Goal: Task Accomplishment & Management: Use online tool/utility

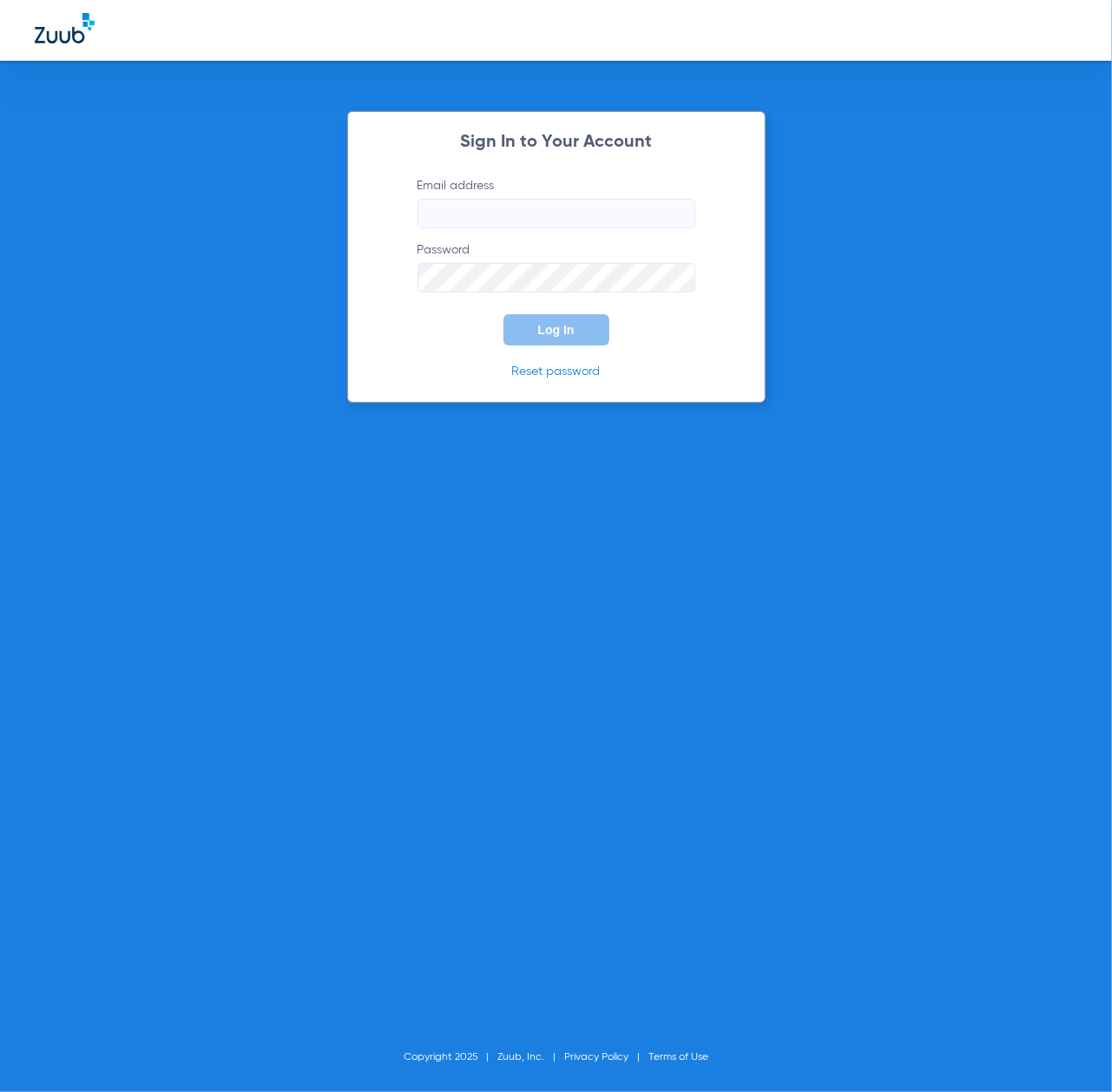
type input "[EMAIL_ADDRESS][DOMAIN_NAME]"
click at [566, 338] on button "Log In" at bounding box center [556, 330] width 106 height 31
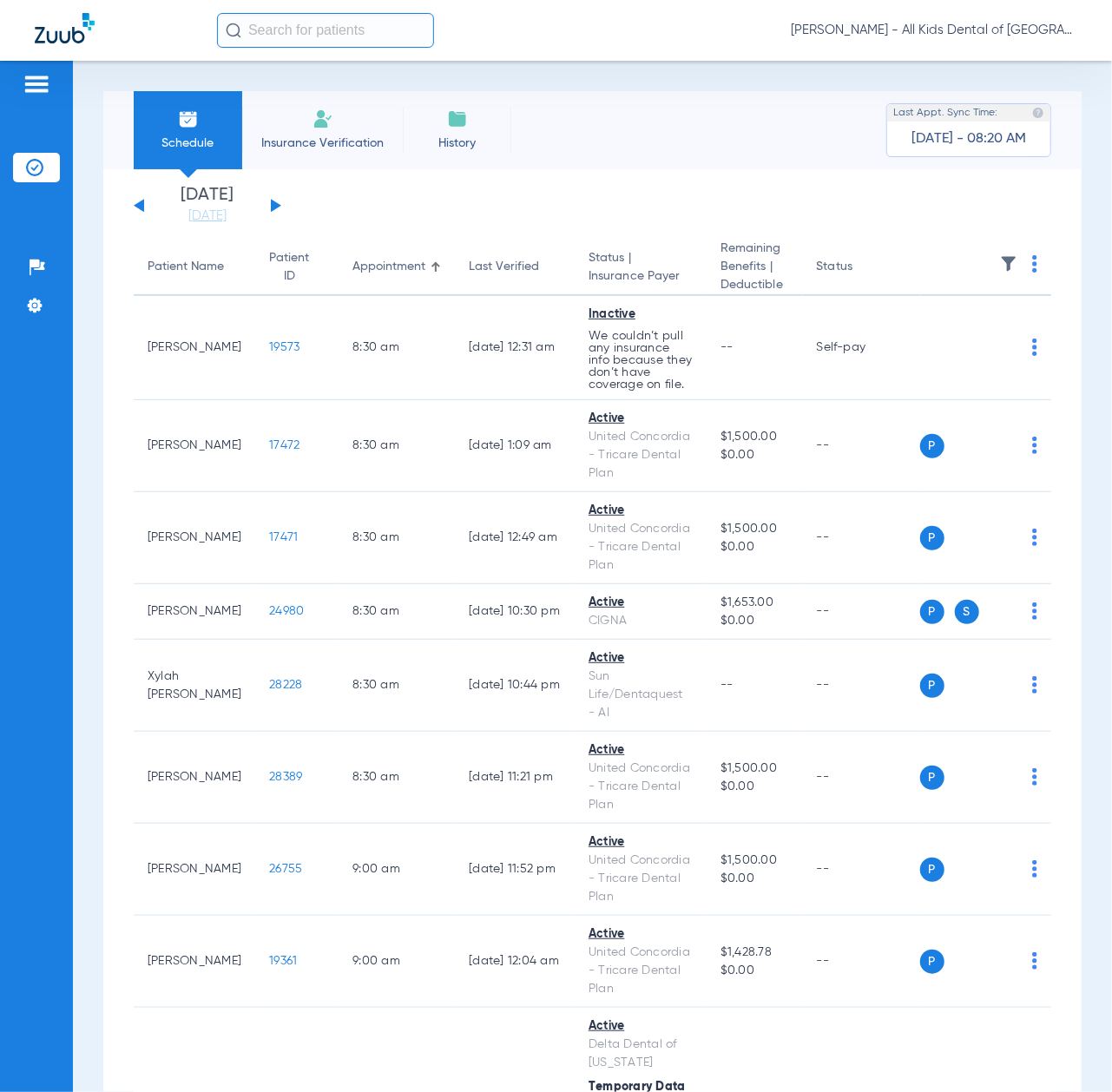
click at [273, 206] on button at bounding box center [276, 205] width 11 height 13
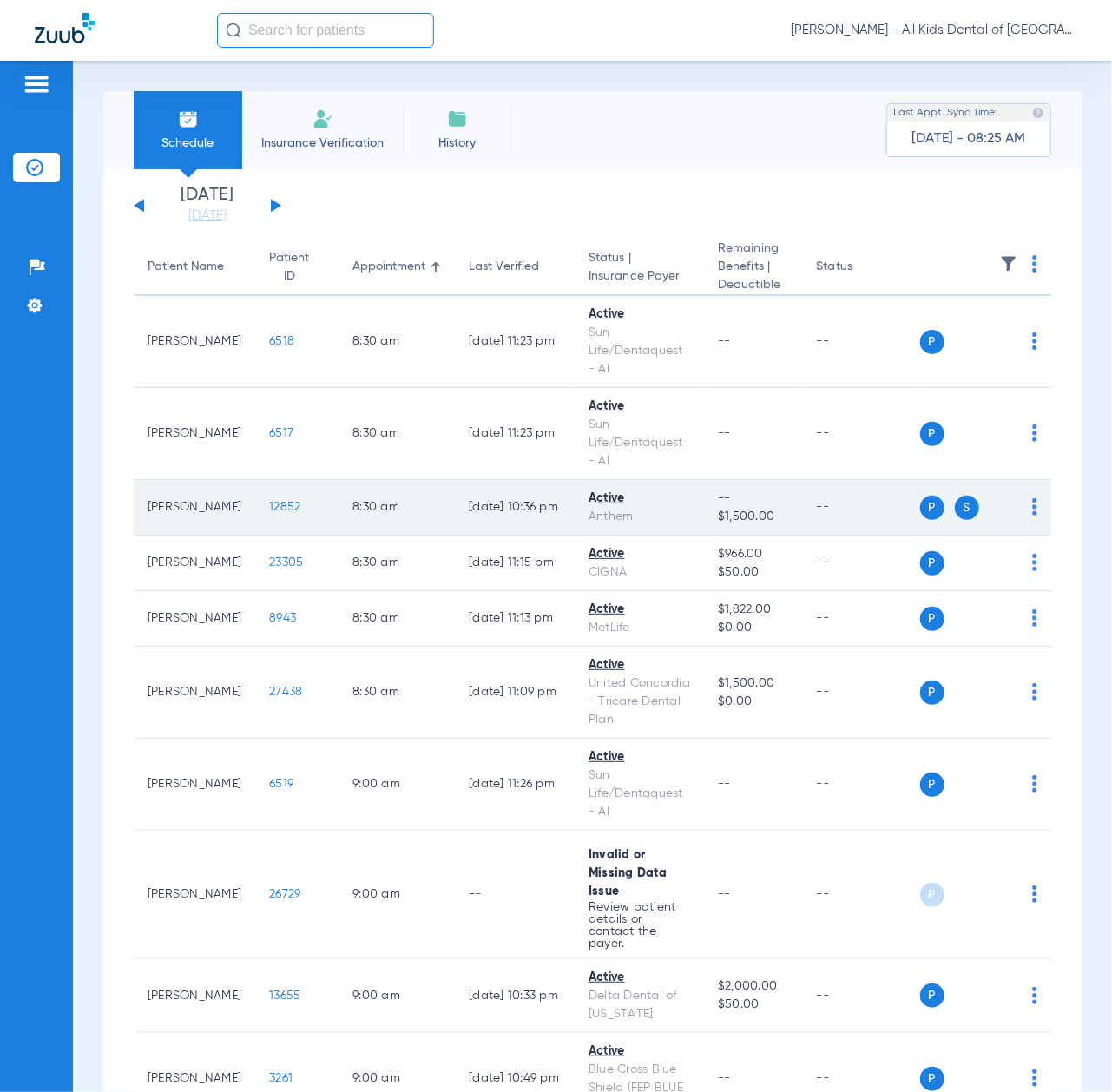
click at [269, 512] on span "12852" at bounding box center [284, 507] width 31 height 12
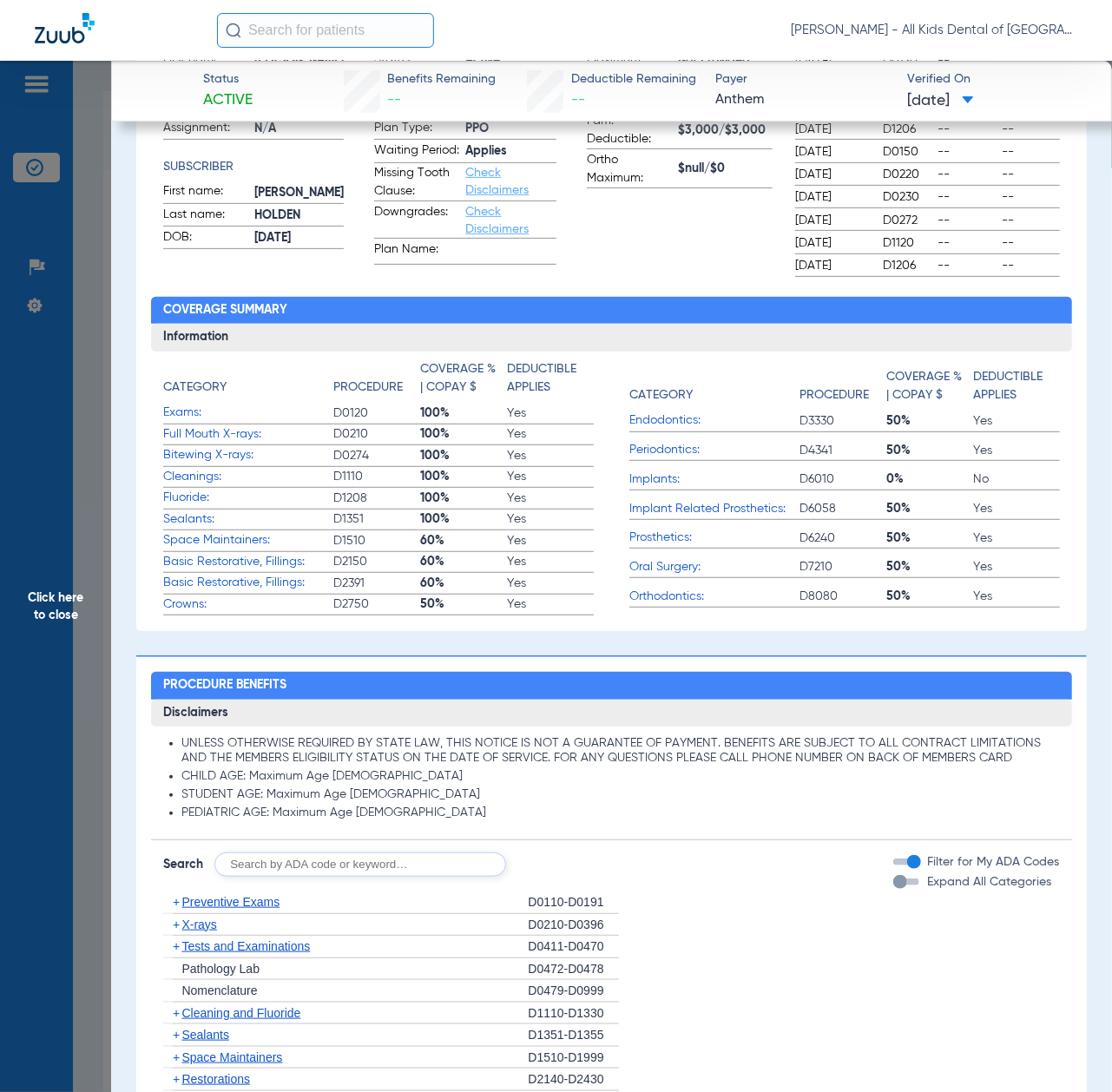
scroll to position [694, 0]
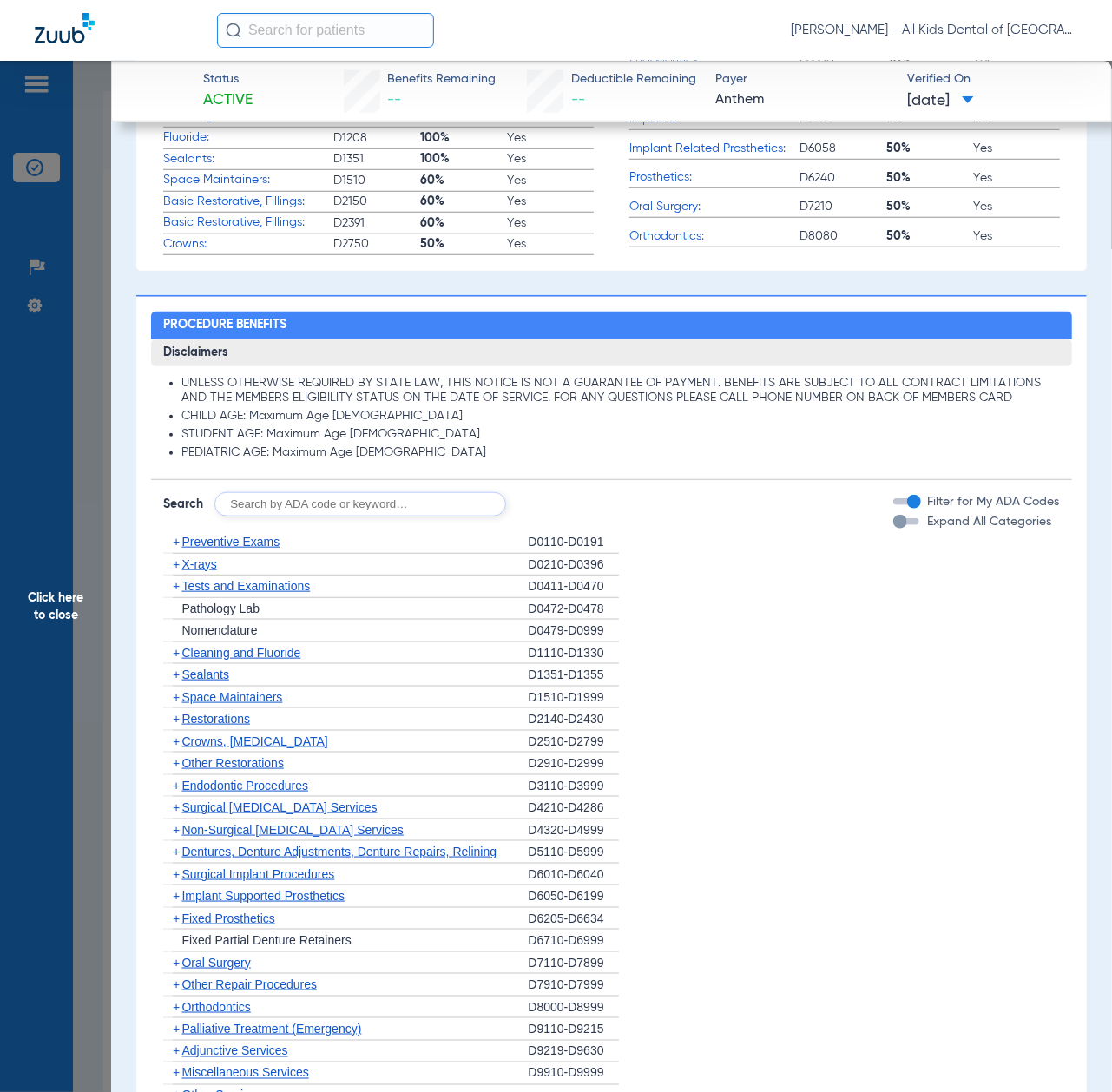
click at [297, 512] on input "text" at bounding box center [360, 504] width 291 height 25
paste input "D1206, D0330, D1351"
type input "D1206, D0330, D1351"
click button "Search" at bounding box center [571, 504] width 69 height 25
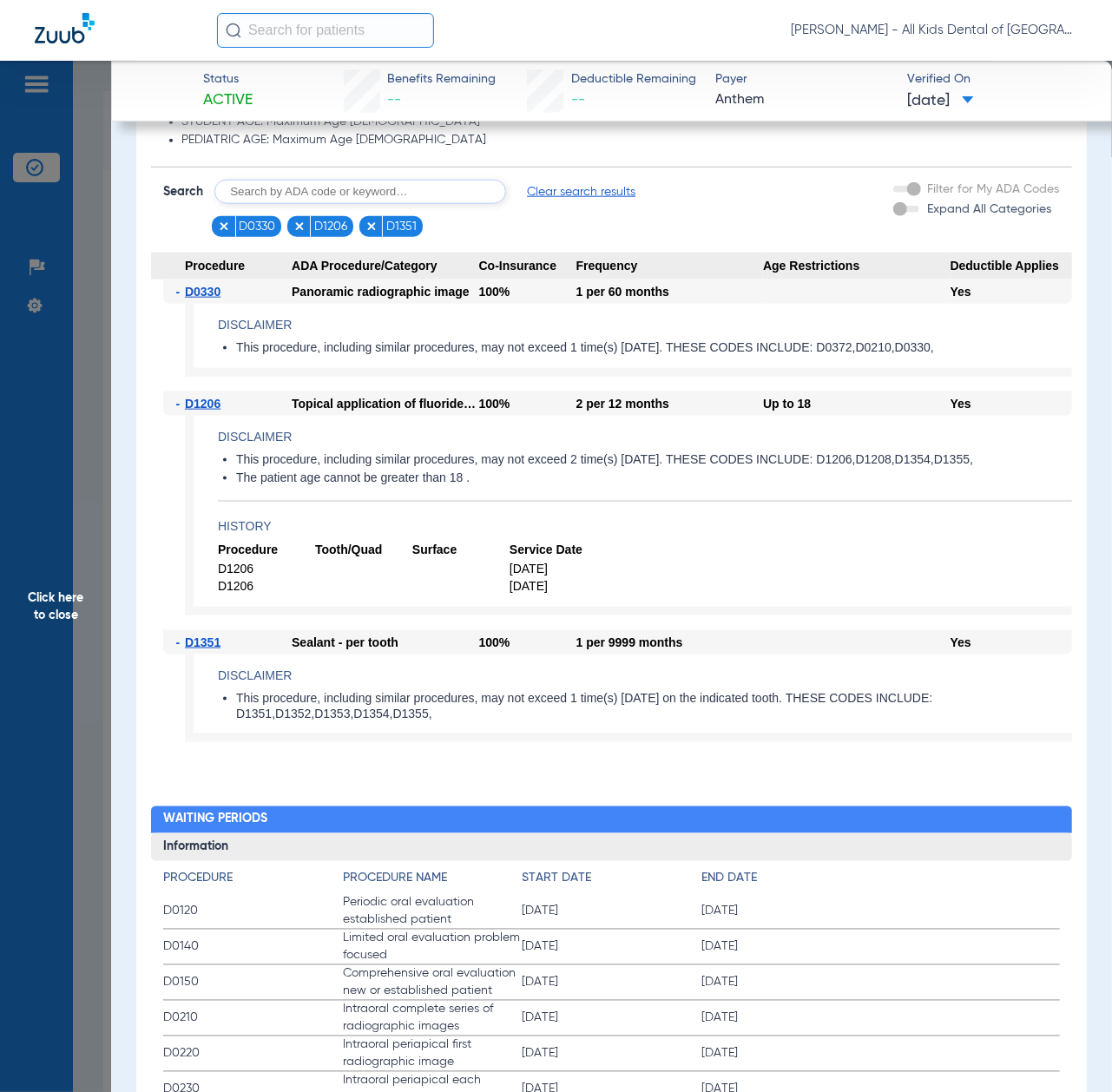
scroll to position [1042, 0]
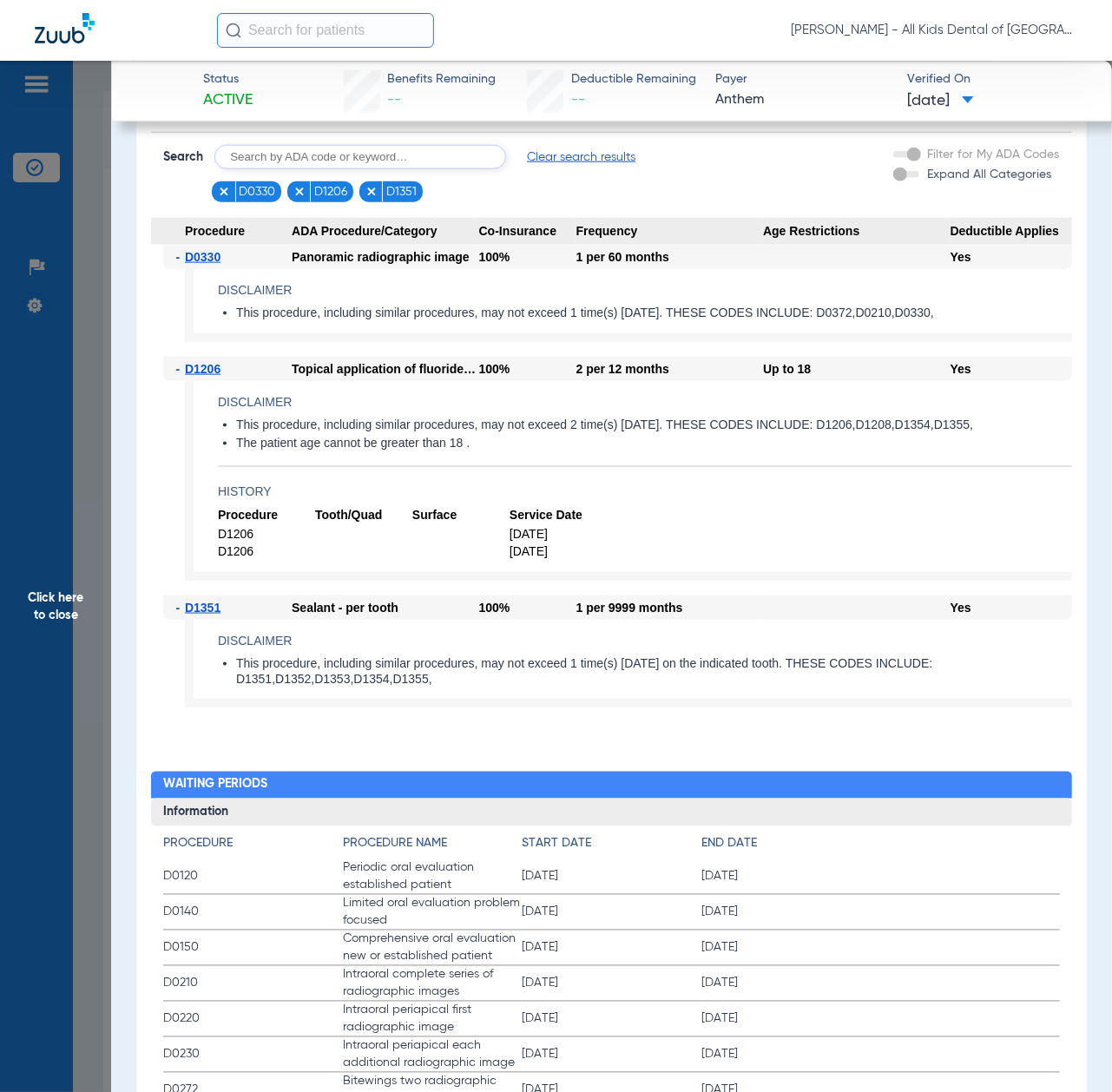
click at [59, 590] on span "Click here to close" at bounding box center [56, 607] width 111 height 1092
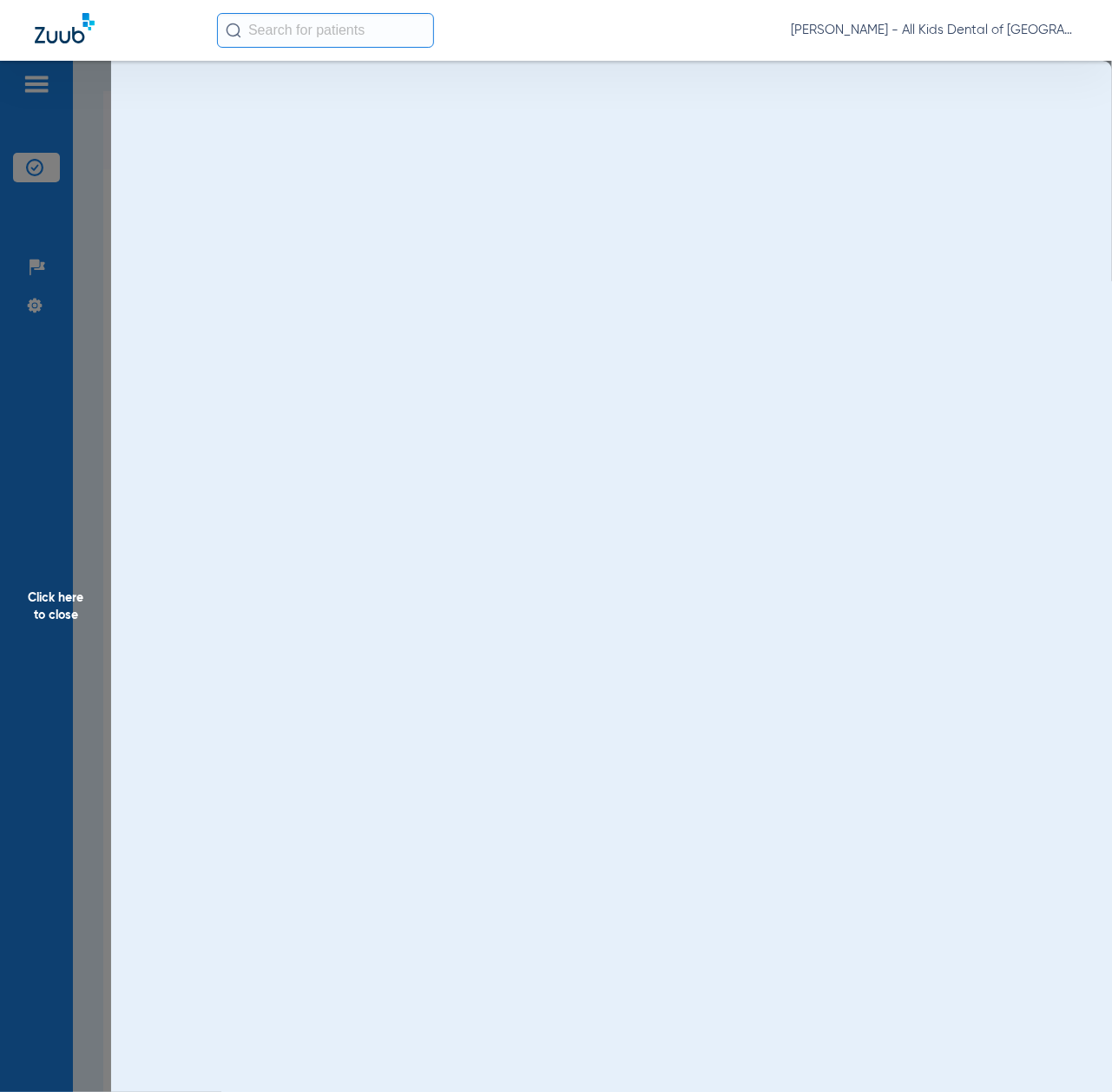
scroll to position [0, 0]
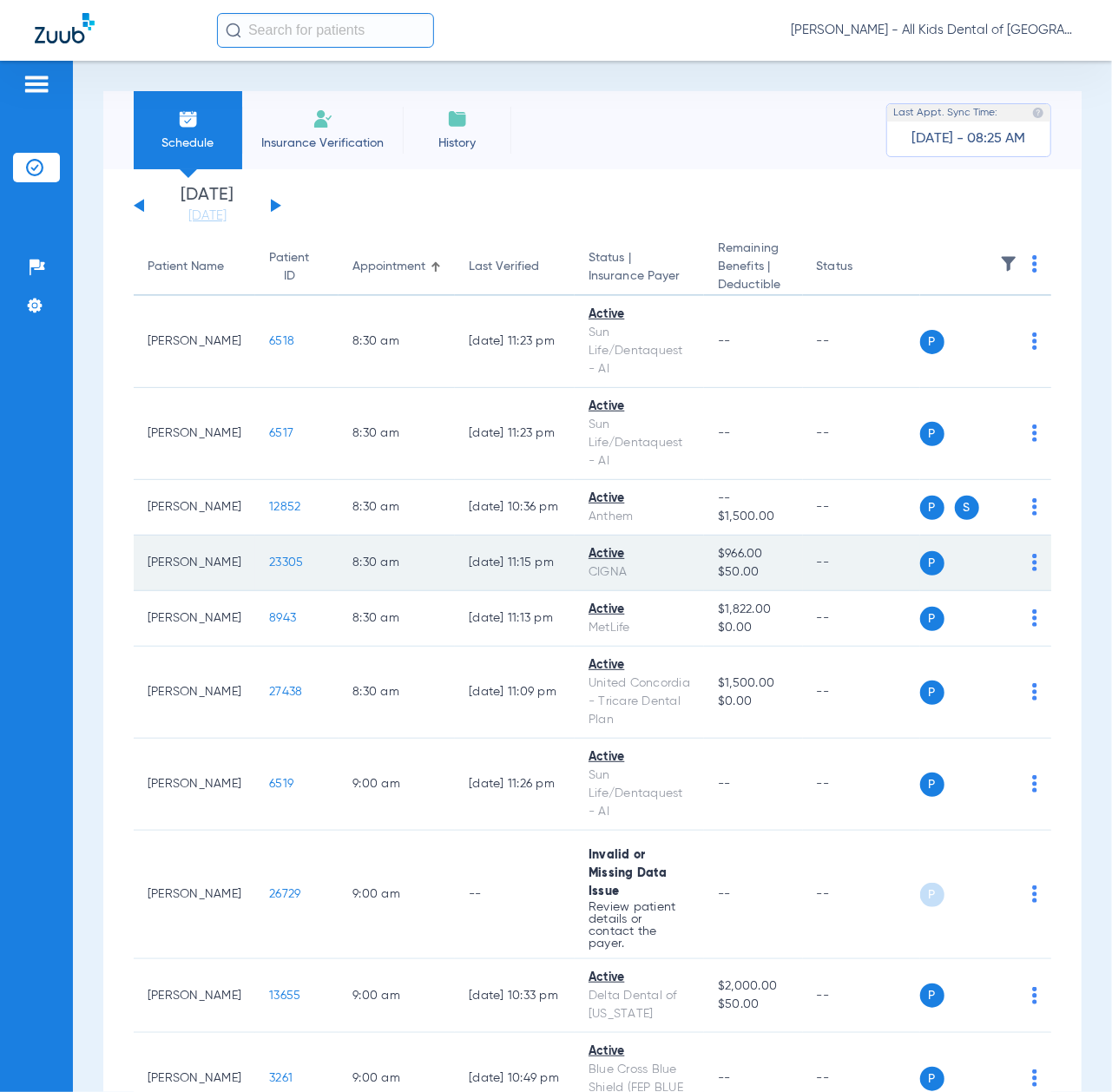
click at [269, 559] on span "23305" at bounding box center [286, 563] width 34 height 12
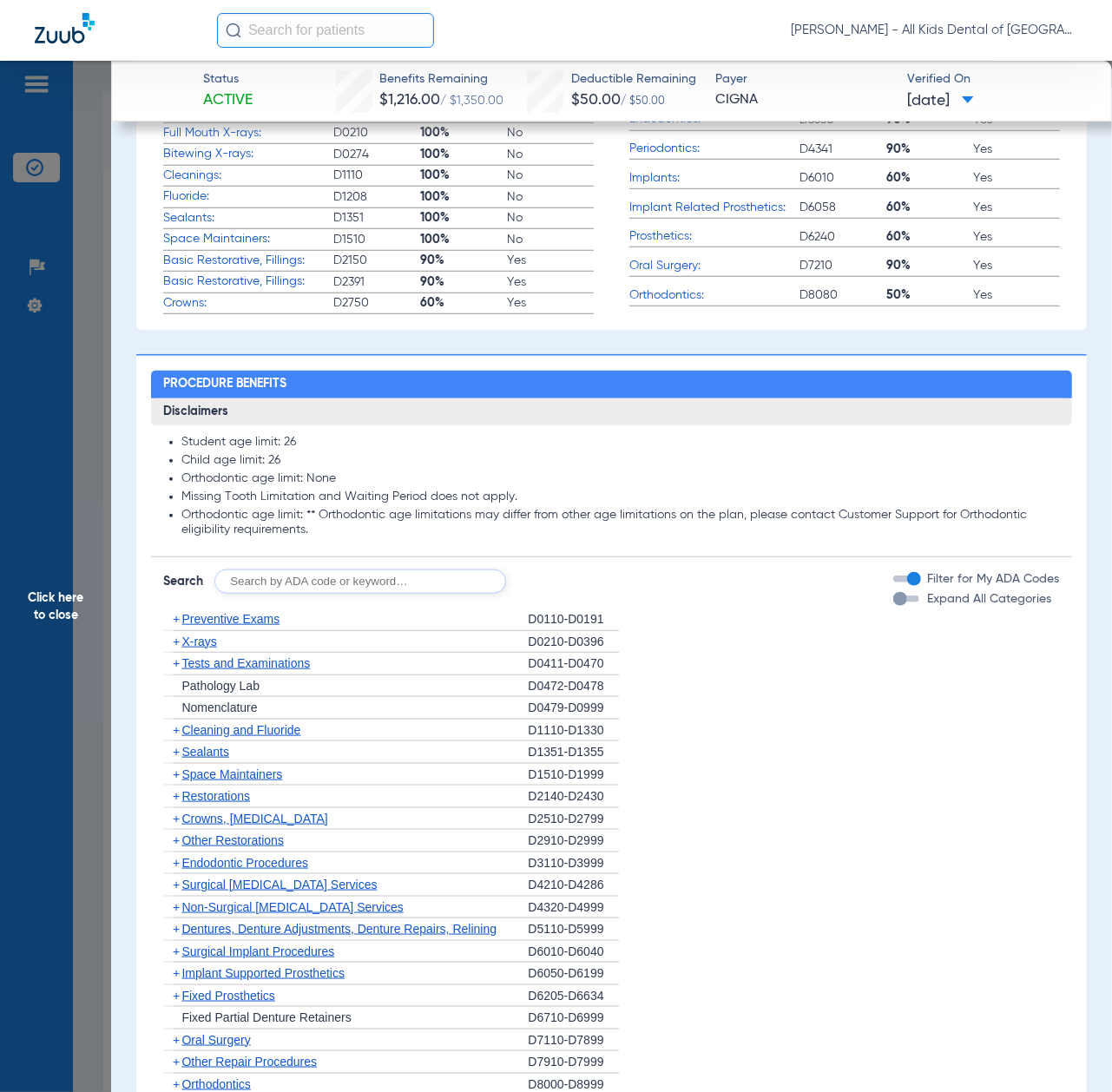
scroll to position [810, 0]
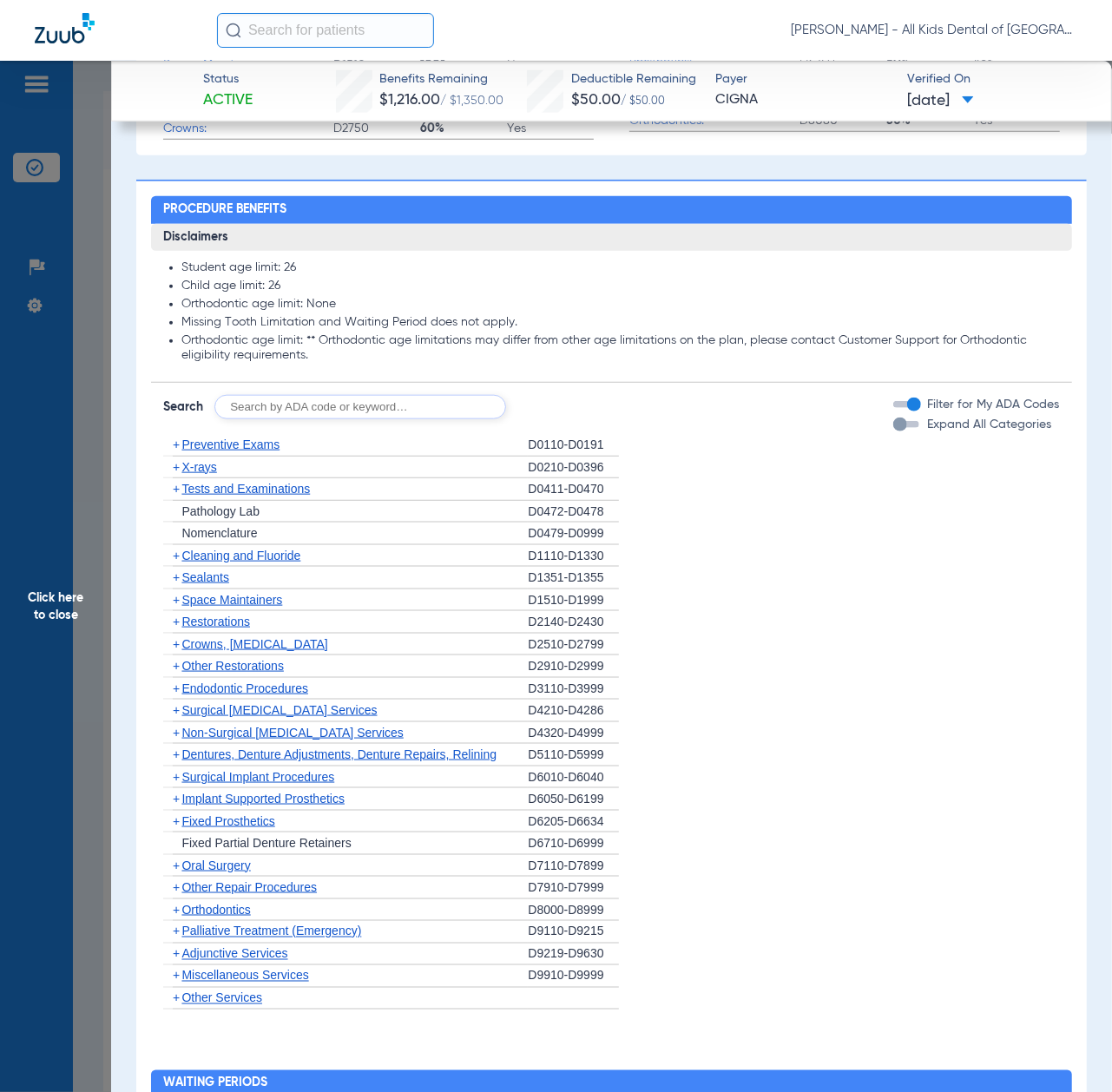
click at [347, 418] on input "text" at bounding box center [360, 407] width 291 height 25
paste input "D1206, D0330, D1351"
type input "D1206, D0330, D1351"
click button "Search" at bounding box center [571, 407] width 69 height 25
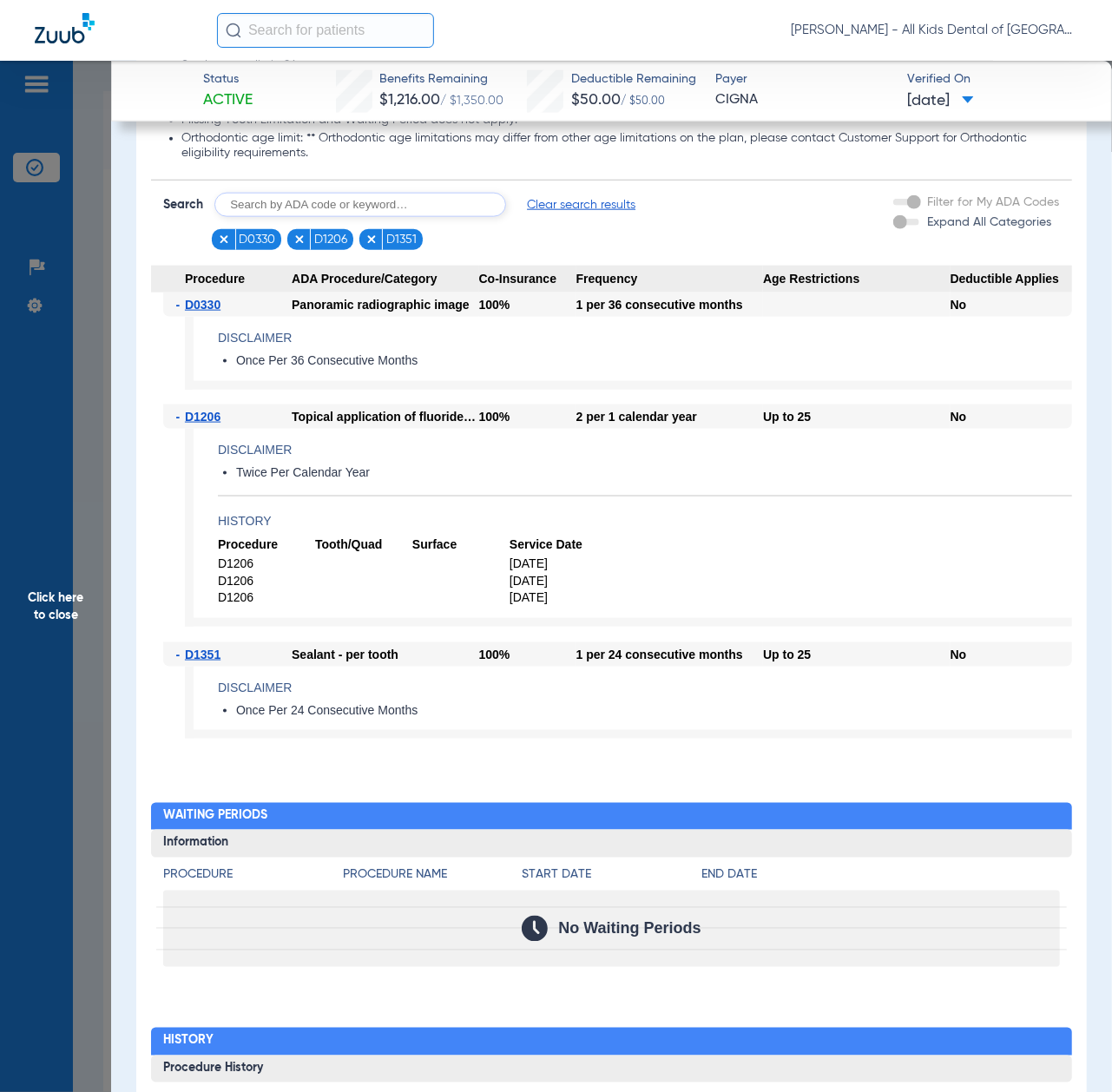
scroll to position [1042, 0]
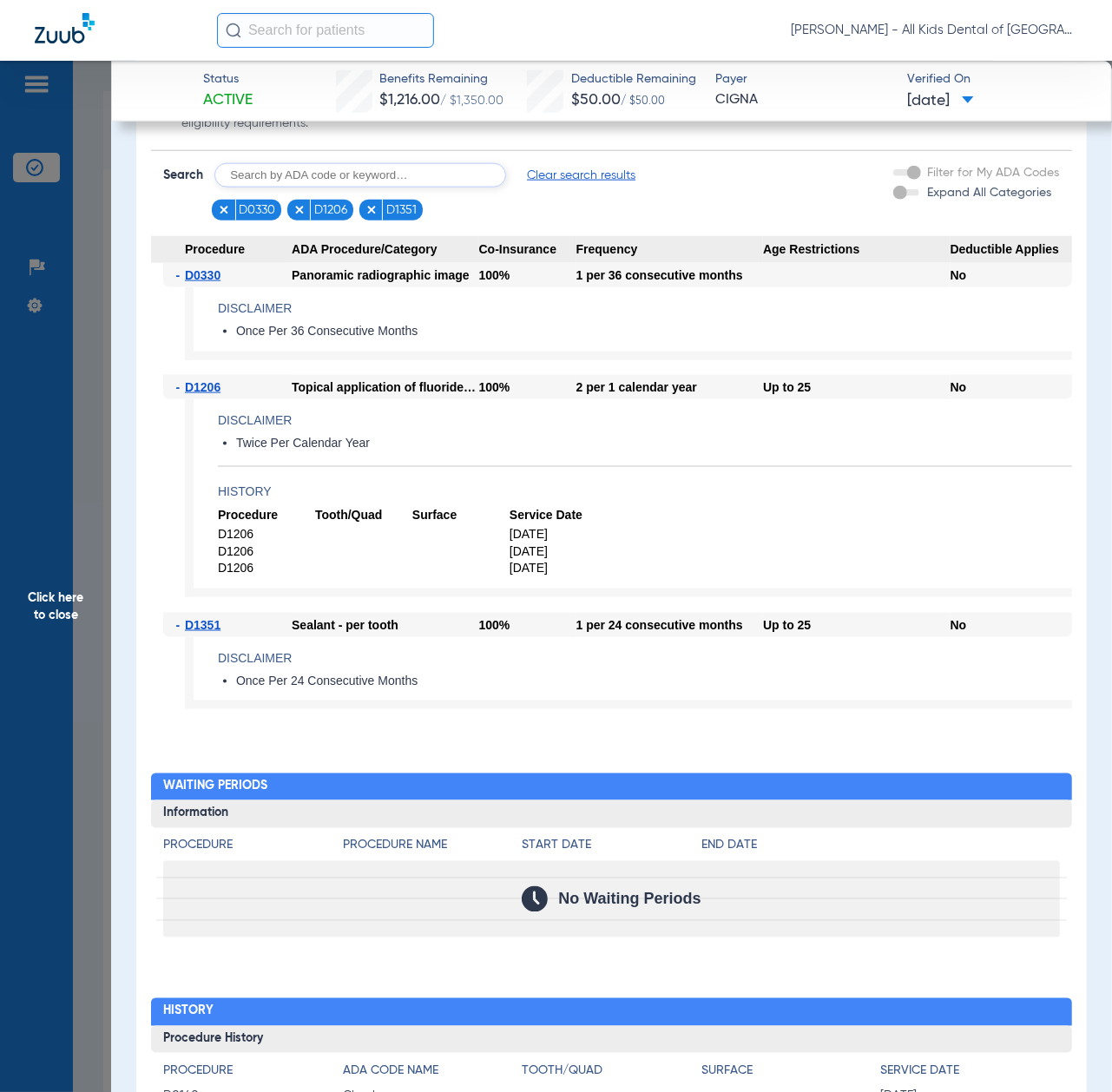
click at [71, 563] on span "Click here to close" at bounding box center [56, 607] width 111 height 1092
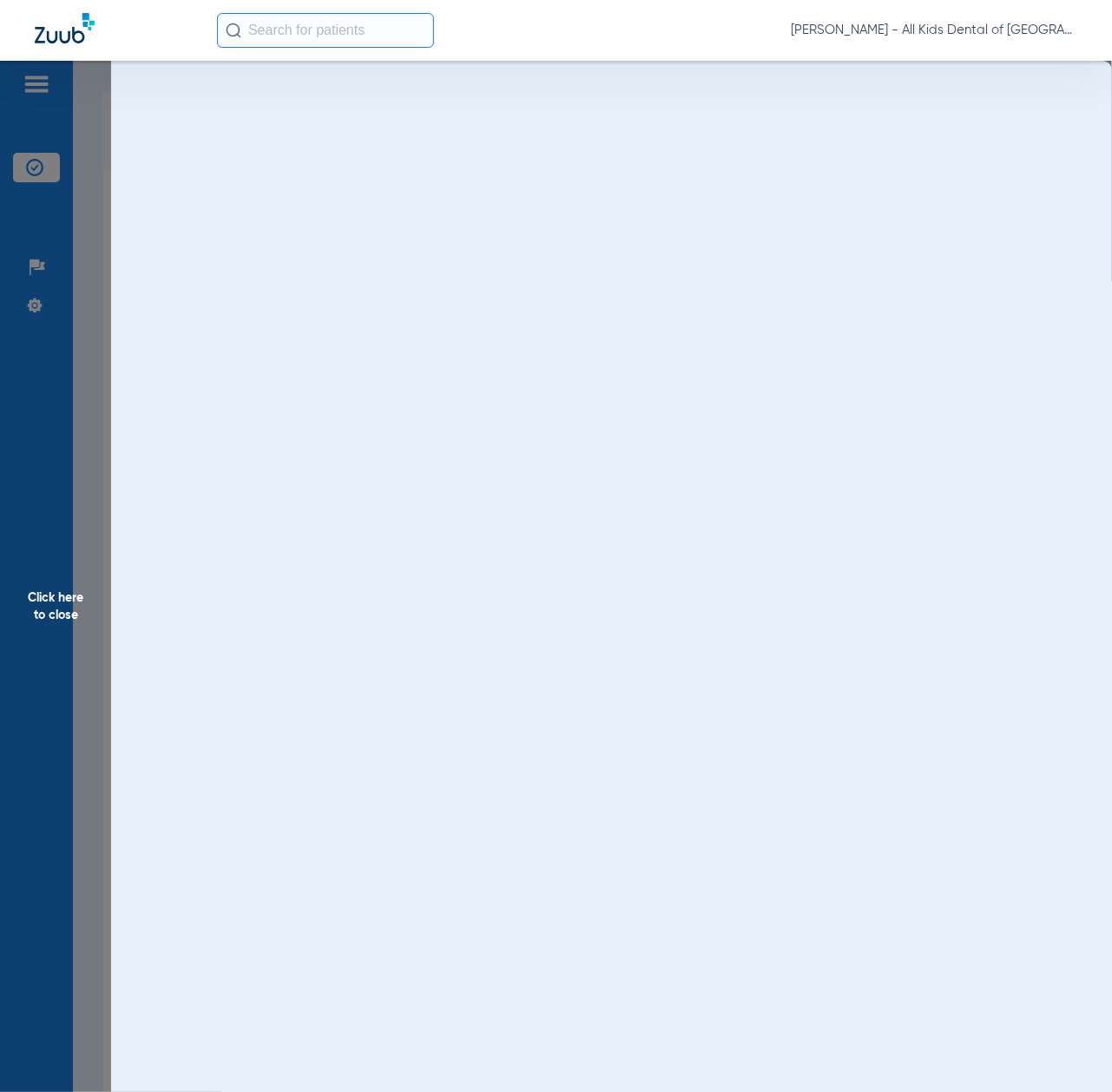
scroll to position [0, 0]
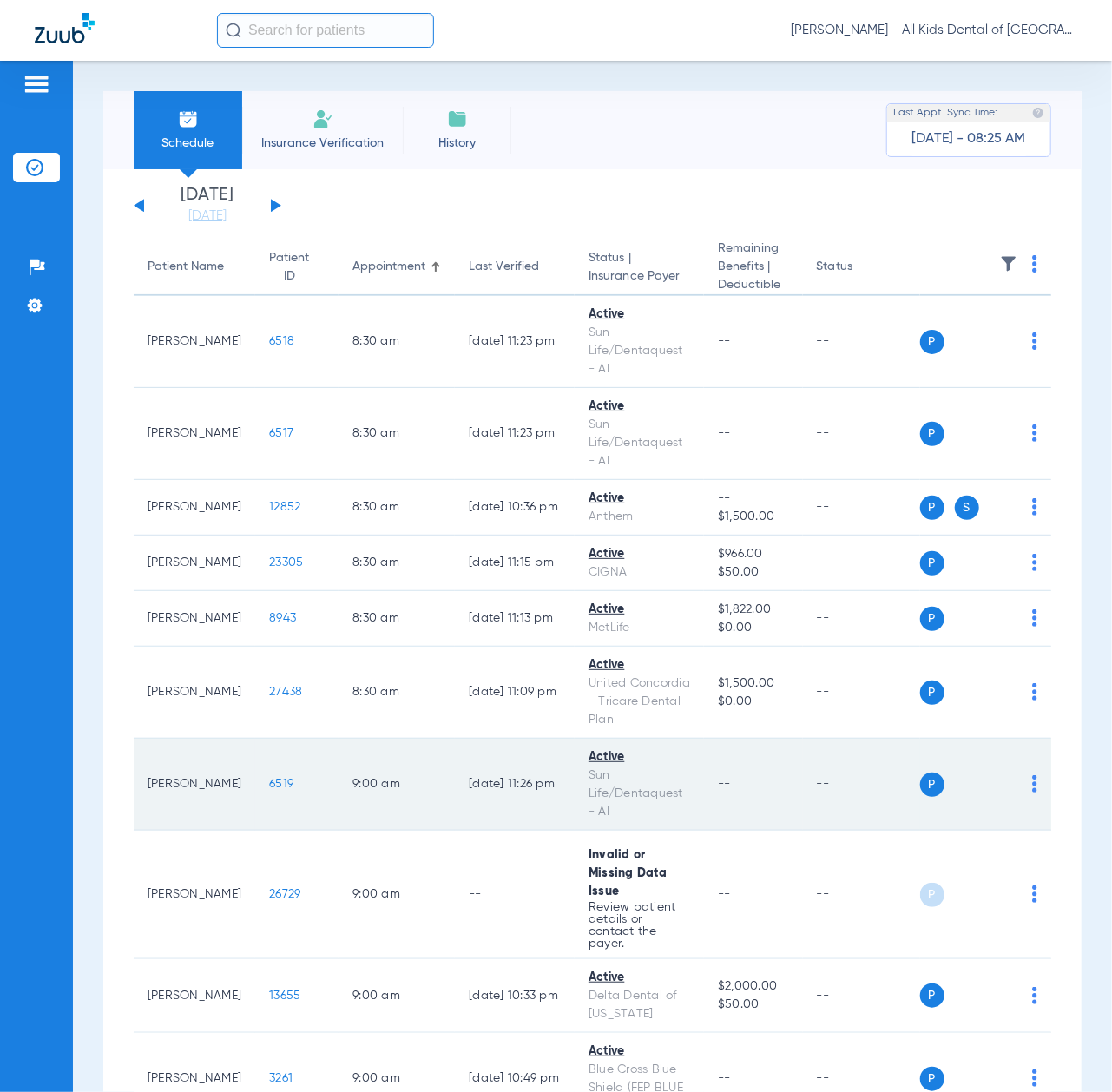
click at [269, 790] on span "6519" at bounding box center [282, 785] width 25 height 12
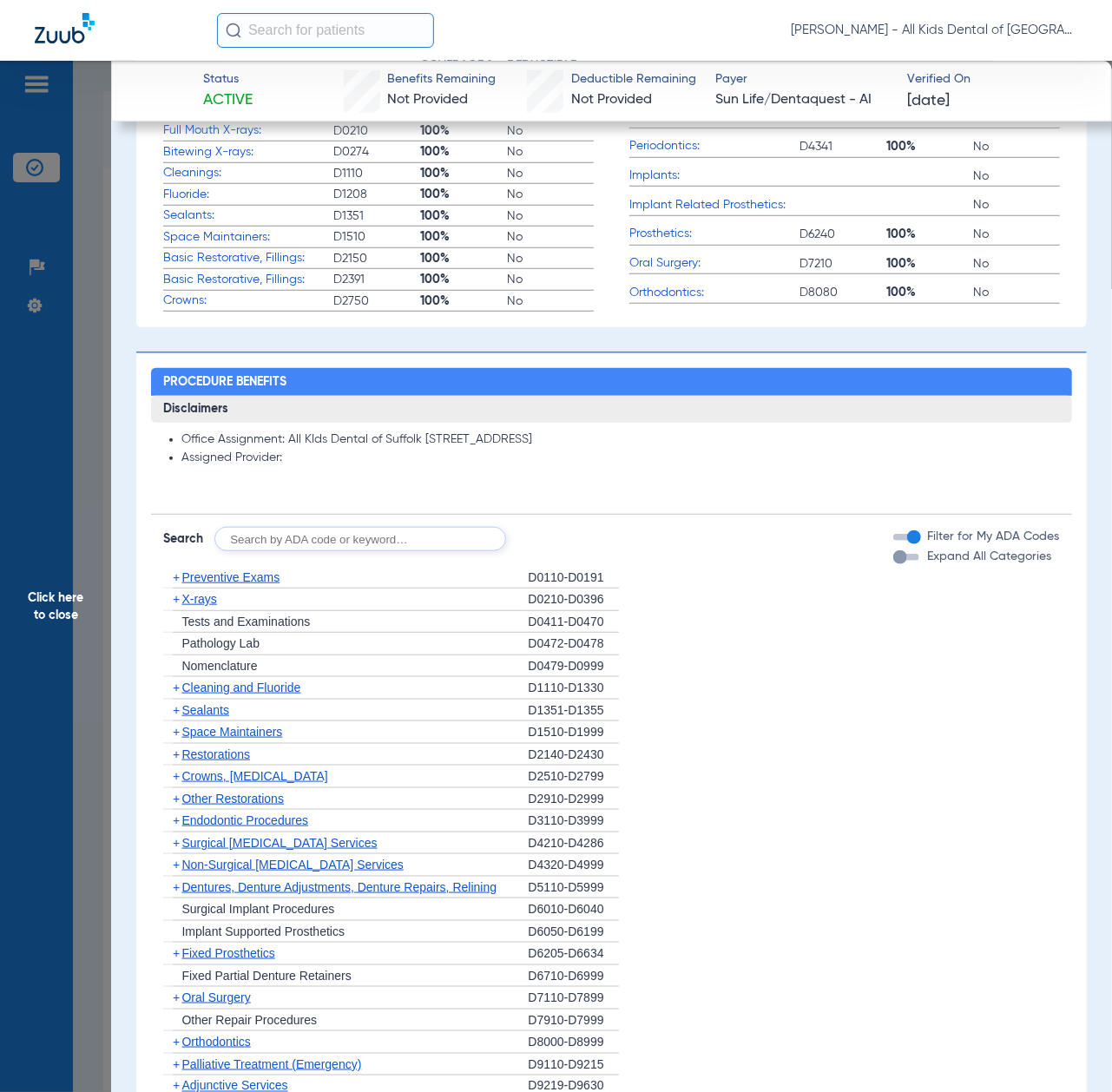
scroll to position [810, 0]
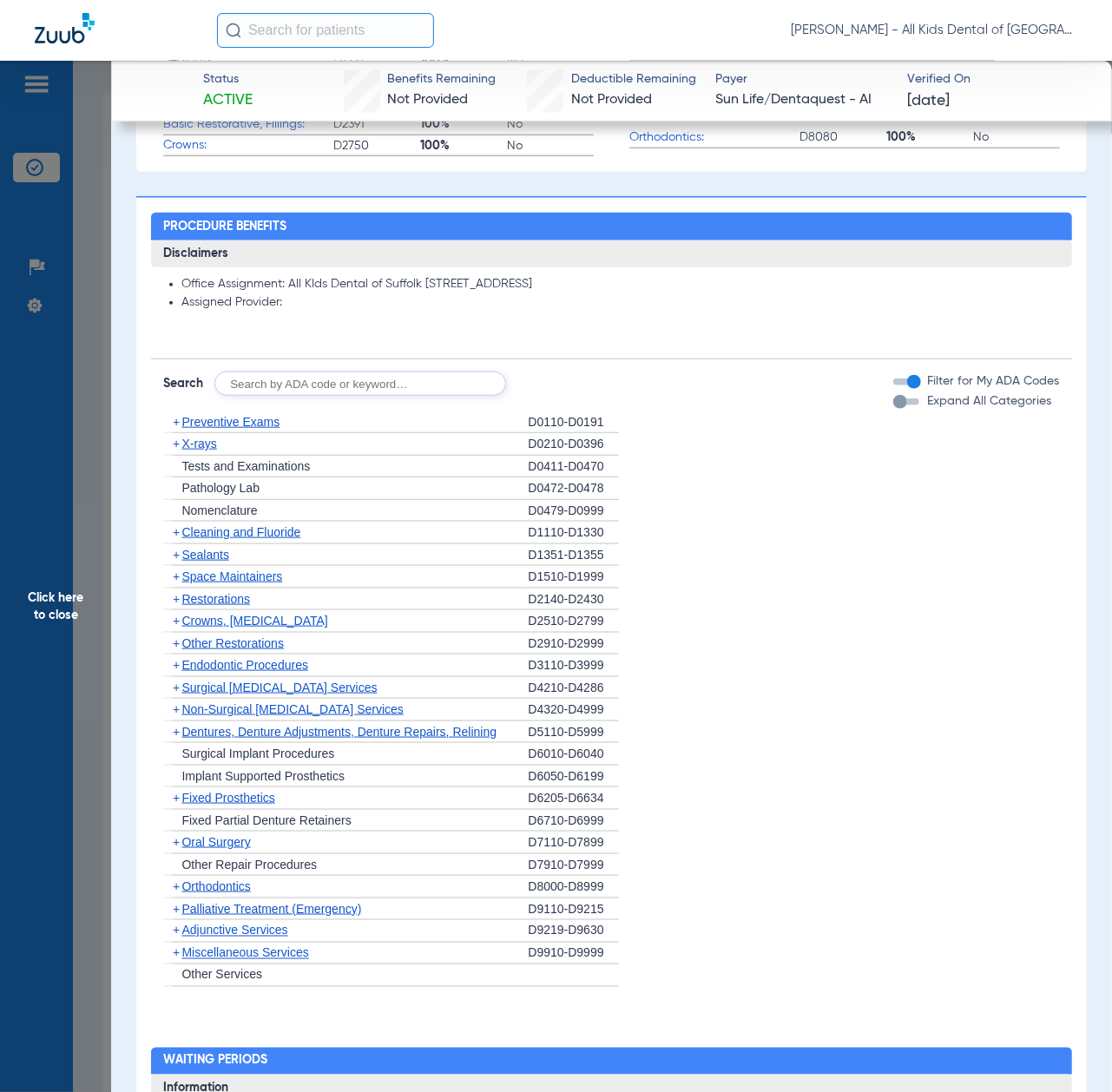
click at [318, 393] on input "text" at bounding box center [360, 384] width 291 height 25
paste input "D1206, D0330, D1351"
type input "D1206, D0330, D1351"
click button "Search" at bounding box center [571, 384] width 69 height 25
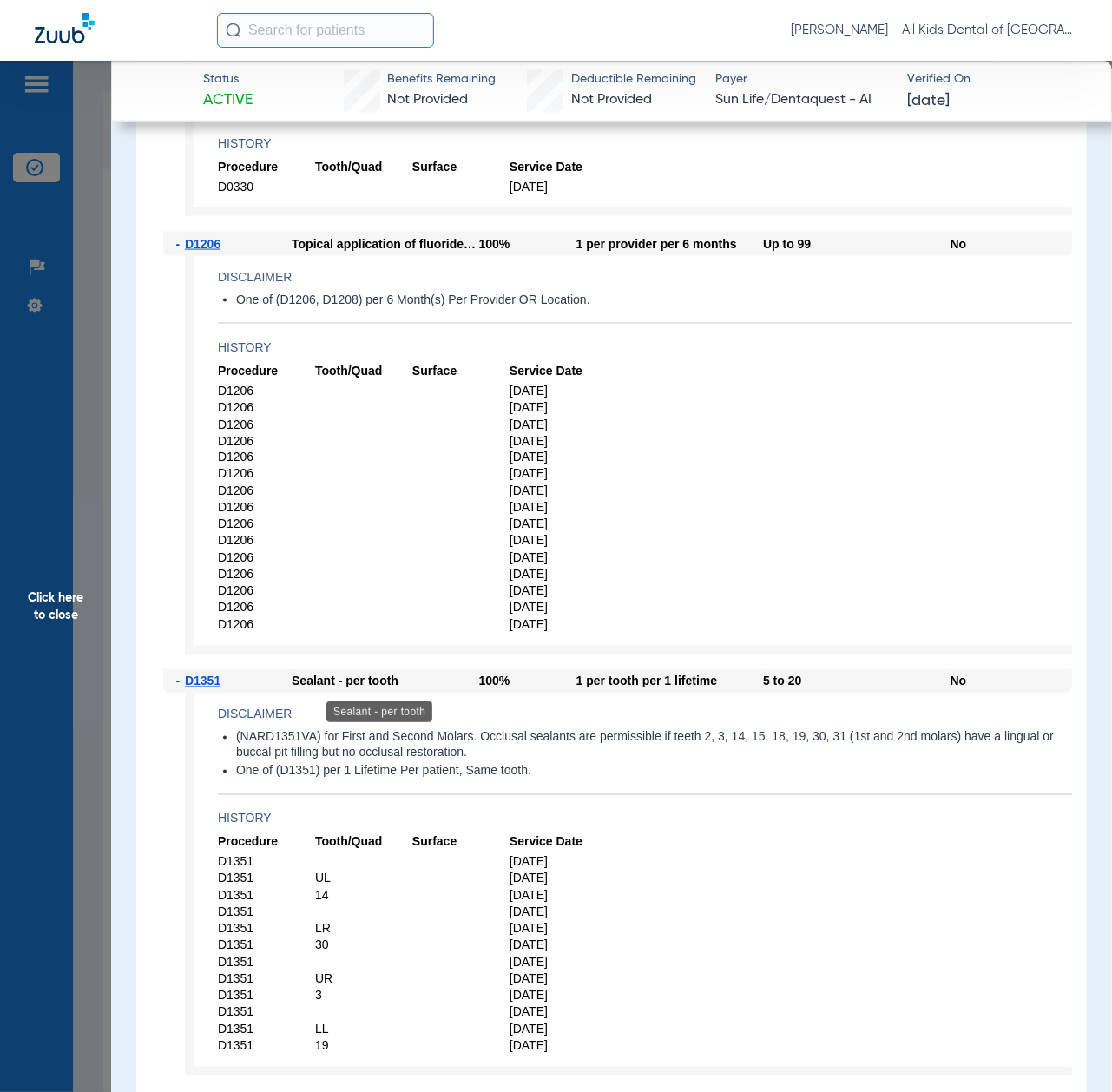
scroll to position [1389, 0]
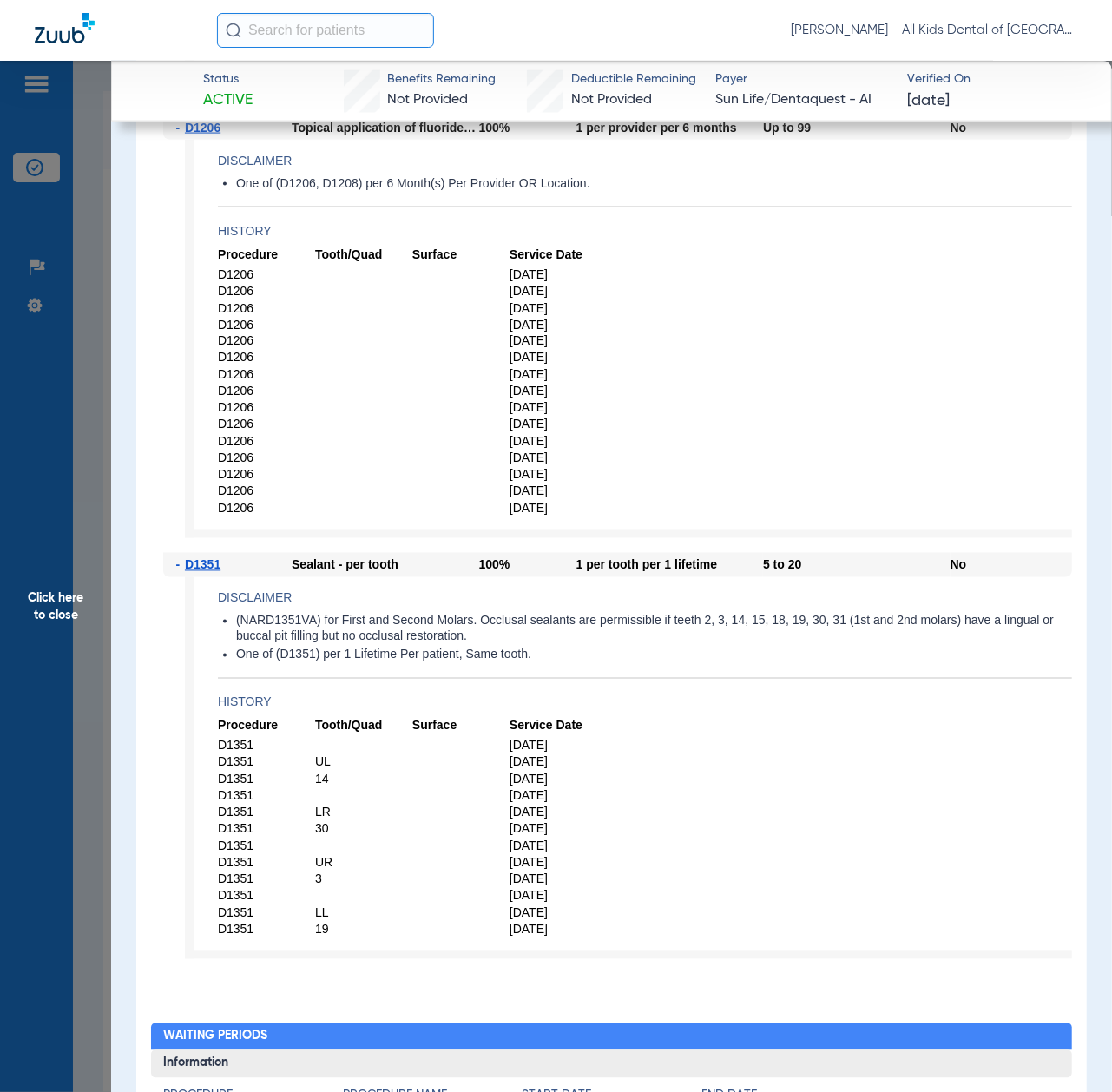
click at [61, 632] on span "Click here to close" at bounding box center [56, 607] width 111 height 1092
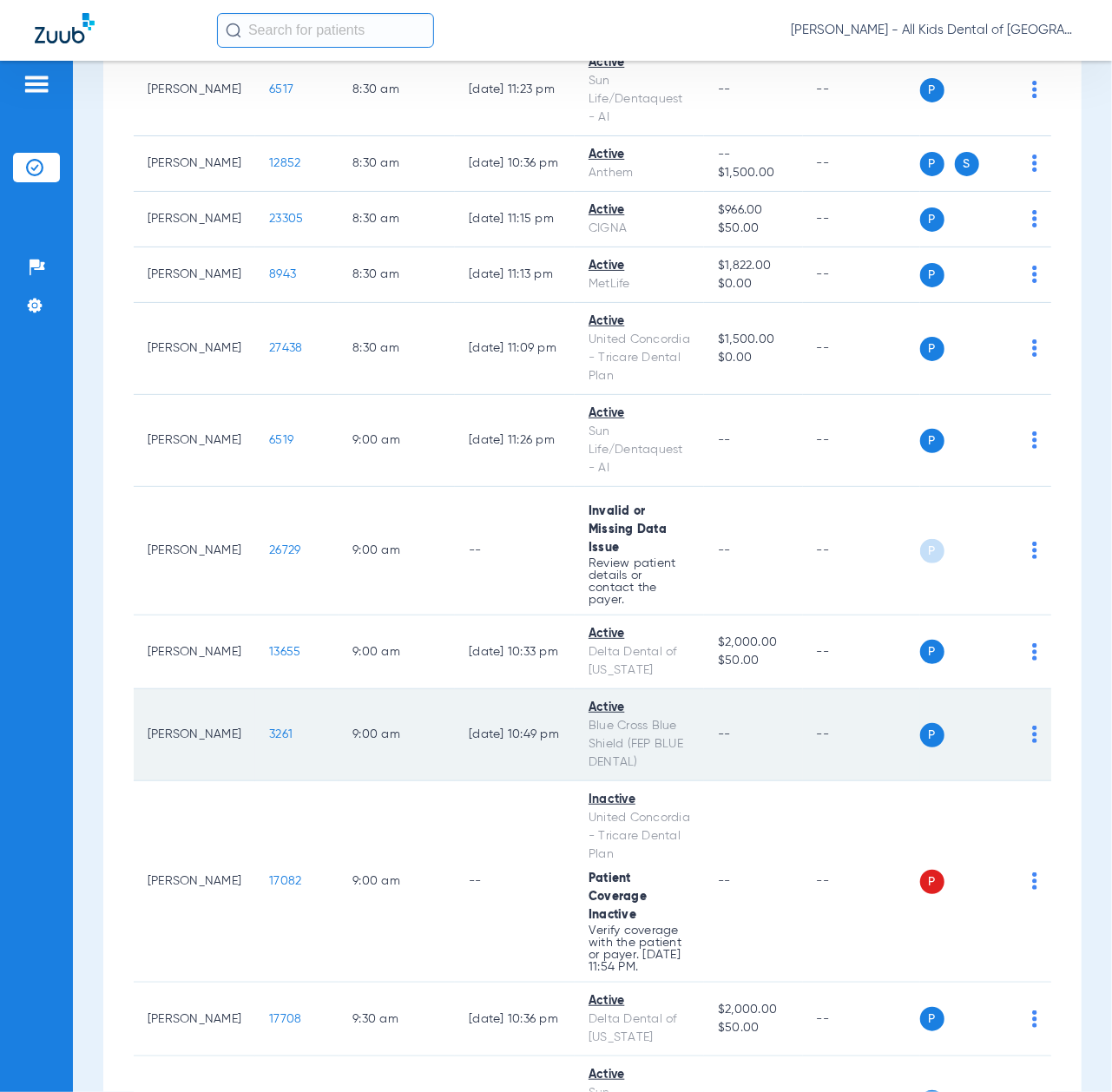
scroll to position [347, 0]
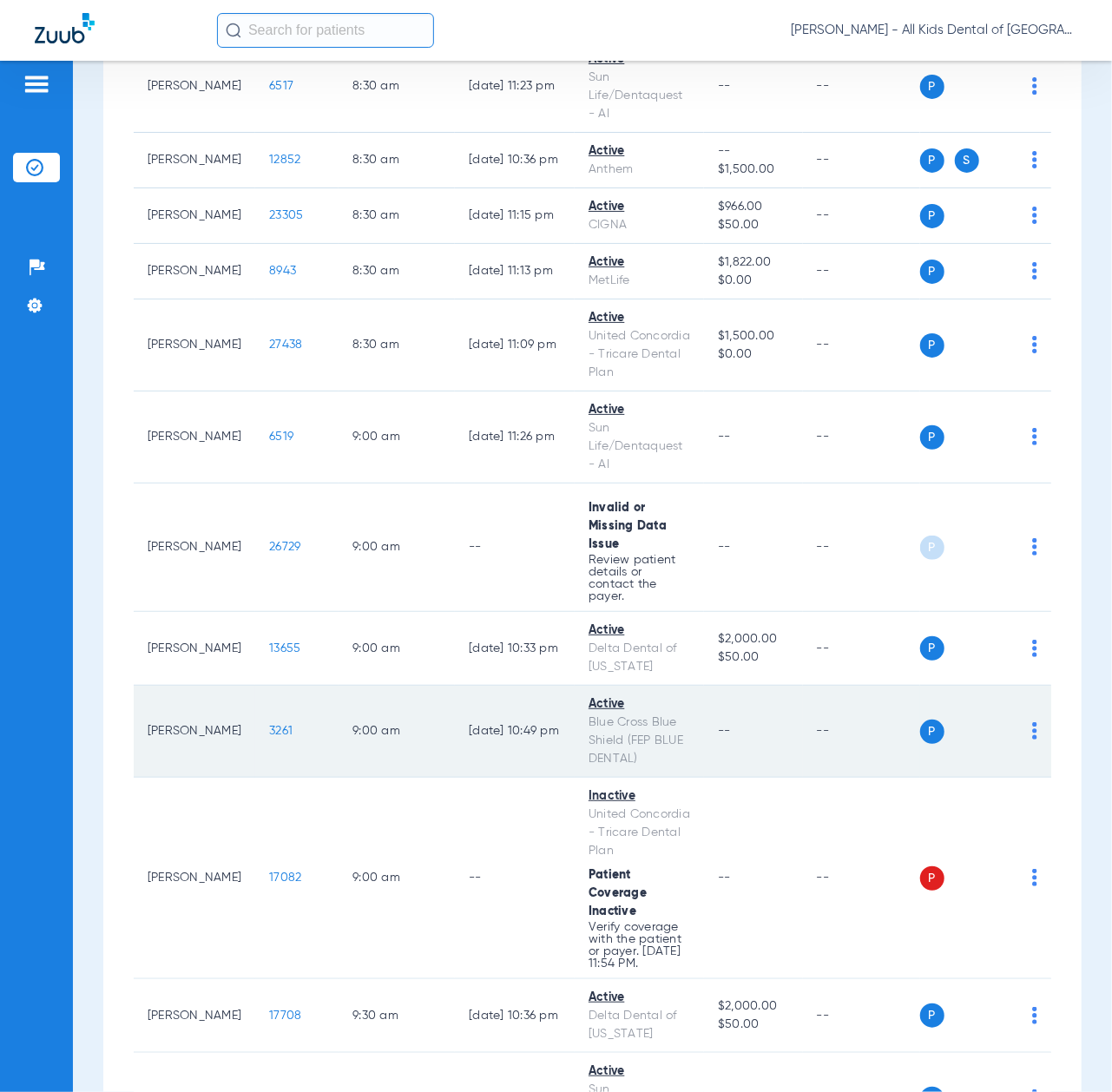
click at [269, 737] on span "3261" at bounding box center [281, 732] width 24 height 12
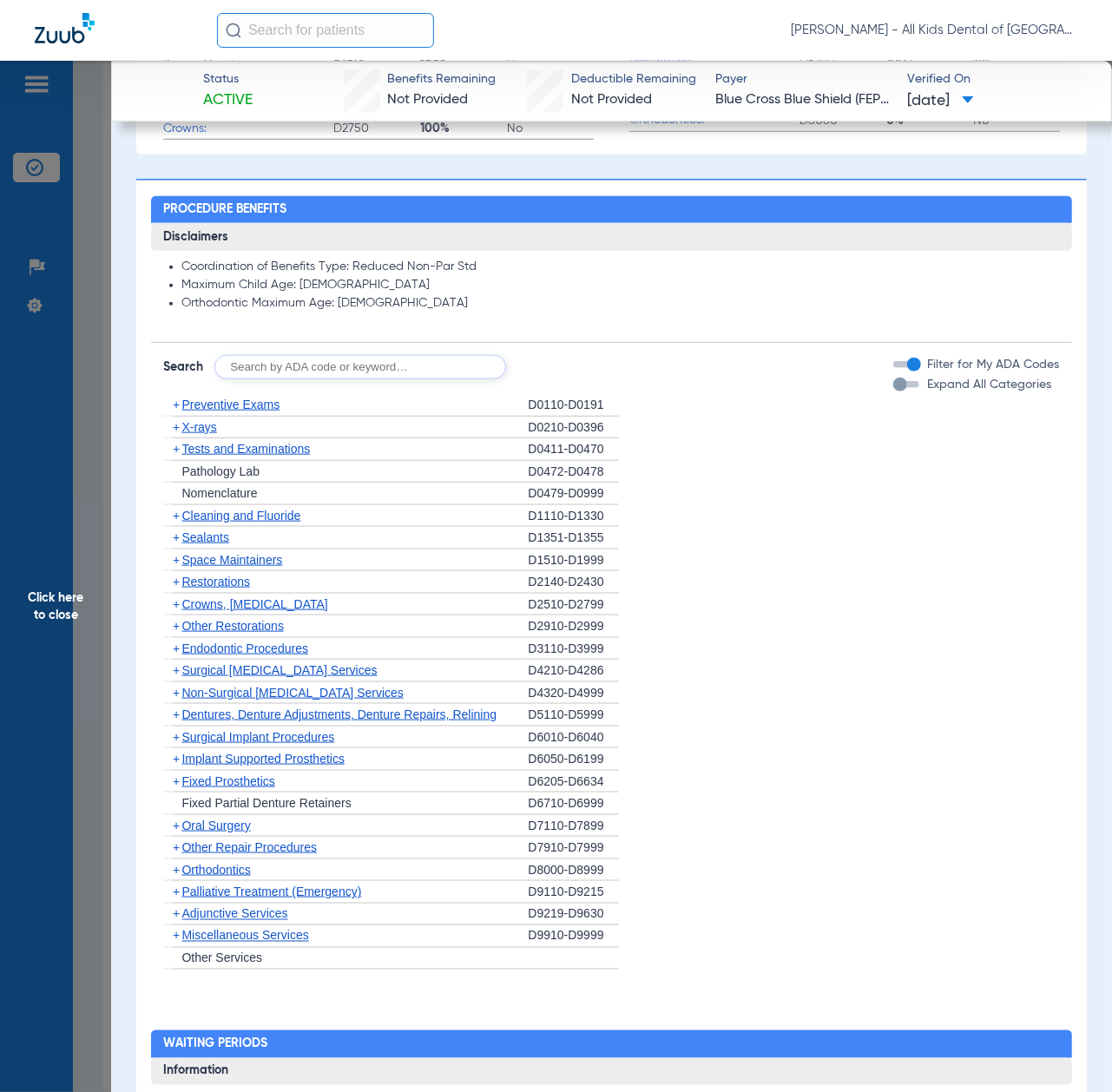
scroll to position [810, 0]
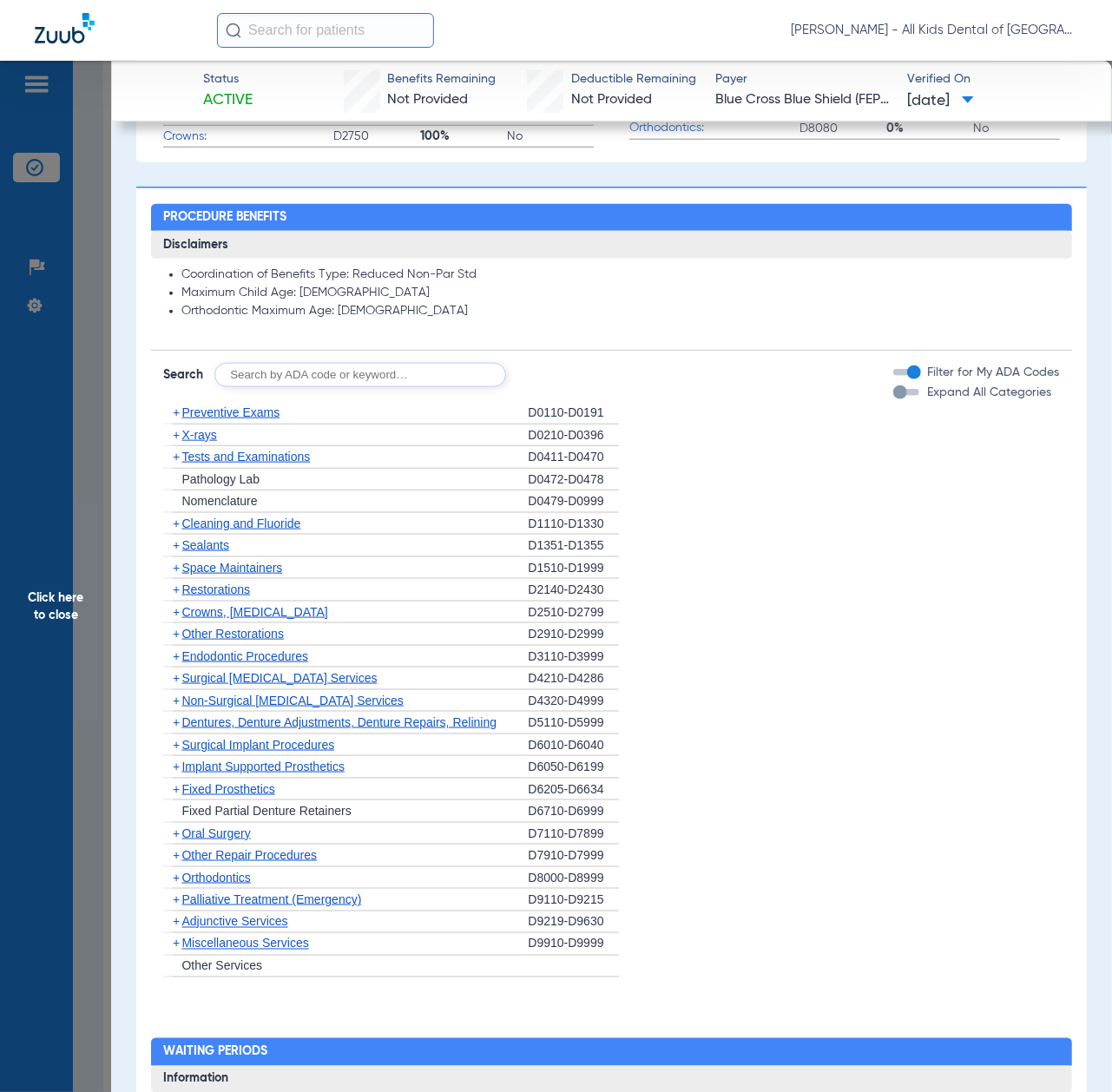
click at [382, 382] on input "text" at bounding box center [360, 375] width 291 height 25
paste input "D1206, D0330, D1351"
type input "D1206, D0330, D1351"
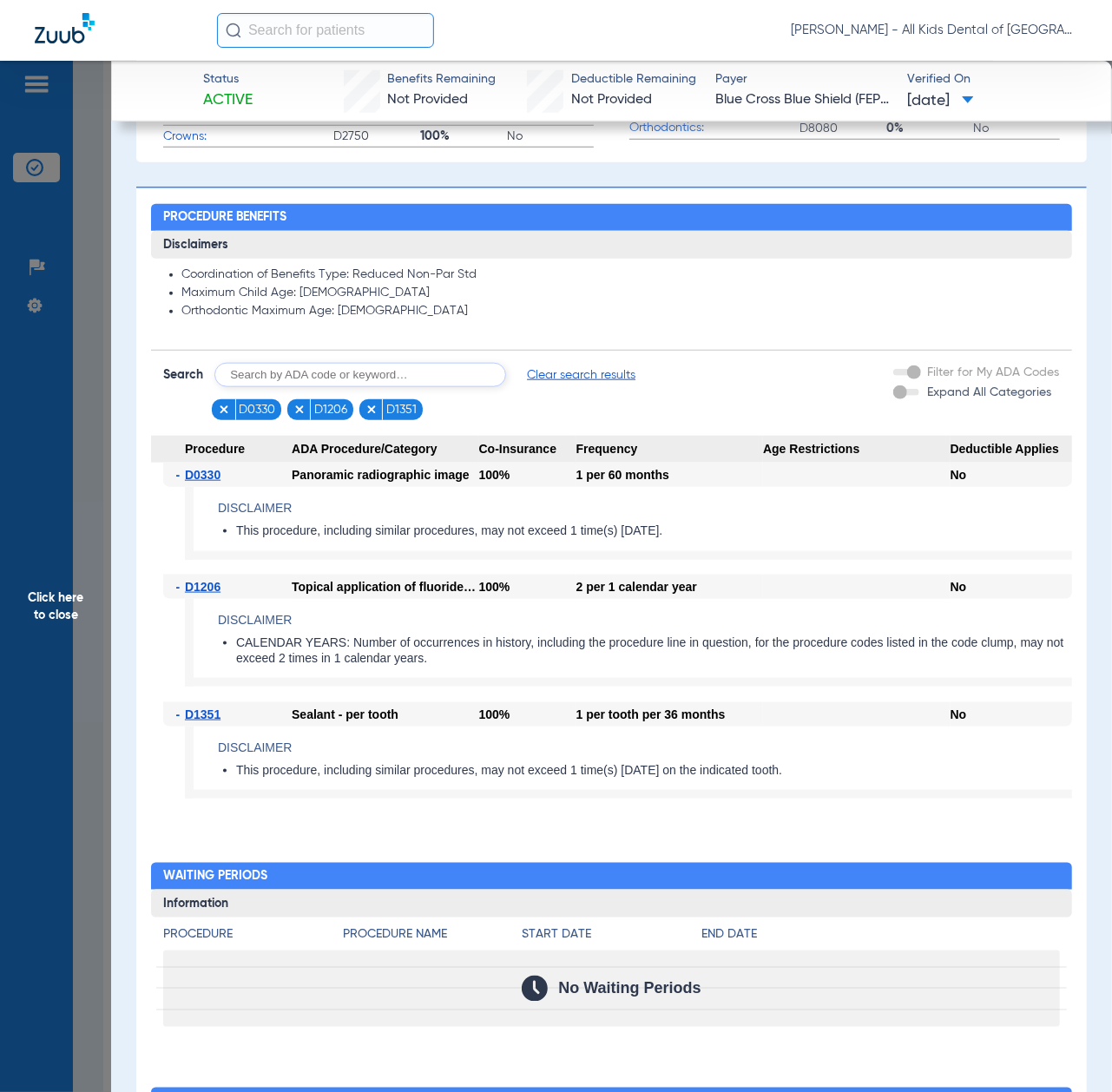
click at [49, 648] on span "Click here to close" at bounding box center [56, 607] width 111 height 1092
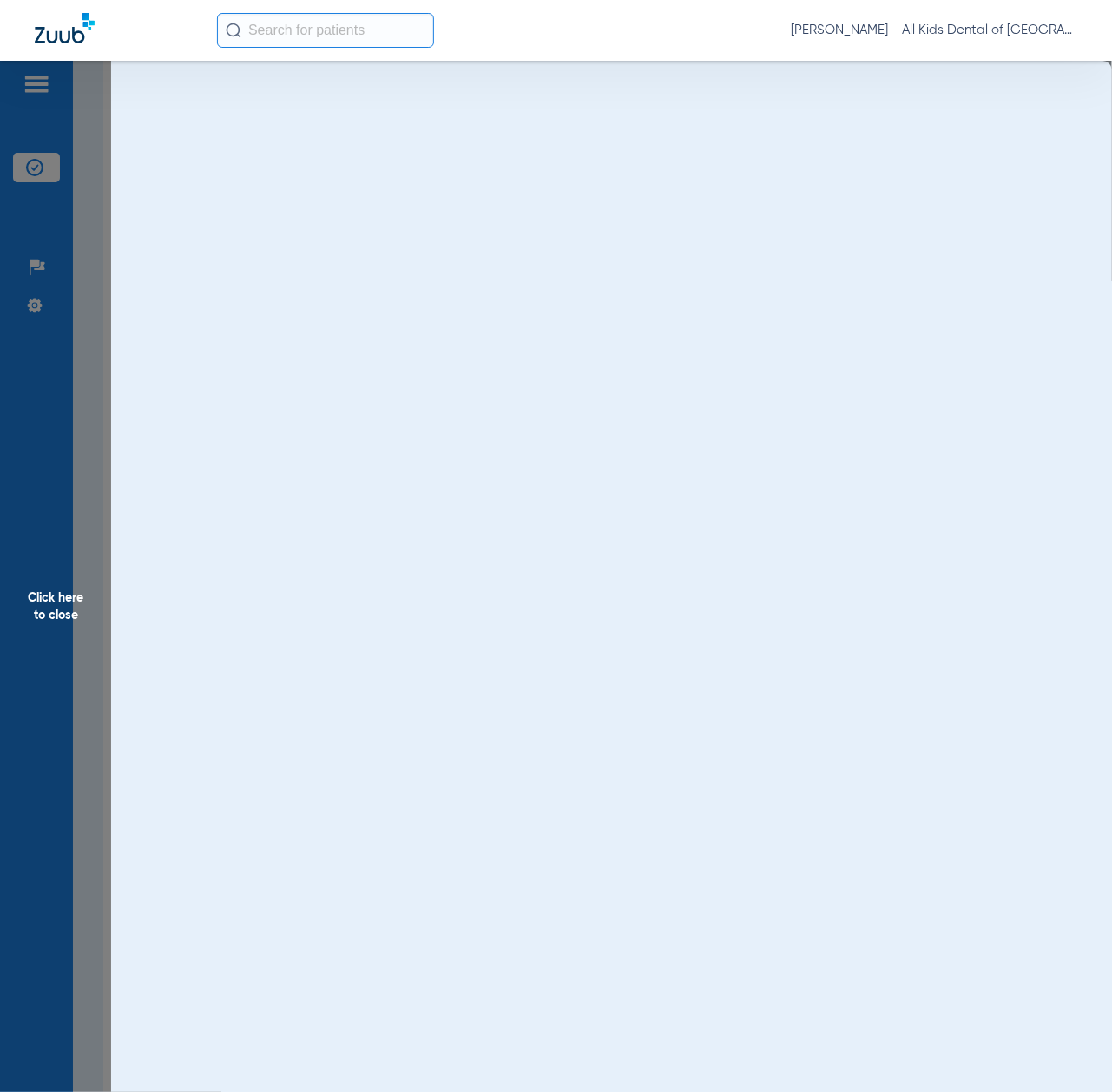
scroll to position [0, 0]
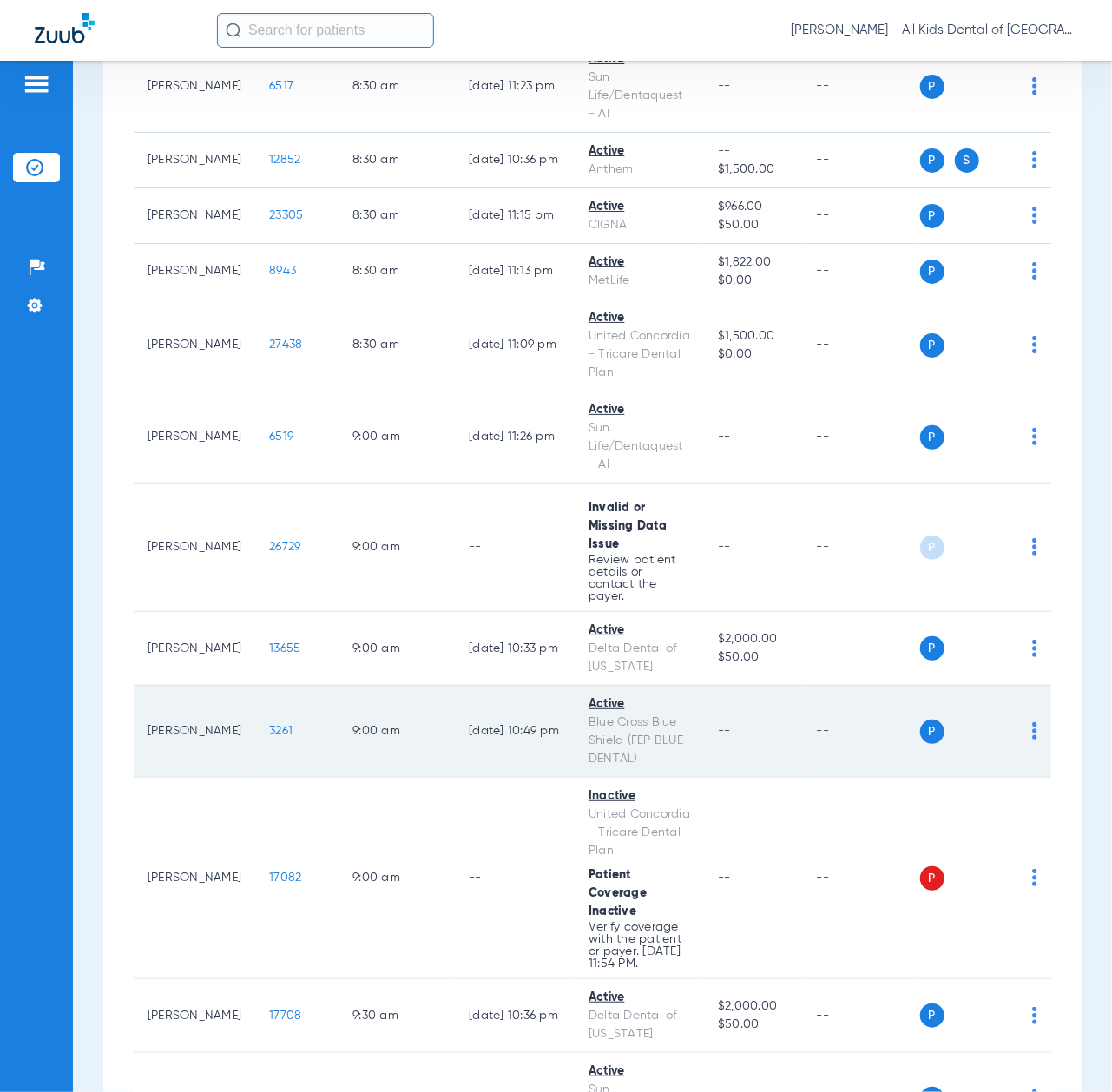
click at [269, 737] on span "3261" at bounding box center [281, 732] width 24 height 12
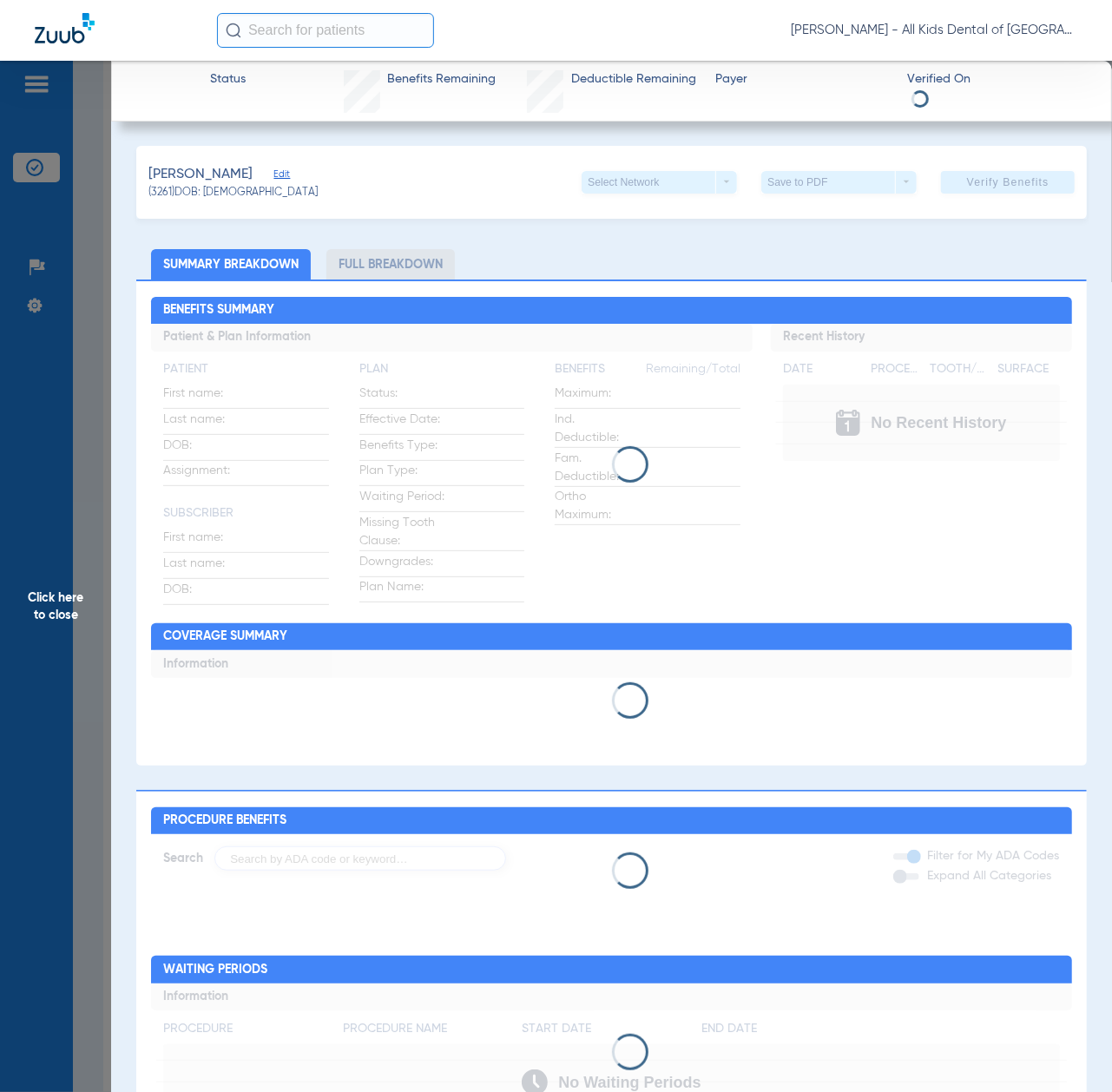
click at [56, 602] on span "Click here to close" at bounding box center [56, 607] width 111 height 1092
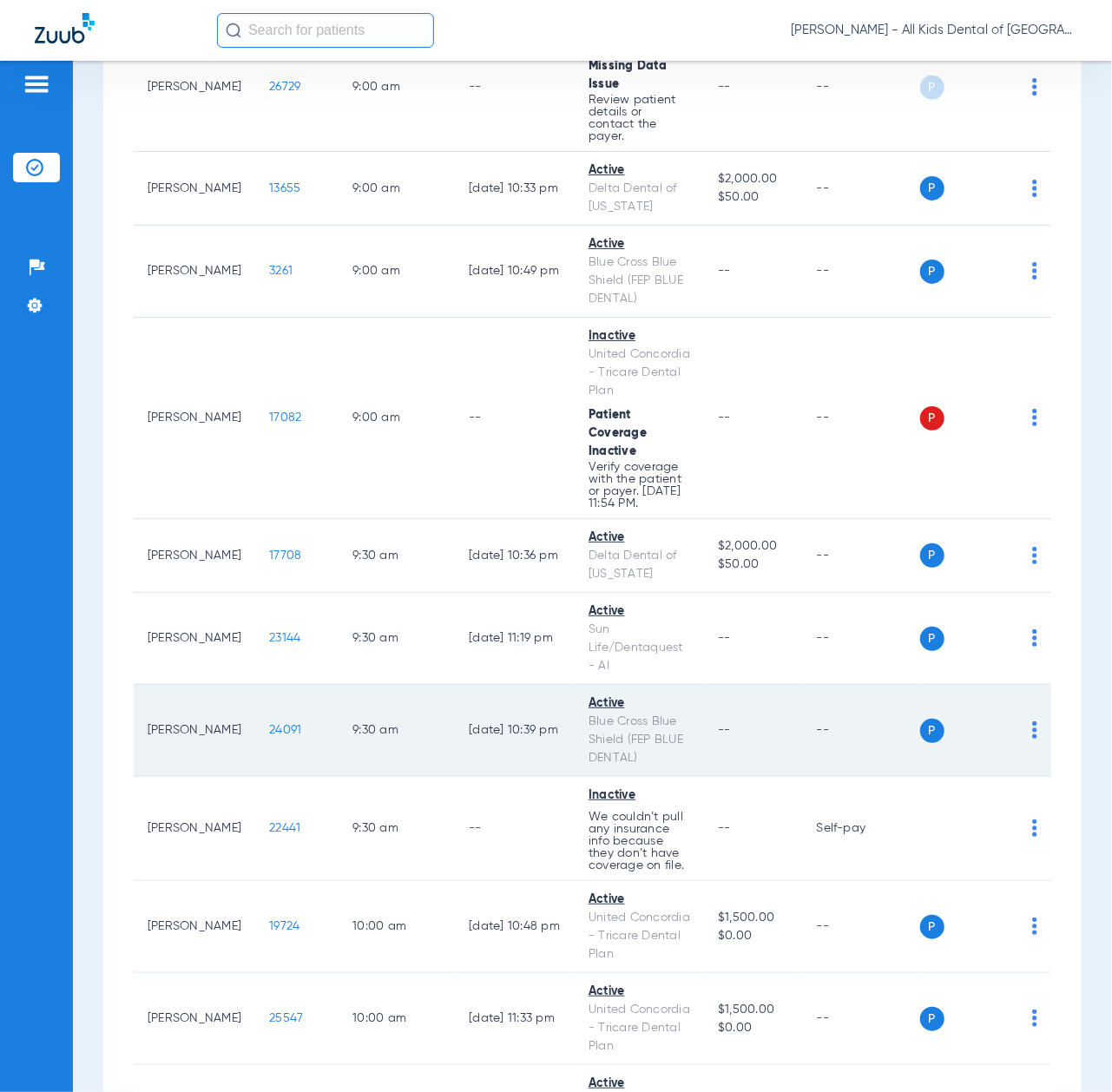
scroll to position [810, 0]
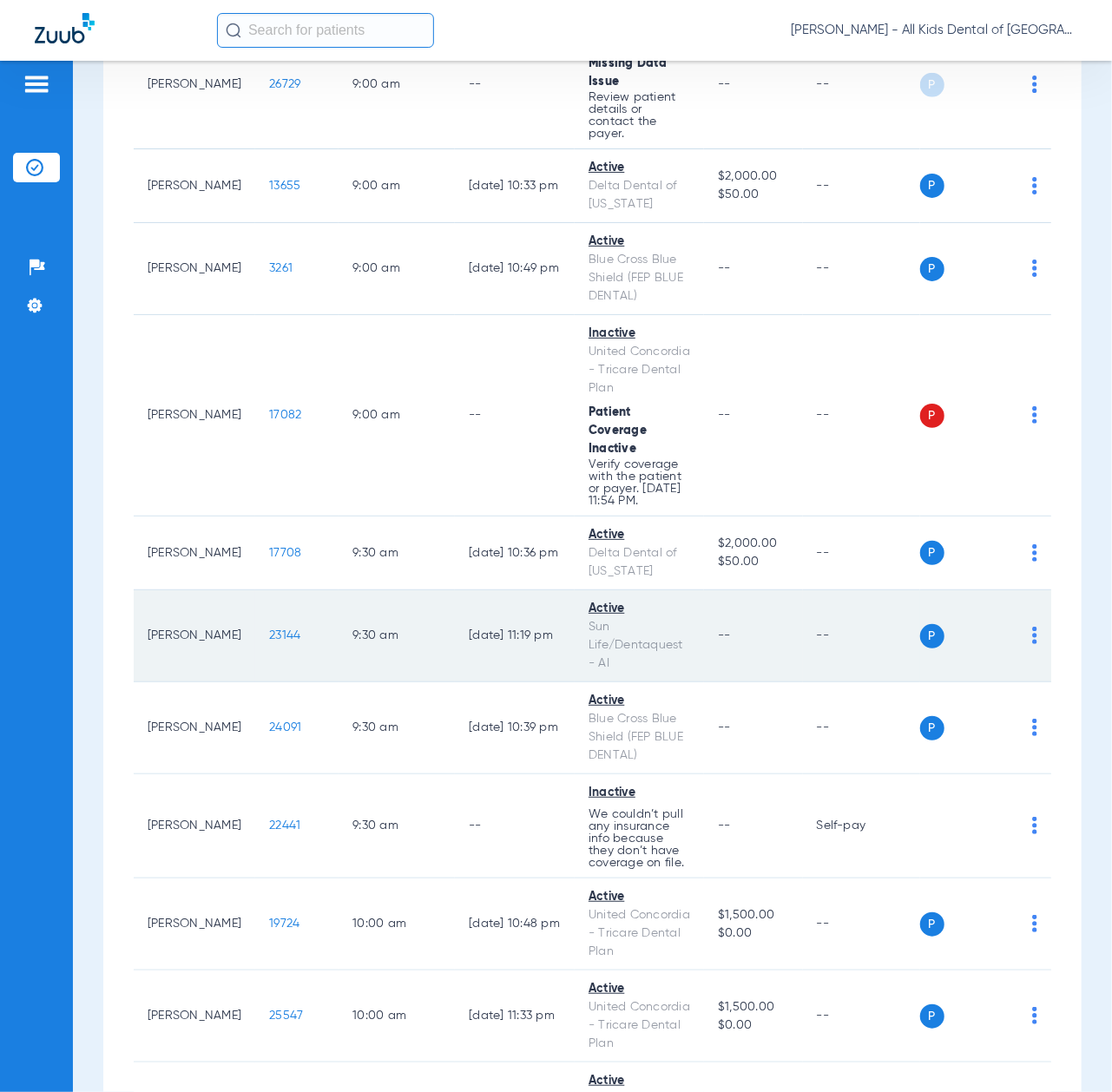
click at [269, 641] on span "23144" at bounding box center [284, 635] width 31 height 12
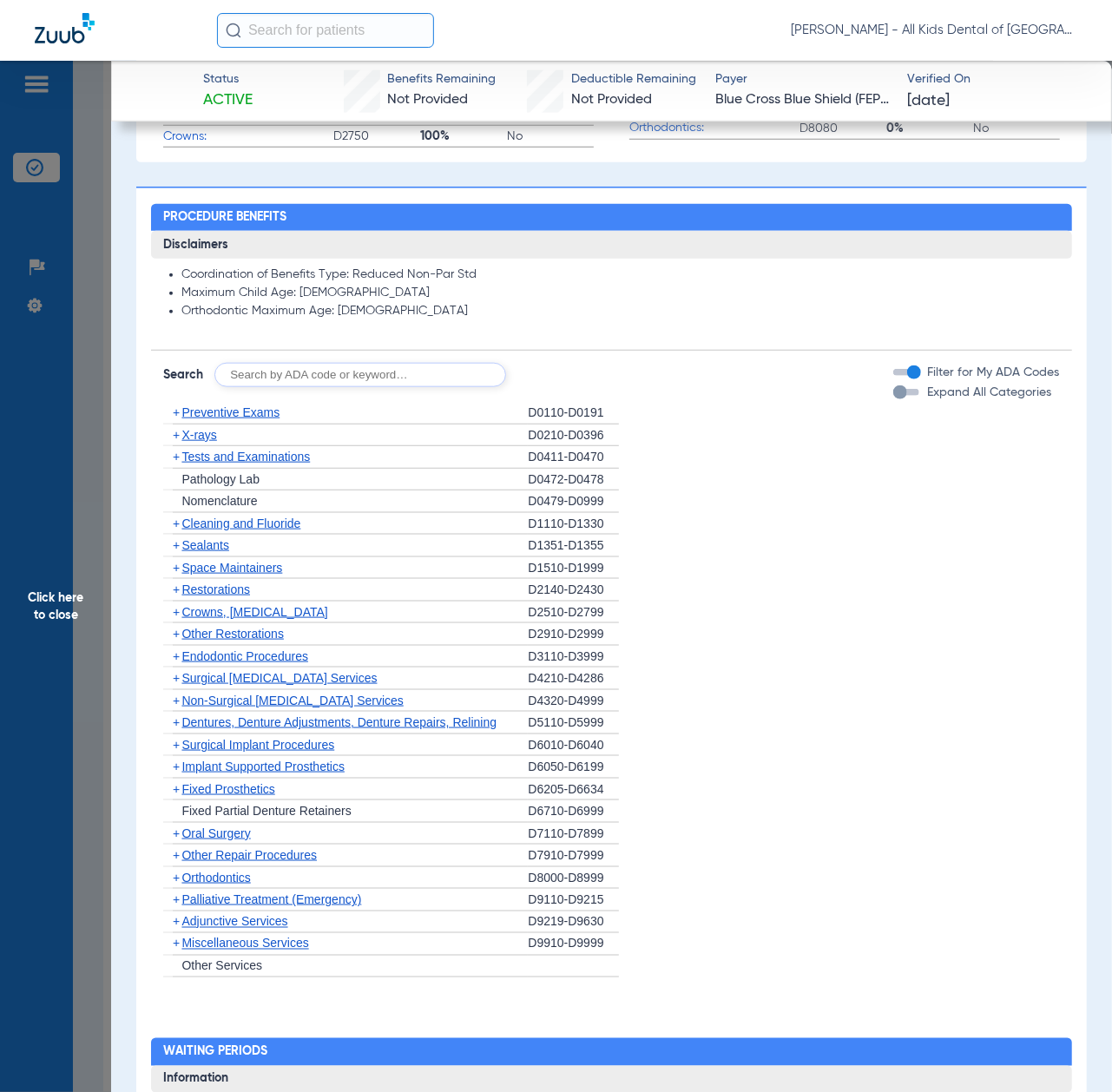
click at [324, 369] on input "text" at bounding box center [360, 375] width 291 height 25
paste input "D1206, D0330, D1351"
type input "D1206, D0330, D1351"
click button "Search" at bounding box center [571, 375] width 69 height 25
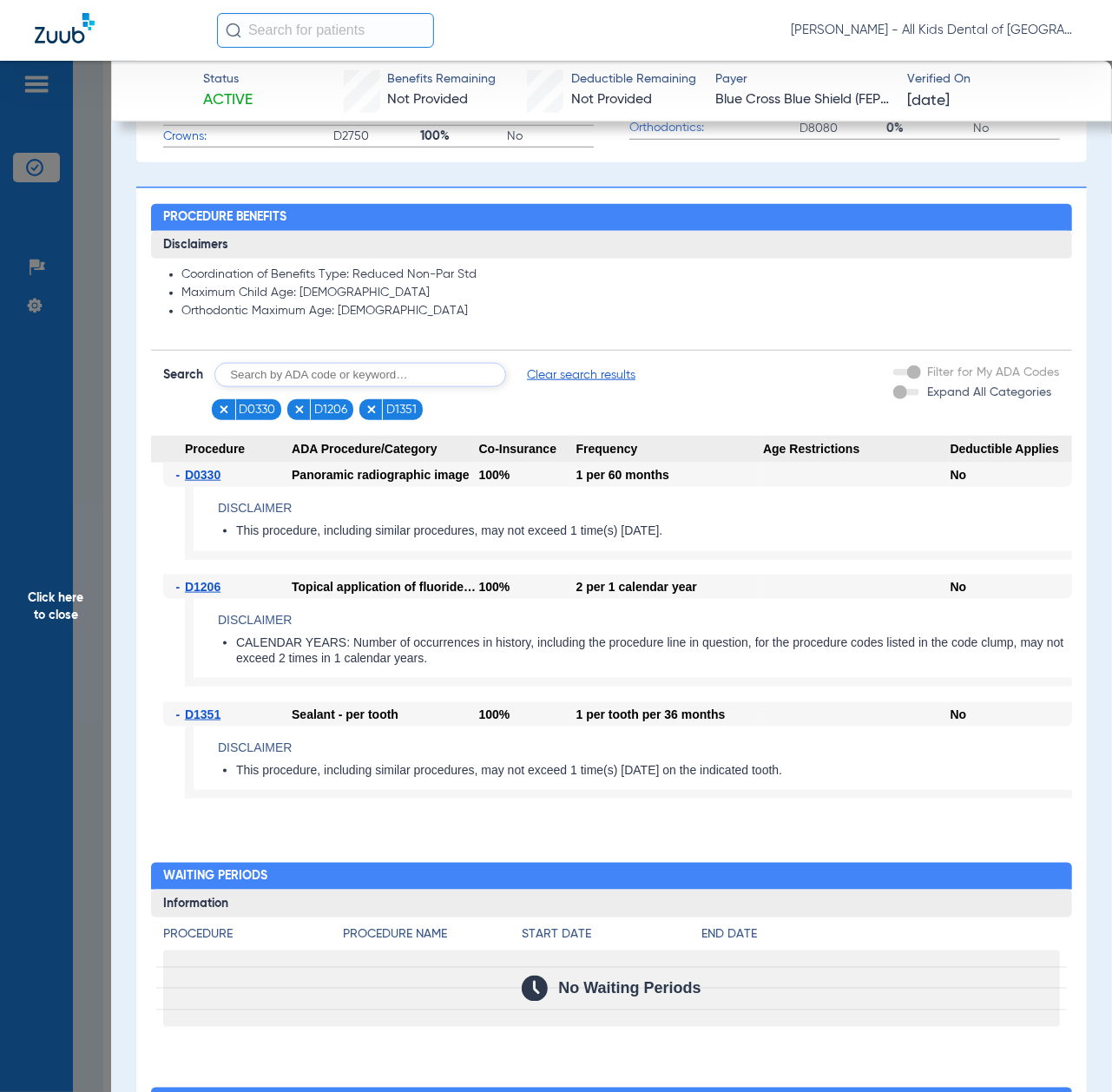
click at [71, 539] on span "Click here to close" at bounding box center [56, 607] width 111 height 1092
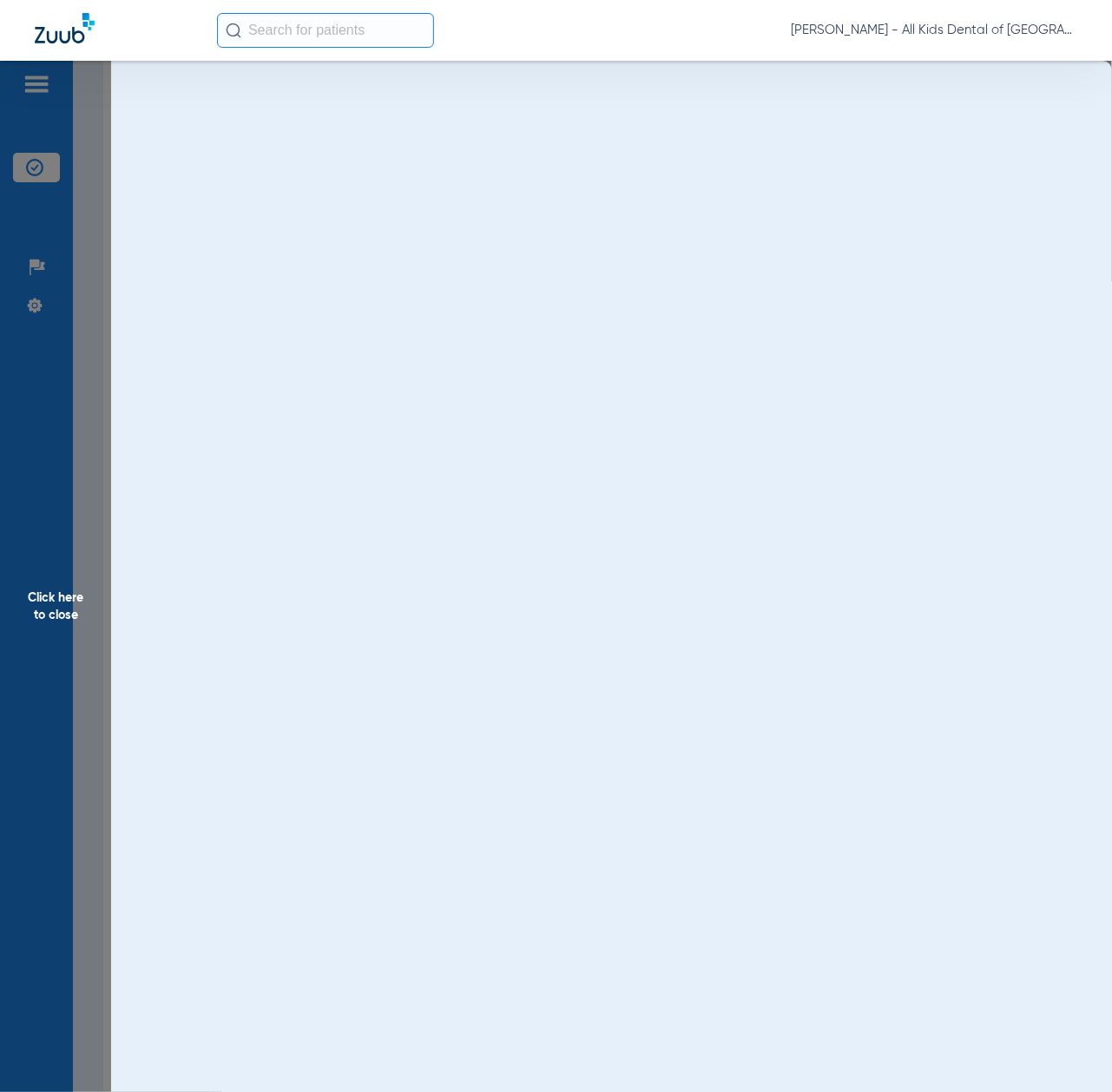
scroll to position [0, 0]
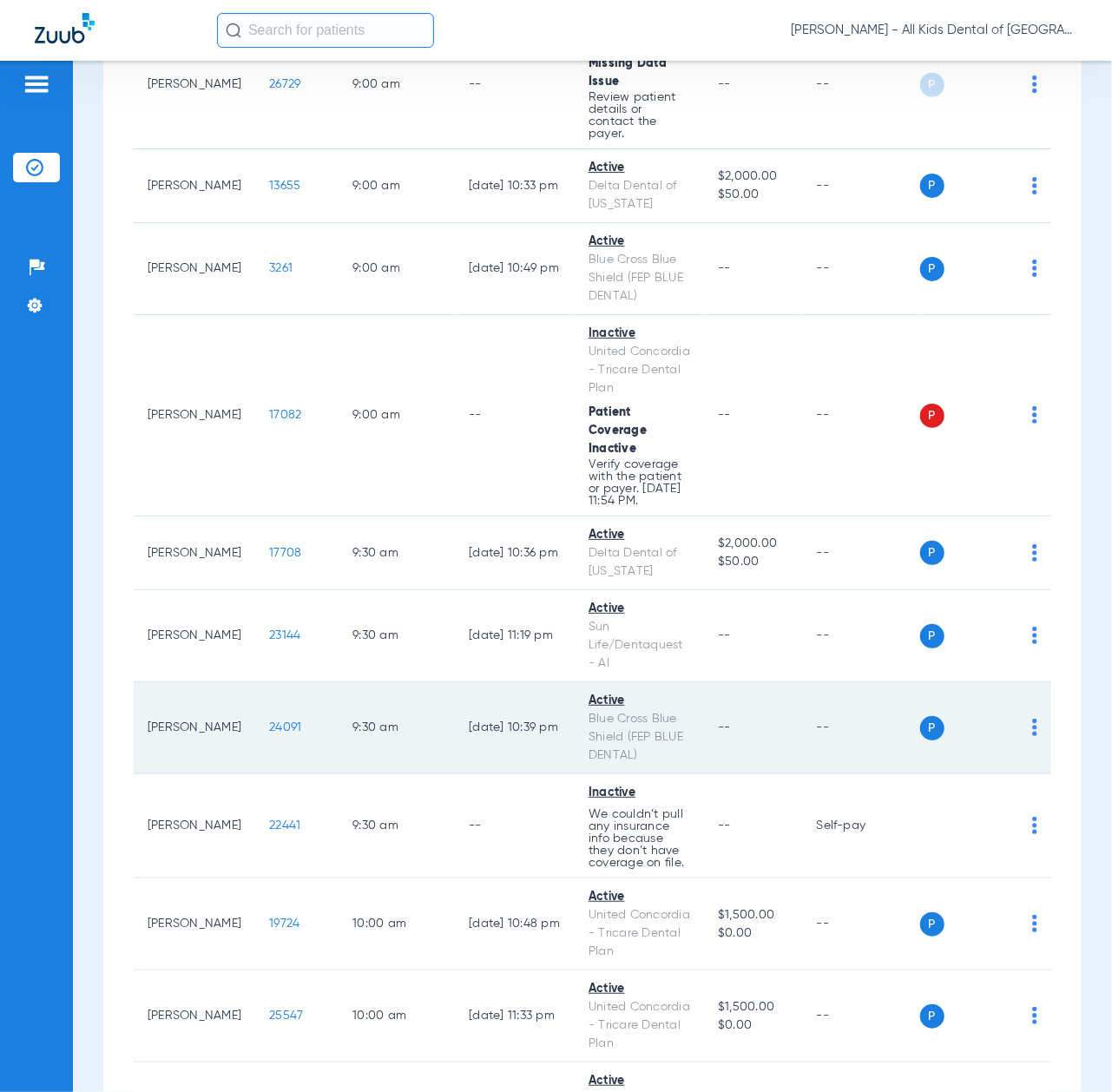
click at [269, 733] on span "24091" at bounding box center [285, 728] width 32 height 12
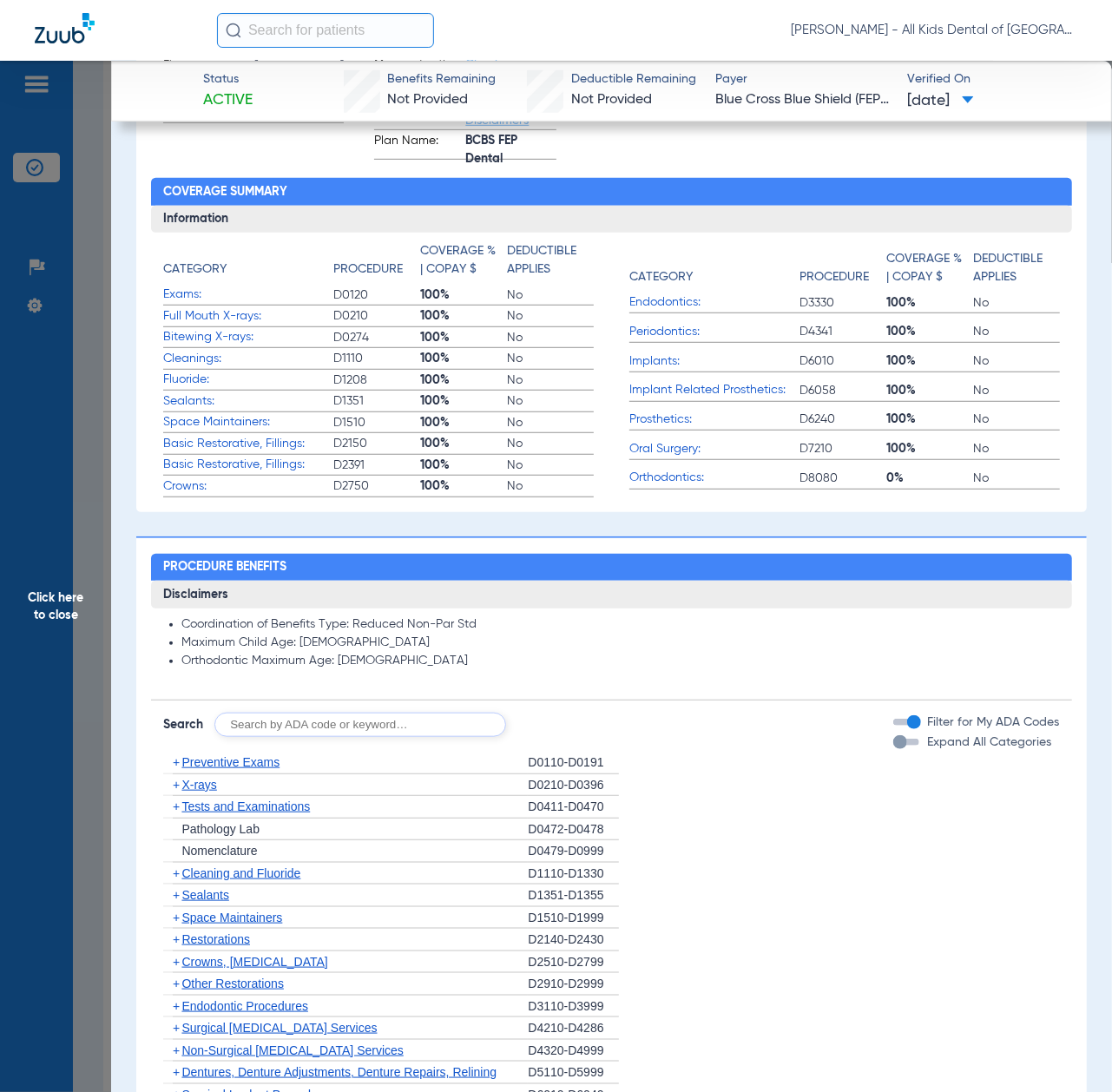
scroll to position [810, 0]
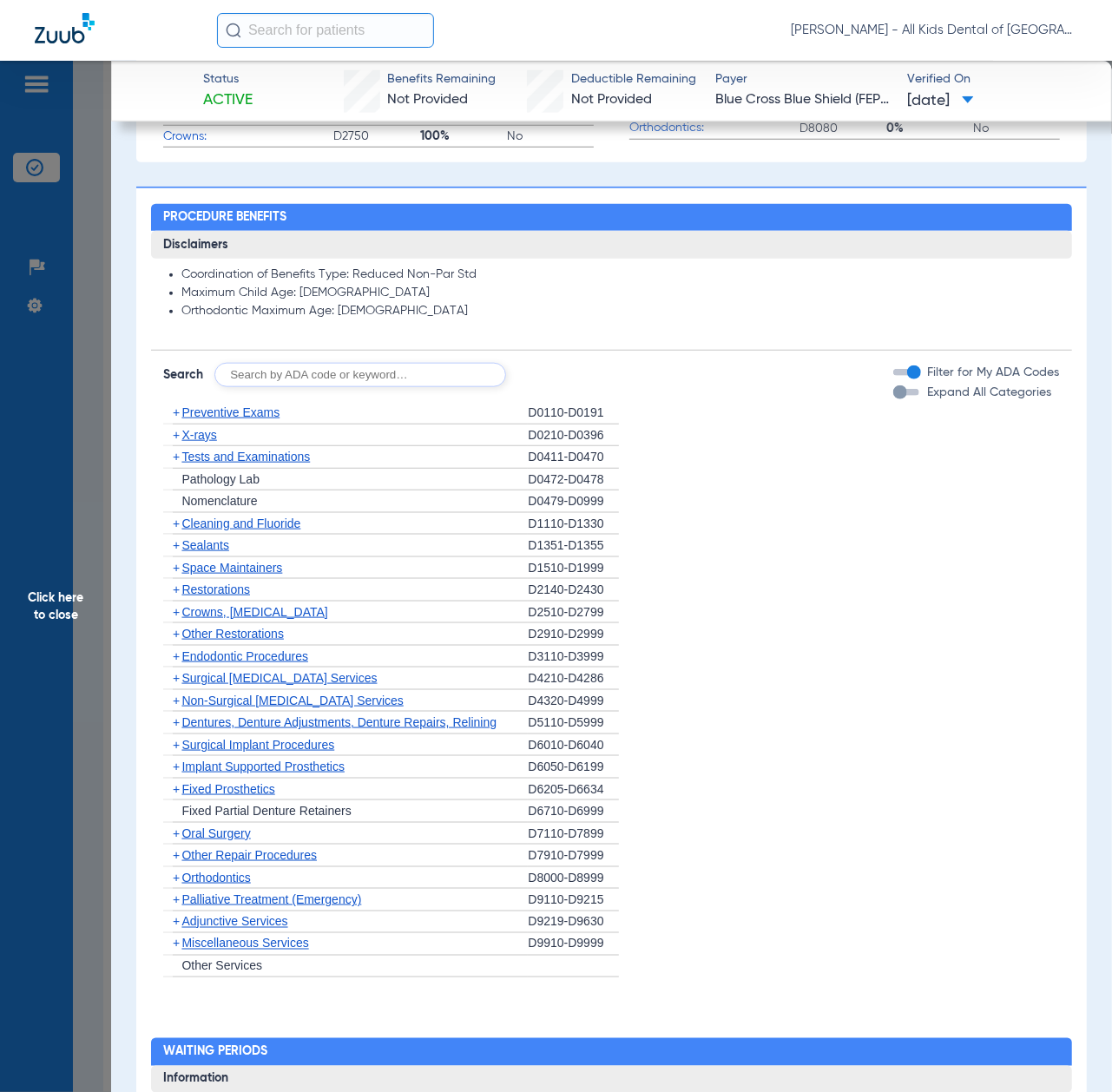
click at [302, 372] on input "text" at bounding box center [360, 375] width 291 height 25
paste input "D1206, D0330, D1351"
type input "D1206, D0330, D1351"
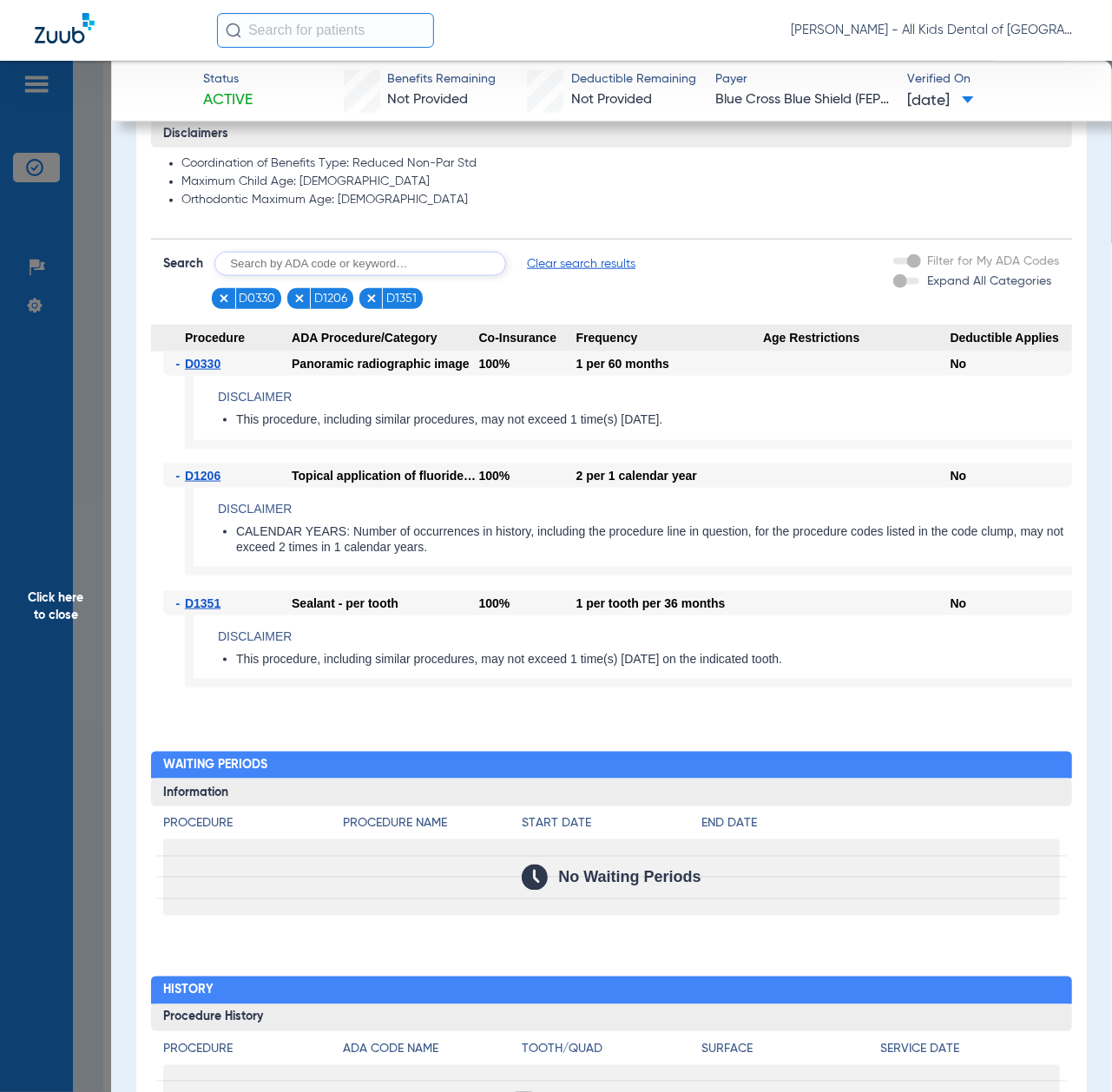
scroll to position [926, 0]
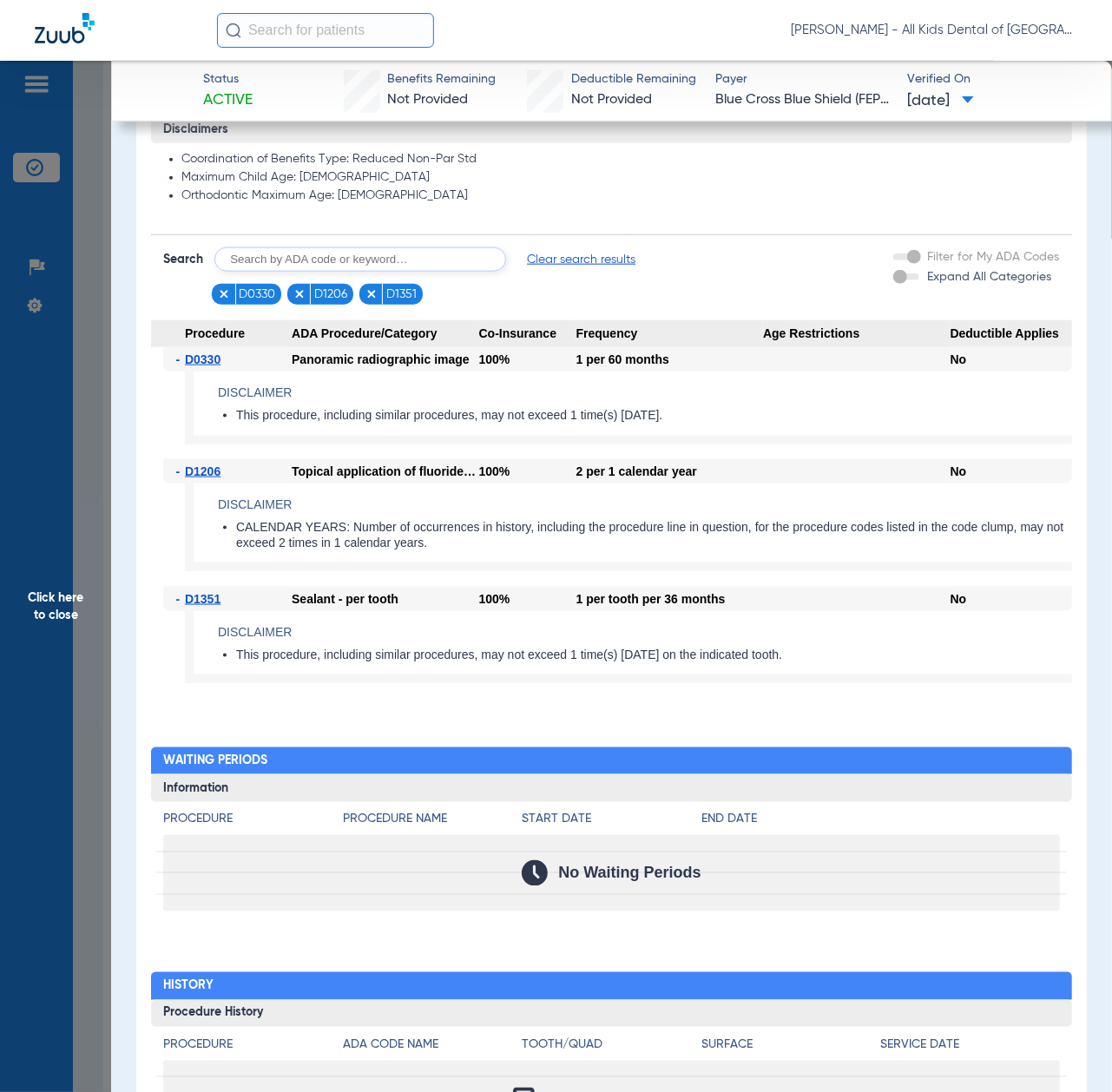
drag, startPoint x: 42, startPoint y: 619, endPoint x: 45, endPoint y: 629, distance: 10.4
click at [42, 619] on span "Click here to close" at bounding box center [56, 607] width 111 height 1092
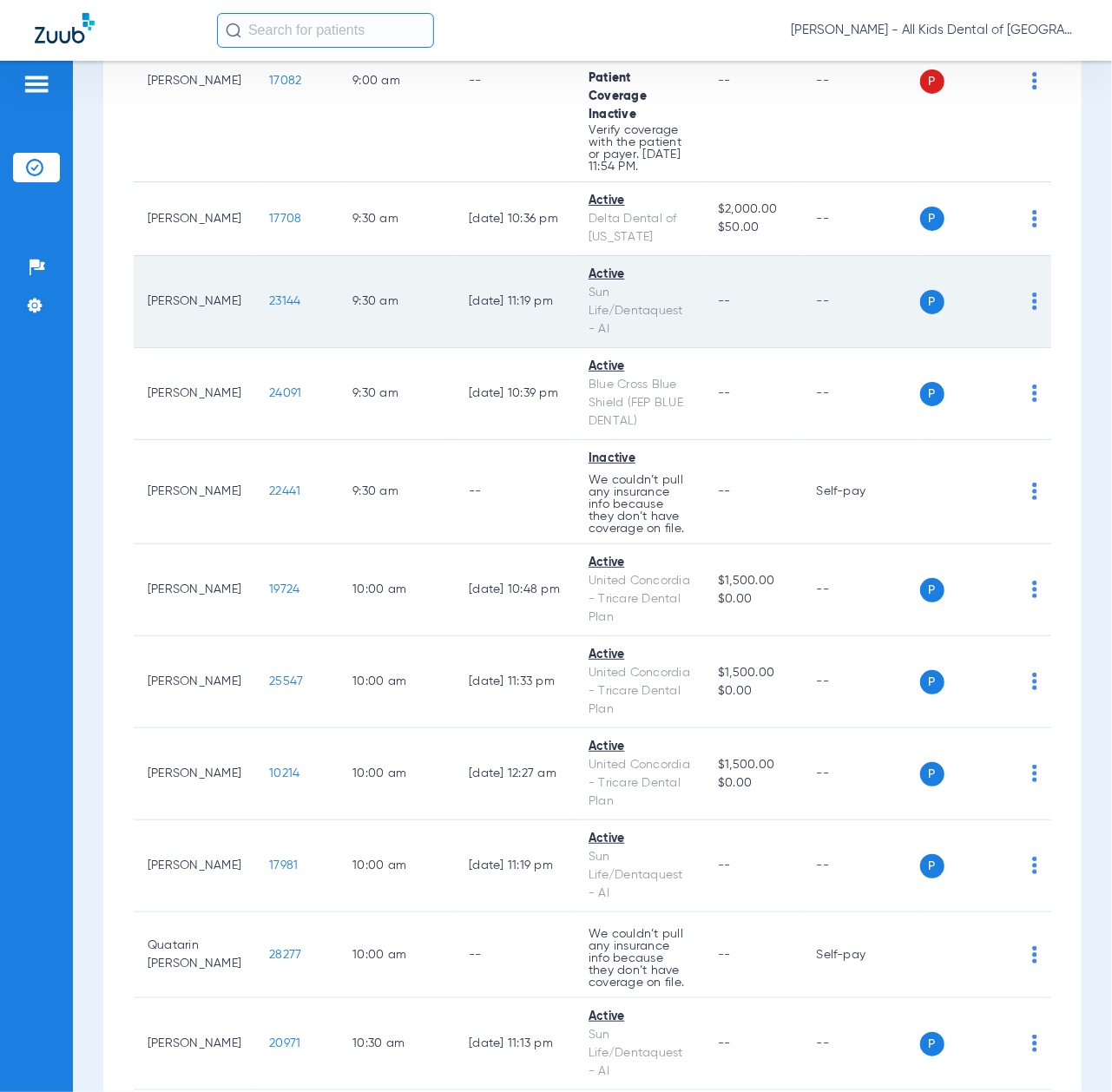
scroll to position [1273, 0]
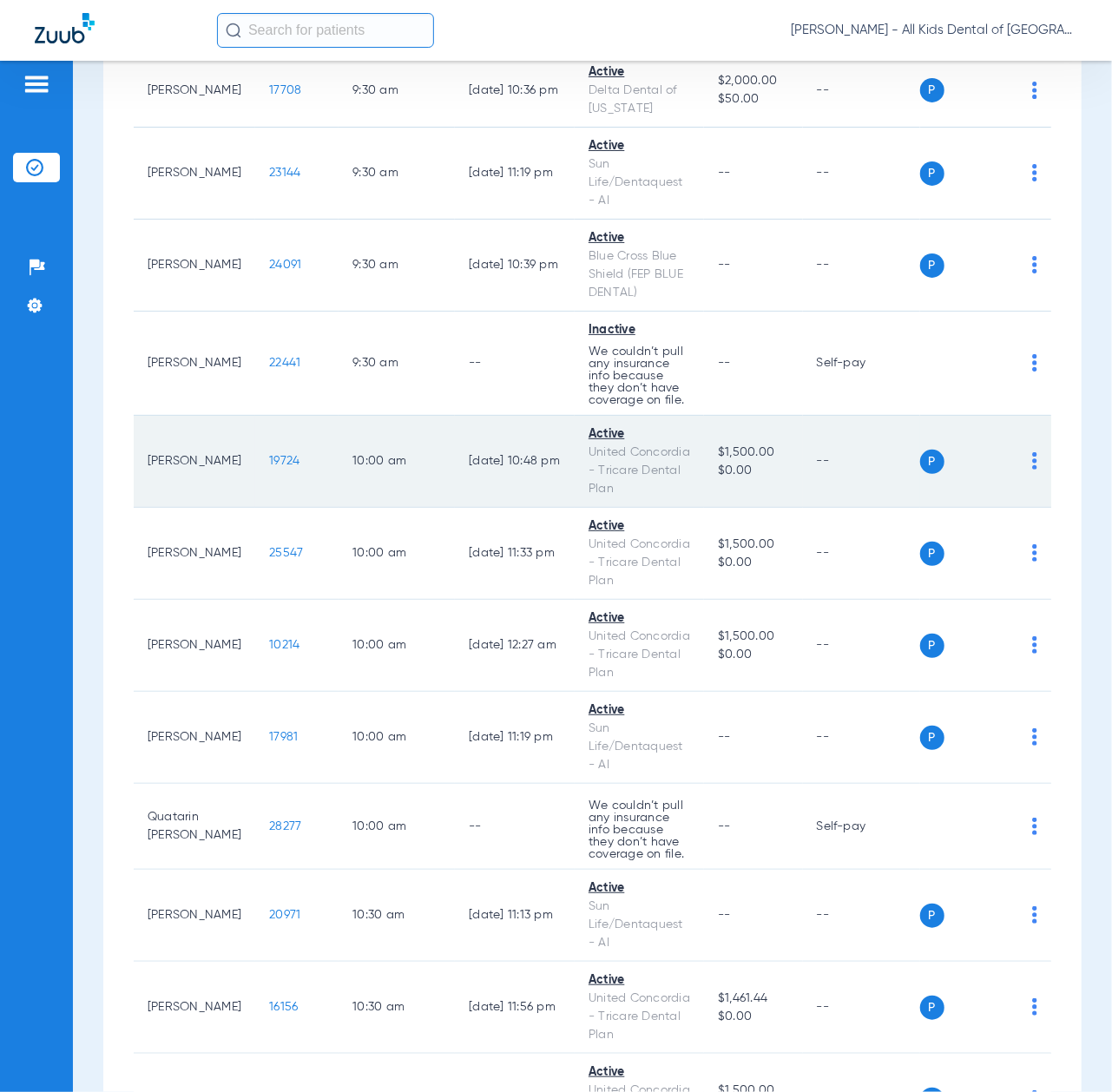
click at [269, 467] on span "19724" at bounding box center [284, 461] width 30 height 12
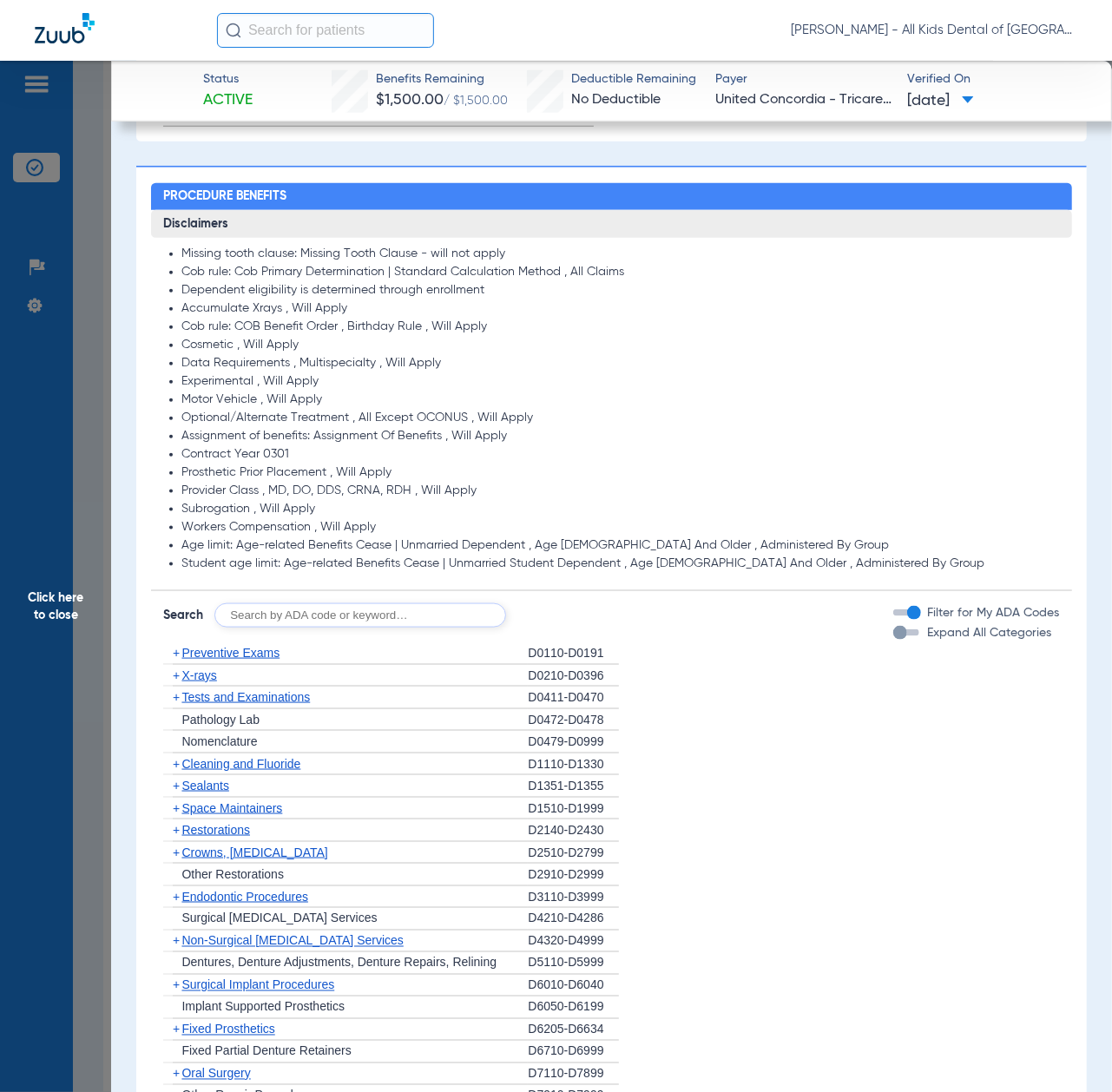
scroll to position [926, 0]
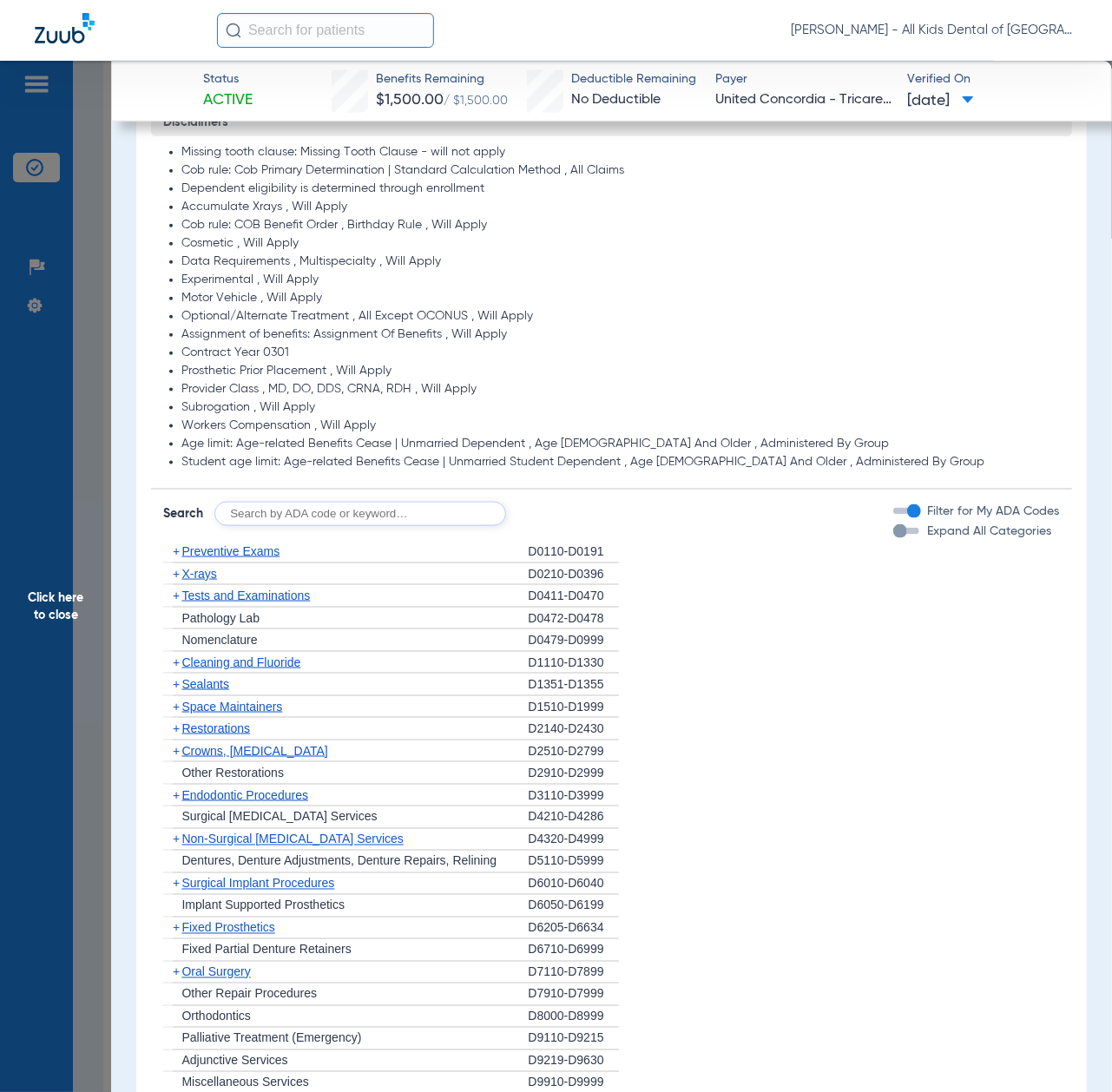
click at [288, 519] on input "text" at bounding box center [360, 514] width 291 height 25
paste input "D1206, D0330, D1351"
type input "D1206, D0330, D1351"
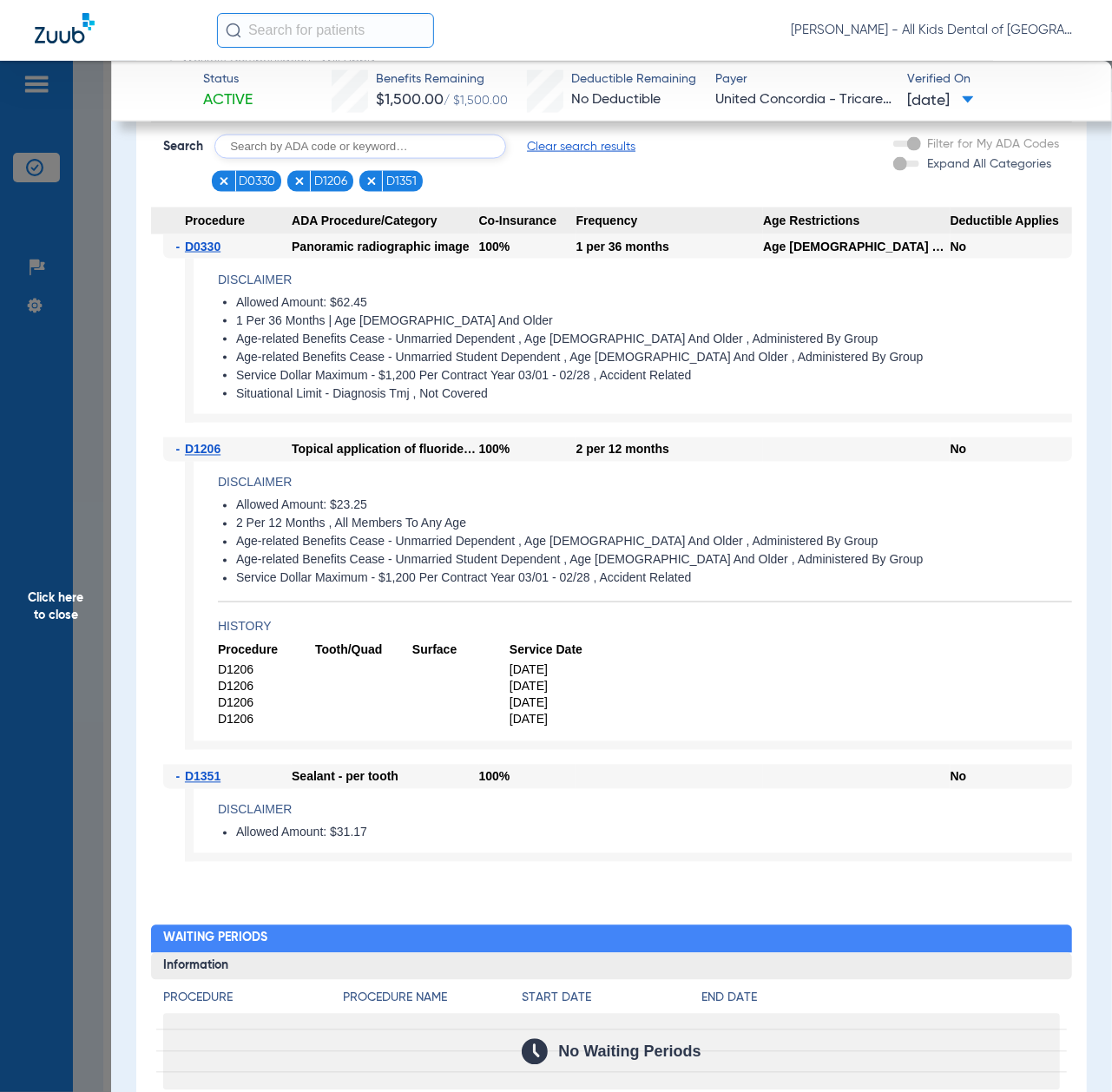
scroll to position [1273, 0]
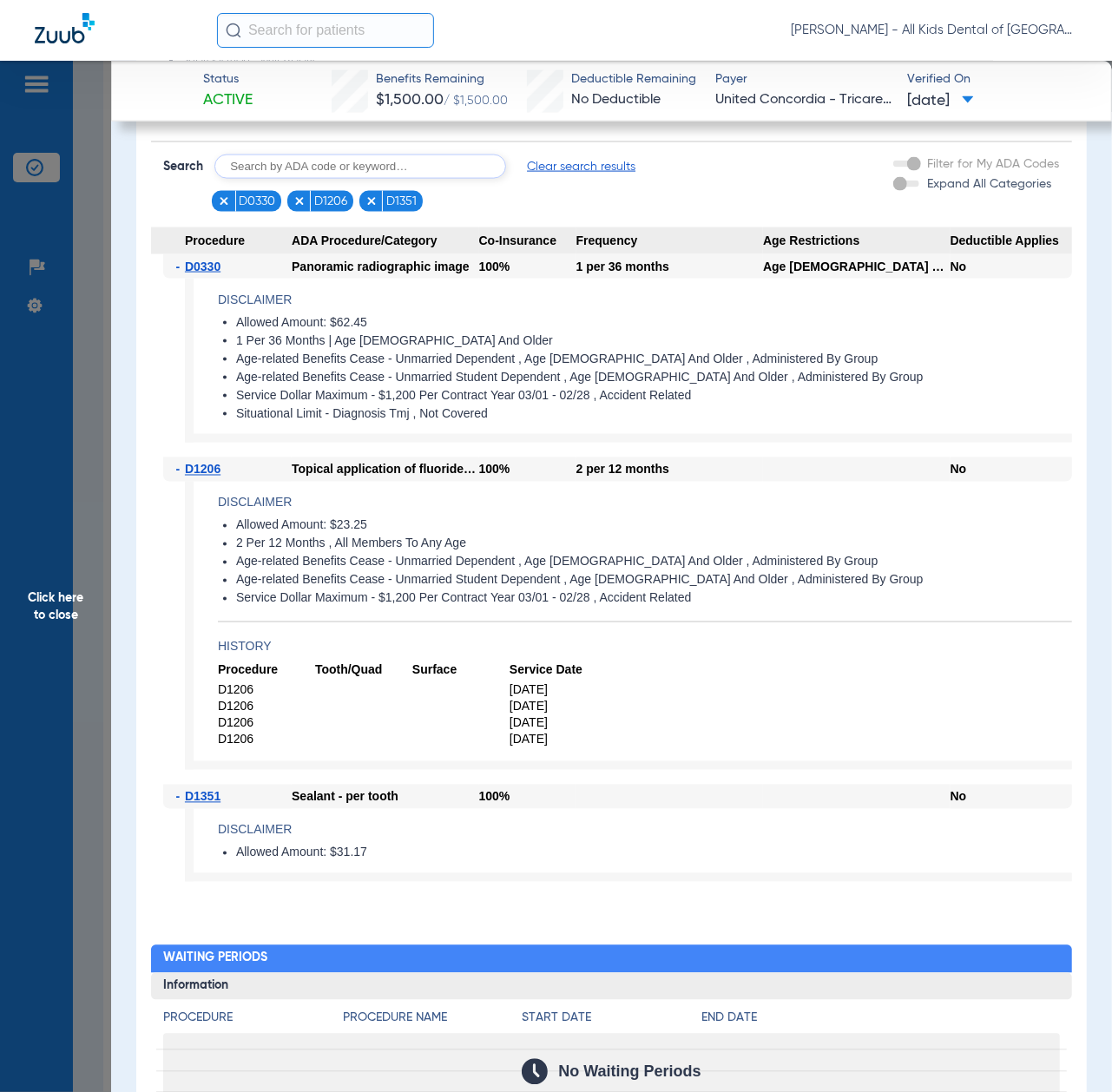
click at [64, 642] on span "Click here to close" at bounding box center [56, 607] width 111 height 1092
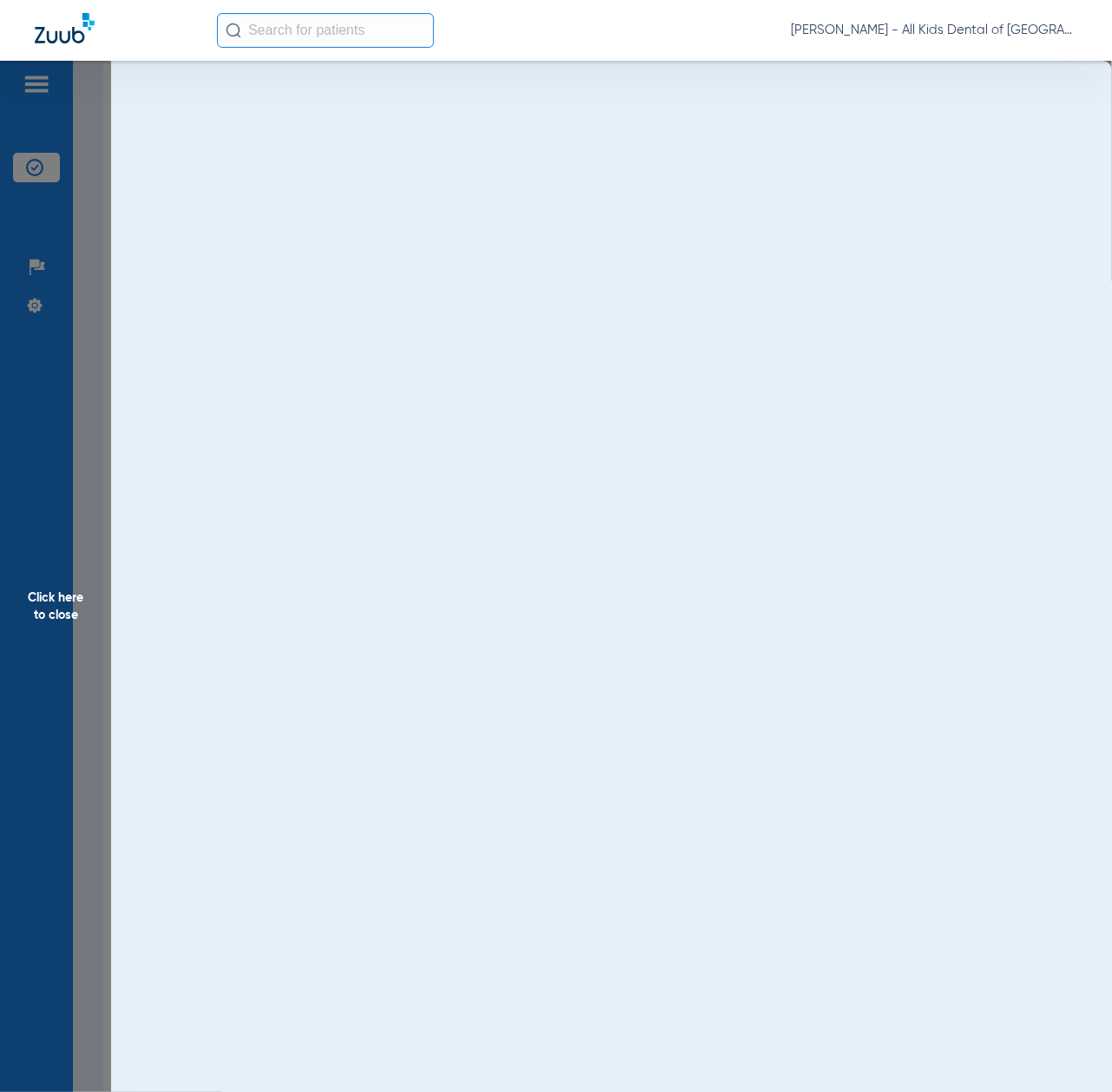
scroll to position [0, 0]
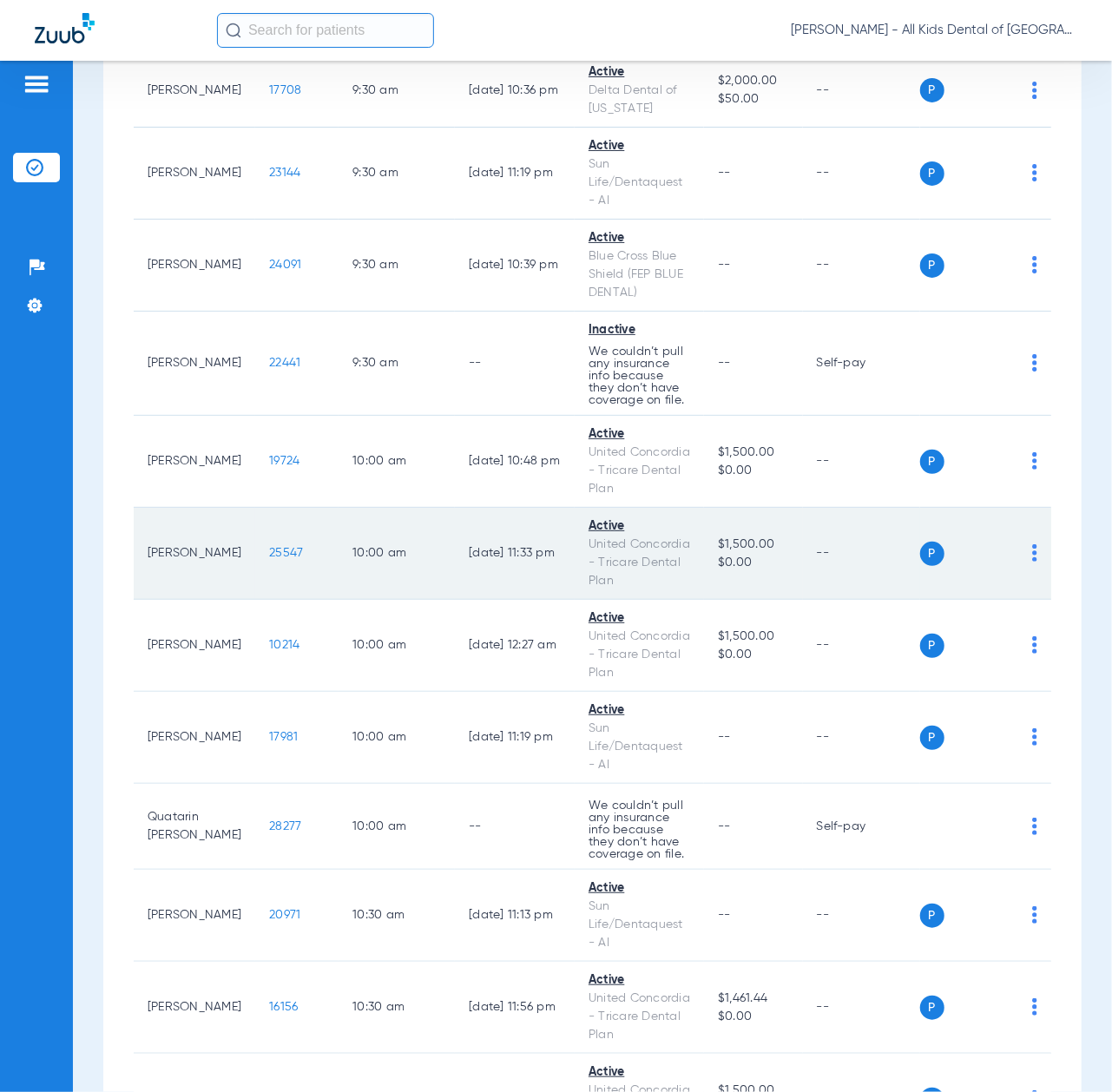
click at [269, 559] on span "25547" at bounding box center [286, 553] width 34 height 12
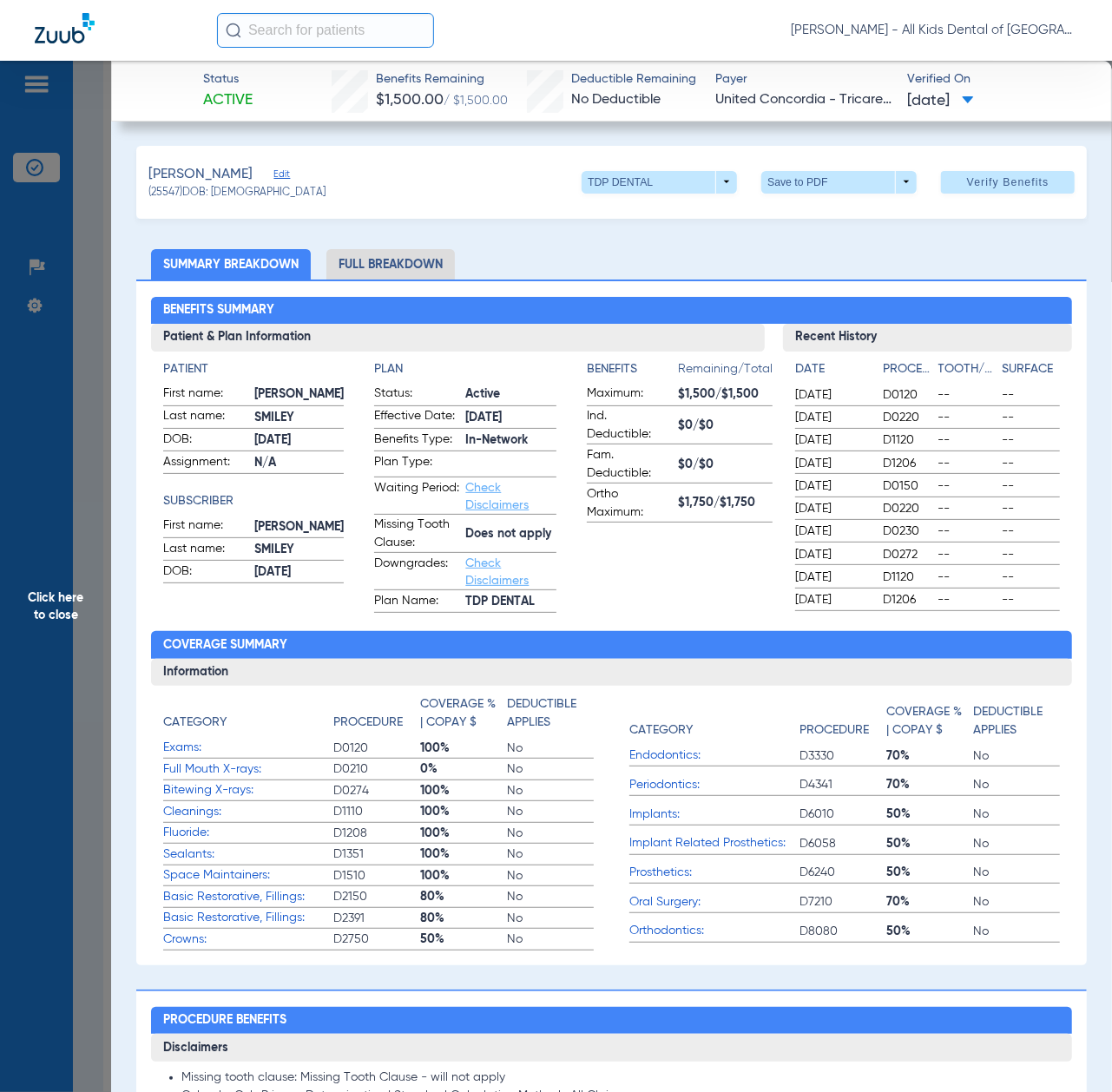
scroll to position [694, 0]
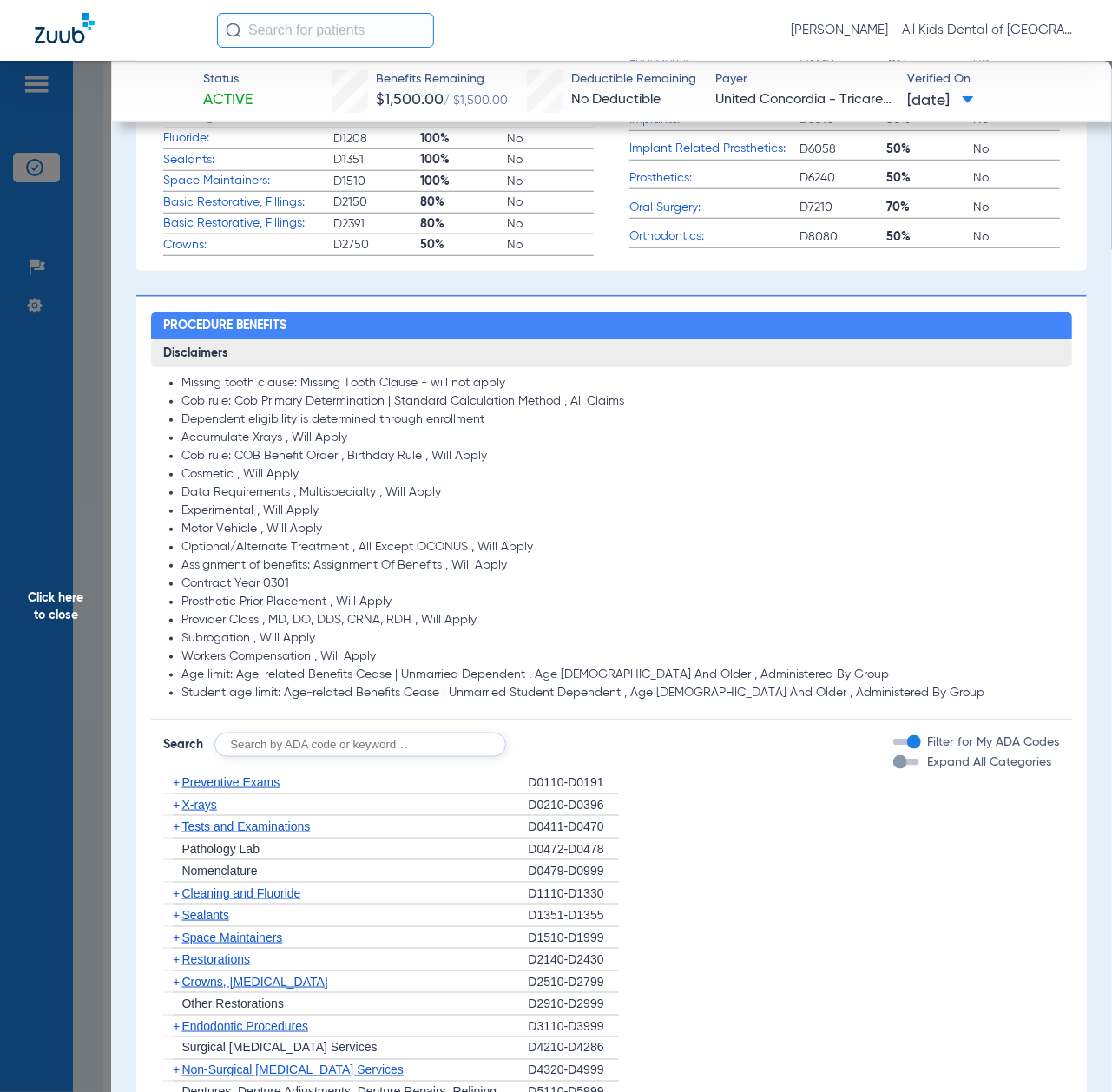
click at [329, 744] on input "text" at bounding box center [360, 745] width 291 height 25
paste input "D1206, D0330, D1351"
type input "D1206, D0330, D1351"
click button "Search" at bounding box center [571, 745] width 69 height 25
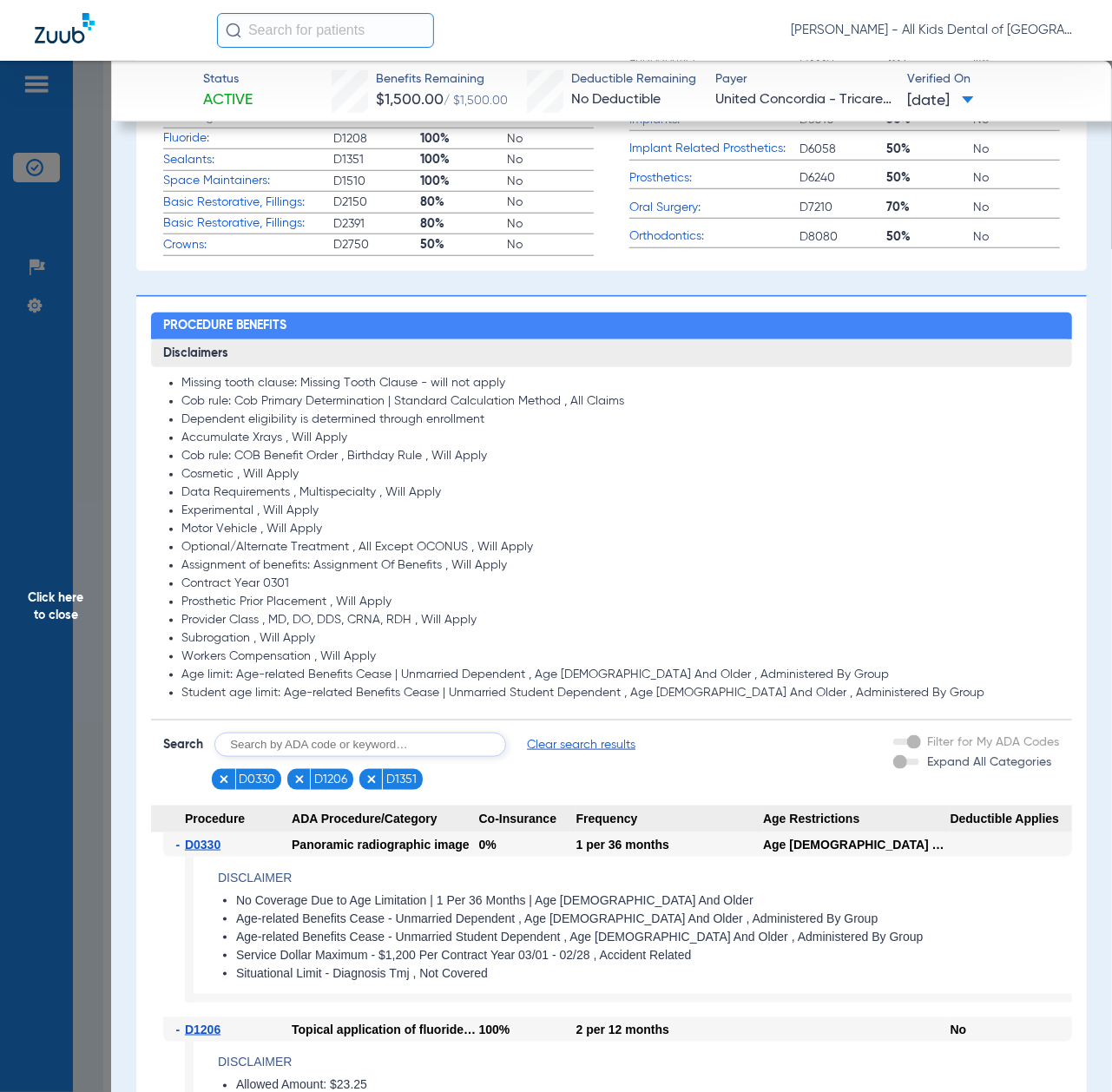
scroll to position [1273, 0]
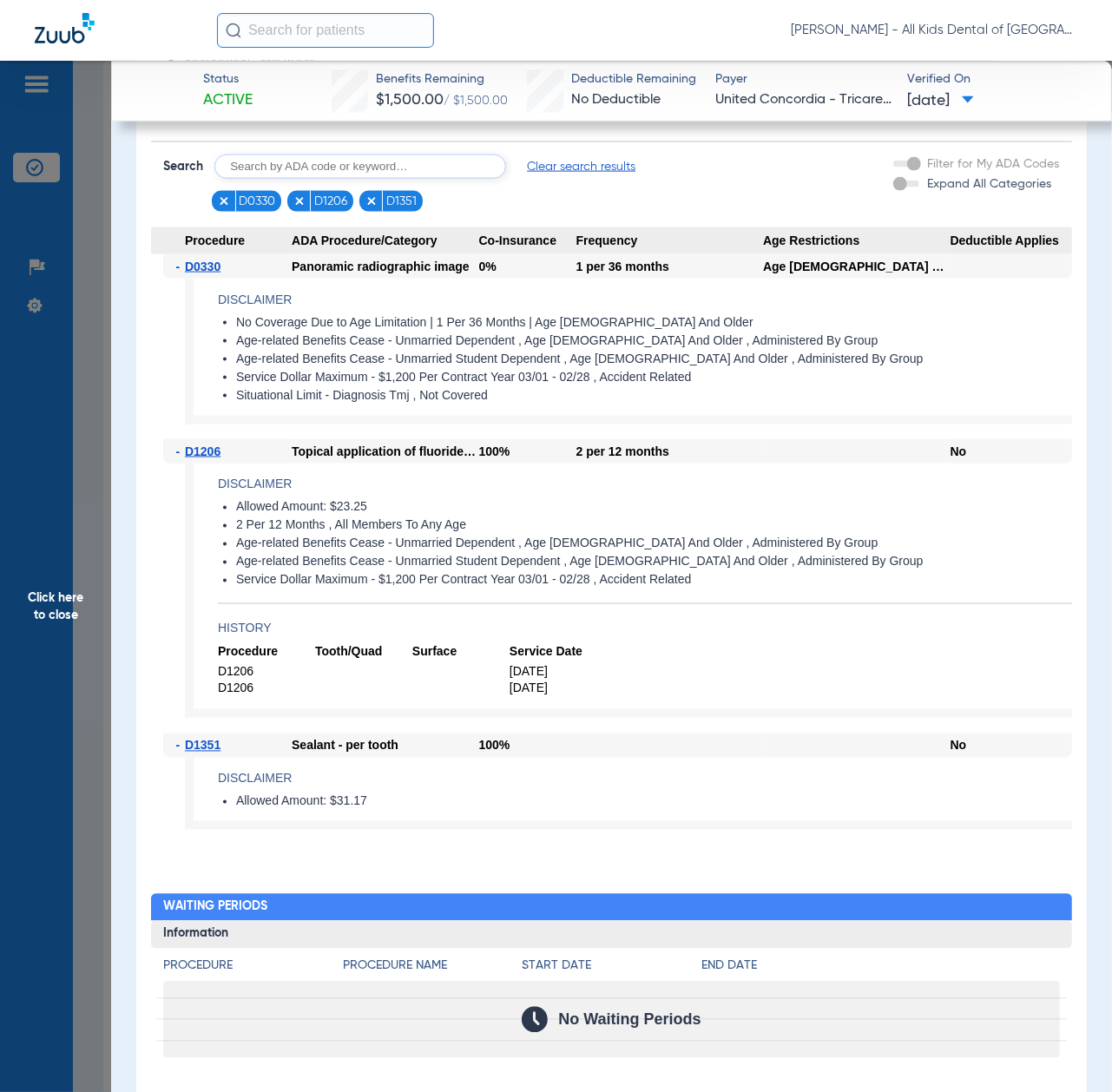
drag, startPoint x: 70, startPoint y: 623, endPoint x: 67, endPoint y: 640, distance: 17.3
click at [70, 623] on span "Click here to close" at bounding box center [56, 607] width 111 height 1092
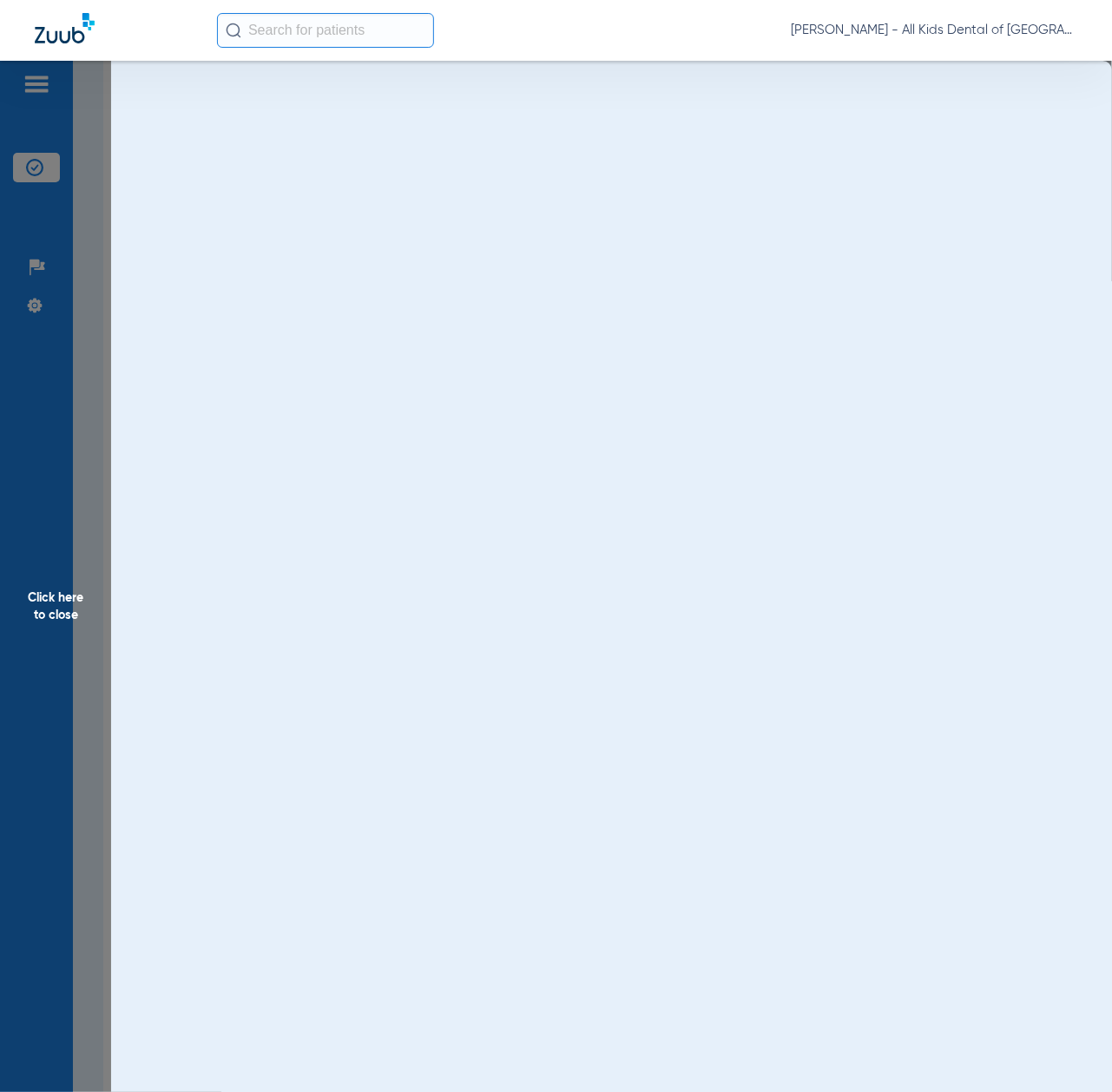
scroll to position [0, 0]
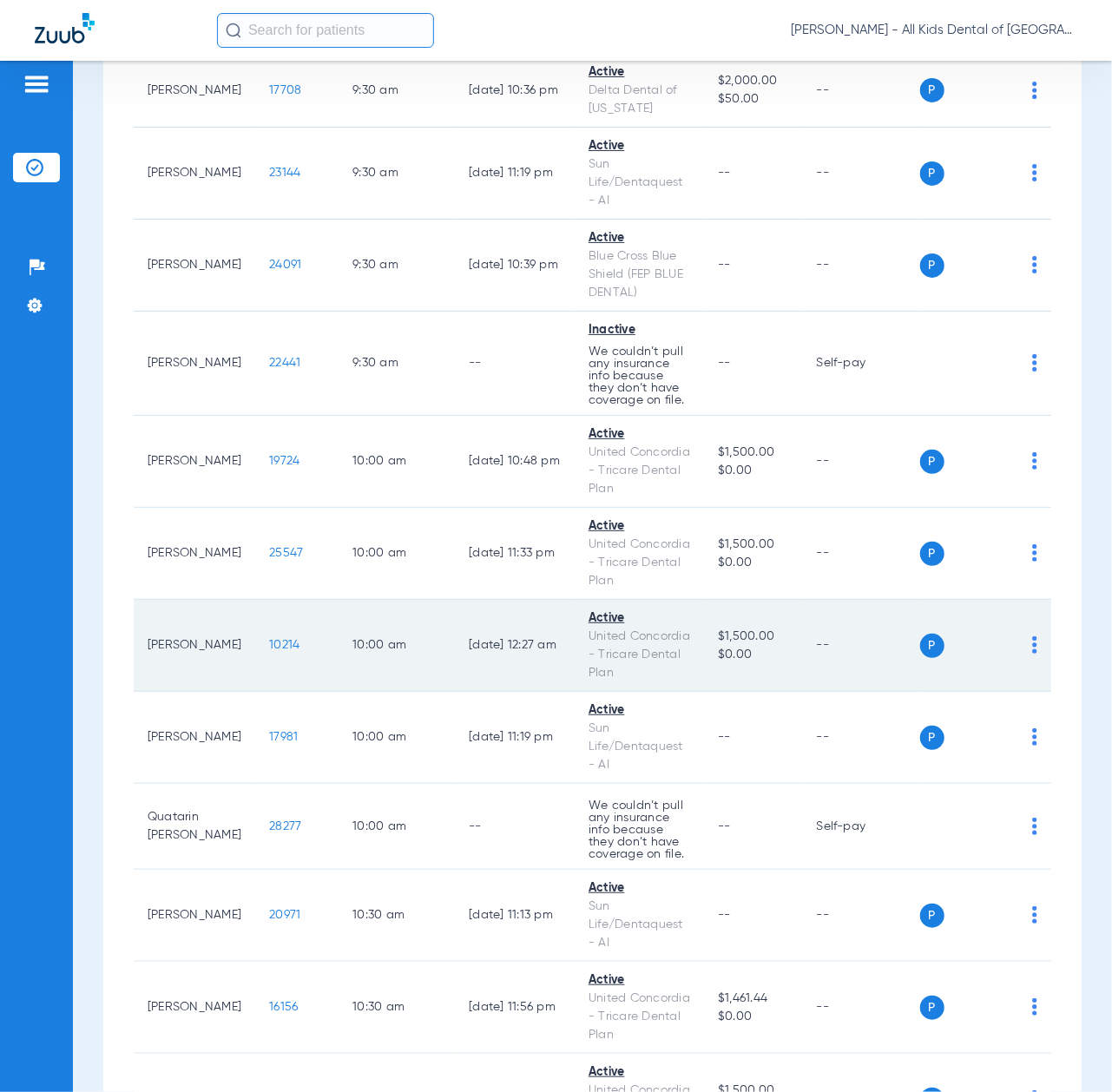
click at [269, 651] on span "10214" at bounding box center [284, 645] width 30 height 12
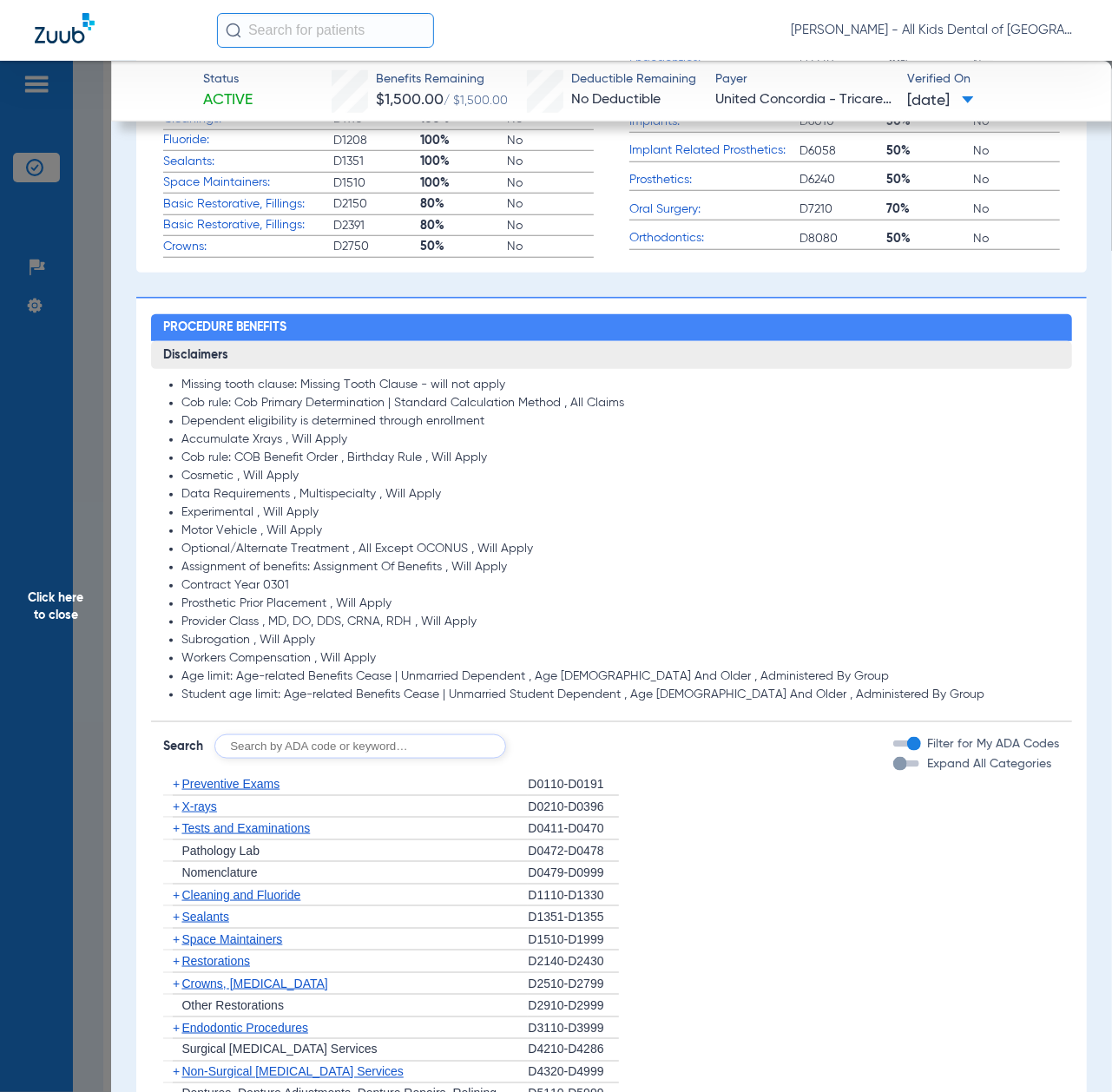
scroll to position [694, 0]
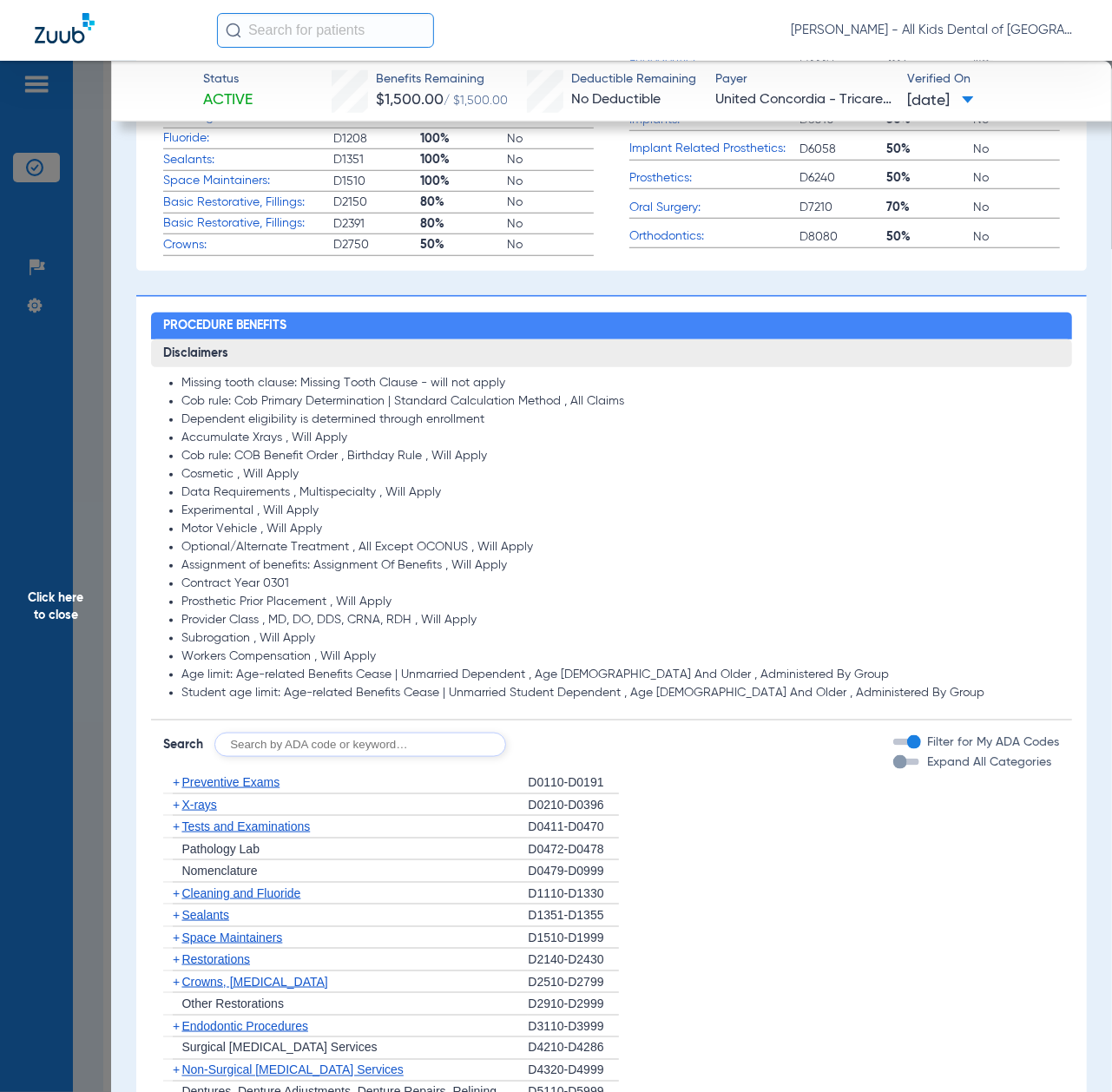
click at [311, 740] on input "text" at bounding box center [360, 745] width 291 height 25
paste input "D1206, D0330, D1351"
type input "D1206, D0330, D1351"
click button "Search" at bounding box center [571, 745] width 69 height 25
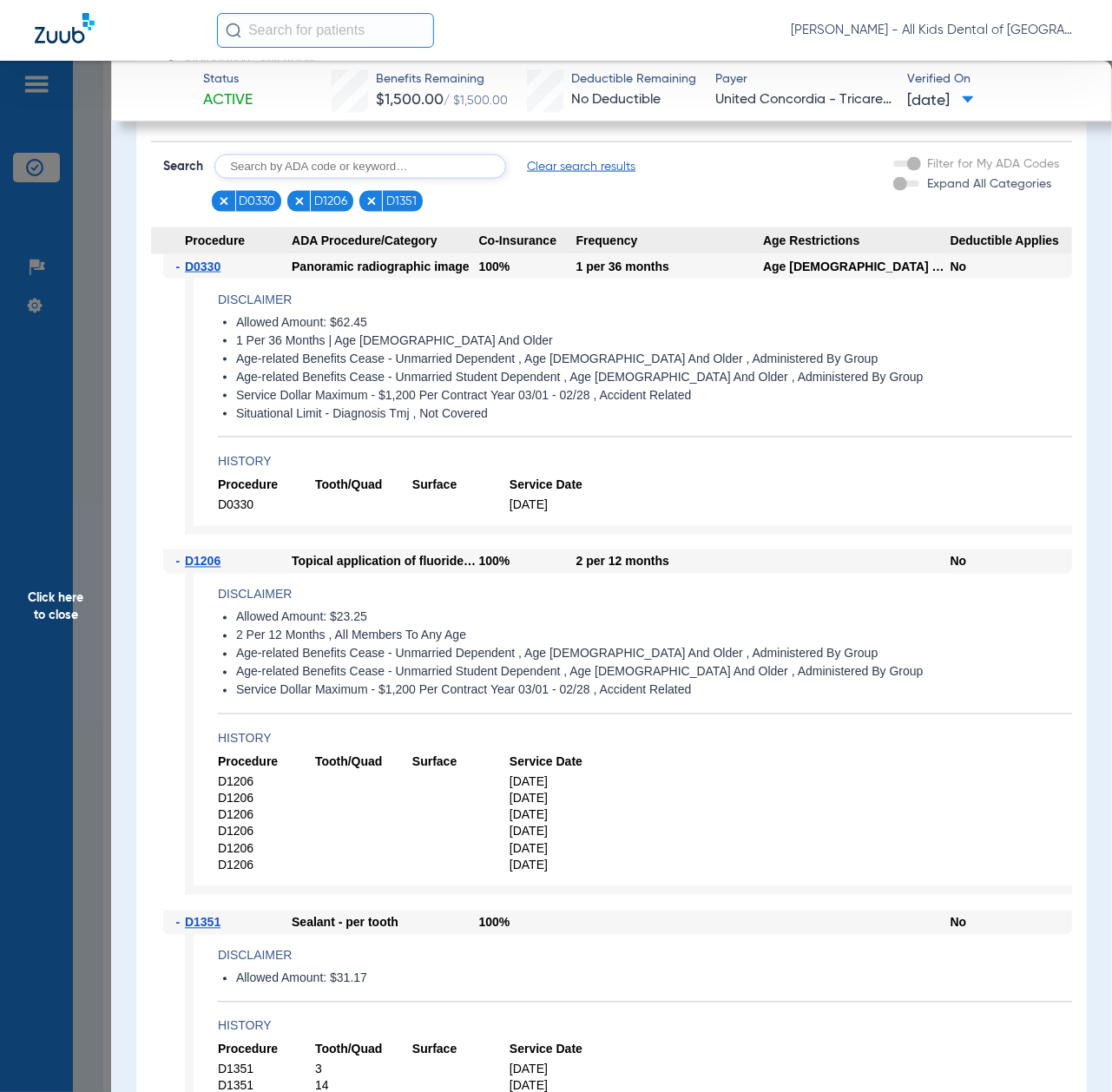
scroll to position [1389, 0]
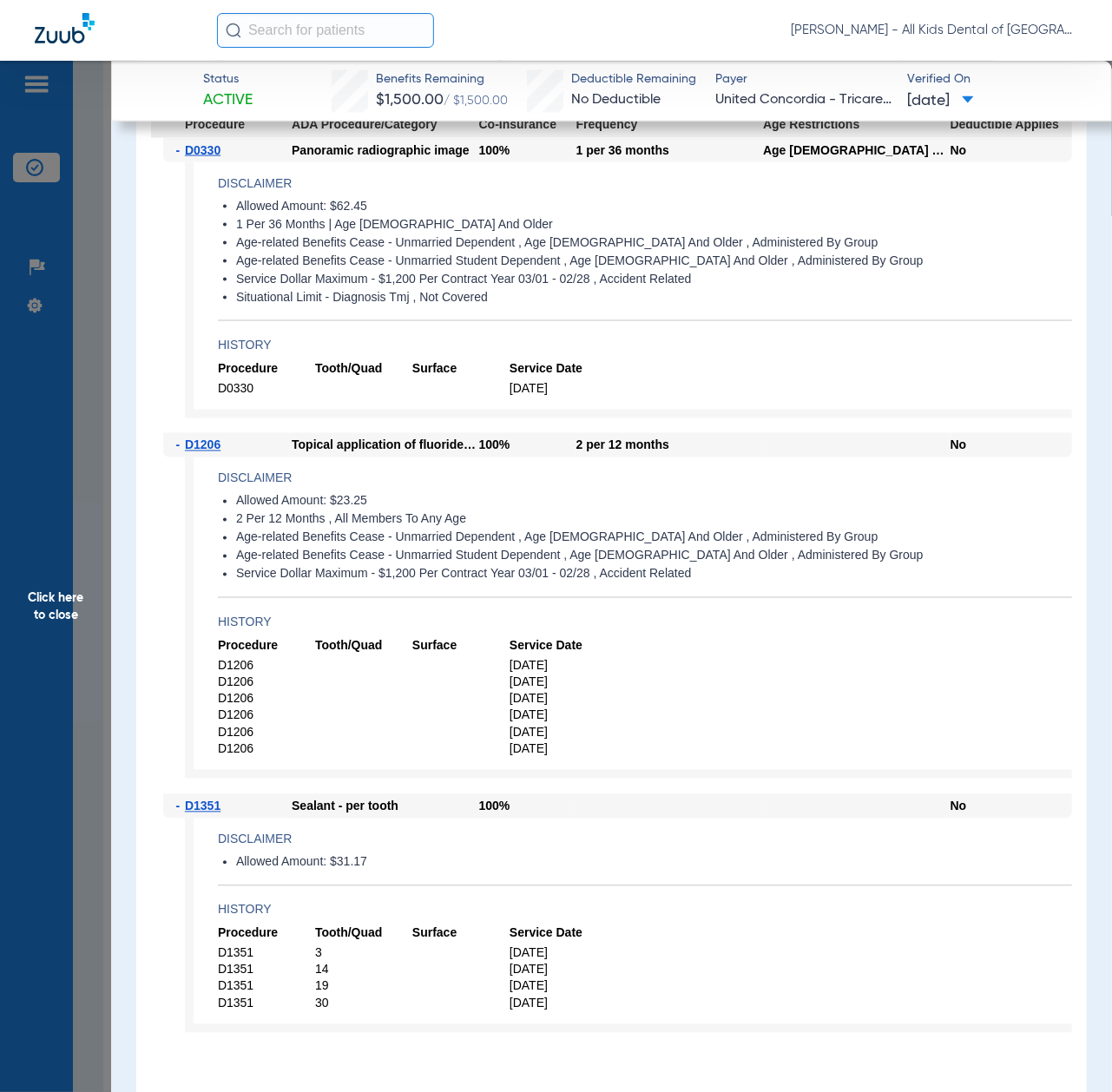
click at [36, 613] on span "Click here to close" at bounding box center [56, 607] width 111 height 1092
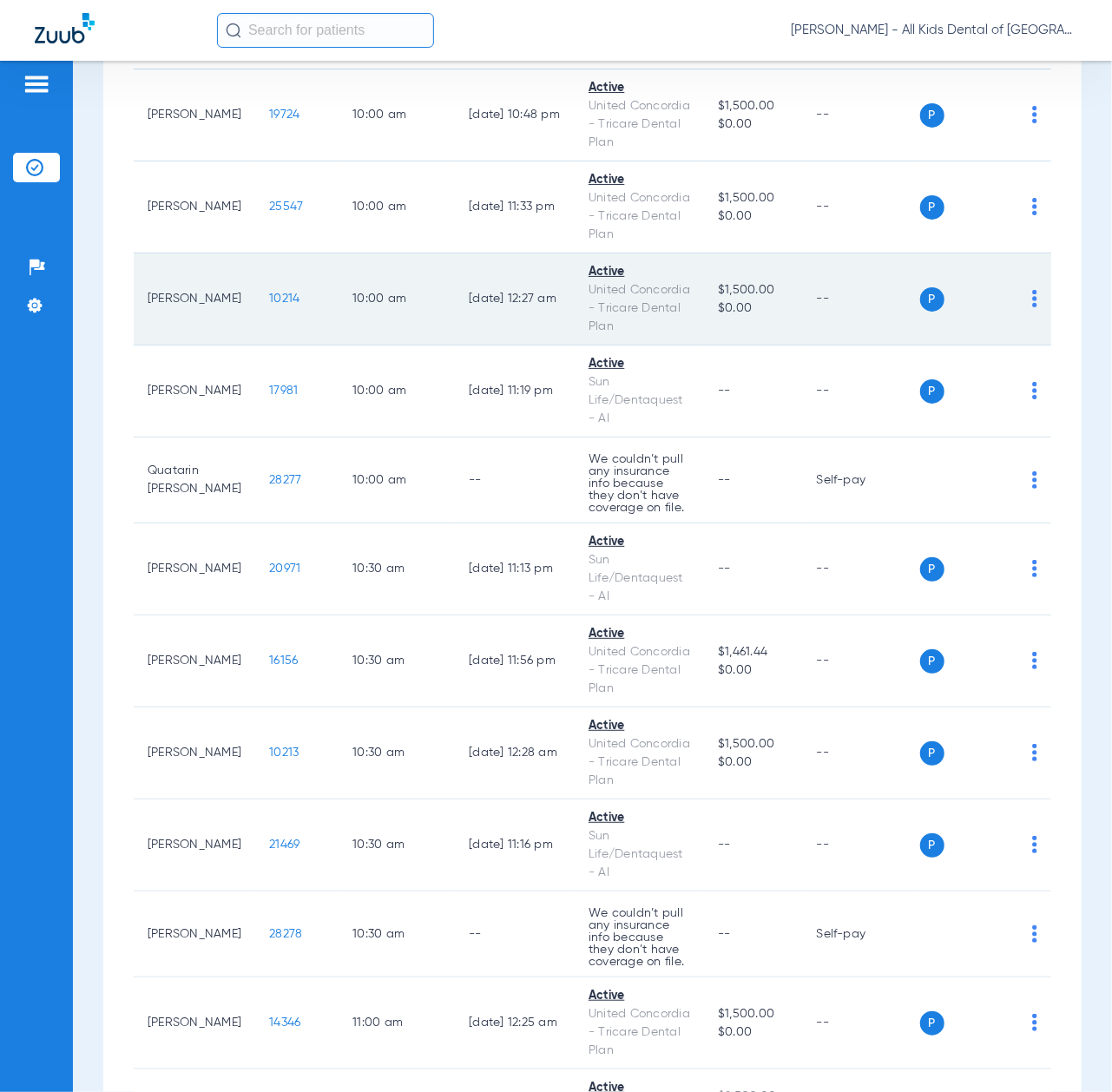
scroll to position [1620, 0]
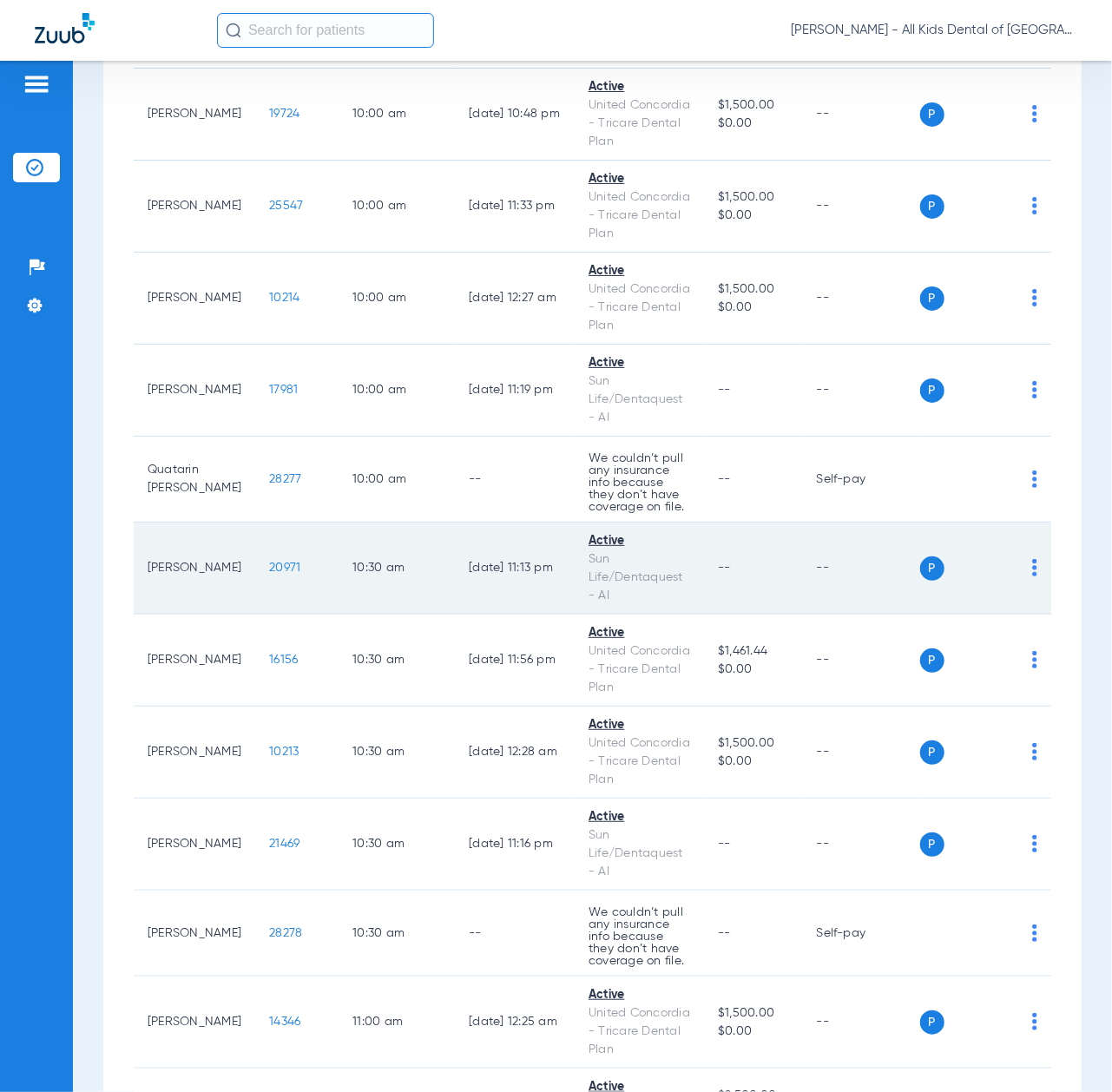
click at [269, 574] on span "20971" at bounding box center [284, 568] width 31 height 12
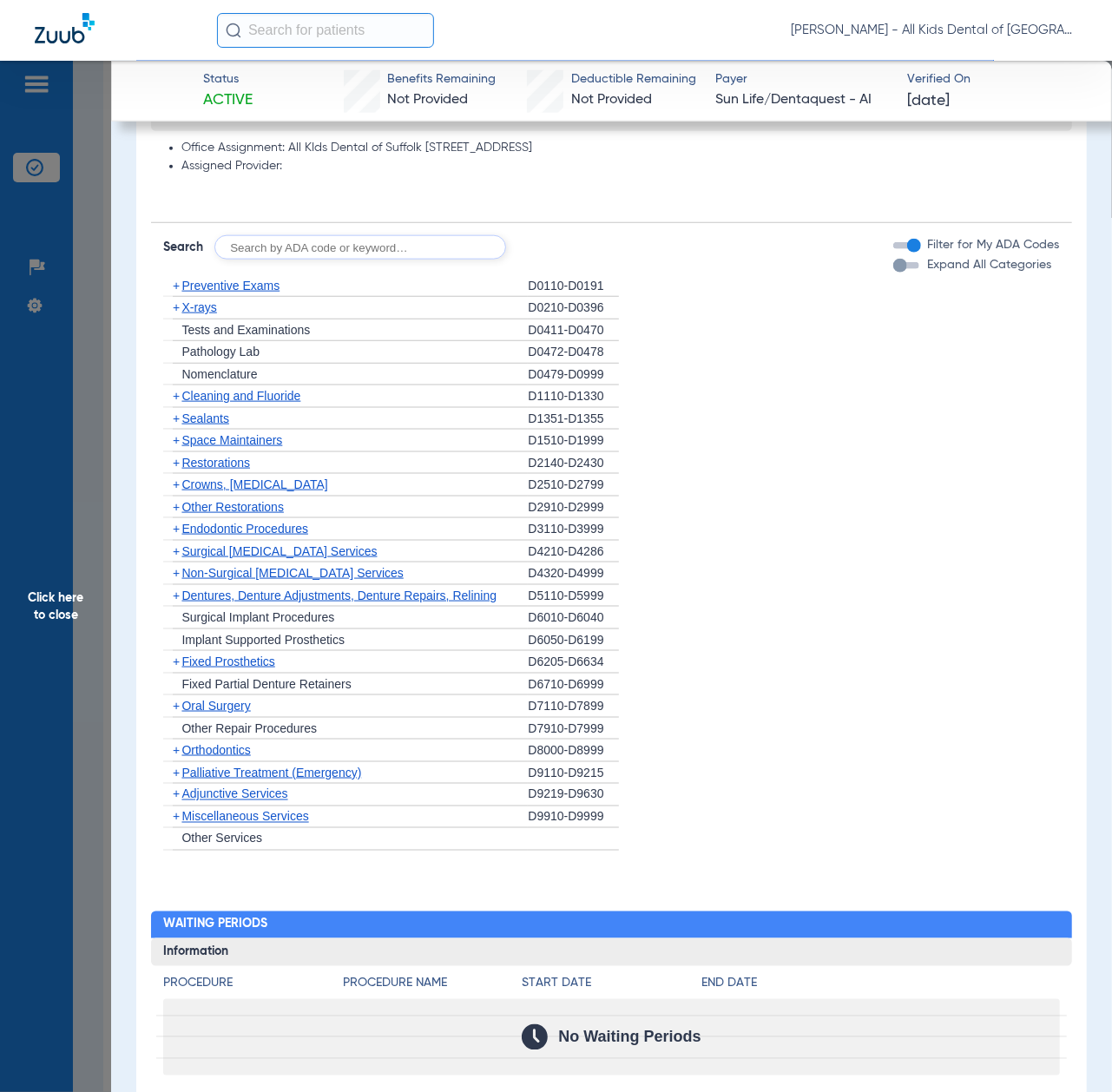
scroll to position [926, 0]
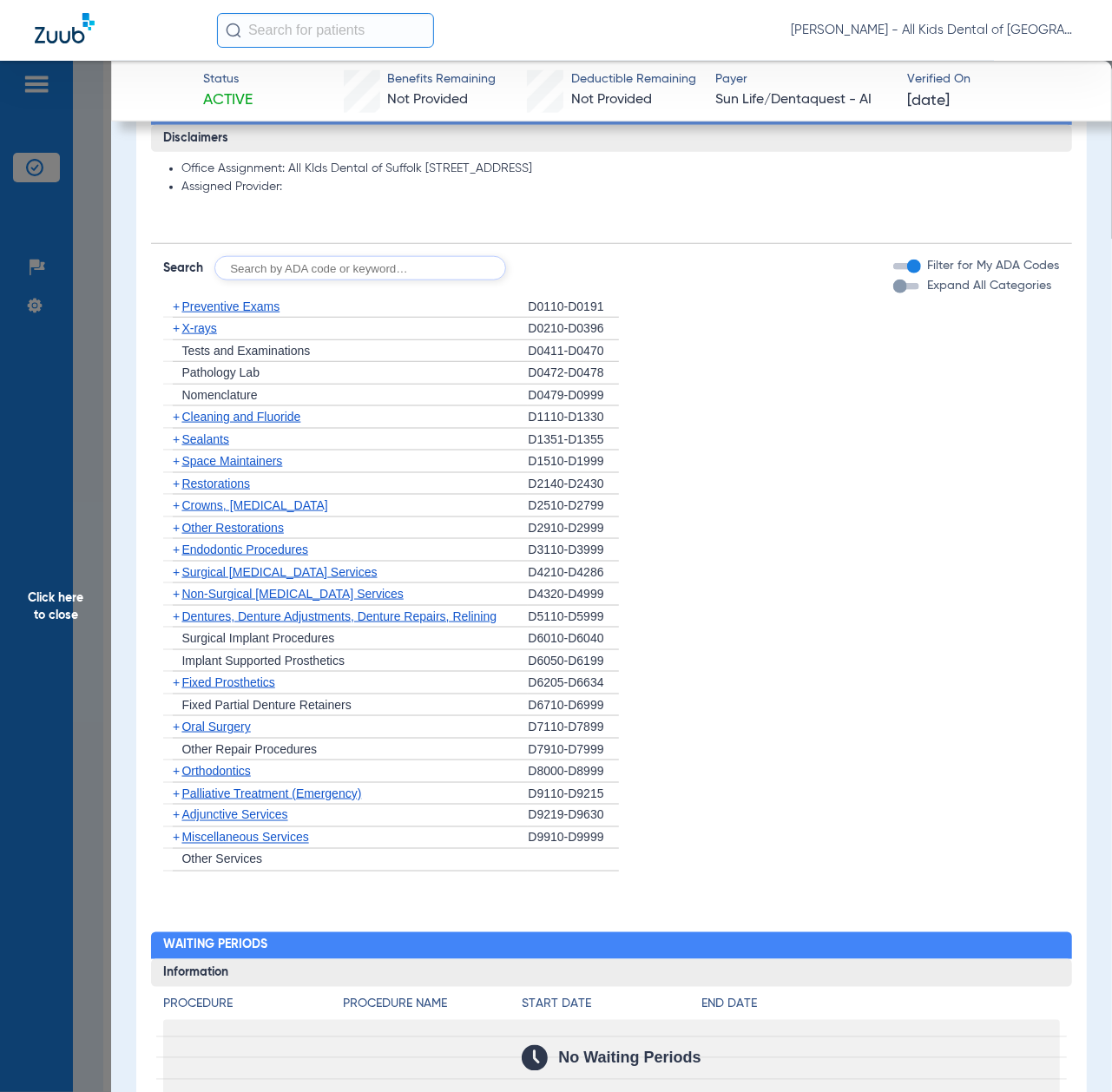
click at [375, 278] on input "text" at bounding box center [360, 269] width 291 height 25
paste input "D1206, D0330, D1351"
type input "D1206, D0330, D1351"
click button "Search" at bounding box center [571, 269] width 69 height 25
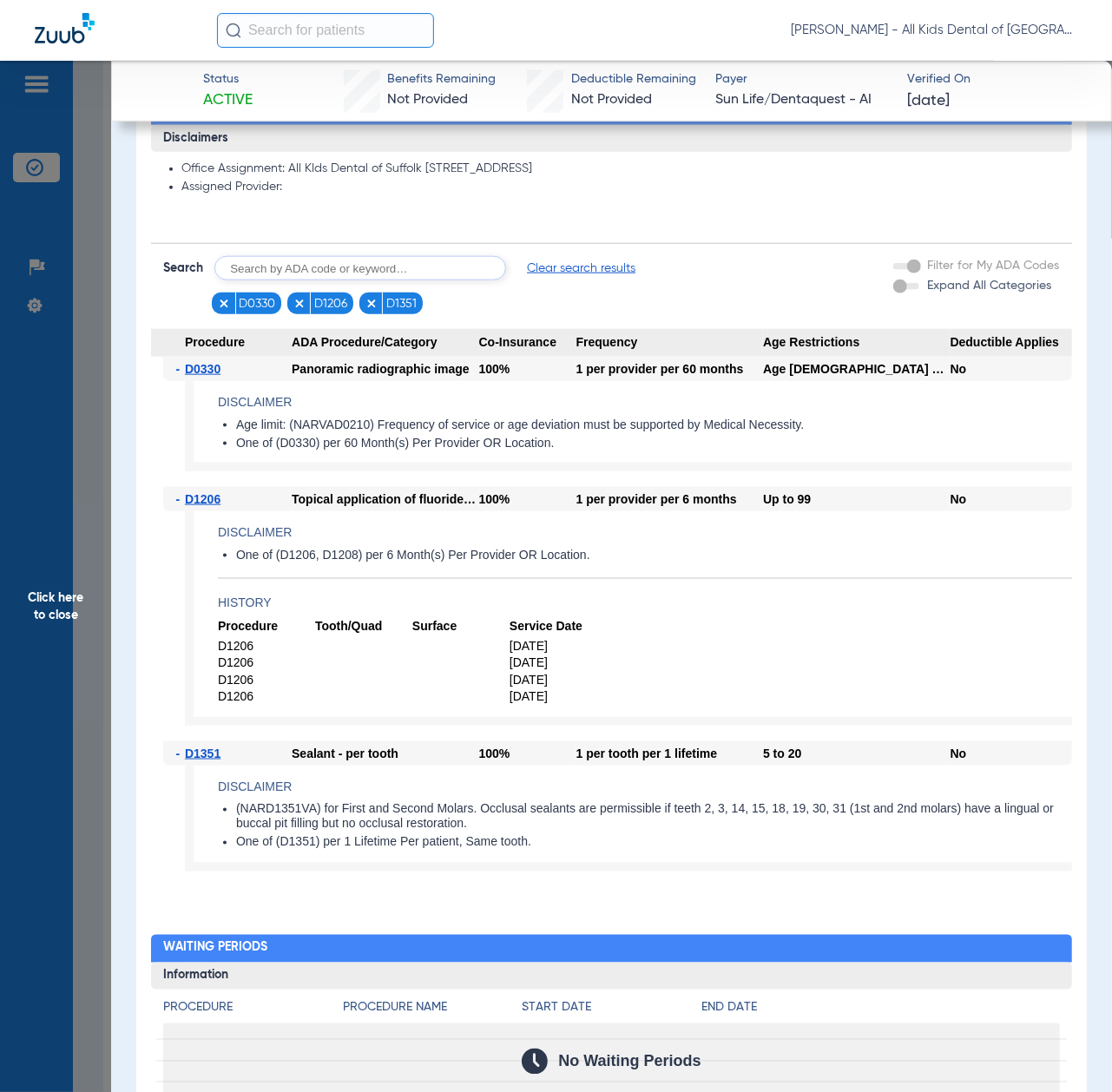
click at [67, 619] on span "Click here to close" at bounding box center [56, 607] width 111 height 1092
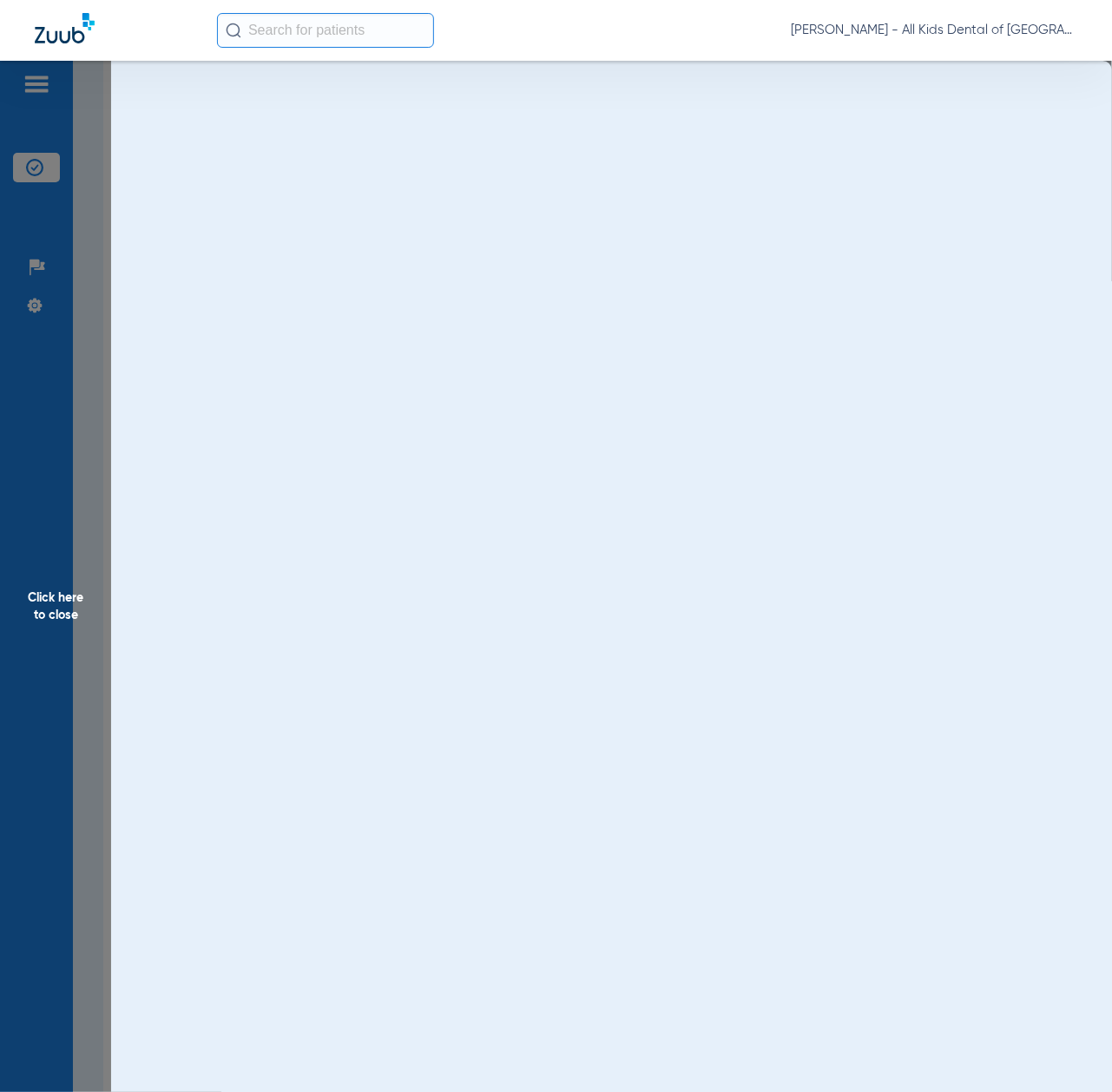
scroll to position [0, 0]
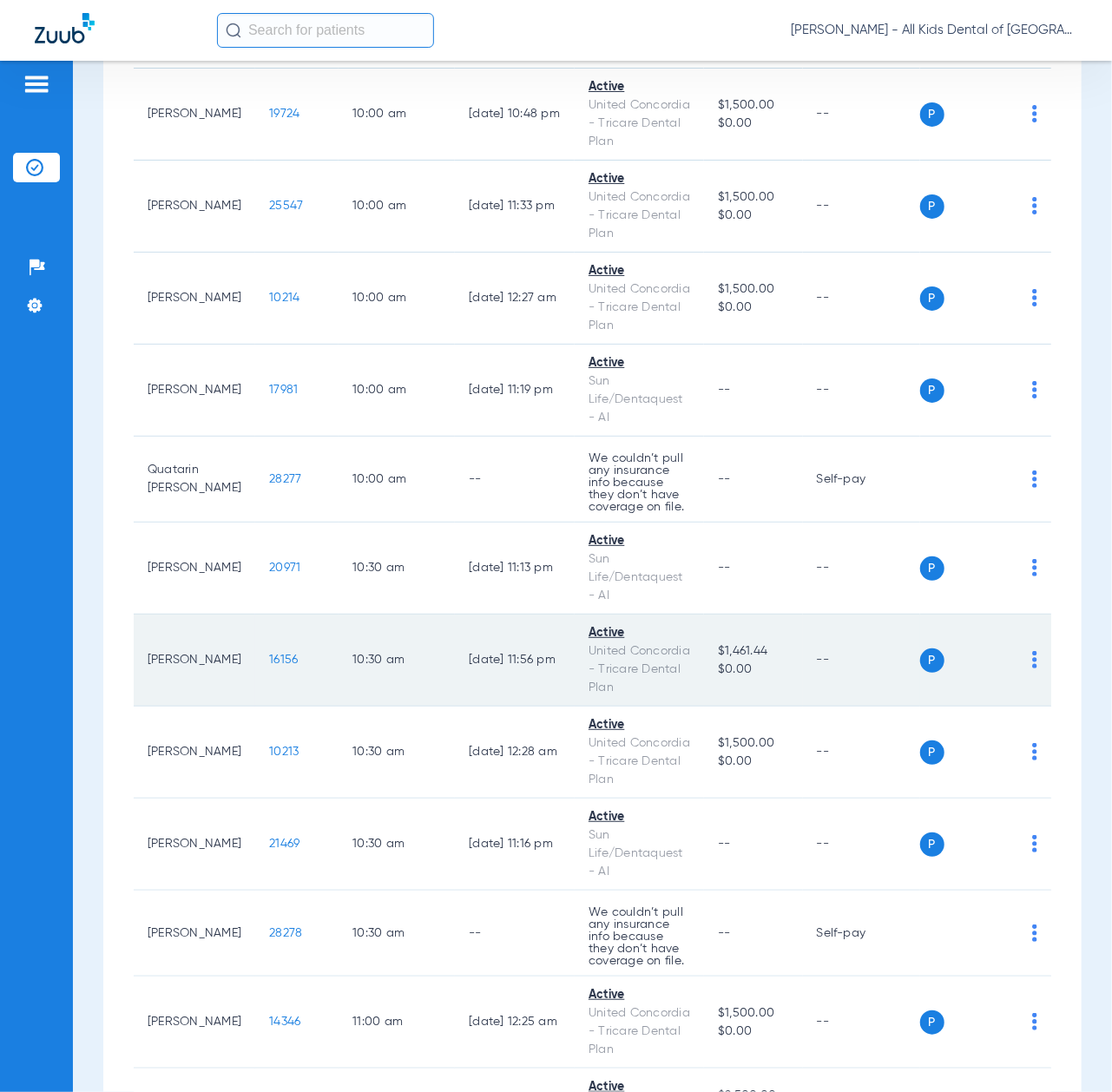
click at [269, 666] on span "16156" at bounding box center [284, 660] width 28 height 12
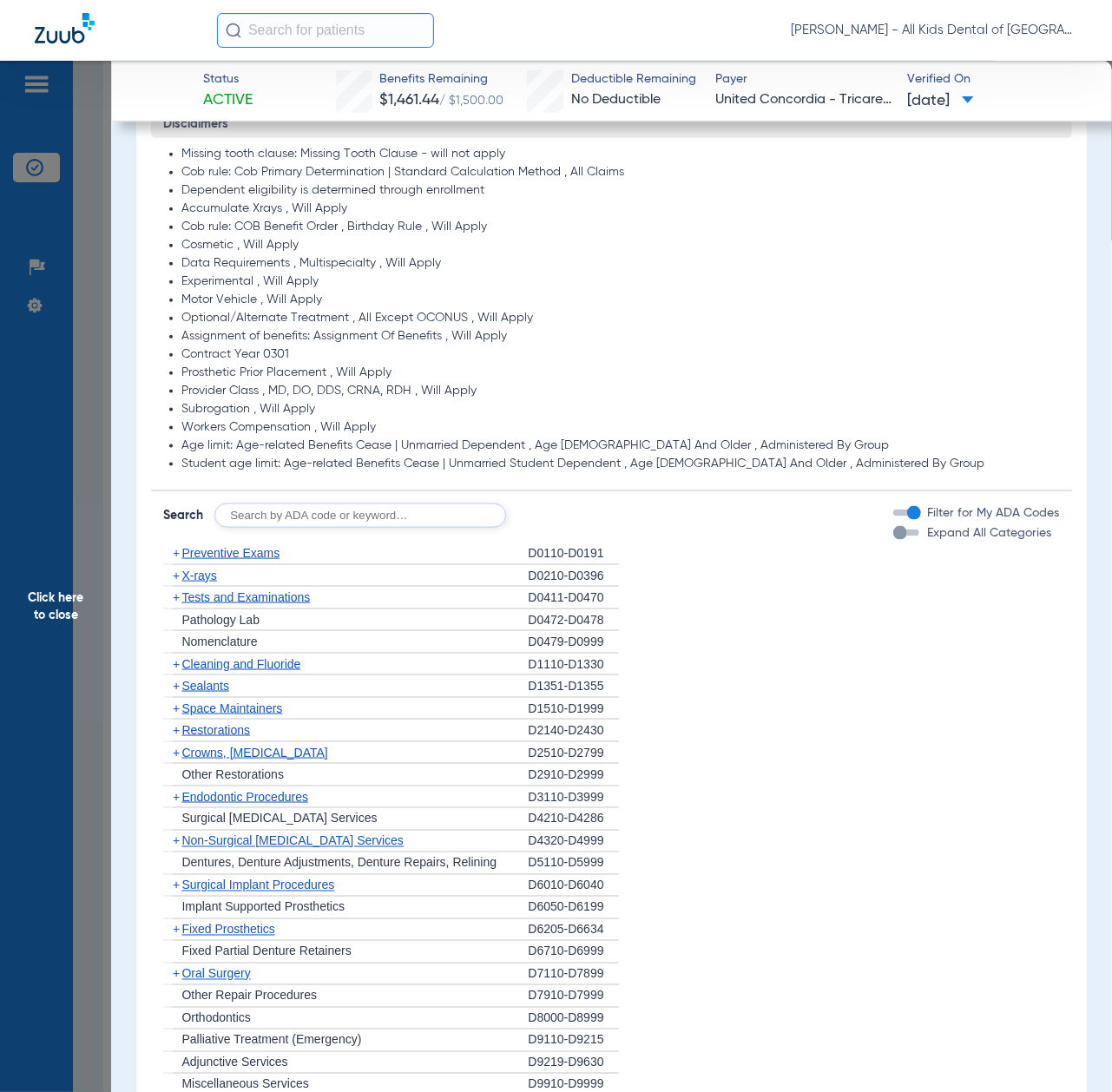
scroll to position [926, 0]
click at [379, 521] on input "text" at bounding box center [360, 514] width 291 height 25
paste input "D1206, D0330, D1351"
type input "D1206, D0330, D1351"
click button "Search" at bounding box center [571, 514] width 69 height 25
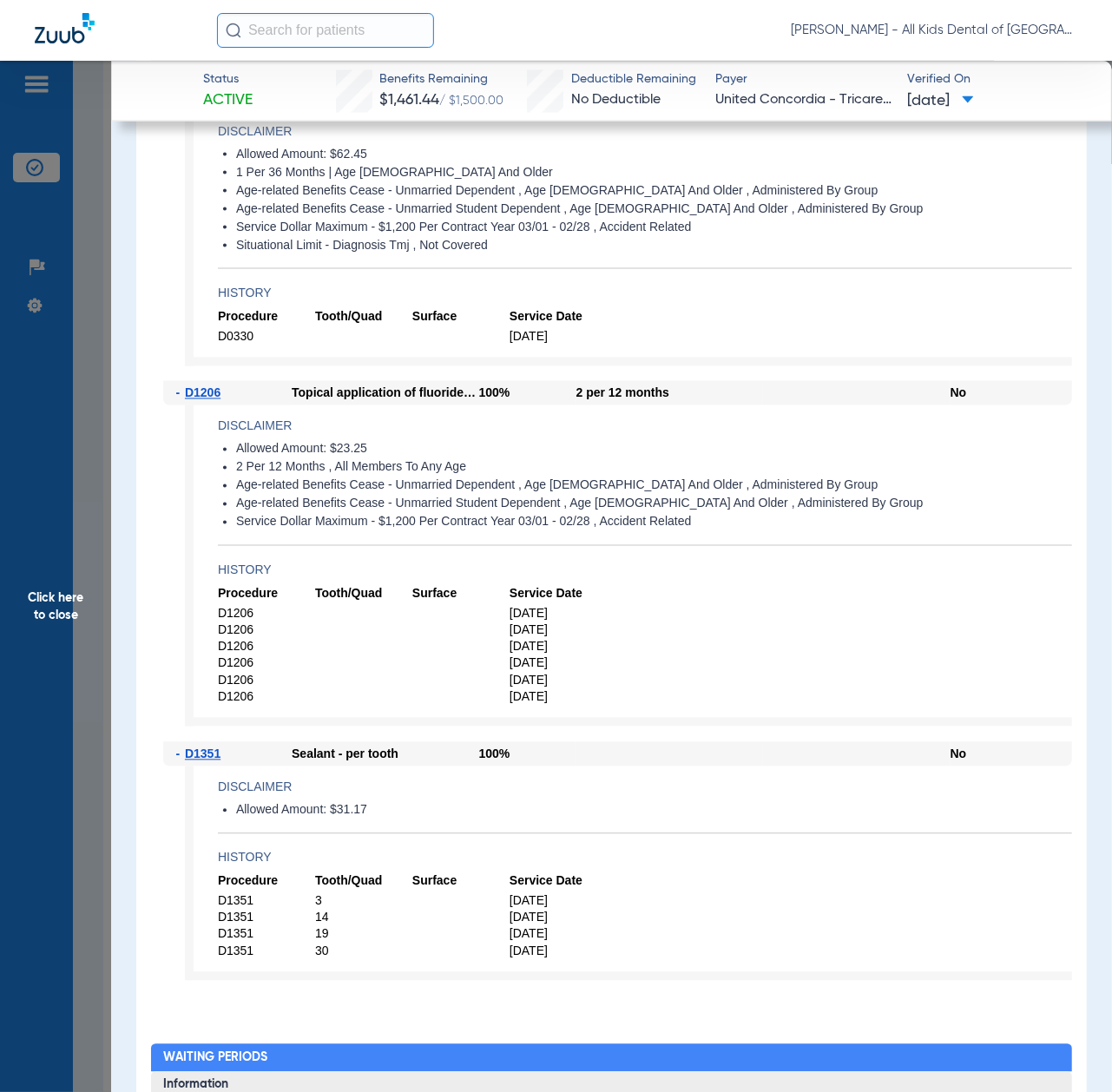
scroll to position [1389, 0]
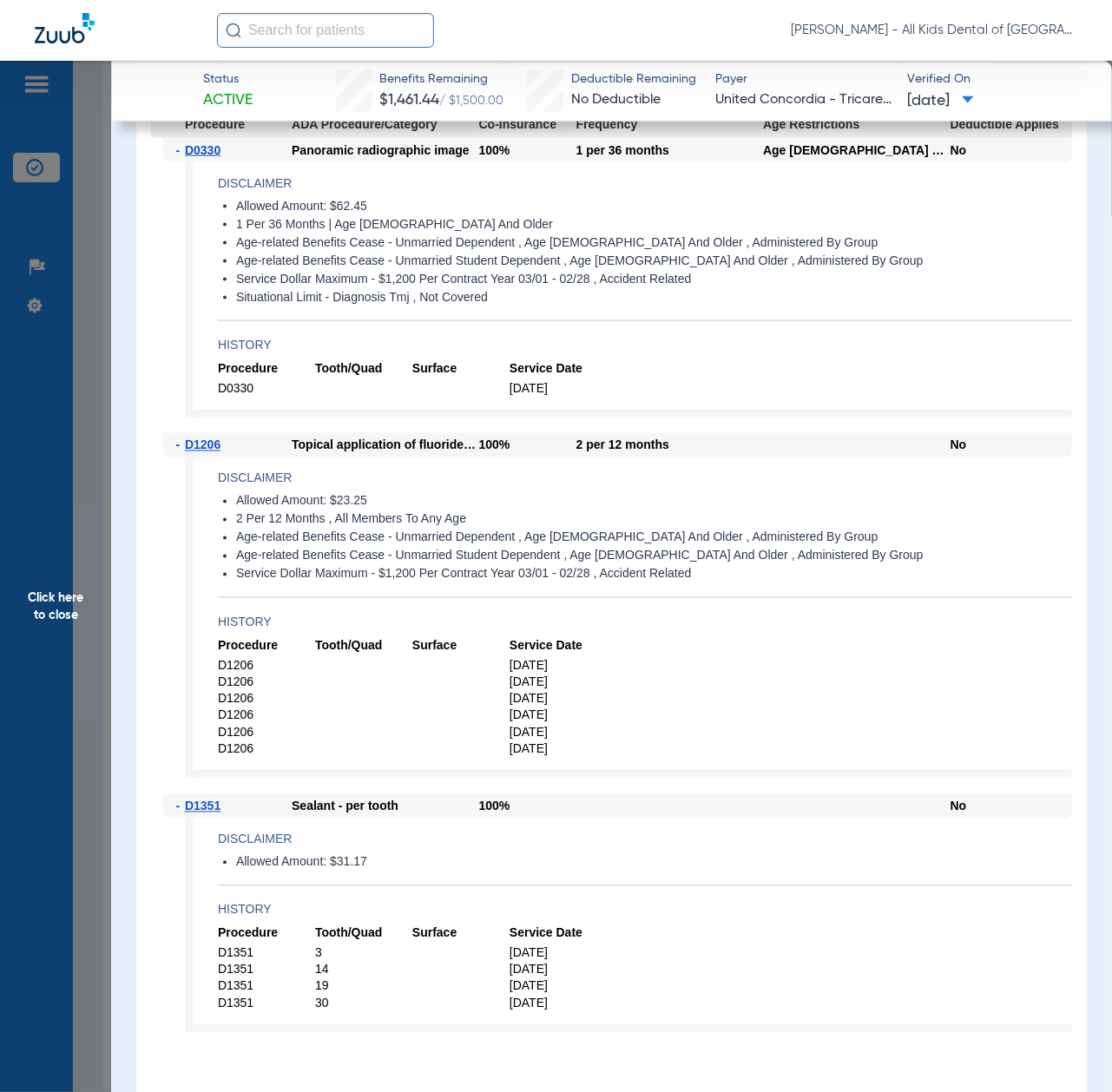
drag, startPoint x: 75, startPoint y: 662, endPoint x: 81, endPoint y: 684, distance: 22.8
click at [75, 662] on span "Click here to close" at bounding box center [56, 607] width 111 height 1092
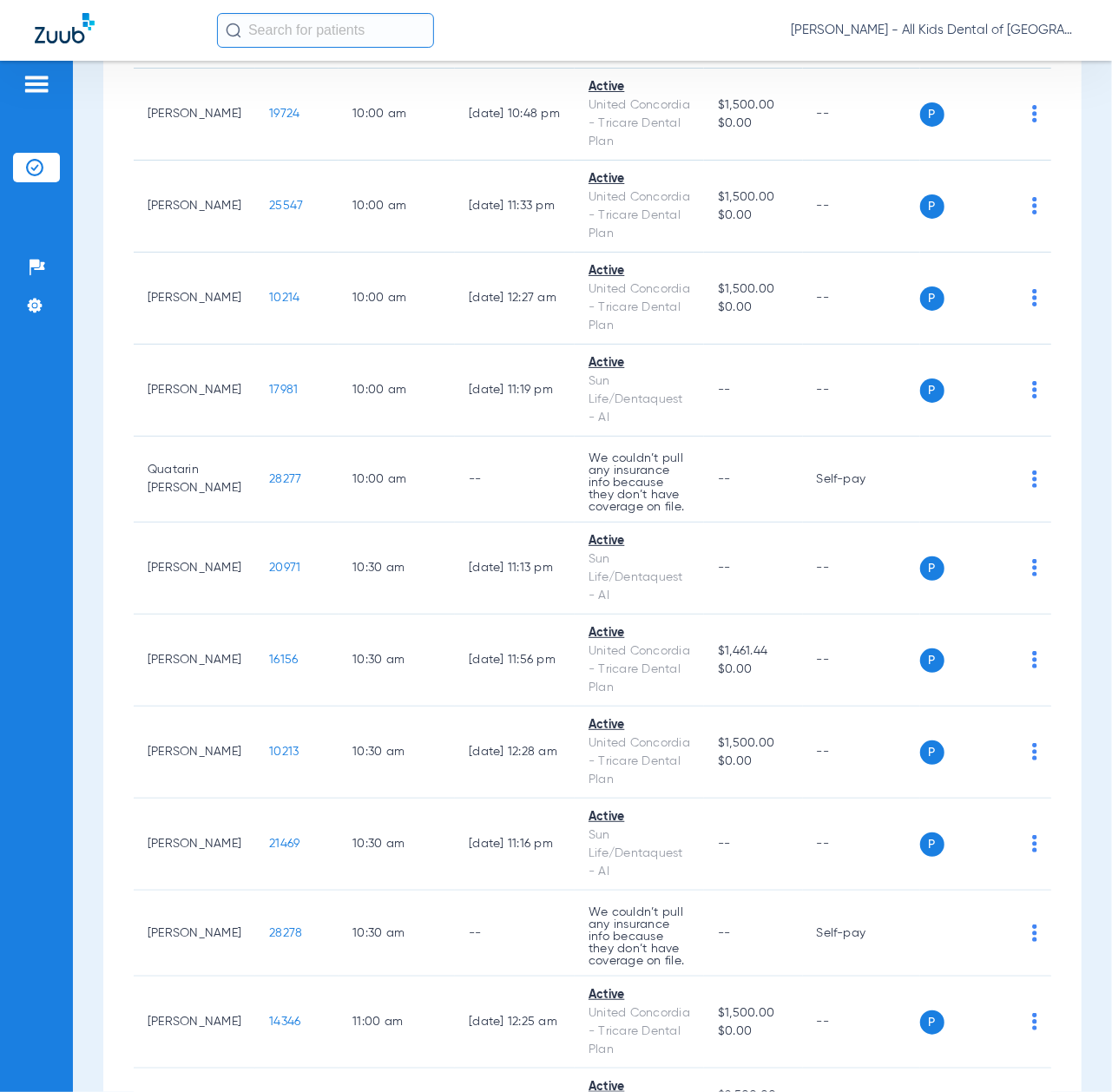
scroll to position [1852, 0]
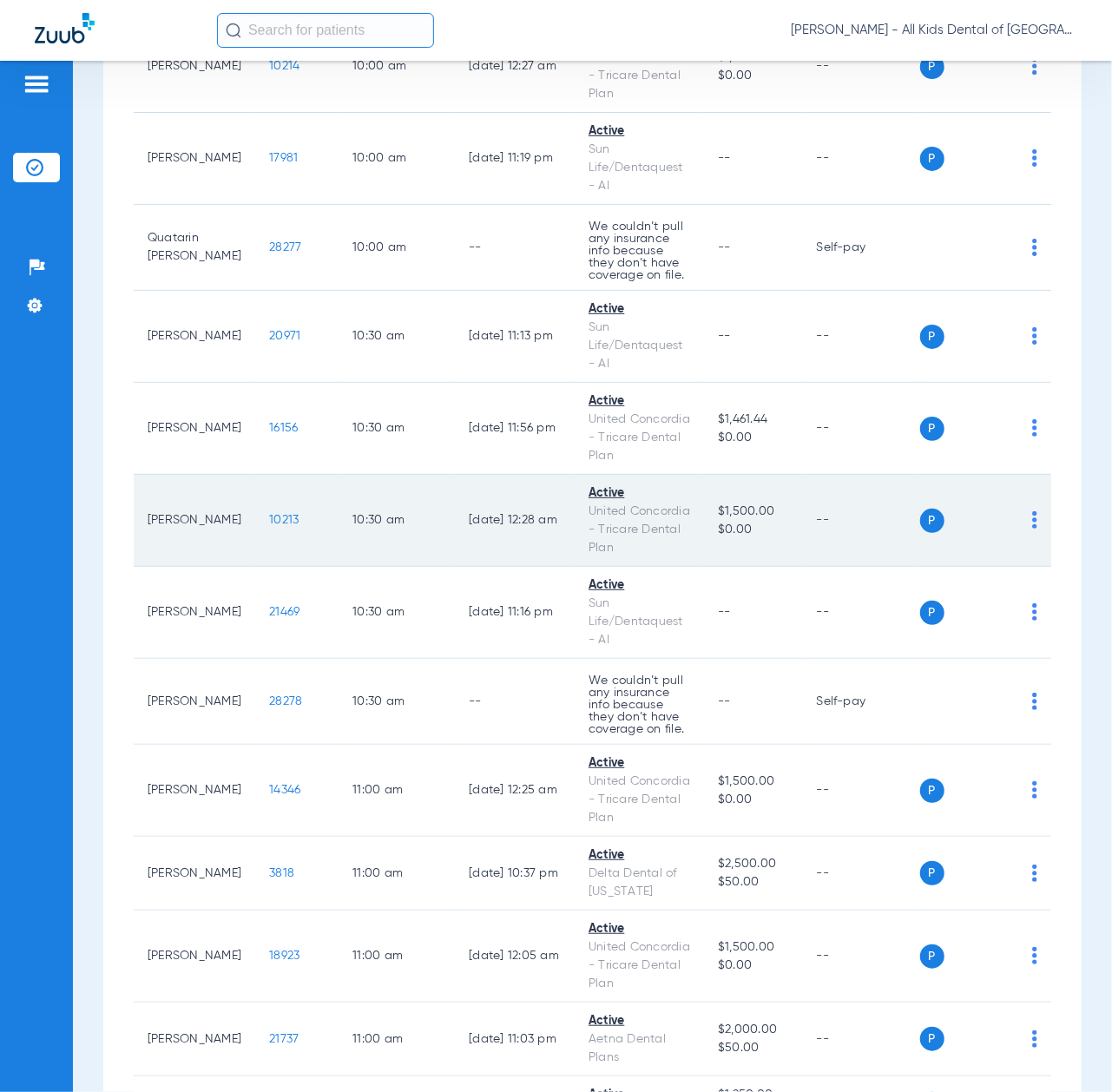
click at [269, 527] on span "10213" at bounding box center [284, 520] width 29 height 12
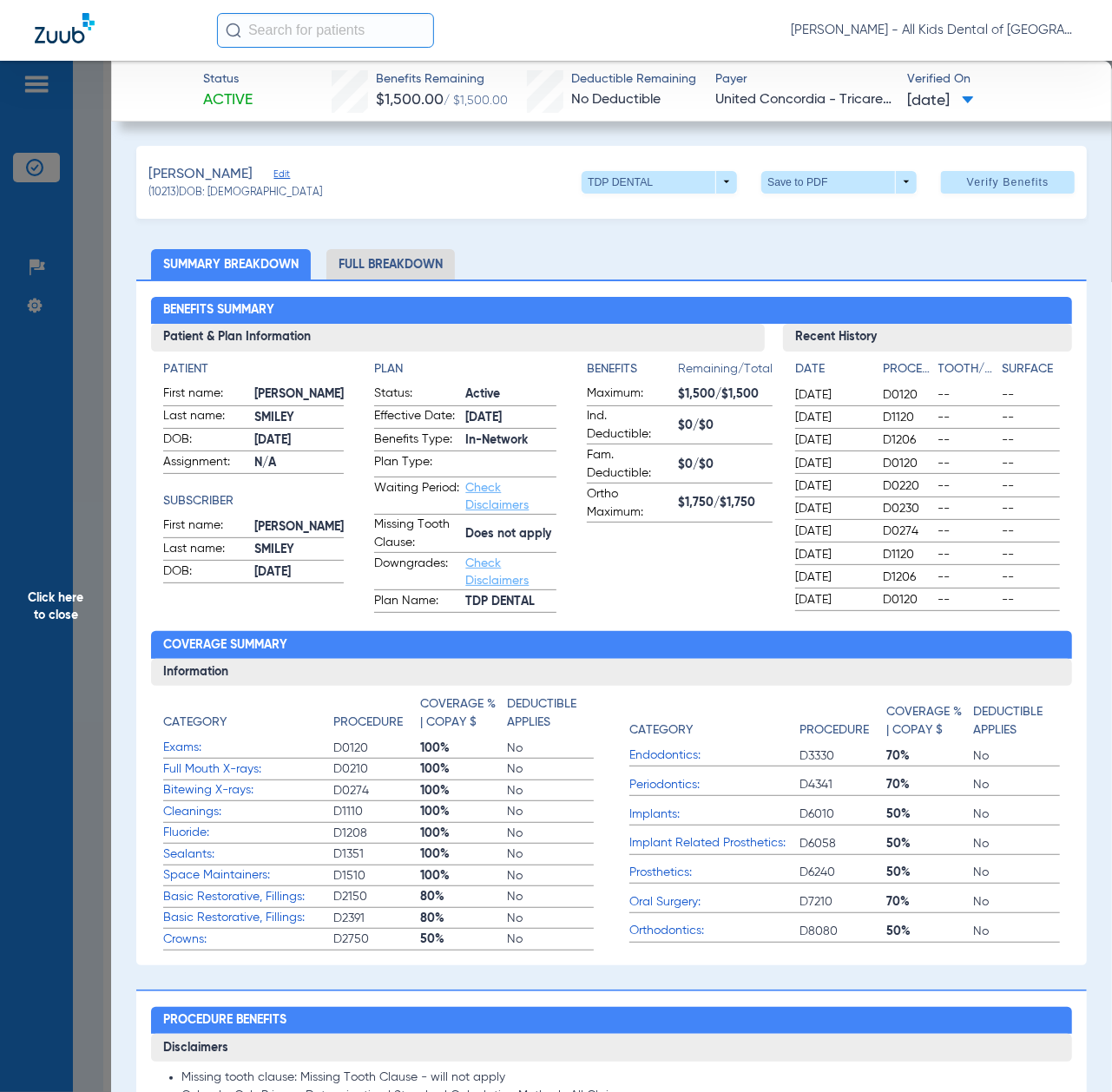
scroll to position [810, 0]
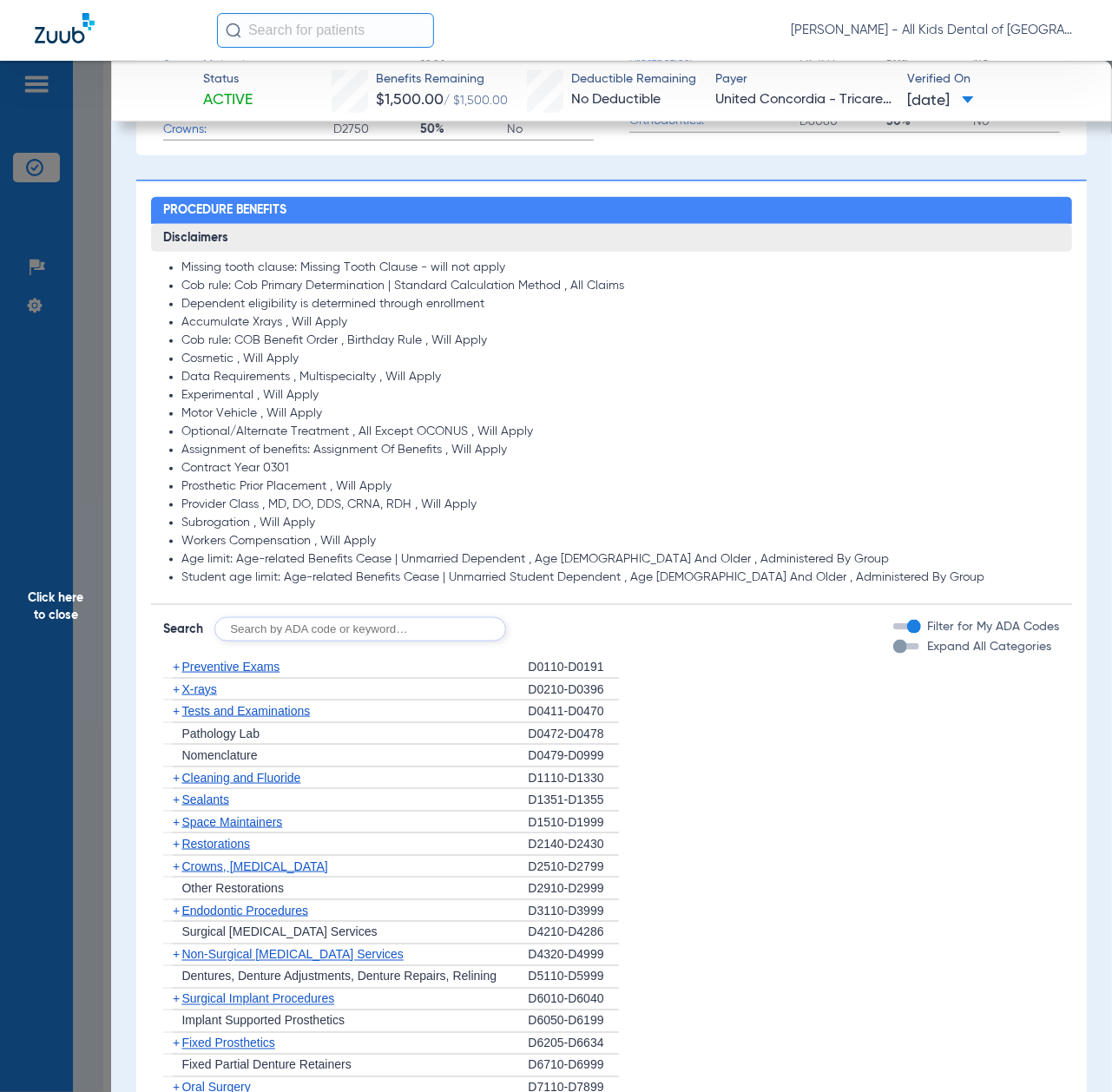
click at [314, 628] on input "text" at bounding box center [360, 630] width 291 height 25
paste input "D1206, D0330, D1351"
type input "D1206, D0330, D1351"
click button "Search" at bounding box center [571, 630] width 69 height 25
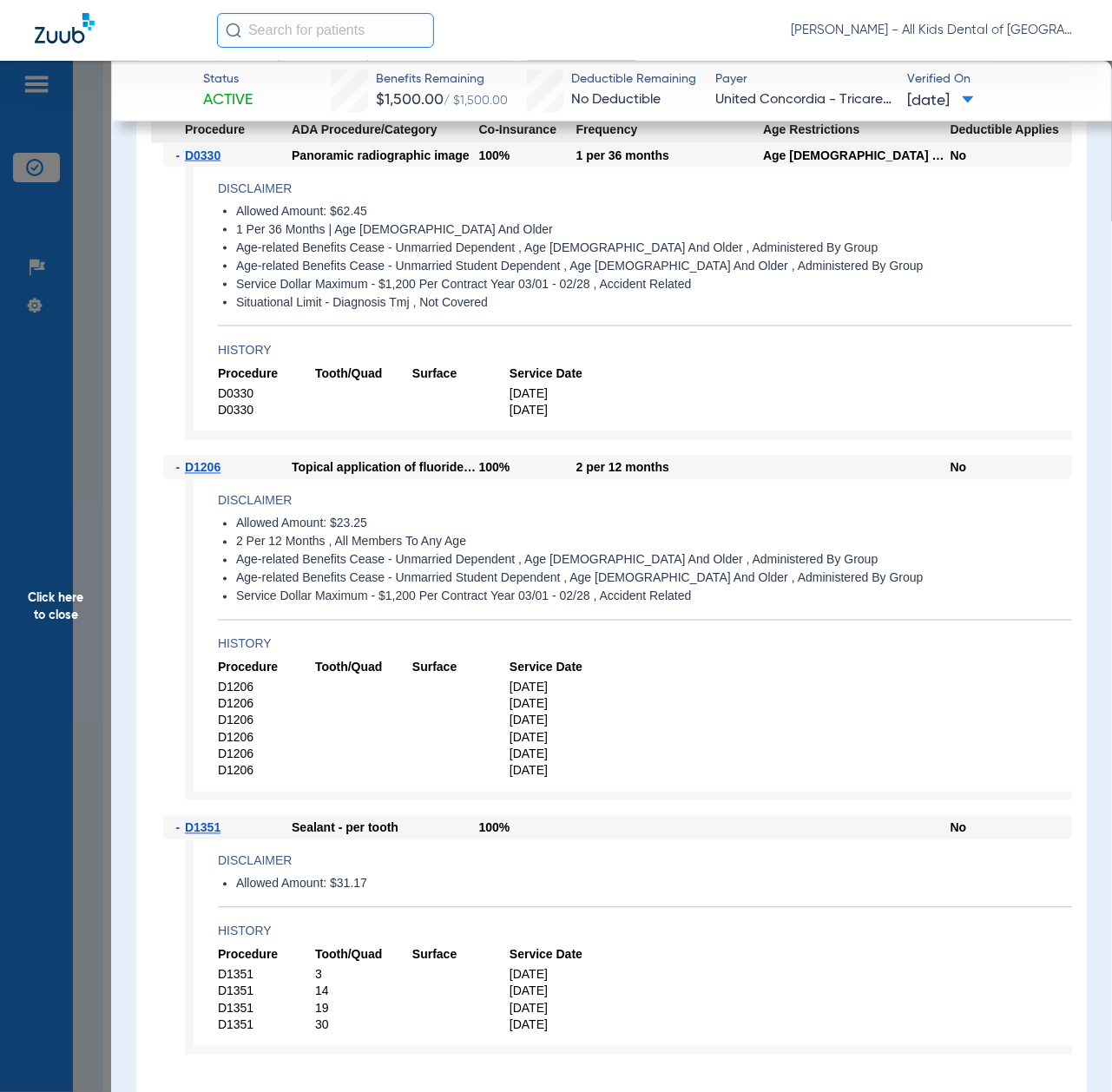
scroll to position [1389, 0]
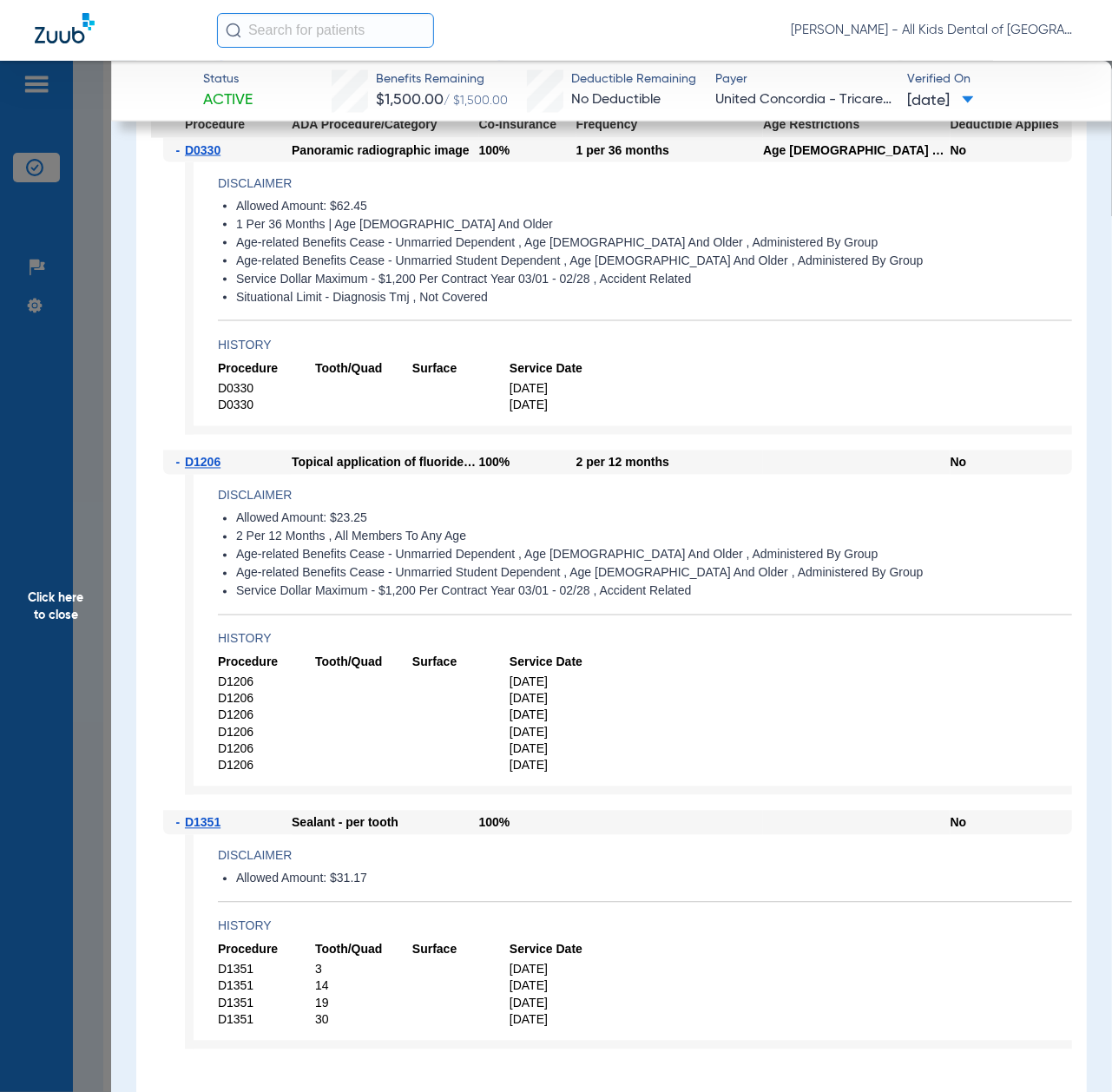
click at [68, 717] on span "Click here to close" at bounding box center [56, 607] width 111 height 1092
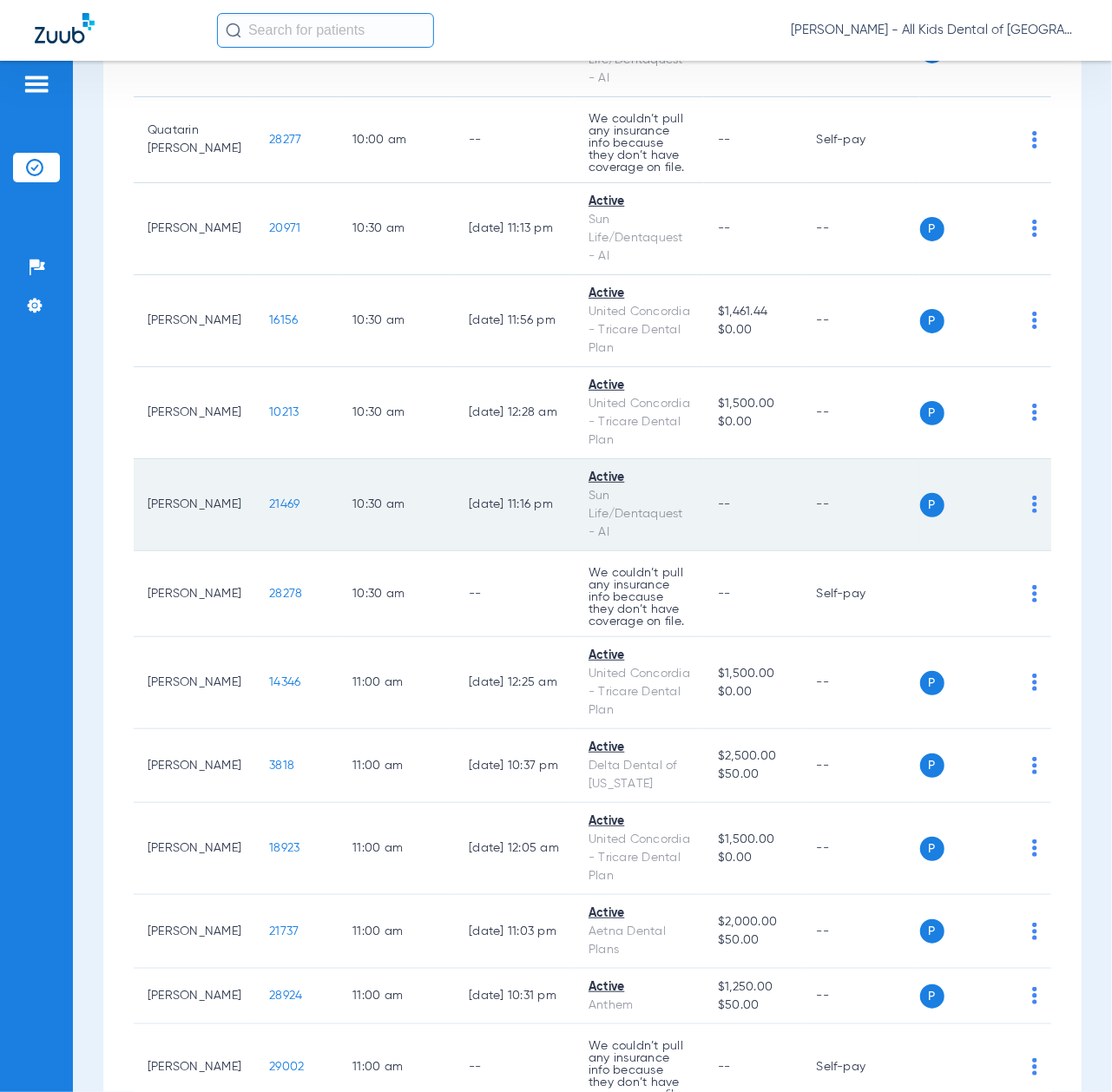
scroll to position [2084, 0]
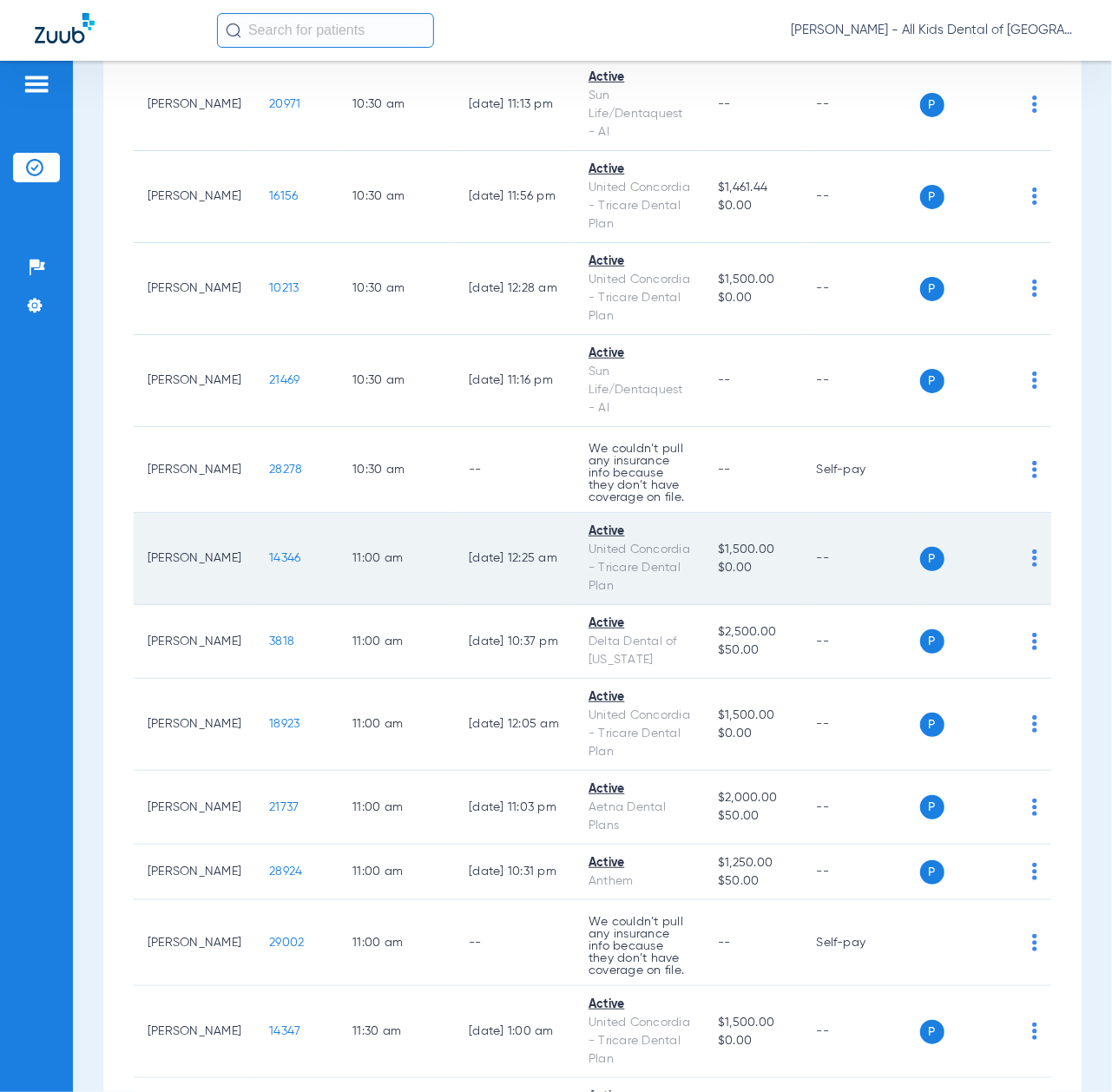
click at [269, 565] on span "14346" at bounding box center [284, 558] width 31 height 12
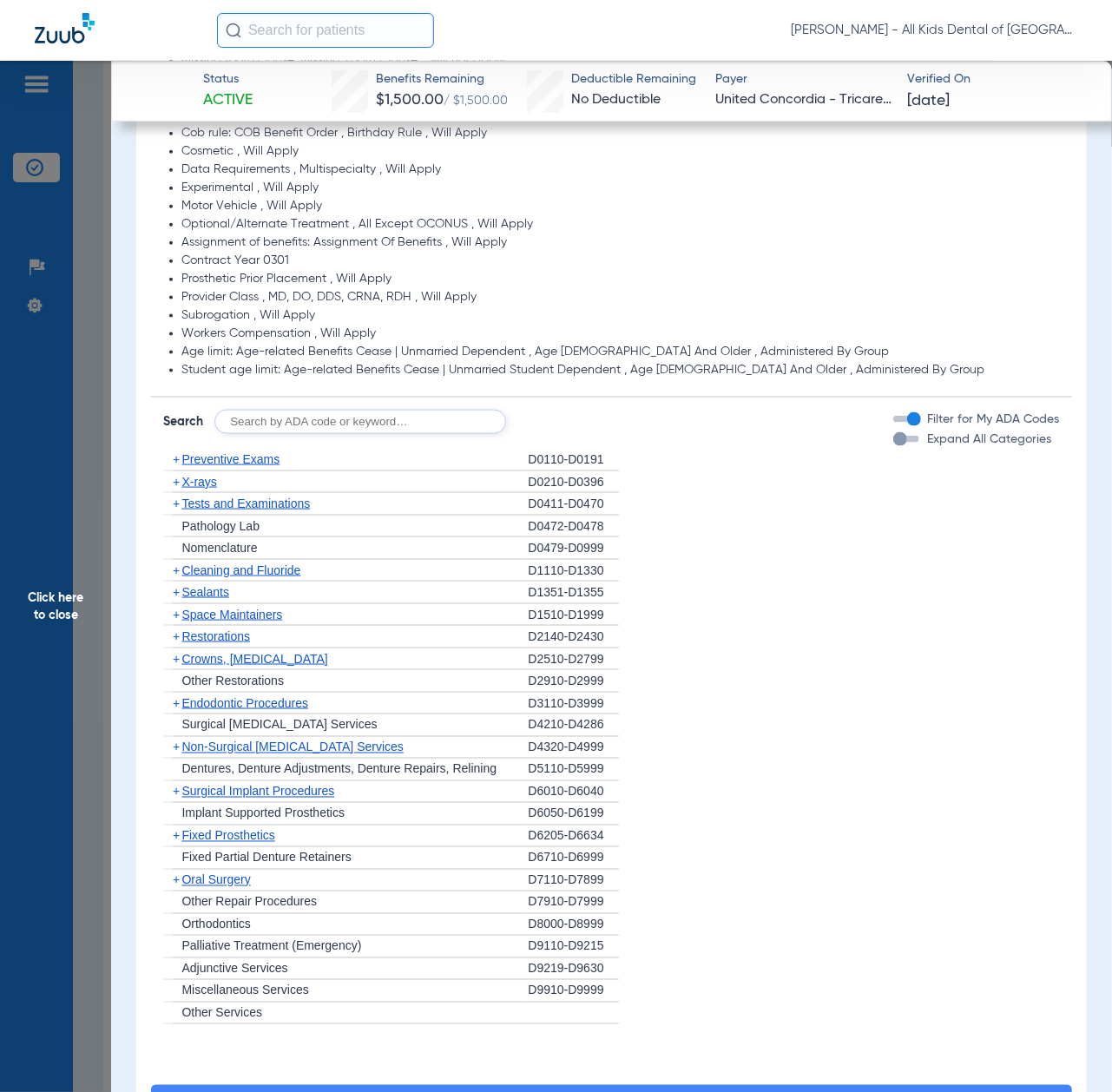
scroll to position [1129, 0]
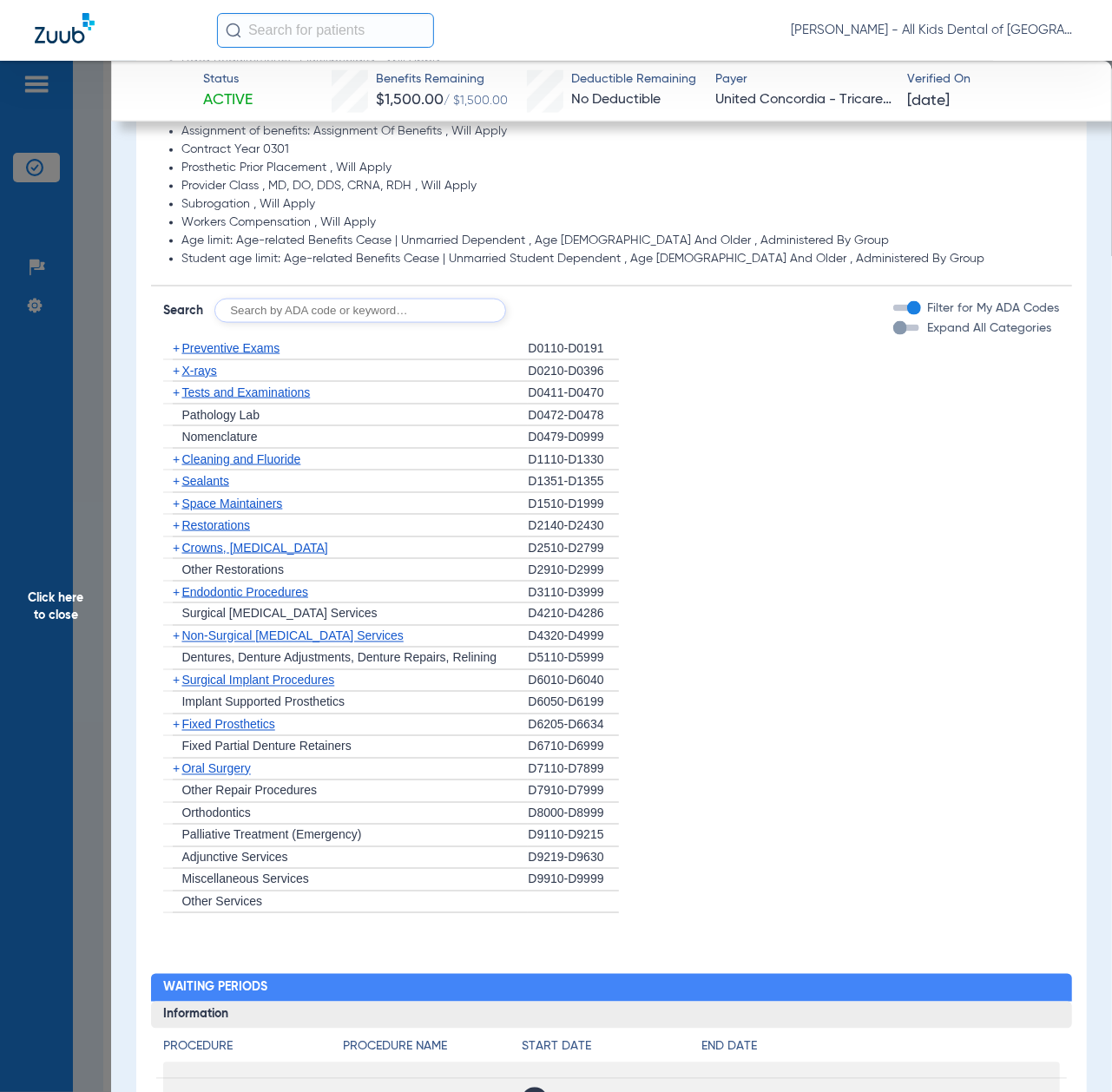
click at [378, 318] on input "text" at bounding box center [360, 311] width 291 height 25
paste input "D1206, D0330, D1351"
type input "D1206, D0330, D1351"
click button "Search" at bounding box center [571, 311] width 69 height 25
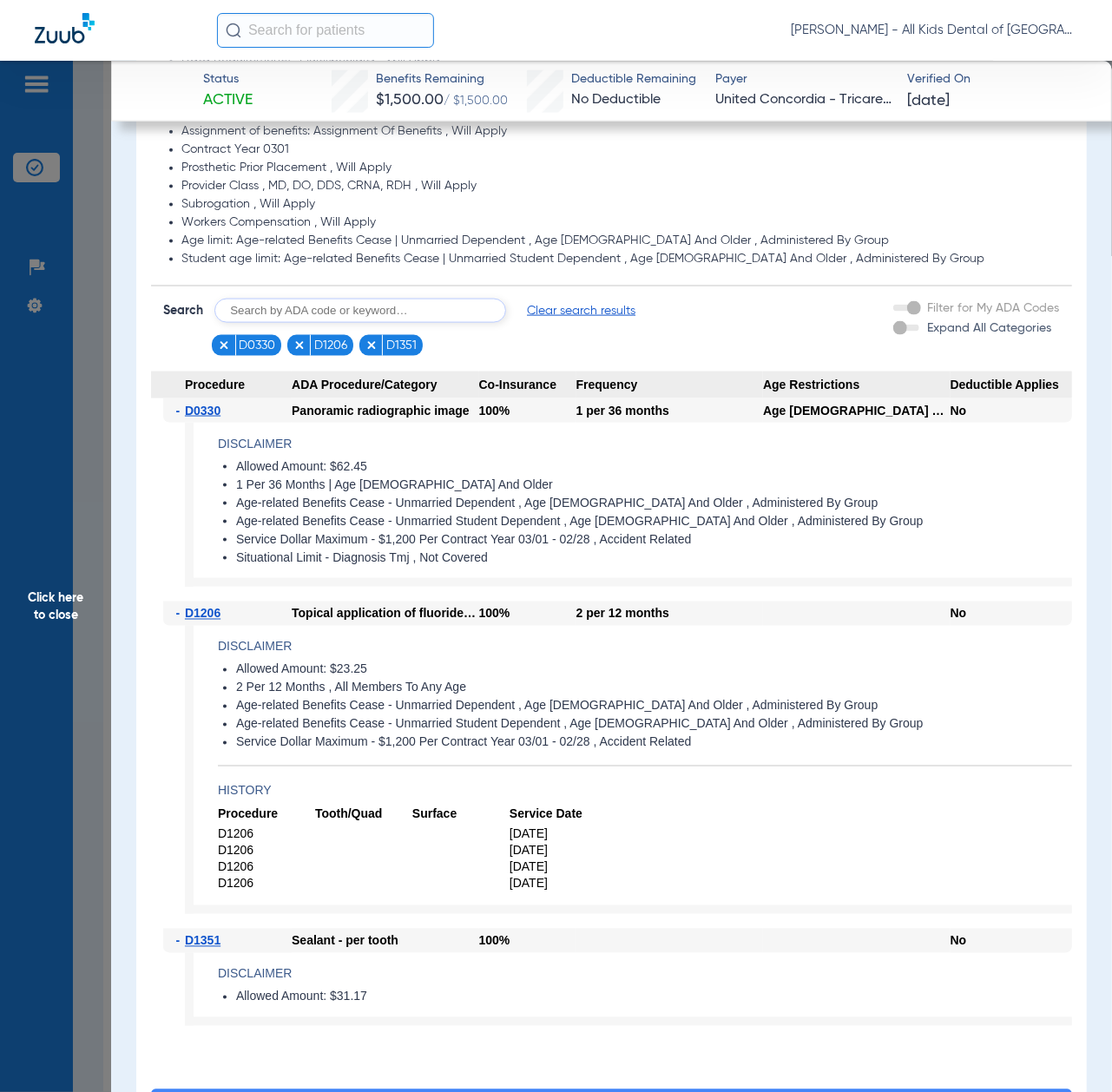
click at [64, 623] on span "Click here to close" at bounding box center [56, 607] width 111 height 1092
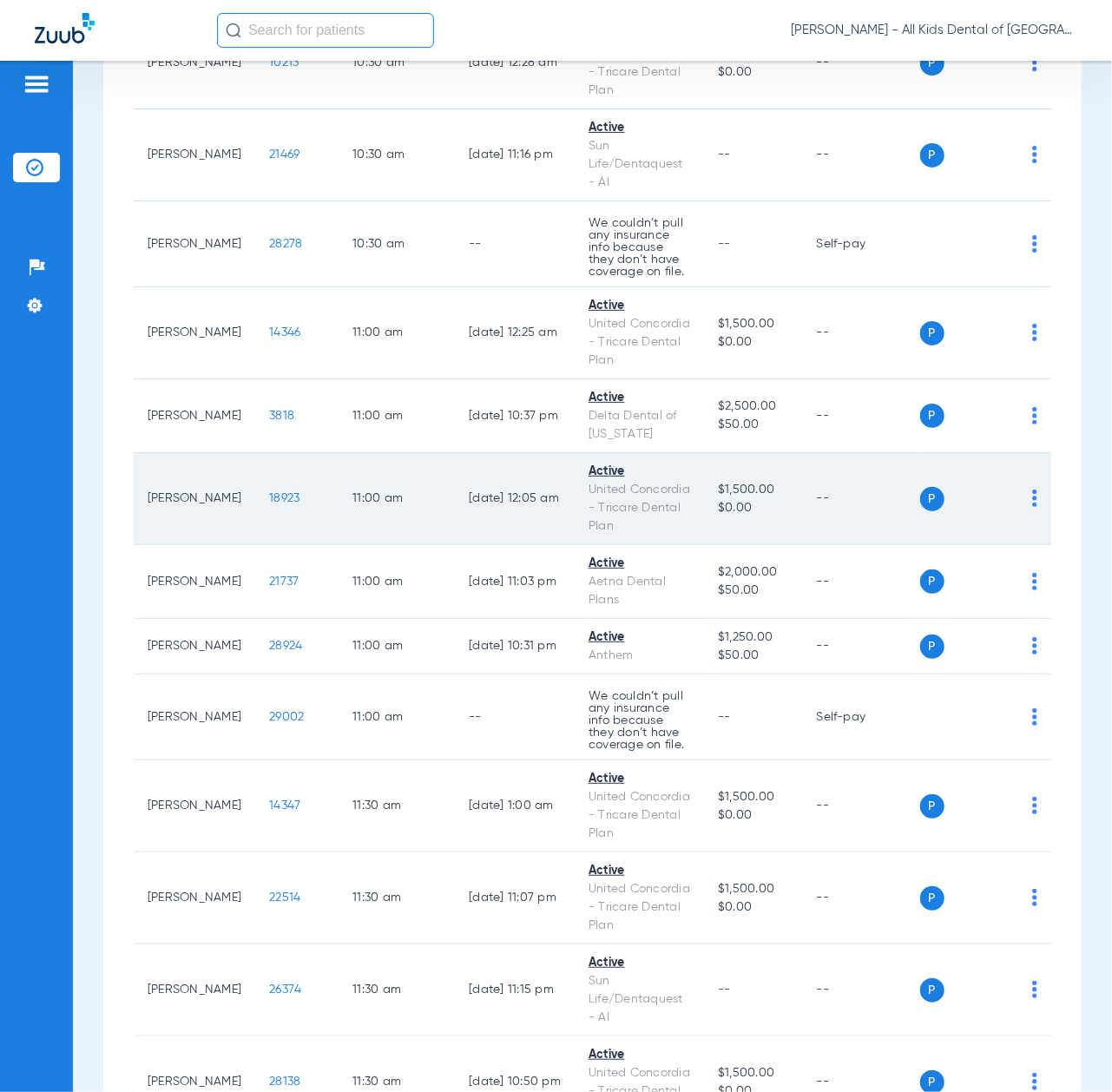
scroll to position [2315, 0]
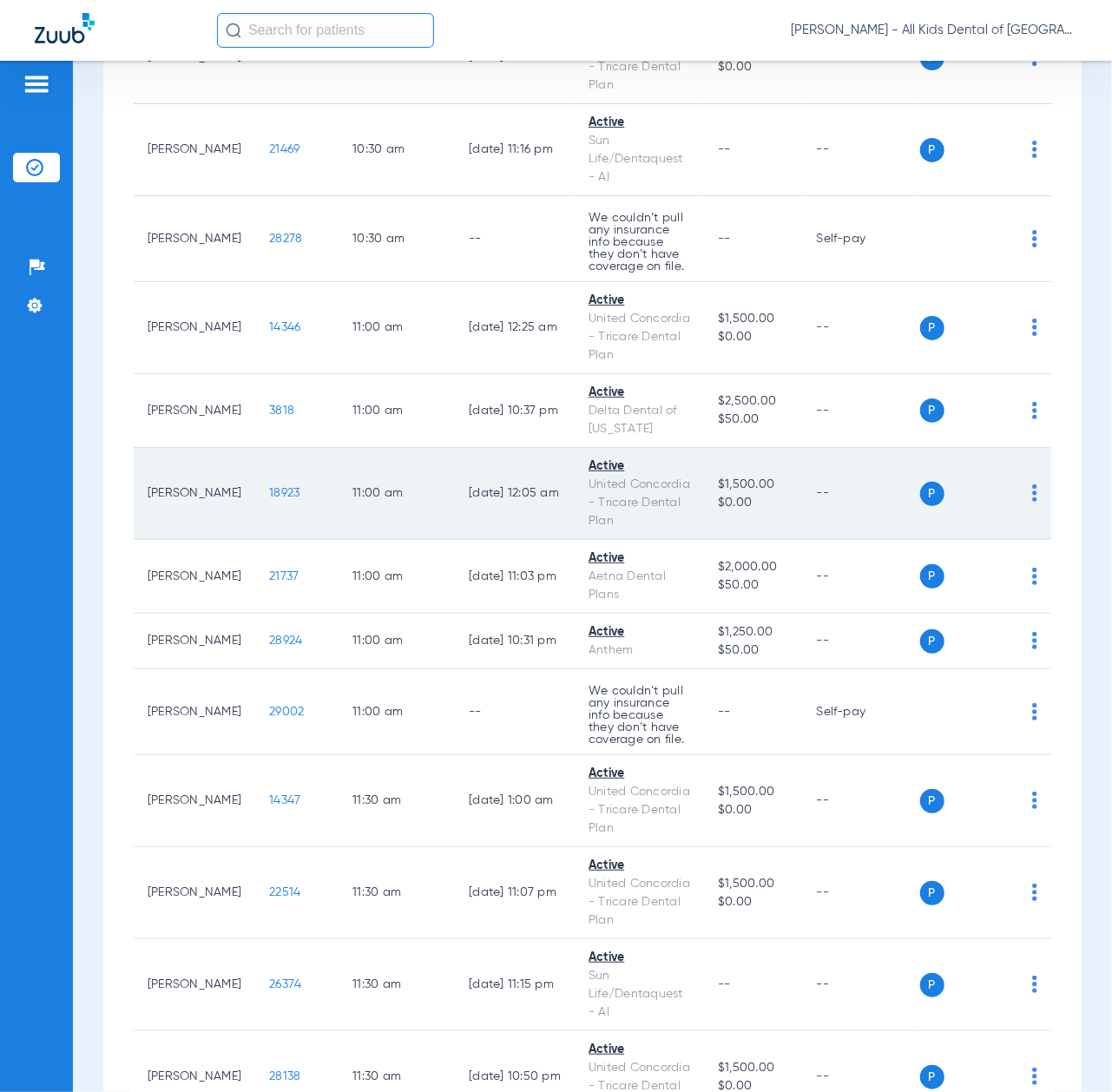
click at [269, 499] on span "18923" at bounding box center [284, 493] width 30 height 12
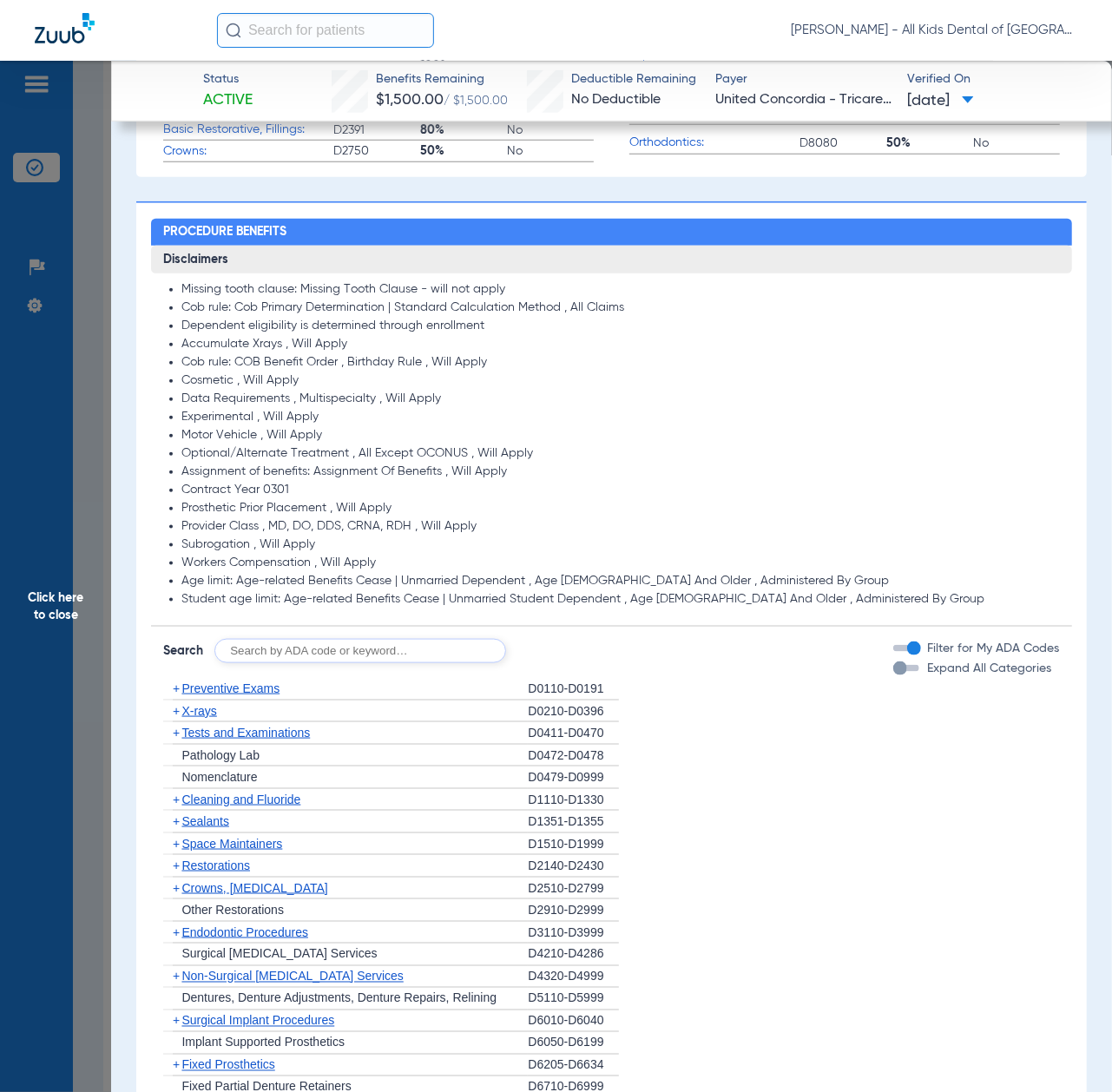
scroll to position [810, 0]
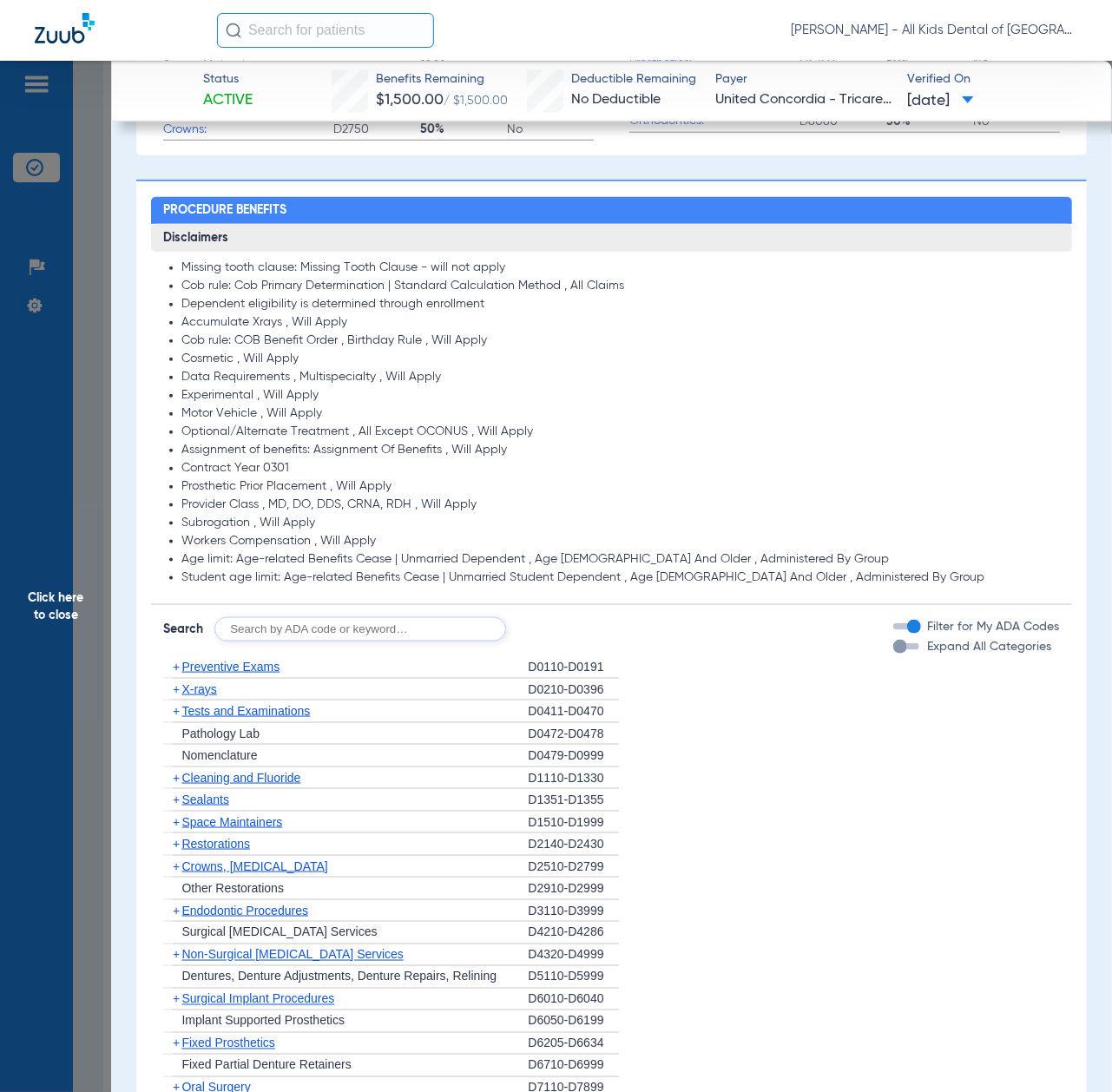
click at [359, 627] on input "text" at bounding box center [360, 630] width 291 height 25
paste input "D1206, D0330, D1351"
type input "D1206, D0330, D1351"
click button "Search" at bounding box center [571, 630] width 69 height 25
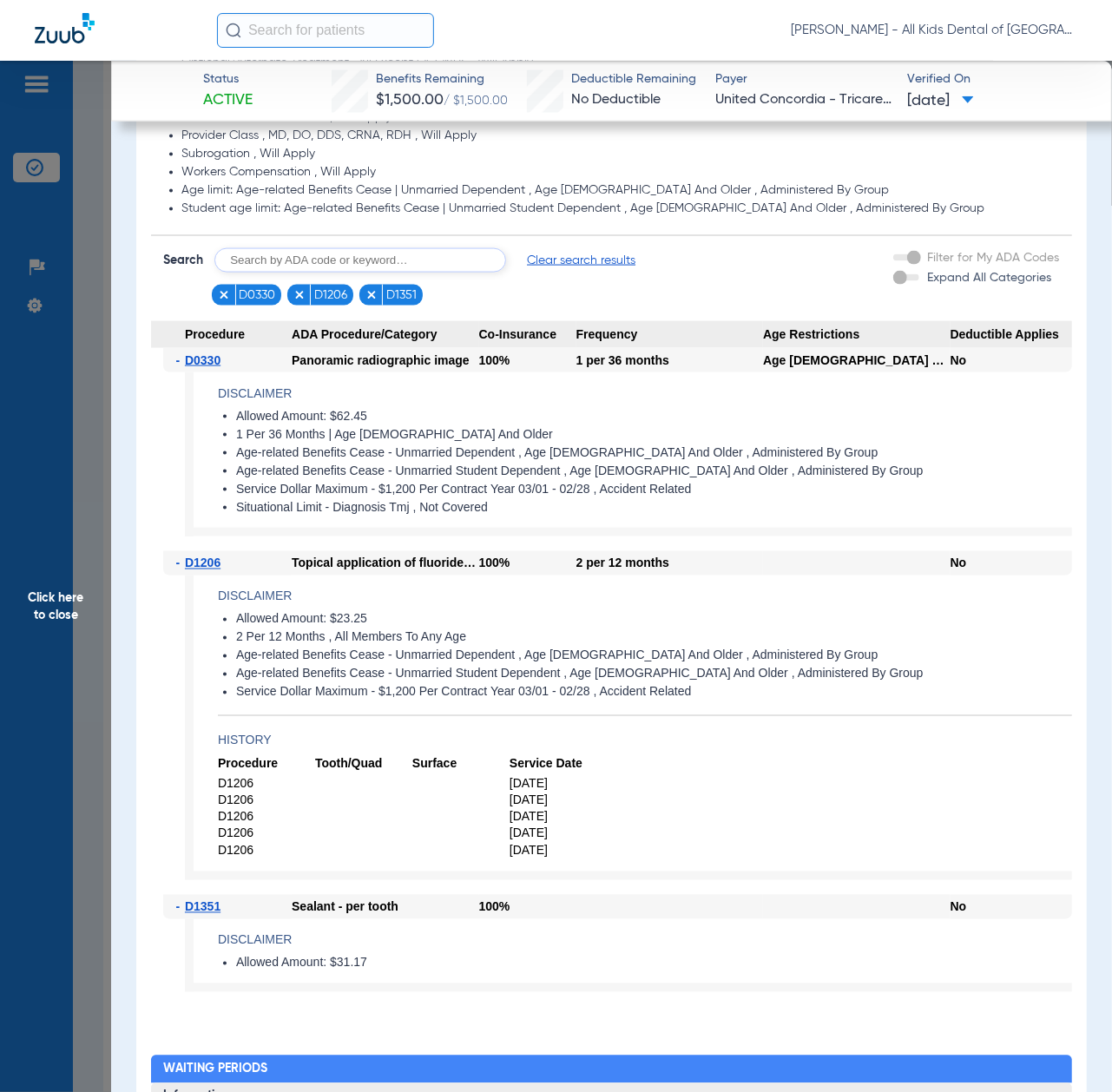
scroll to position [1273, 0]
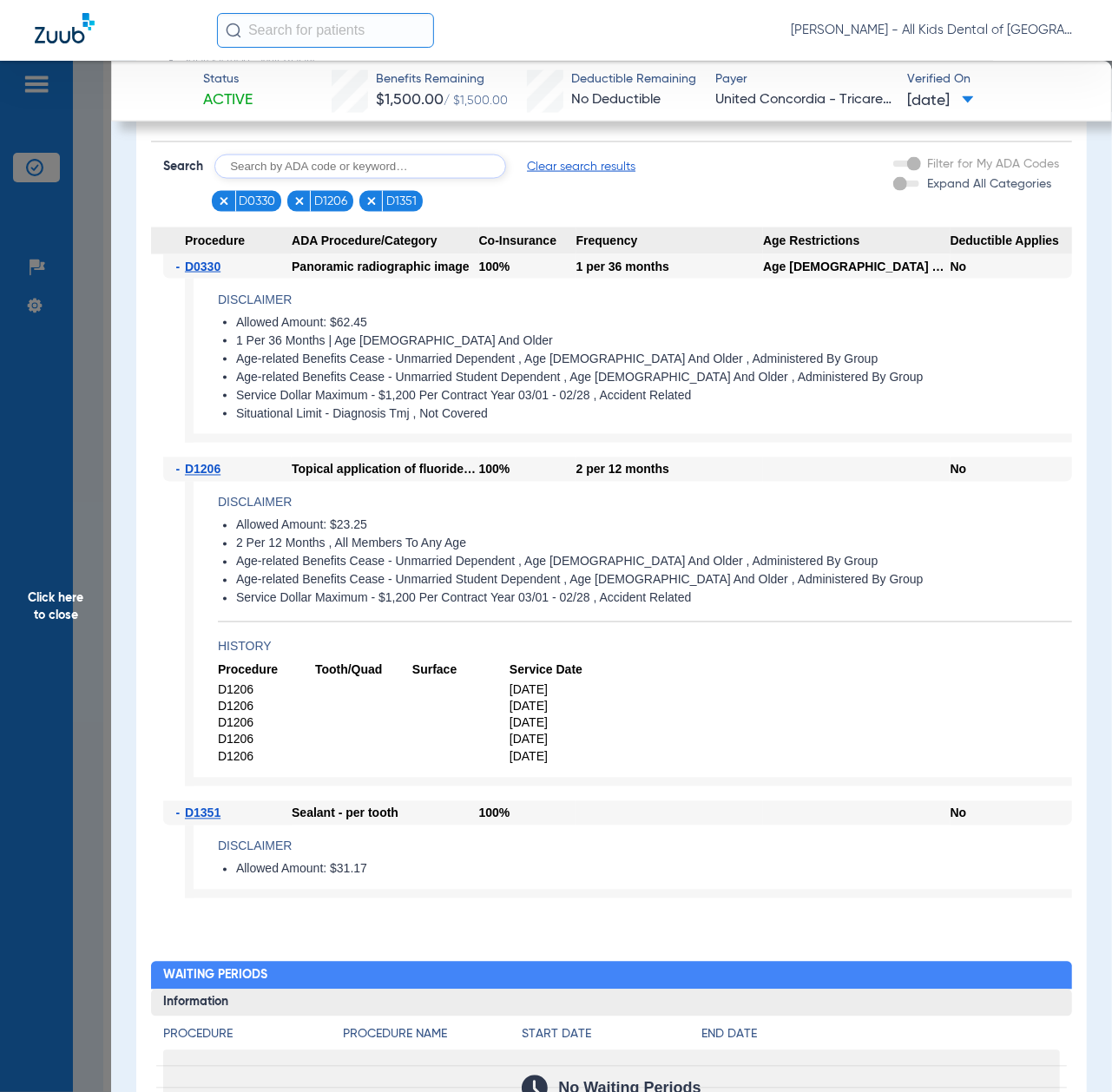
click at [42, 615] on span "Click here to close" at bounding box center [56, 607] width 111 height 1092
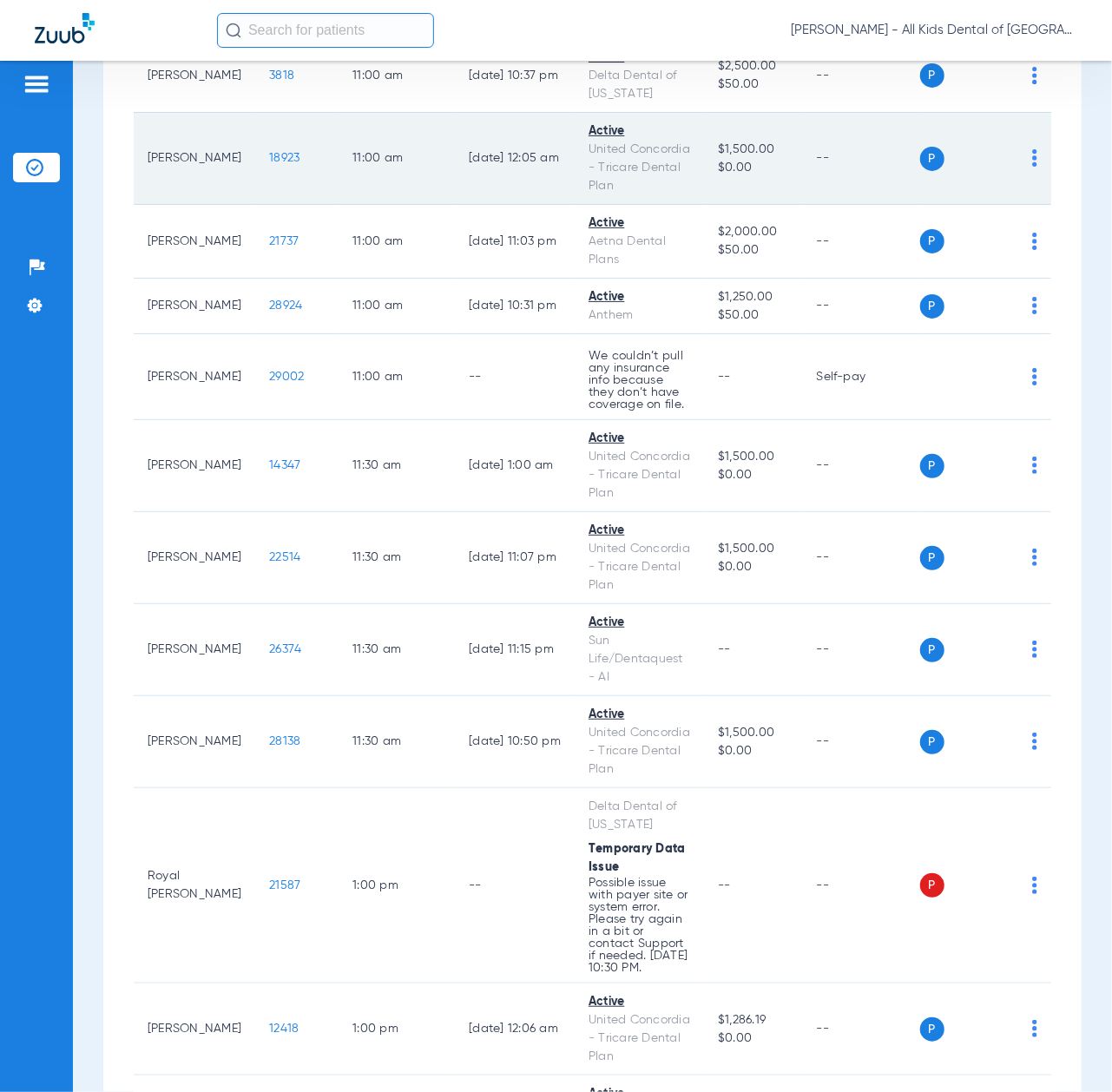
scroll to position [2662, 0]
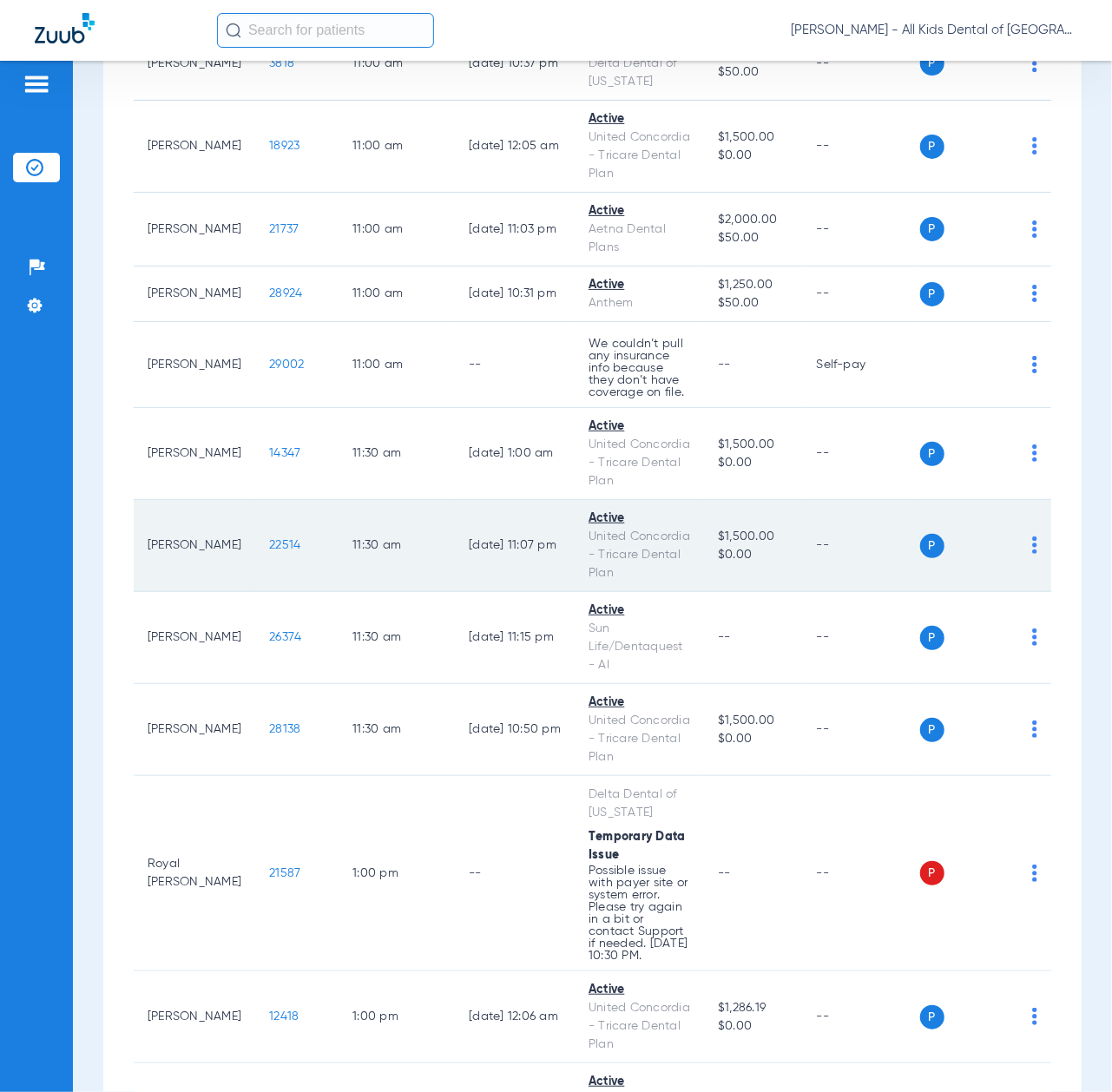
click at [269, 551] on span "22514" at bounding box center [284, 545] width 31 height 12
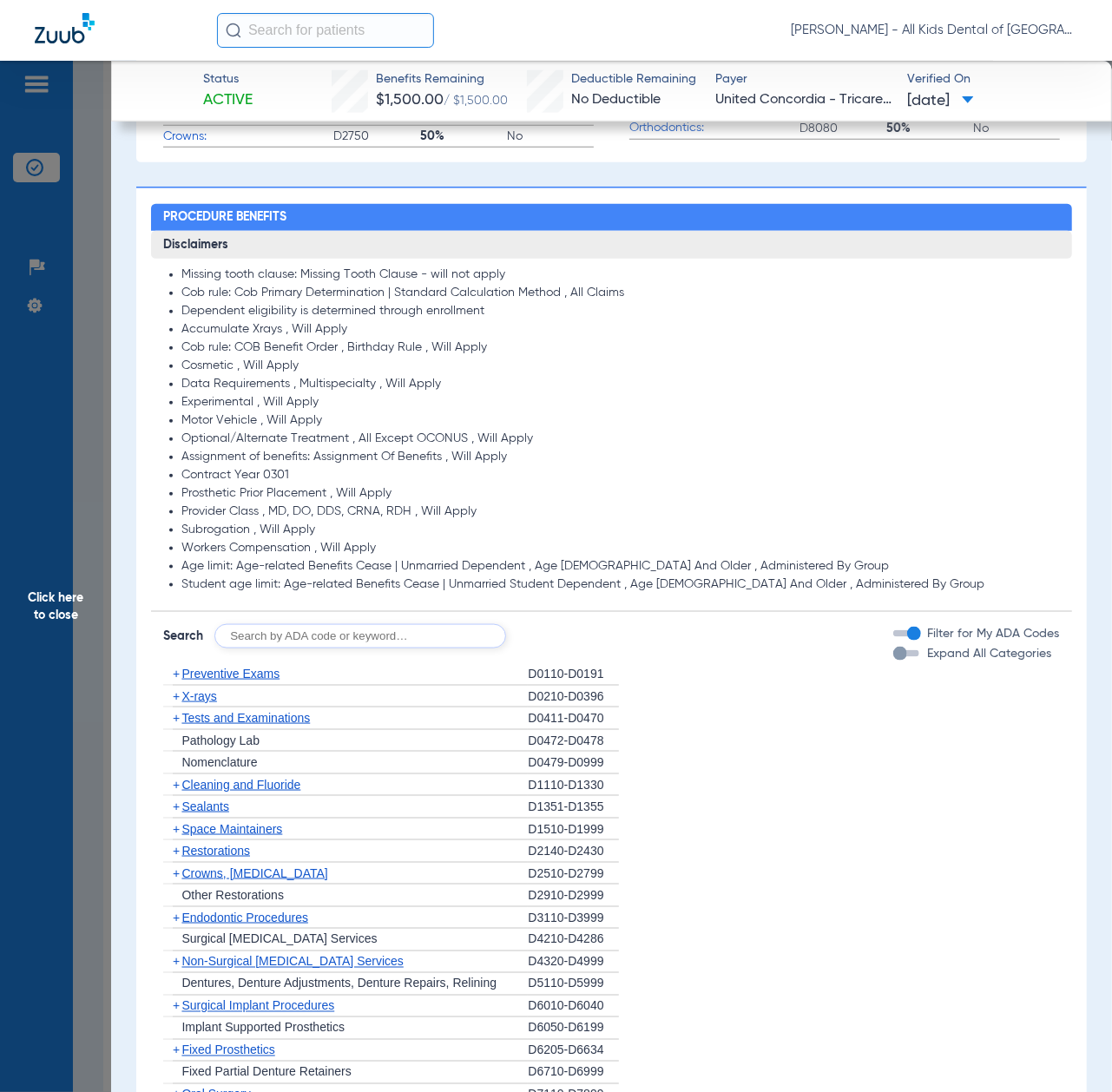
scroll to position [810, 0]
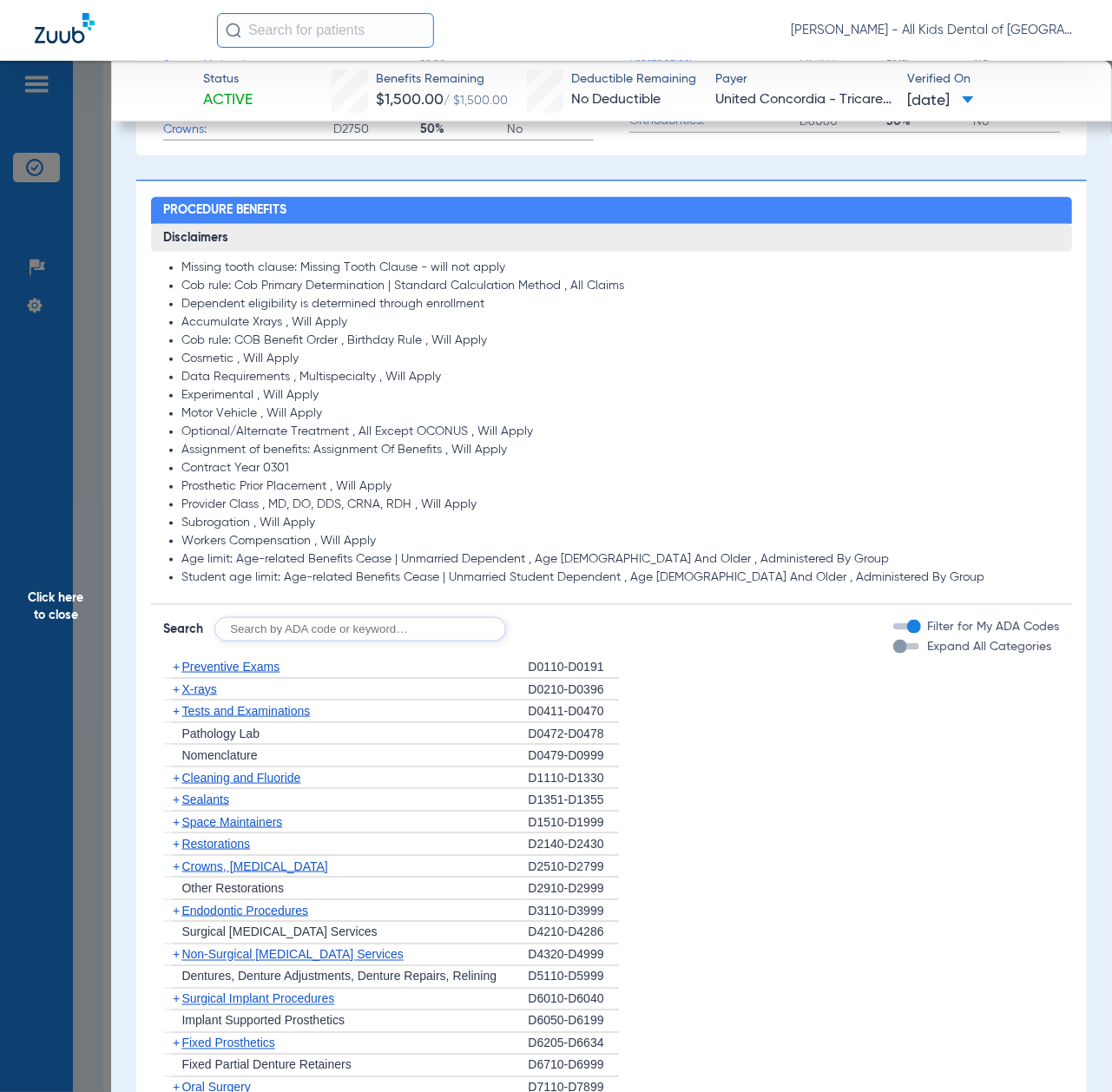
click at [281, 622] on input "text" at bounding box center [360, 630] width 291 height 25
paste input "D1206, D0330, D1351"
type input "D1206, D0330, D1351"
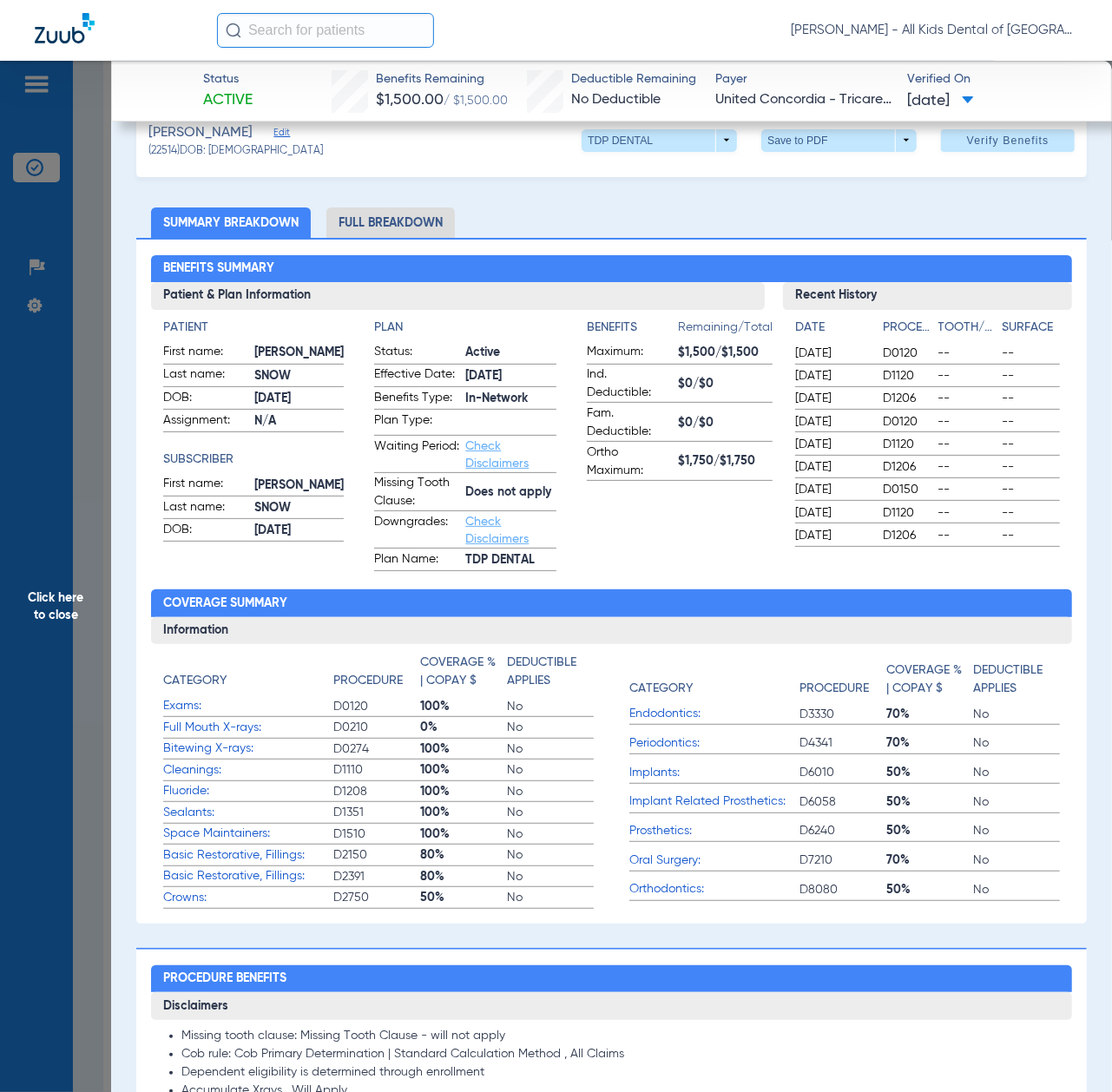
scroll to position [0, 0]
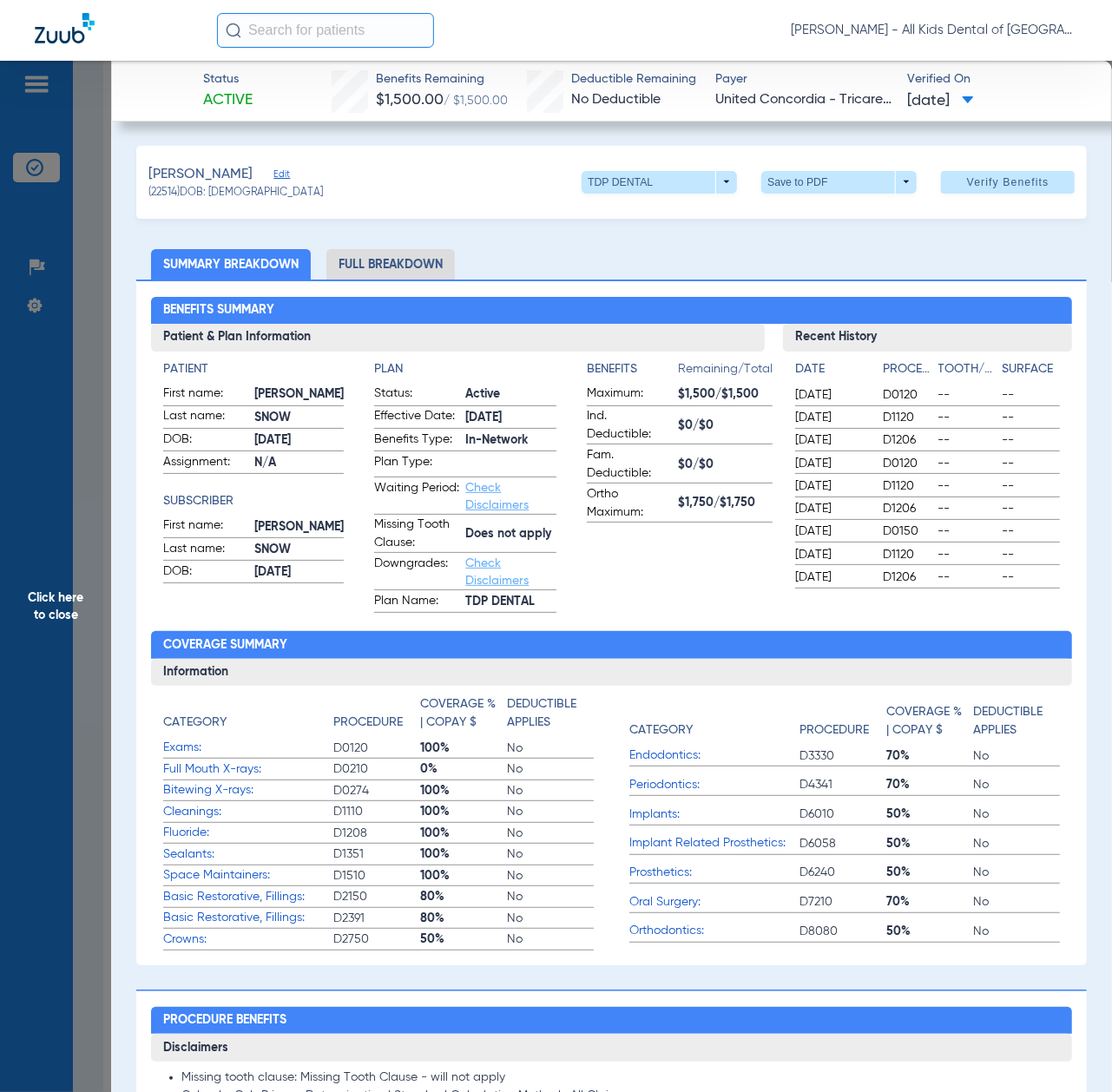
click at [80, 604] on span "Click here to close" at bounding box center [56, 607] width 111 height 1092
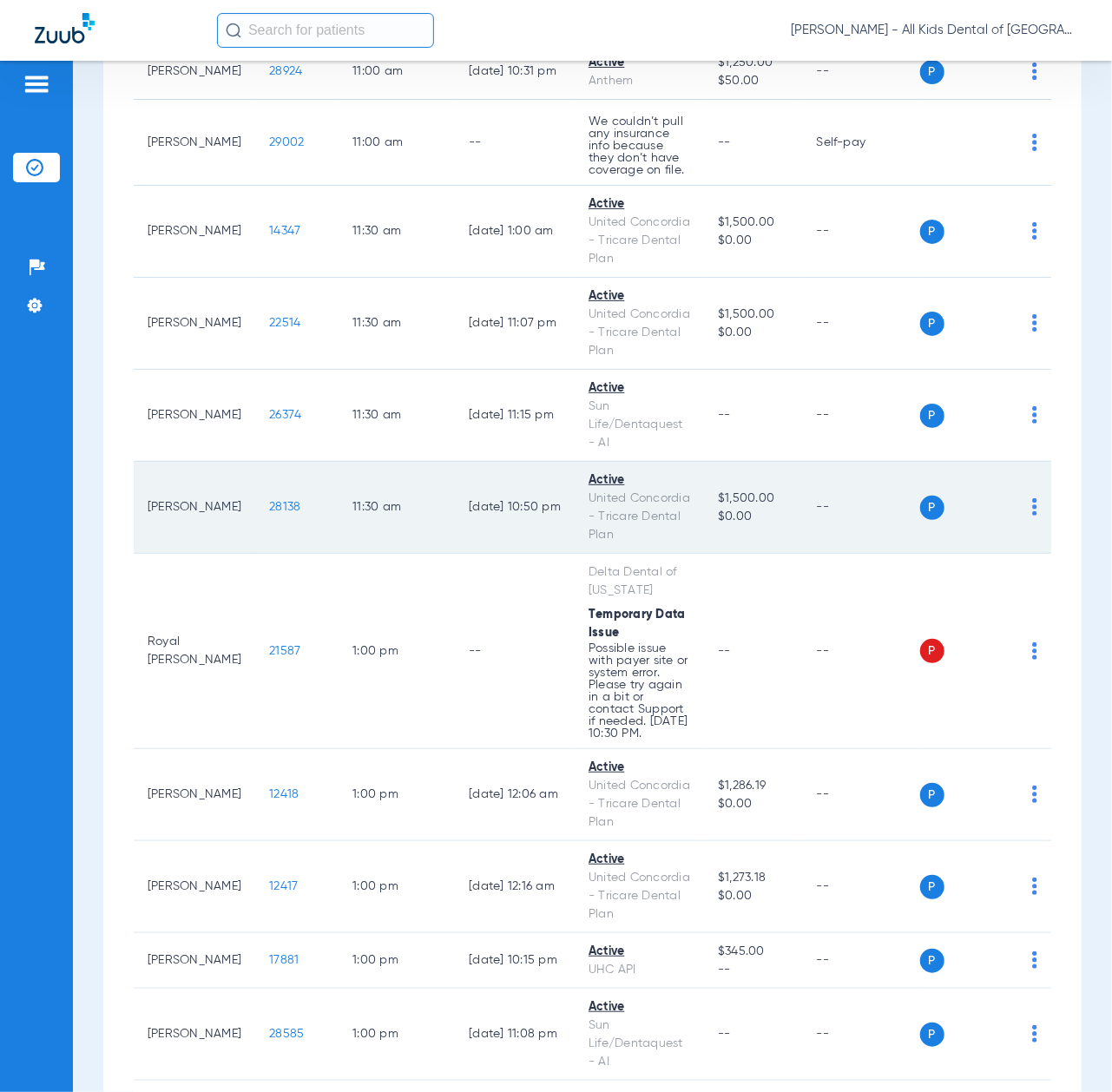
scroll to position [2893, 0]
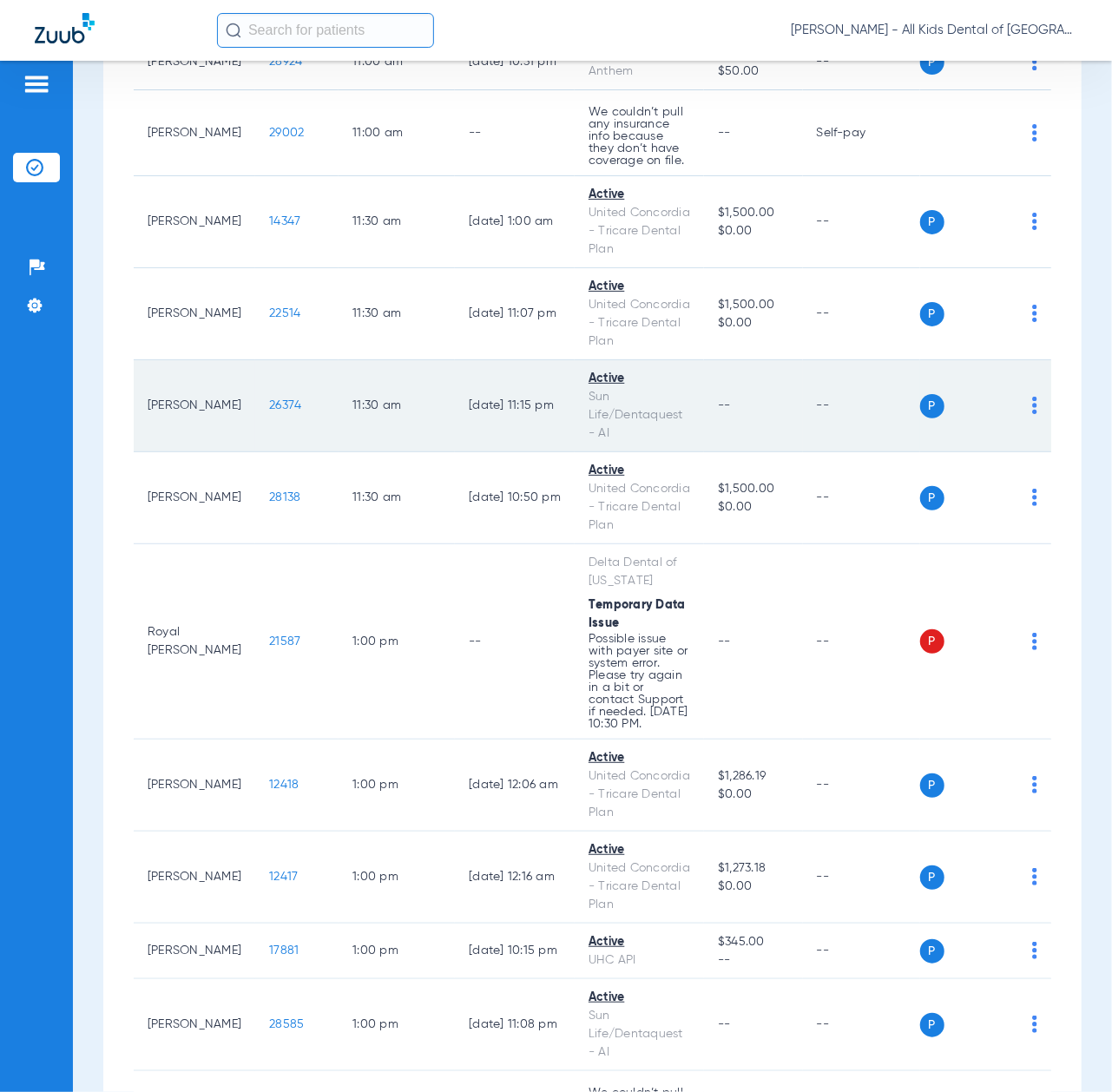
click at [269, 412] on span "26374" at bounding box center [285, 406] width 32 height 12
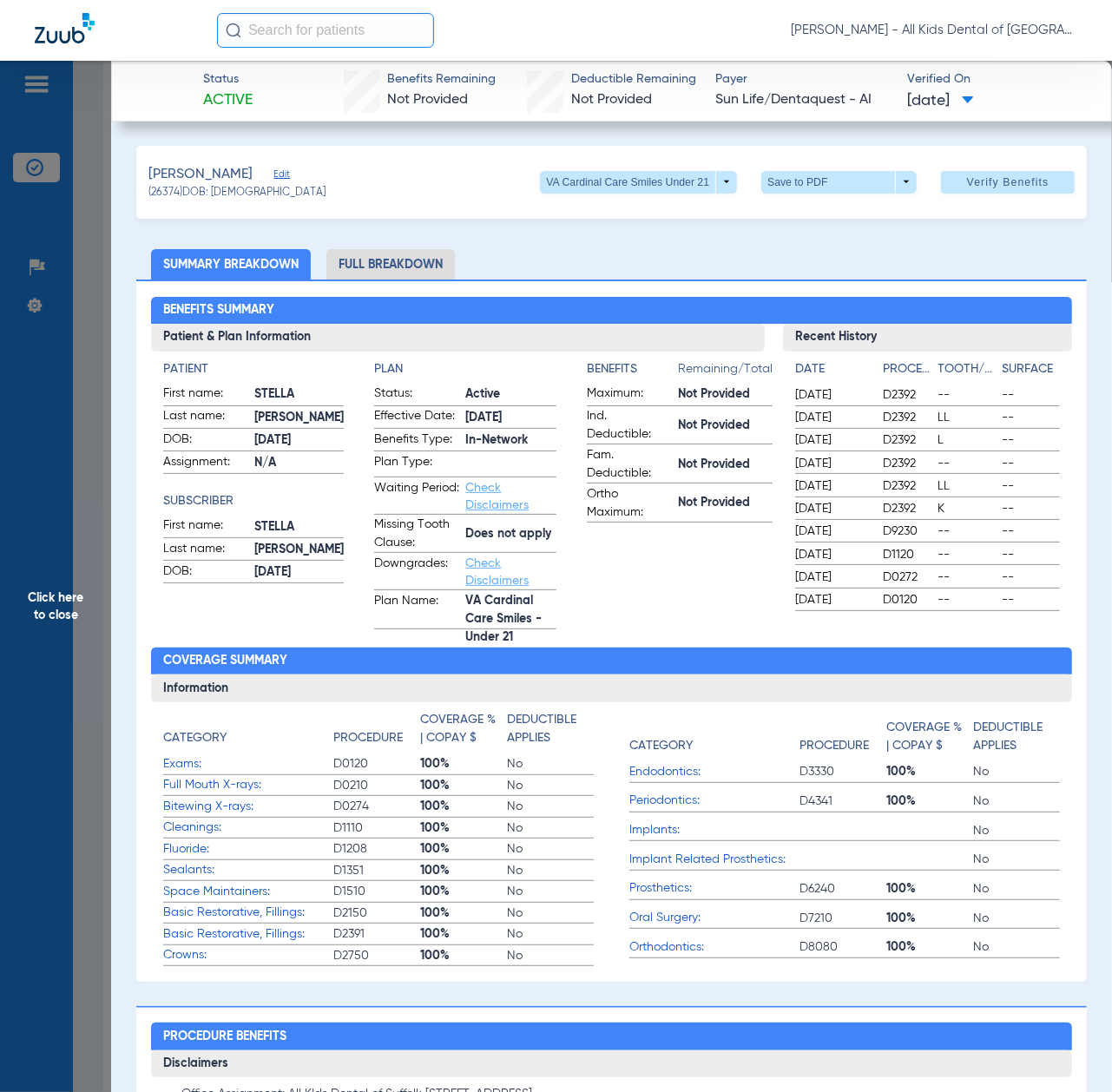
scroll to position [694, 0]
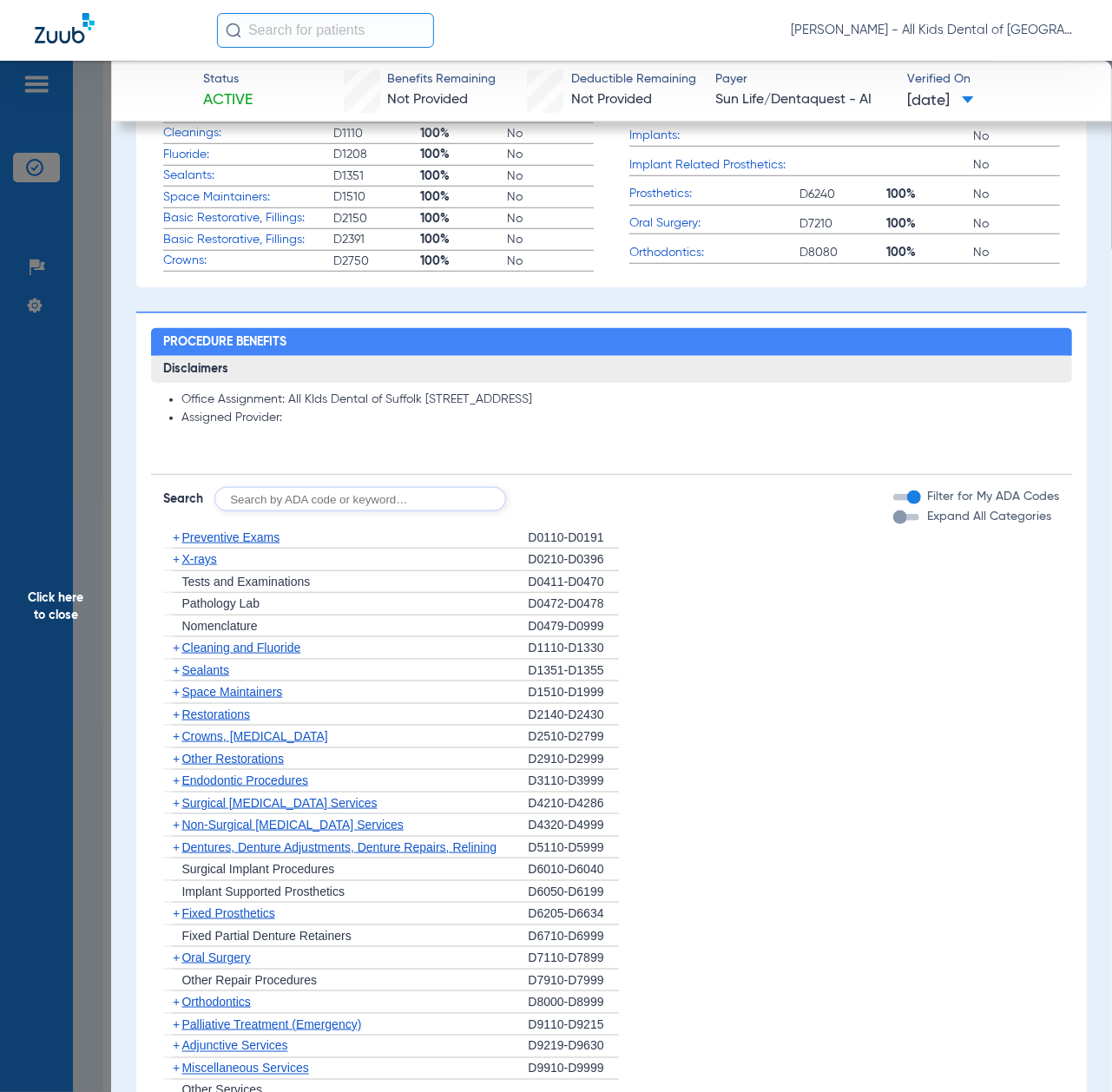
click at [325, 493] on input "text" at bounding box center [360, 499] width 291 height 25
paste input "D1206, D0330, D1351"
type input "D1206, D0330, D1351"
click button "Search" at bounding box center [571, 499] width 69 height 25
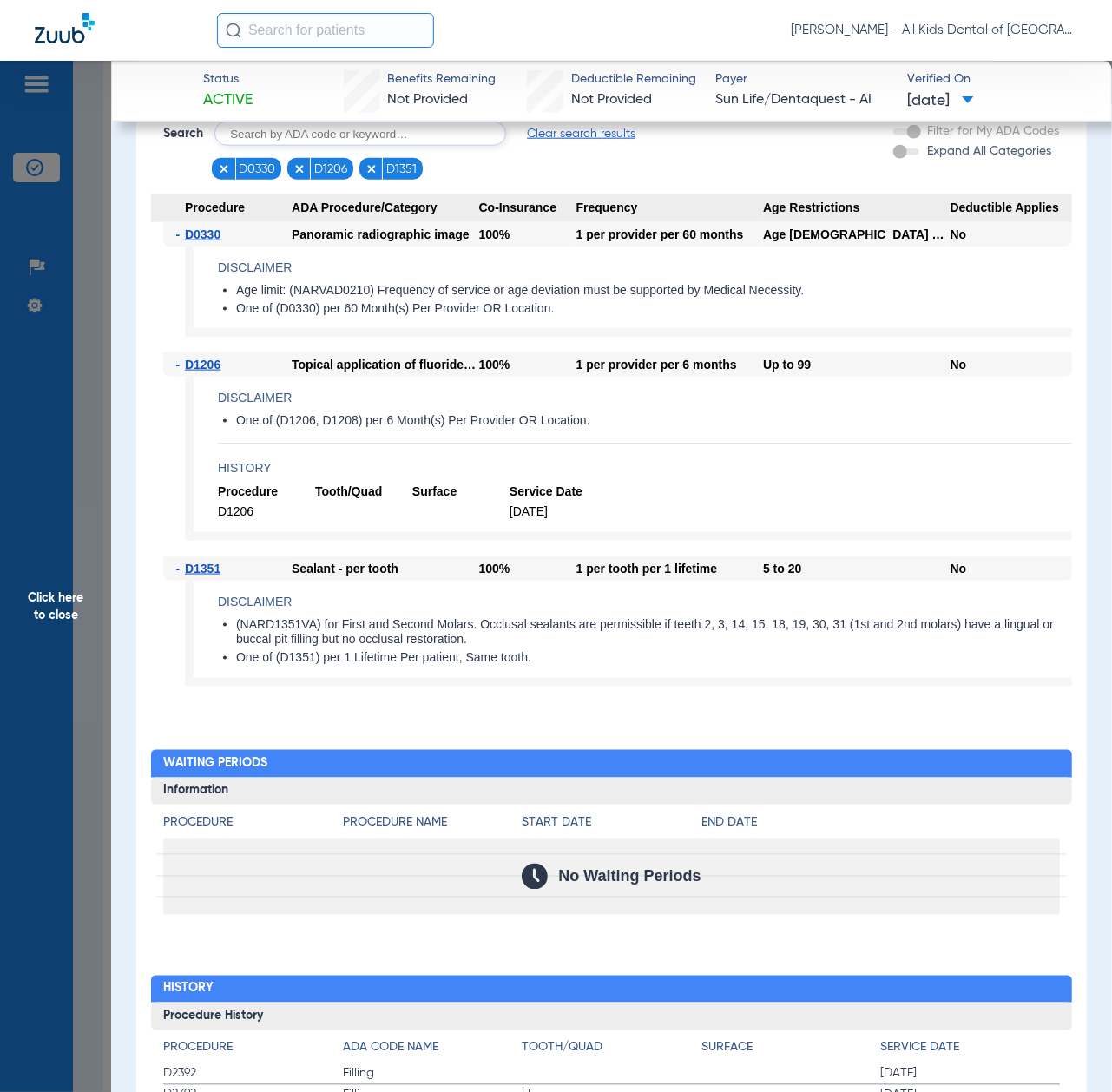
scroll to position [1042, 0]
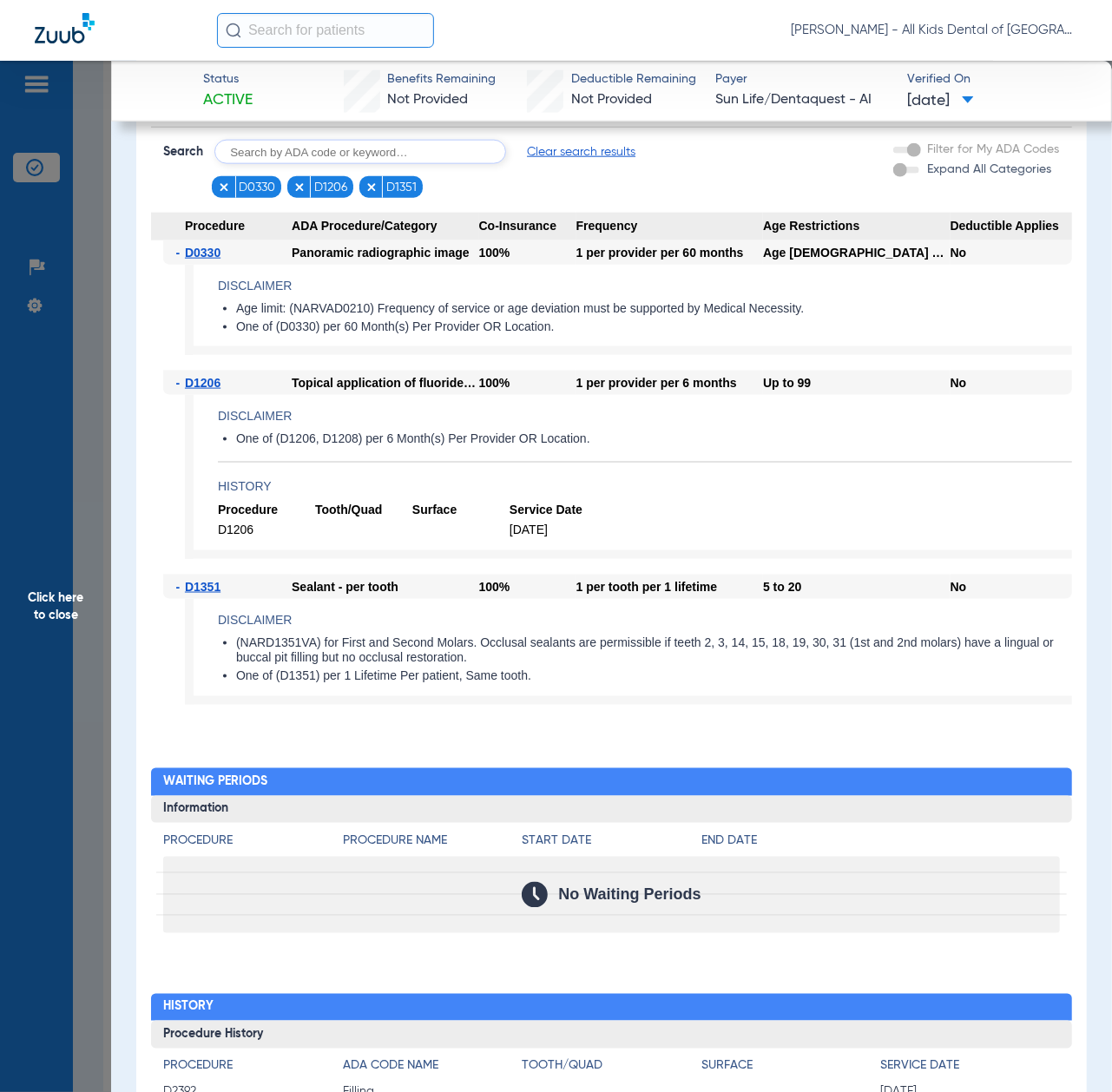
click at [79, 654] on span "Click here to close" at bounding box center [56, 607] width 111 height 1092
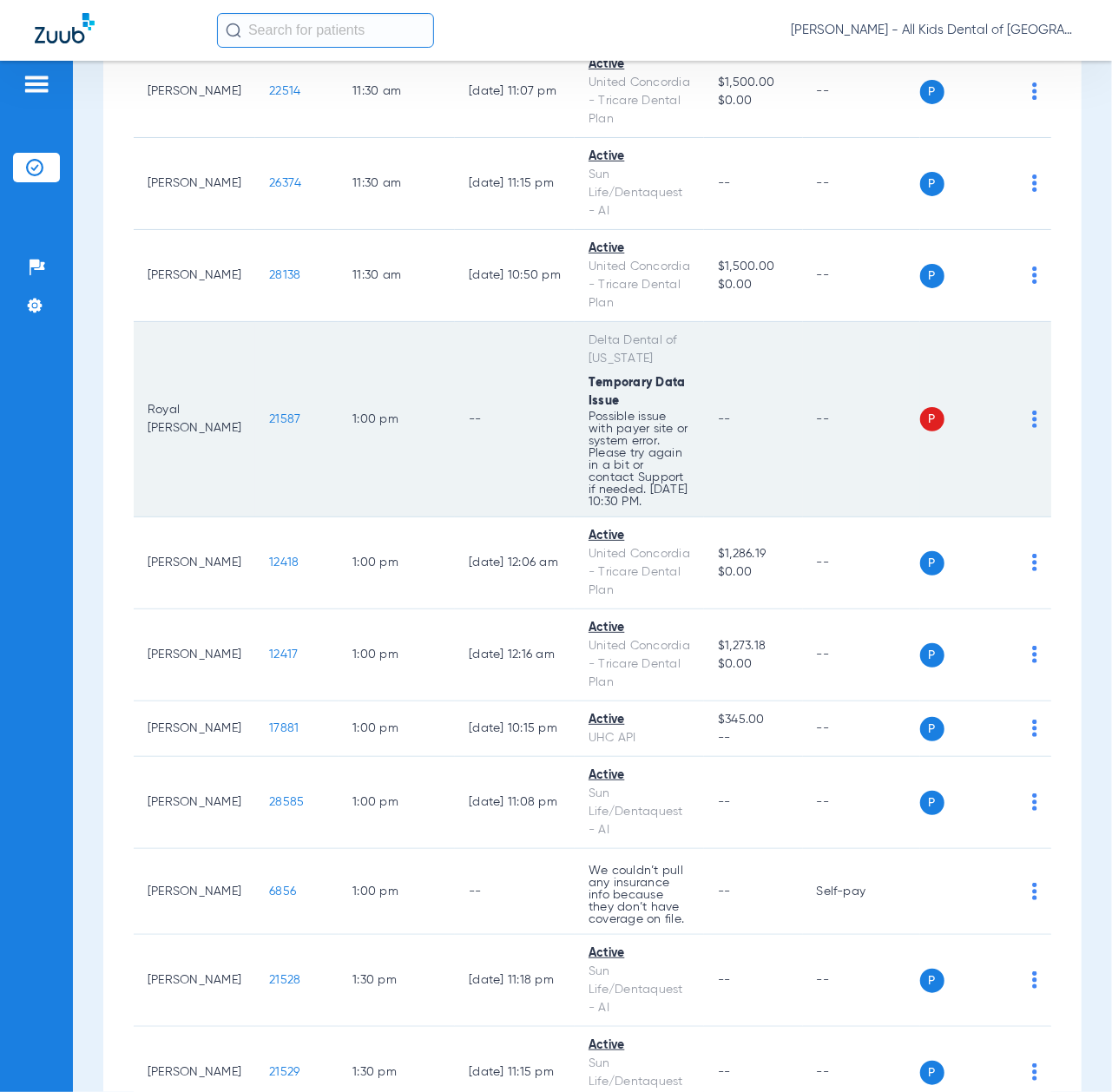
scroll to position [3242, 0]
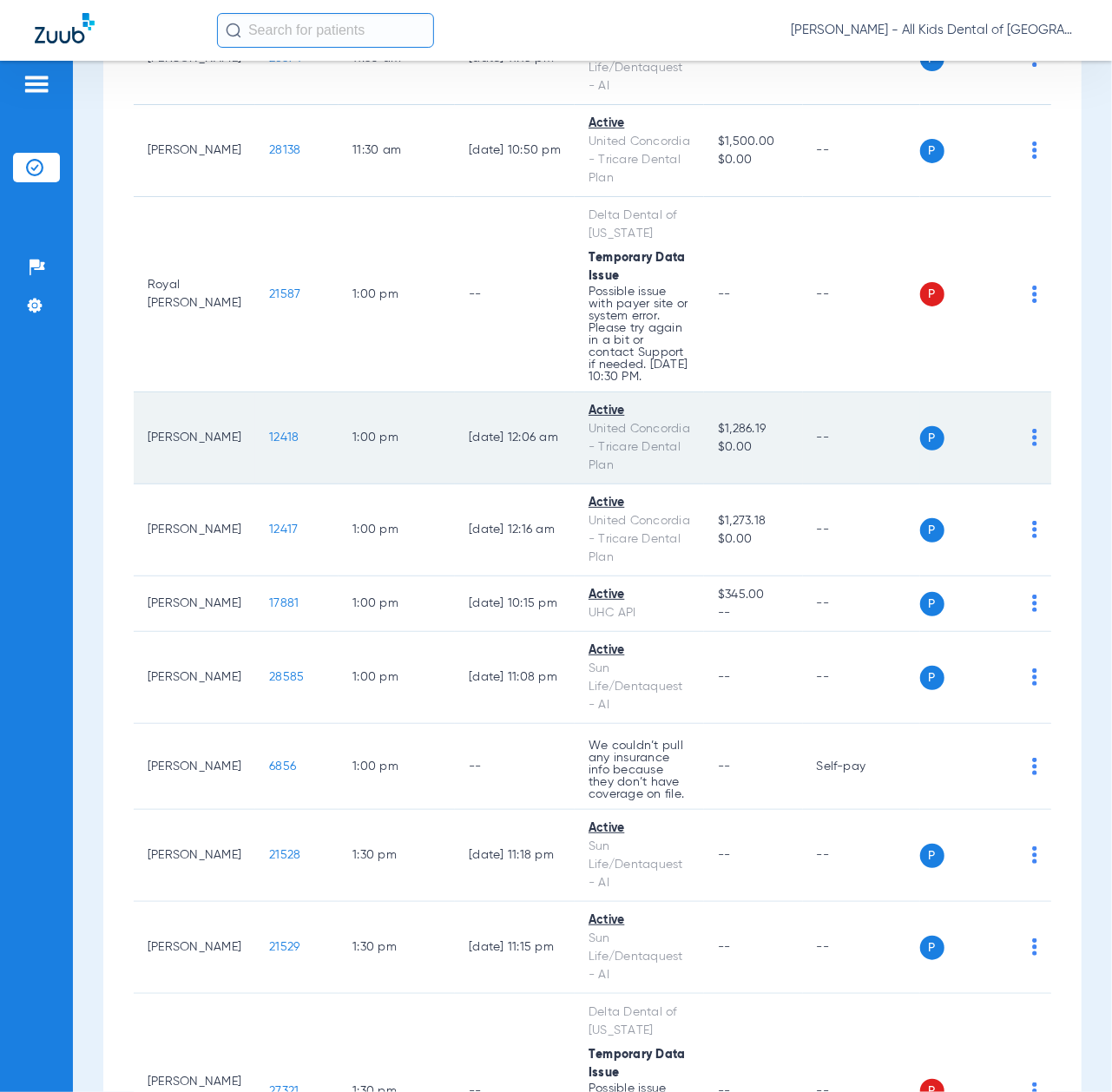
click at [269, 444] on span "12418" at bounding box center [284, 437] width 29 height 12
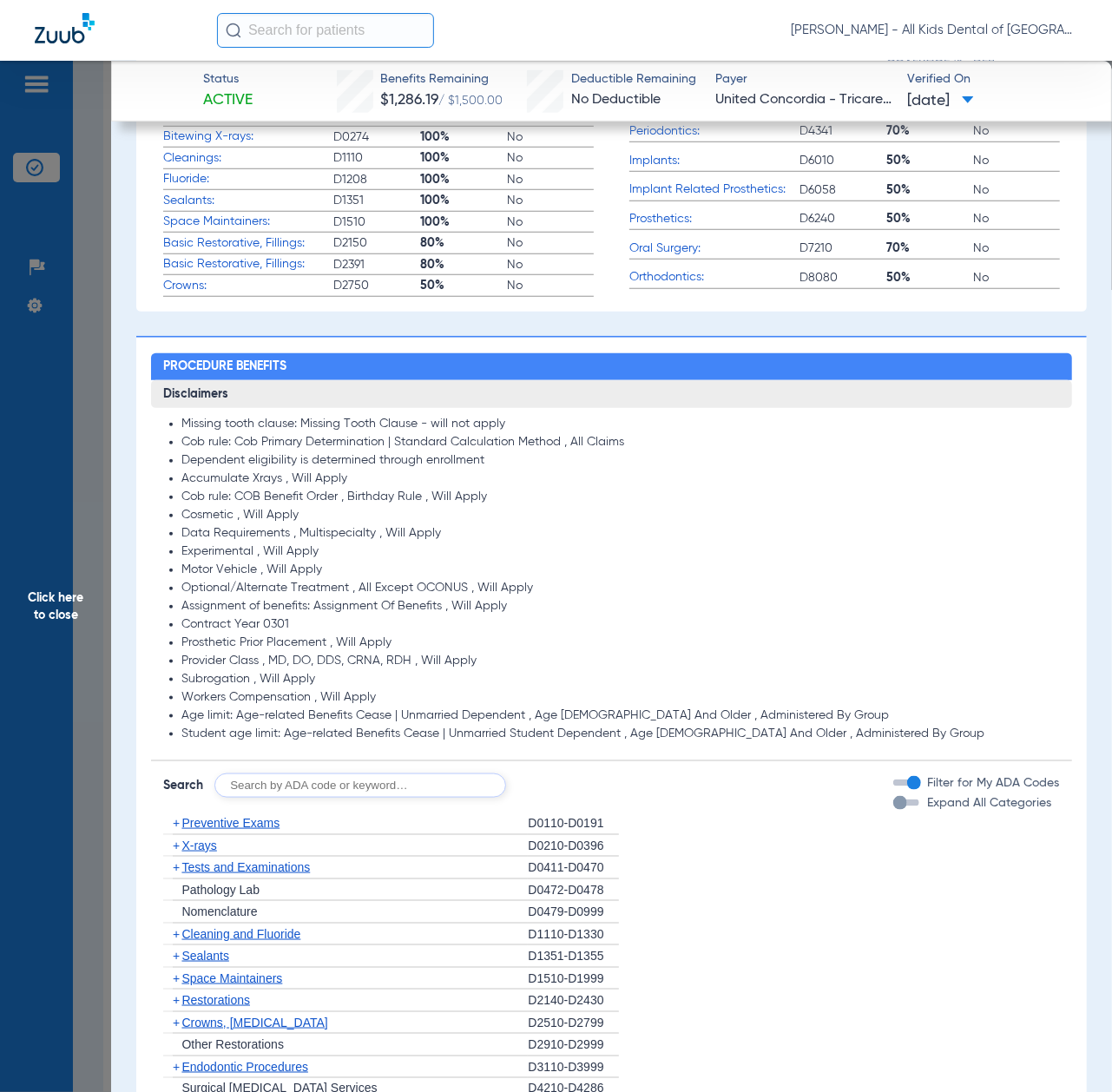
scroll to position [810, 0]
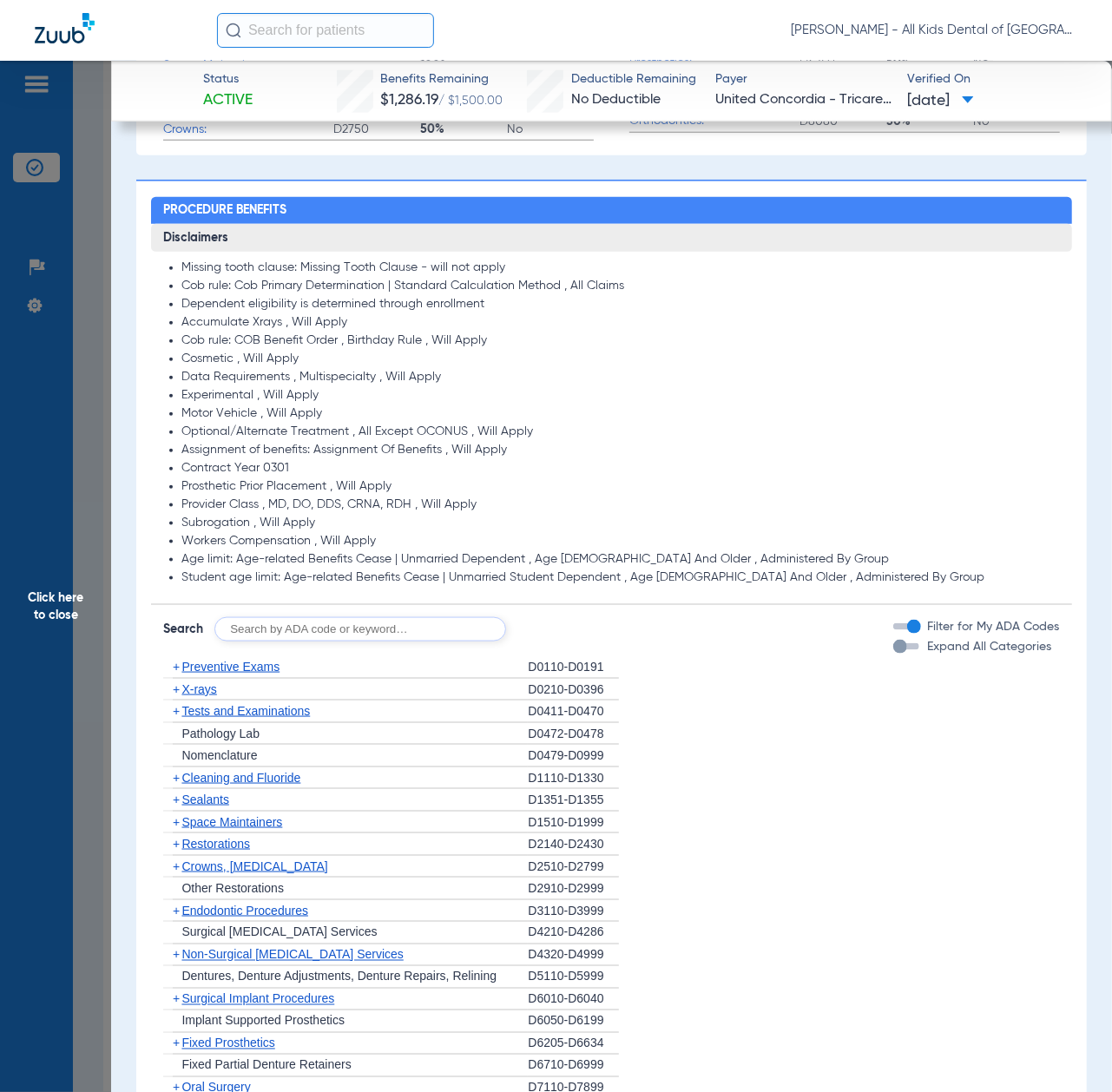
click at [352, 594] on app-breakdown-subsection "Disclaimers Missing tooth clause: Missing Tooth Clause - will not apply Cob rul…" at bounding box center [611, 414] width 920 height 381
click at [347, 620] on input "text" at bounding box center [360, 630] width 291 height 25
paste input "D1206, D0330, D1351"
type input "D1206, D0330, D1351"
click button "Search" at bounding box center [571, 630] width 69 height 25
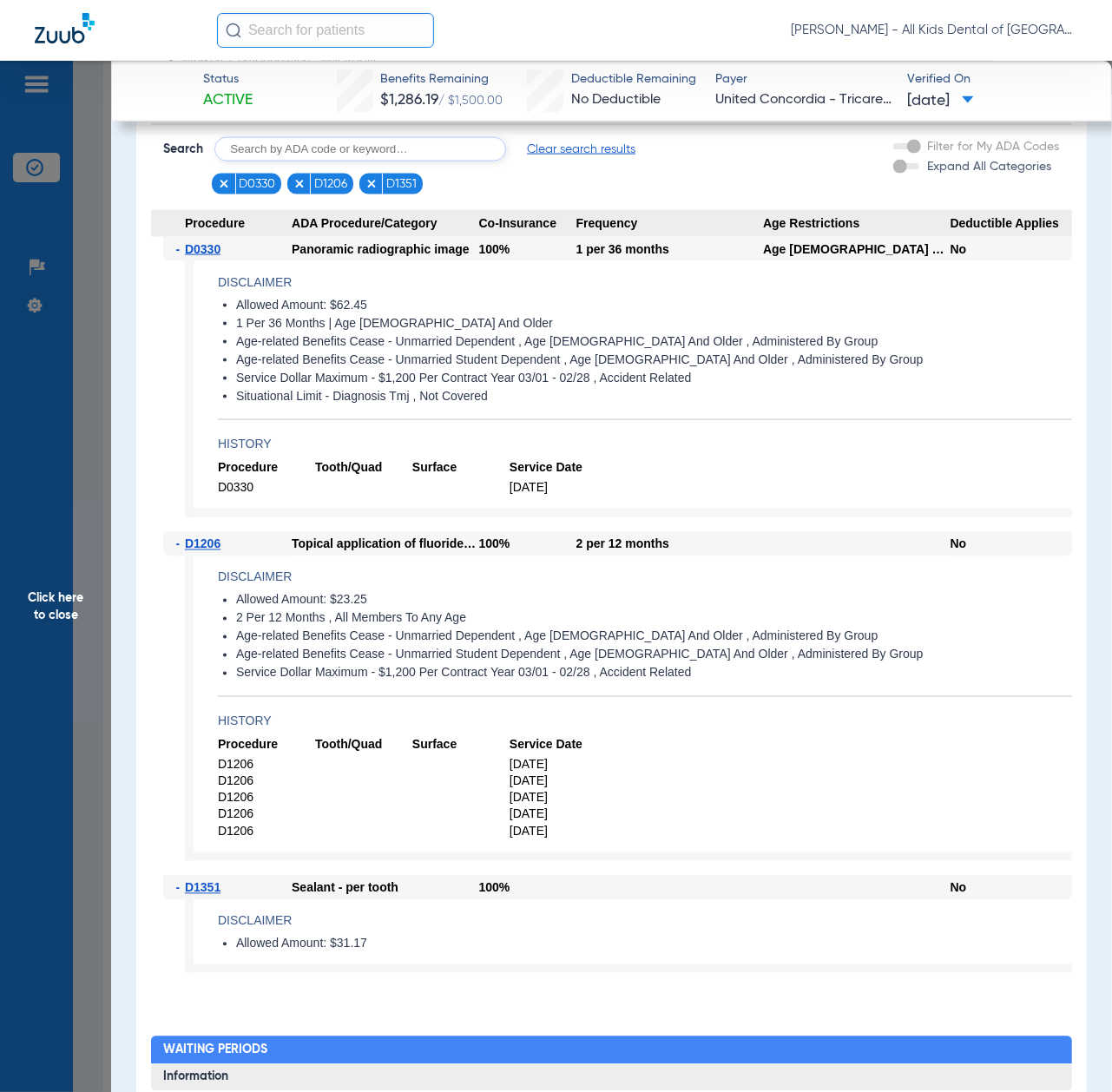
scroll to position [1389, 0]
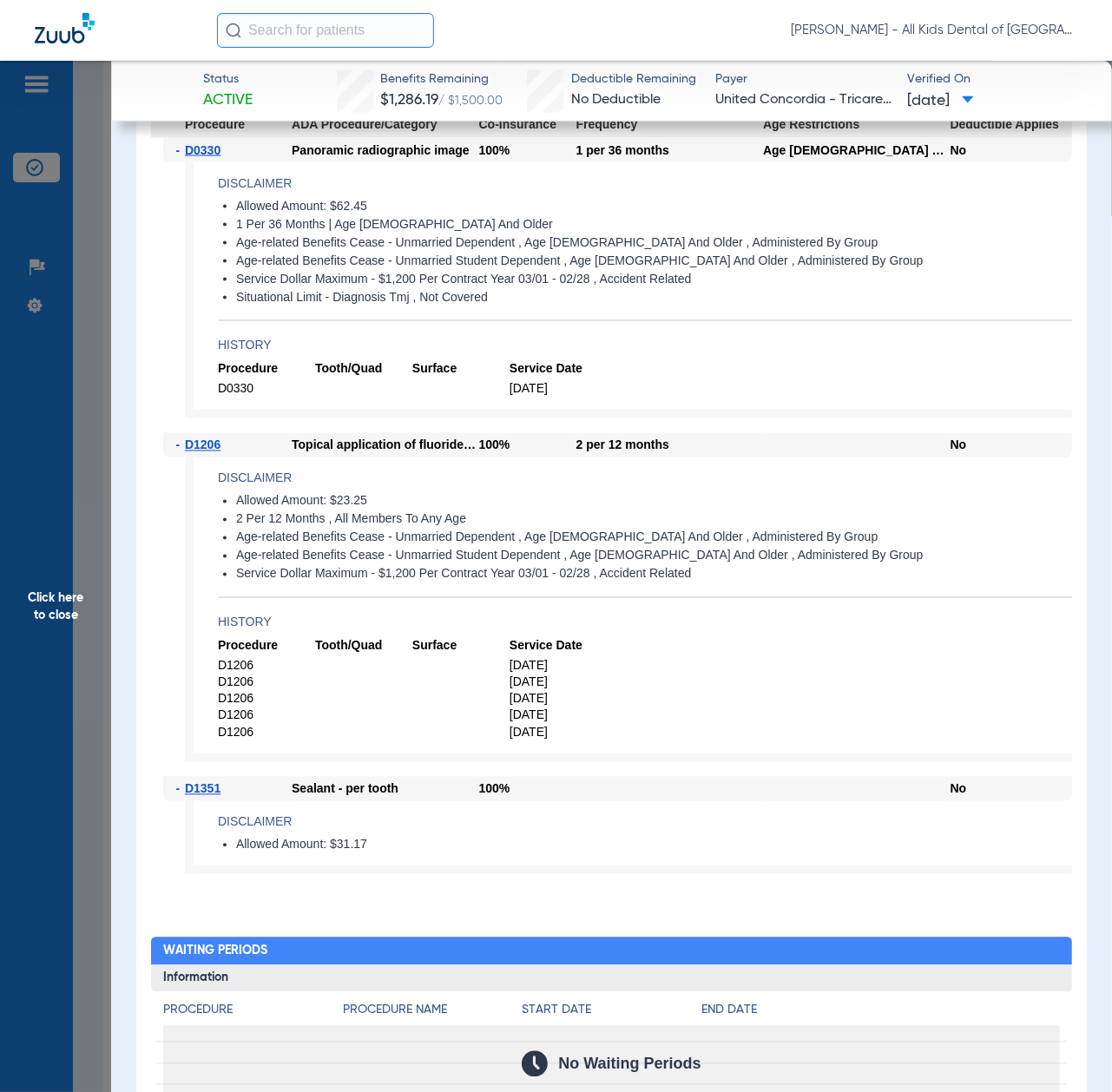
click at [97, 643] on span "Click here to close" at bounding box center [56, 607] width 111 height 1092
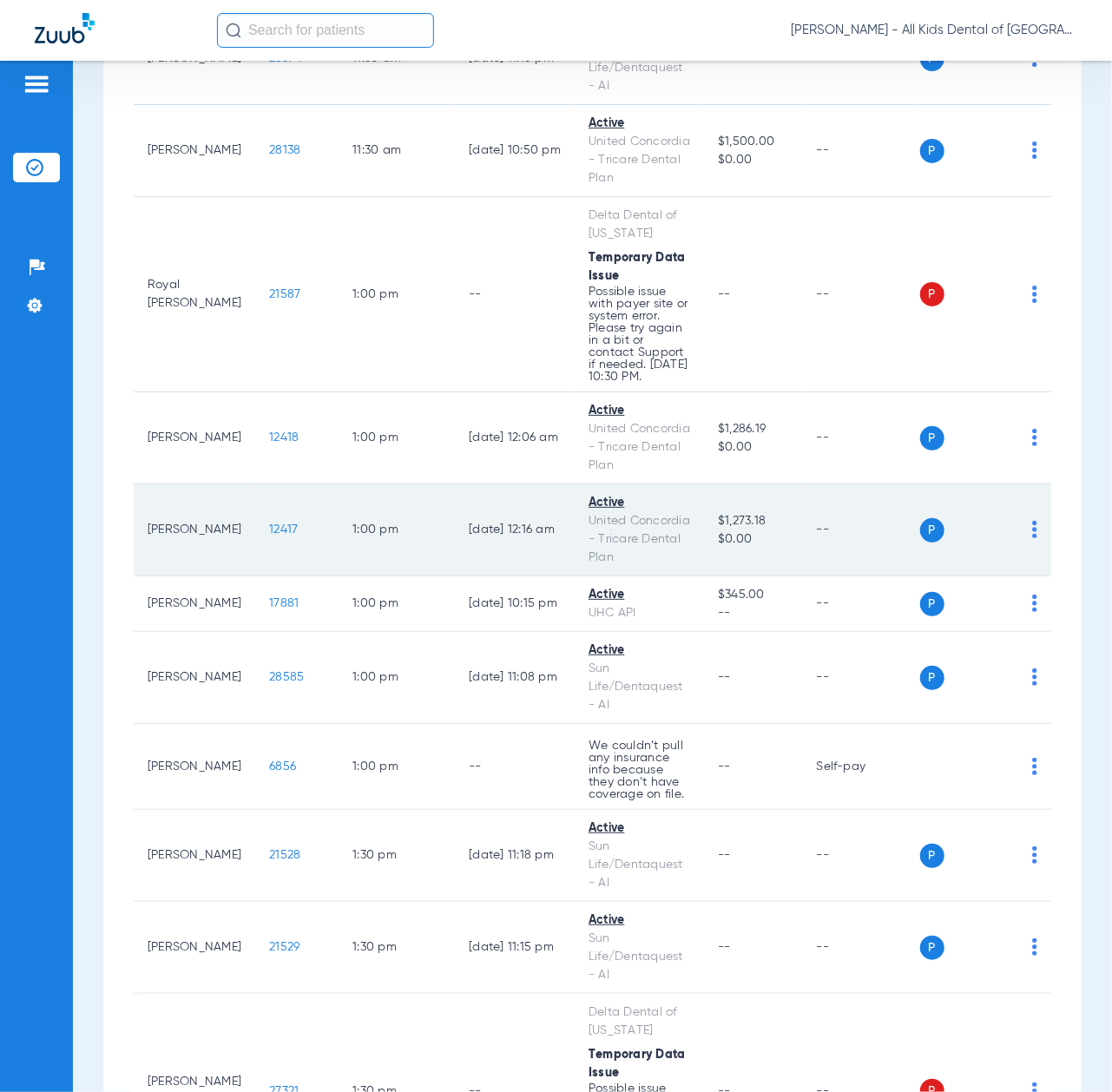
click at [269, 535] on span "12417" at bounding box center [284, 530] width 28 height 12
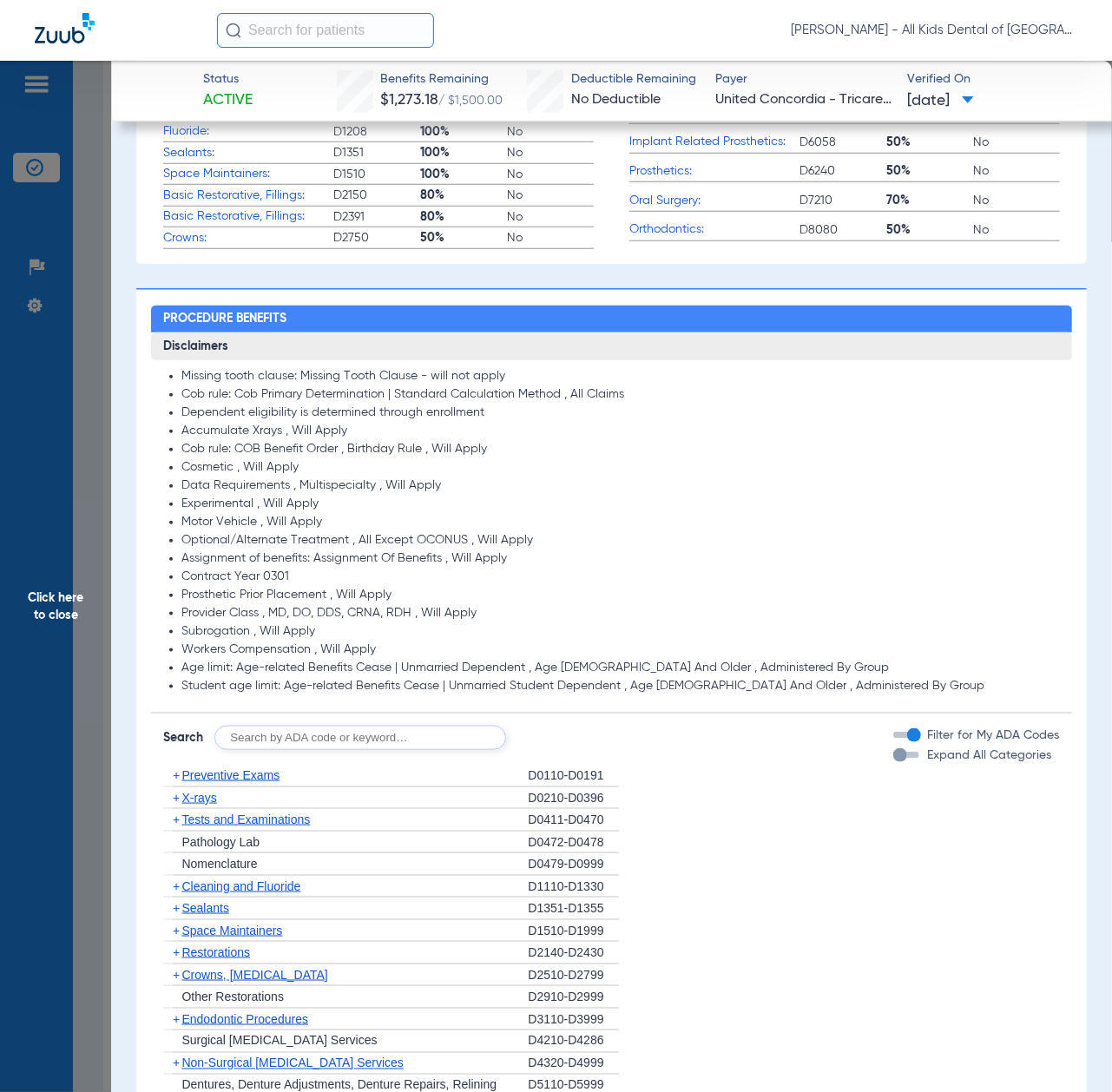
scroll to position [810, 0]
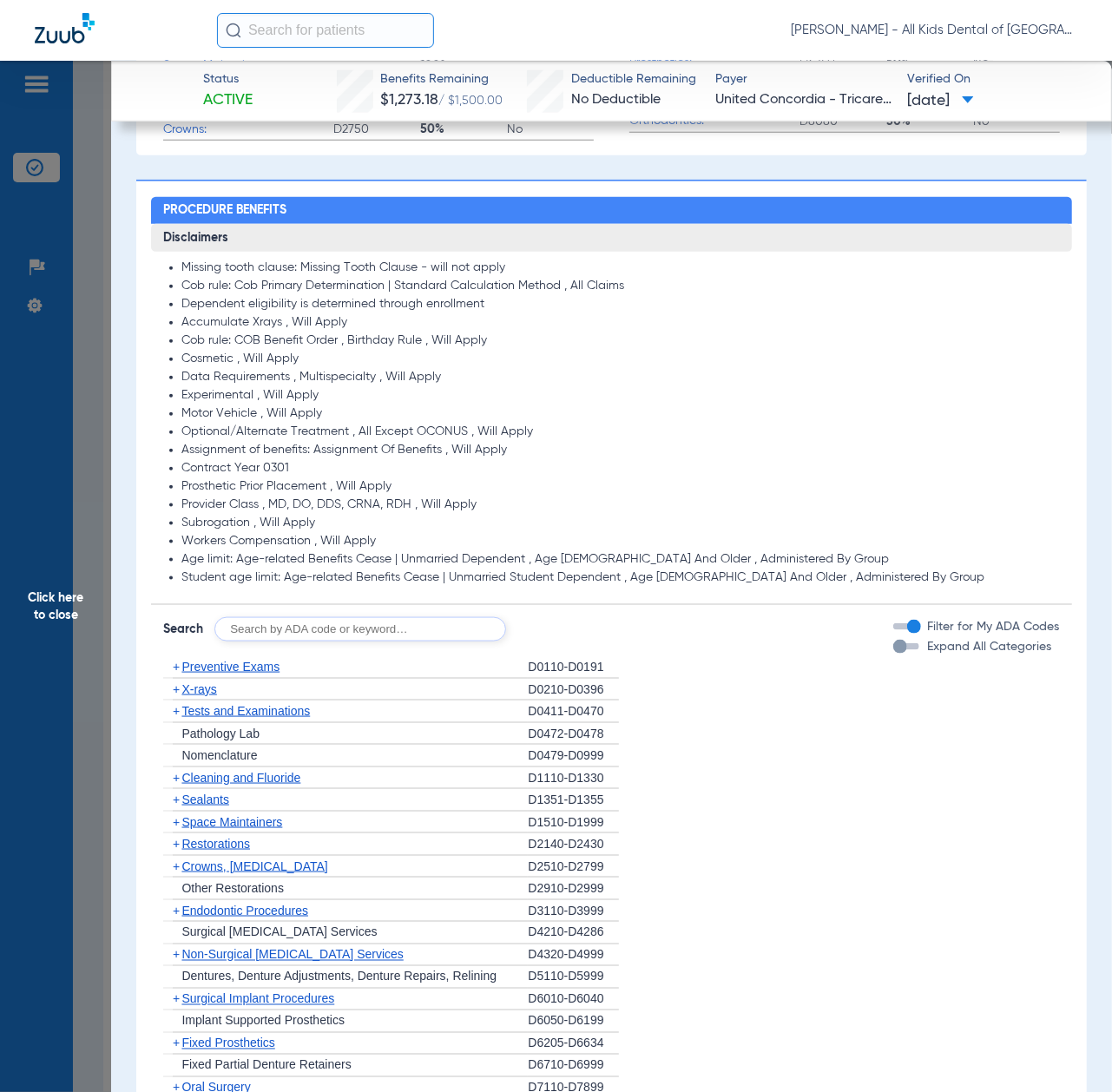
click at [324, 620] on input "text" at bounding box center [360, 630] width 291 height 25
paste input "D1206, D0330, D1351"
type input "D1206, D0330, D1351"
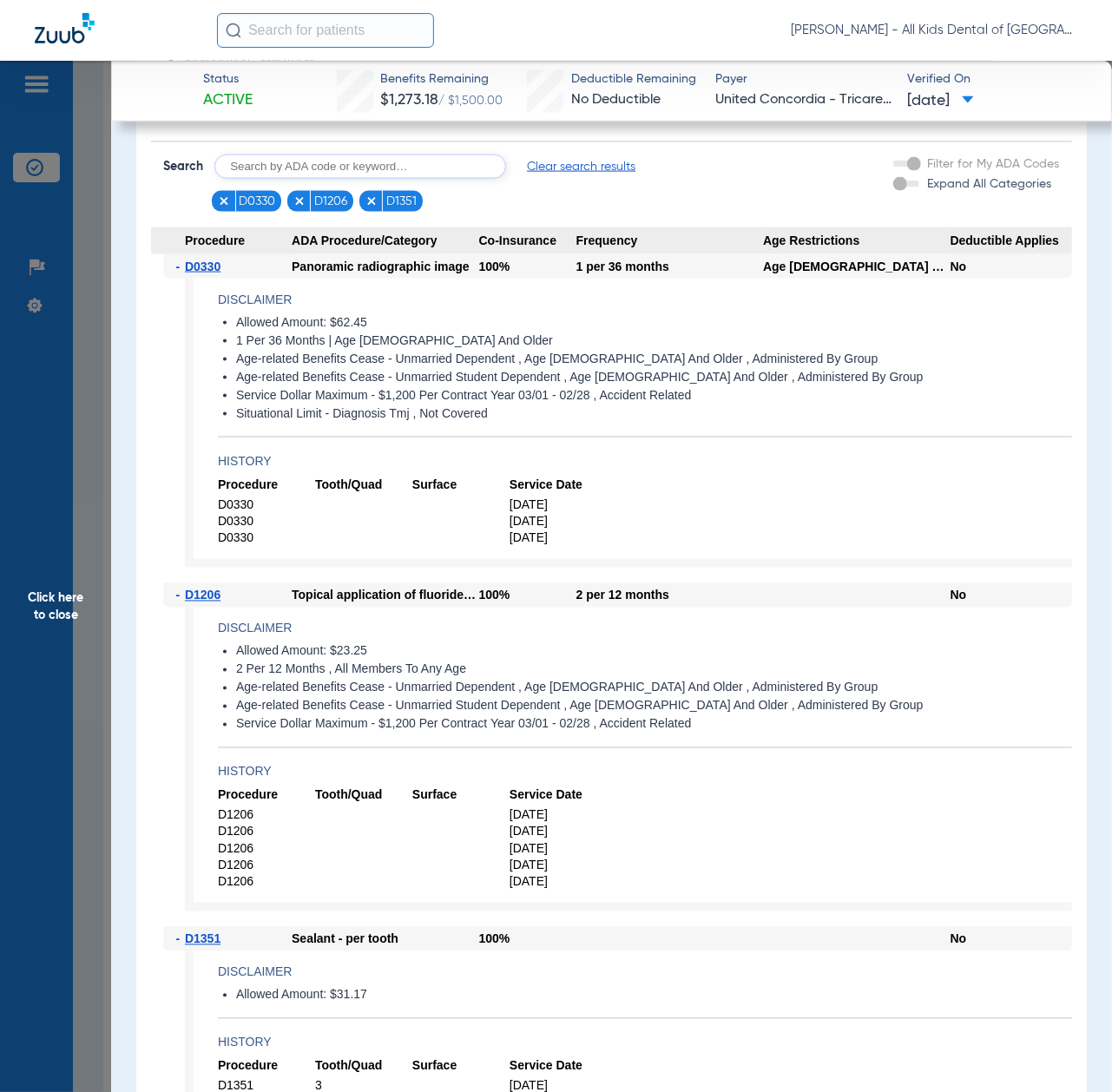
scroll to position [1389, 0]
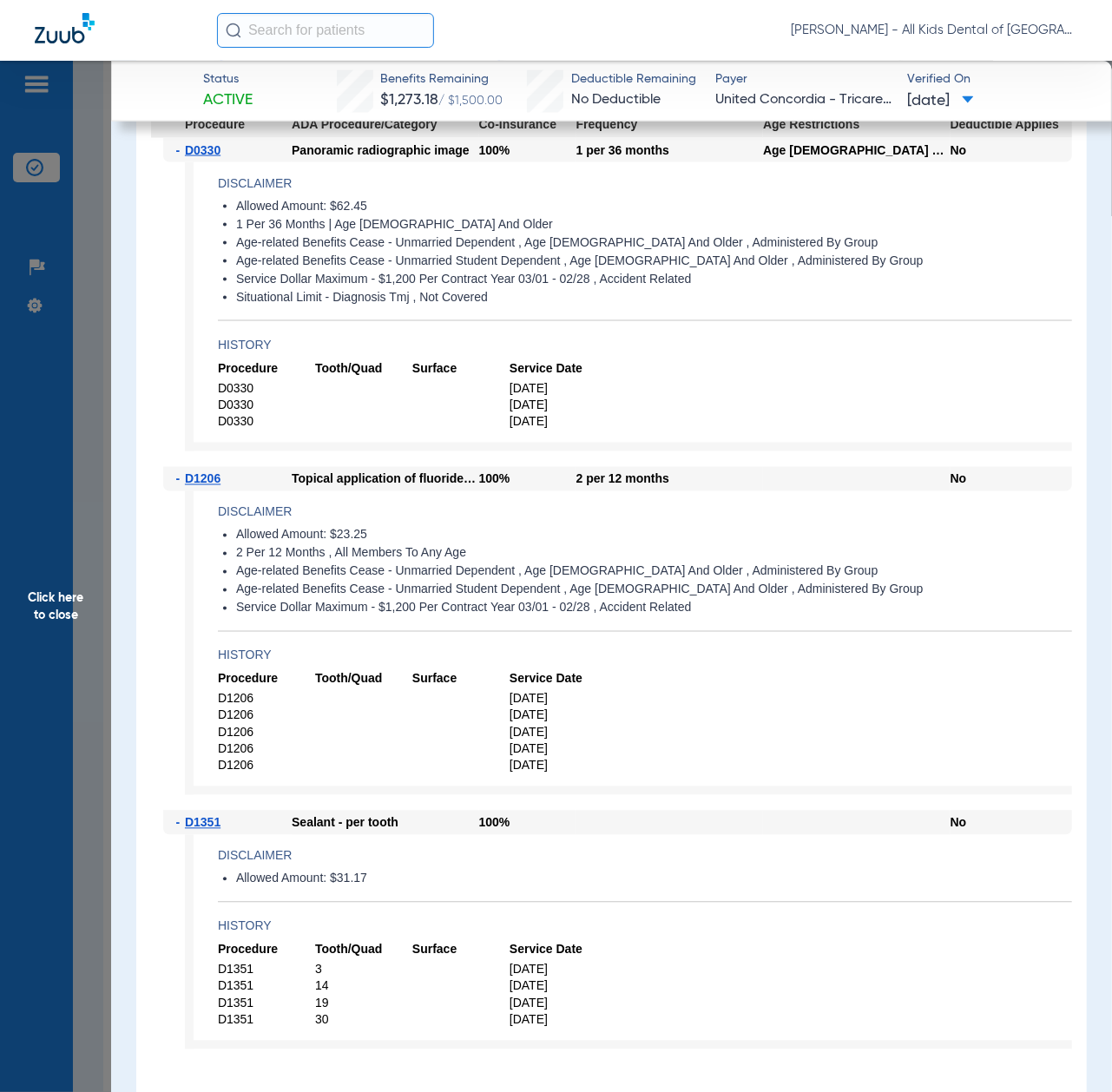
drag, startPoint x: 84, startPoint y: 654, endPoint x: 104, endPoint y: 700, distance: 50.2
click at [84, 654] on span "Click here to close" at bounding box center [56, 607] width 111 height 1092
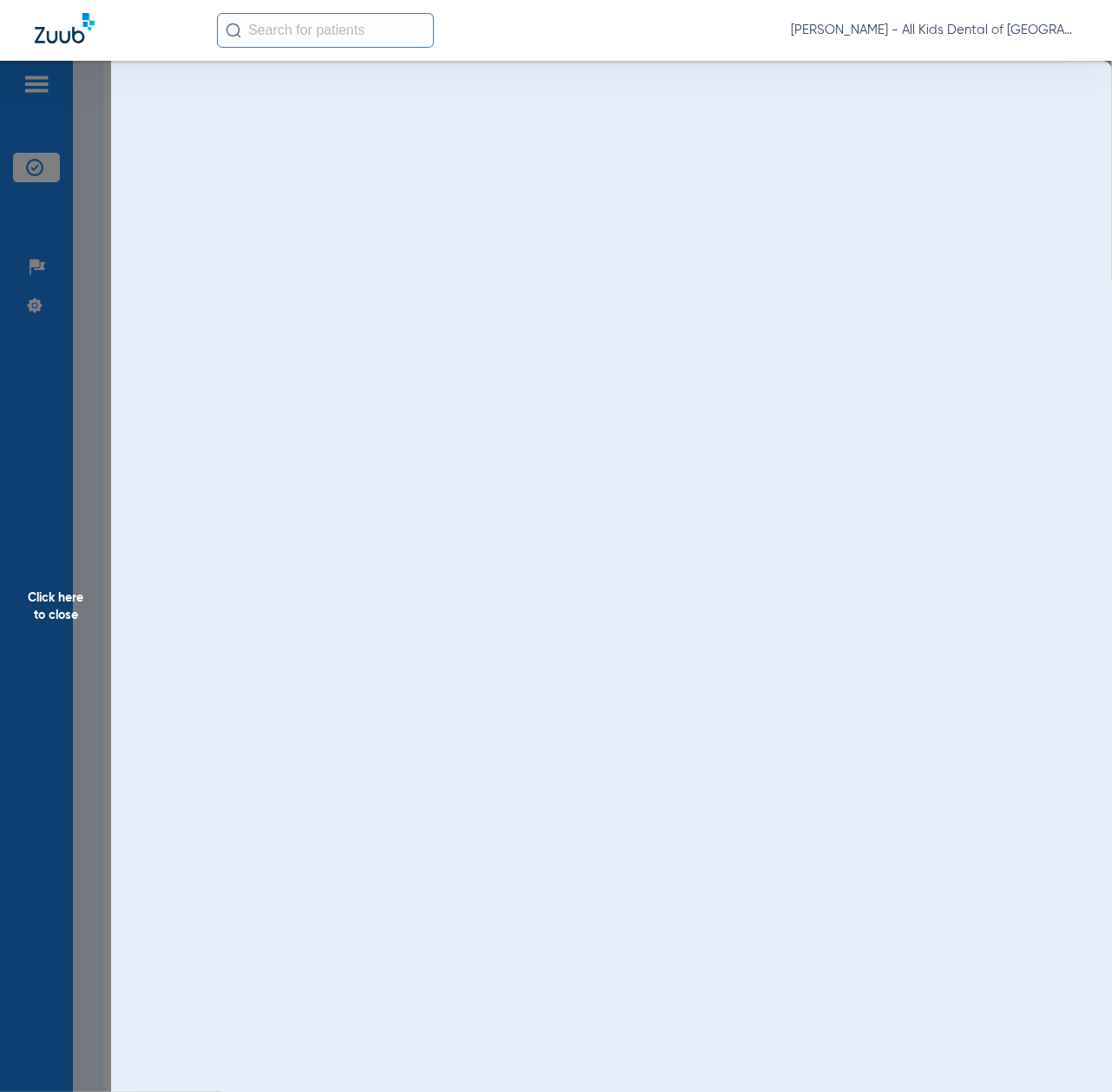
scroll to position [0, 0]
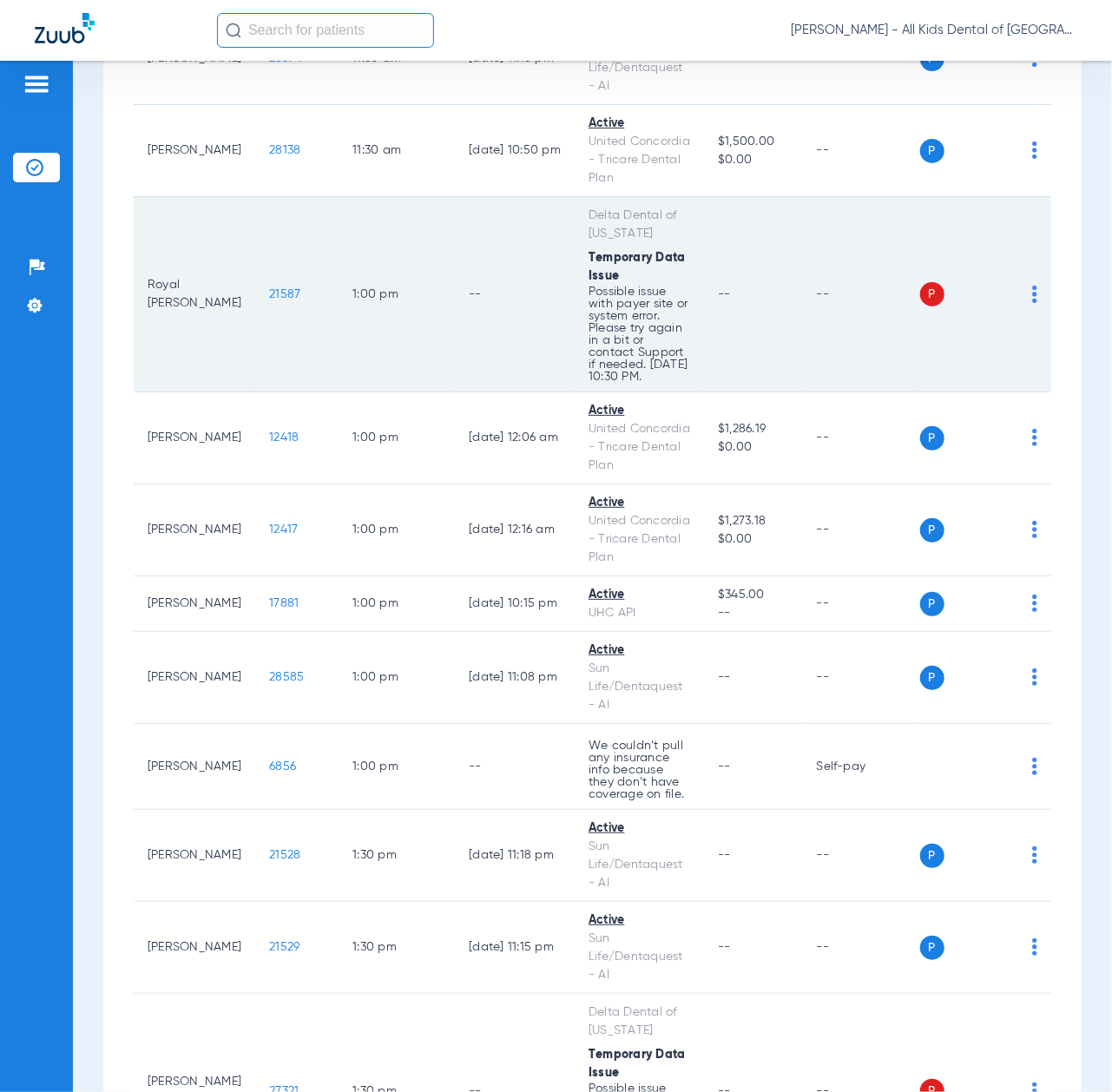
click at [269, 300] on span "21587" at bounding box center [284, 294] width 31 height 12
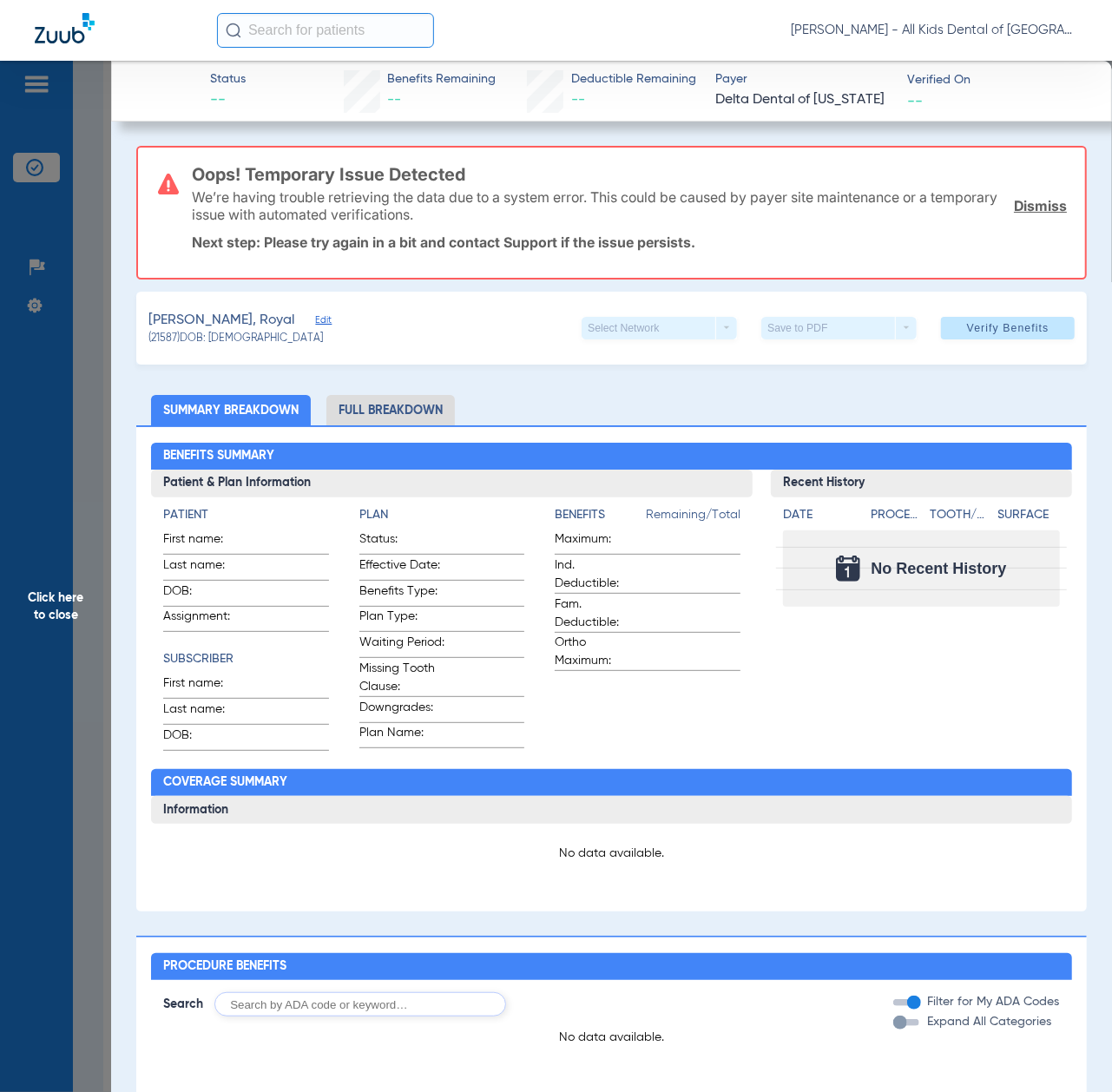
click at [45, 620] on span "Click here to close" at bounding box center [56, 607] width 111 height 1092
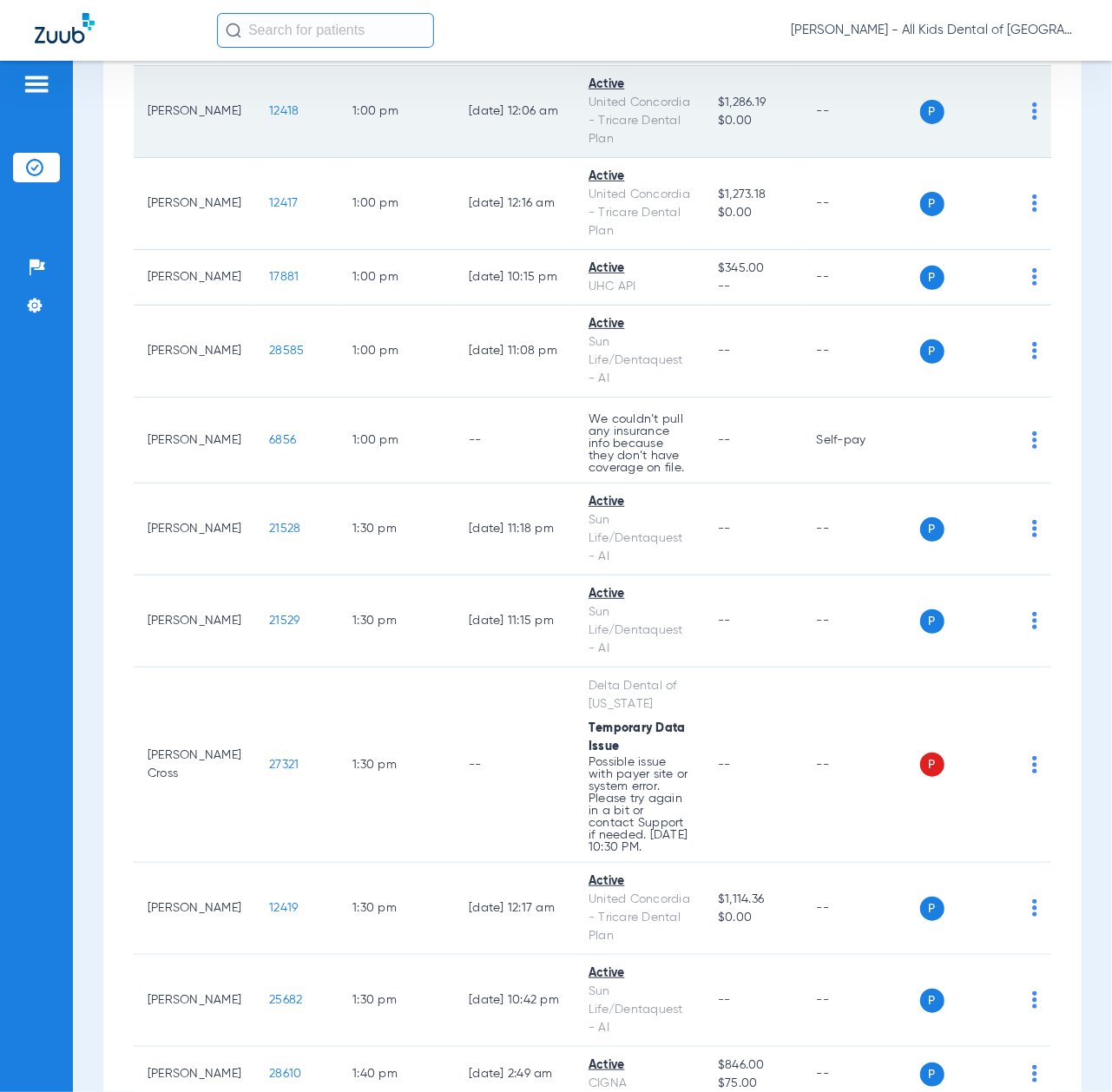
scroll to position [3589, 0]
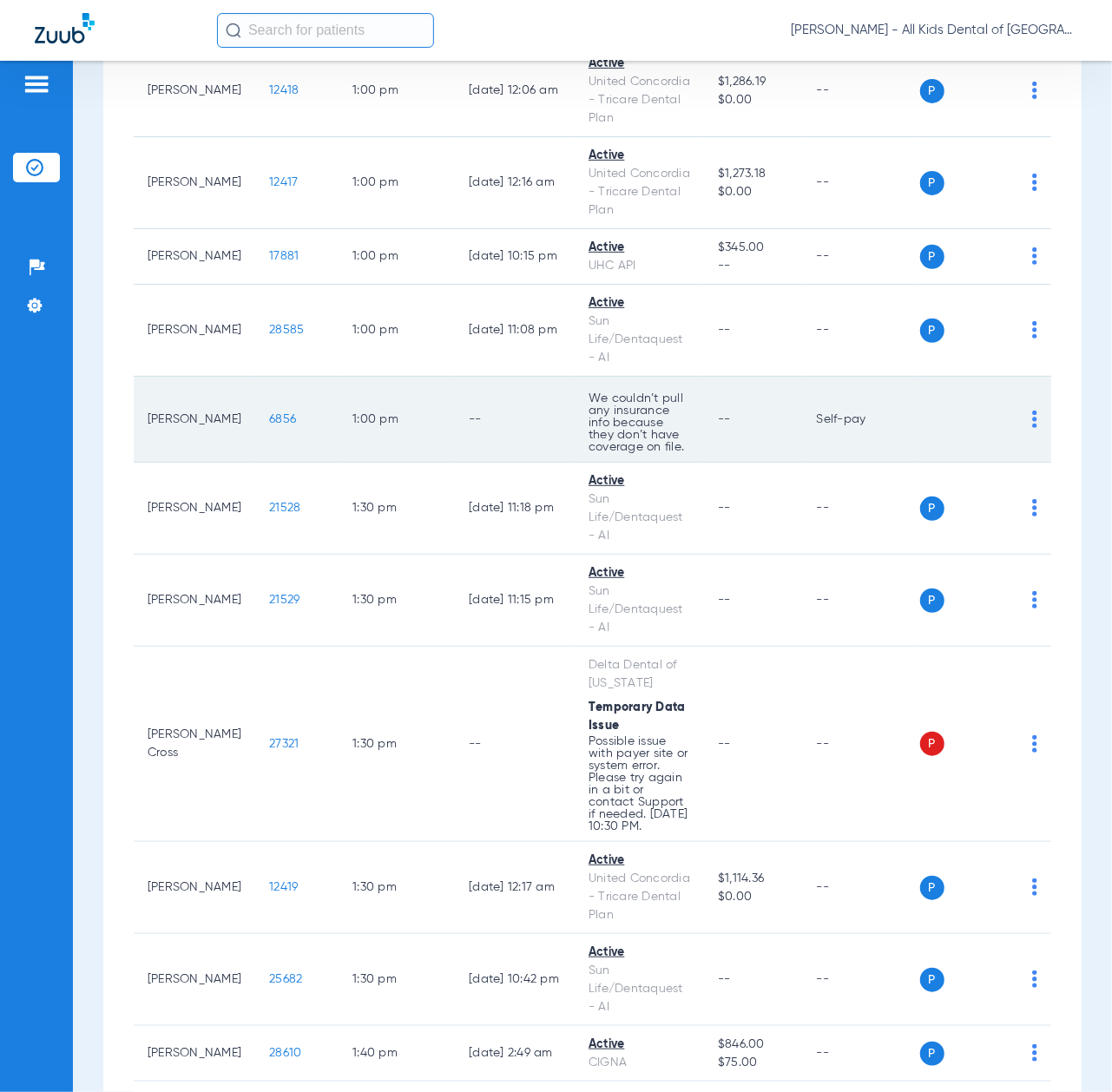
click at [269, 426] on span "6856" at bounding box center [283, 420] width 26 height 12
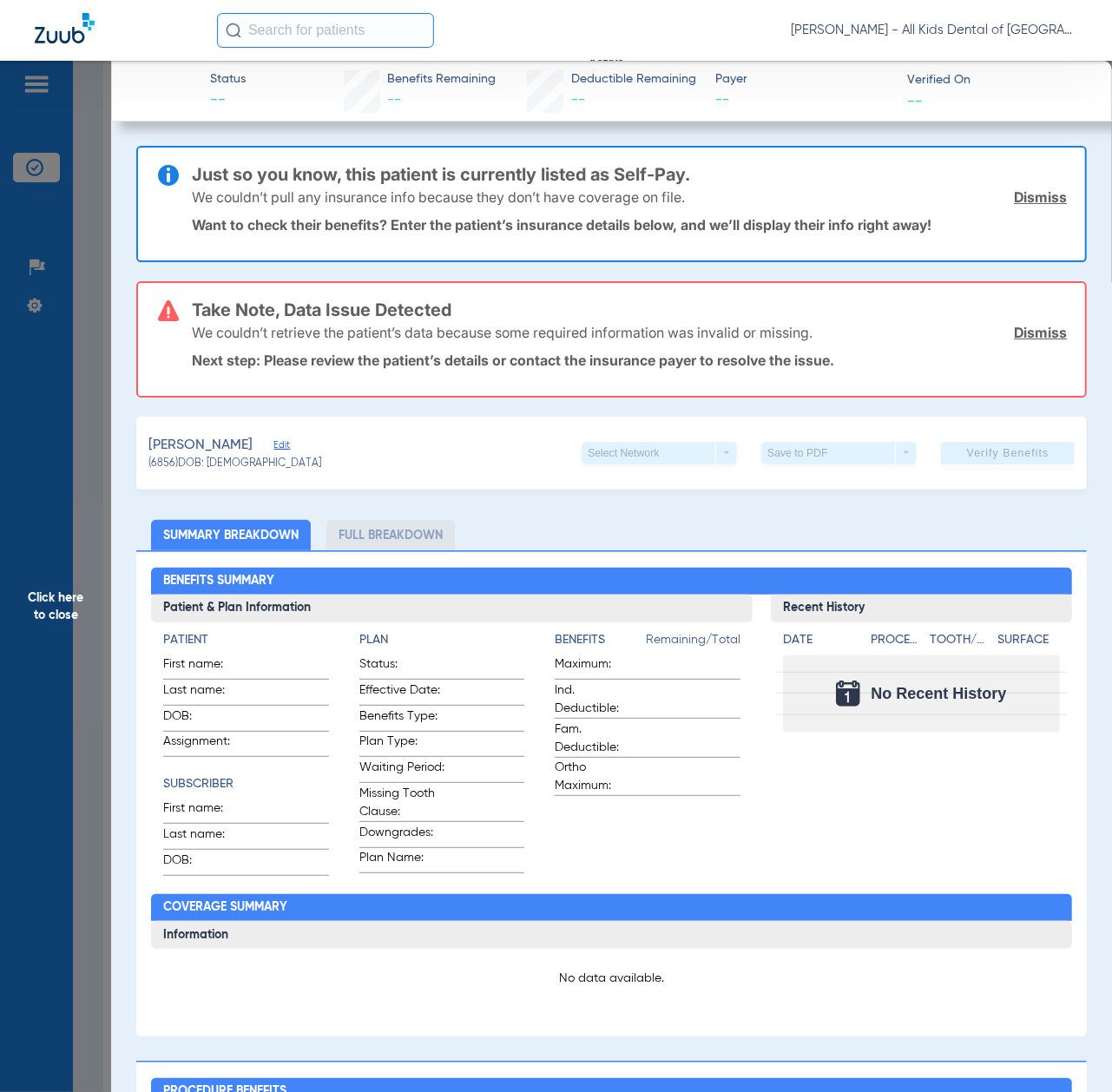
click at [73, 650] on span "Click here to close" at bounding box center [56, 607] width 111 height 1092
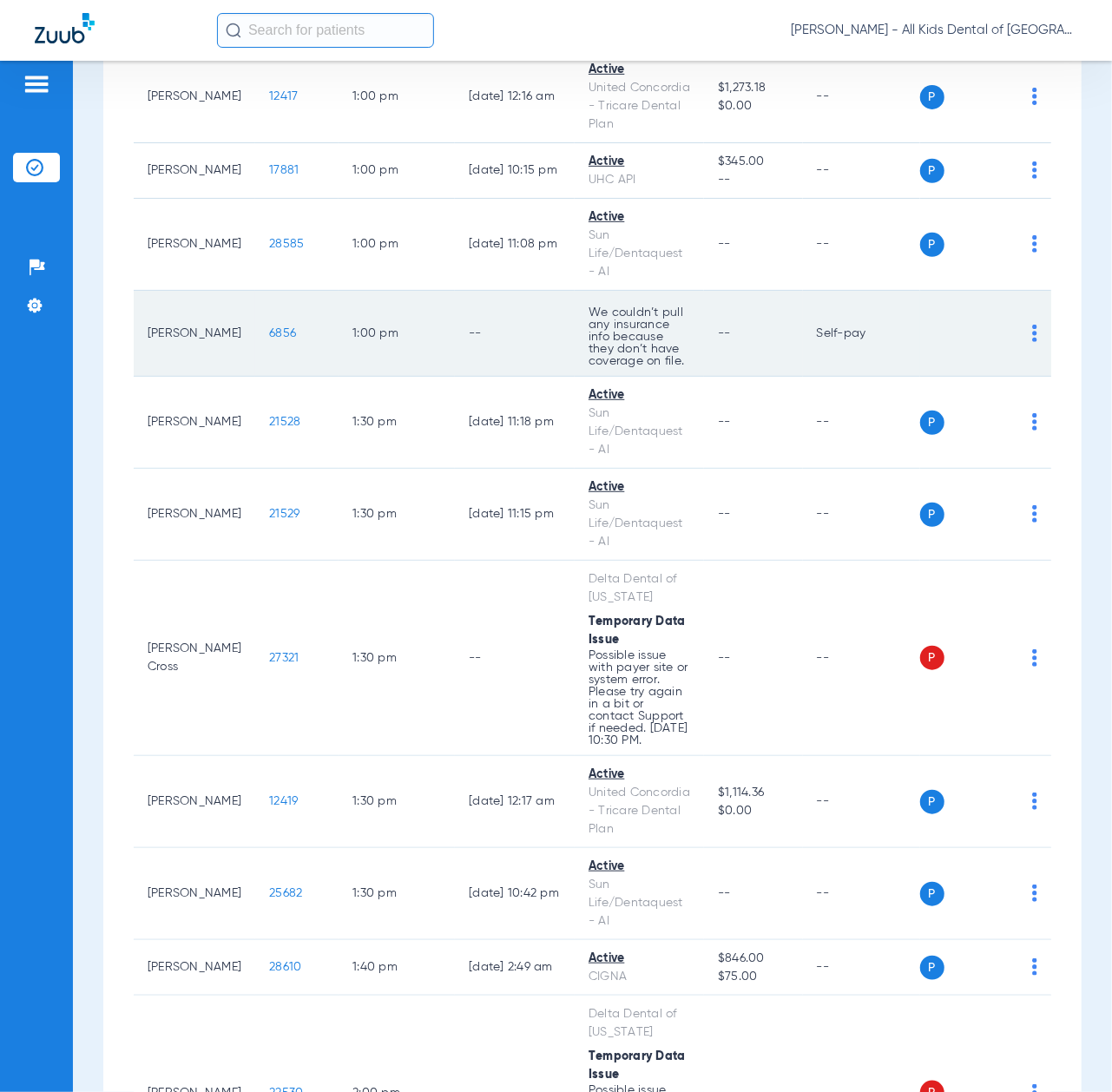
scroll to position [3820, 0]
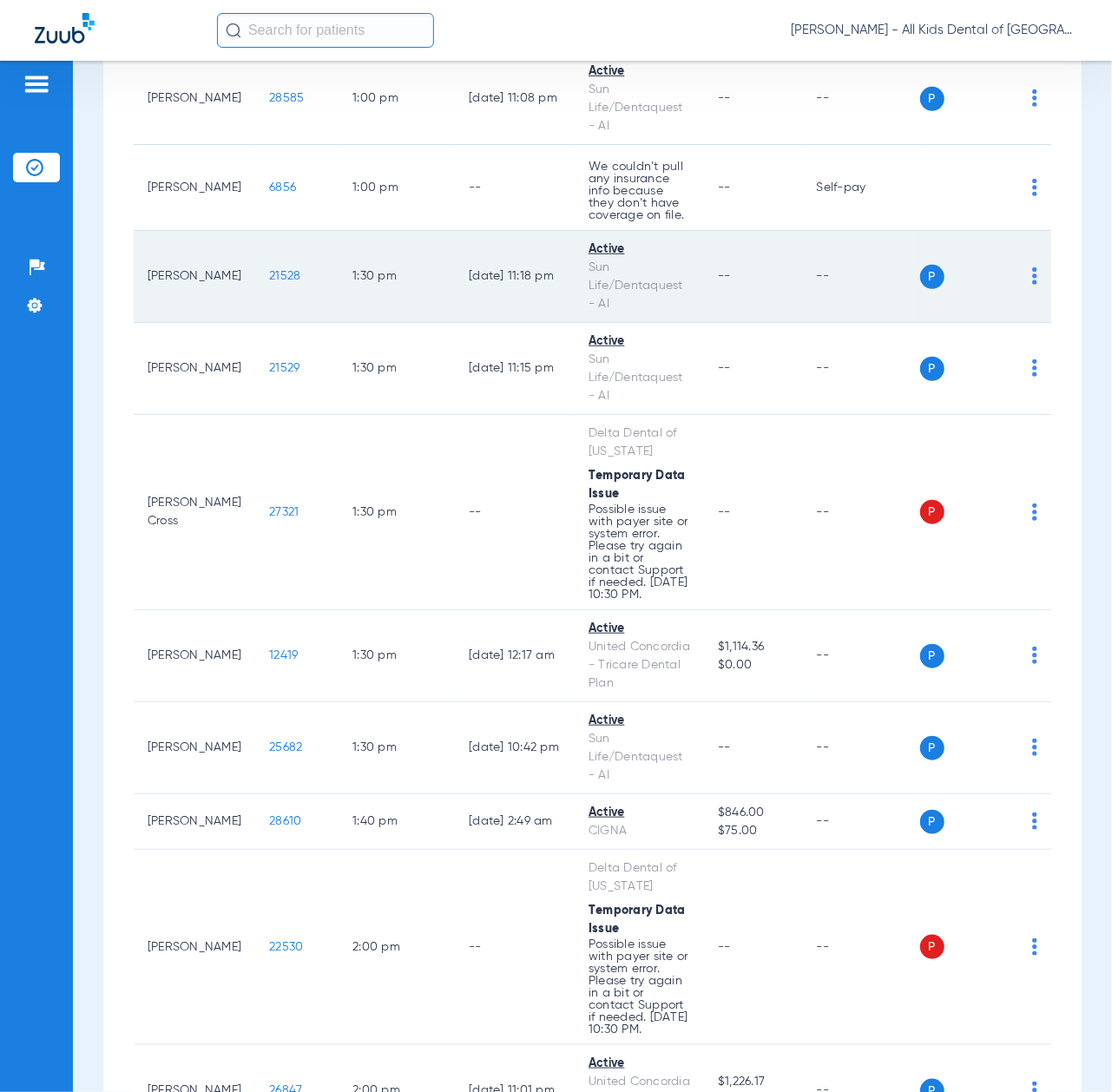
click at [269, 282] on span "21528" at bounding box center [284, 277] width 31 height 12
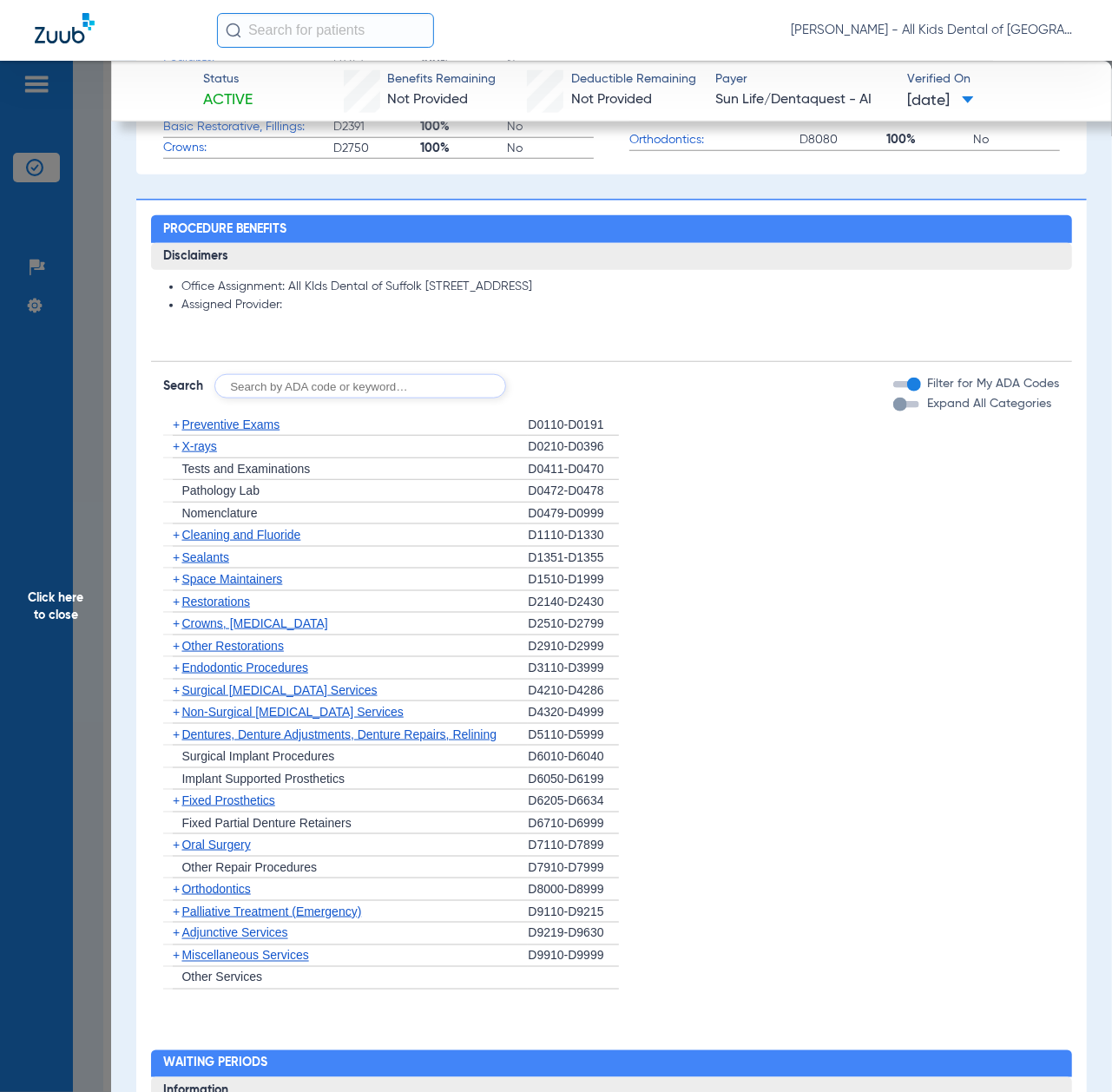
scroll to position [810, 0]
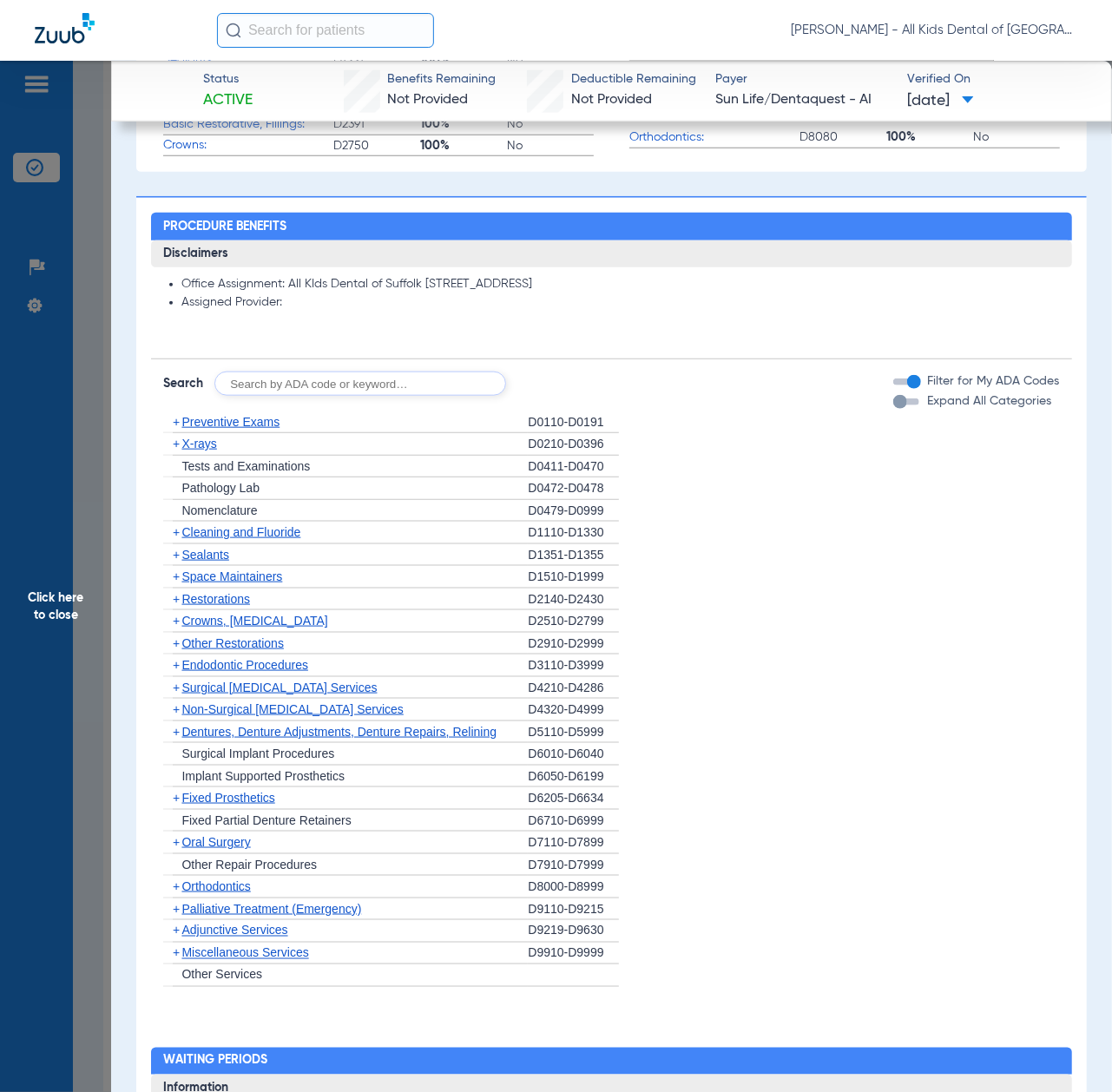
click at [366, 389] on input "text" at bounding box center [360, 384] width 291 height 25
paste input "D1206, D0330, D1351"
type input "D1206, D0330, D1351"
click button "Search" at bounding box center [571, 384] width 69 height 25
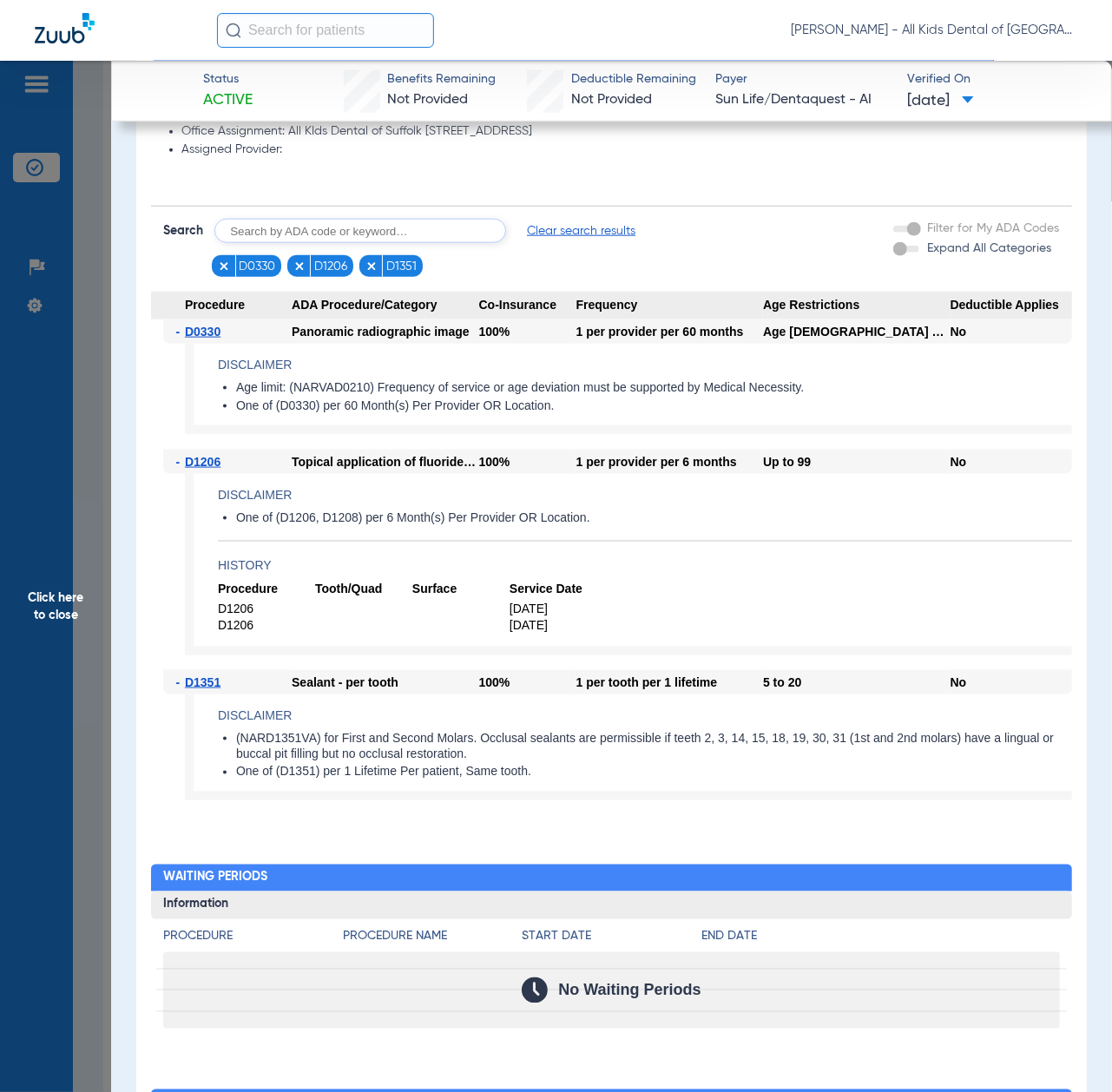
scroll to position [1042, 0]
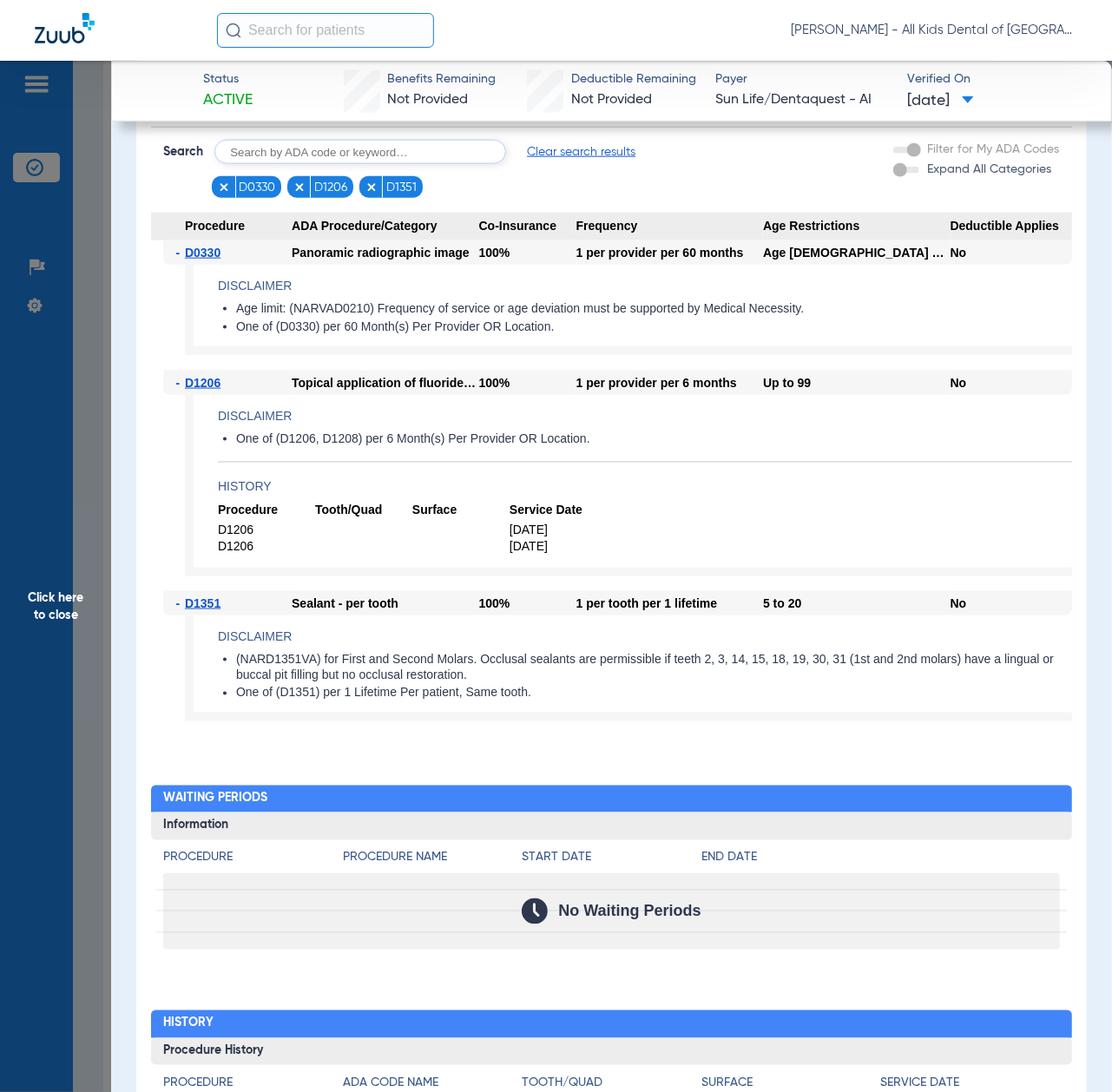
click at [83, 776] on span "Click here to close" at bounding box center [56, 607] width 111 height 1092
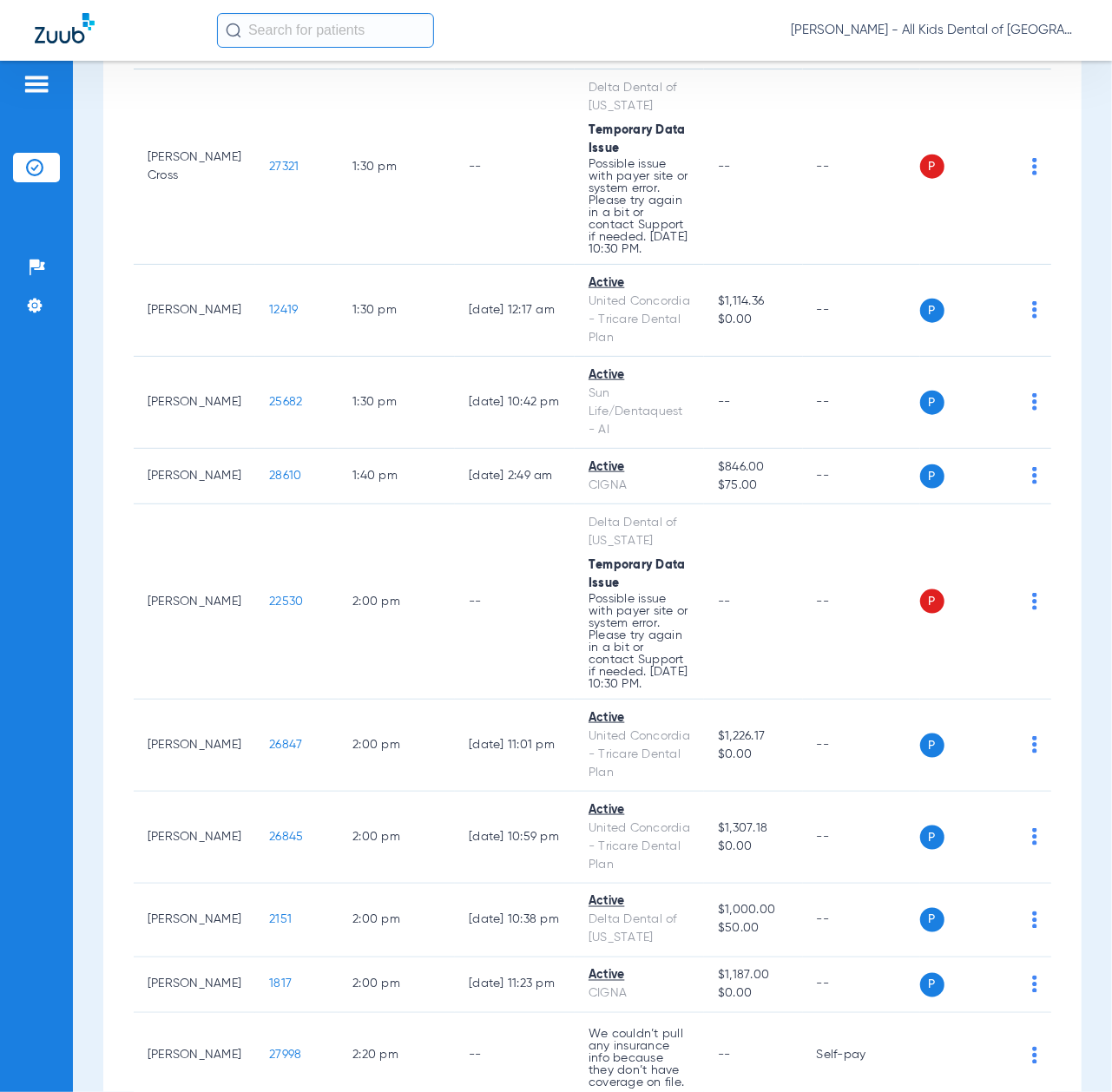
scroll to position [4283, 0]
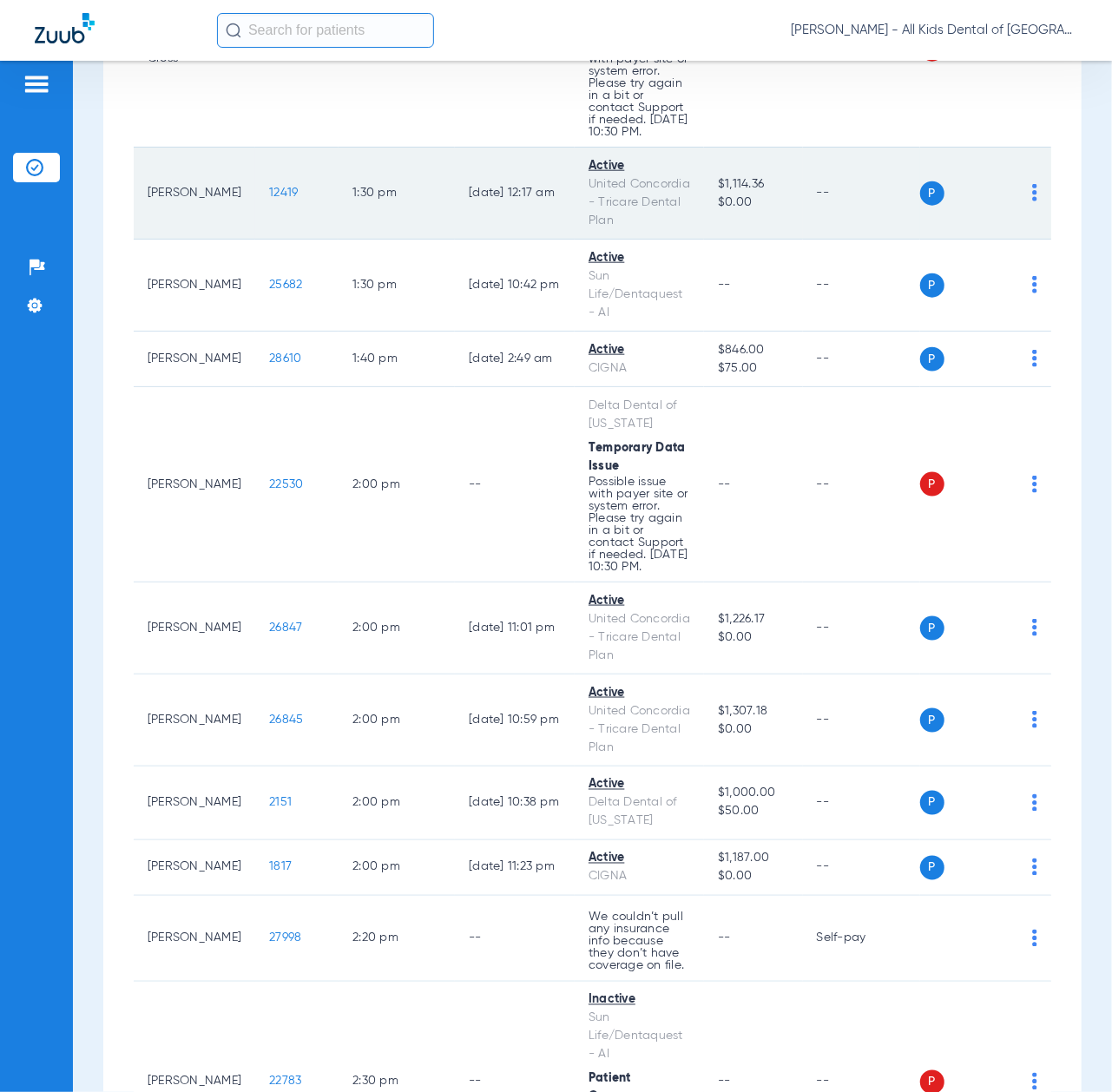
click at [269, 199] on span "12419" at bounding box center [284, 193] width 28 height 12
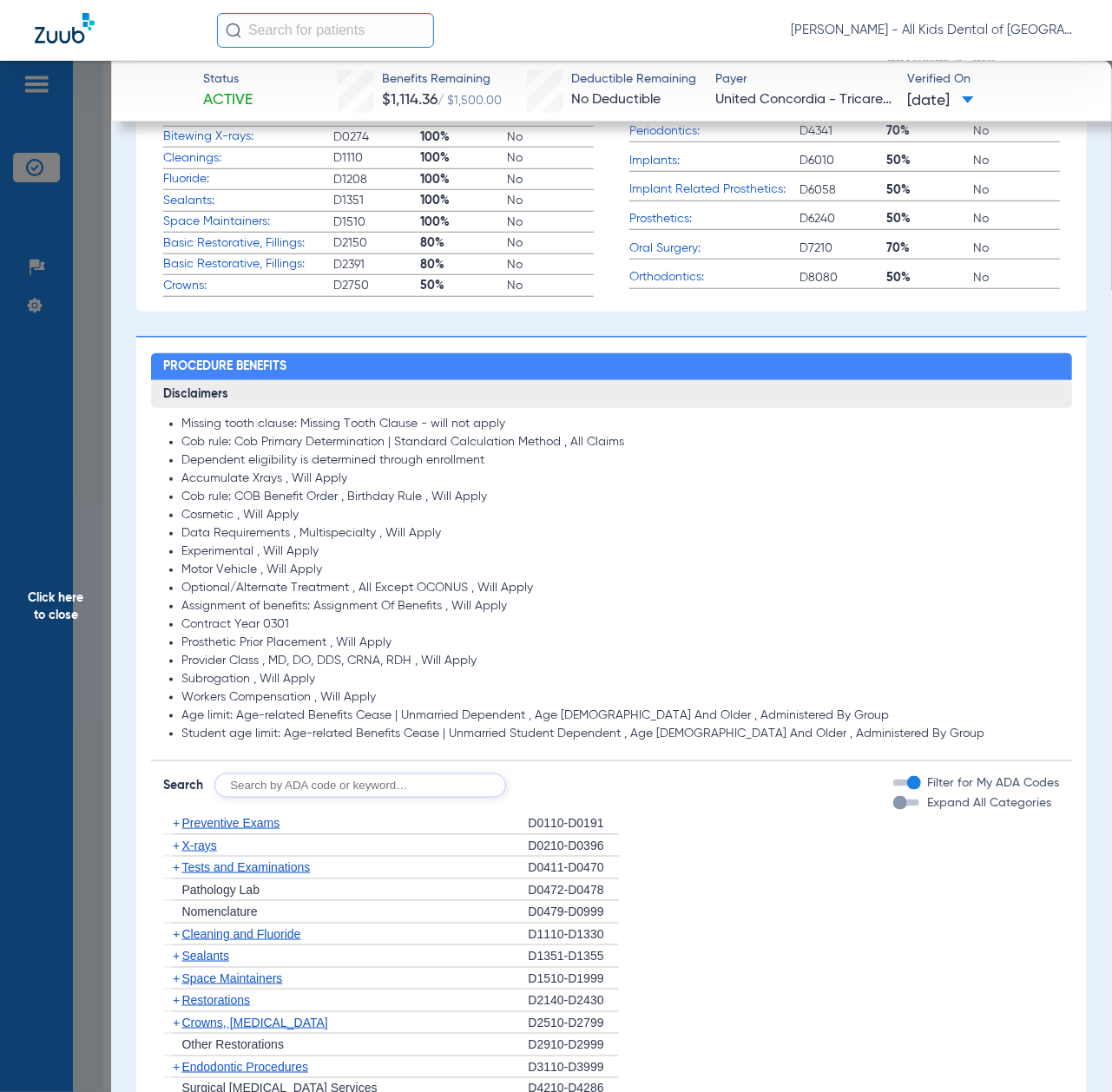
scroll to position [694, 0]
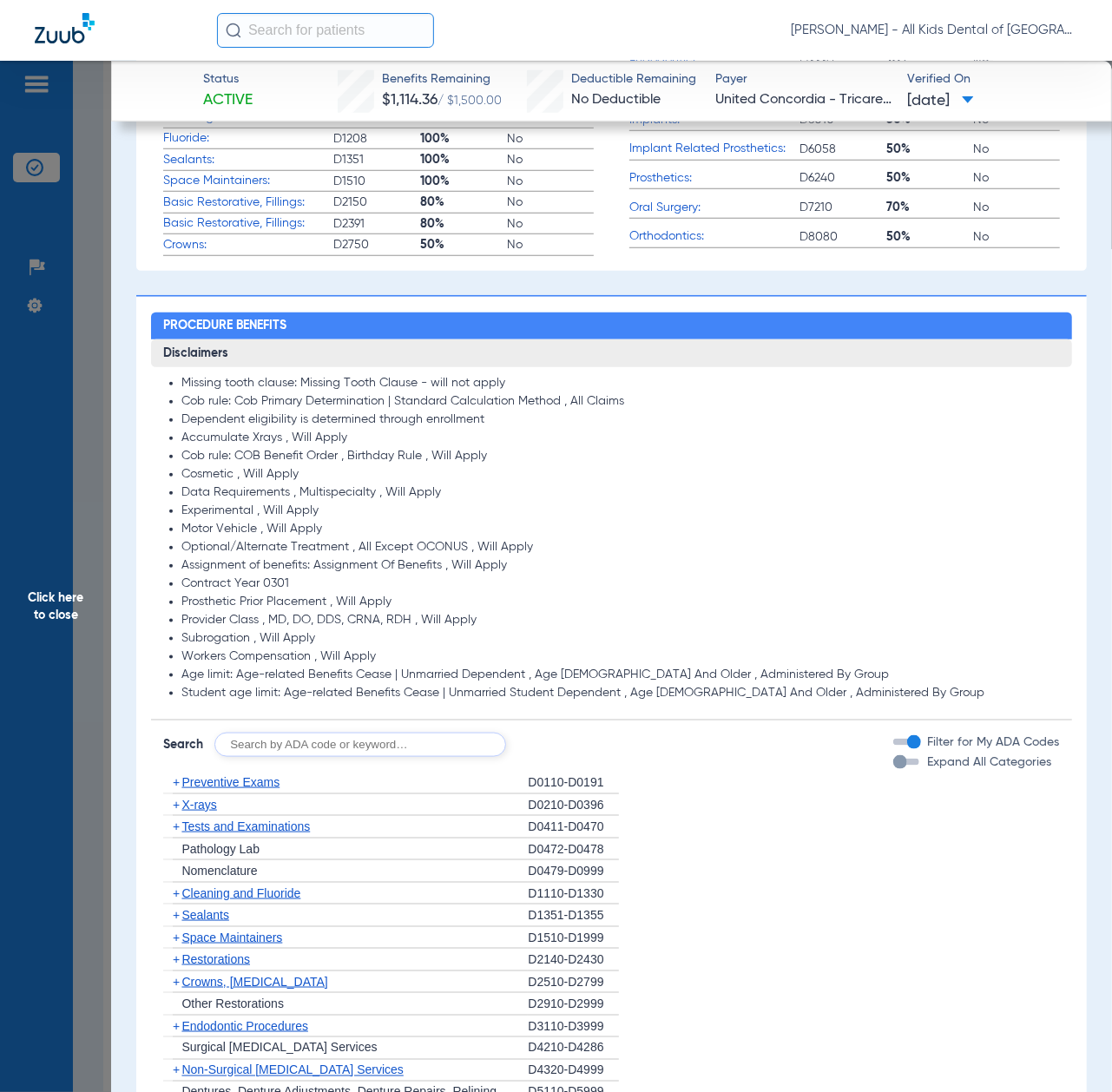
click at [341, 755] on input "text" at bounding box center [360, 745] width 291 height 25
paste input "D1206, D0330, D1351"
type input "D1206, D0330, D1351"
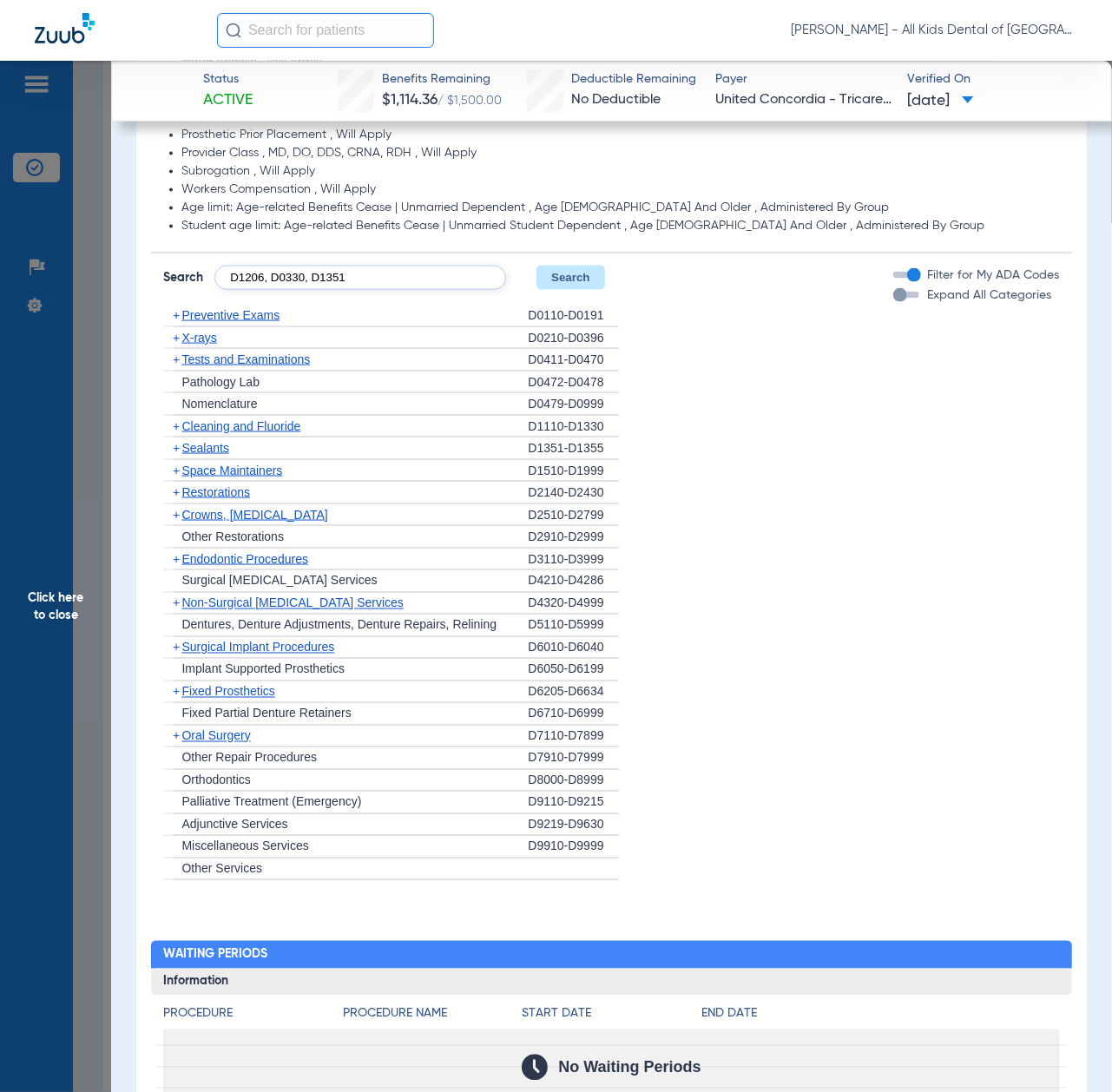
scroll to position [1042, 0]
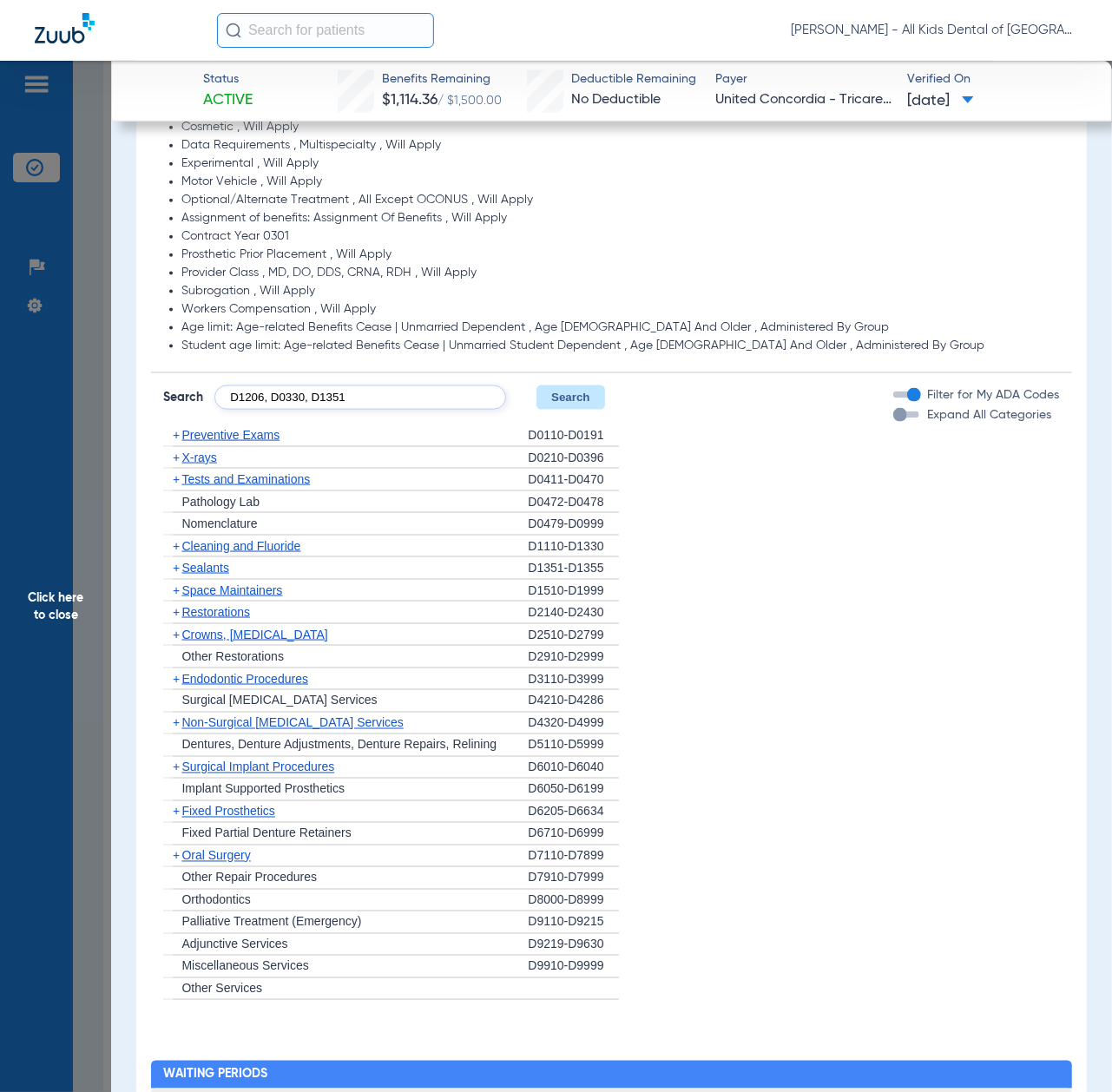
click at [563, 389] on button "Search" at bounding box center [571, 398] width 69 height 25
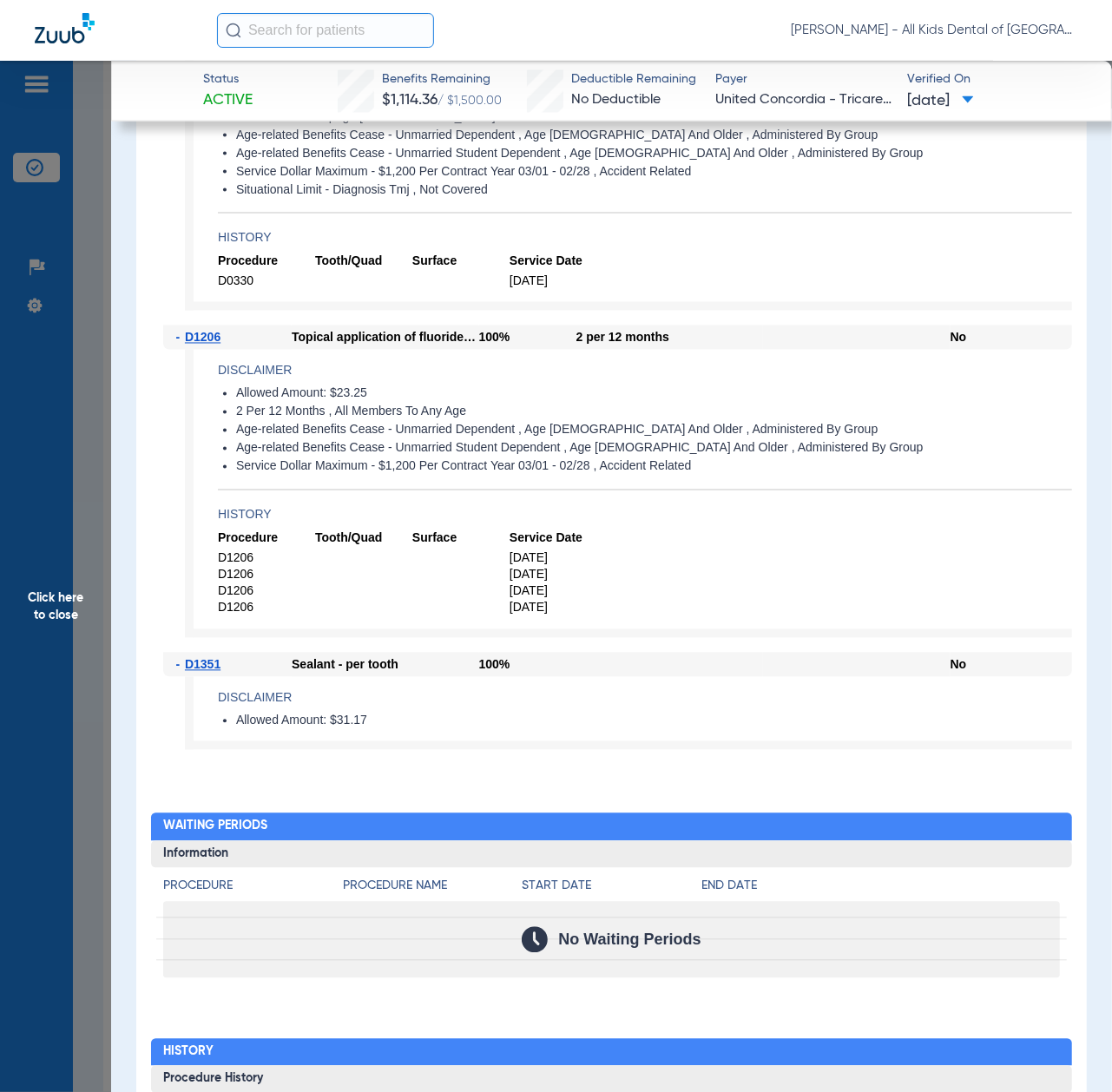
scroll to position [1505, 0]
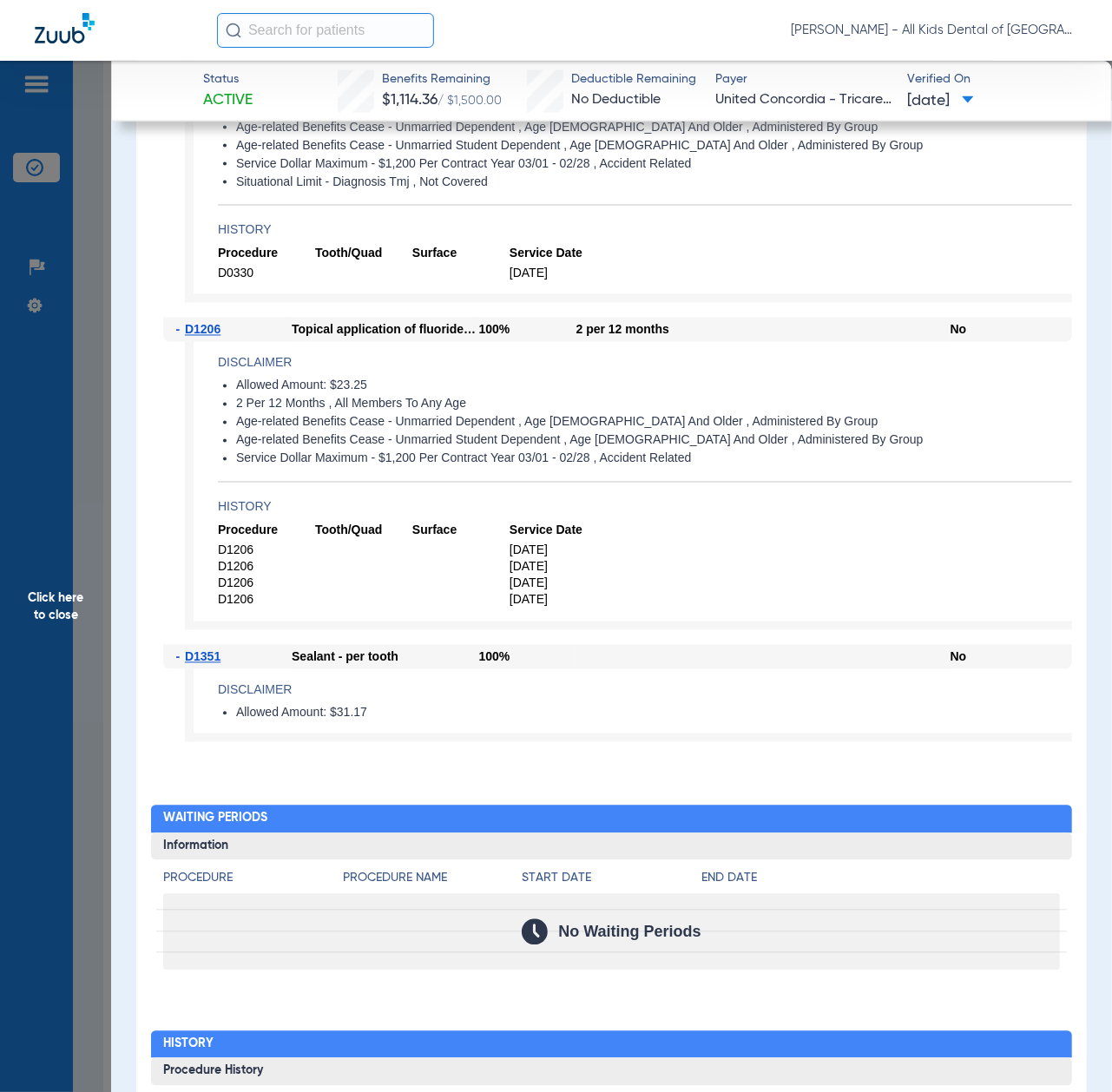
click at [88, 648] on span "Click here to close" at bounding box center [56, 607] width 111 height 1092
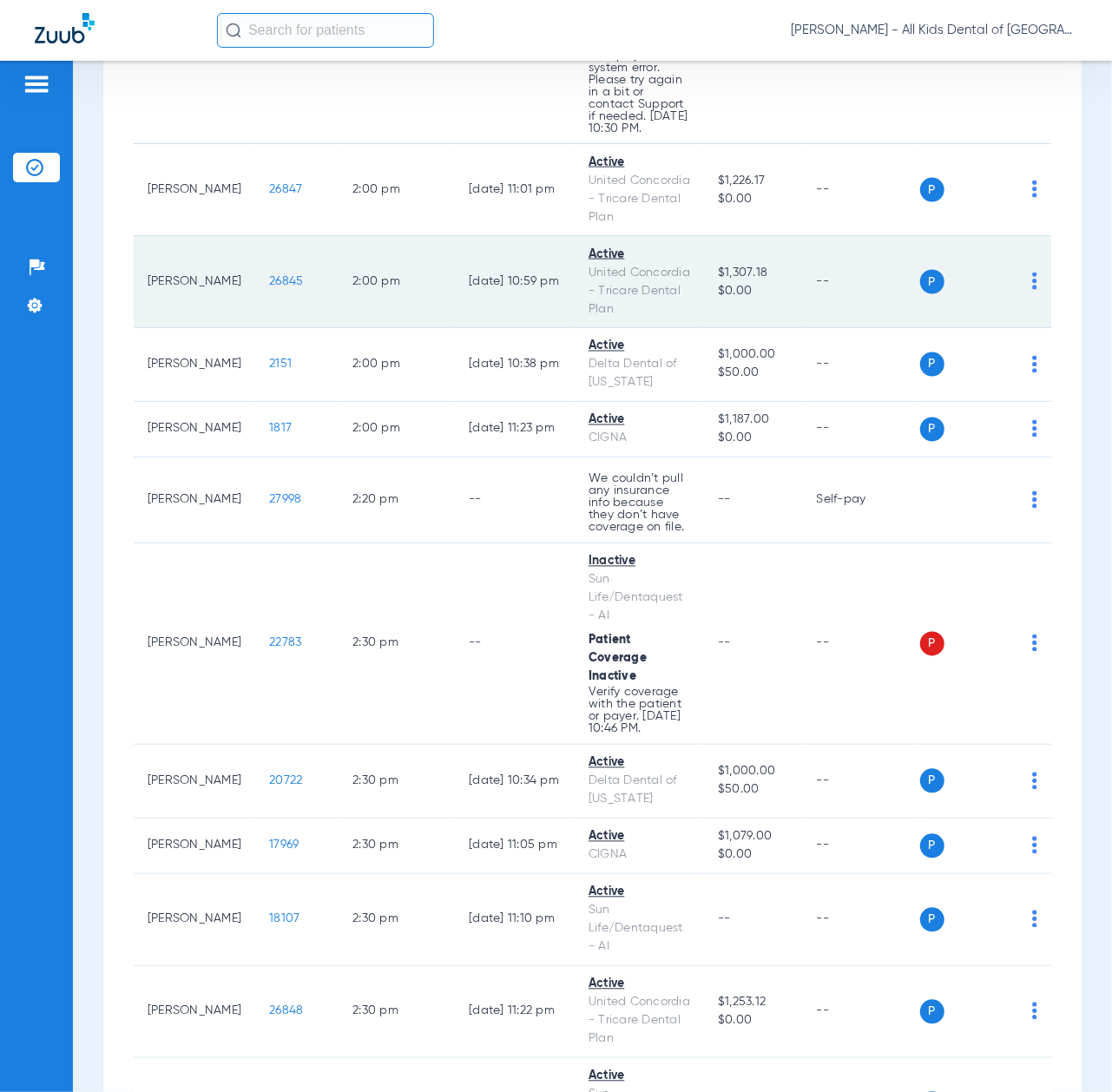
scroll to position [4746, 0]
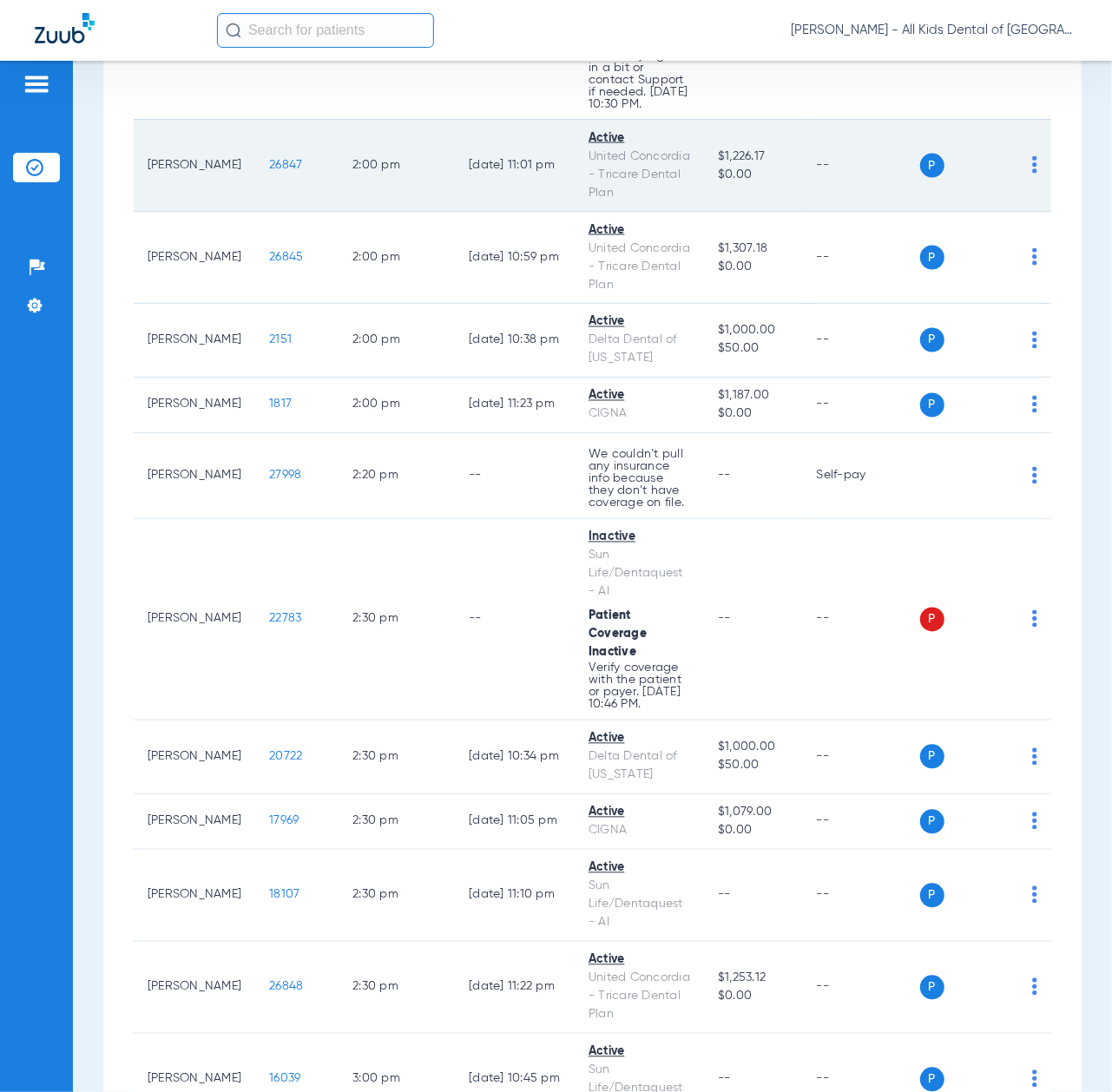
click at [269, 171] on span "26847" at bounding box center [285, 165] width 33 height 12
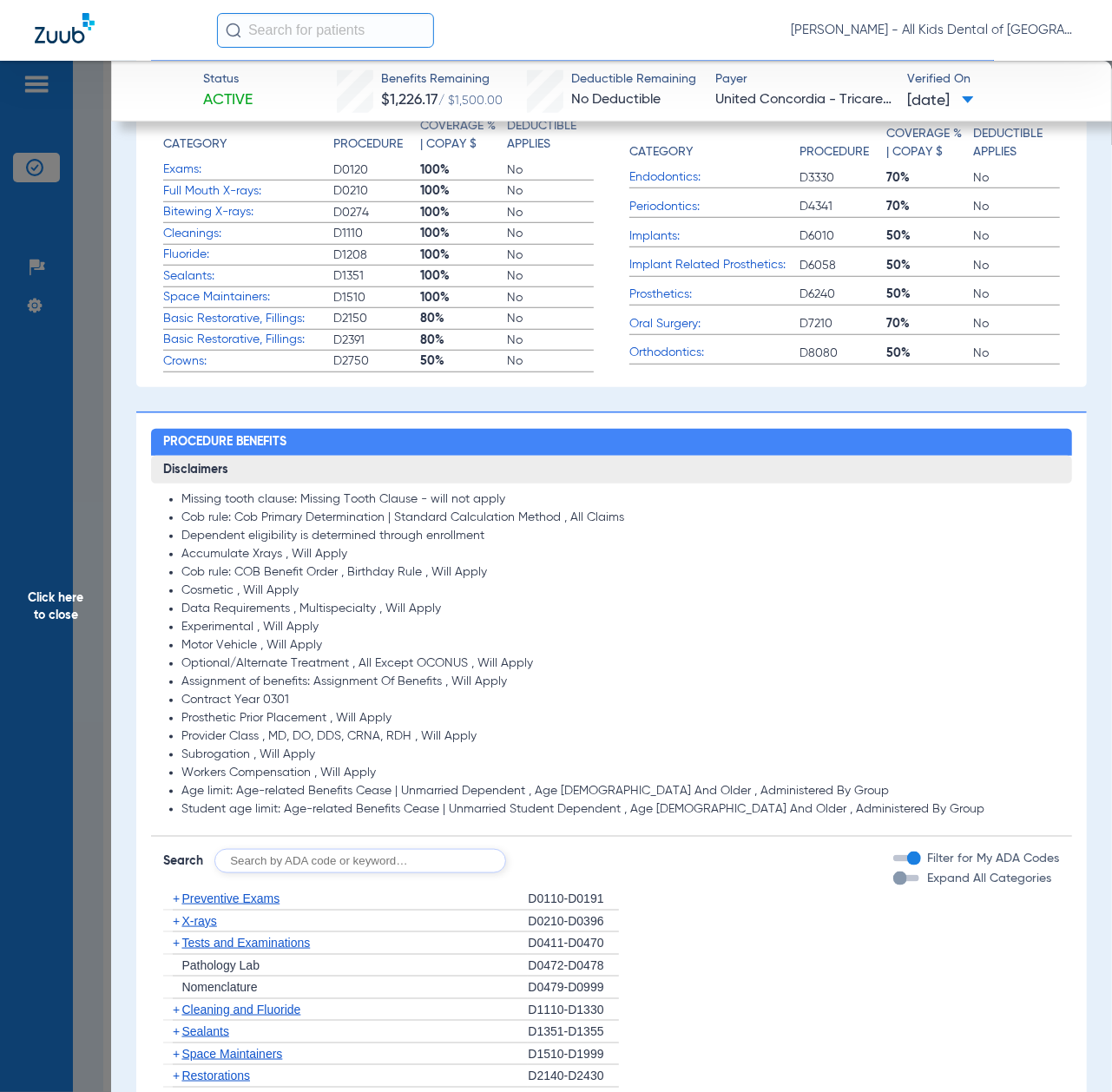
scroll to position [926, 0]
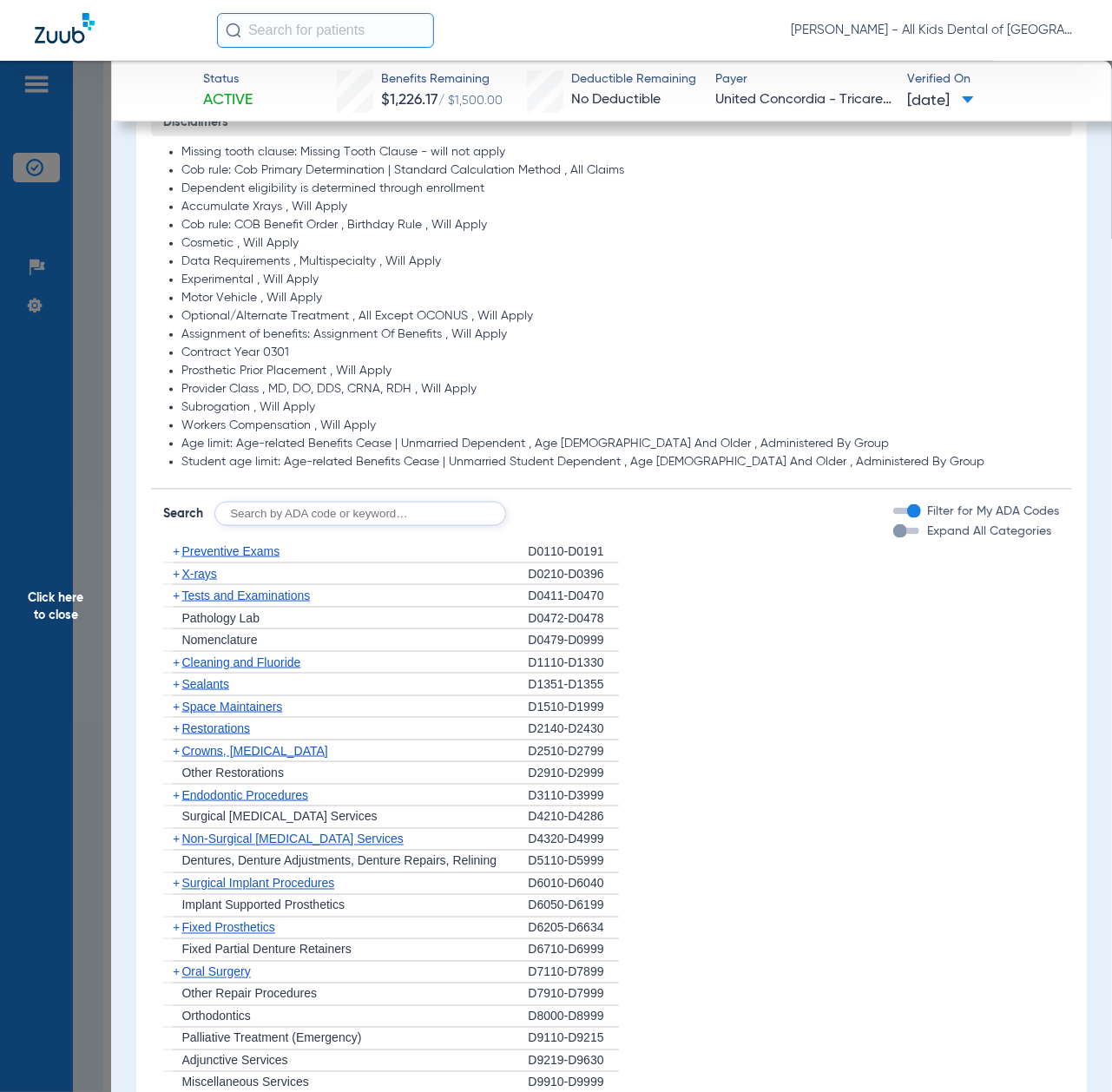
click at [368, 509] on input "text" at bounding box center [360, 514] width 291 height 25
paste input "D1206, D0330, D1351"
type input "D1206, D0330, D1351"
click button "Search" at bounding box center [571, 514] width 69 height 25
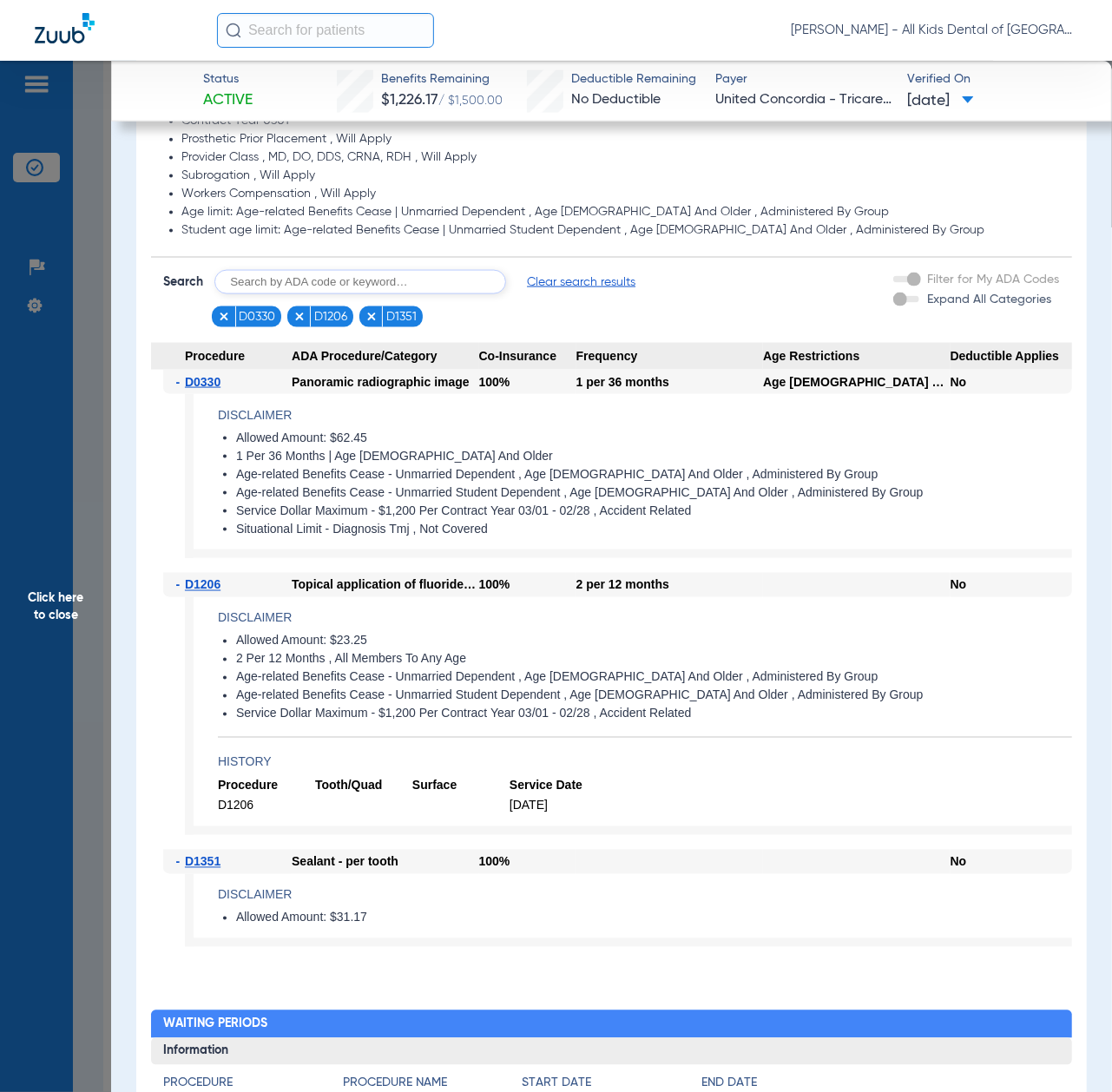
scroll to position [1273, 0]
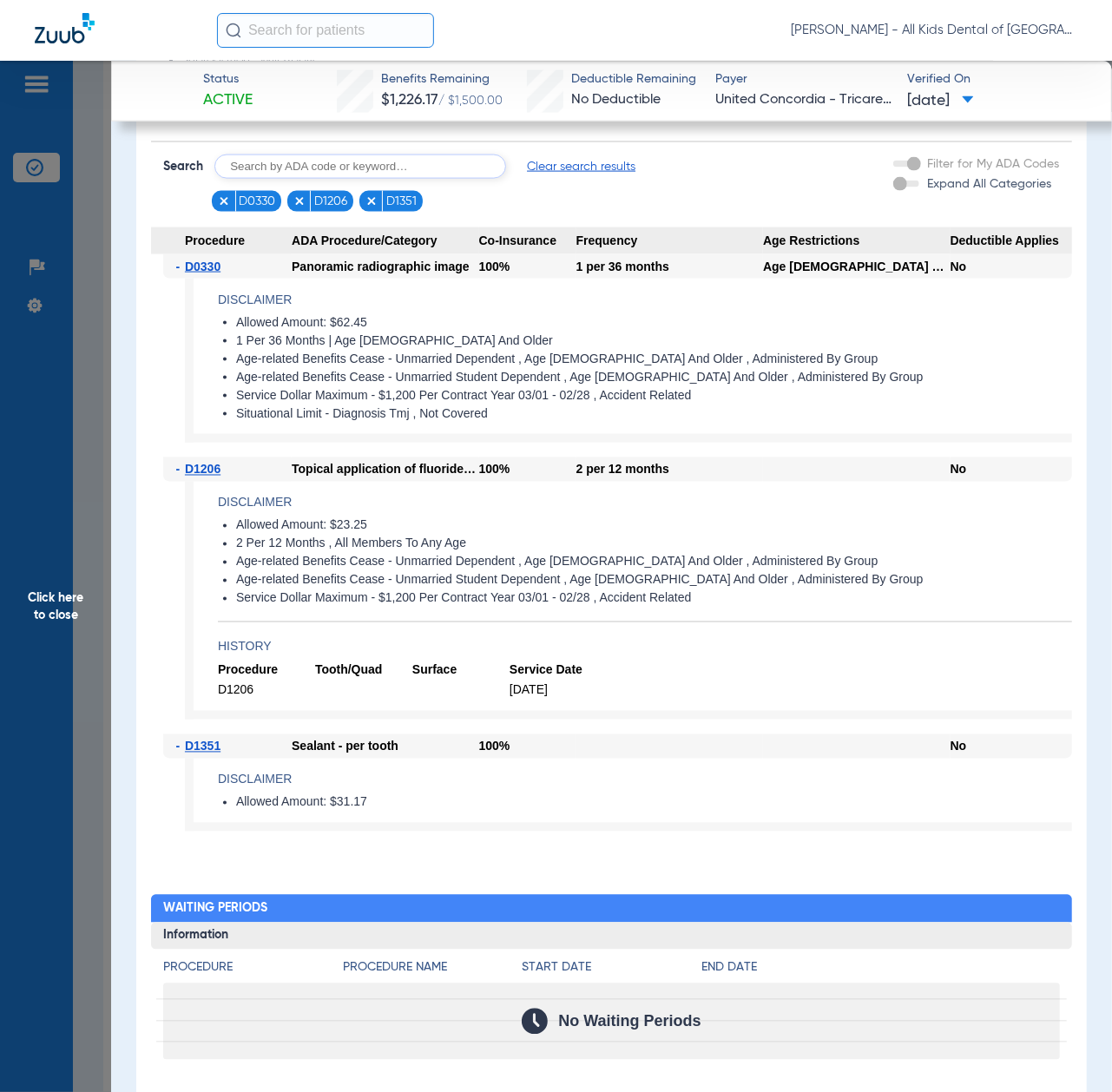
drag, startPoint x: 47, startPoint y: 640, endPoint x: 59, endPoint y: 658, distance: 21.6
click at [47, 640] on span "Click here to close" at bounding box center [56, 607] width 111 height 1092
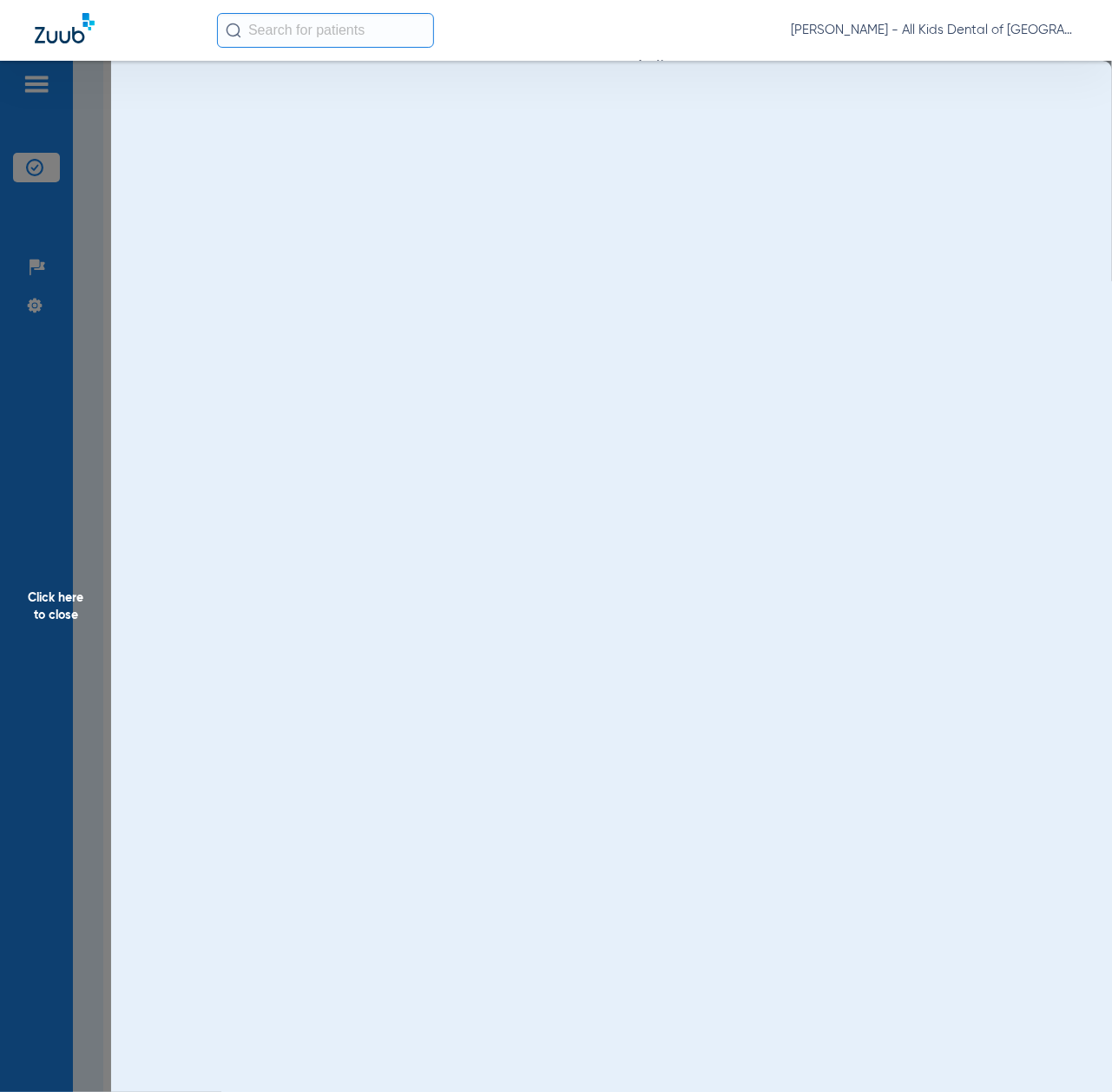
scroll to position [0, 0]
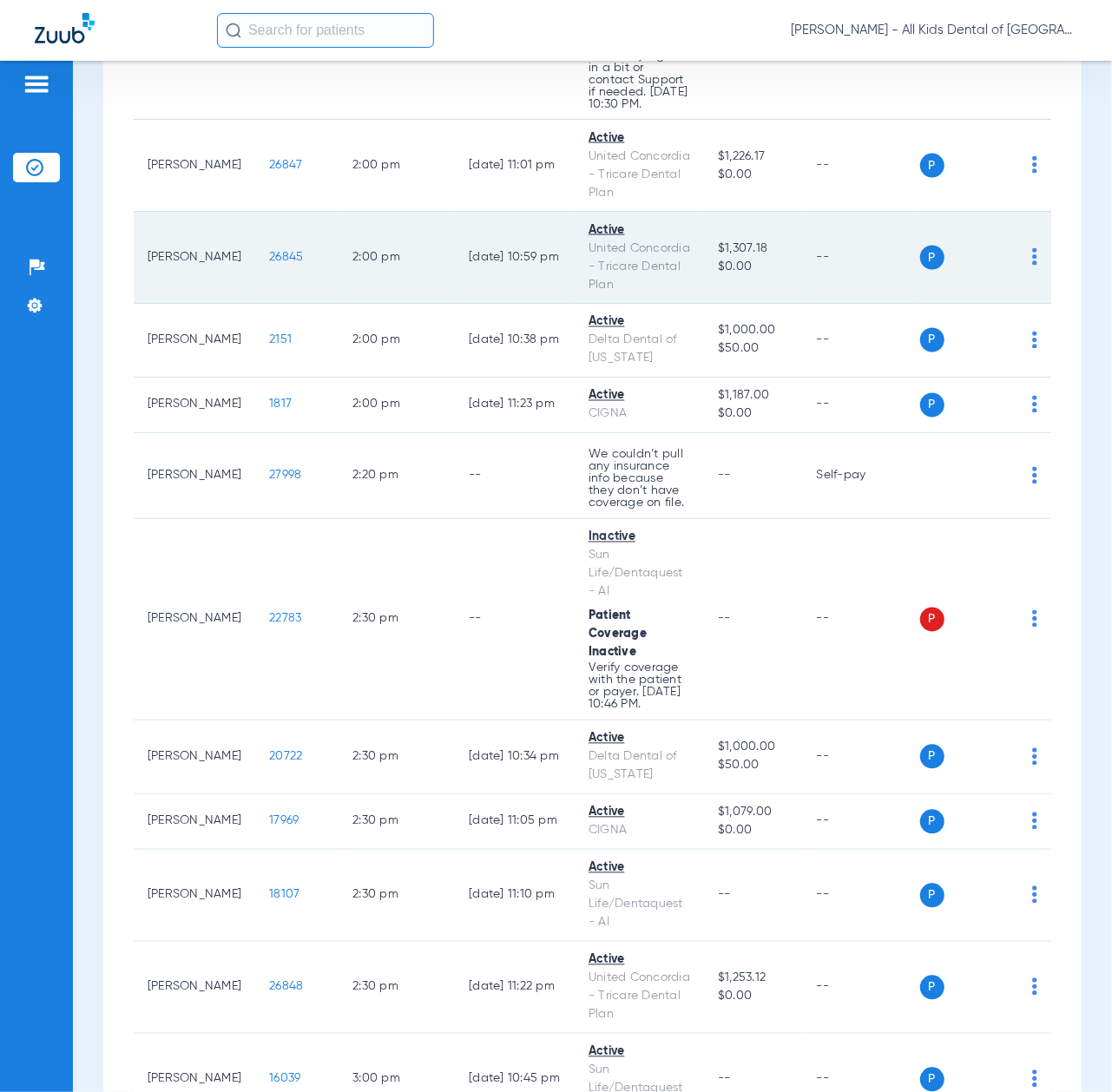
click at [269, 263] on span "26845" at bounding box center [286, 257] width 34 height 12
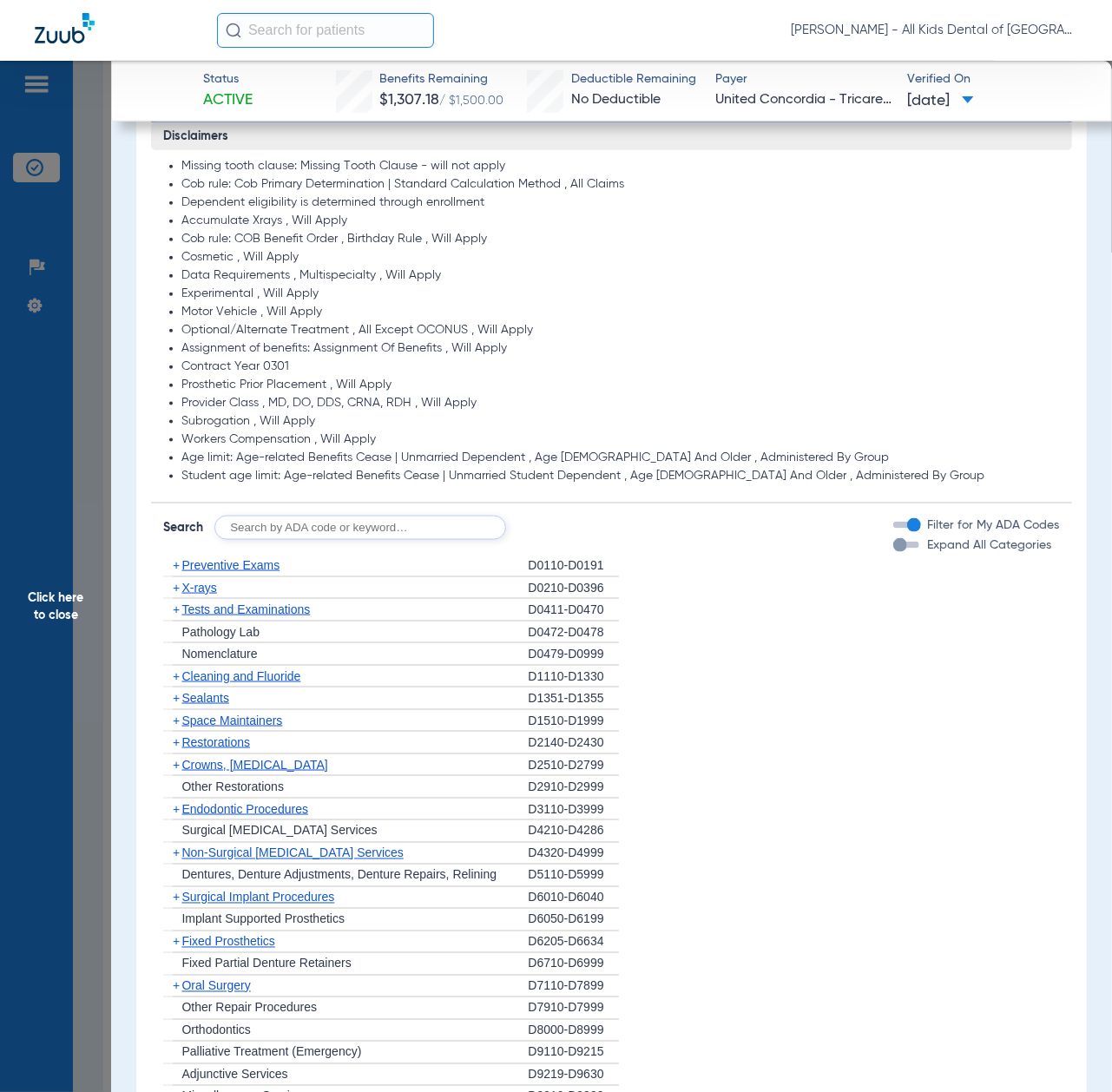
scroll to position [926, 0]
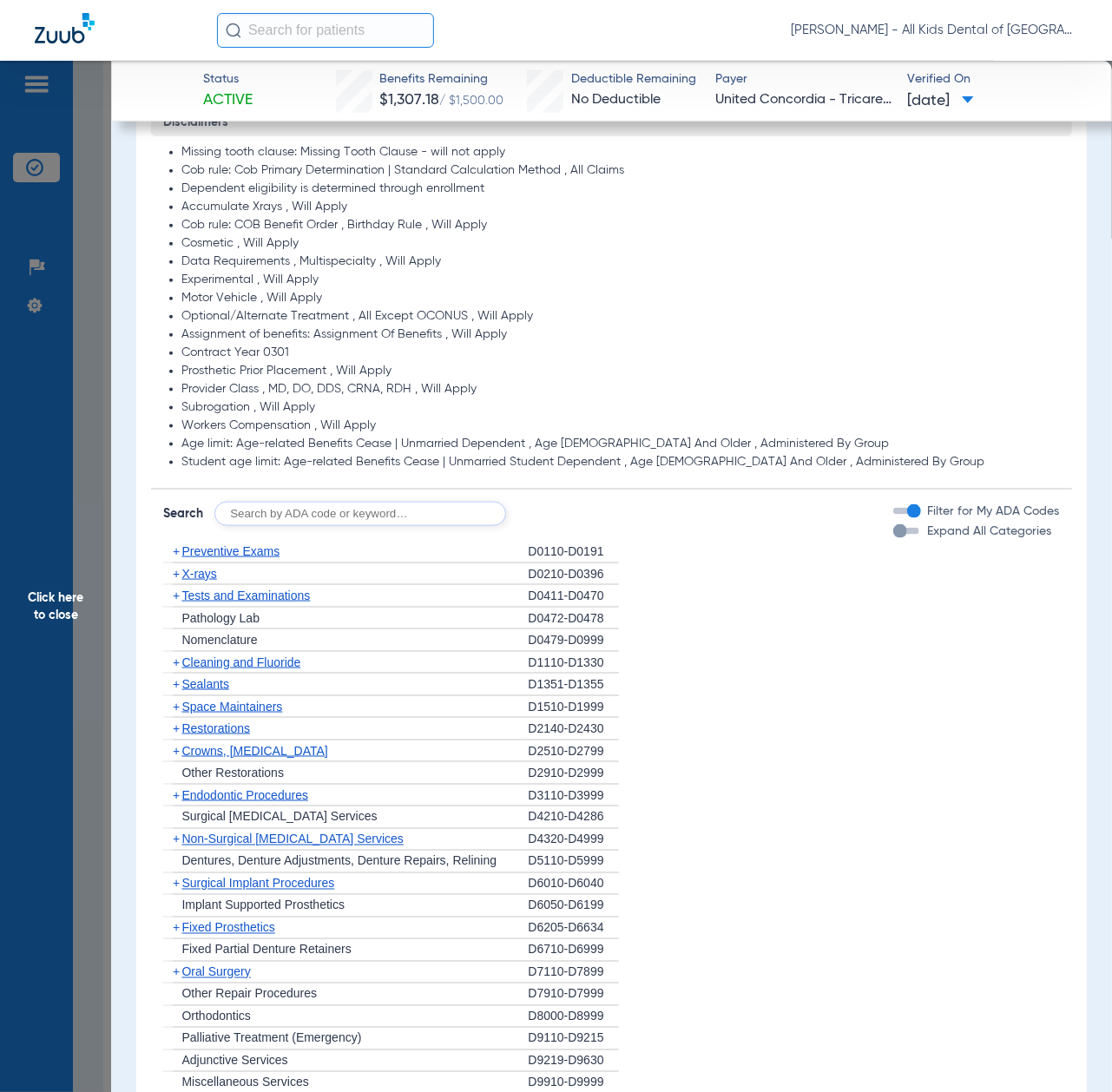
click at [334, 519] on input "text" at bounding box center [360, 514] width 291 height 25
paste input "D1206, D0330, D1351"
type input "D1206, D0330, D1351"
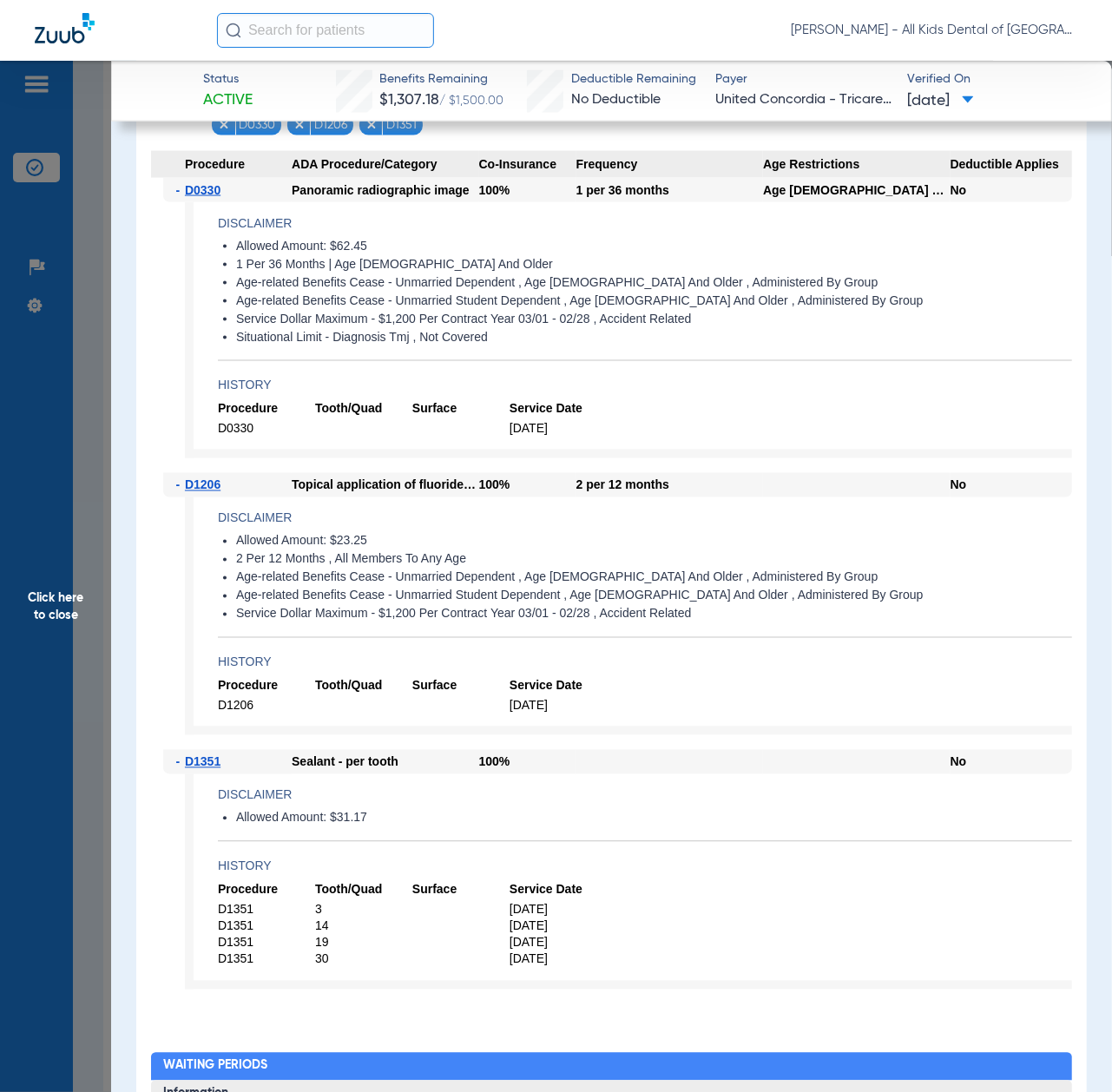
scroll to position [1389, 0]
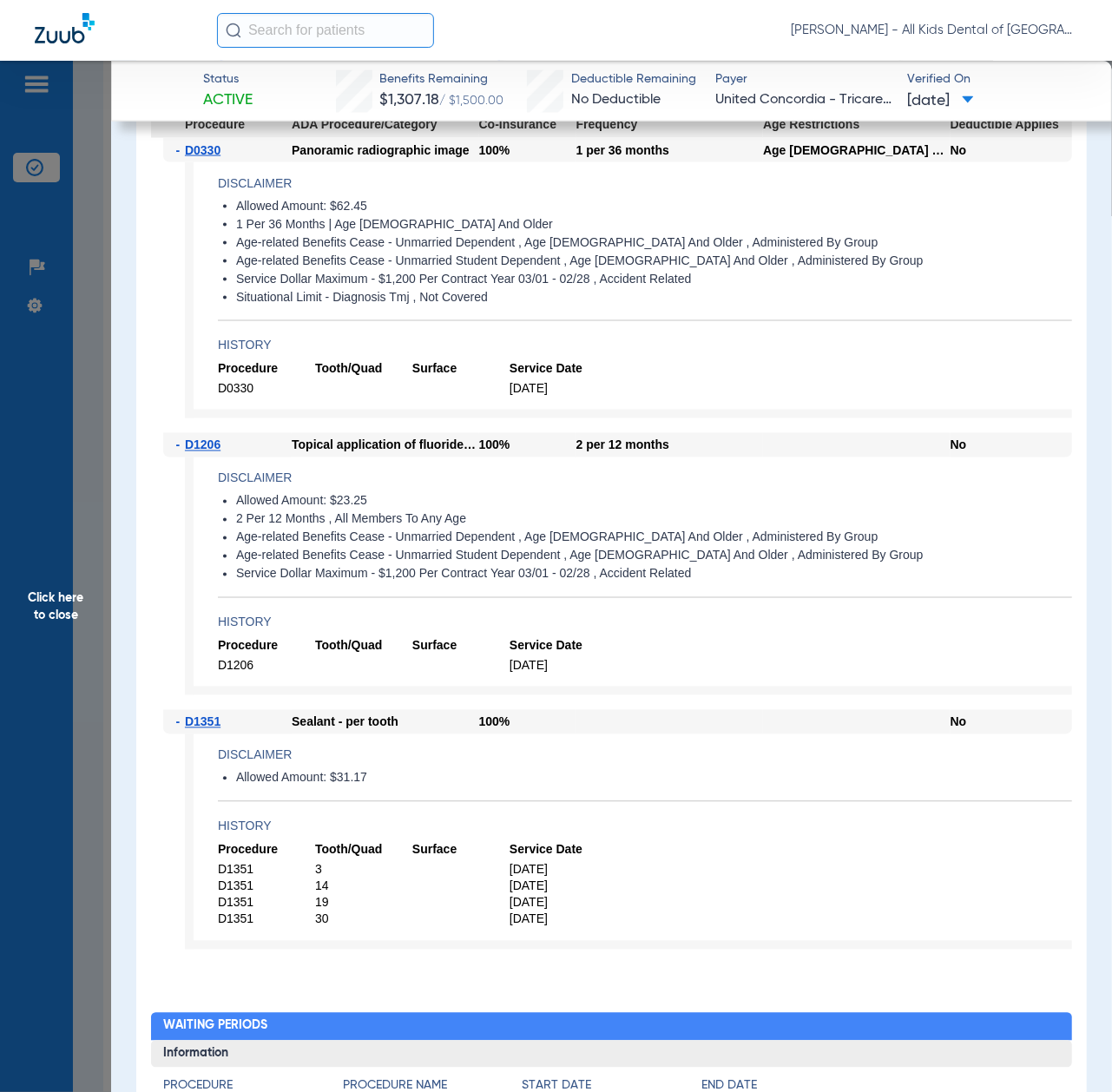
click at [43, 526] on span "Click here to close" at bounding box center [56, 607] width 111 height 1092
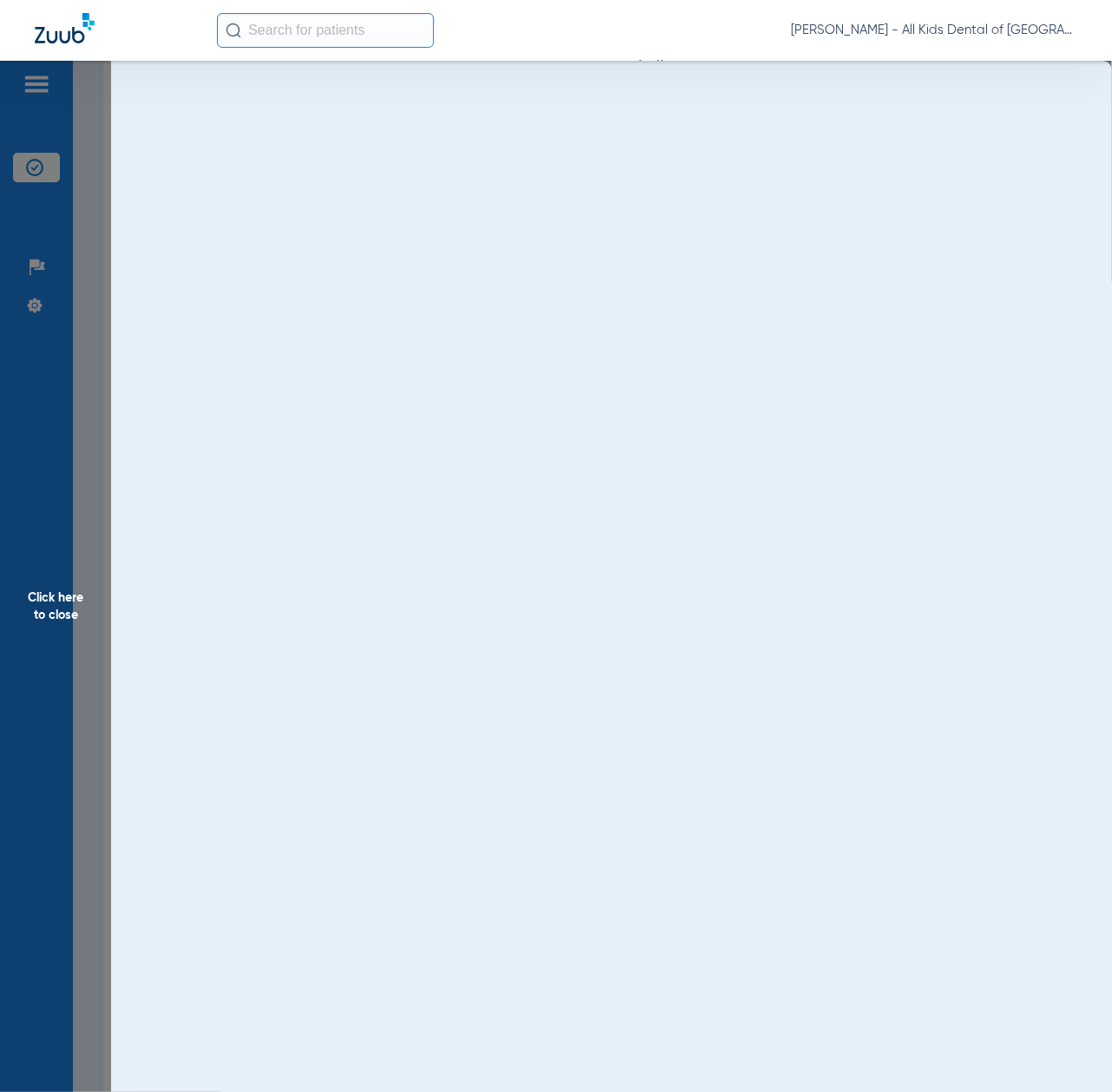
scroll to position [0, 0]
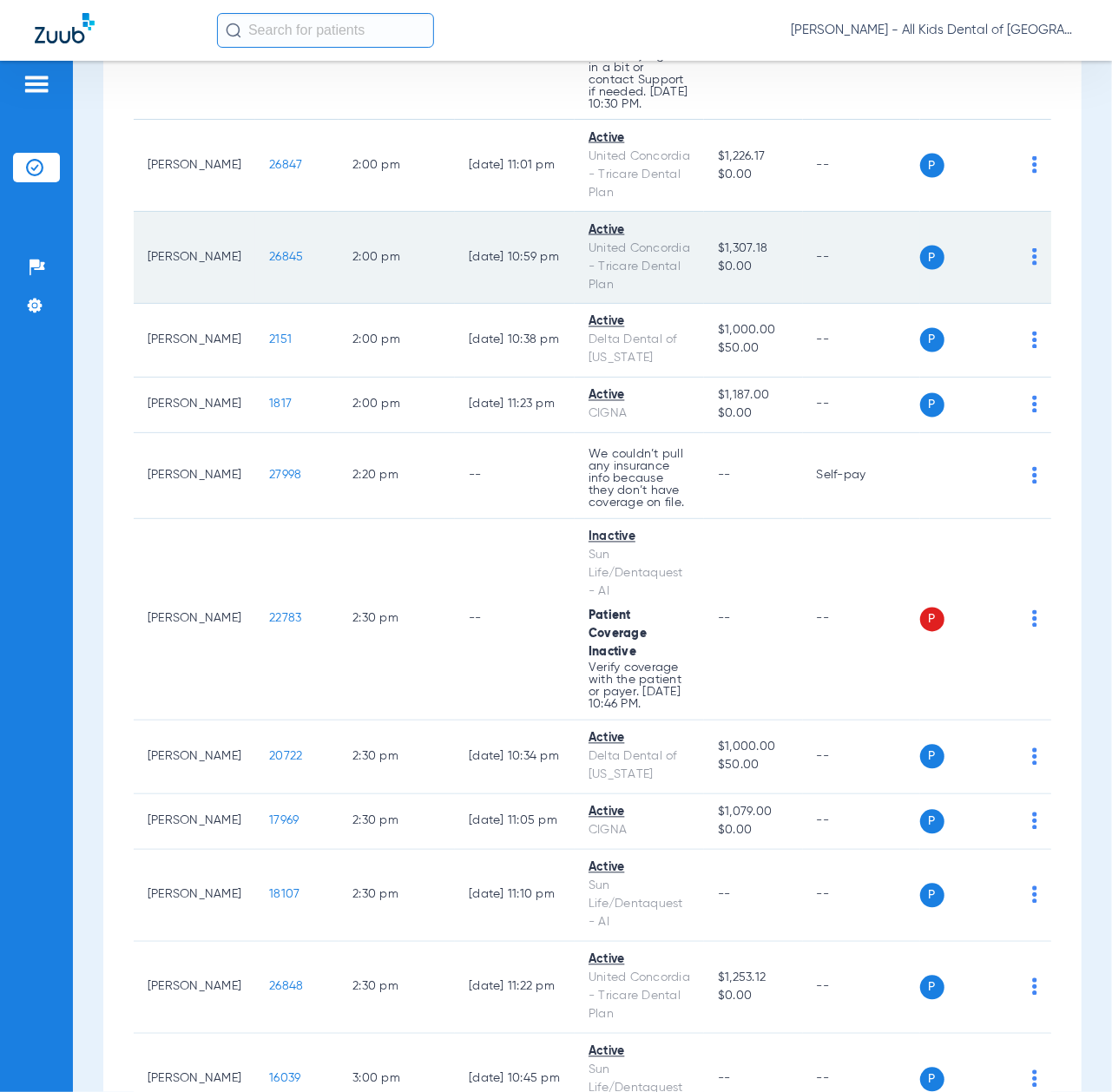
click at [269, 263] on span "26845" at bounding box center [286, 257] width 34 height 12
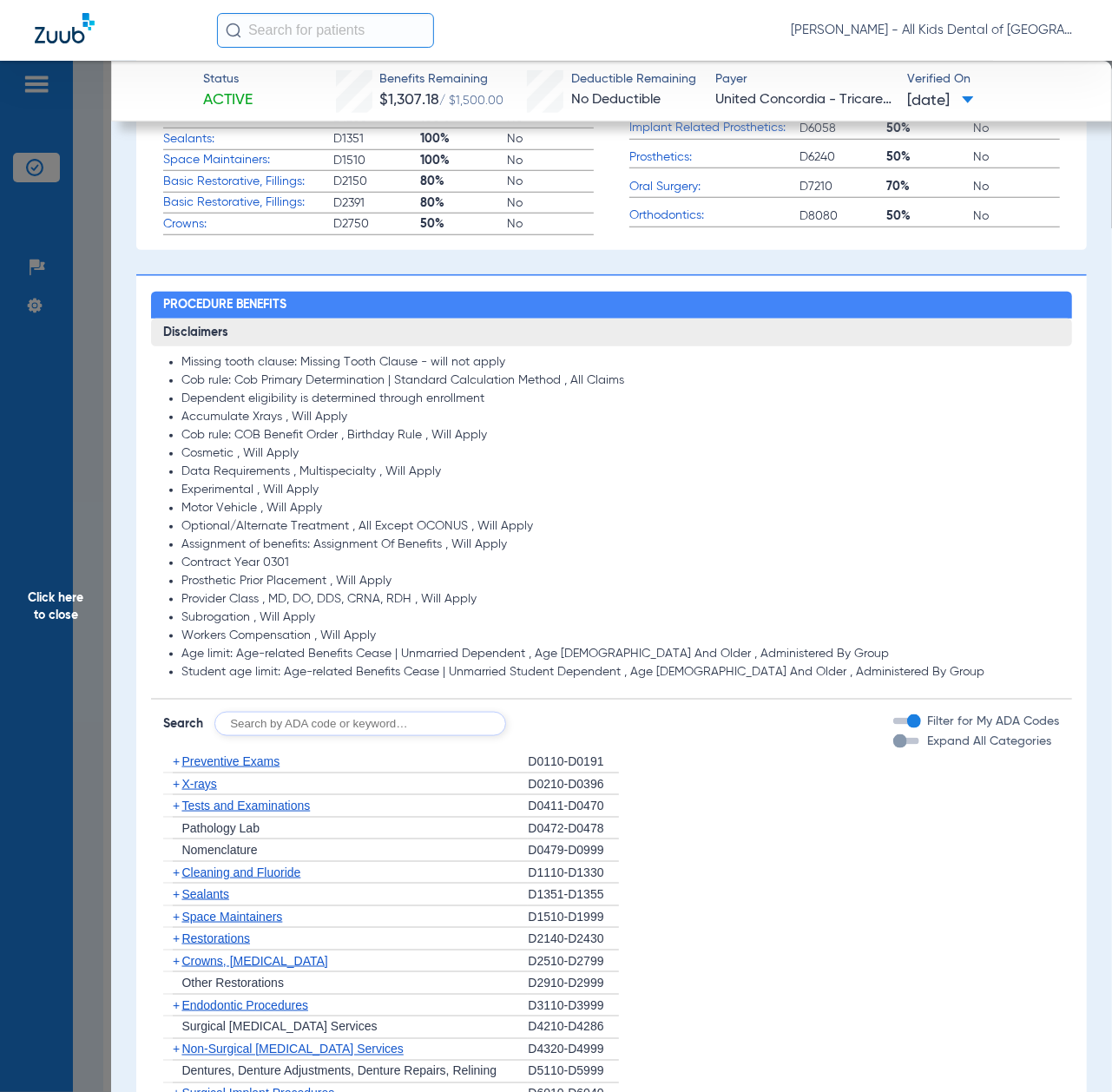
scroll to position [810, 0]
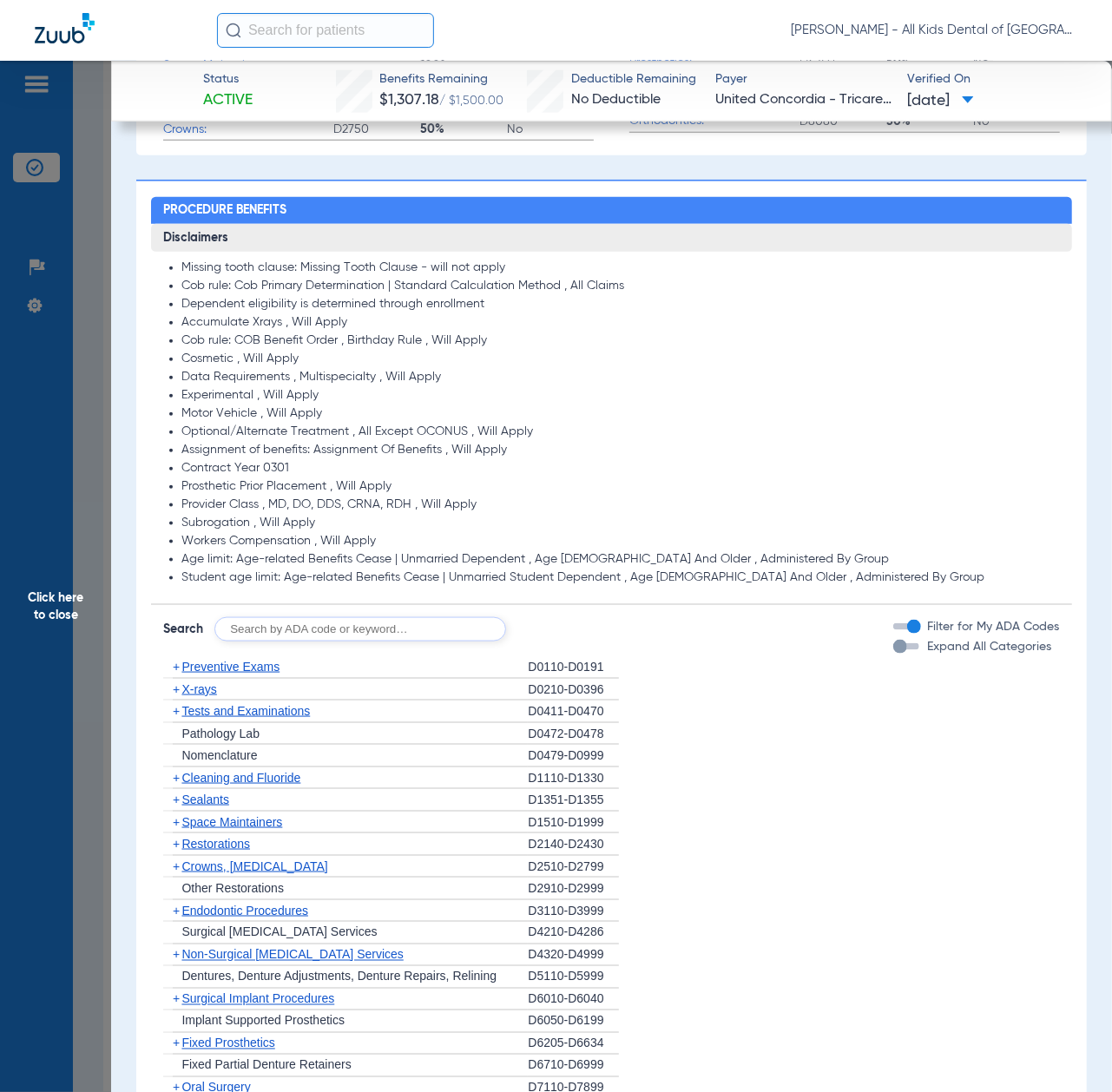
click at [325, 624] on input "text" at bounding box center [360, 630] width 291 height 25
paste input "D1206, D0330, D1351"
type input "D1206, D0330, D1351"
click button "Search" at bounding box center [571, 630] width 69 height 25
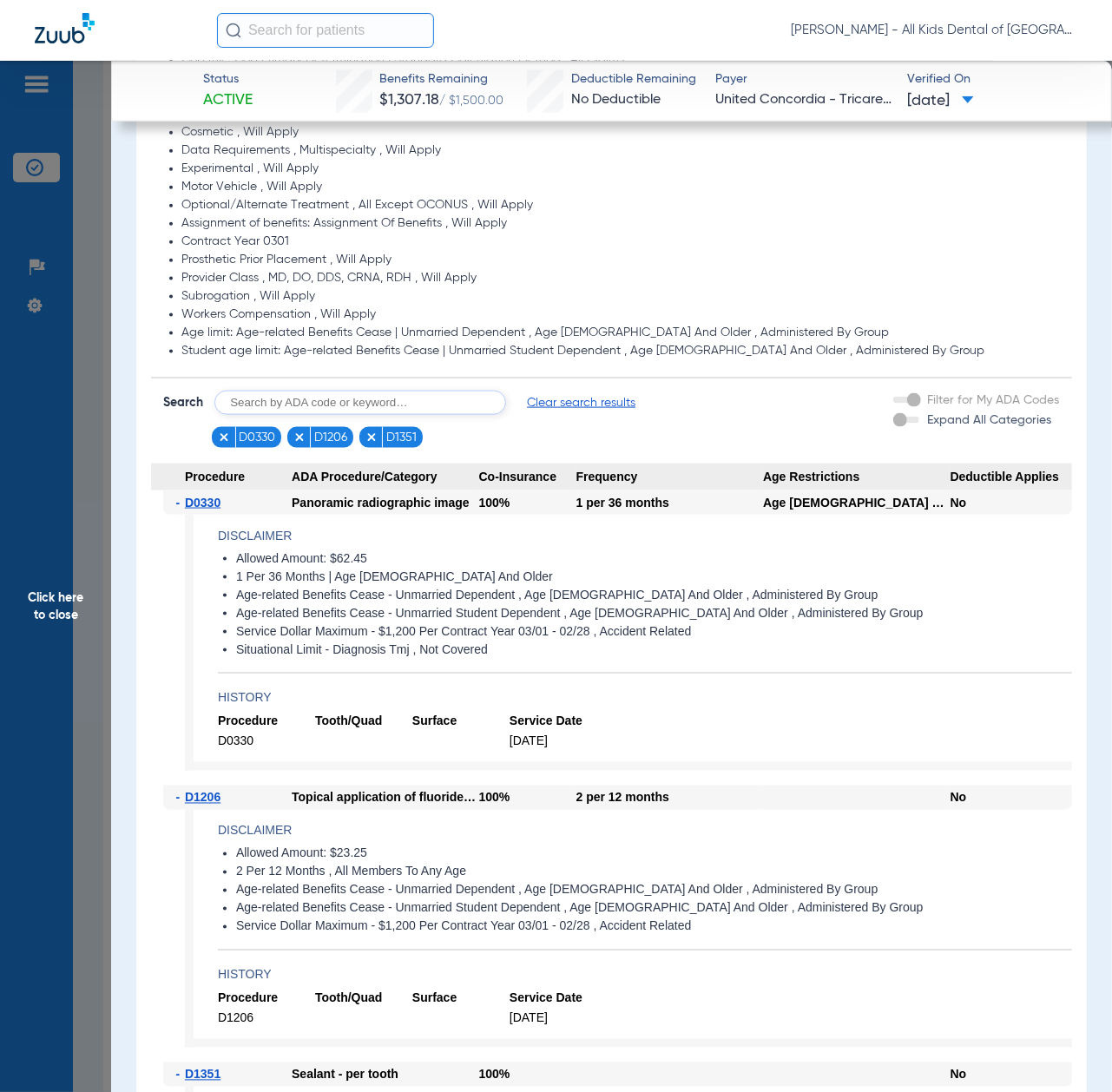
scroll to position [1389, 0]
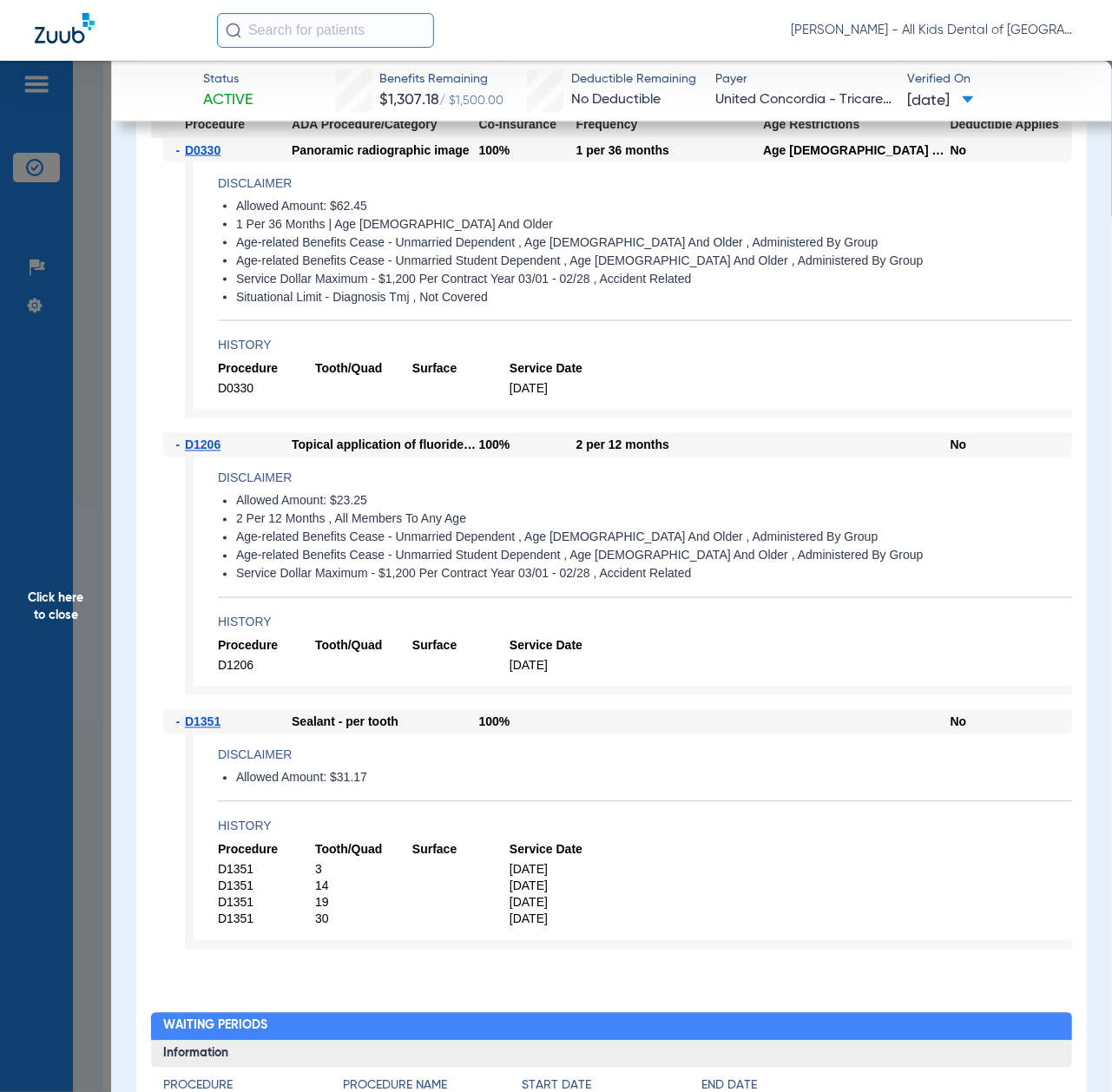
drag, startPoint x: 81, startPoint y: 630, endPoint x: 92, endPoint y: 662, distance: 33.8
click at [81, 630] on span "Click here to close" at bounding box center [56, 607] width 111 height 1092
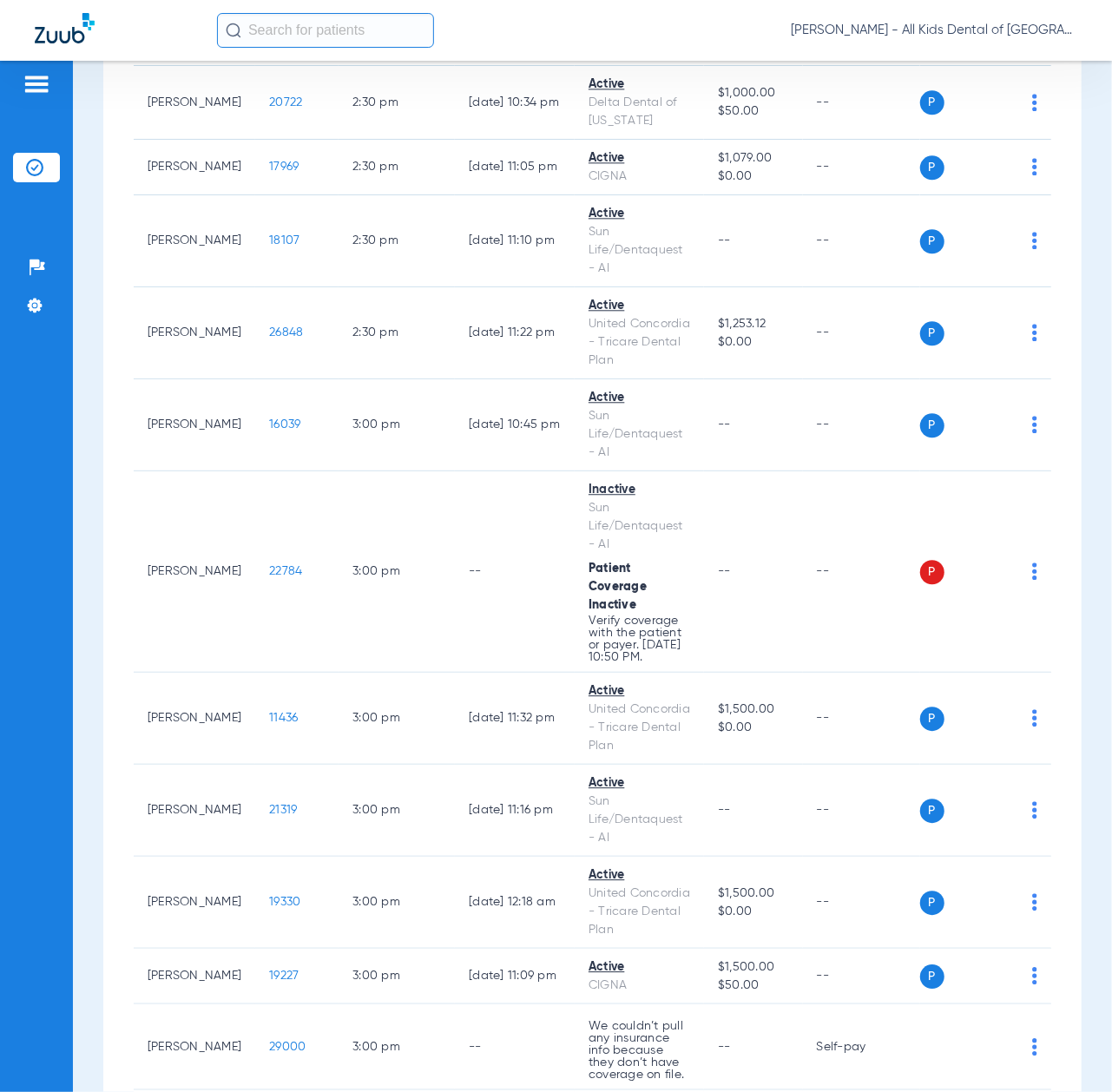
scroll to position [5441, 0]
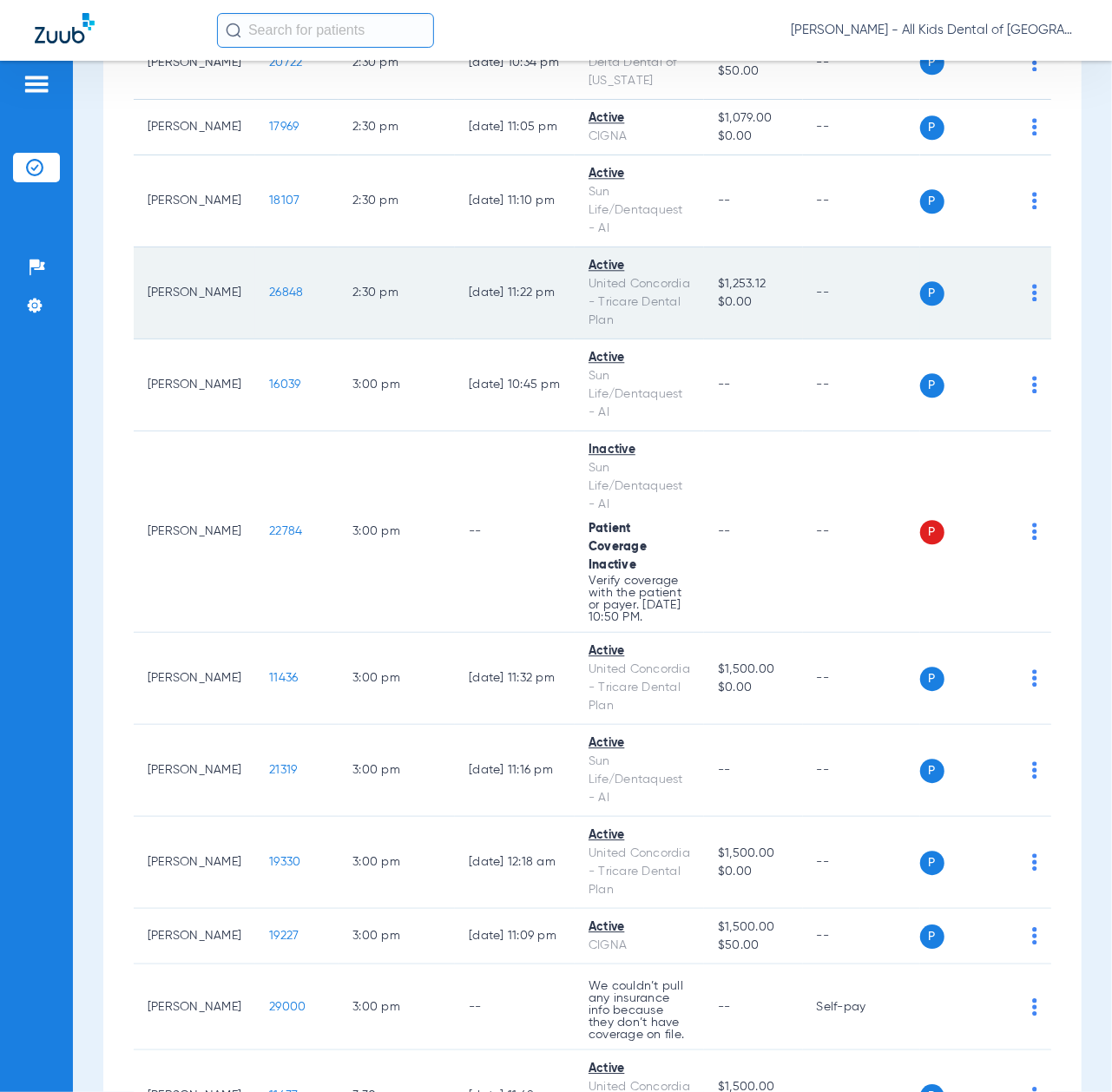
click at [269, 299] on span "26848" at bounding box center [286, 292] width 34 height 12
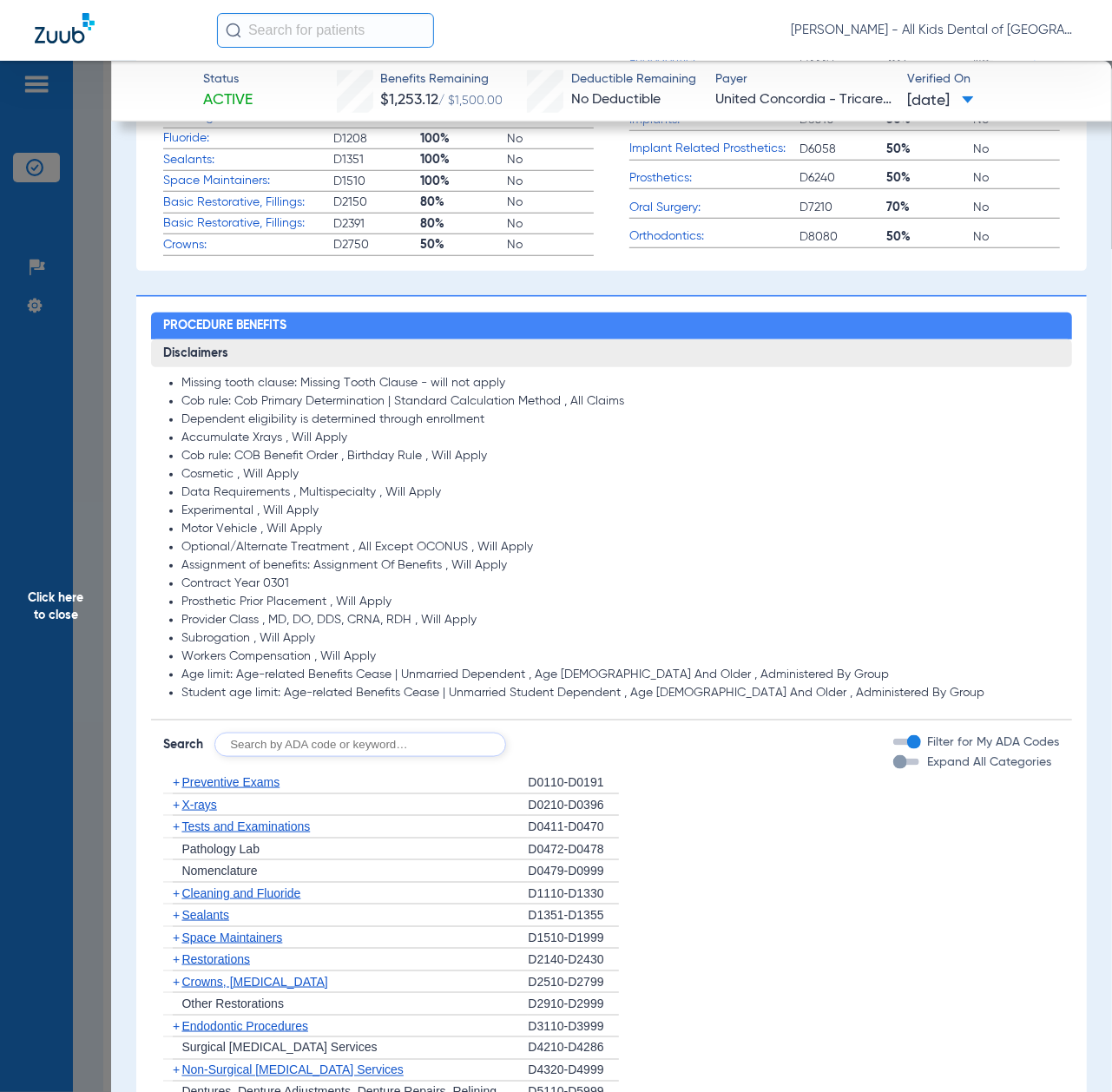
scroll to position [926, 0]
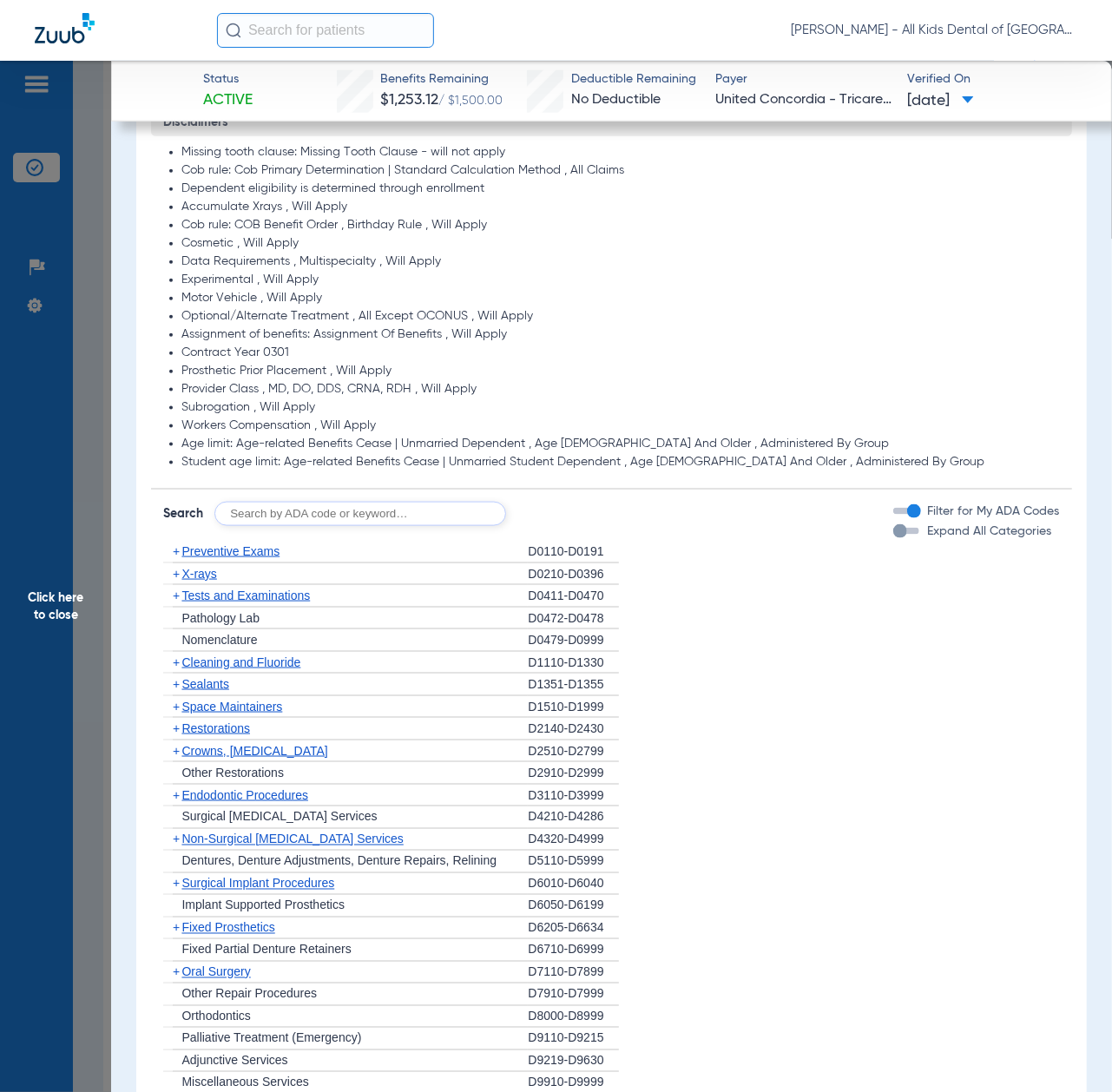
click at [435, 512] on input "text" at bounding box center [360, 514] width 291 height 25
paste input "D1206, D0330, D1351"
type input "D1206, D0330, D1351"
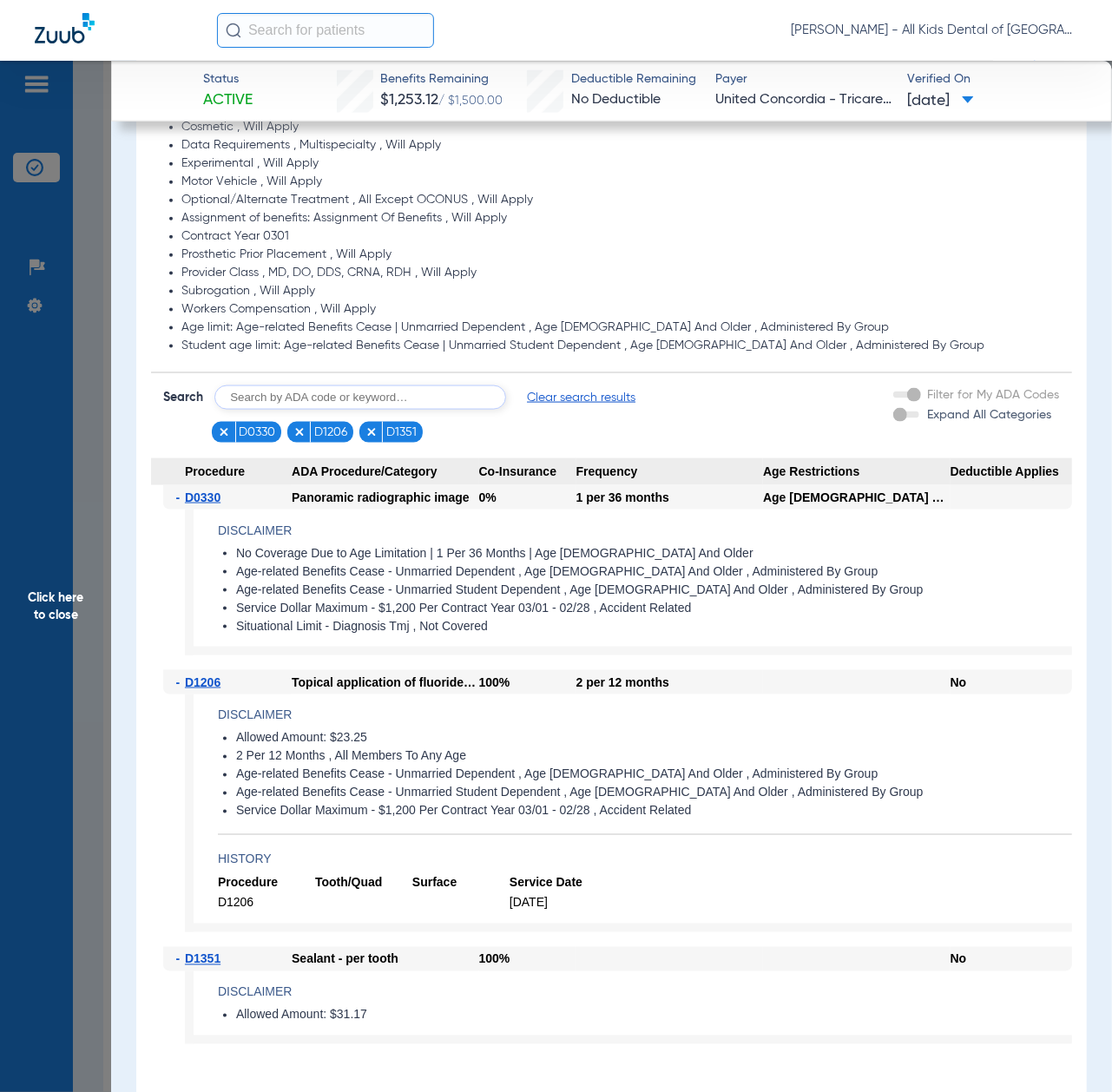
scroll to position [1273, 0]
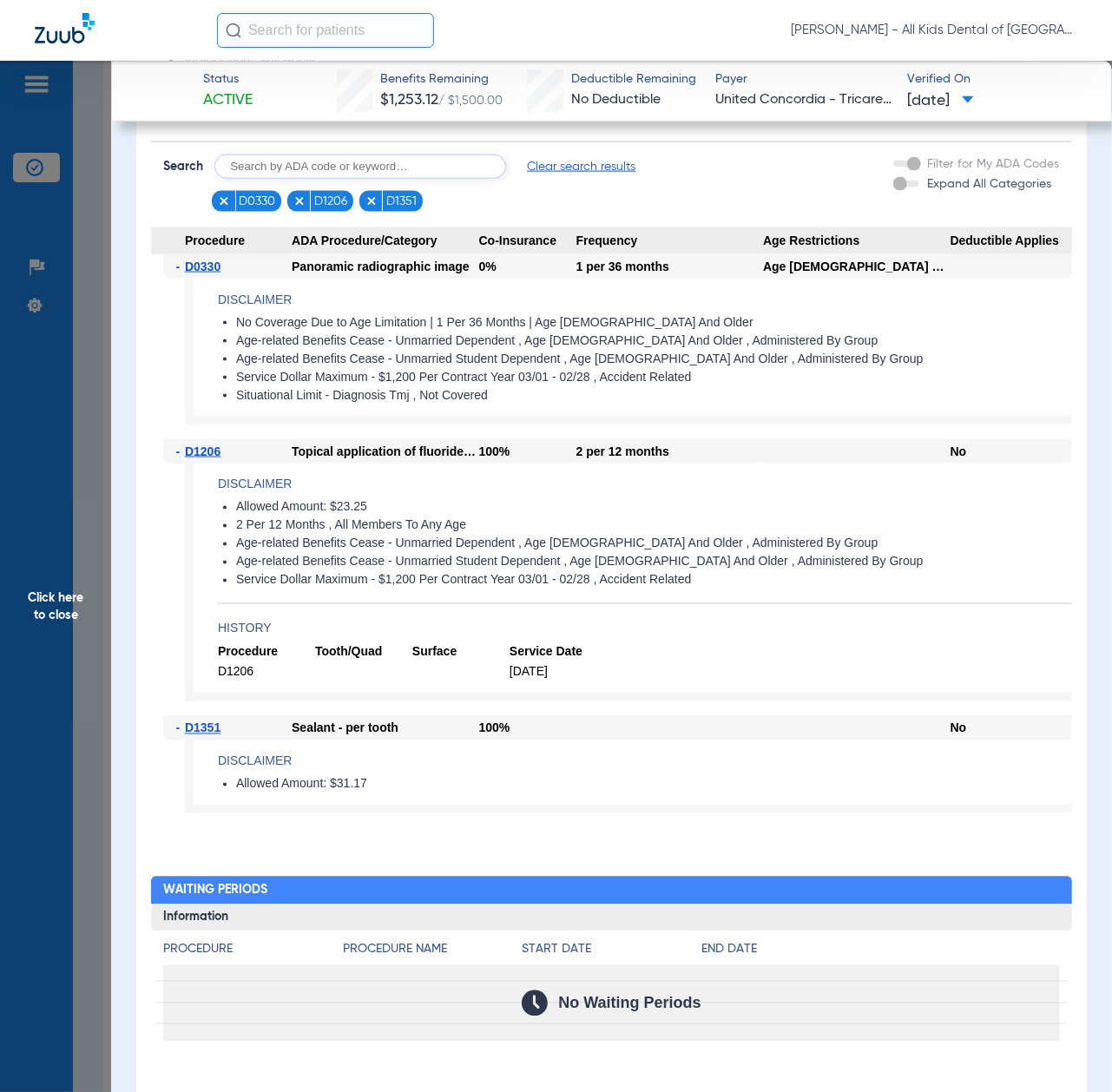
drag, startPoint x: 56, startPoint y: 628, endPoint x: 66, endPoint y: 632, distance: 10.8
click at [56, 628] on span "Click here to close" at bounding box center [56, 607] width 111 height 1092
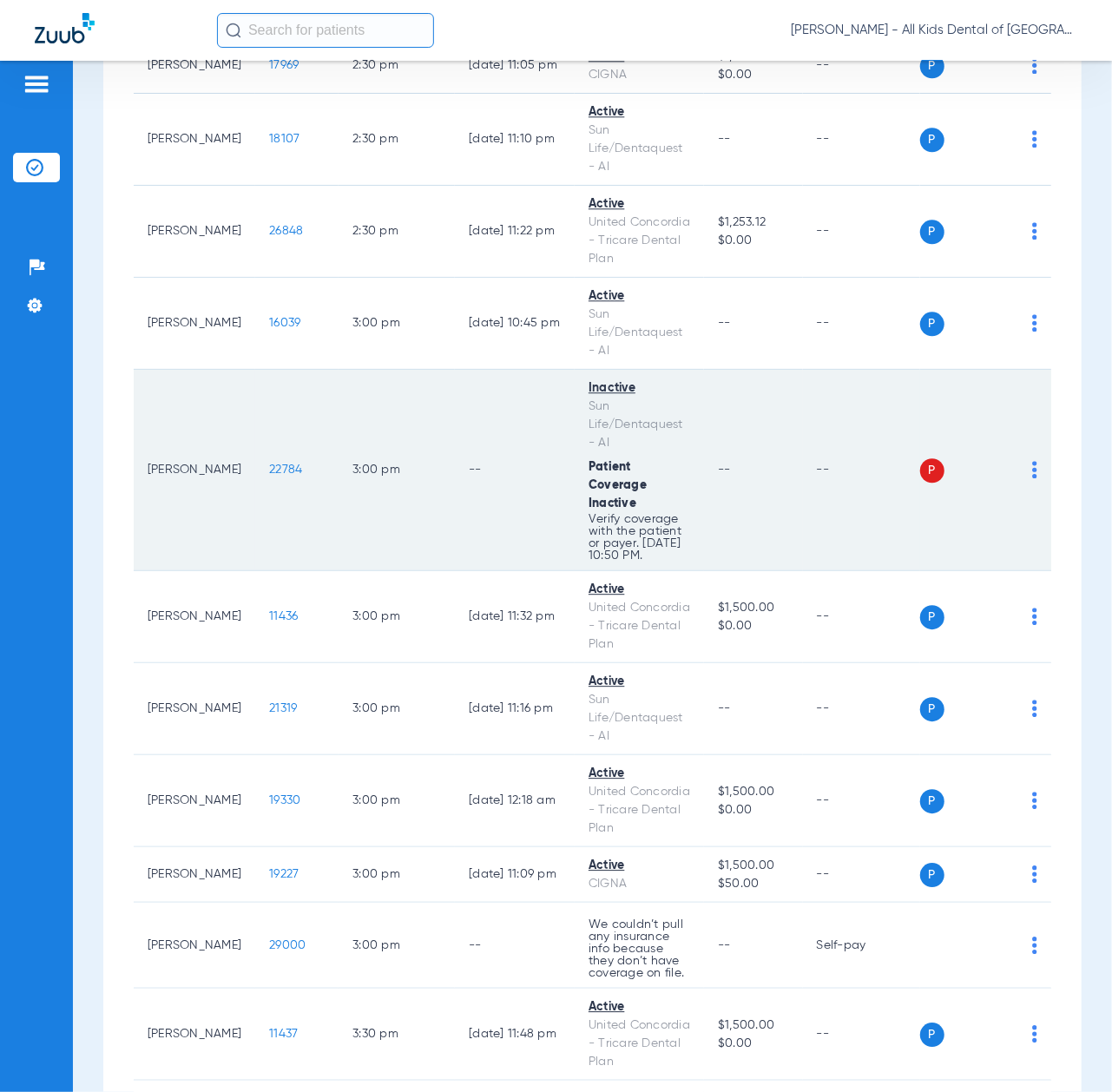
scroll to position [5325, 0]
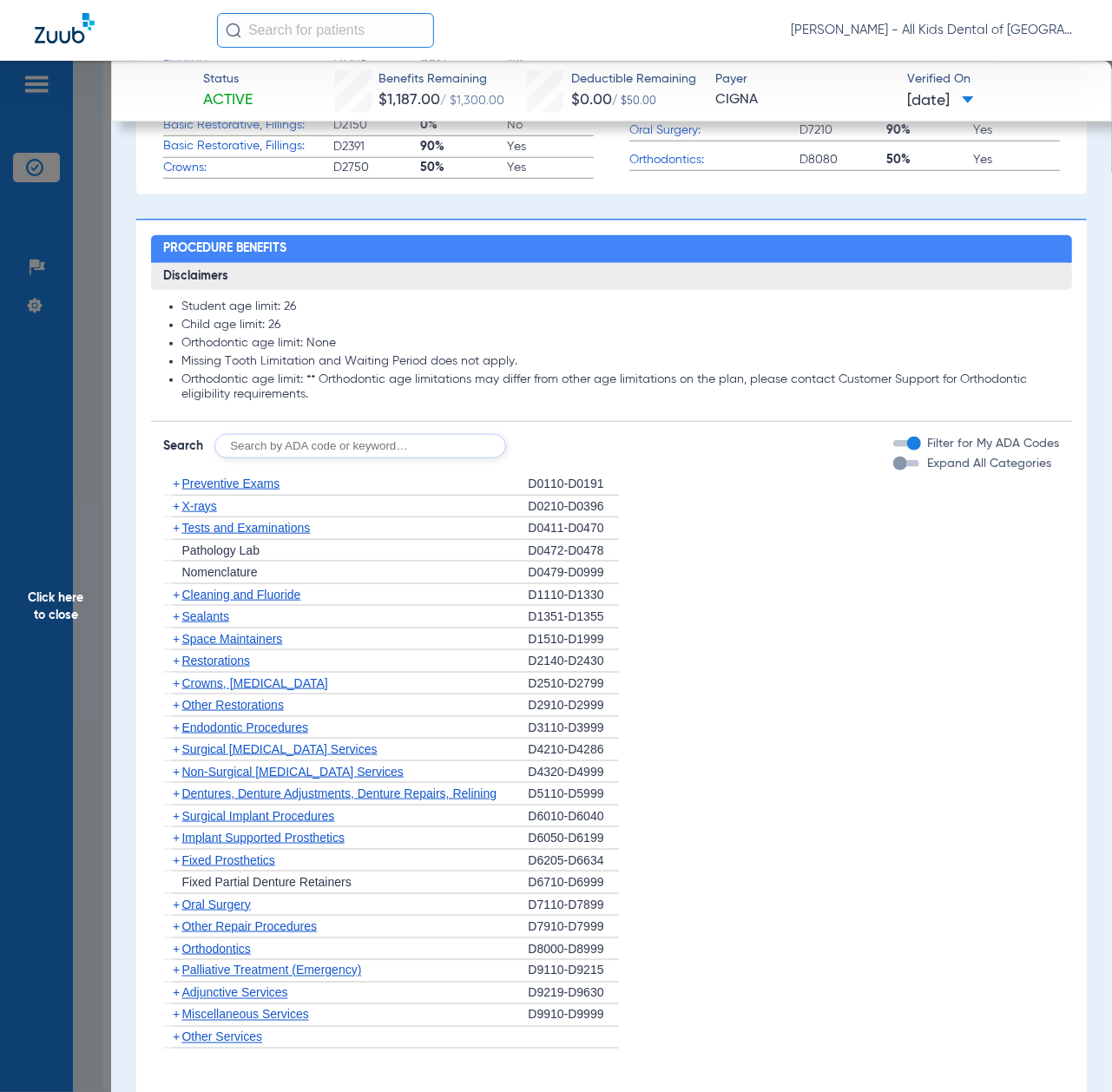
scroll to position [810, 0]
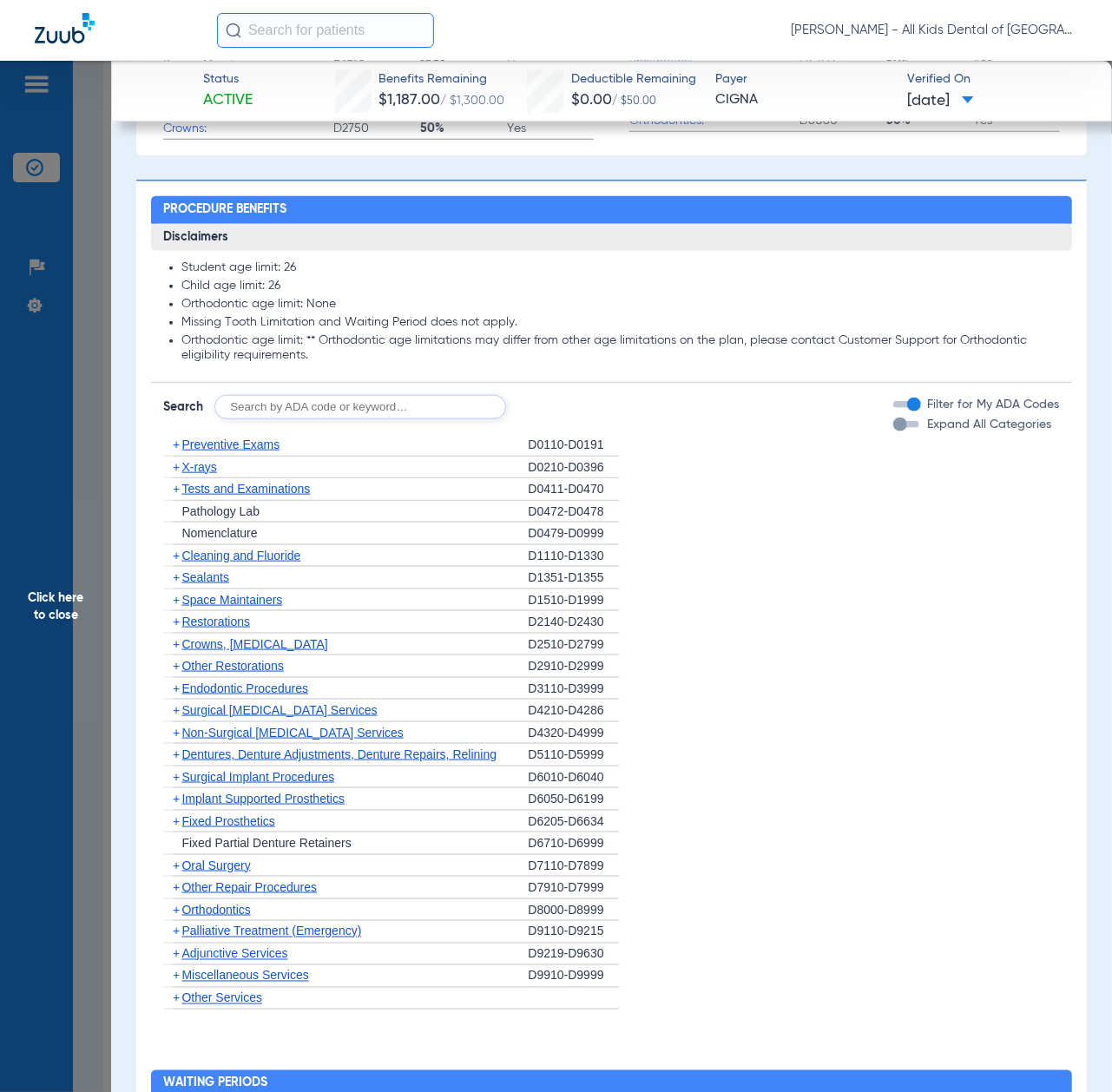
click at [459, 414] on input "text" at bounding box center [360, 407] width 291 height 25
paste input "D1206, D0330, D1351"
type input "D1206, D0330, D1351"
click button "Search" at bounding box center [571, 407] width 69 height 25
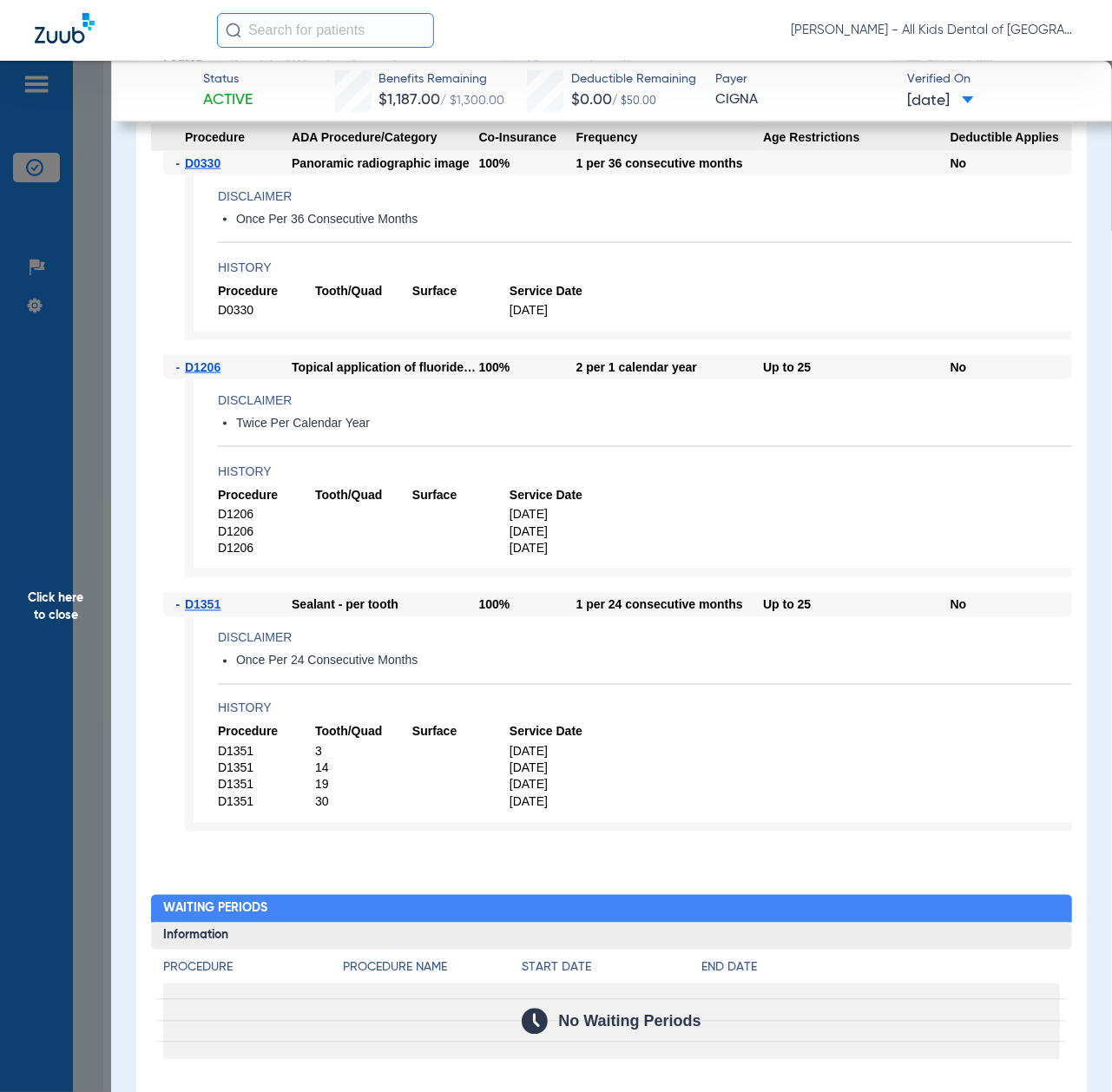
scroll to position [1157, 0]
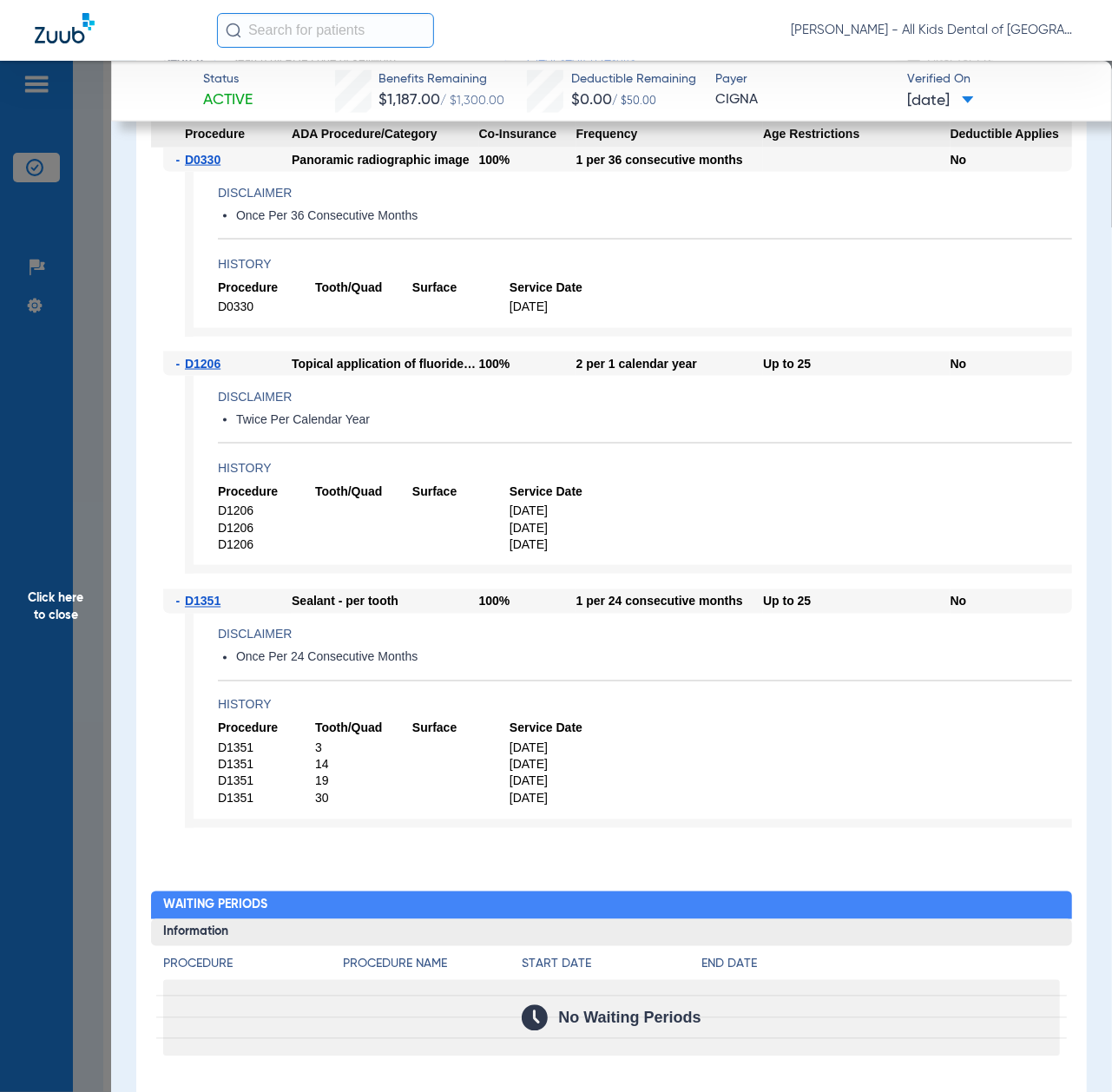
click at [75, 650] on span "Click here to close" at bounding box center [56, 607] width 111 height 1092
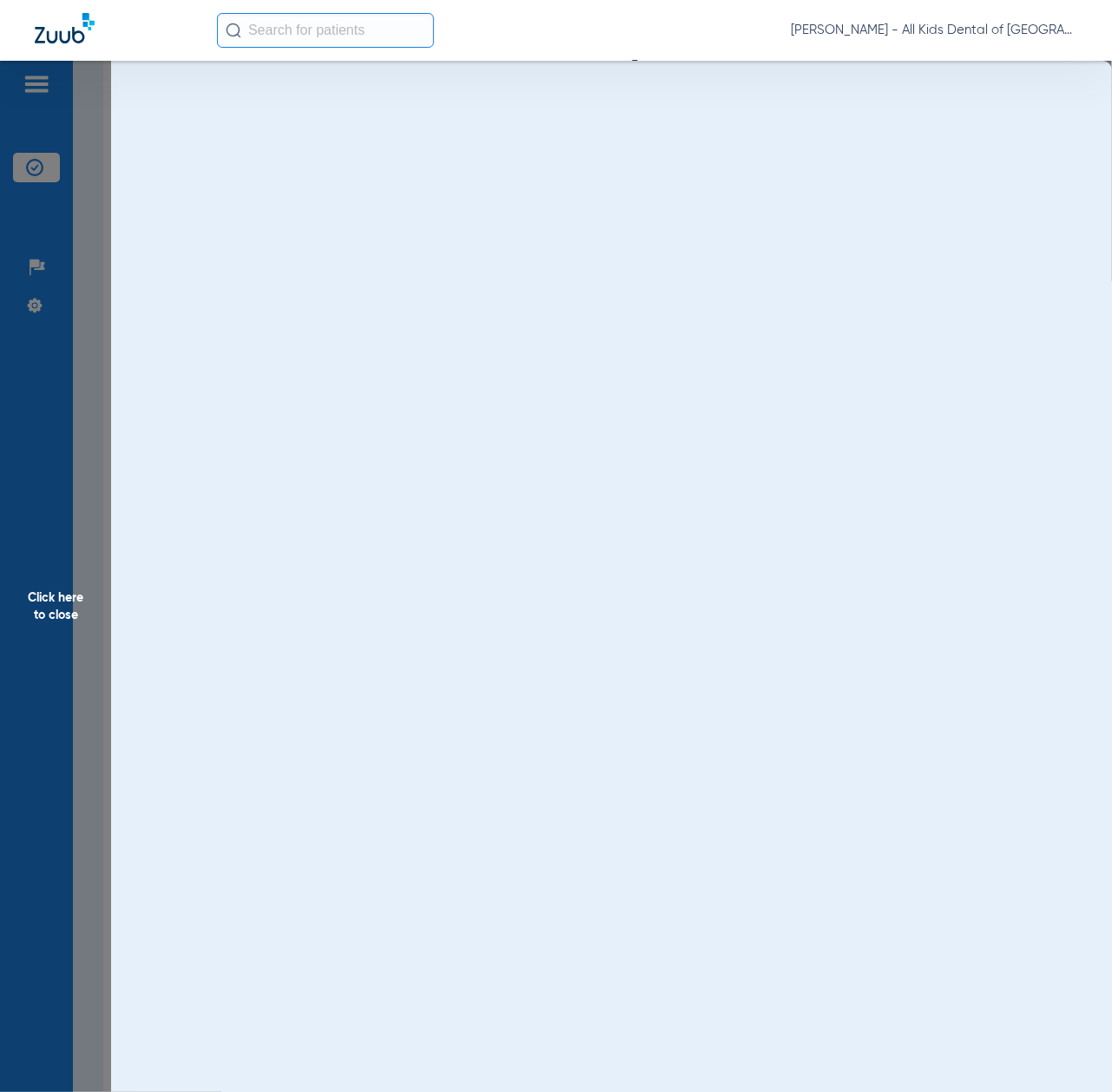
scroll to position [0, 0]
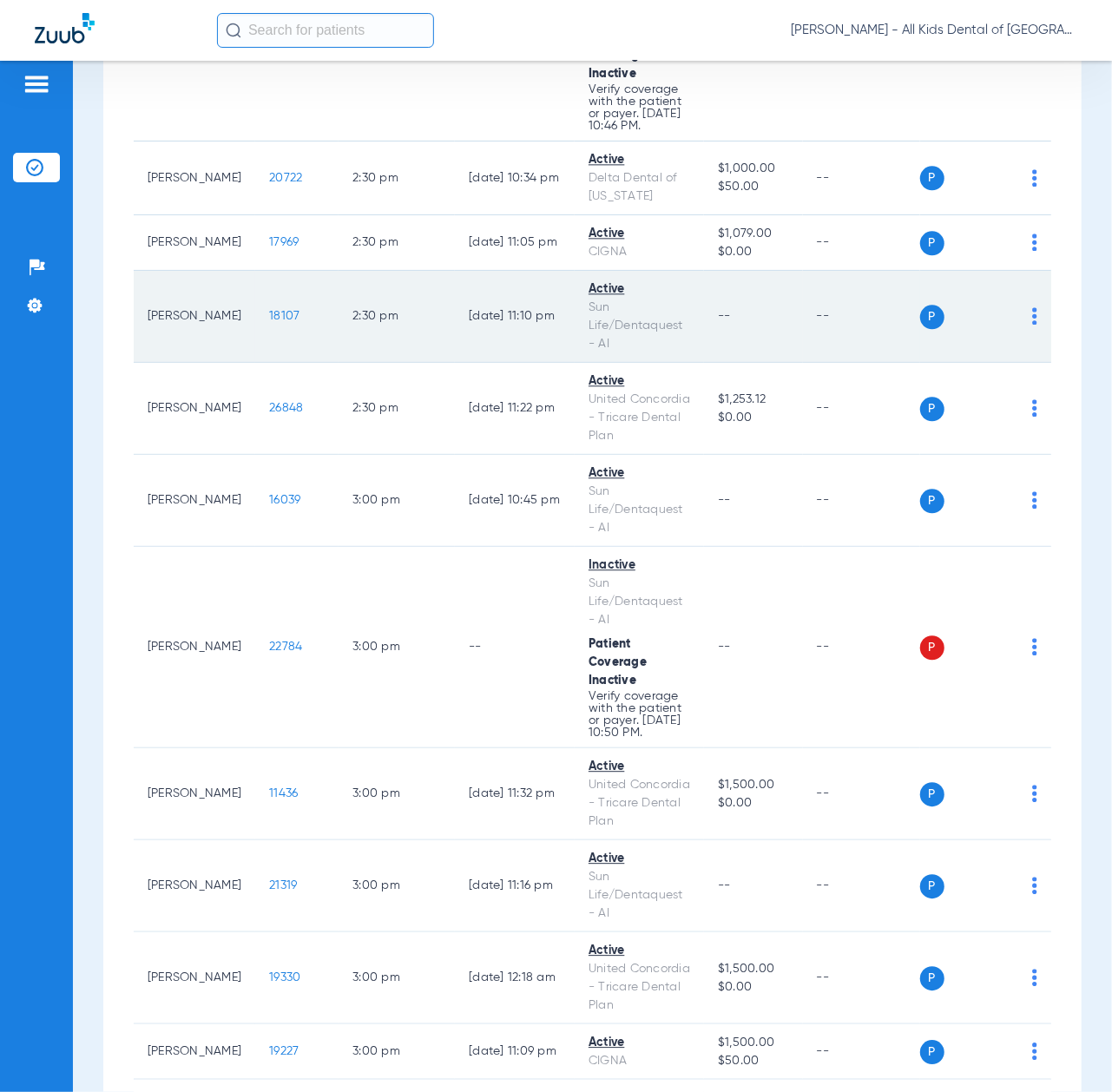
click at [269, 322] on span "18107" at bounding box center [284, 316] width 30 height 12
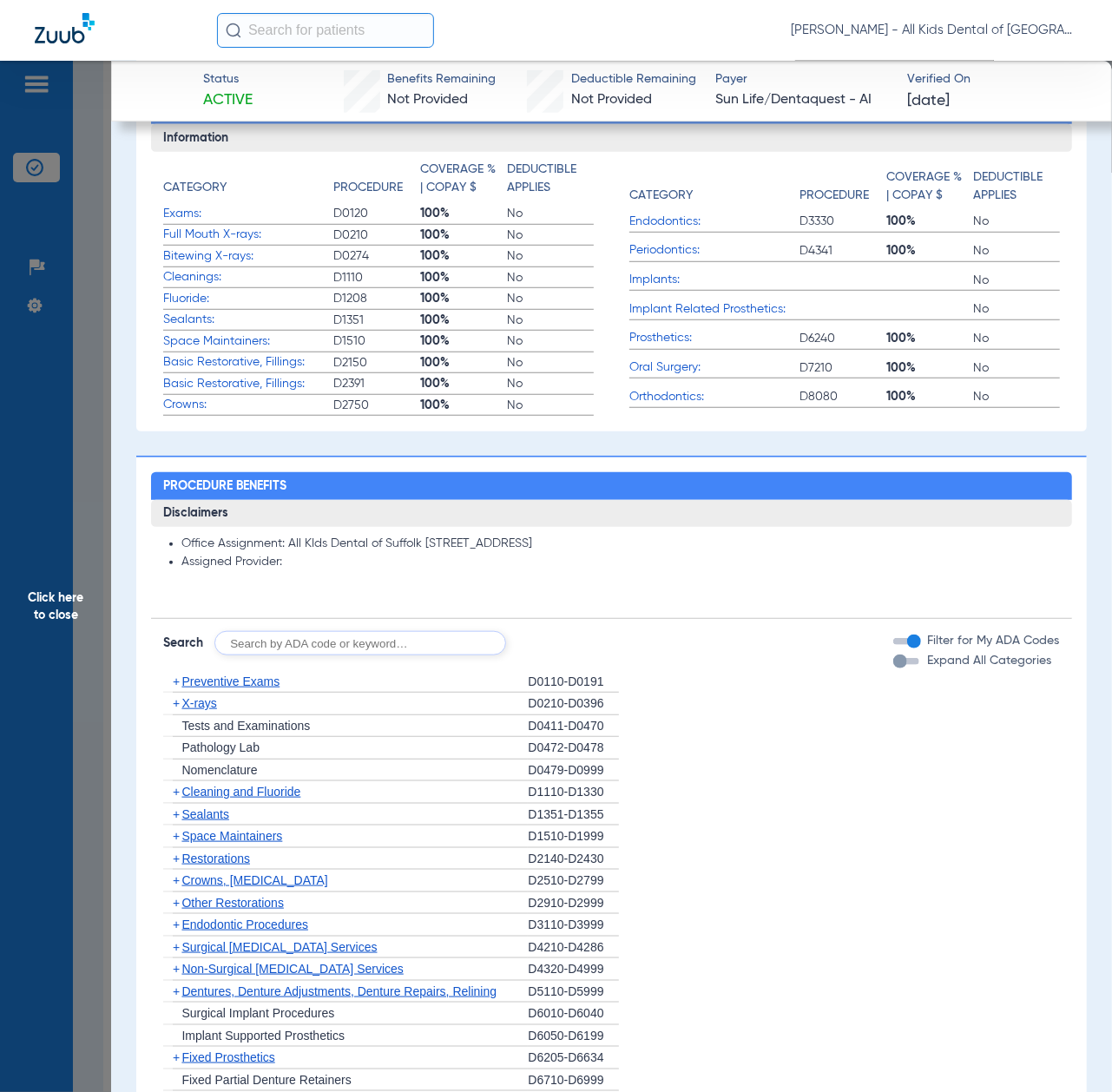
scroll to position [694, 0]
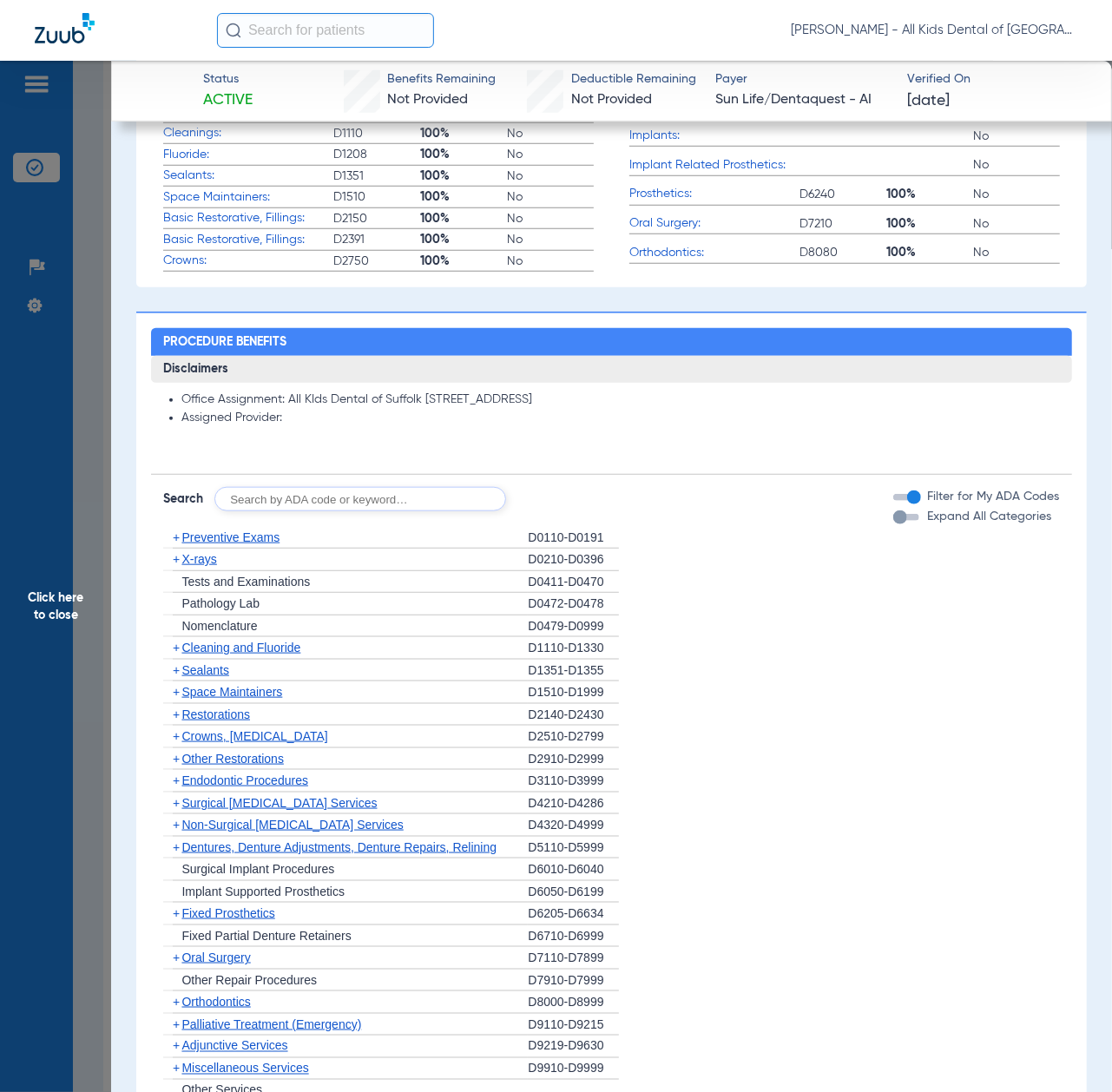
click at [340, 501] on input "text" at bounding box center [360, 499] width 291 height 25
paste input "D1206, D0330, D1351"
type input "D1206, D0330, D1351"
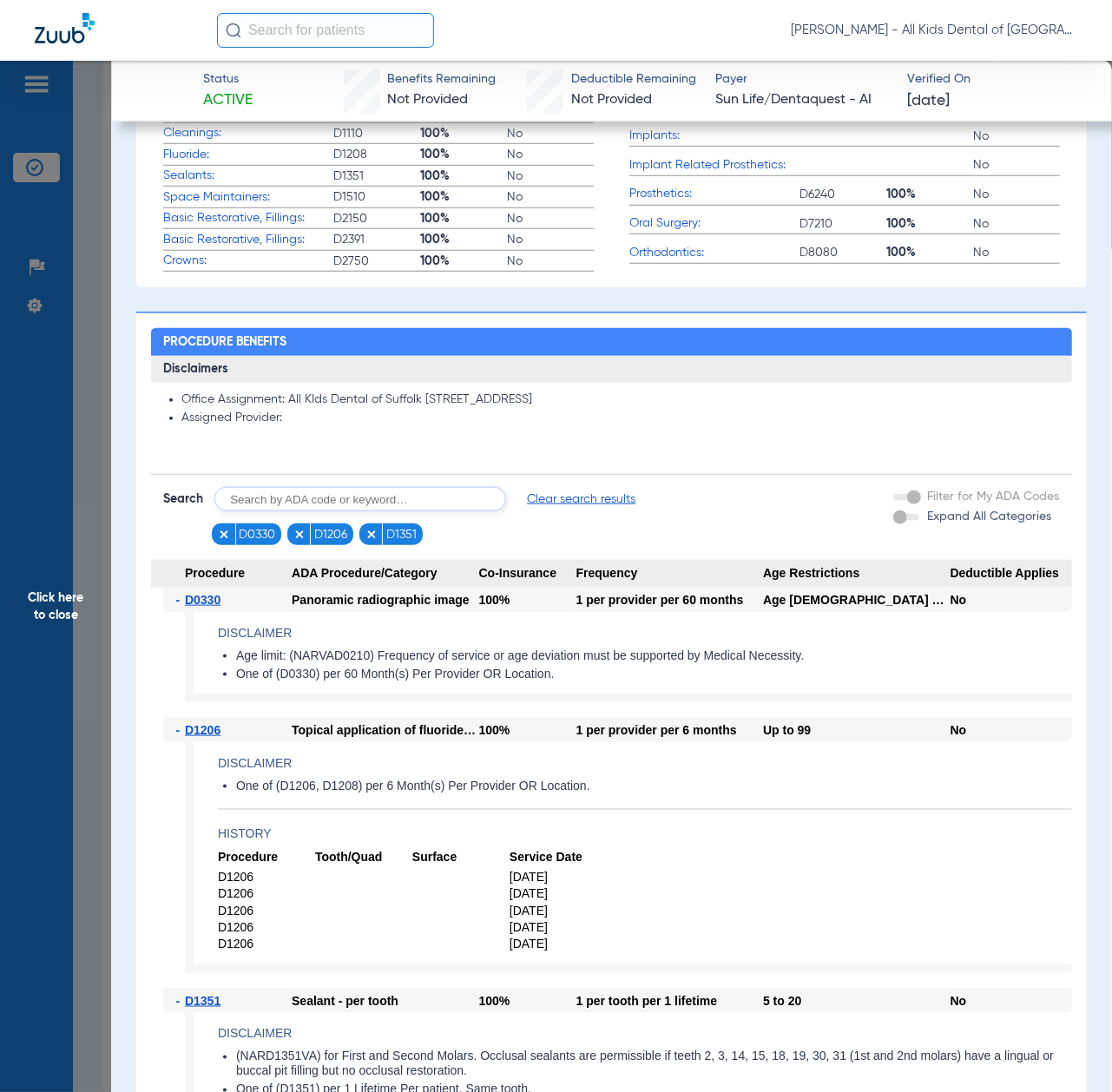
scroll to position [926, 0]
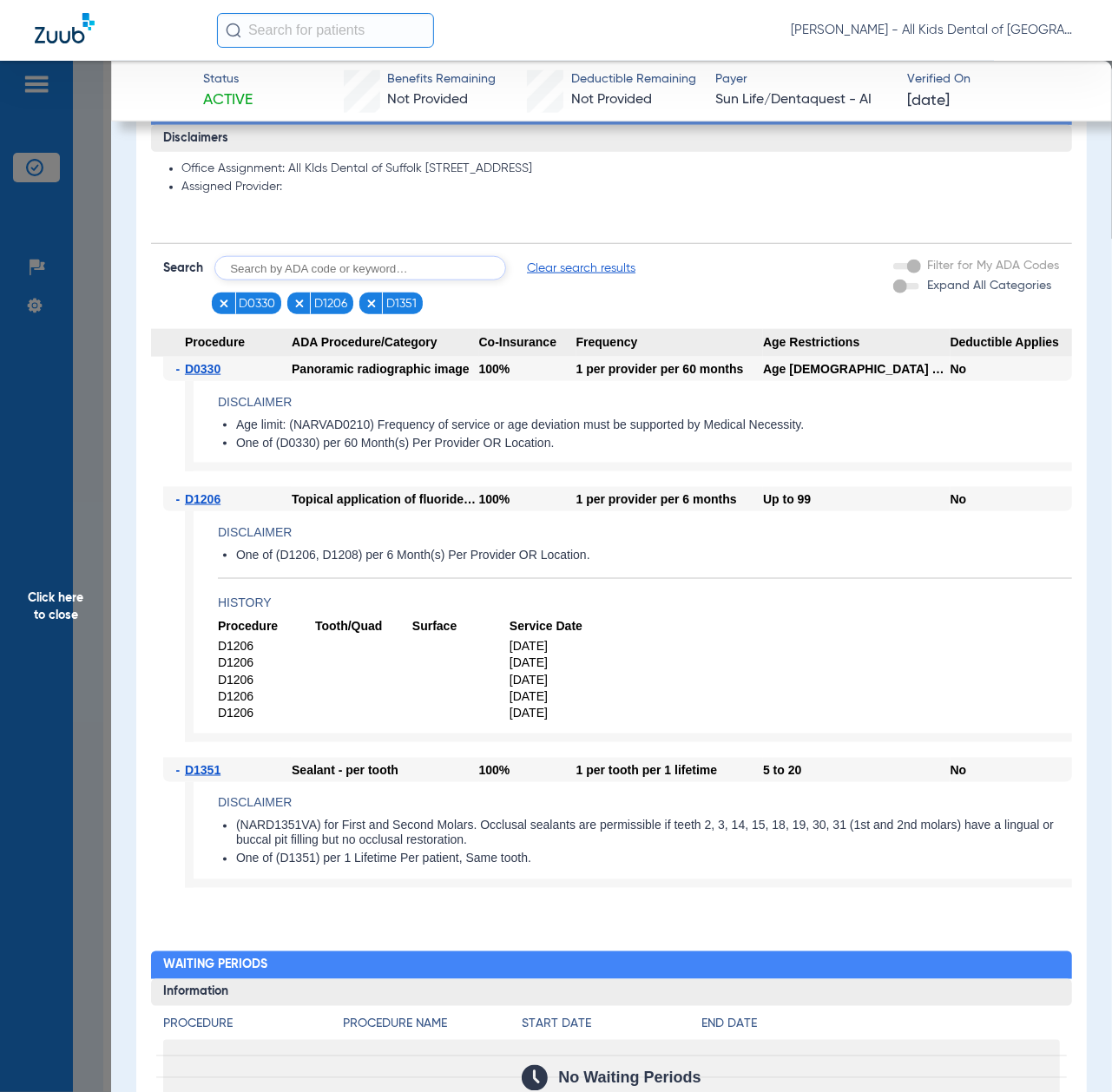
click at [70, 606] on span "Click here to close" at bounding box center [56, 607] width 111 height 1092
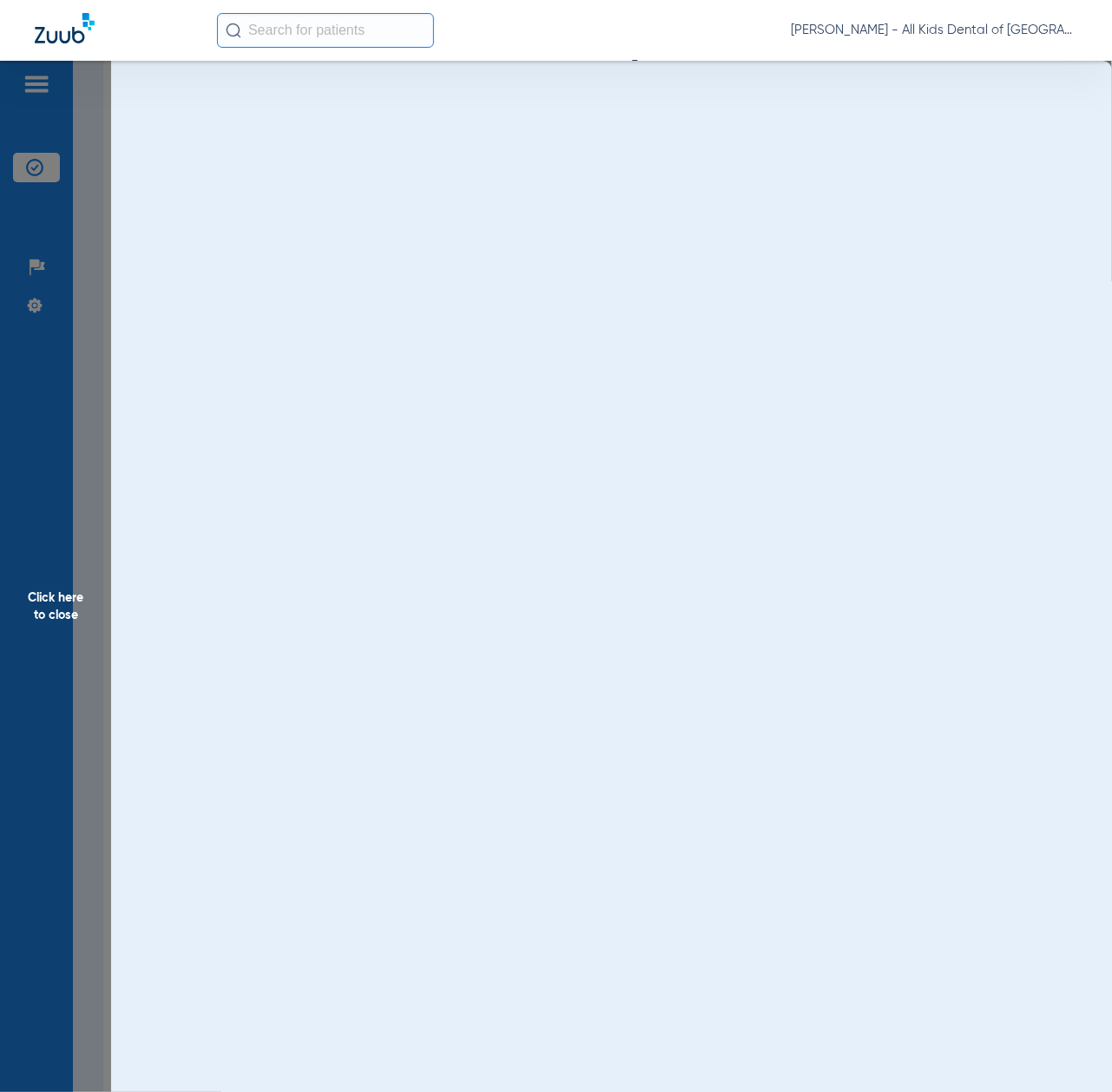
scroll to position [0, 0]
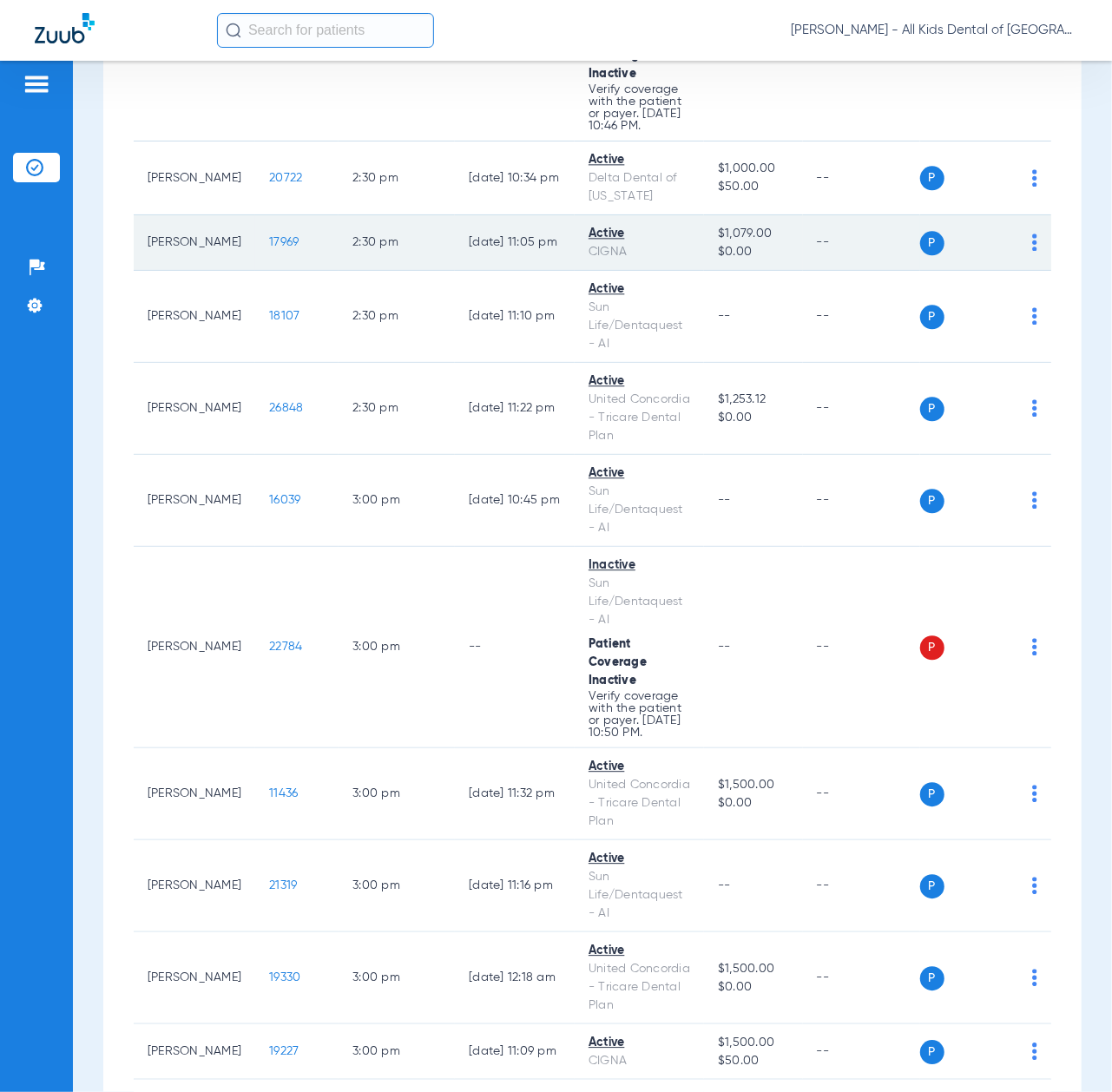
click at [269, 248] on span "17969" at bounding box center [284, 242] width 29 height 12
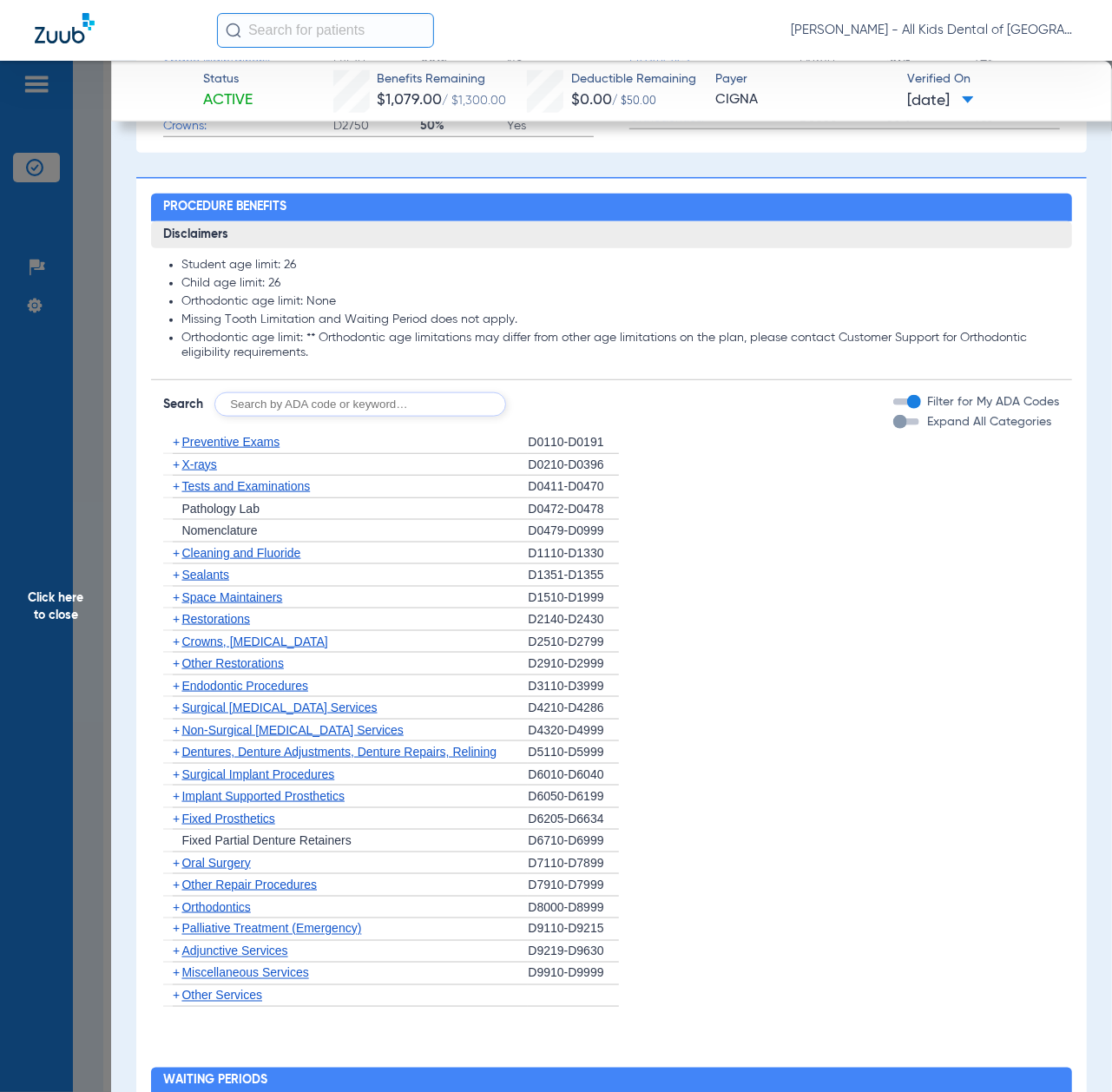
scroll to position [926, 0]
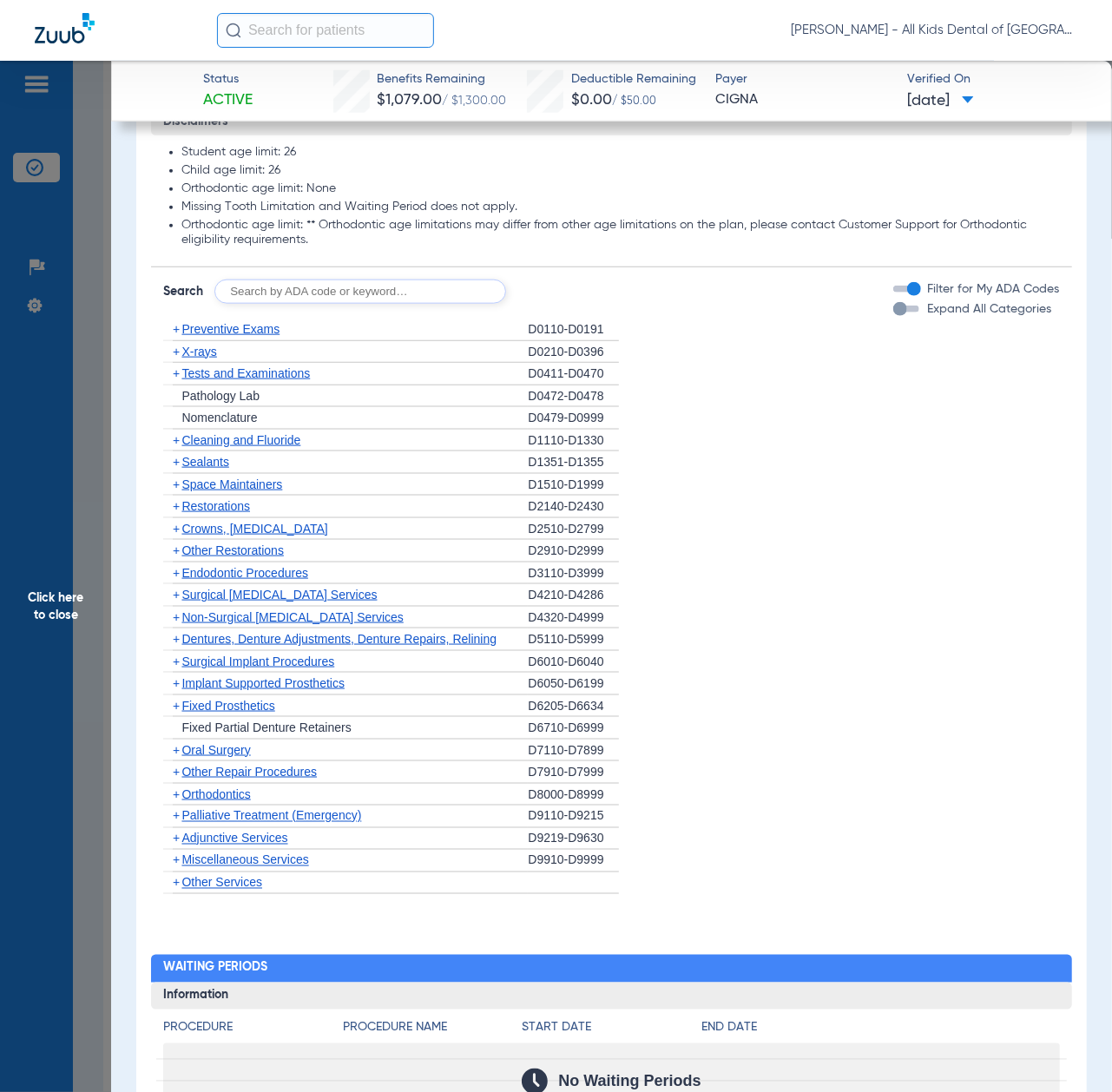
click at [327, 297] on input "text" at bounding box center [360, 292] width 291 height 25
paste input "D1206, D0330, D1351"
type input "D1206, D0330, D1351"
click button "Search" at bounding box center [571, 292] width 69 height 25
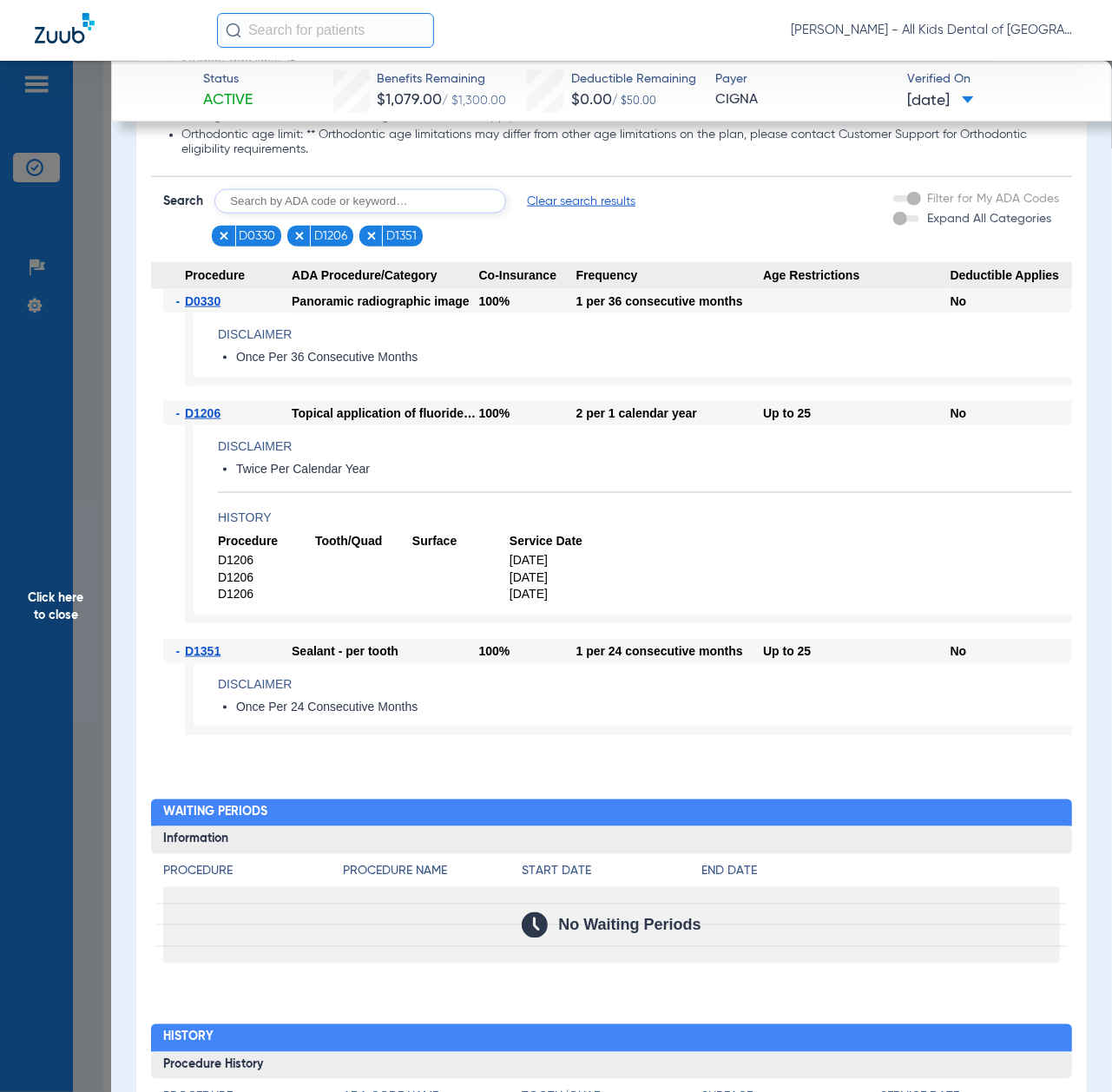
scroll to position [1042, 0]
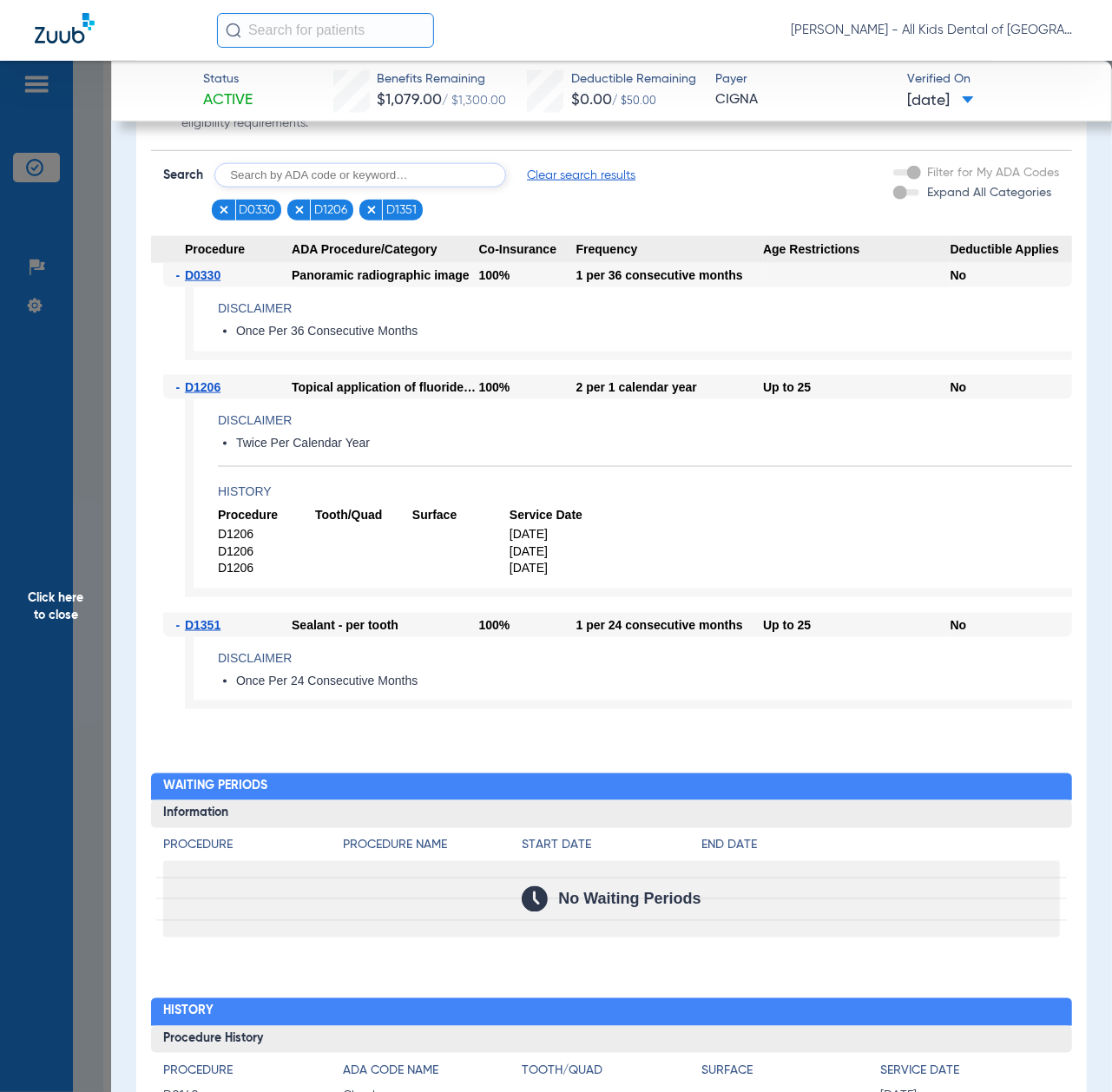
click at [85, 563] on span "Click here to close" at bounding box center [56, 607] width 111 height 1092
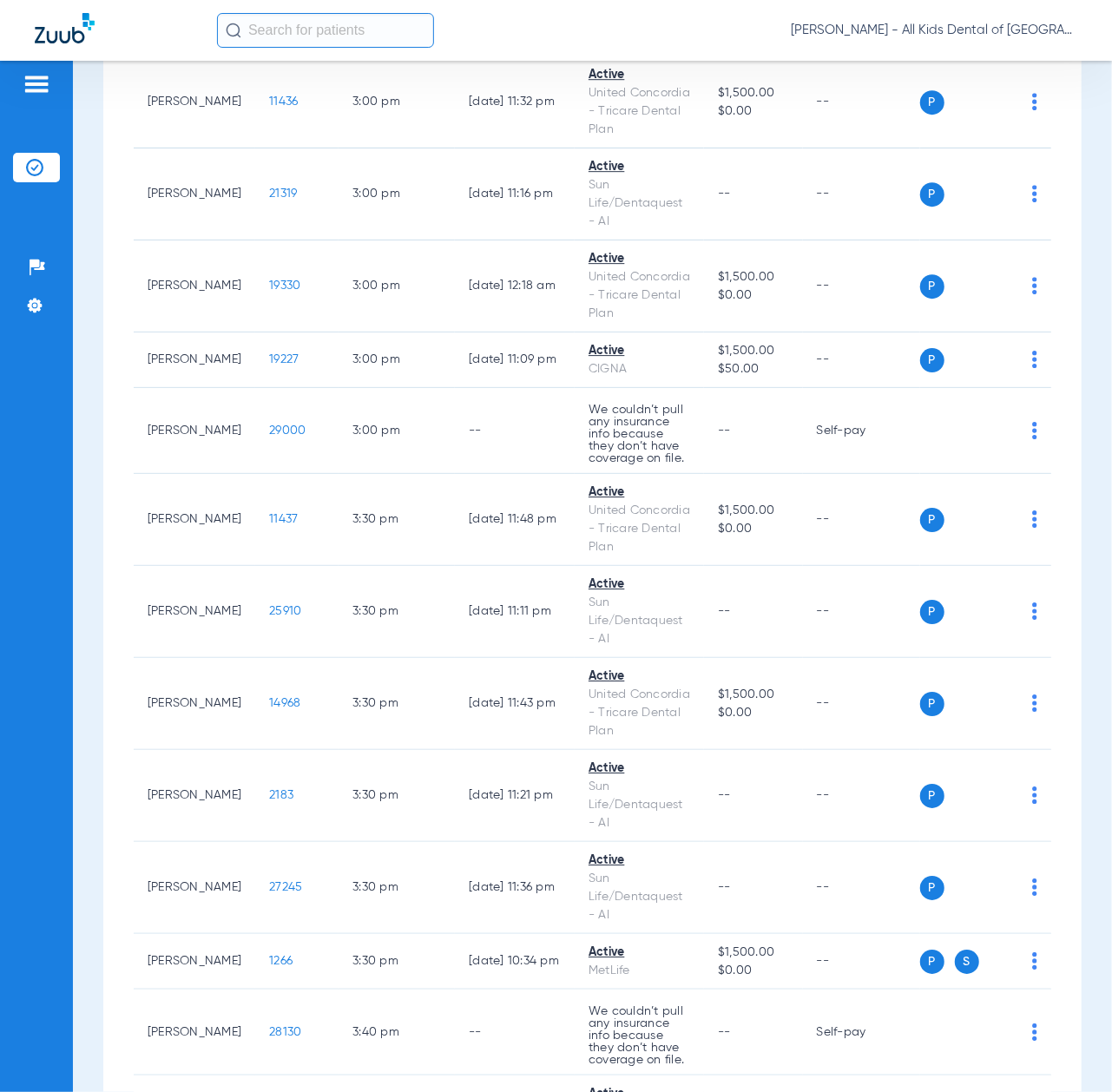
scroll to position [6019, 0]
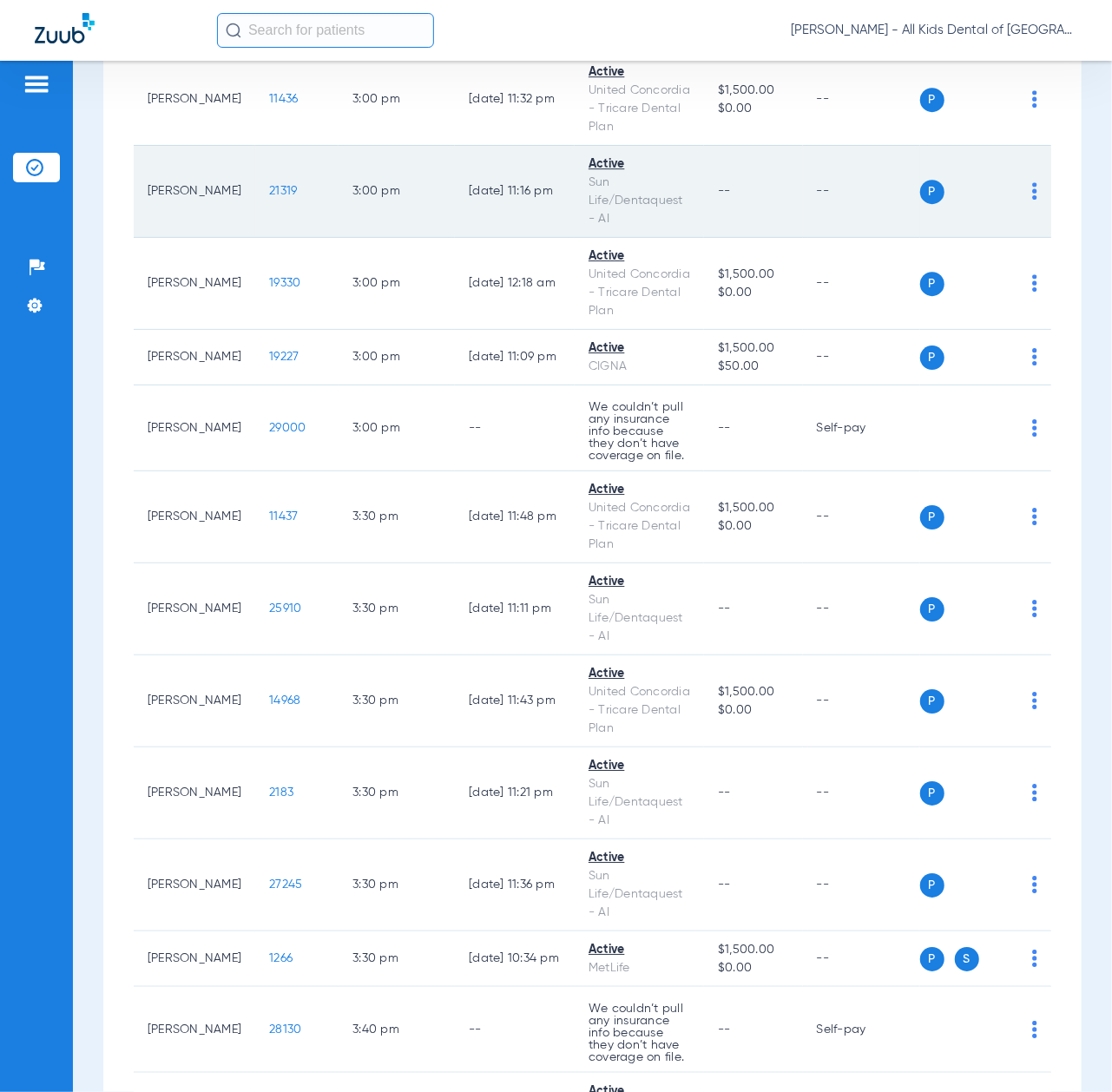
click at [269, 197] on span "21319" at bounding box center [283, 191] width 27 height 12
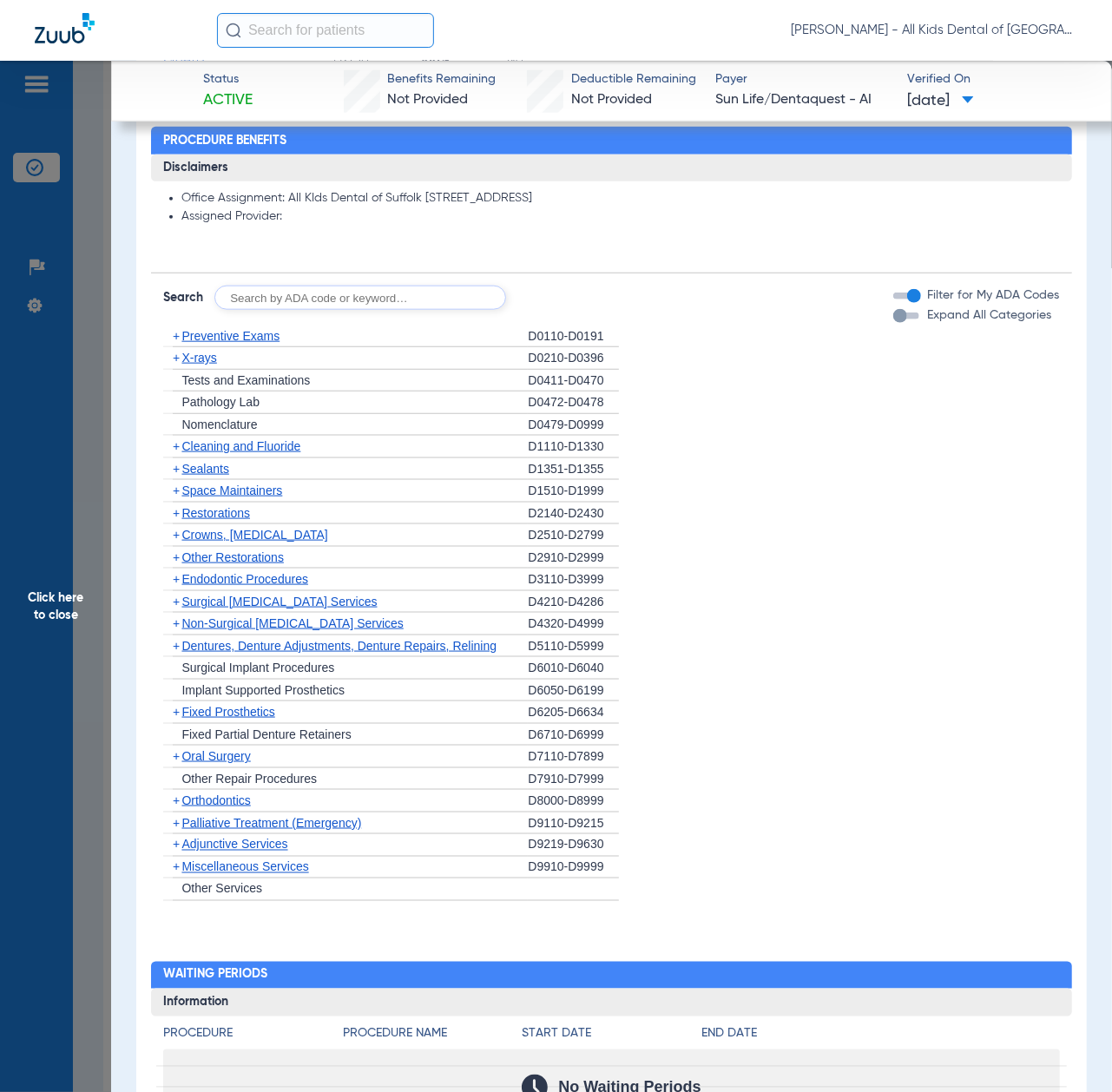
scroll to position [926, 0]
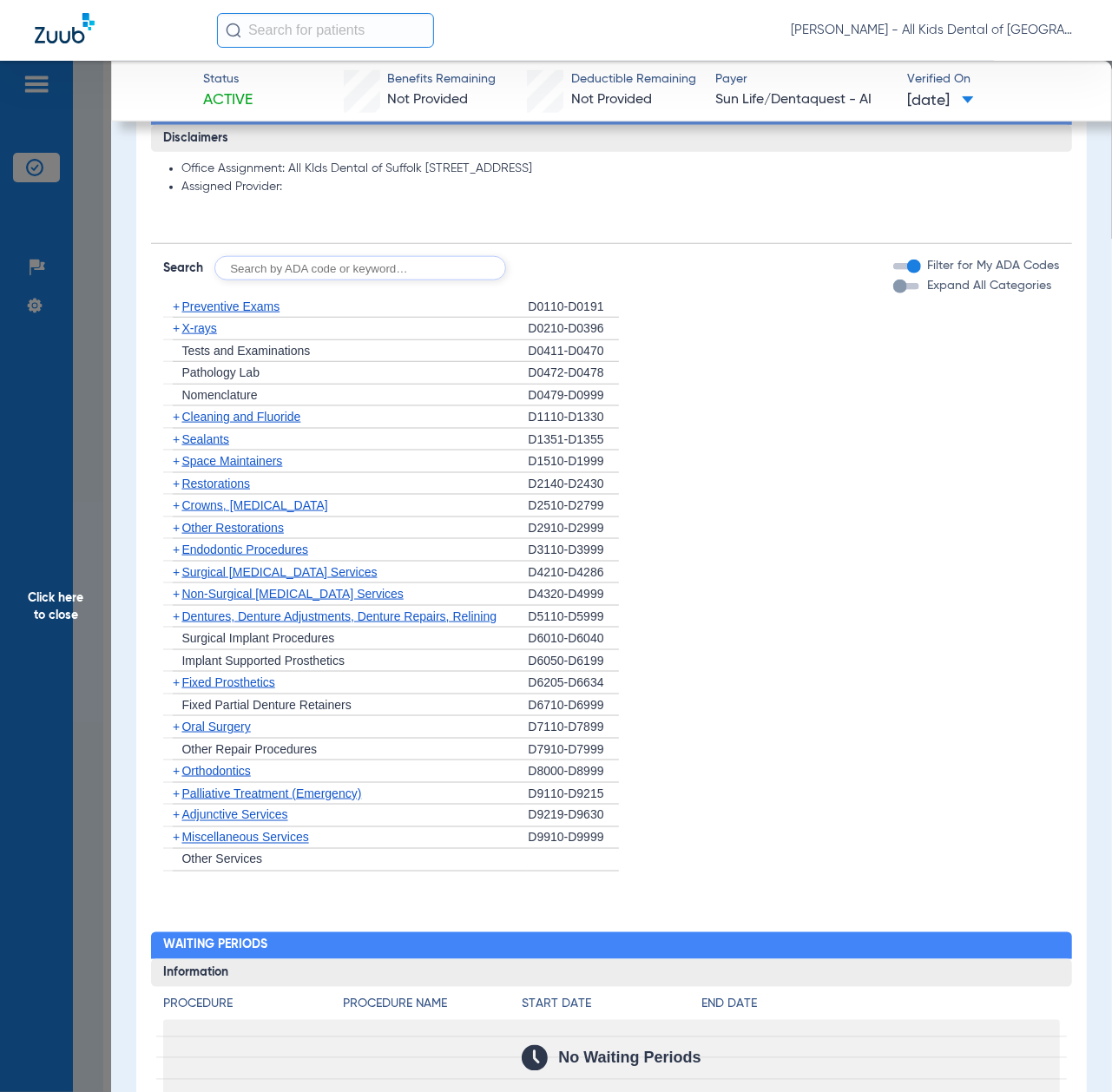
click at [354, 271] on input "text" at bounding box center [360, 269] width 291 height 25
paste input "D1206, D0330, D1351"
type input "D1206, D0330, D1351"
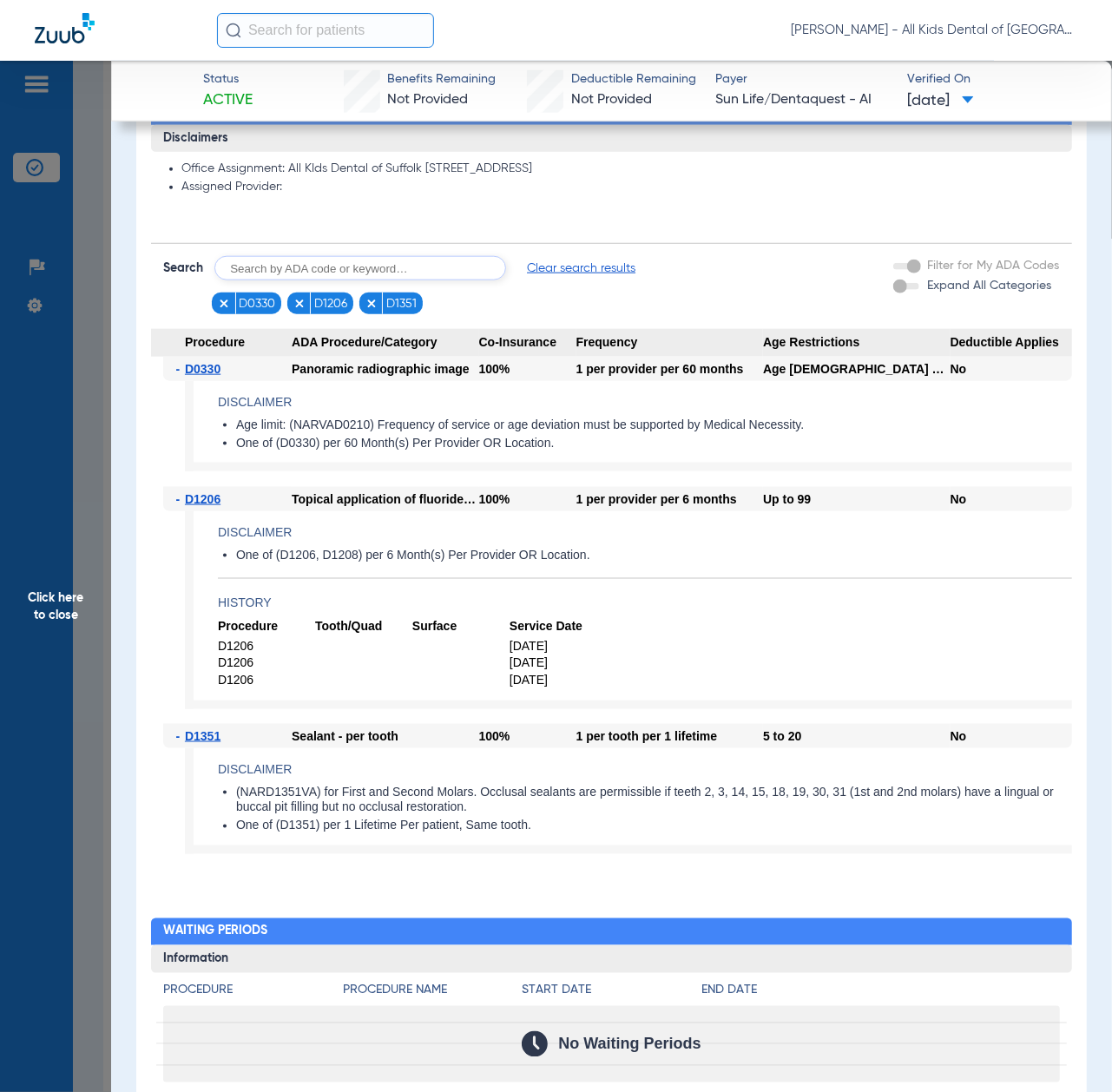
click at [42, 604] on span "Click here to close" at bounding box center [56, 607] width 111 height 1092
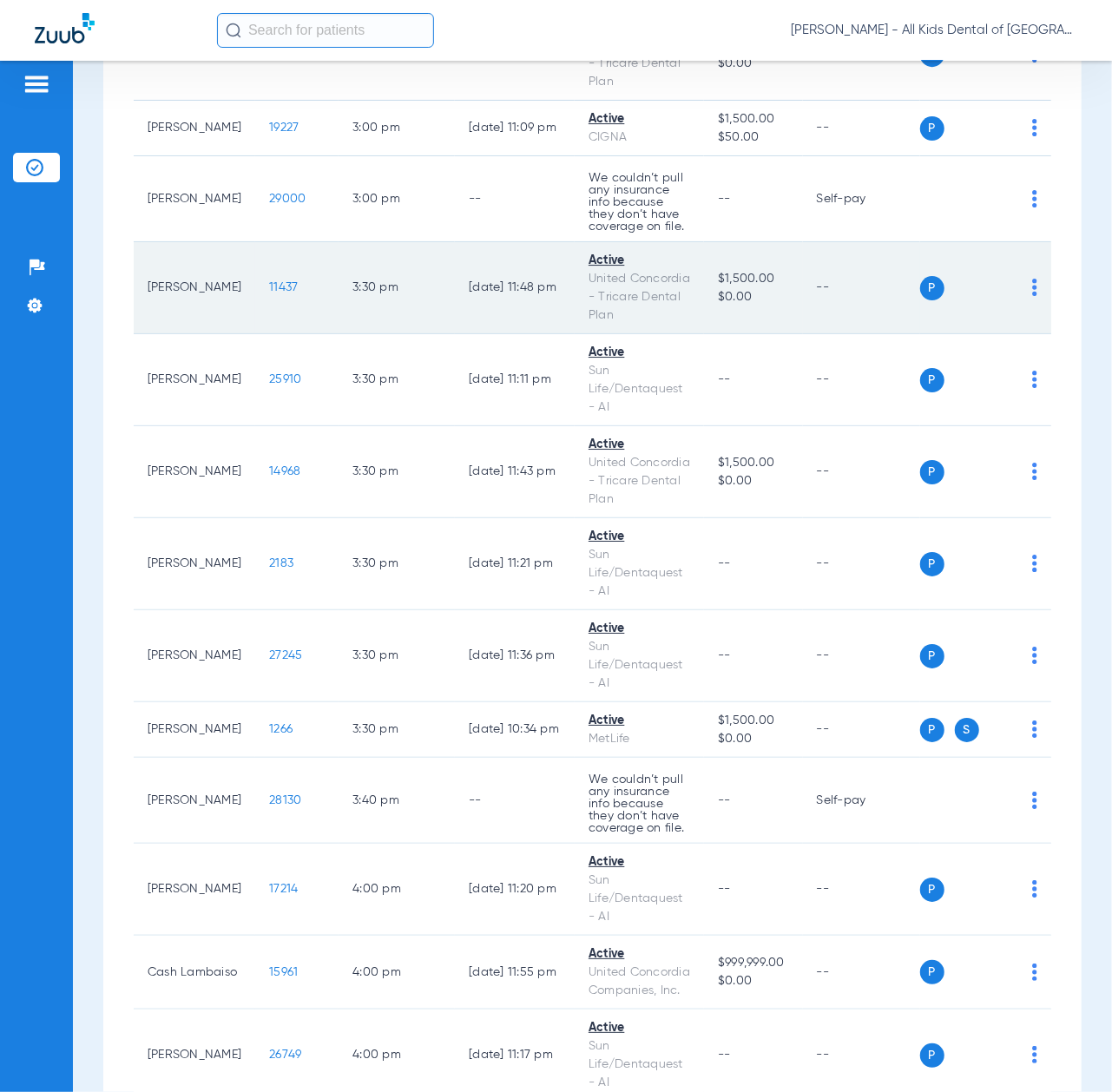
scroll to position [6252, 0]
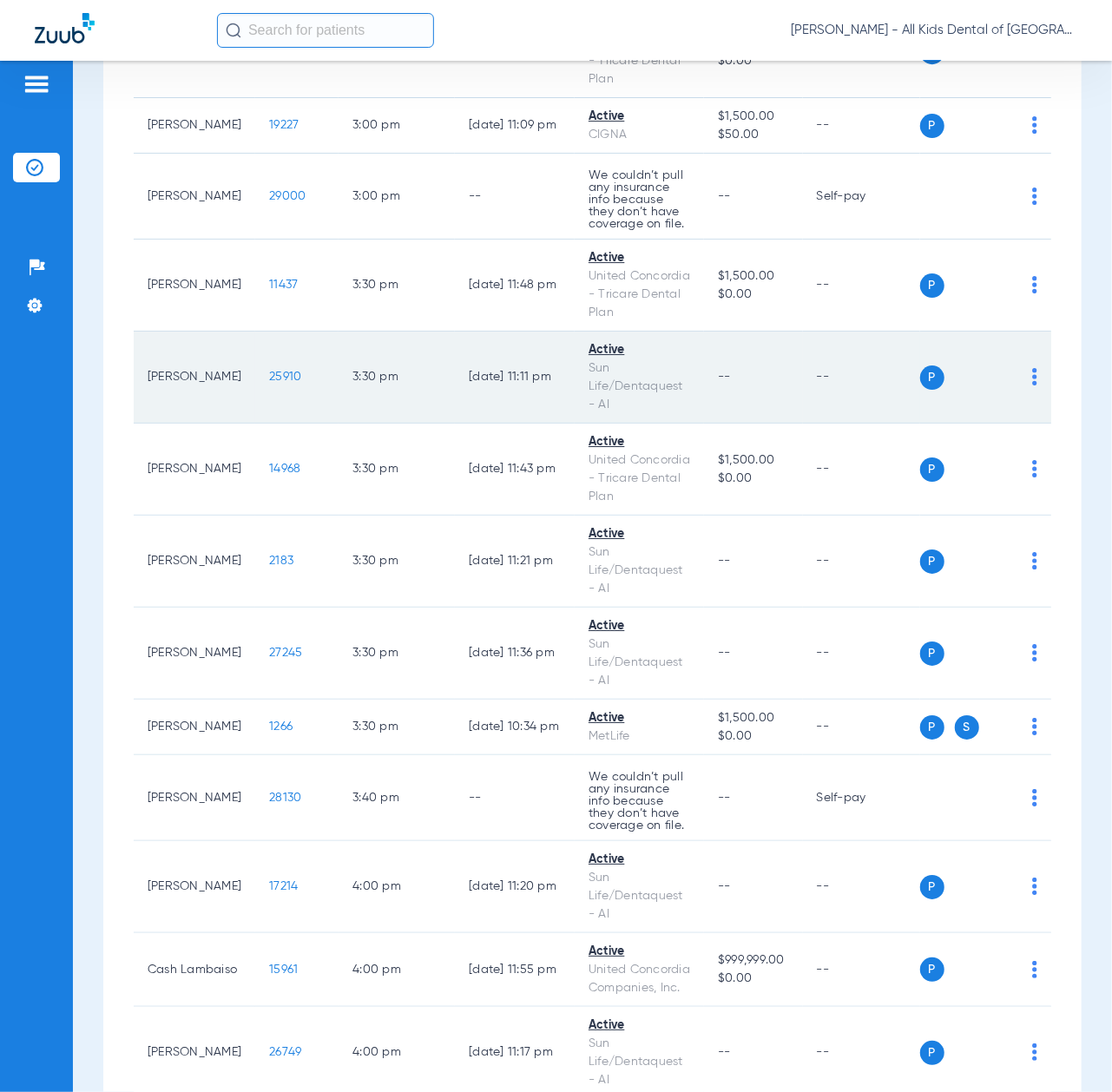
click at [269, 383] on span "25910" at bounding box center [285, 377] width 32 height 12
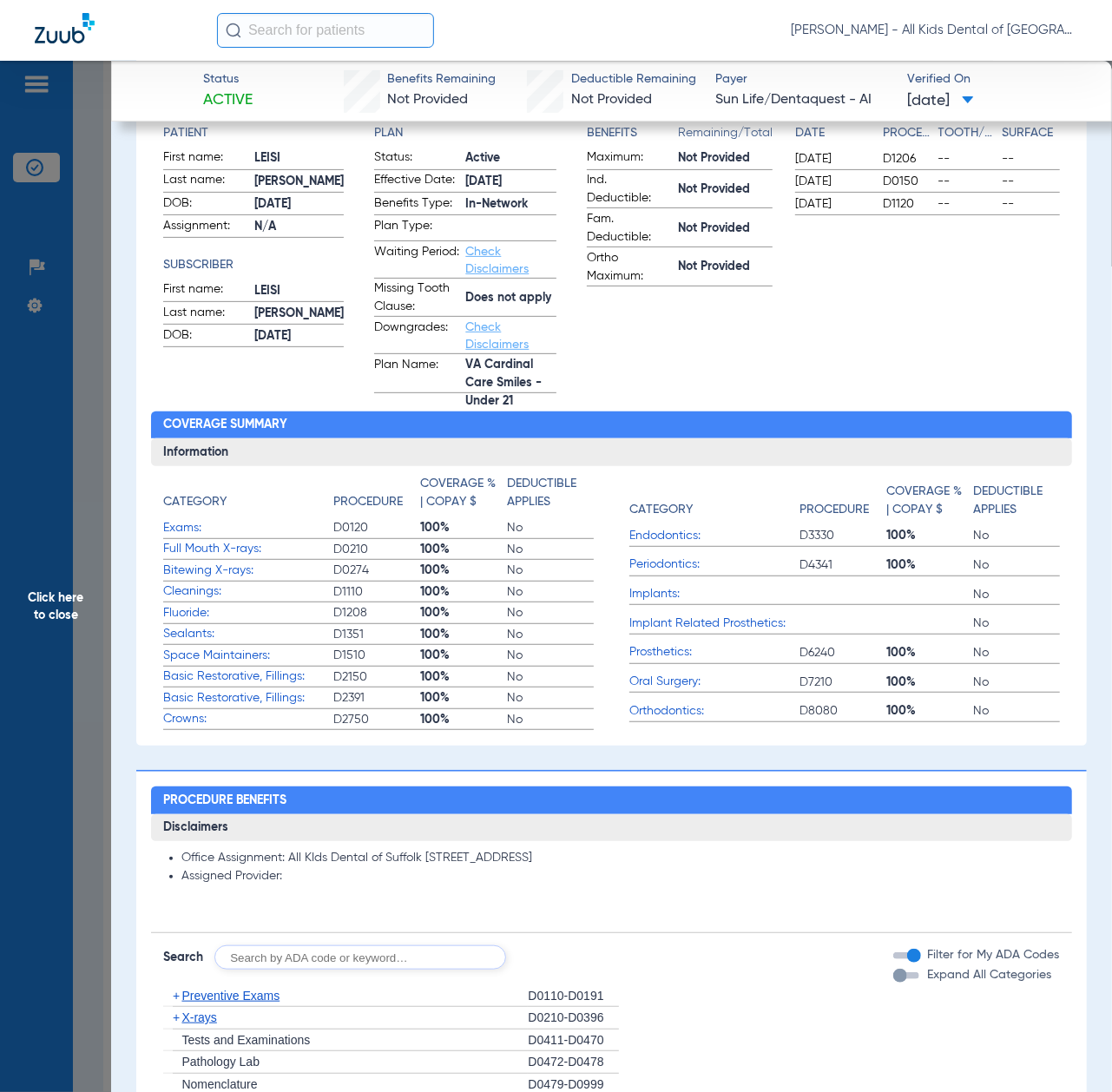
scroll to position [578, 0]
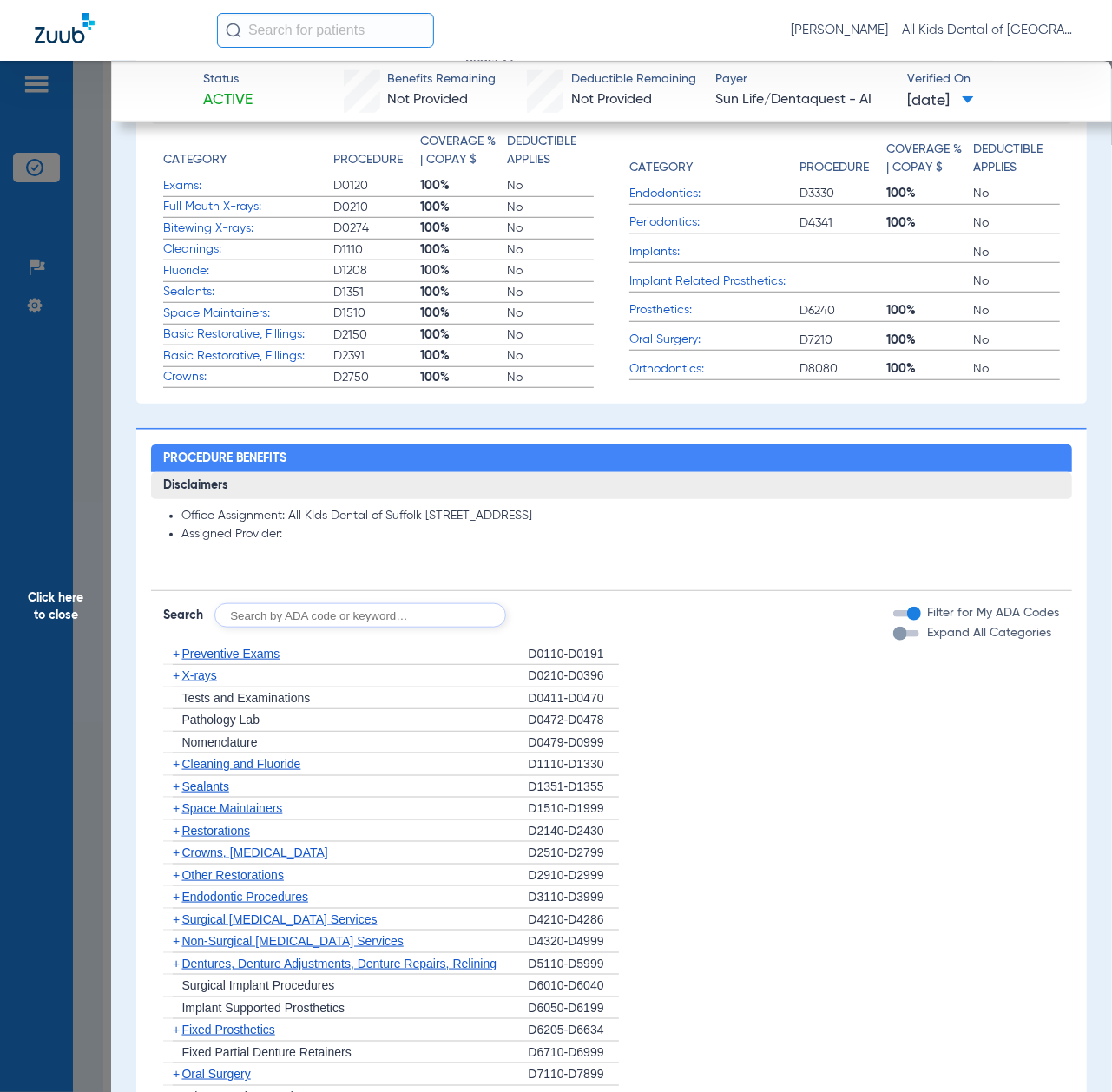
click at [283, 612] on input "text" at bounding box center [360, 616] width 291 height 25
paste input "D1206, D0330, D1351"
type input "D1206, D0330, D1351"
click button "Search" at bounding box center [571, 616] width 69 height 25
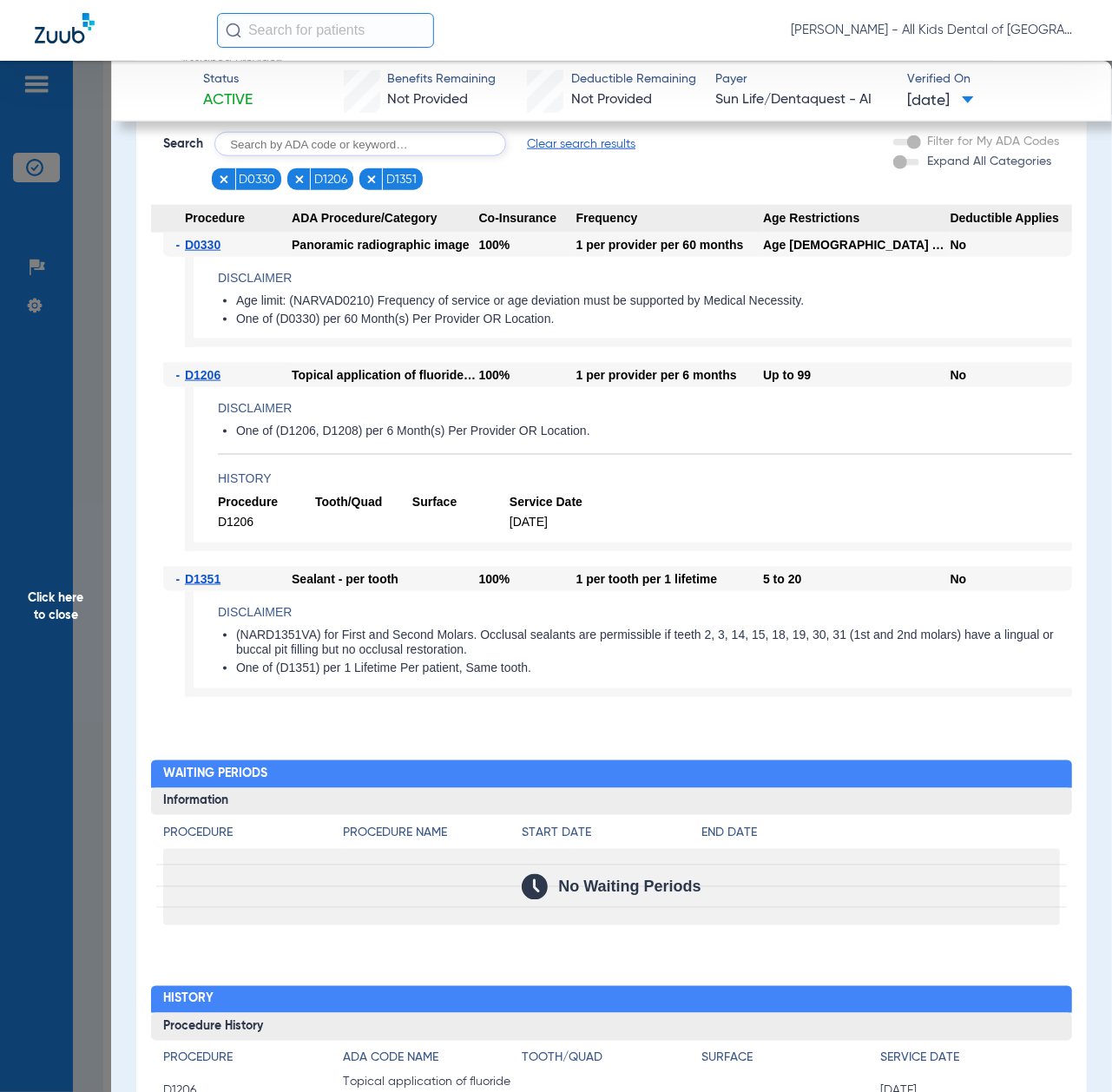
scroll to position [1050, 0]
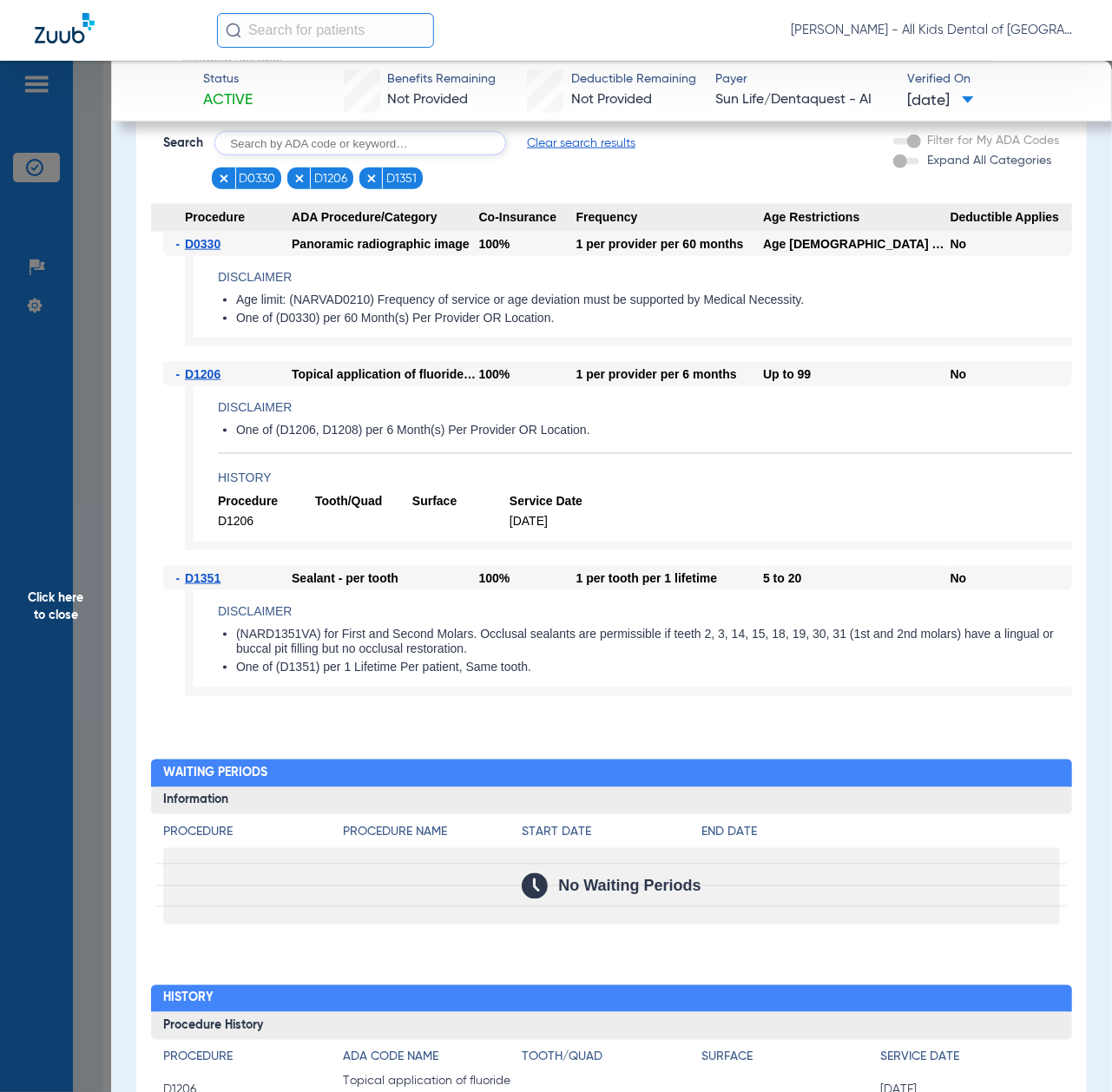
click at [47, 658] on span "Click here to close" at bounding box center [56, 607] width 111 height 1092
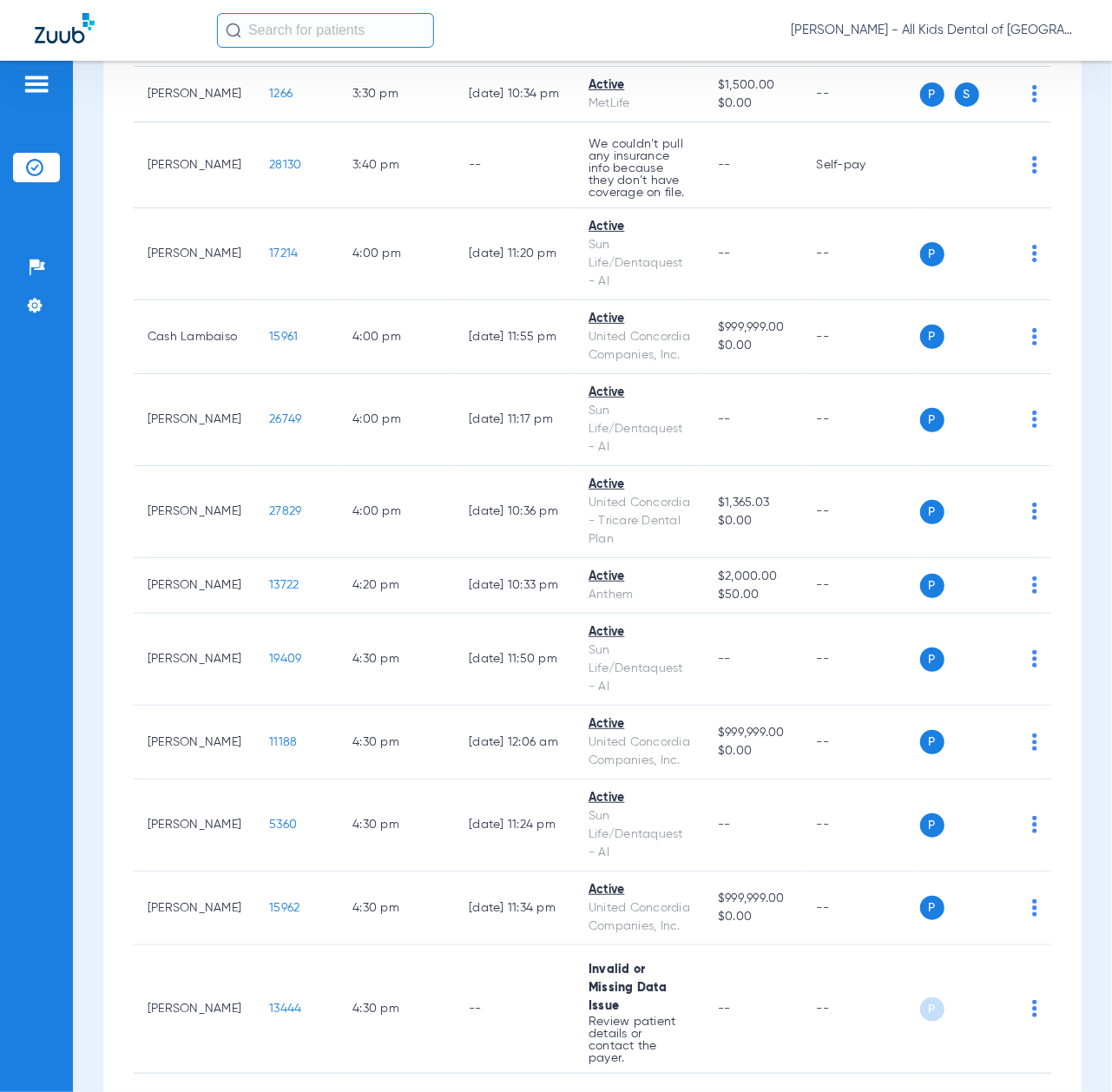
scroll to position [6946, 0]
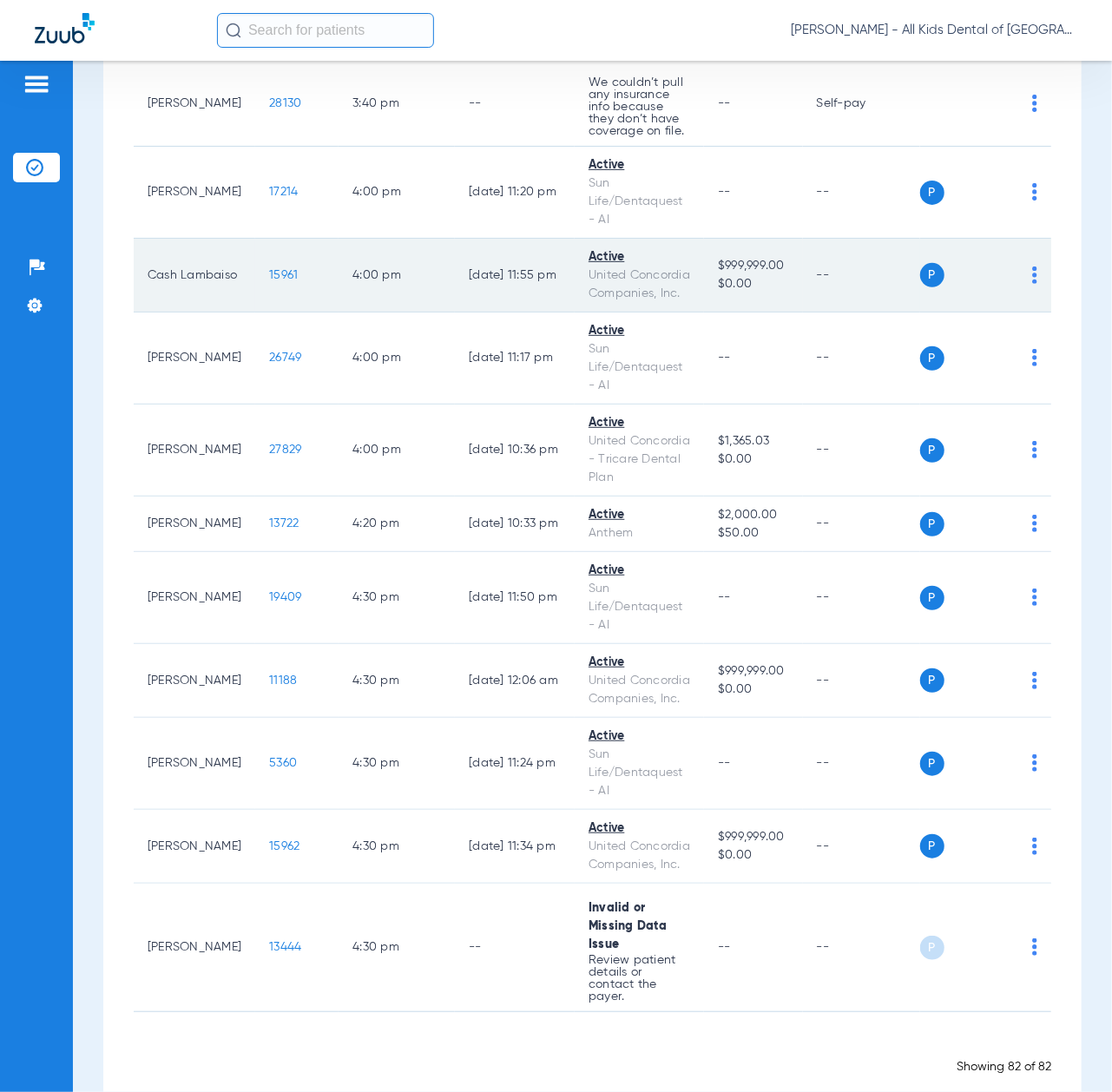
click at [269, 281] on span "15961" at bounding box center [284, 276] width 28 height 12
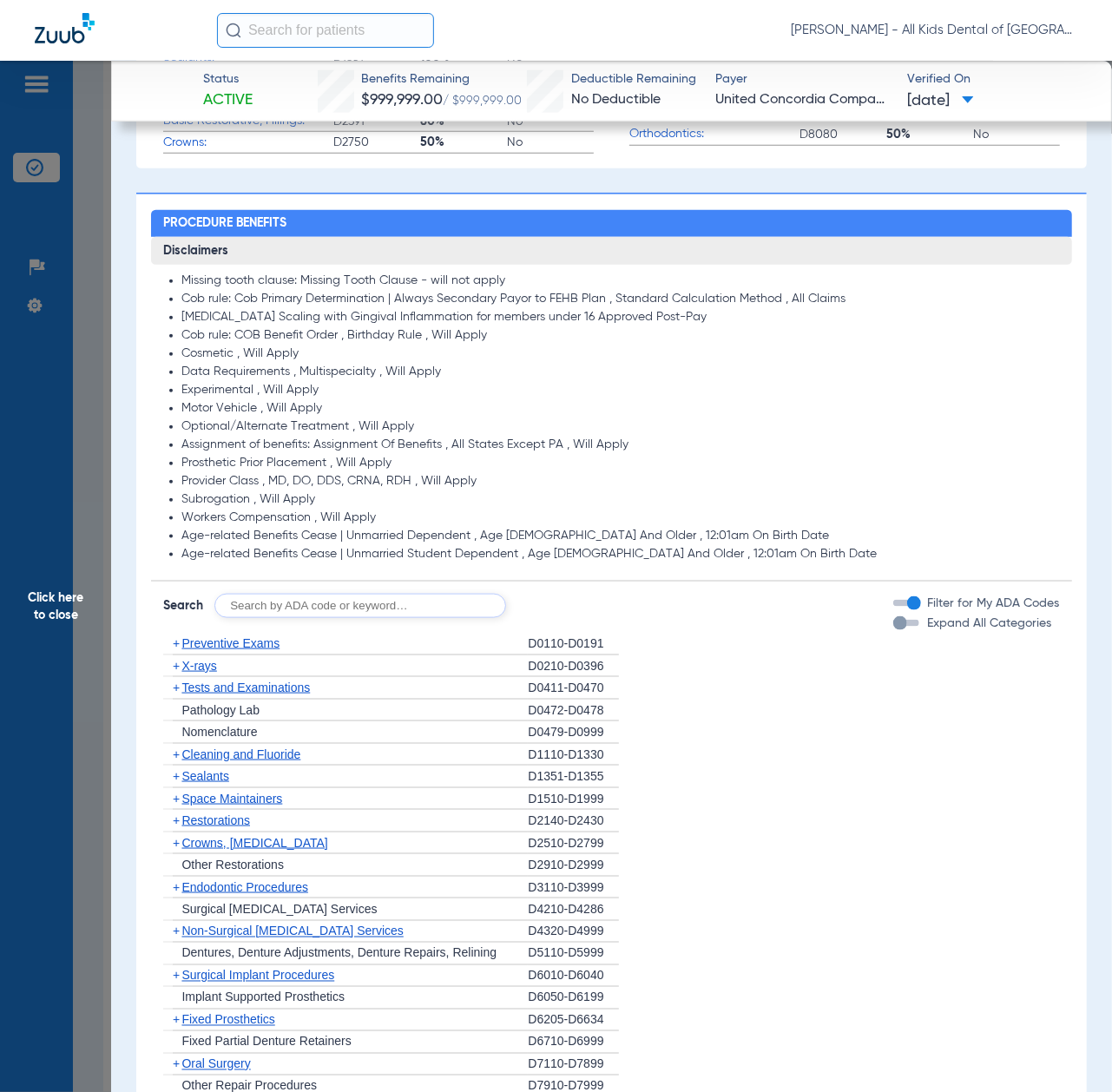
scroll to position [926, 0]
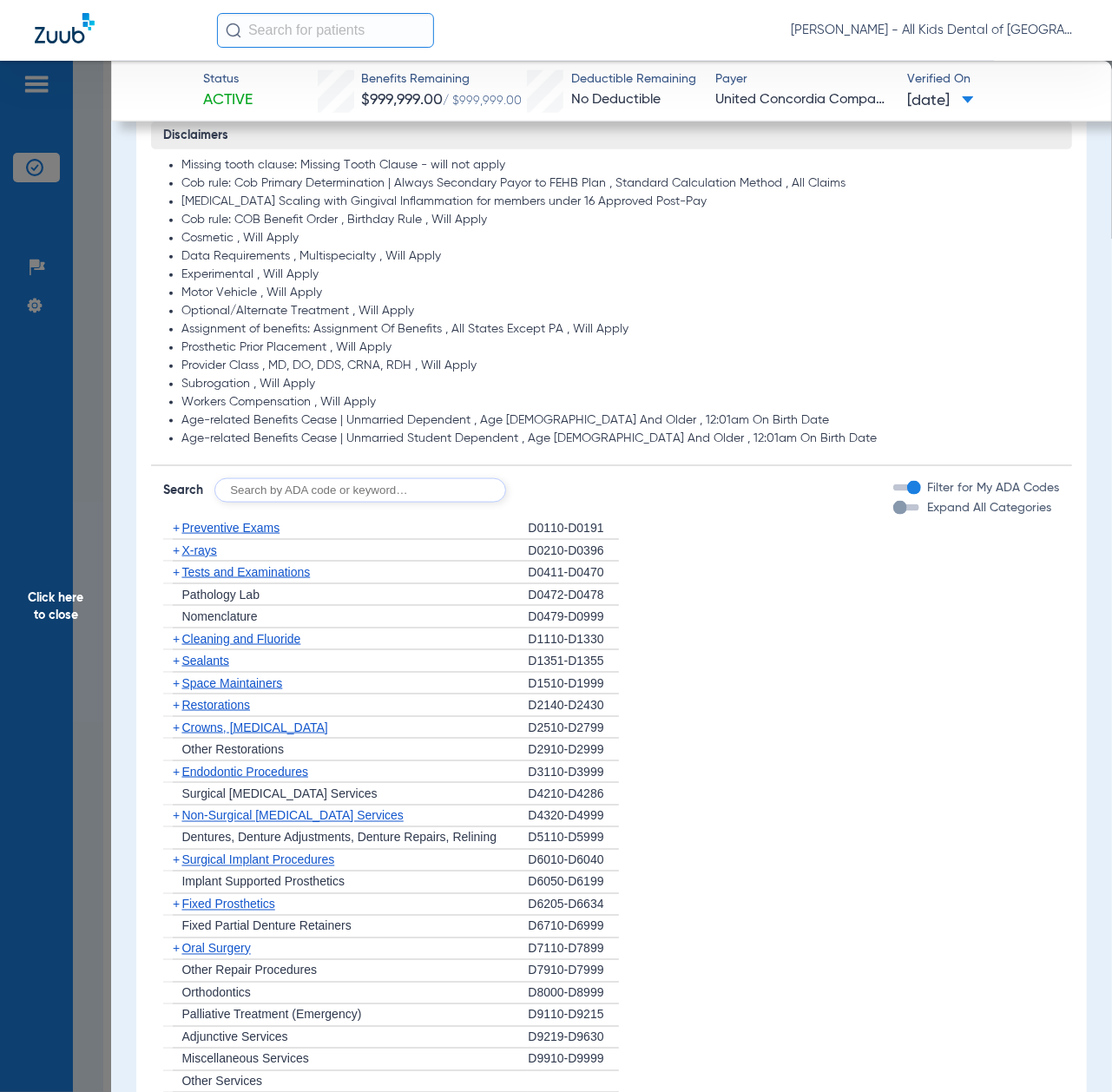
click at [335, 491] on input "text" at bounding box center [360, 490] width 291 height 25
paste input "D1206, D0330, D1351"
type input "D1206, D0330, D1351"
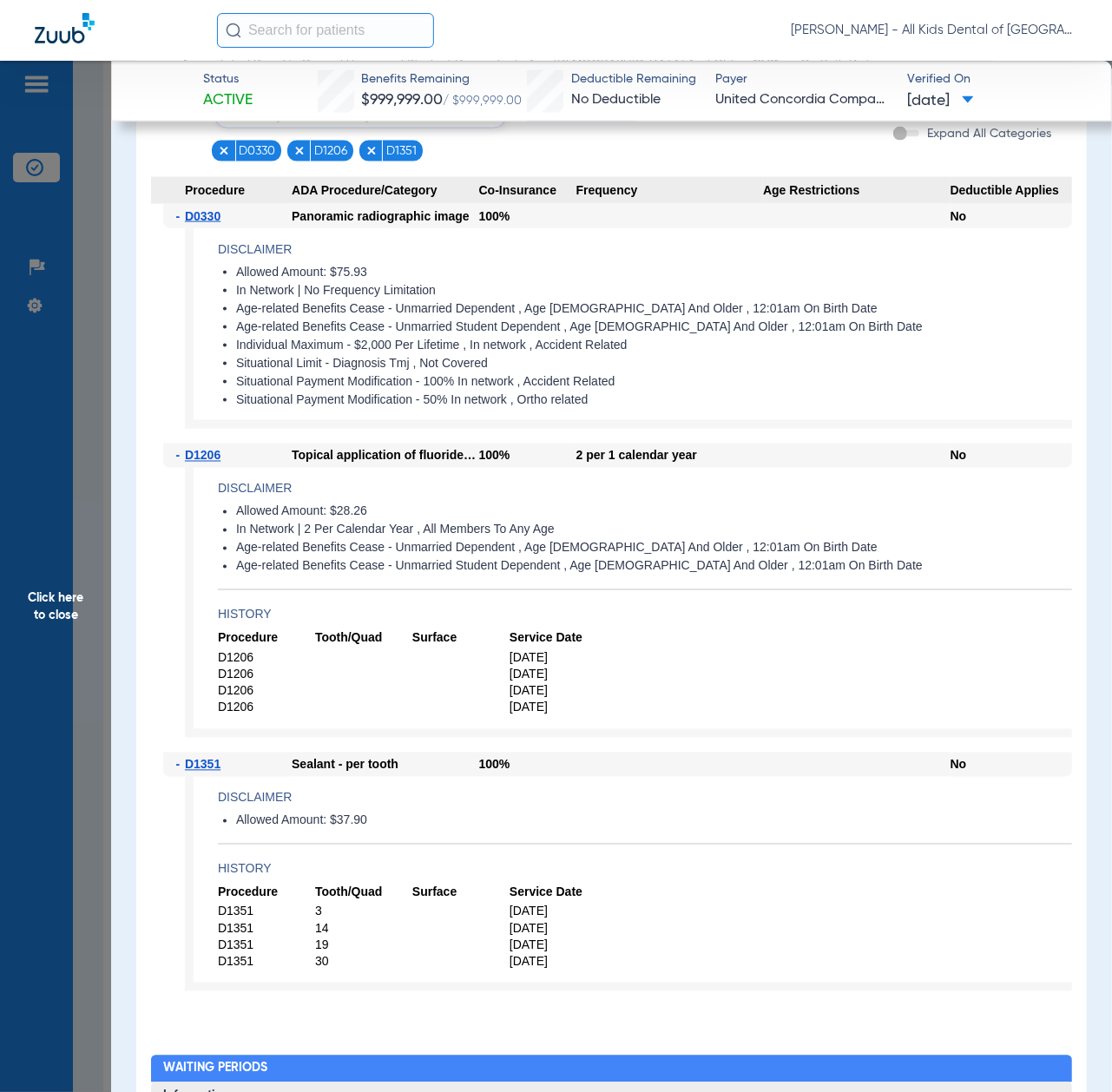
scroll to position [1273, 0]
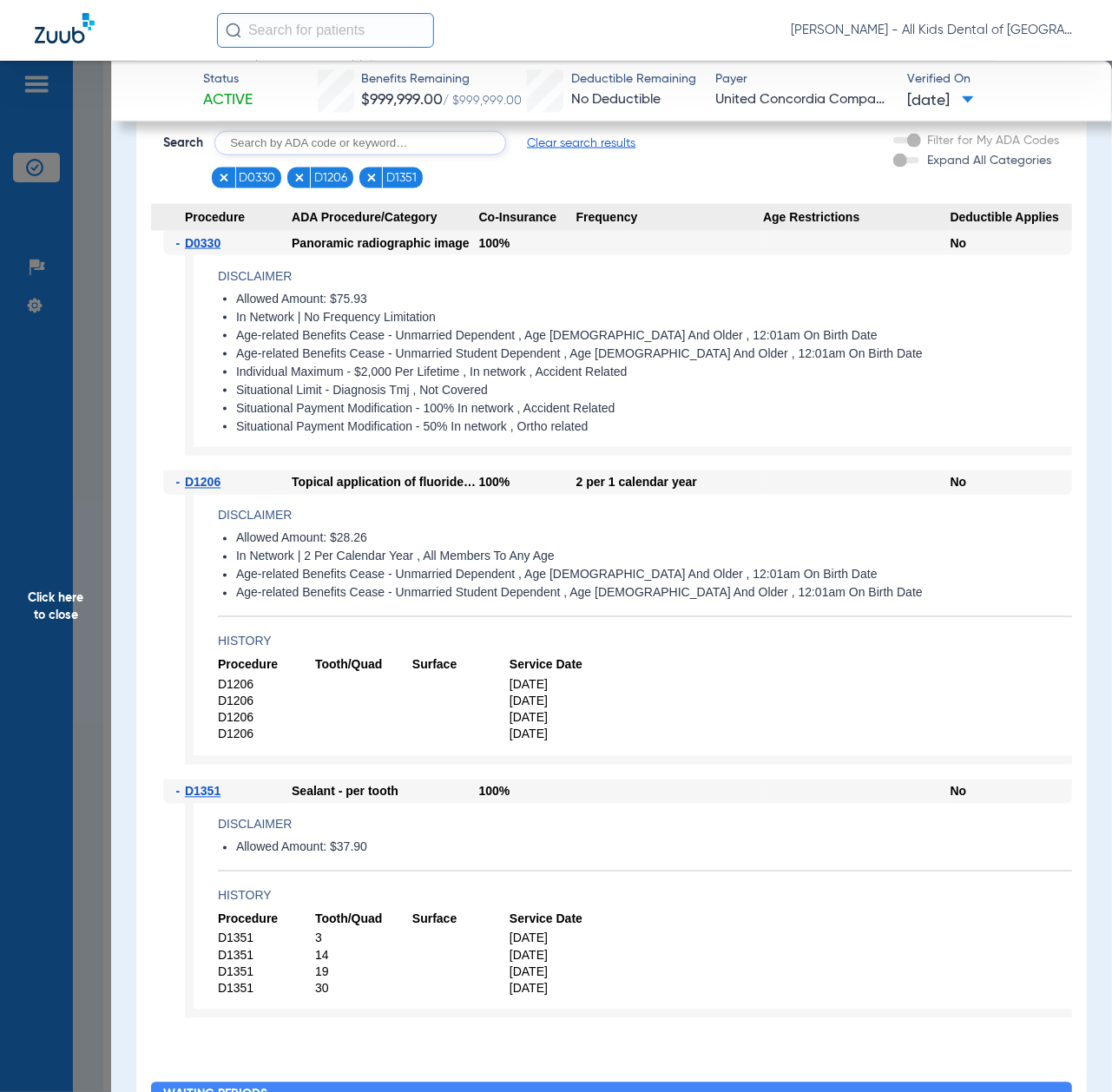
click at [98, 632] on span "Click here to close" at bounding box center [56, 607] width 111 height 1092
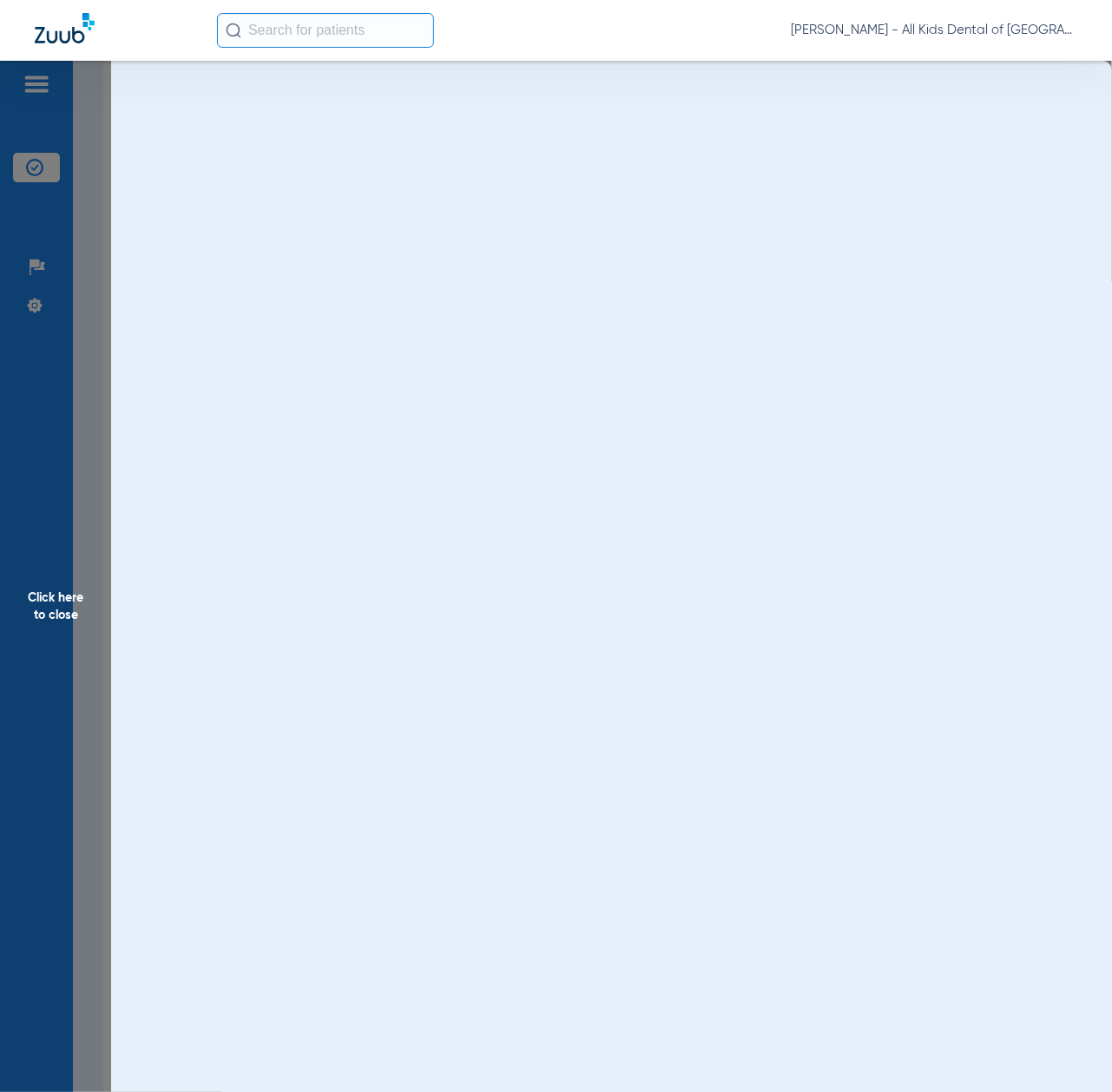
scroll to position [0, 0]
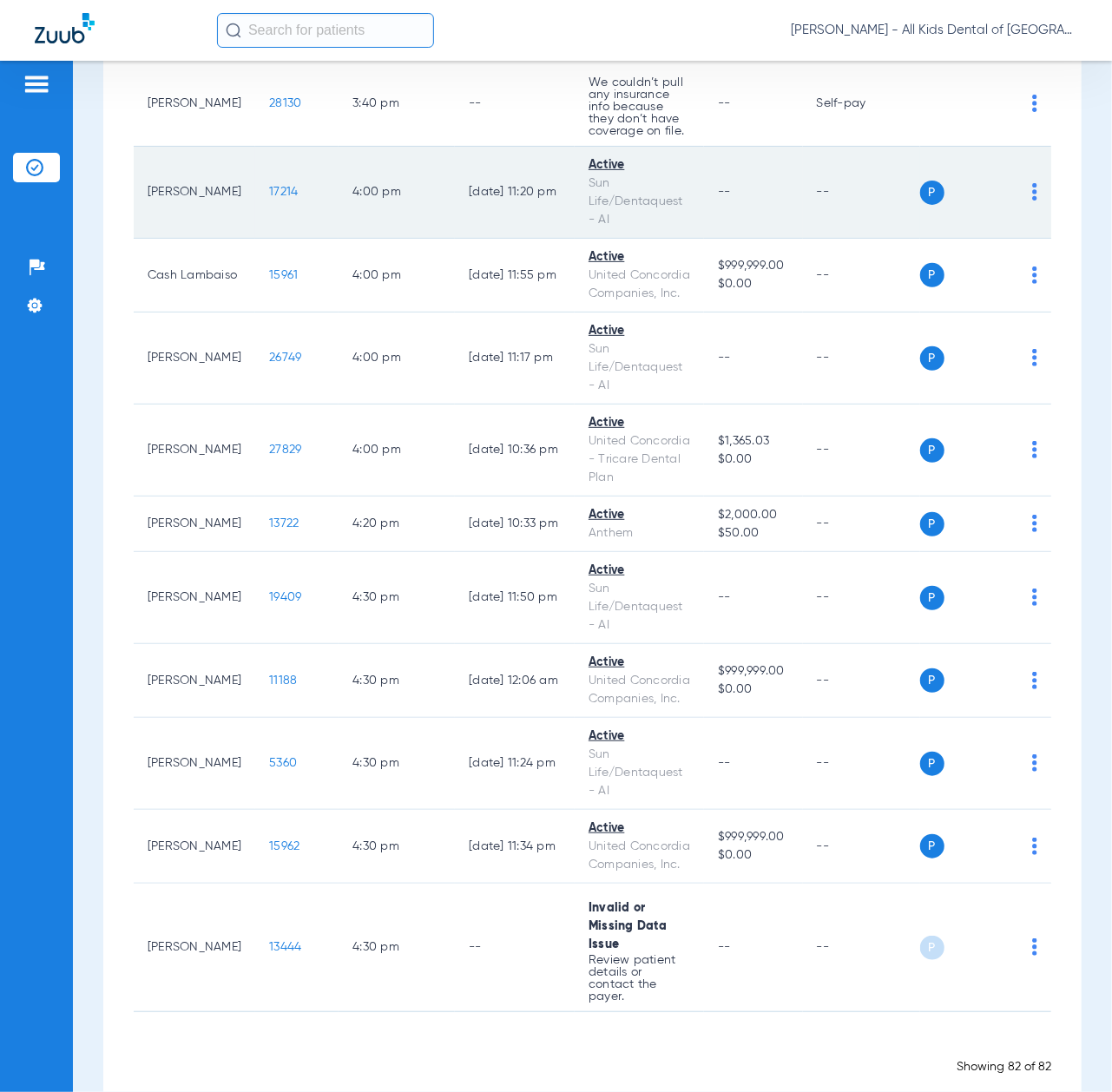
click at [269, 198] on span "17214" at bounding box center [284, 192] width 28 height 12
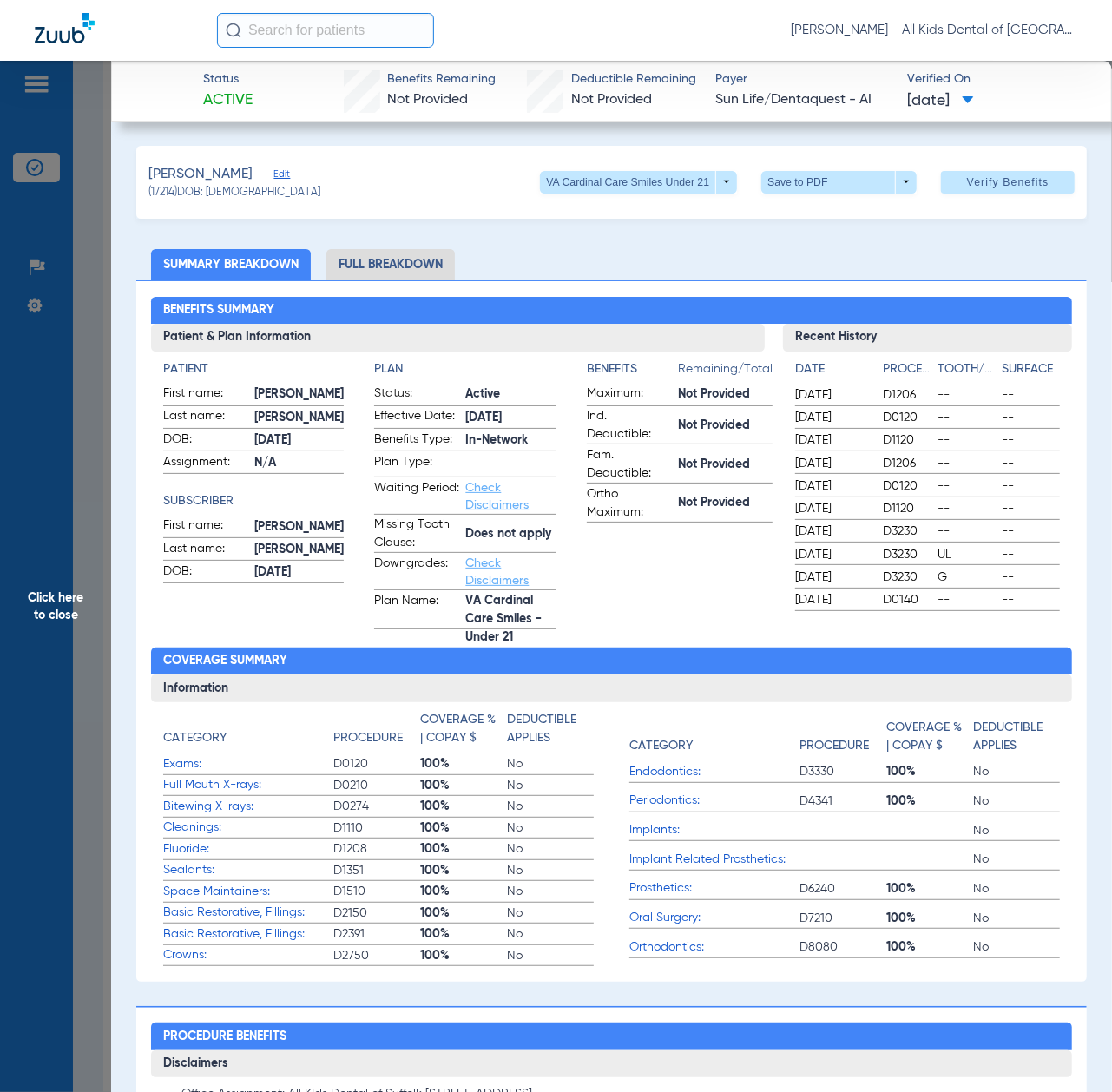
scroll to position [694, 0]
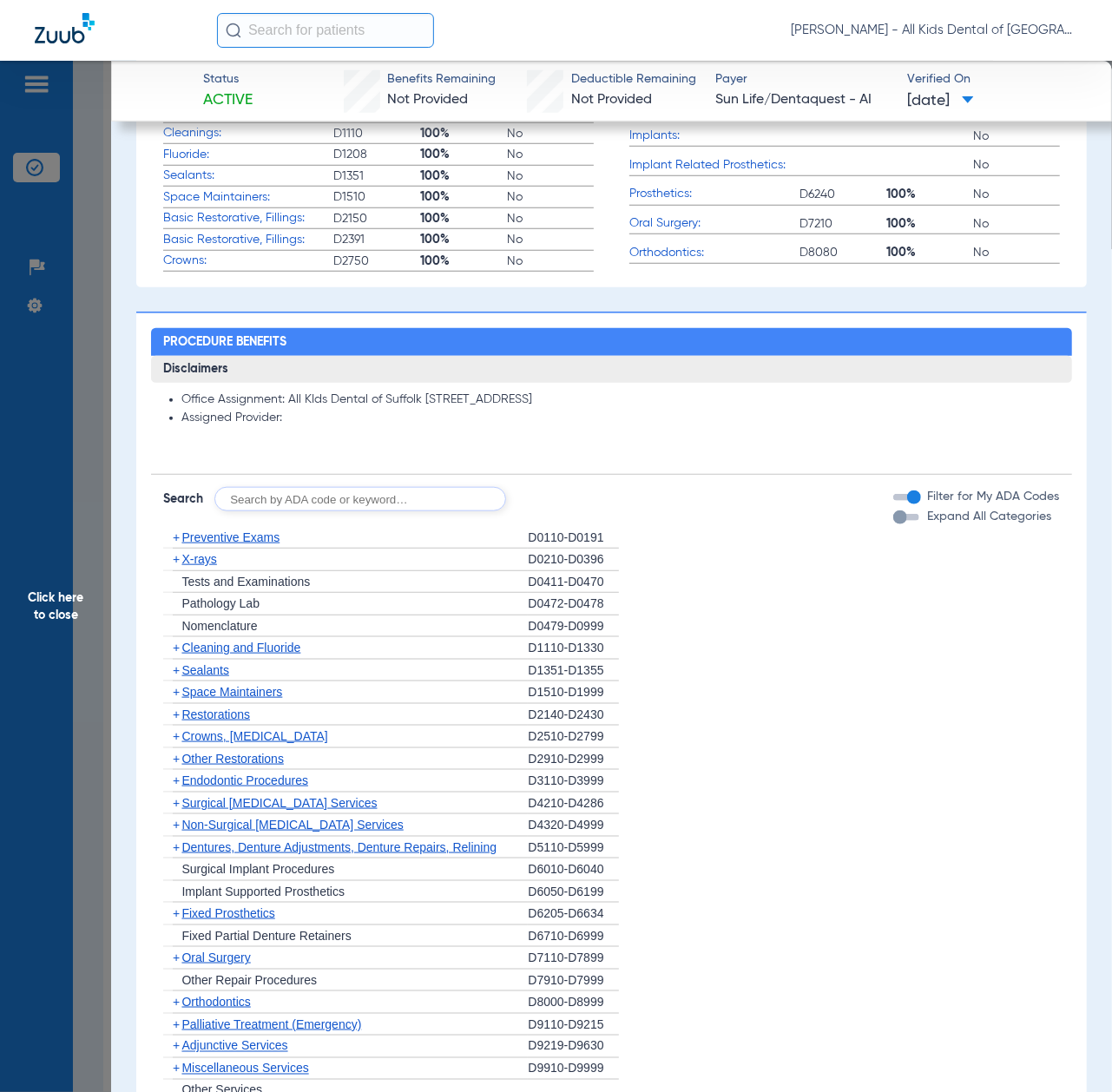
click at [310, 489] on input "text" at bounding box center [360, 499] width 291 height 25
paste input "D1206, D0330, D1351"
type input "D1206, D0330, D1351"
click button "Search" at bounding box center [571, 499] width 69 height 25
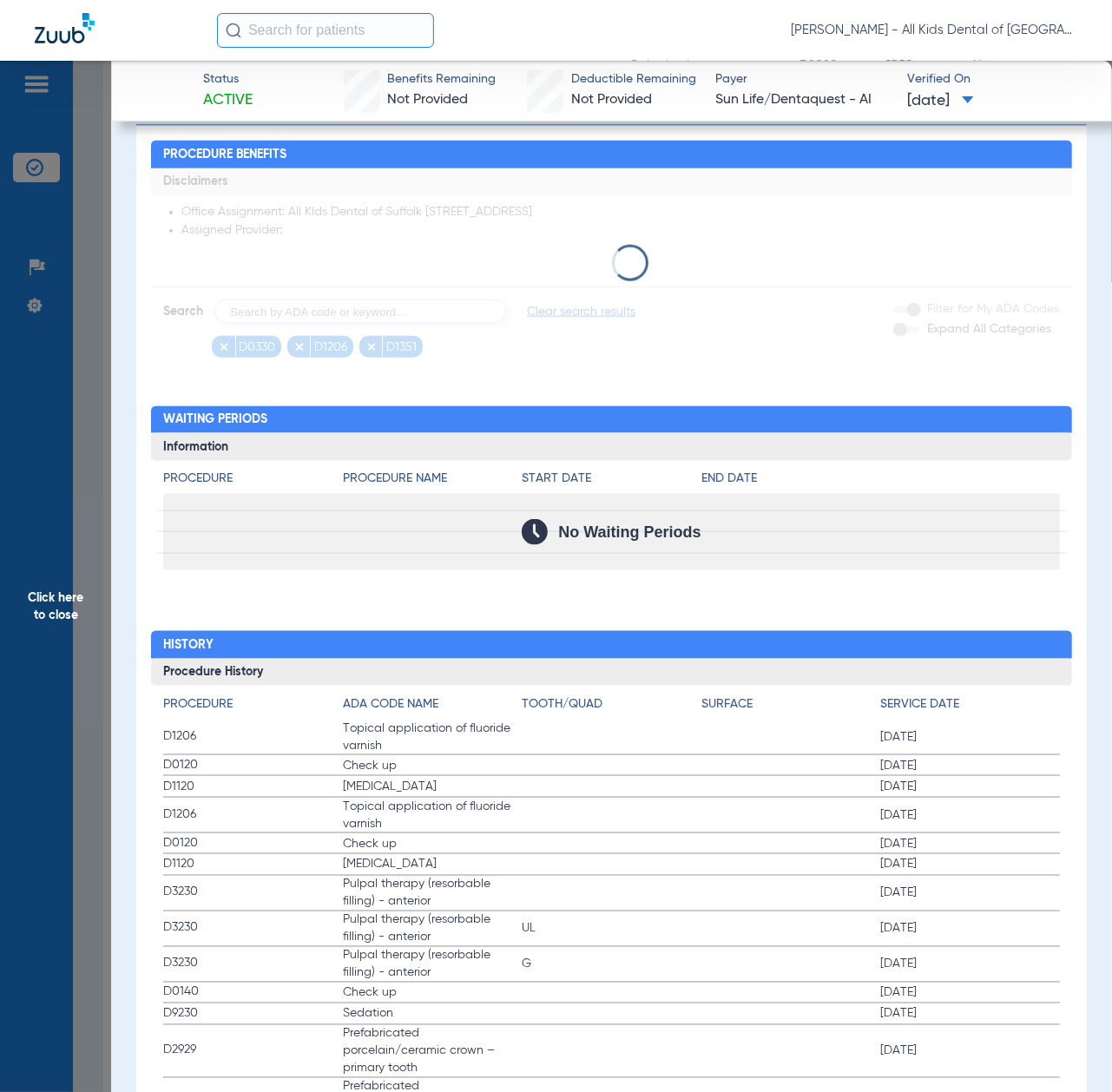
scroll to position [926, 0]
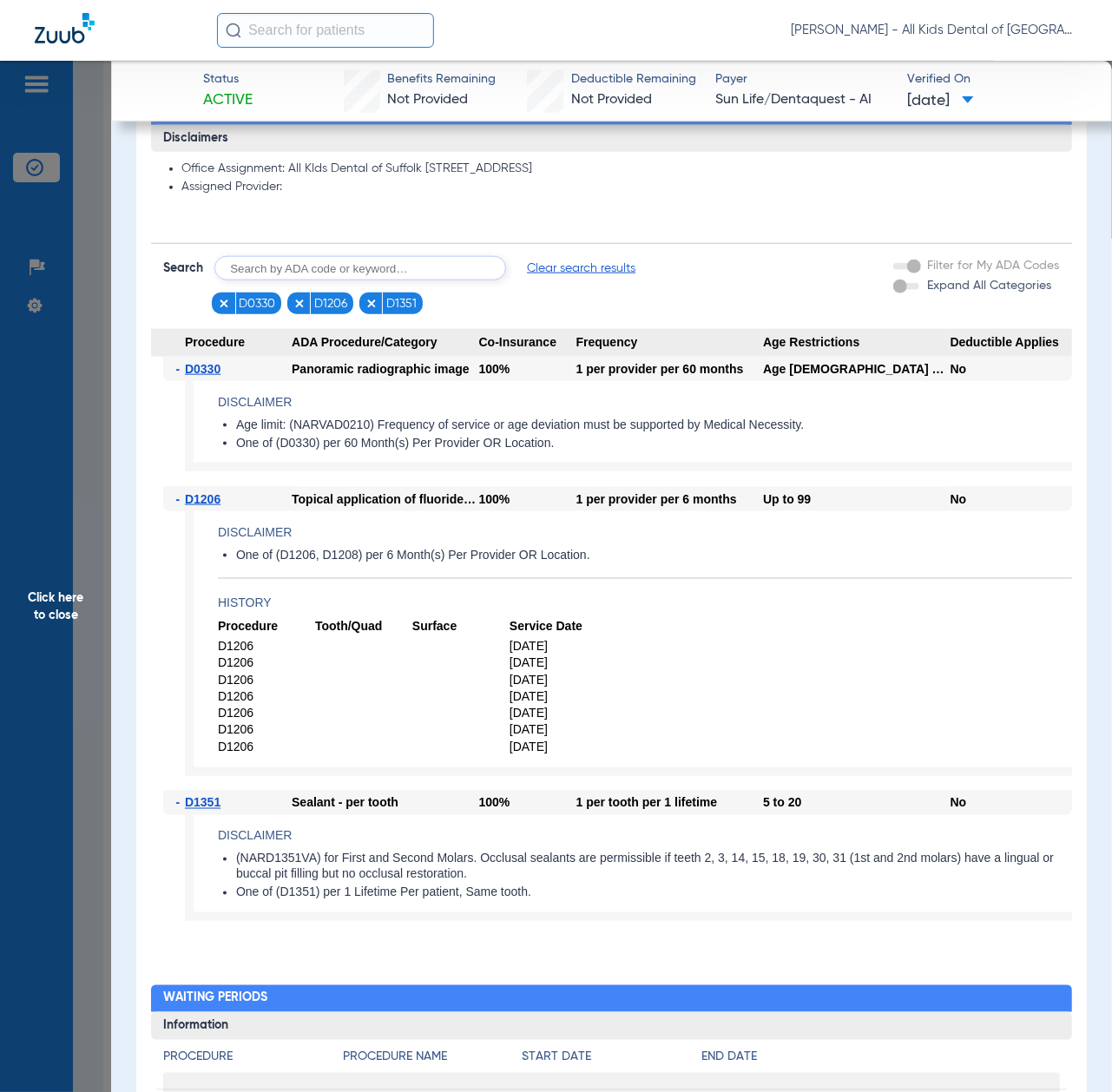
drag, startPoint x: 47, startPoint y: 504, endPoint x: 60, endPoint y: 601, distance: 97.9
click at [47, 504] on span "Click here to close" at bounding box center [56, 607] width 111 height 1092
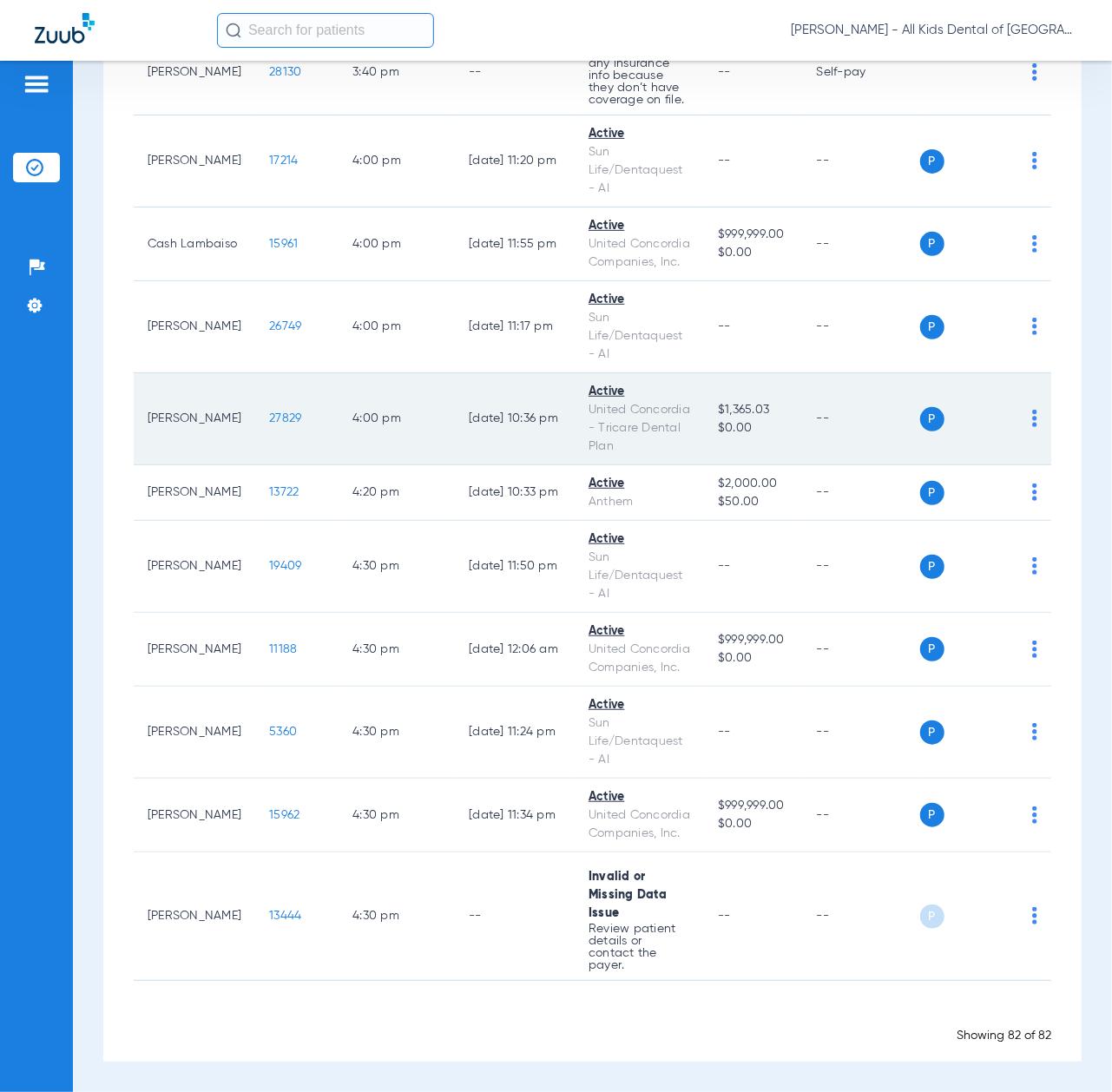
scroll to position [7293, 0]
click at [269, 425] on span "27829" at bounding box center [285, 419] width 32 height 12
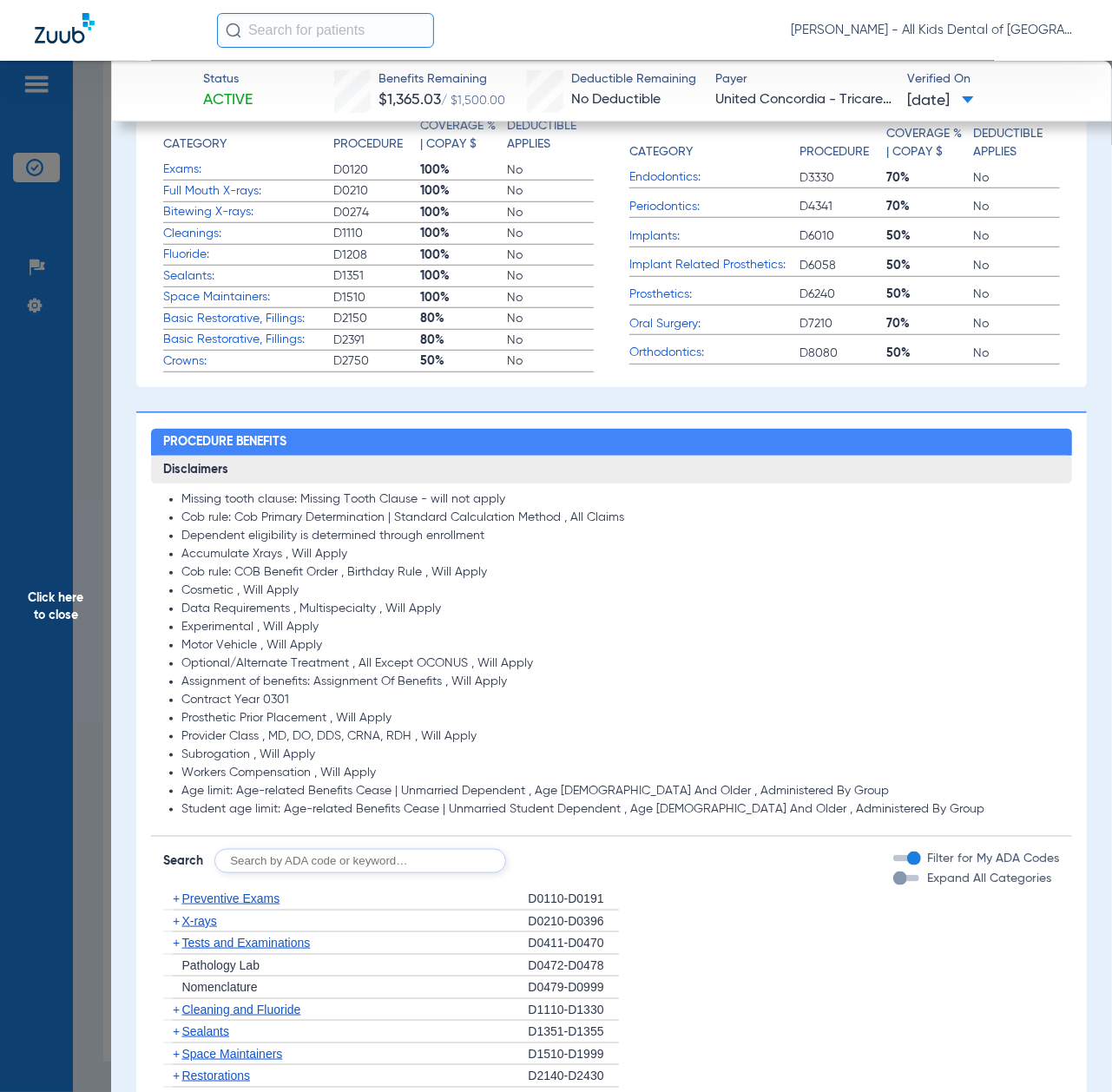
scroll to position [1042, 0]
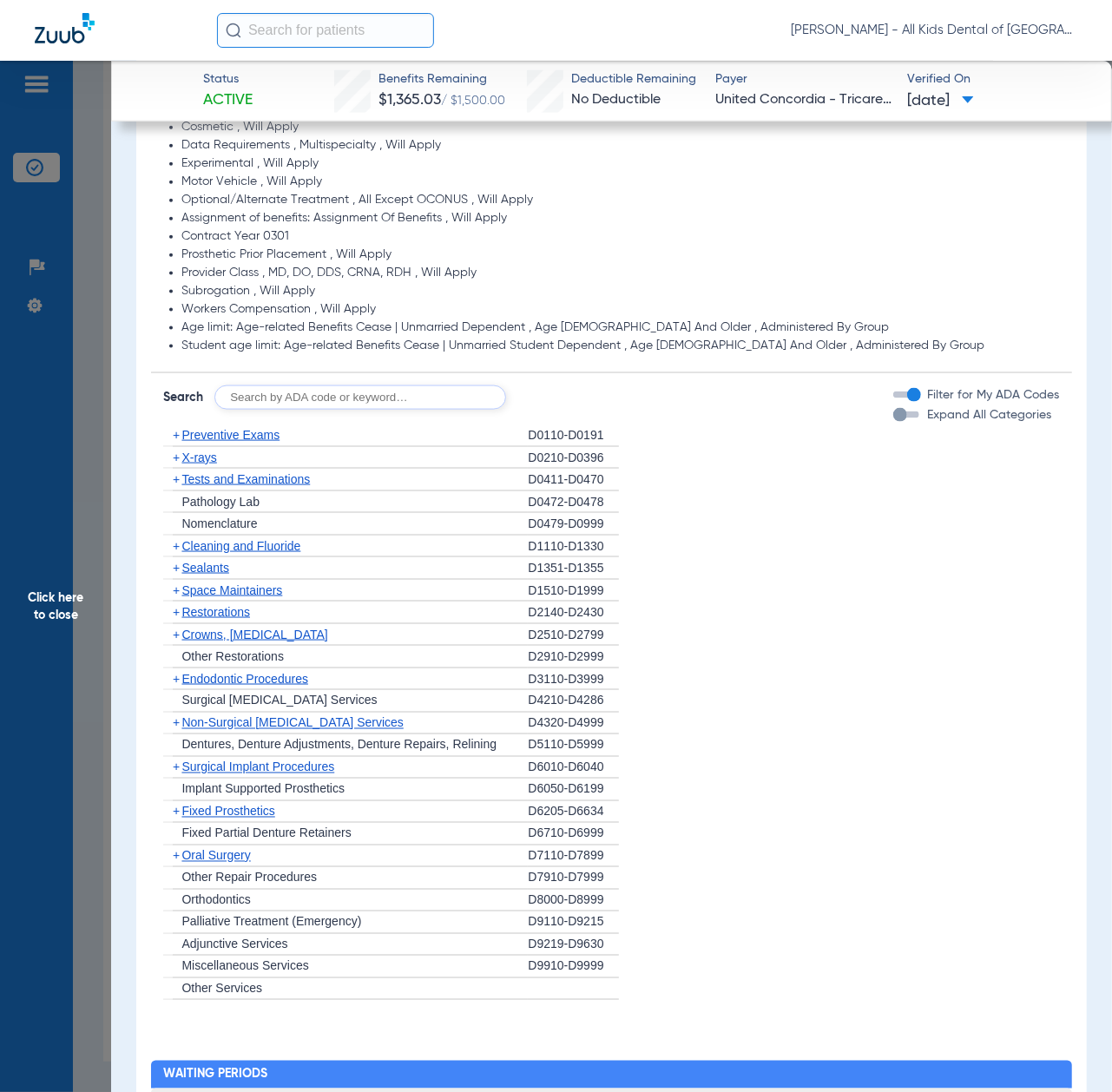
click at [359, 401] on input "text" at bounding box center [360, 398] width 291 height 25
paste input "D1206, D0330, D1351"
type input "D1206, D0330, D1351"
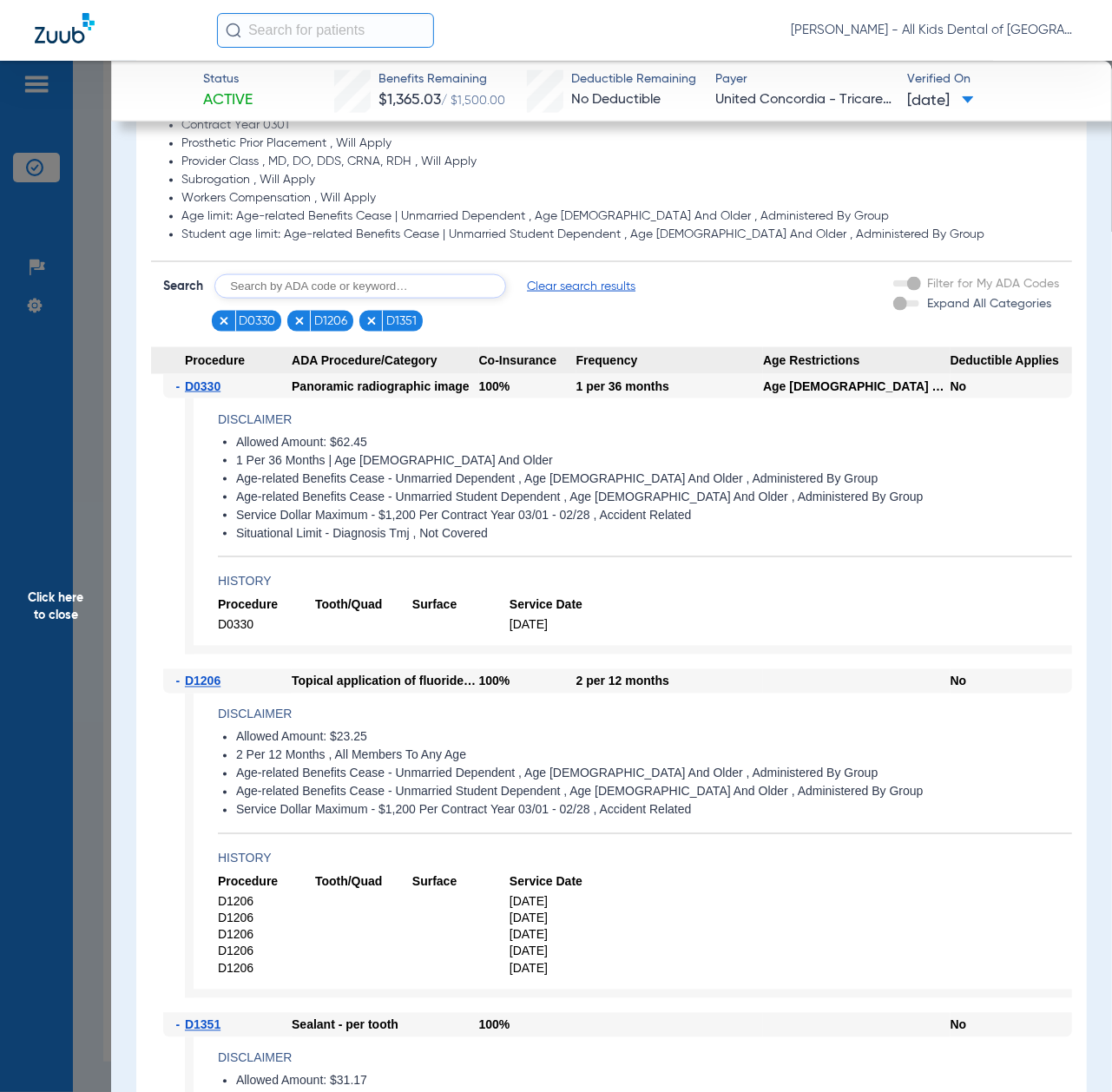
scroll to position [1269, 0]
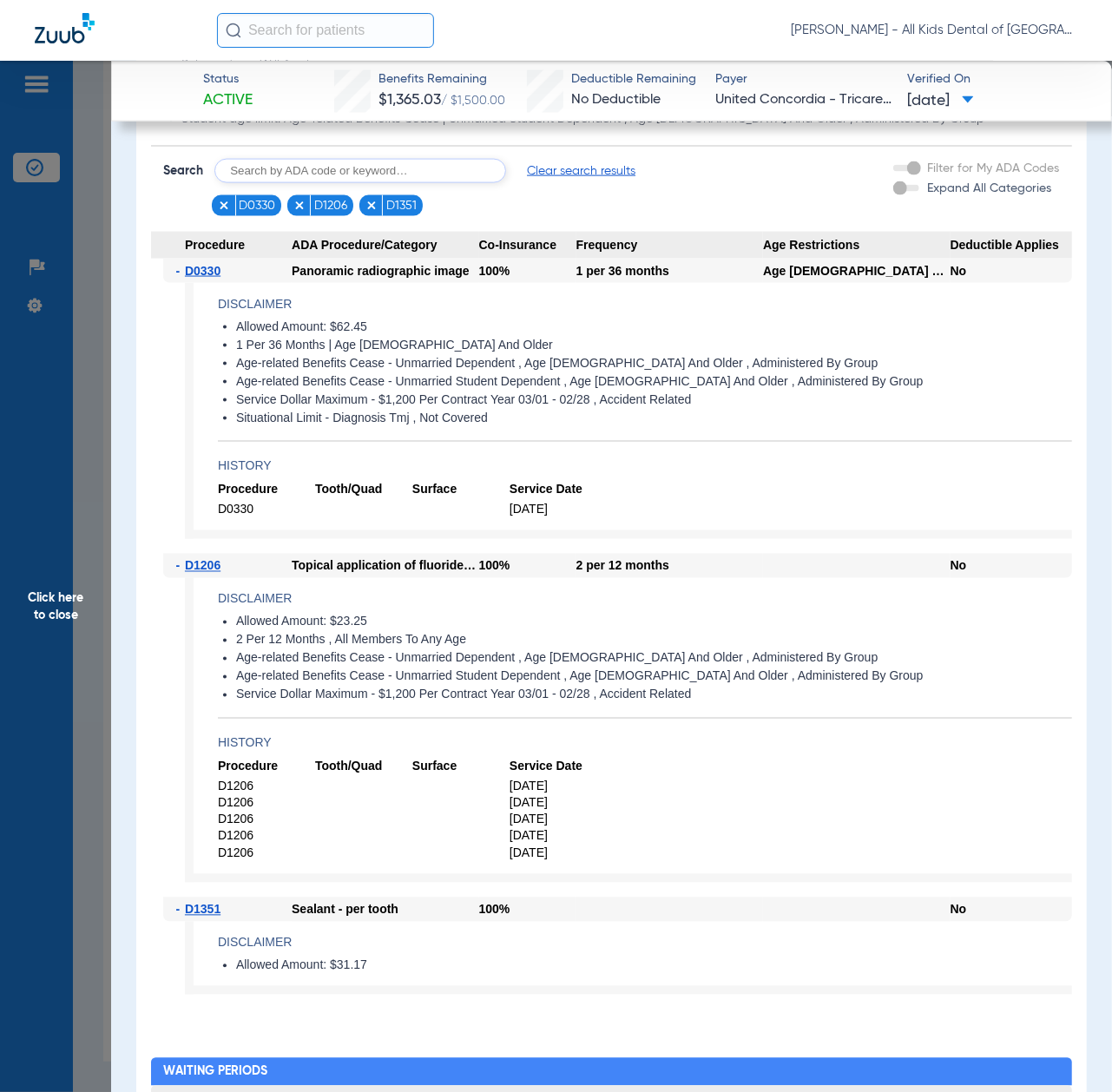
click at [43, 685] on span "Click here to close" at bounding box center [56, 607] width 111 height 1092
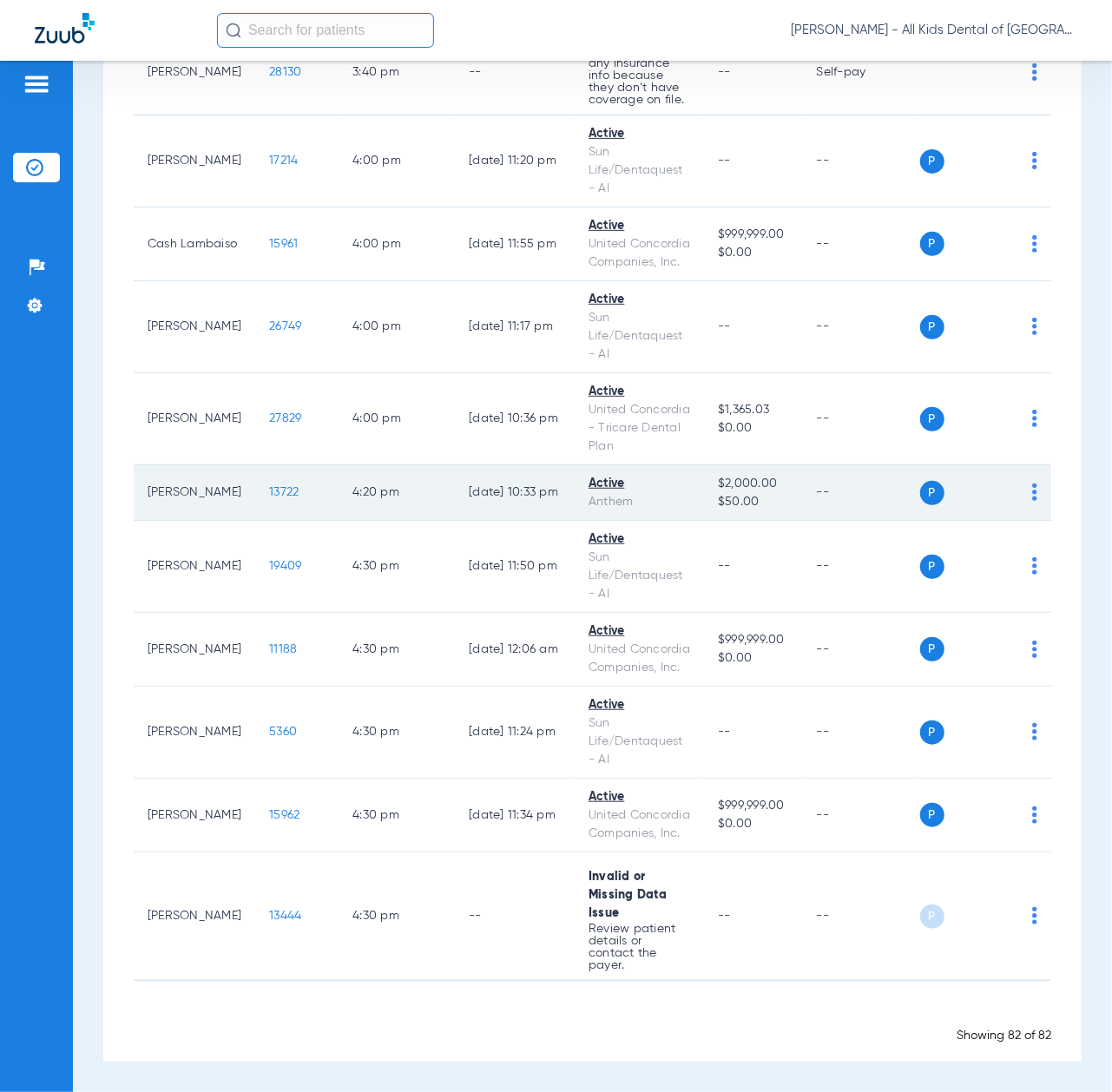
scroll to position [7640, 0]
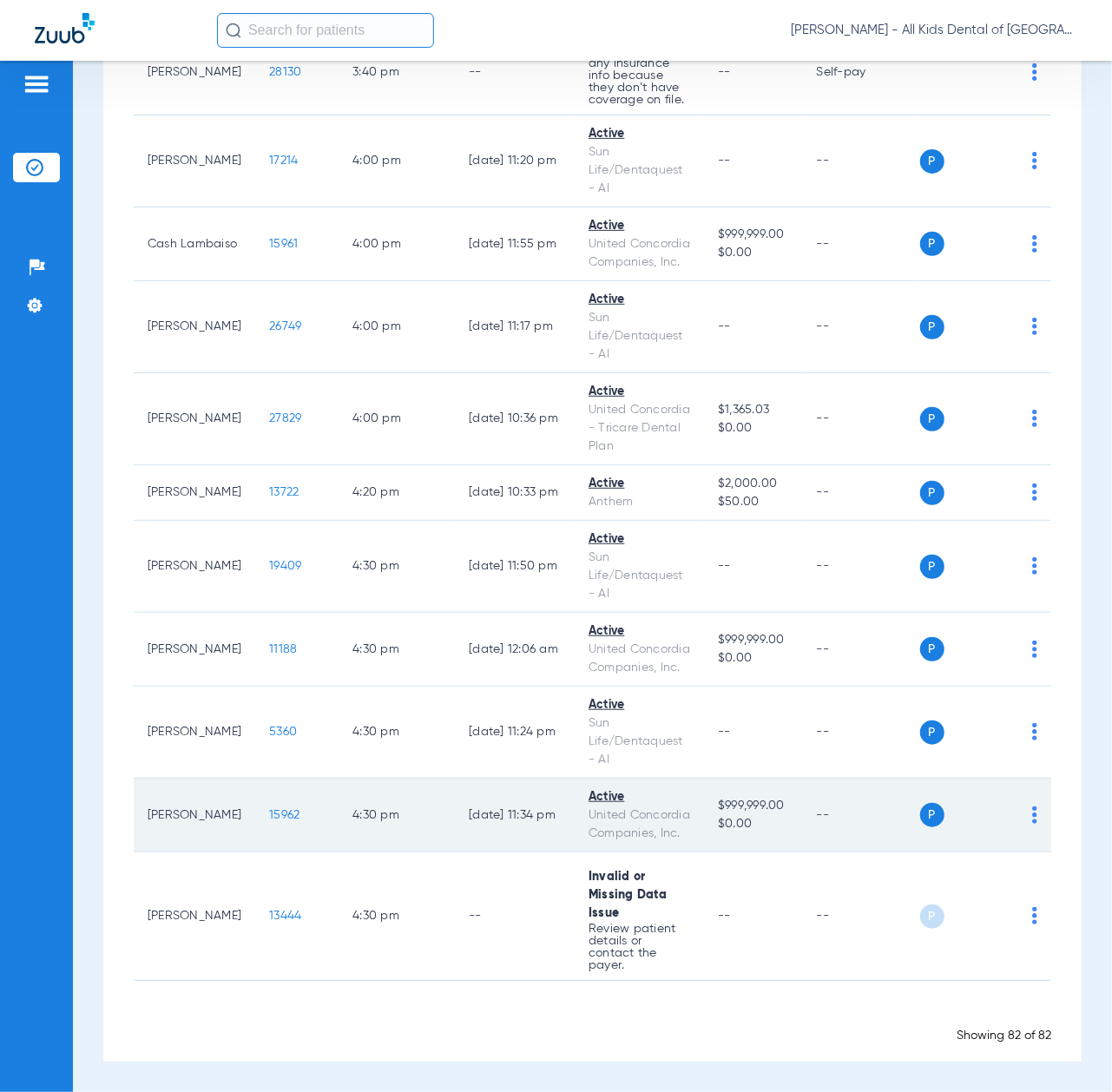
click at [269, 810] on span "15962" at bounding box center [284, 815] width 30 height 12
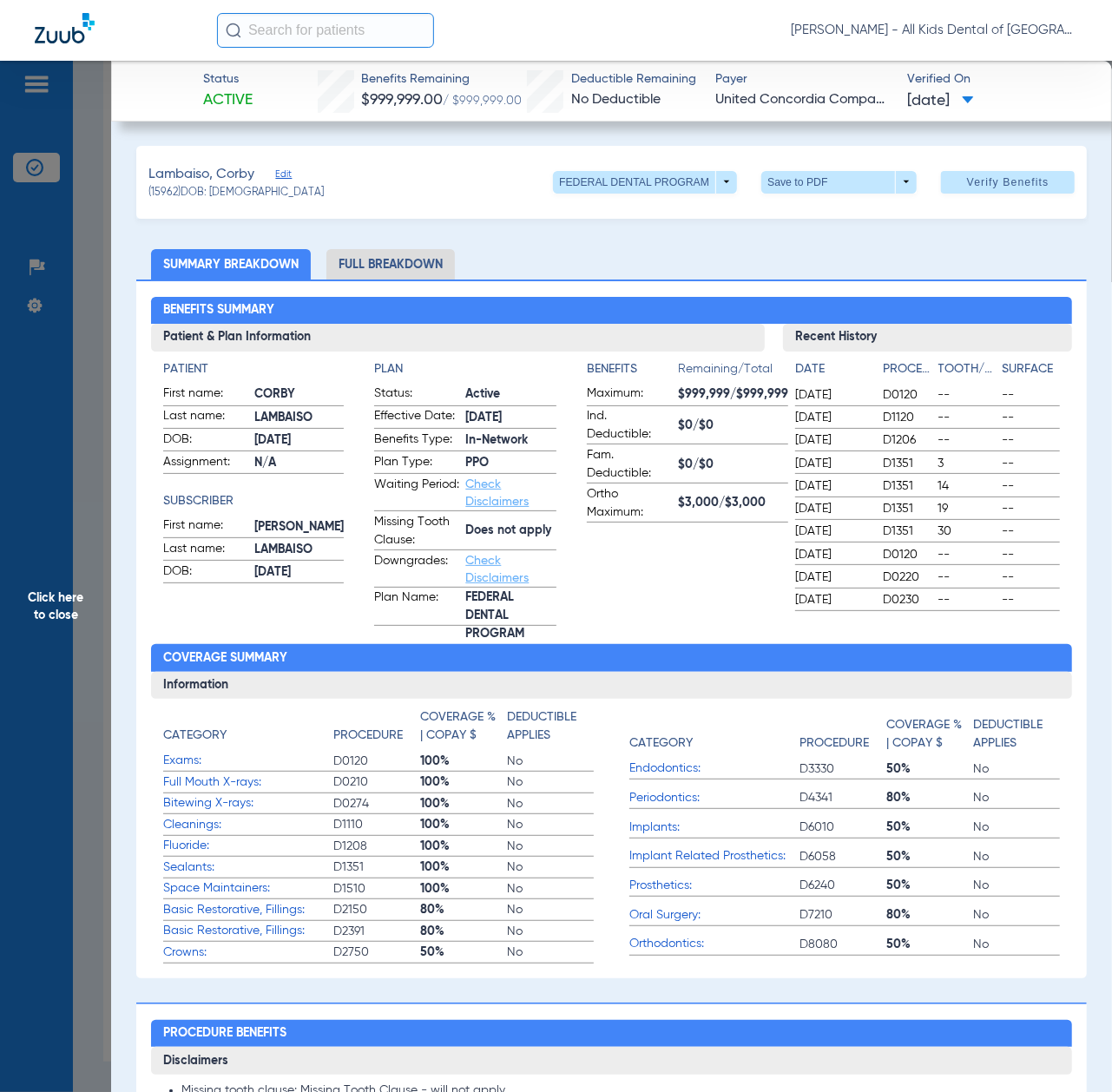
scroll to position [694, 0]
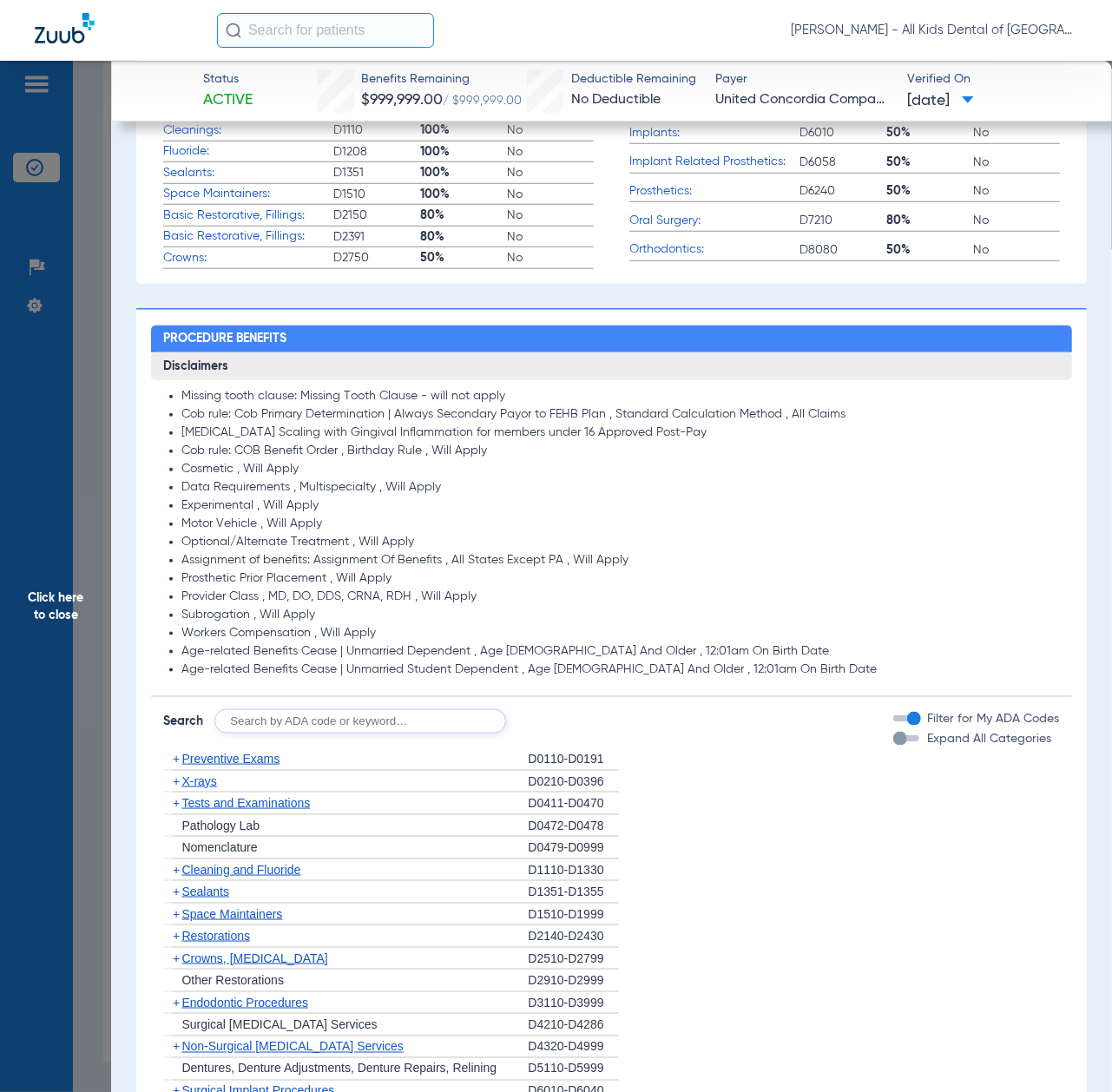
click at [363, 710] on input "text" at bounding box center [360, 722] width 291 height 25
paste input "D1206, D0330, D1351"
type input "D1206, D0330, D1351"
click button "Search" at bounding box center [571, 722] width 69 height 25
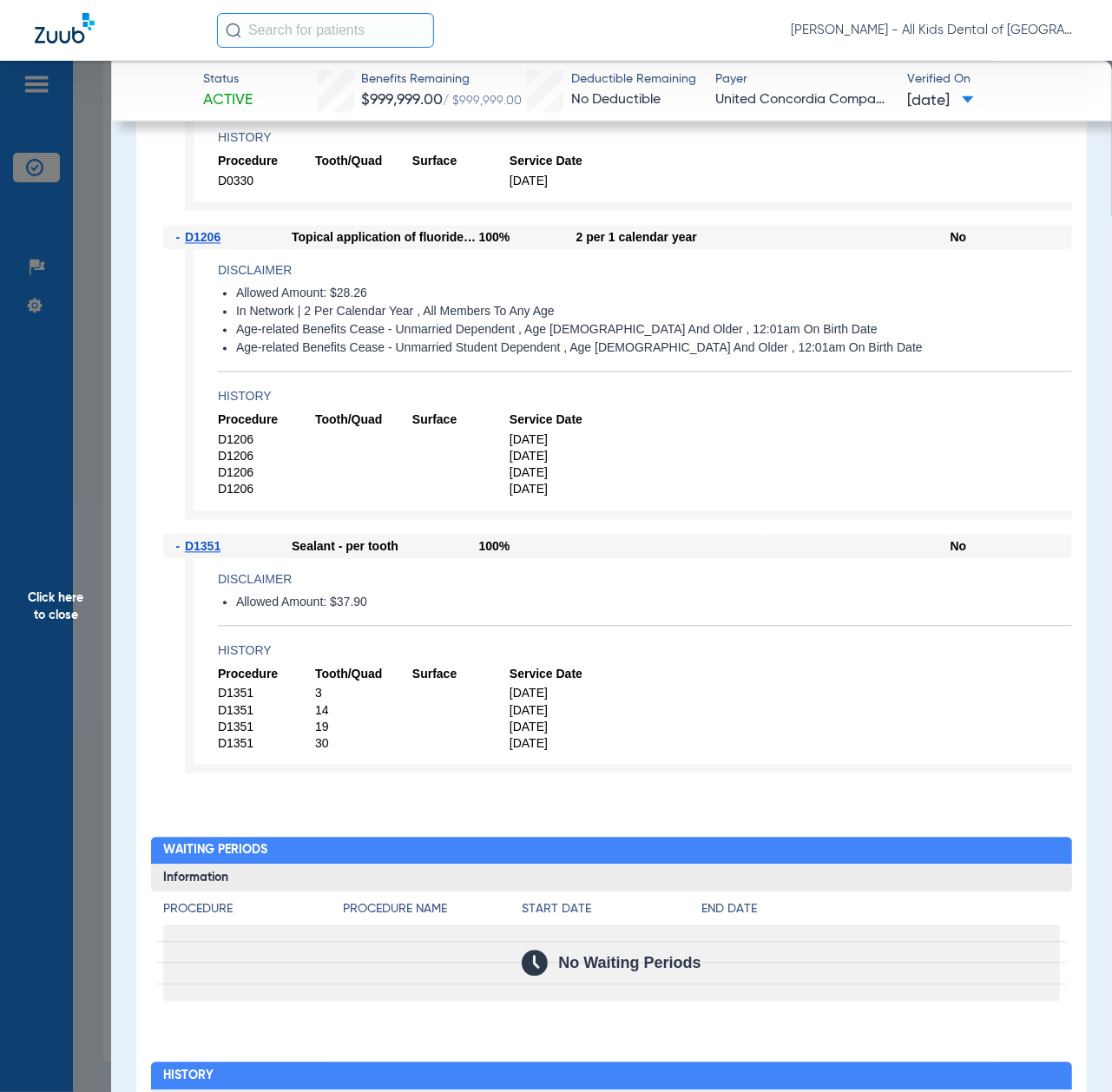
scroll to position [1620, 0]
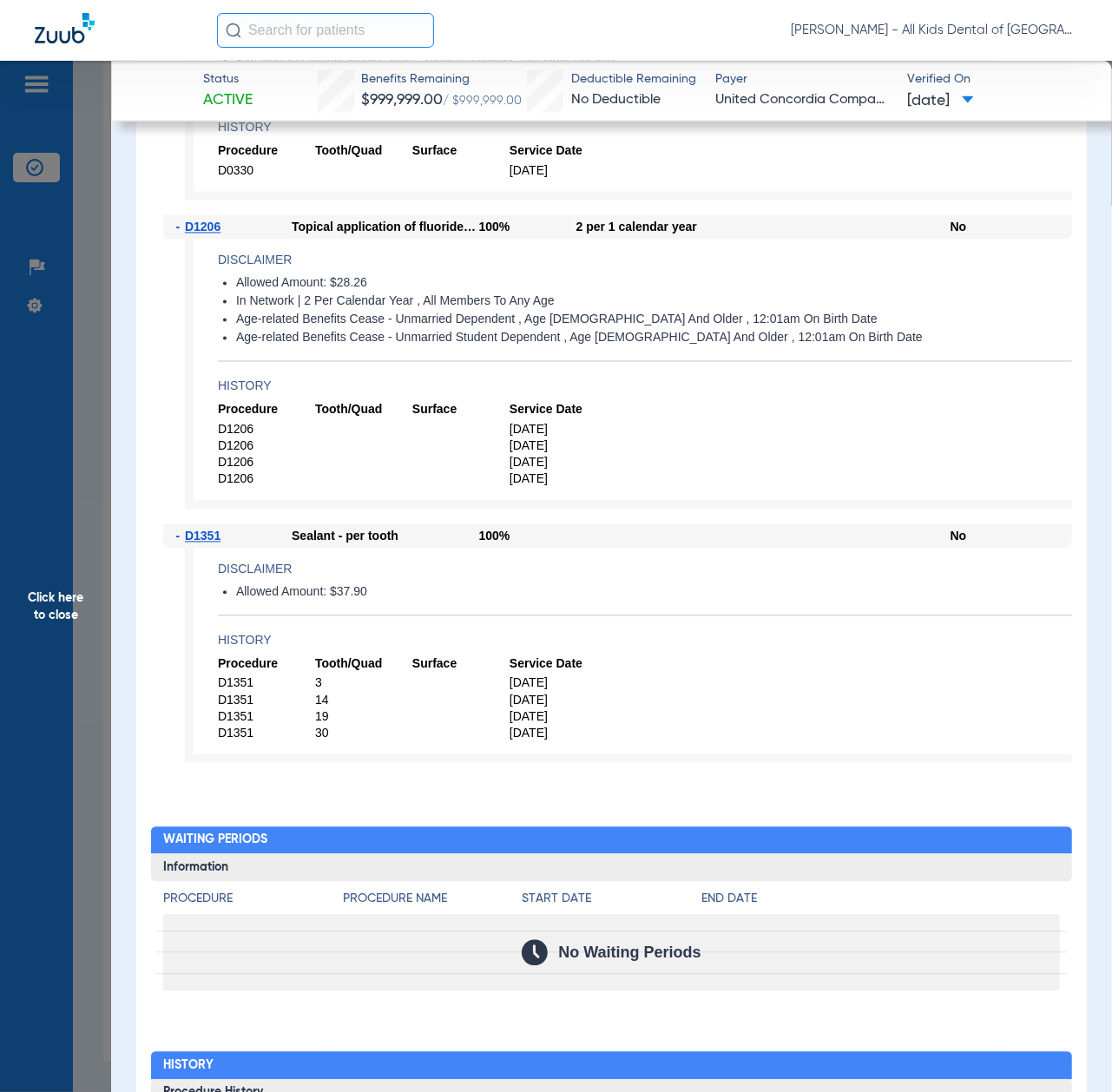
drag, startPoint x: 59, startPoint y: 640, endPoint x: 135, endPoint y: 656, distance: 77.7
click at [59, 640] on span "Click here to close" at bounding box center [56, 607] width 111 height 1092
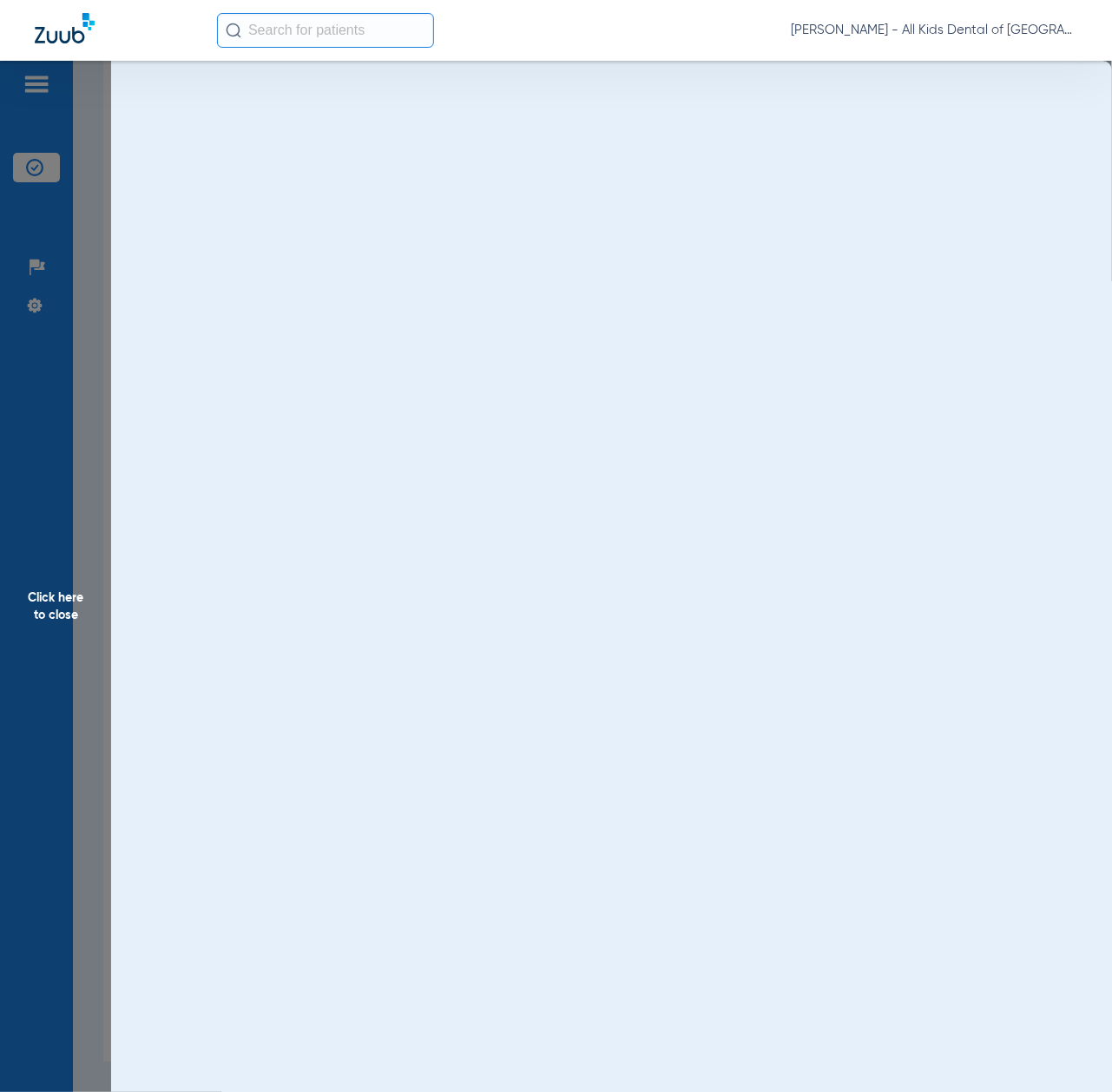
scroll to position [0, 0]
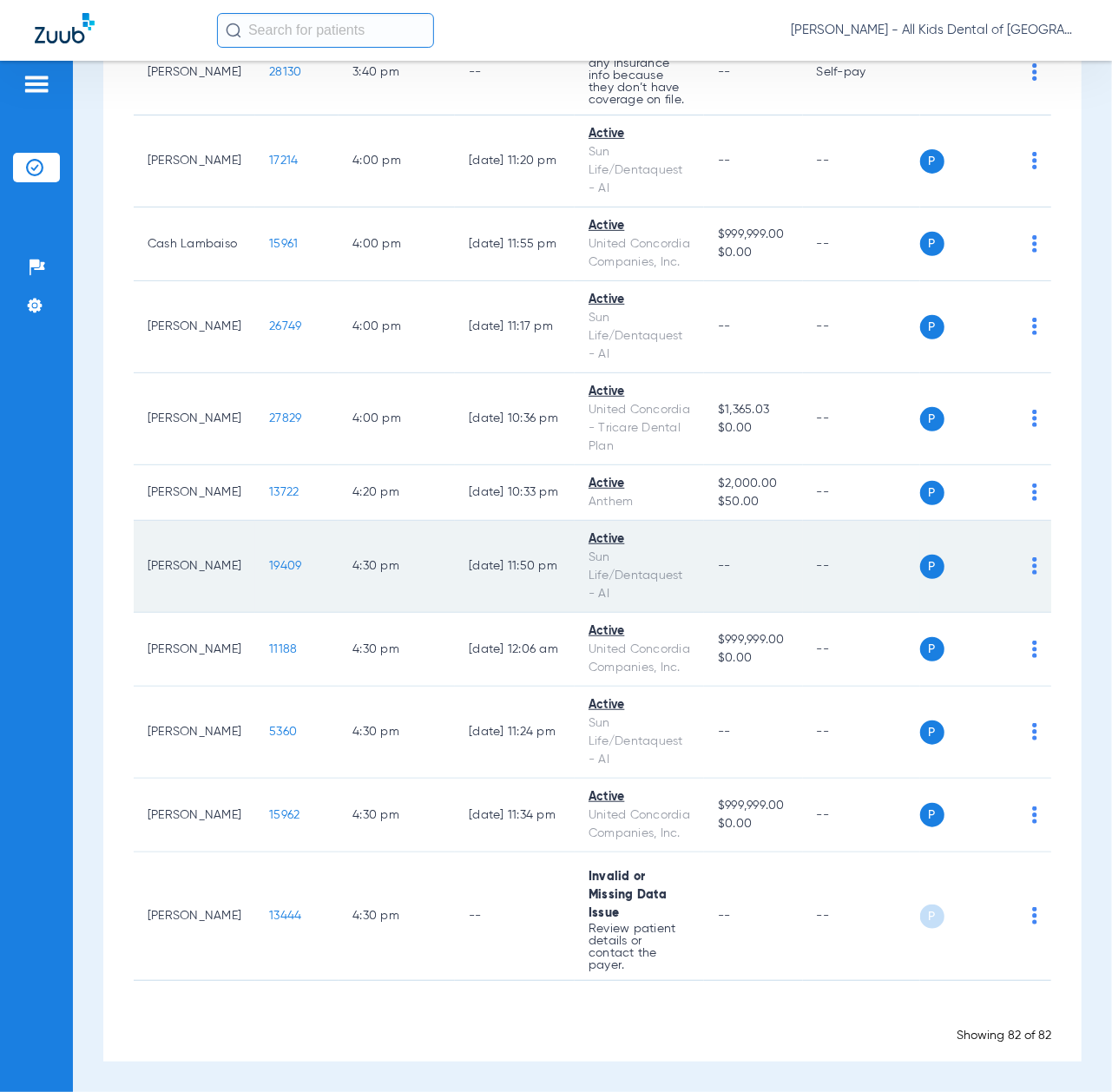
click at [269, 560] on span "19409" at bounding box center [285, 566] width 32 height 12
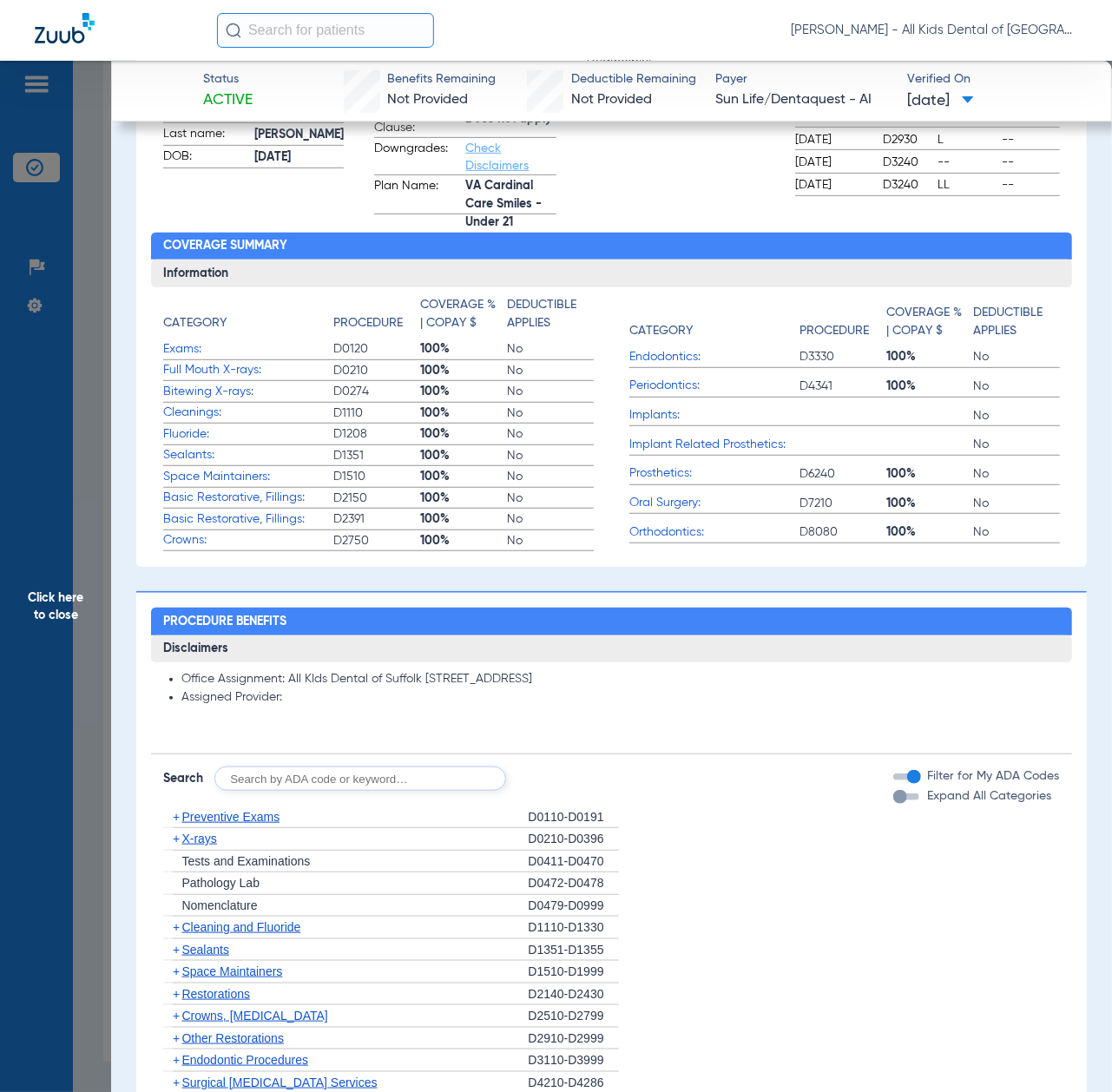
scroll to position [694, 0]
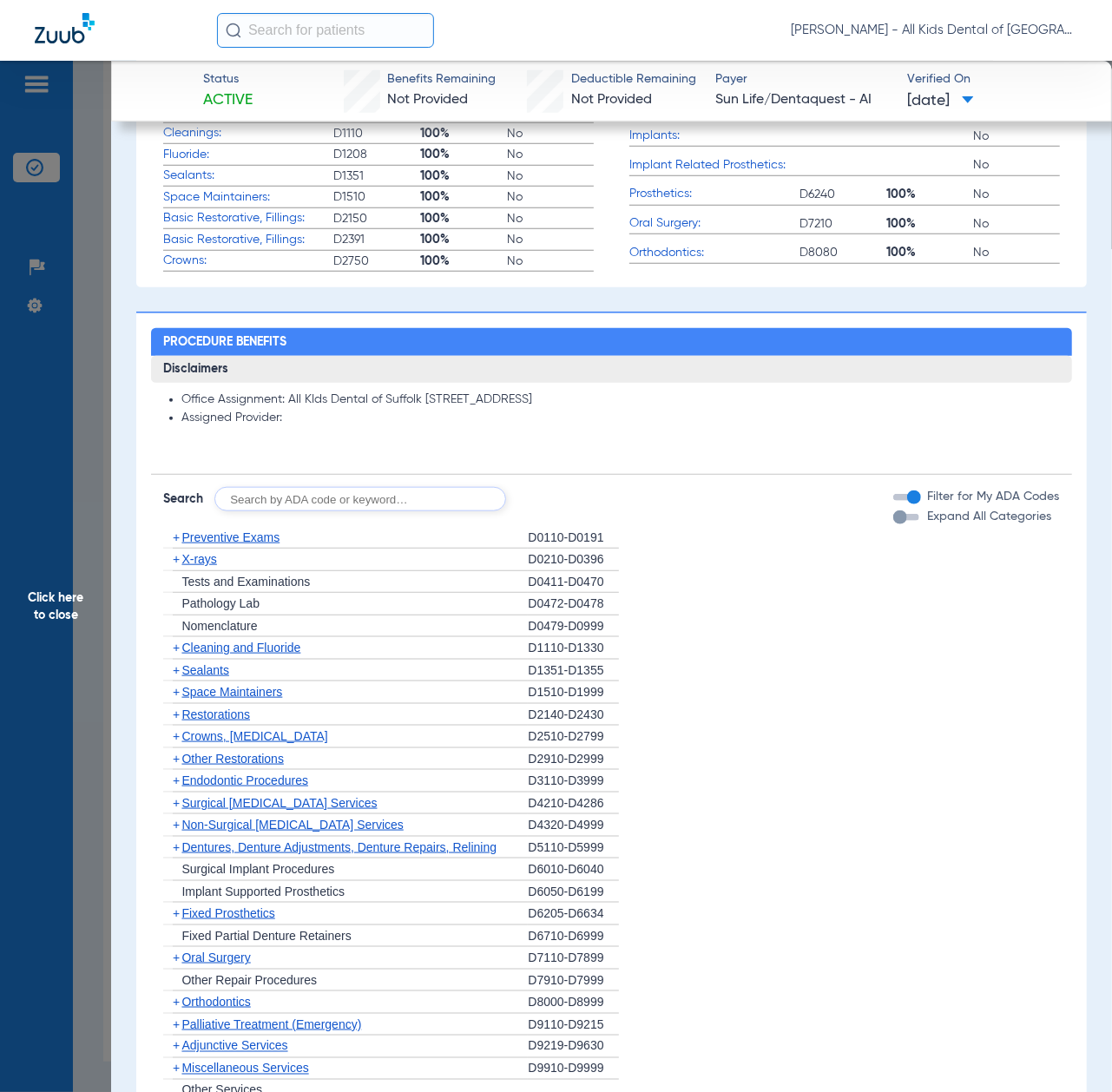
click at [335, 504] on input "text" at bounding box center [360, 499] width 291 height 25
paste input "D1206, D0330, D1351"
type input "D1206, D0330, D1351"
click button "Search" at bounding box center [571, 499] width 69 height 25
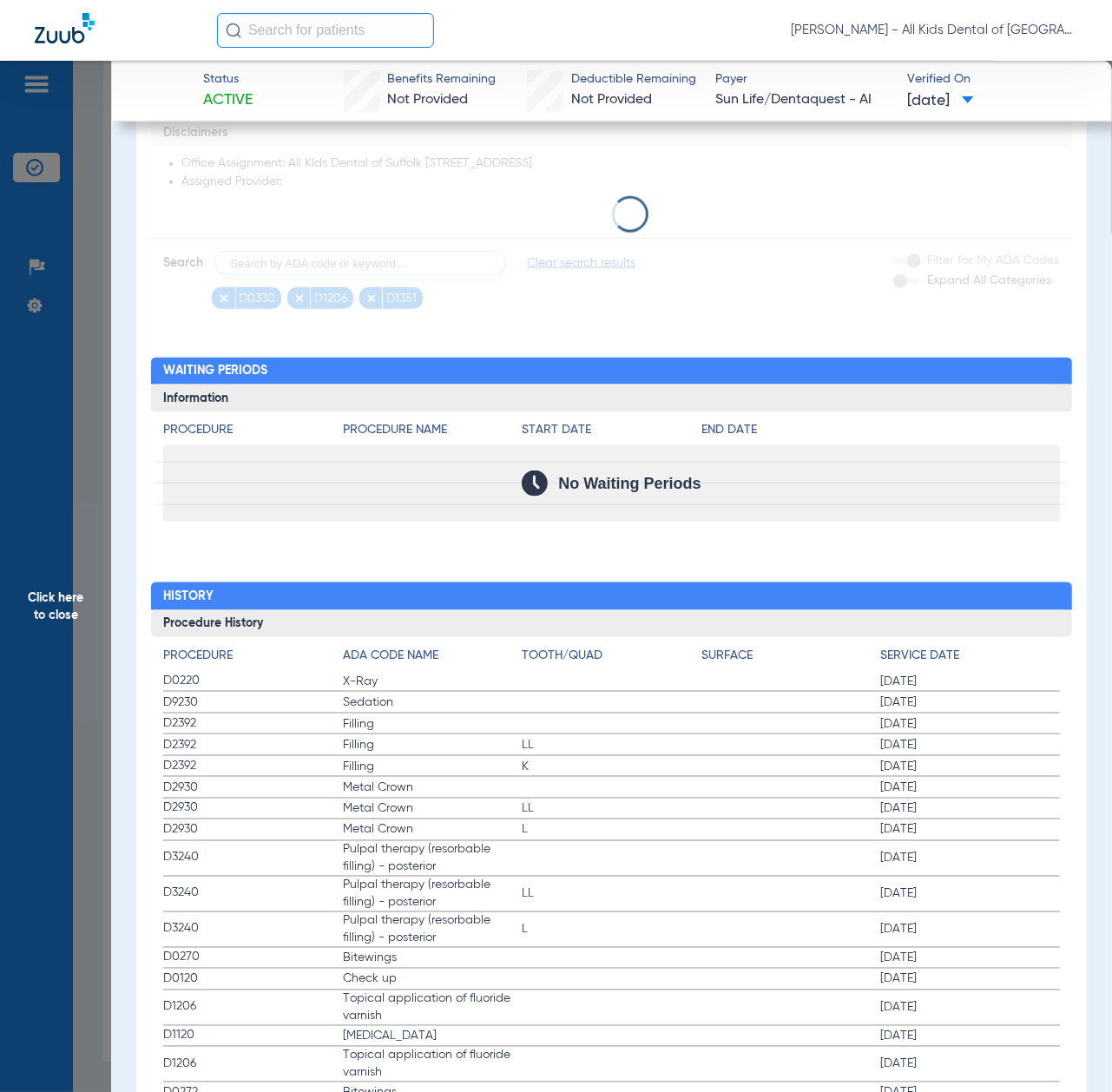
scroll to position [1042, 0]
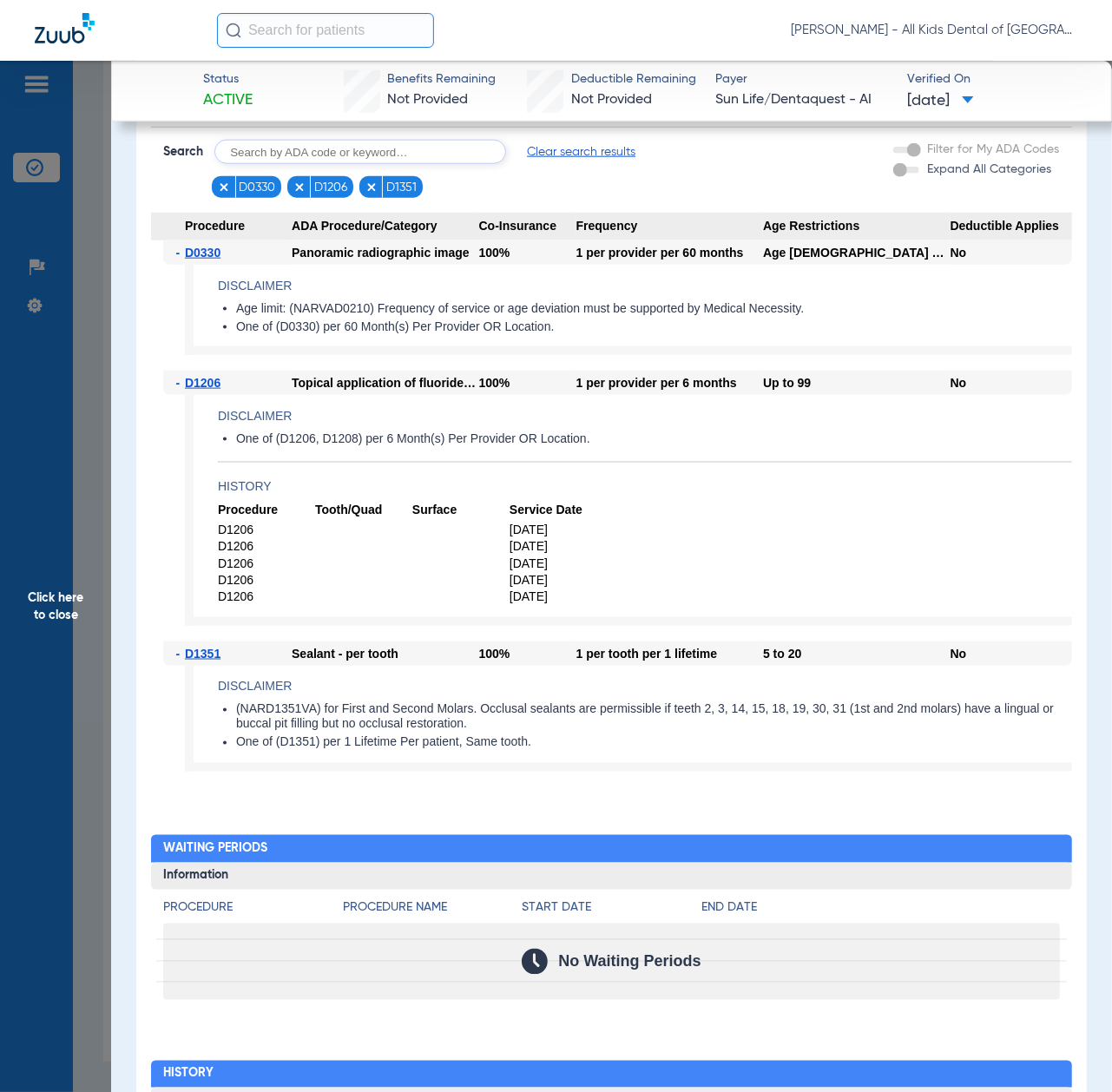
click at [67, 641] on span "Click here to close" at bounding box center [56, 607] width 111 height 1092
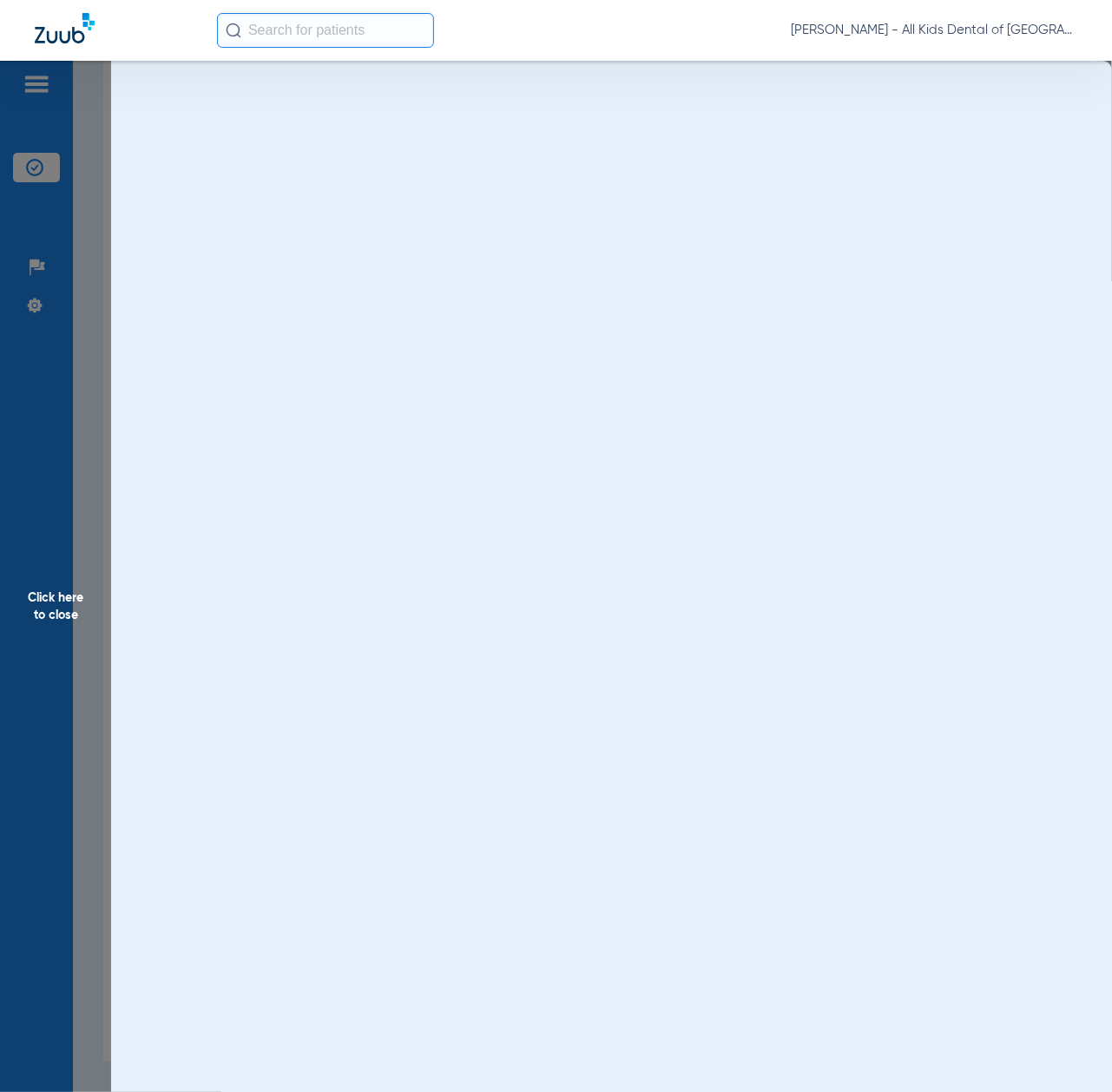
scroll to position [0, 0]
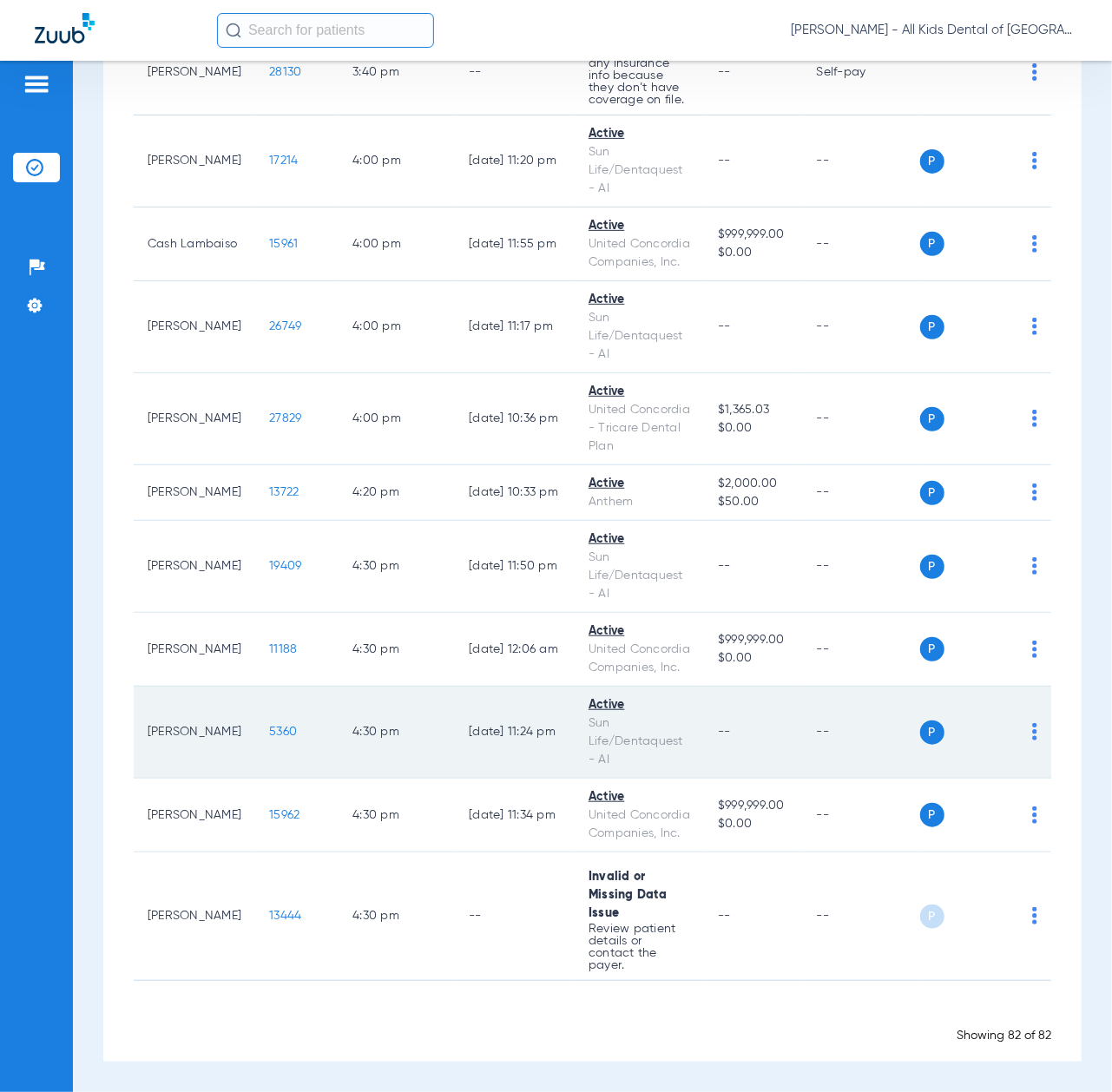
click at [269, 726] on span "5360" at bounding box center [283, 732] width 27 height 12
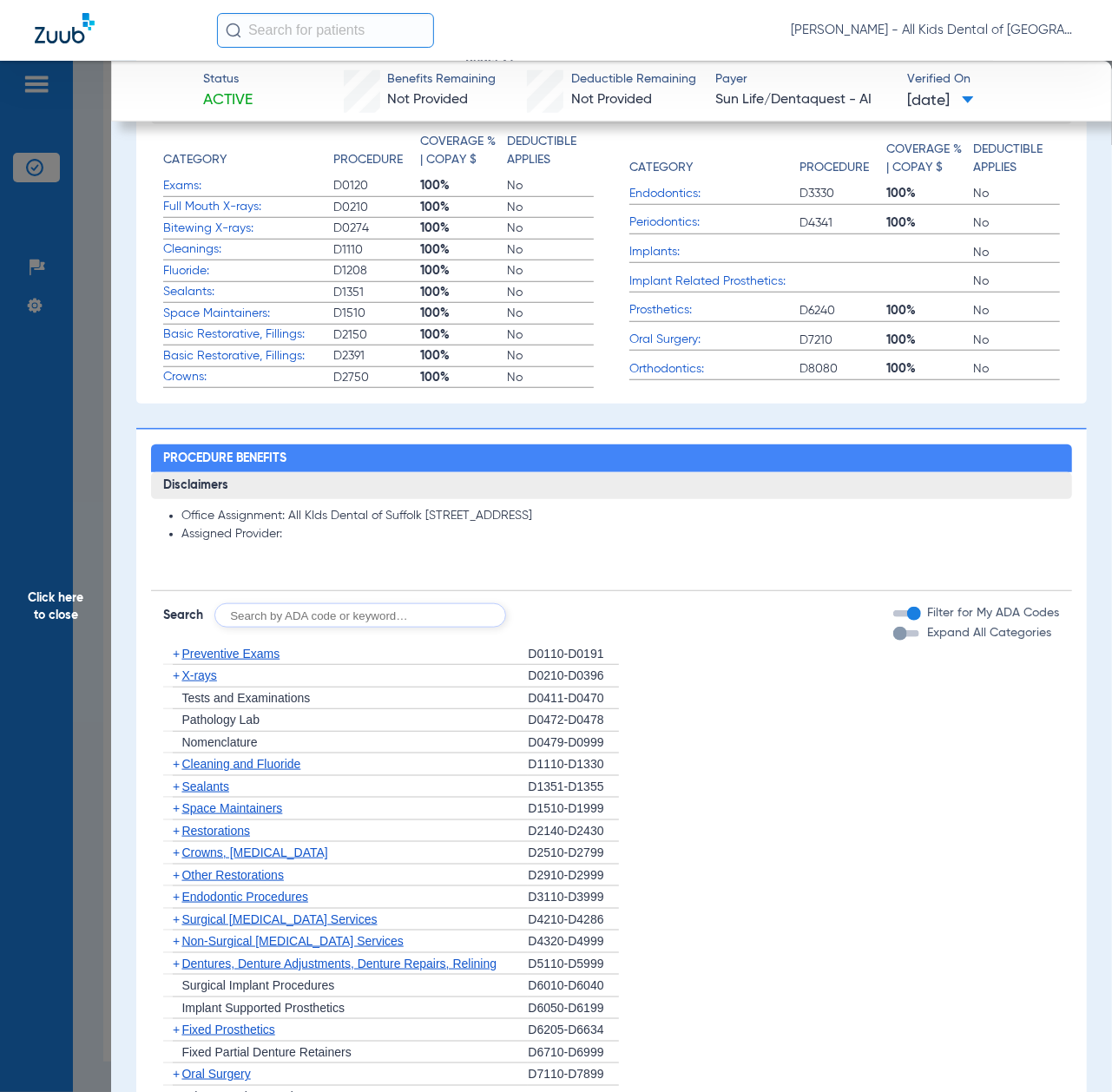
scroll to position [694, 0]
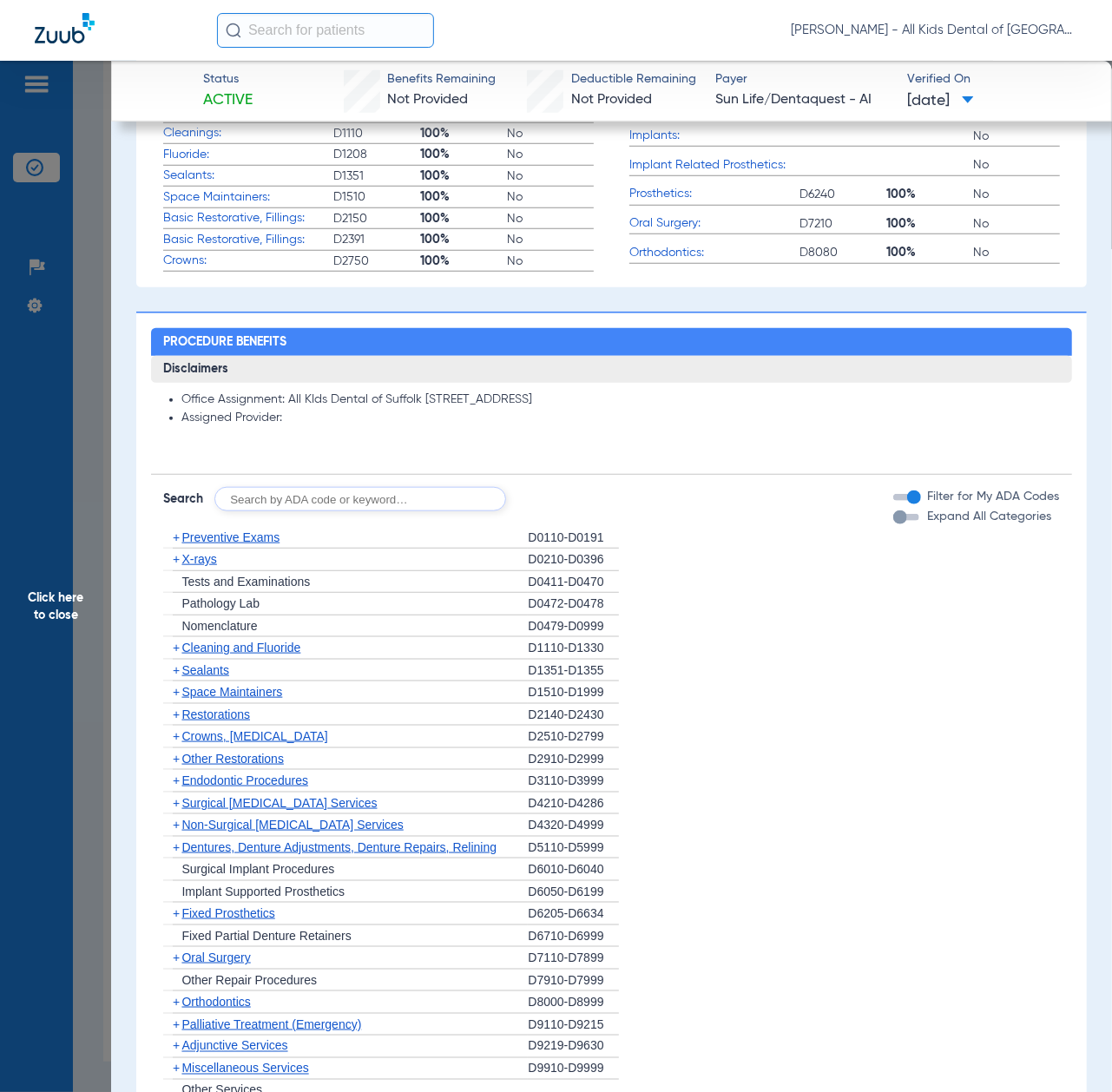
click at [329, 508] on input "text" at bounding box center [360, 499] width 291 height 25
paste input "D1206, D0330, D1351"
type input "D1206, D0330, D1351"
click button "Search" at bounding box center [571, 499] width 69 height 25
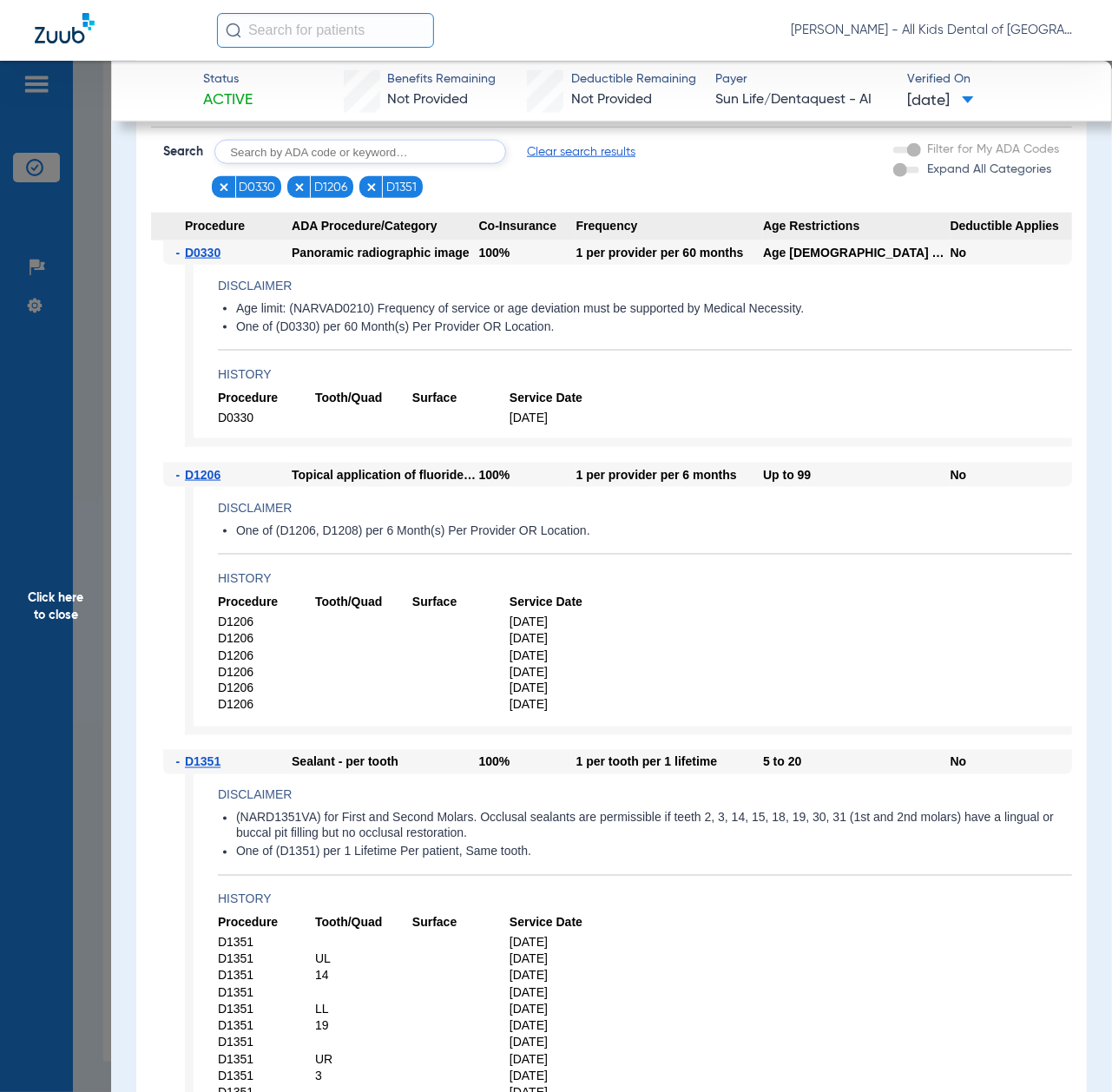
scroll to position [1157, 0]
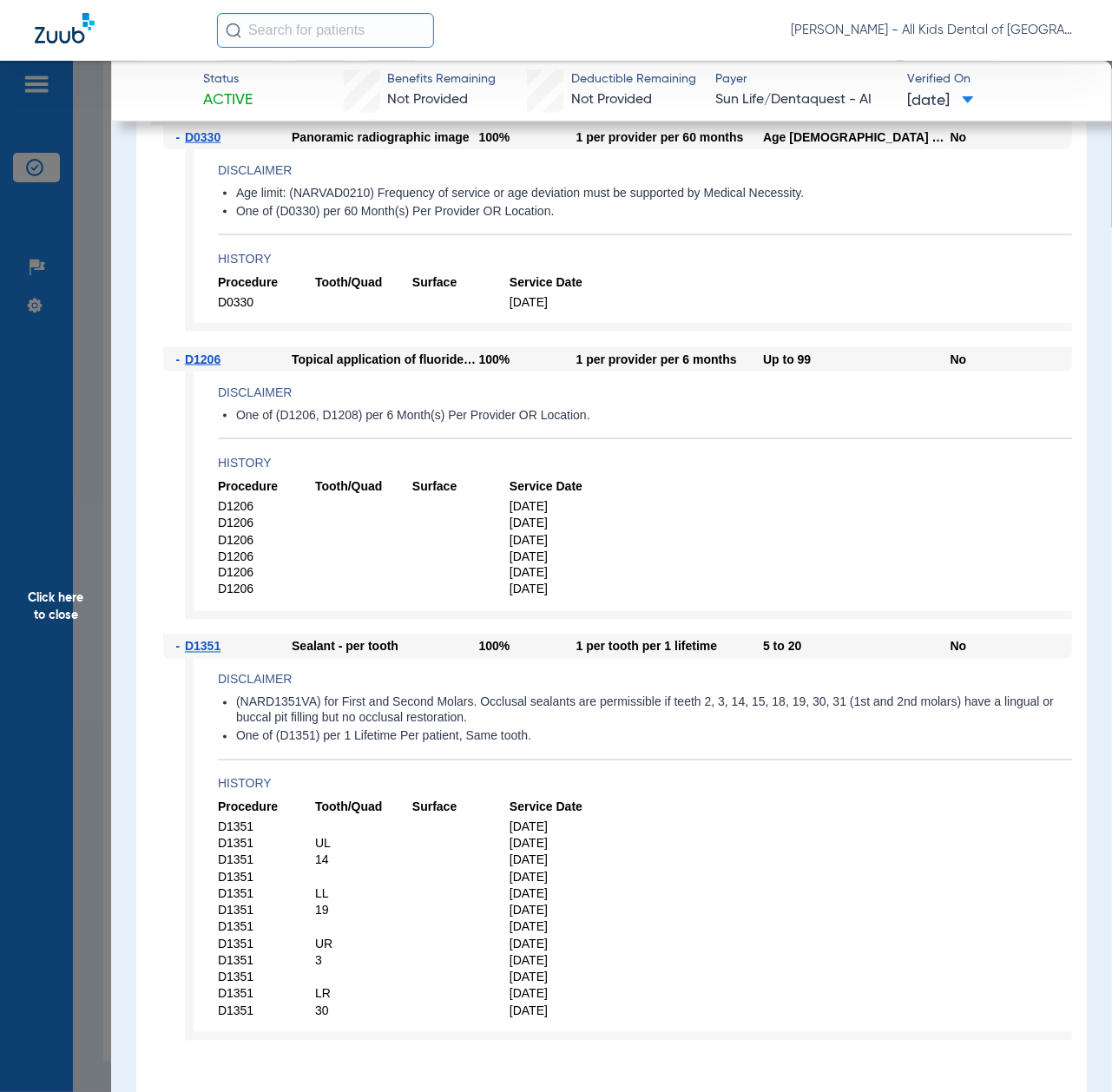
drag, startPoint x: 57, startPoint y: 604, endPoint x: 91, endPoint y: 627, distance: 41.0
click at [57, 604] on span "Click here to close" at bounding box center [56, 607] width 111 height 1092
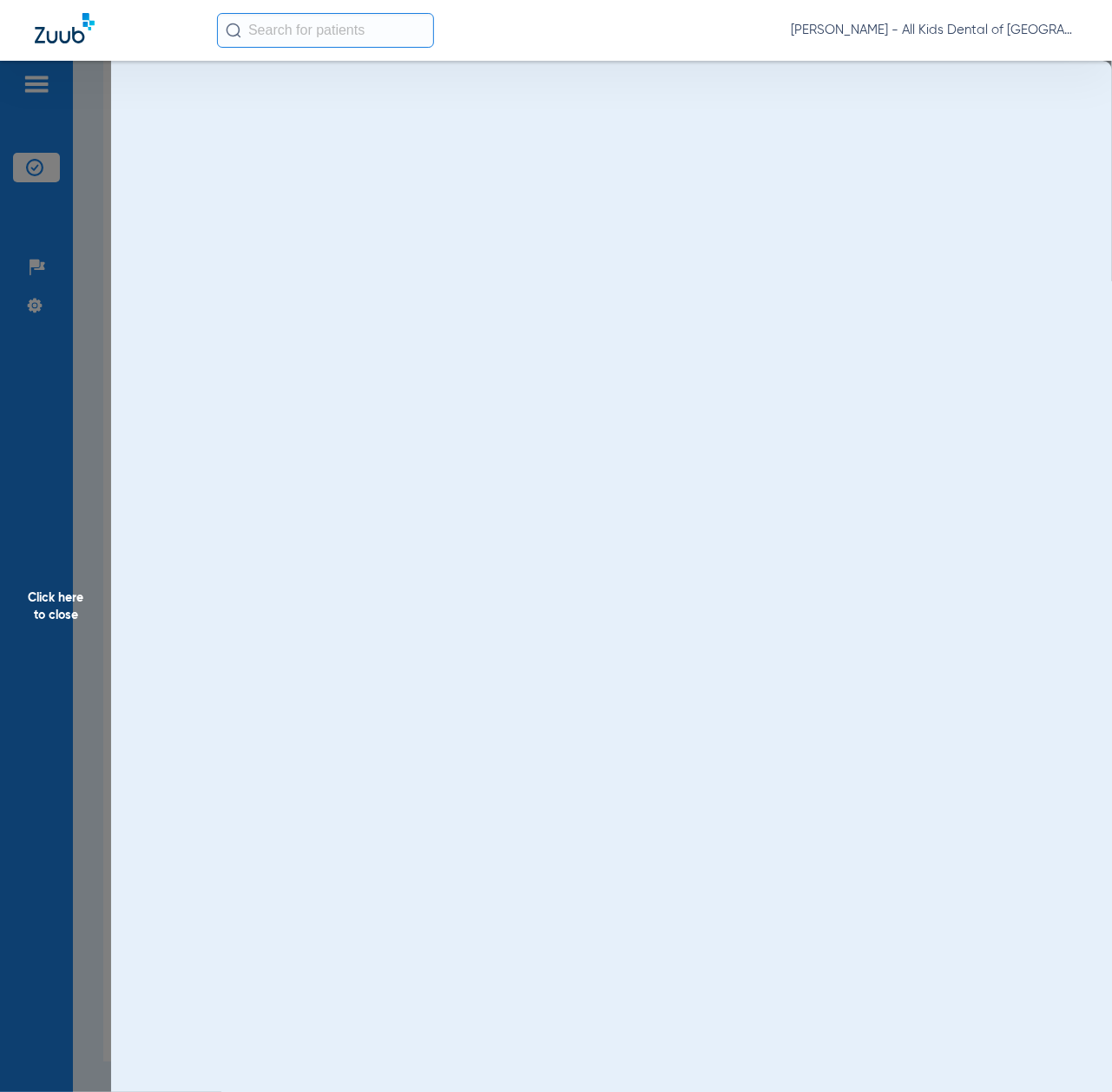
scroll to position [0, 0]
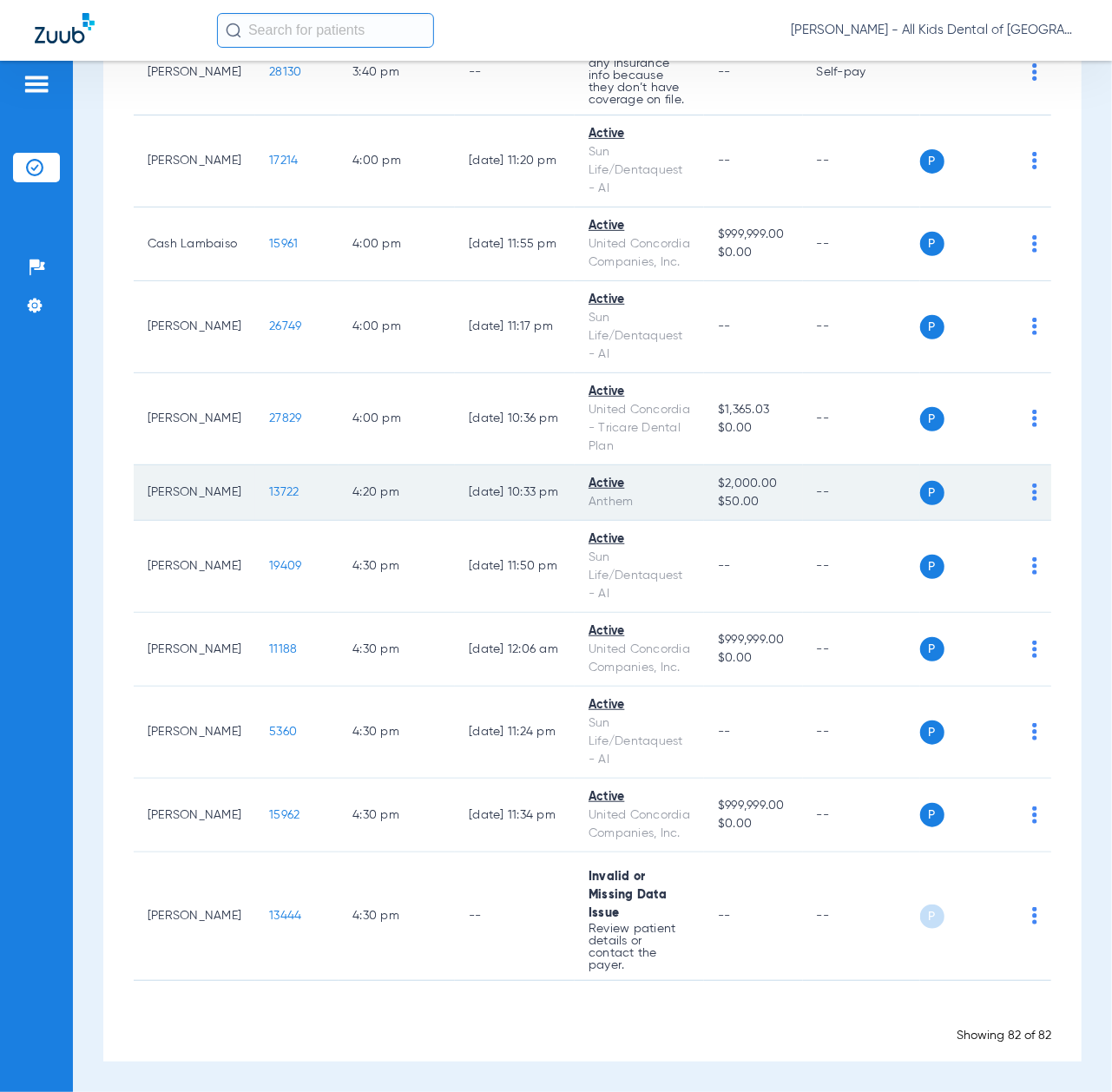
click at [269, 486] on span "13722" at bounding box center [284, 492] width 29 height 12
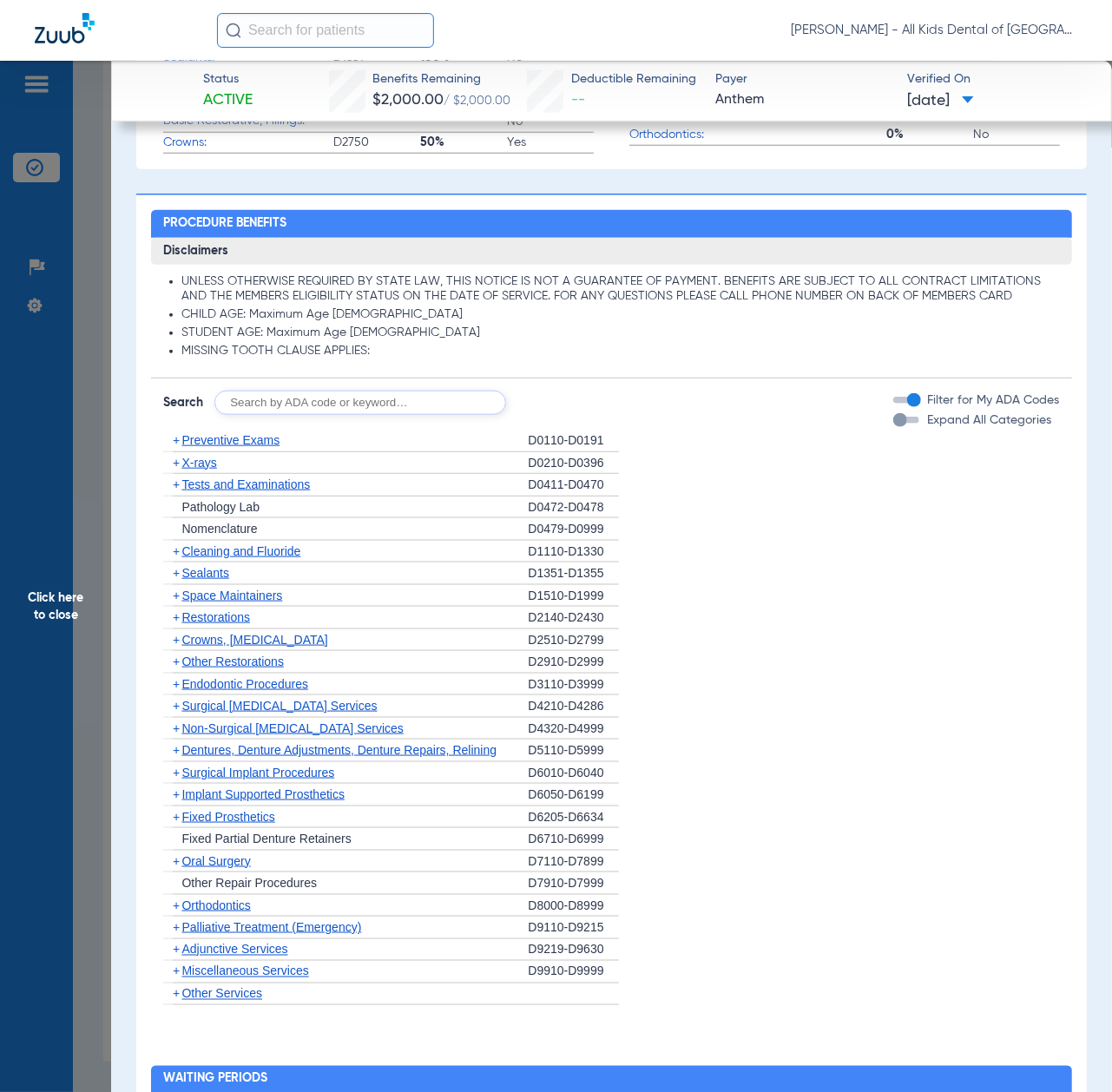
scroll to position [810, 0]
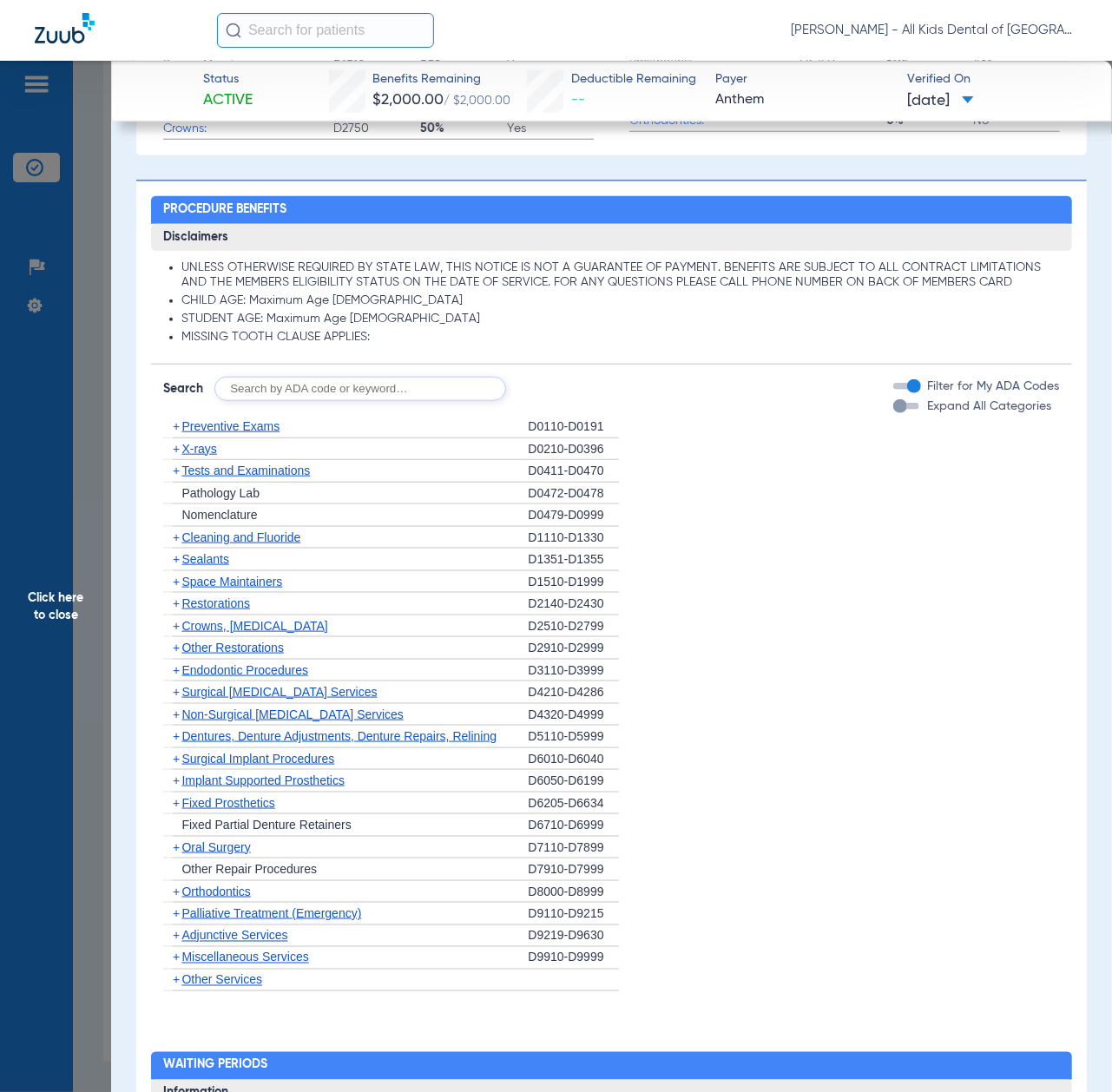
click at [376, 386] on input "text" at bounding box center [360, 390] width 291 height 25
paste input "D1206, D0330, D1351"
type input "D1206, D0330, D1351"
click button "Search" at bounding box center [571, 390] width 69 height 25
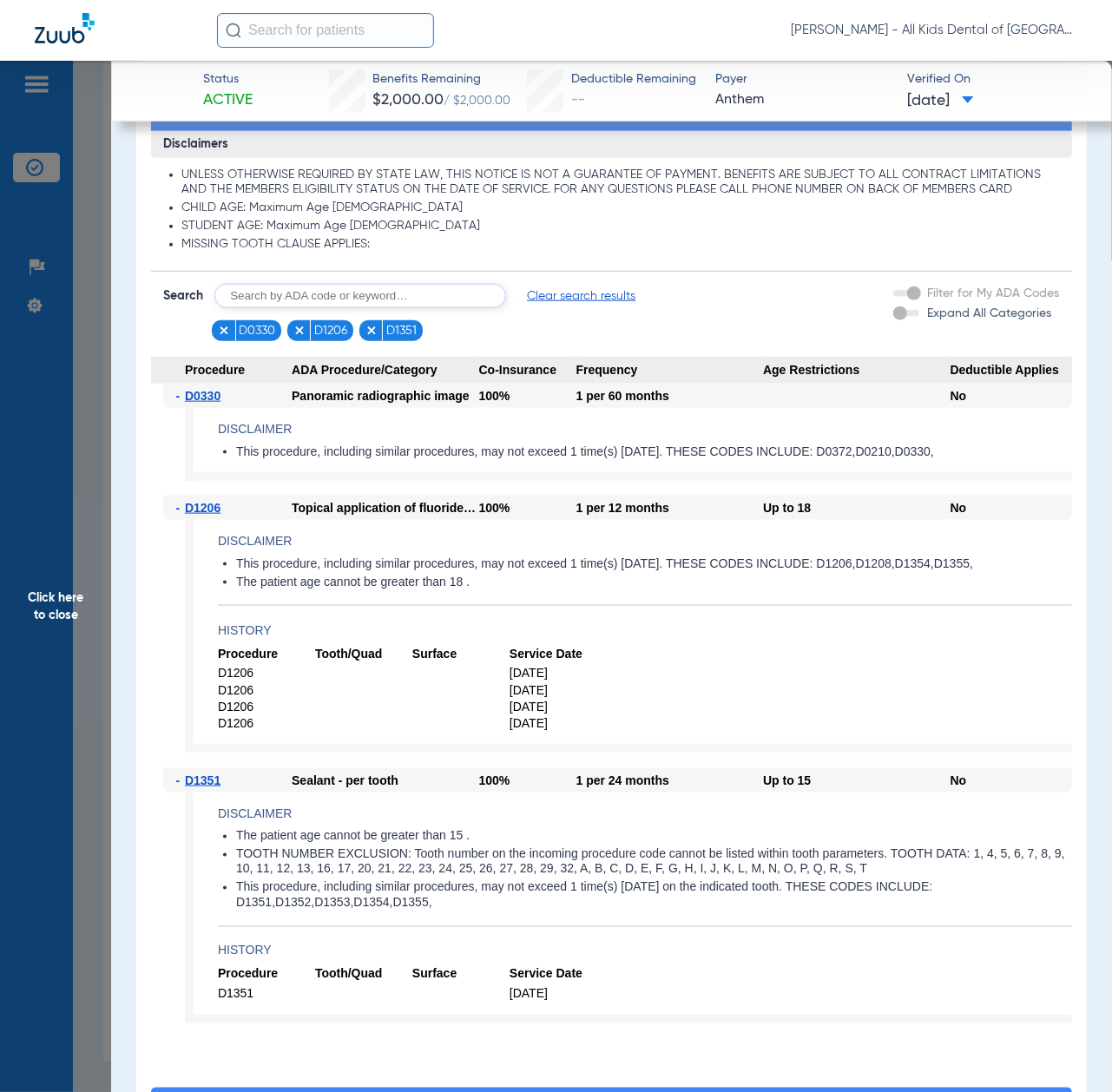
scroll to position [1042, 0]
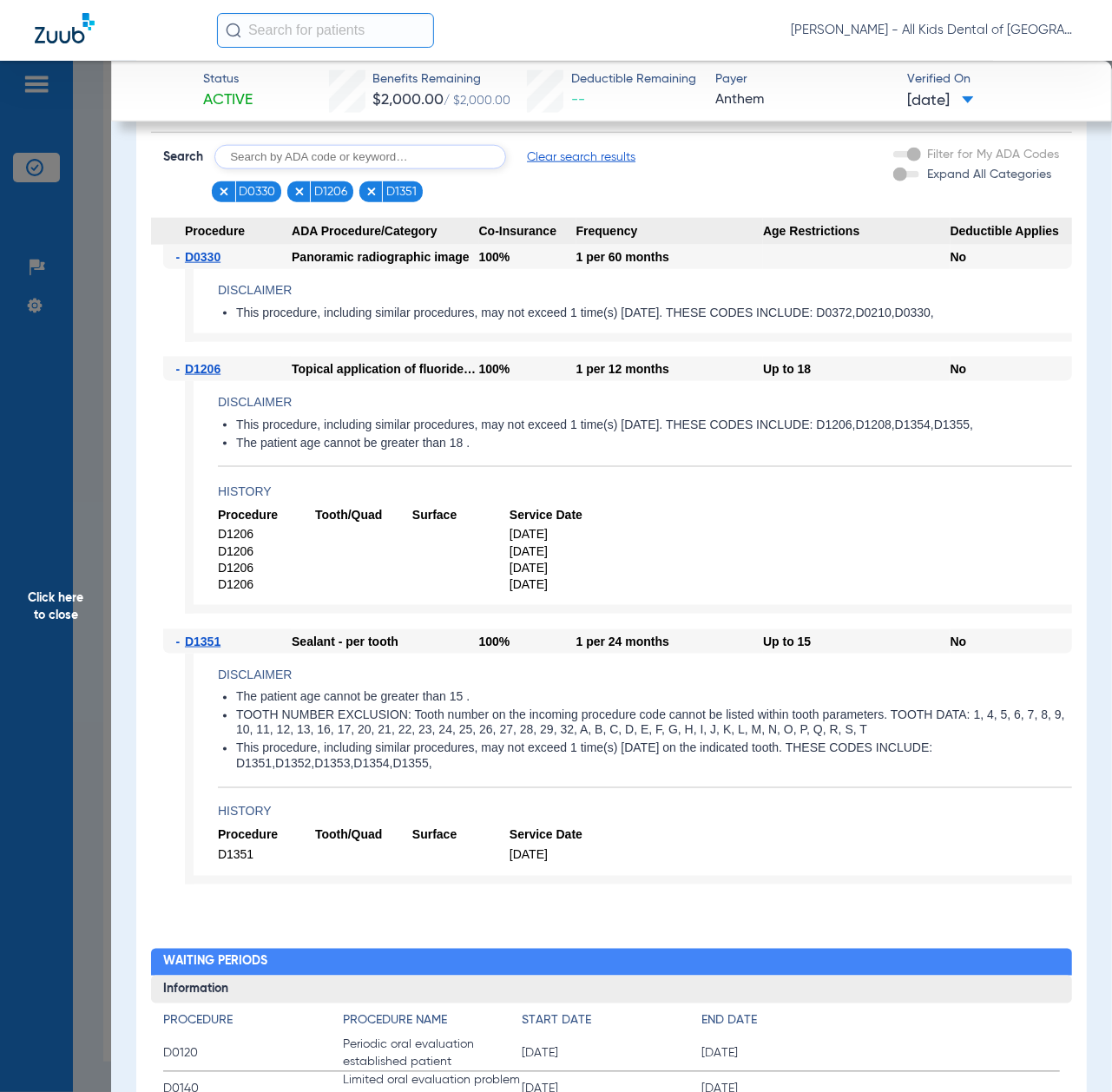
drag, startPoint x: 66, startPoint y: 647, endPoint x: 42, endPoint y: 650, distance: 24.2
click at [66, 647] on span "Click here to close" at bounding box center [56, 607] width 111 height 1092
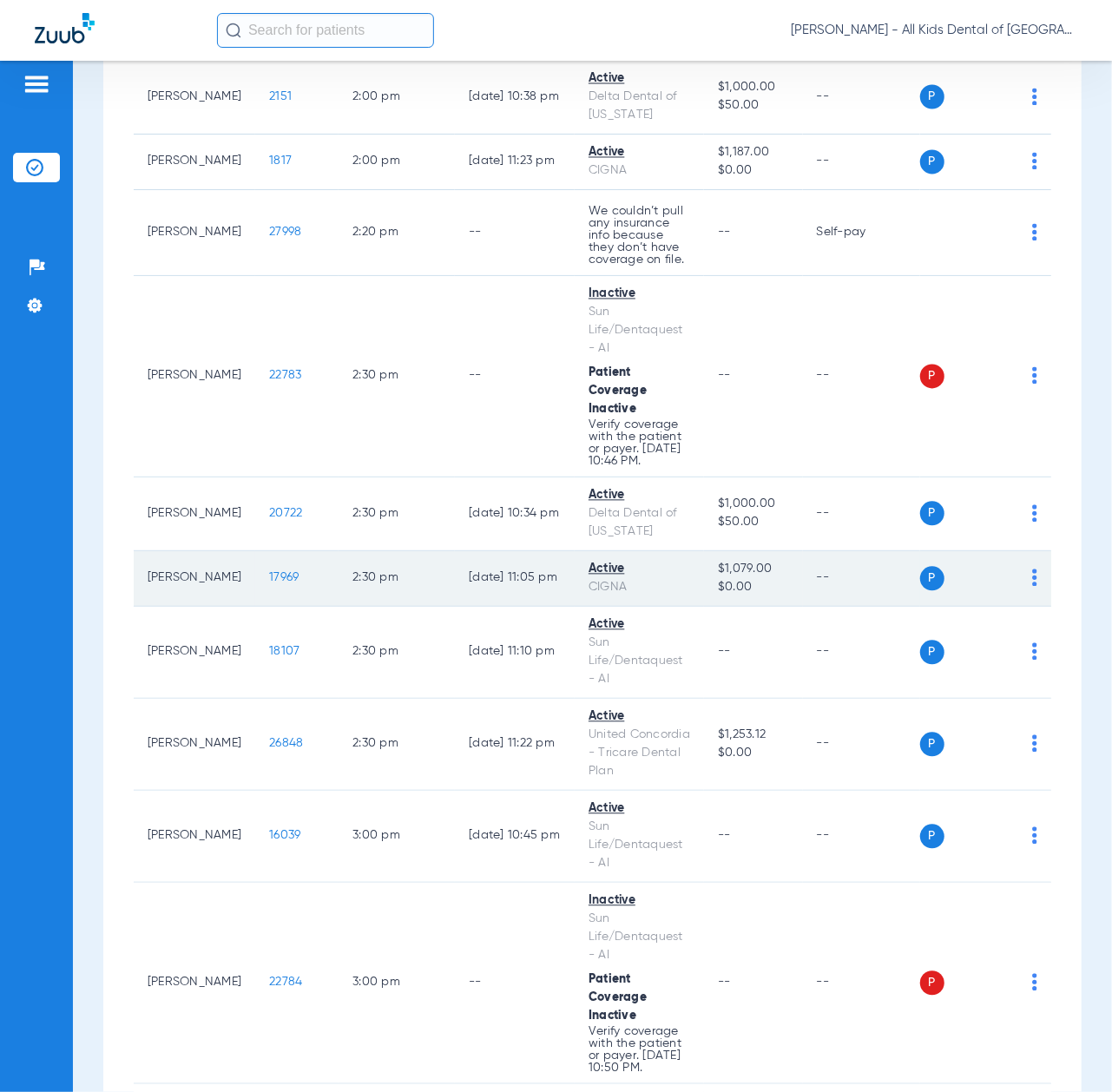
scroll to position [4978, 0]
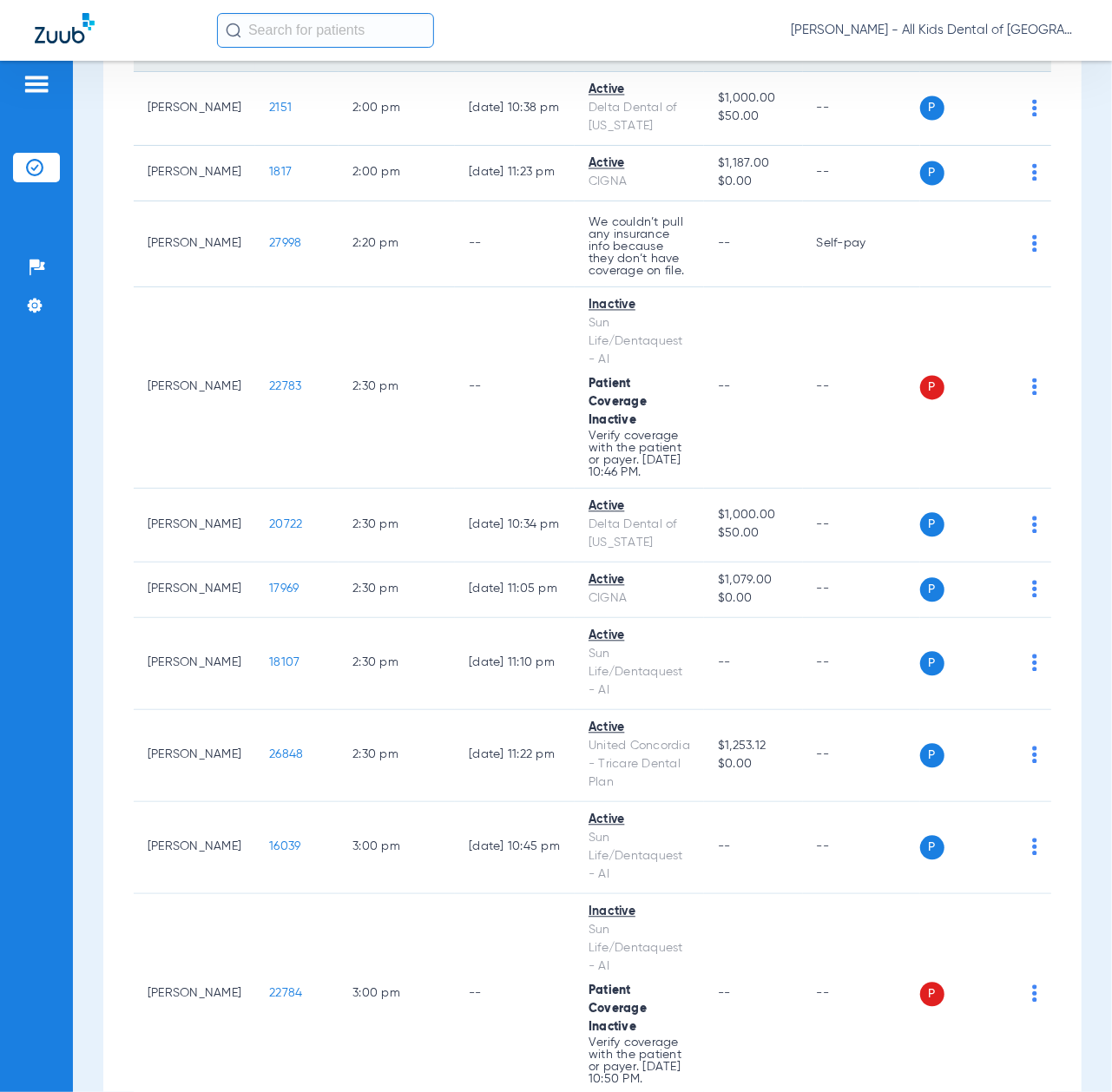
click at [269, 31] on span "26845" at bounding box center [286, 26] width 34 height 12
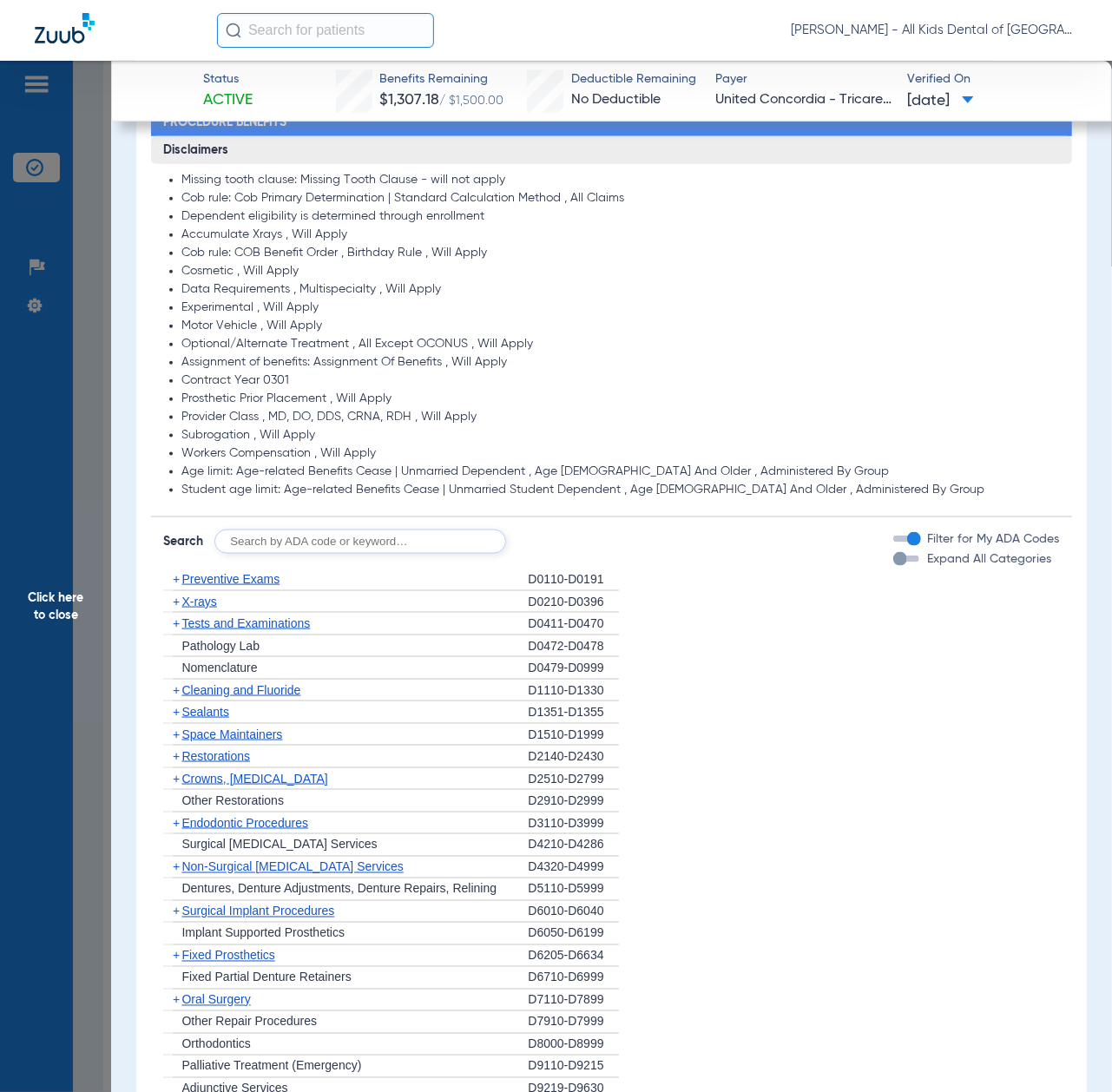
scroll to position [926, 0]
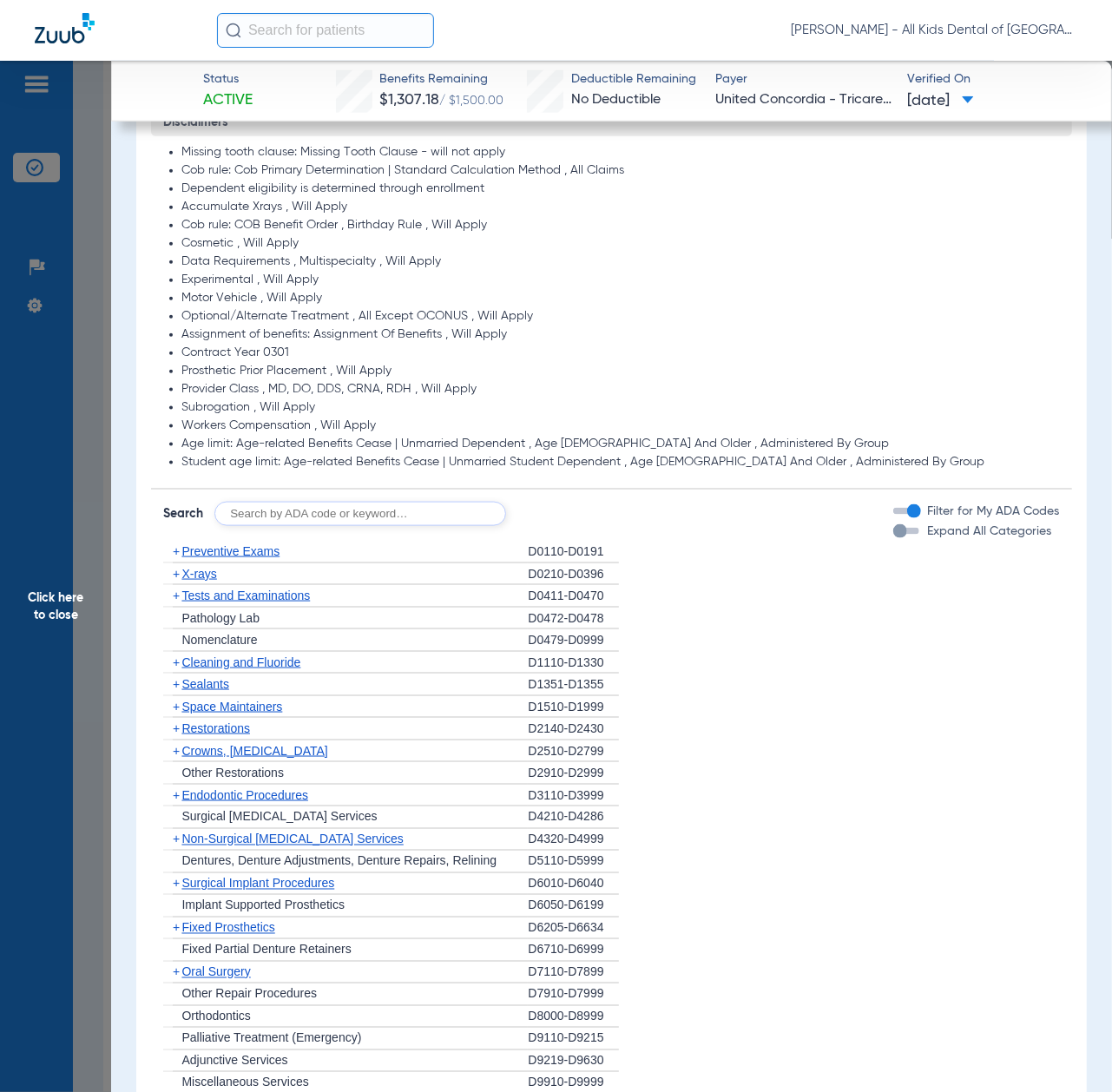
click at [406, 519] on input "text" at bounding box center [360, 514] width 291 height 25
paste input "D1206, D0330, D1351"
type input "D1206, D0330, D1351"
click button "Search" at bounding box center [571, 514] width 69 height 25
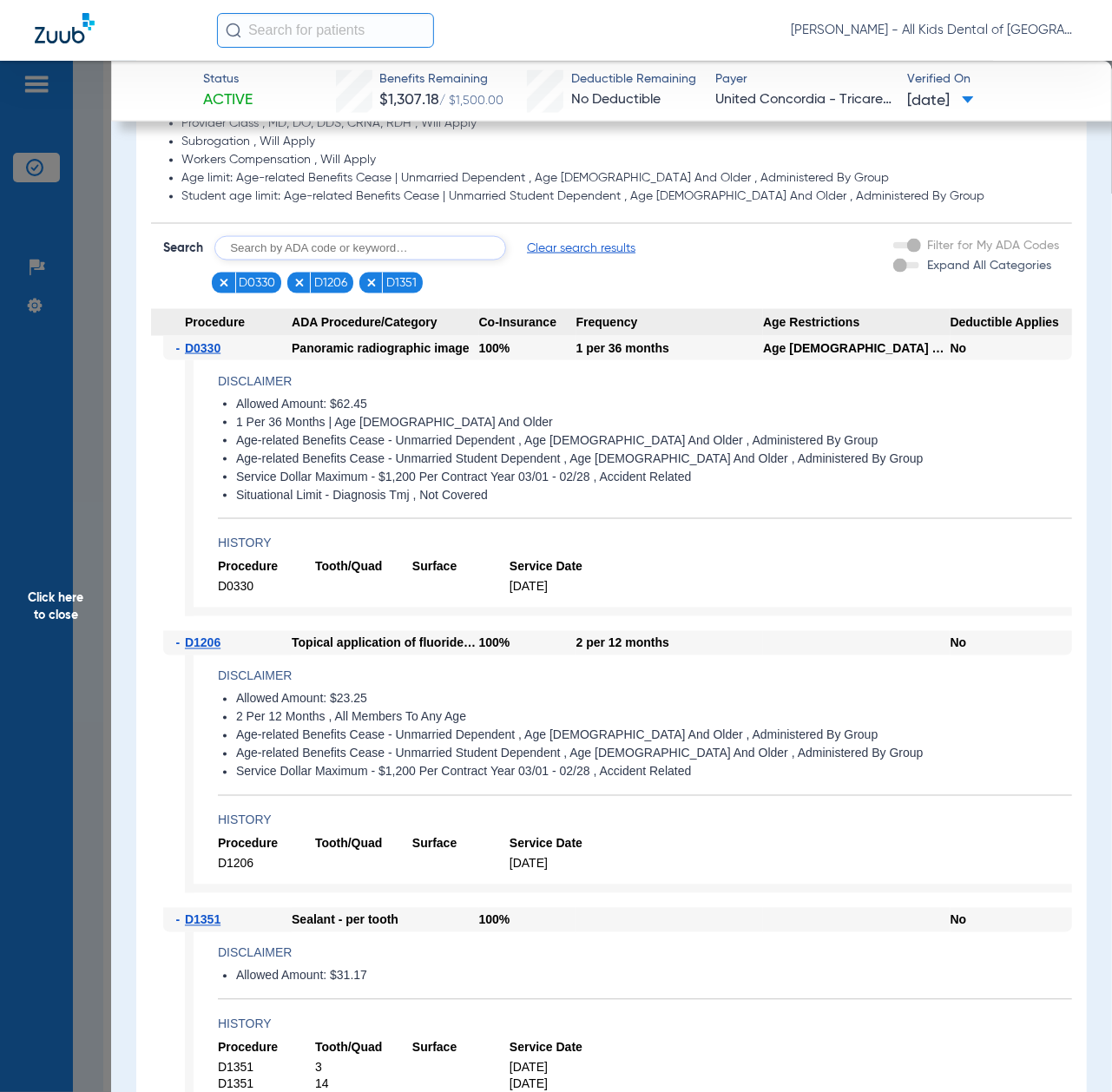
scroll to position [1389, 0]
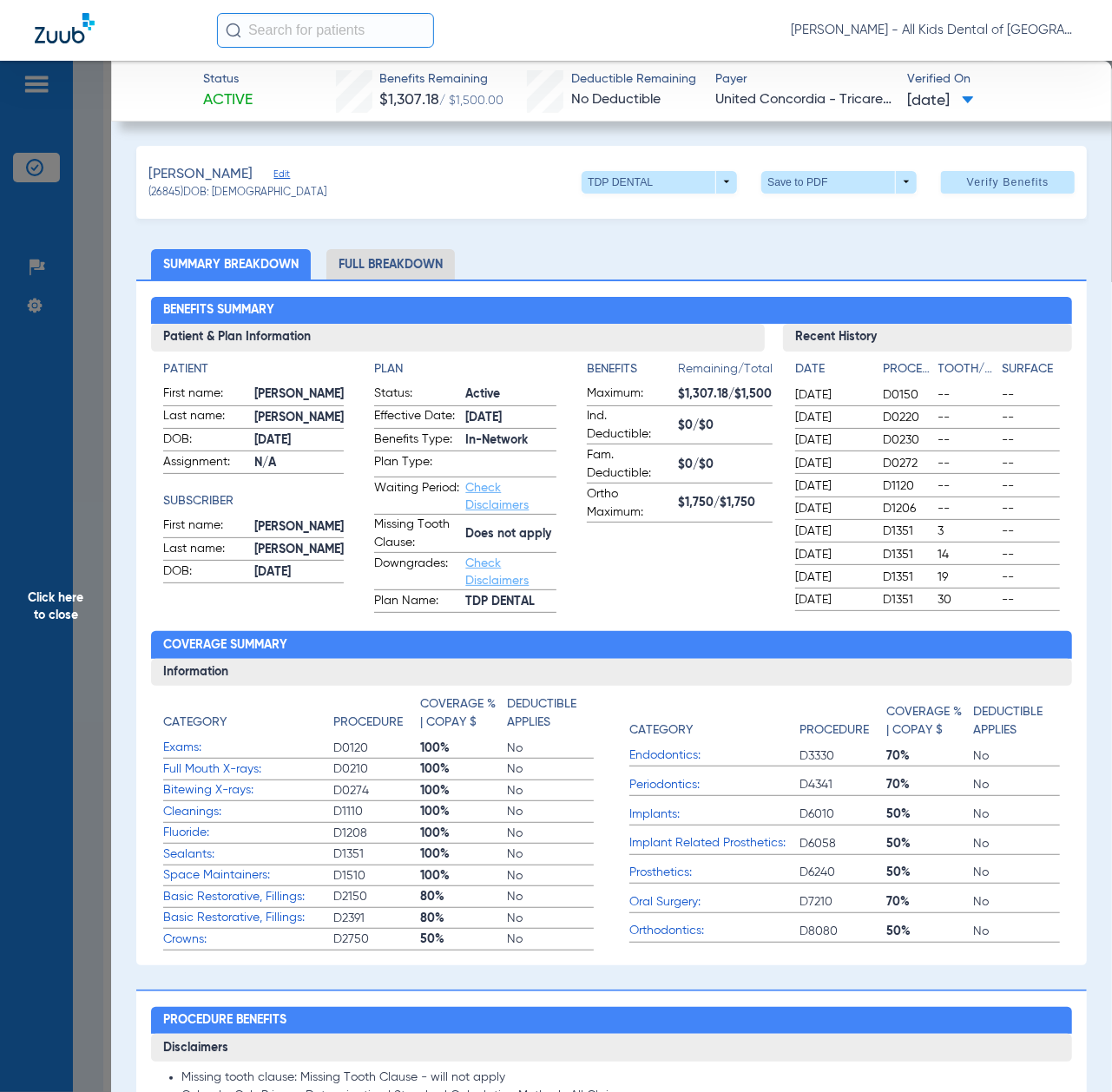
scroll to position [1389, 0]
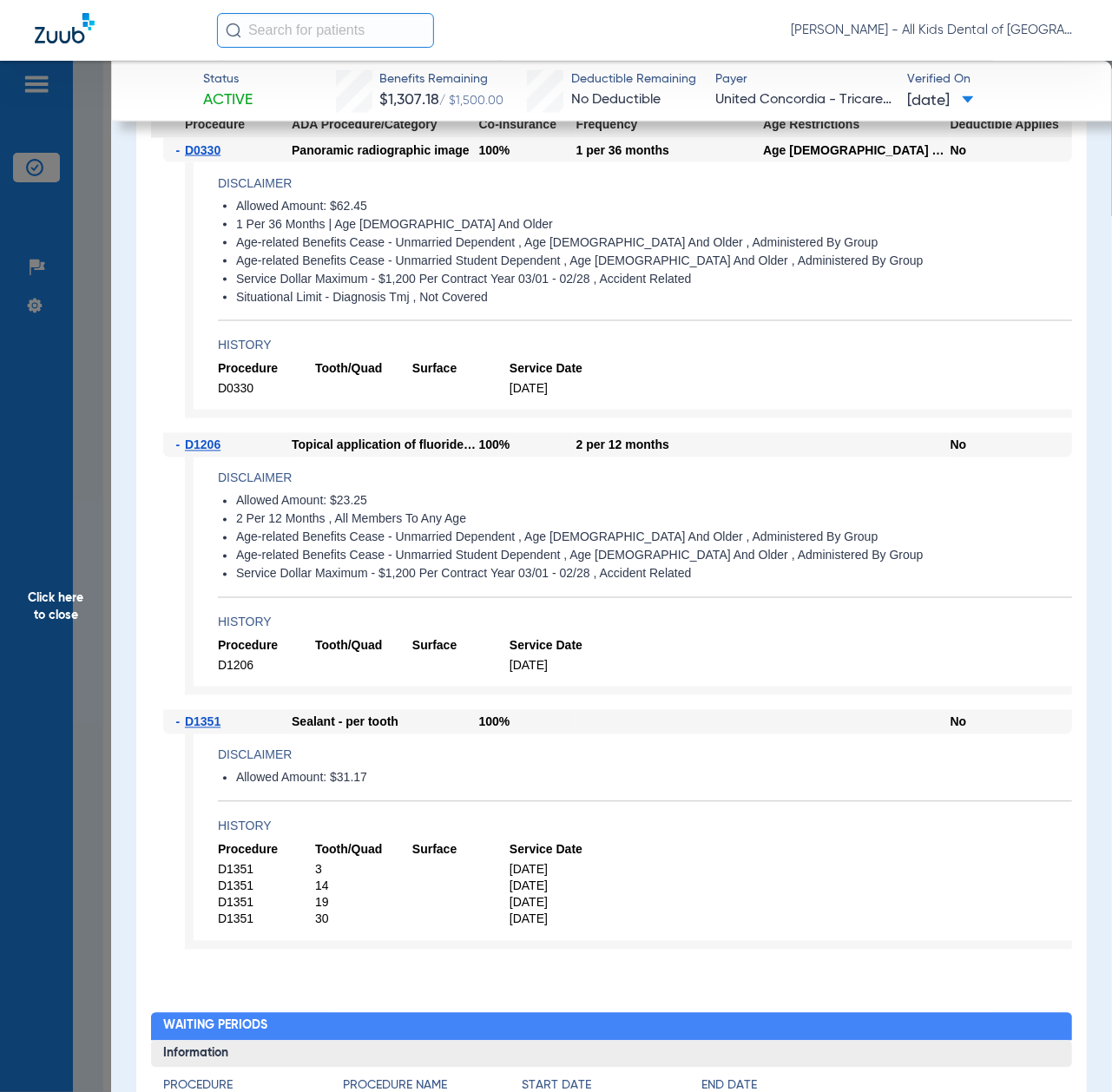
click at [61, 628] on span "Click here to close" at bounding box center [56, 607] width 111 height 1092
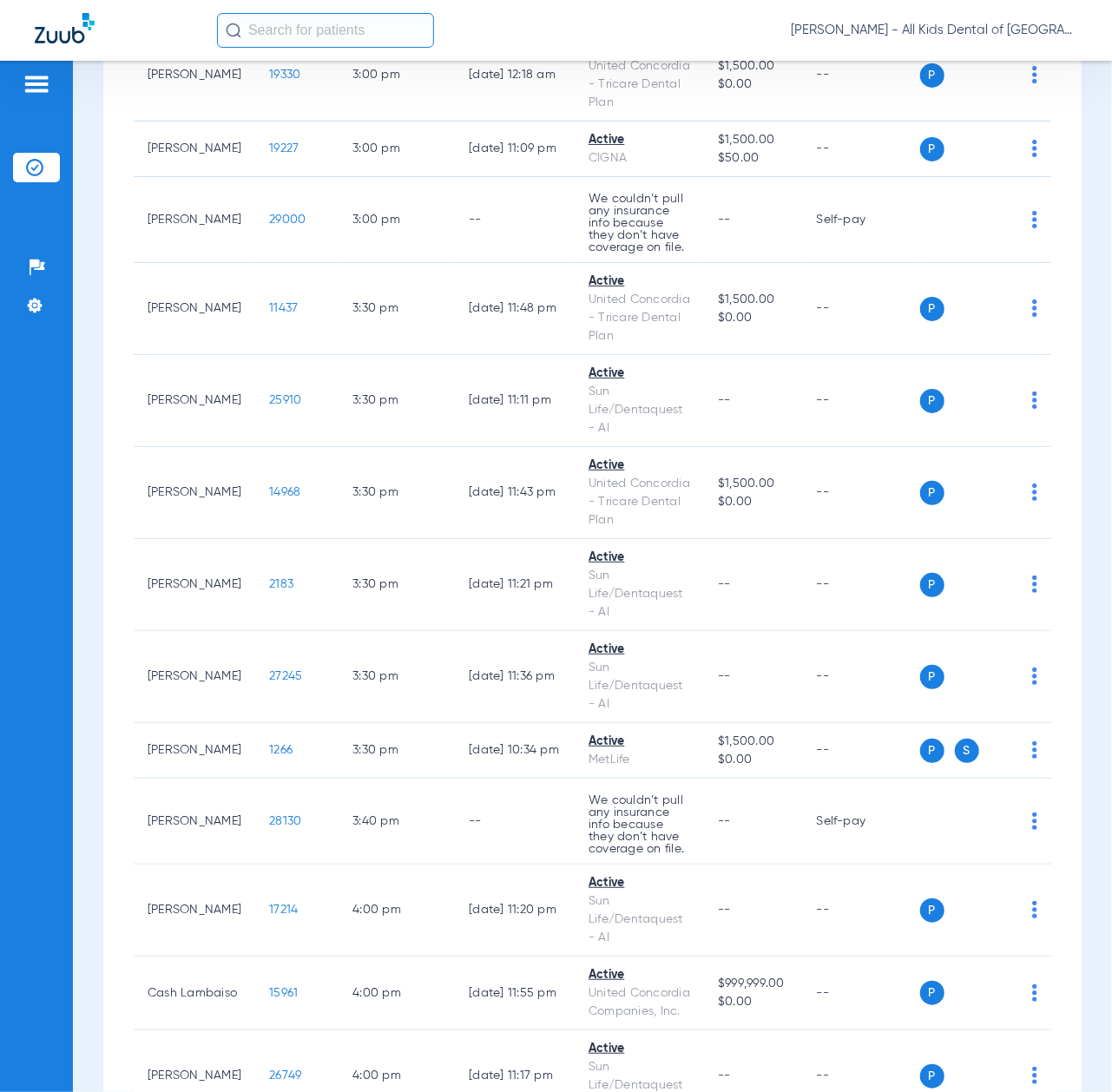
scroll to position [6252, 0]
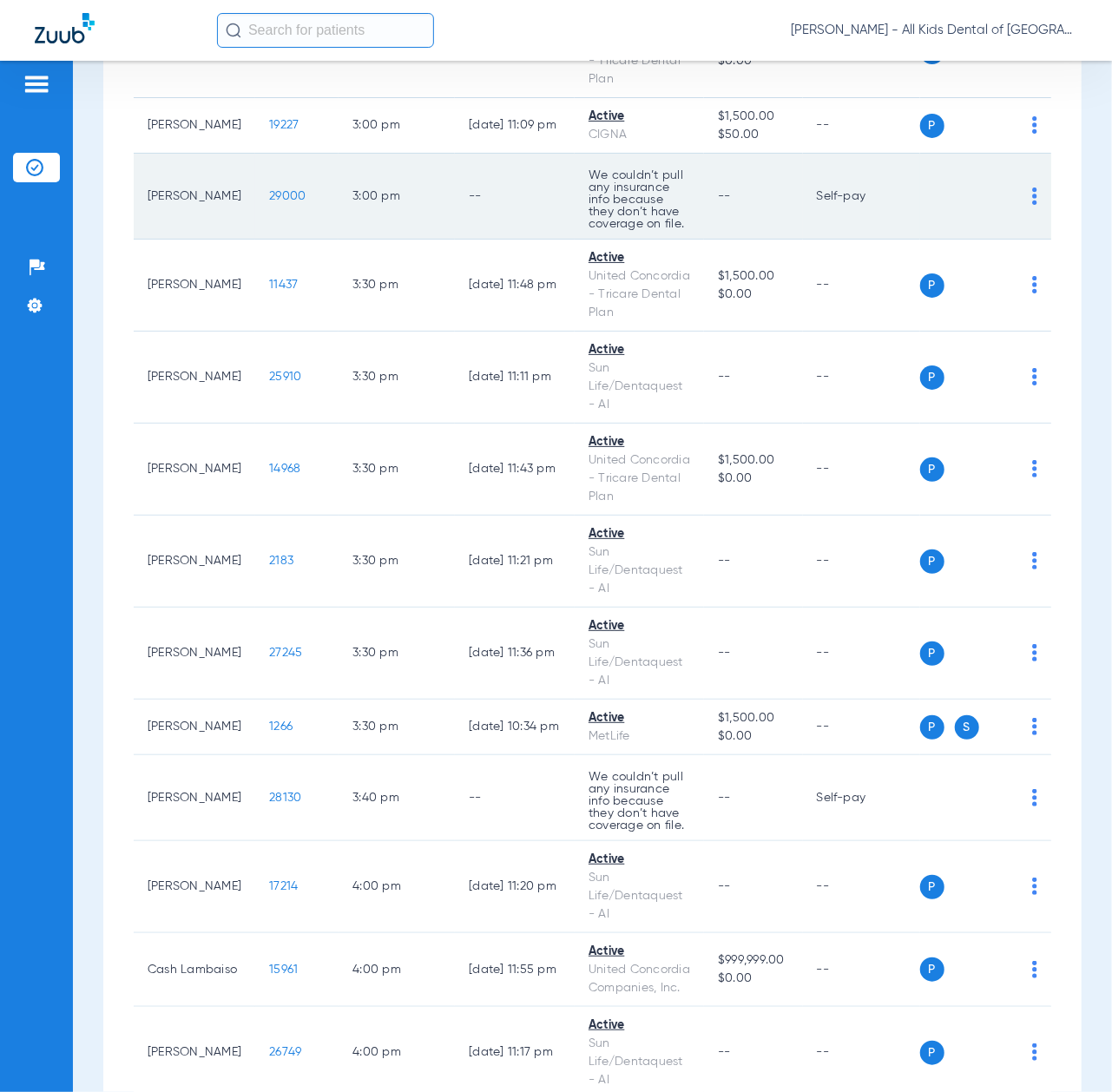
click at [269, 202] on span "29000" at bounding box center [287, 196] width 36 height 12
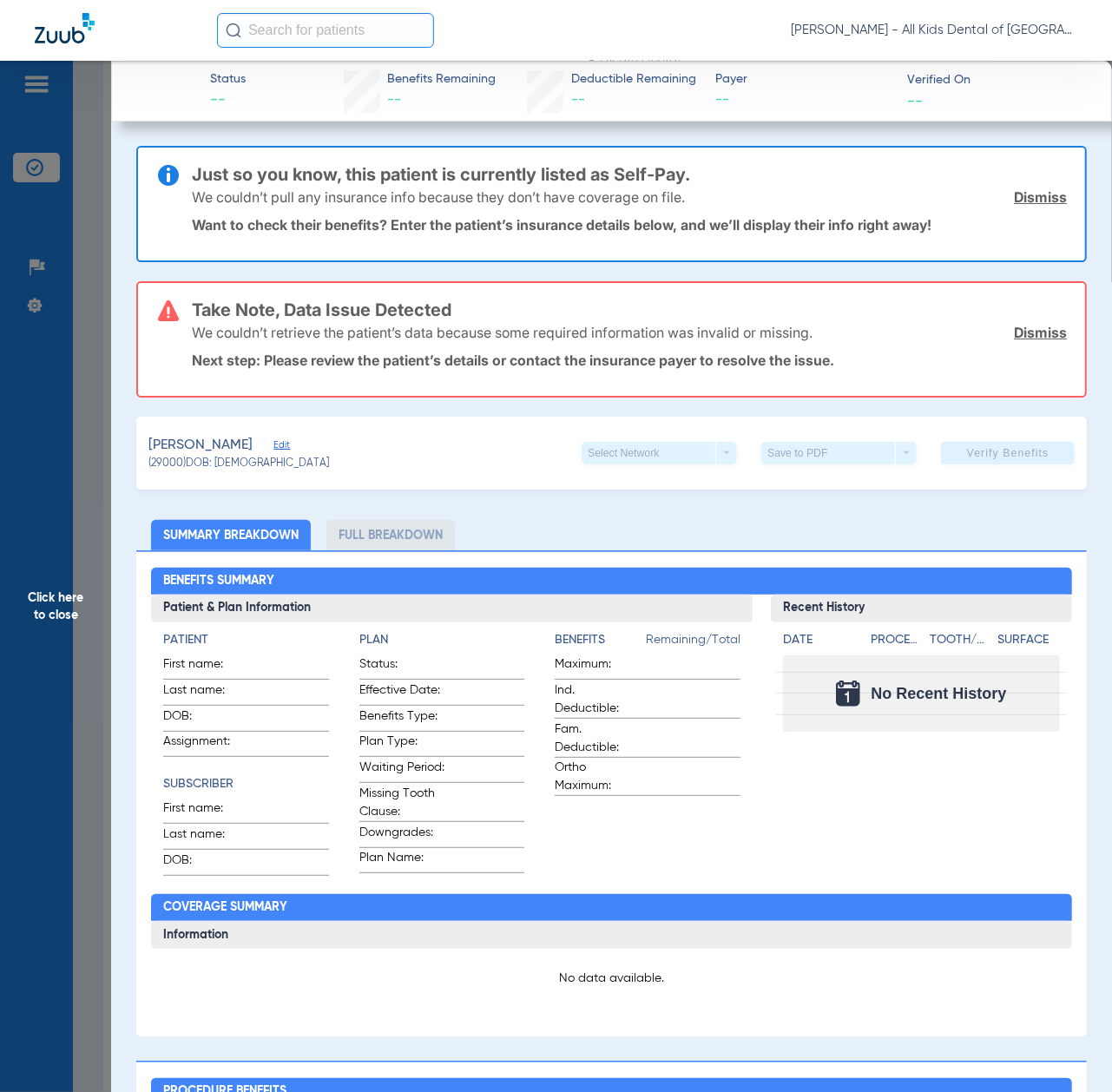
click at [53, 588] on span "Click here to close" at bounding box center [56, 607] width 111 height 1092
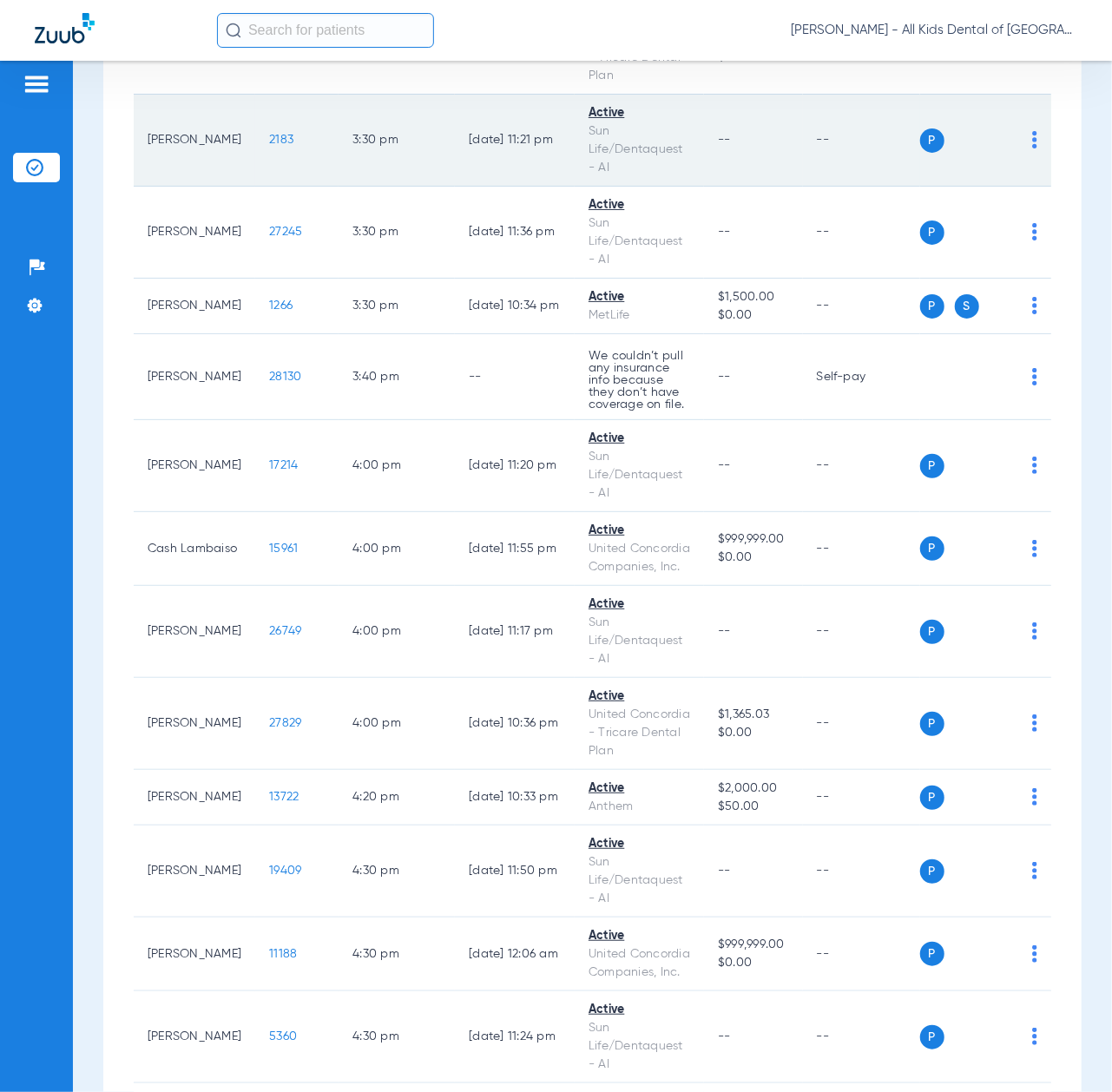
scroll to position [6714, 0]
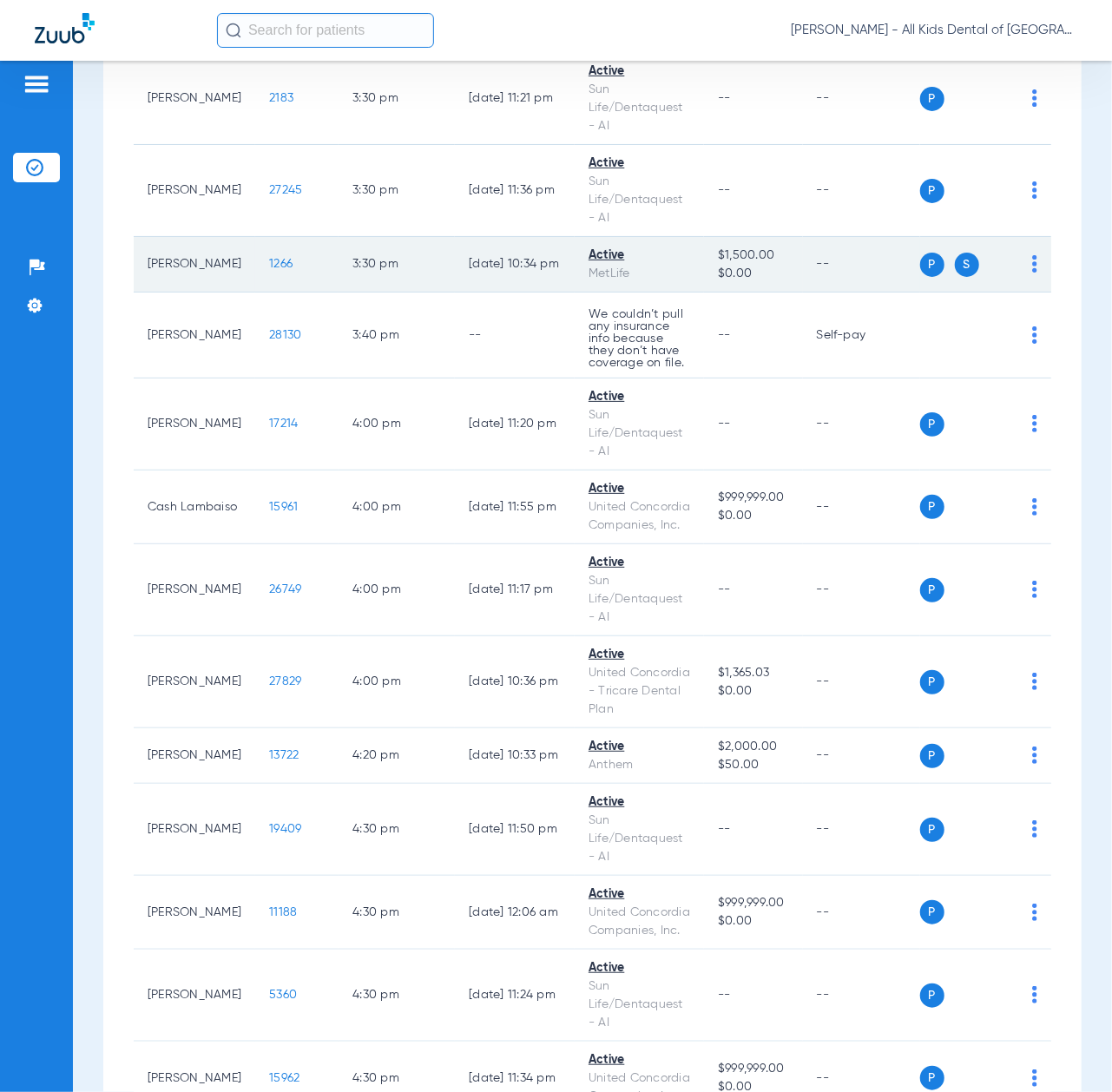
click at [269, 270] on span "1266" at bounding box center [281, 264] width 24 height 12
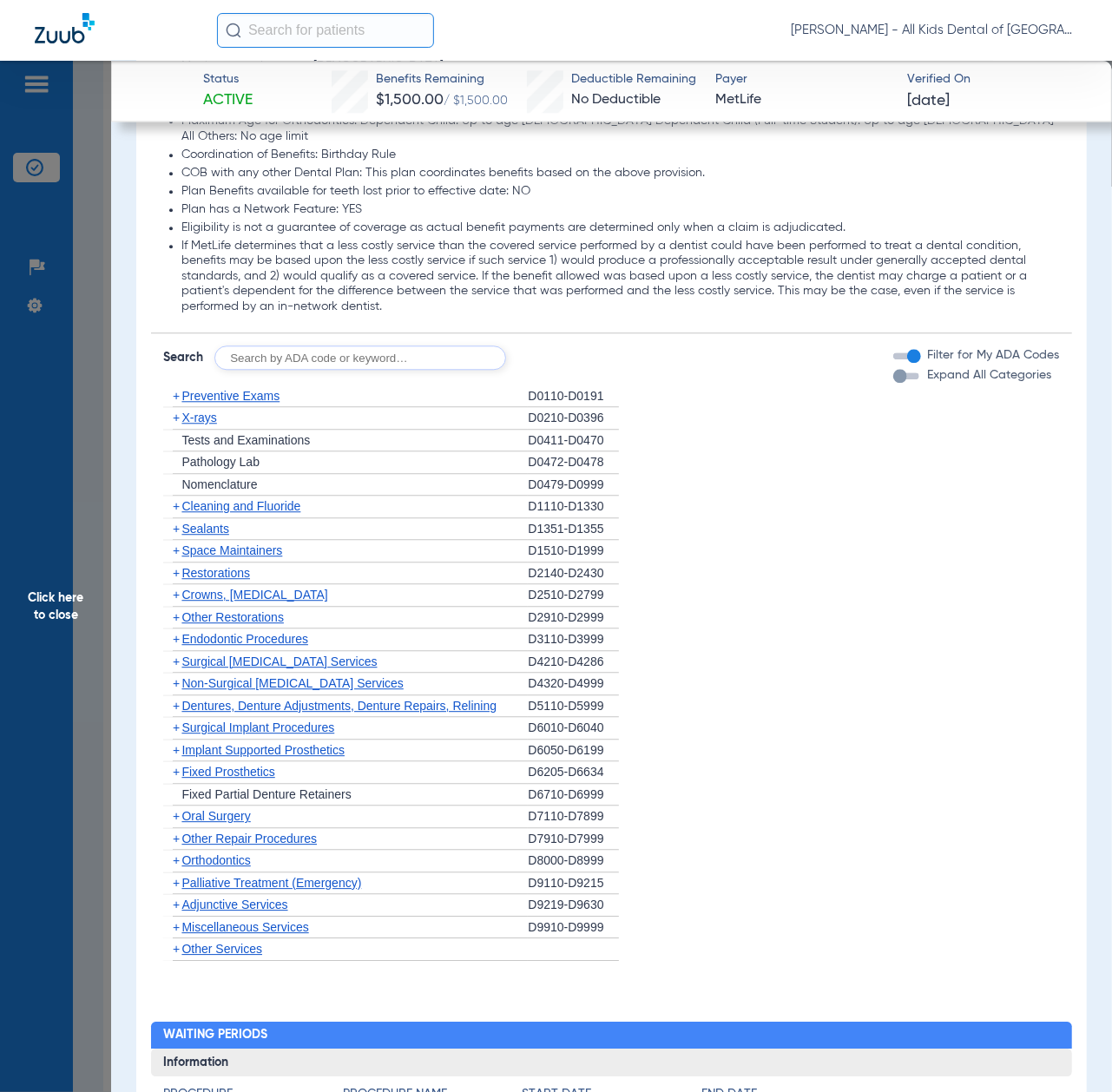
scroll to position [2084, 0]
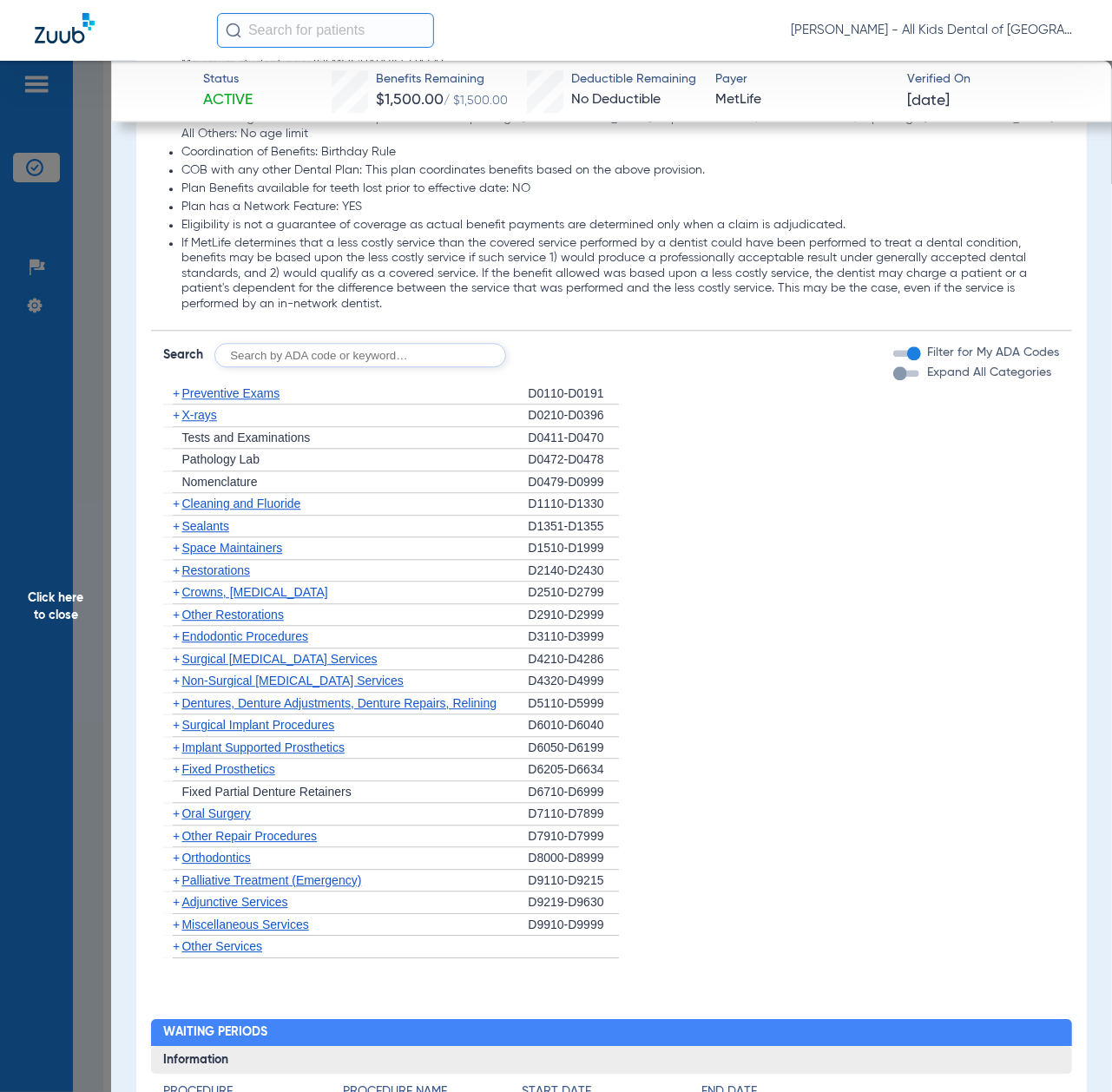
click at [385, 343] on input "text" at bounding box center [360, 355] width 291 height 25
click at [428, 343] on input "text" at bounding box center [360, 355] width 291 height 25
paste input "D1206, D0330, D1351"
type input "D1206, D0330, D1351"
click button "Search" at bounding box center [571, 355] width 69 height 25
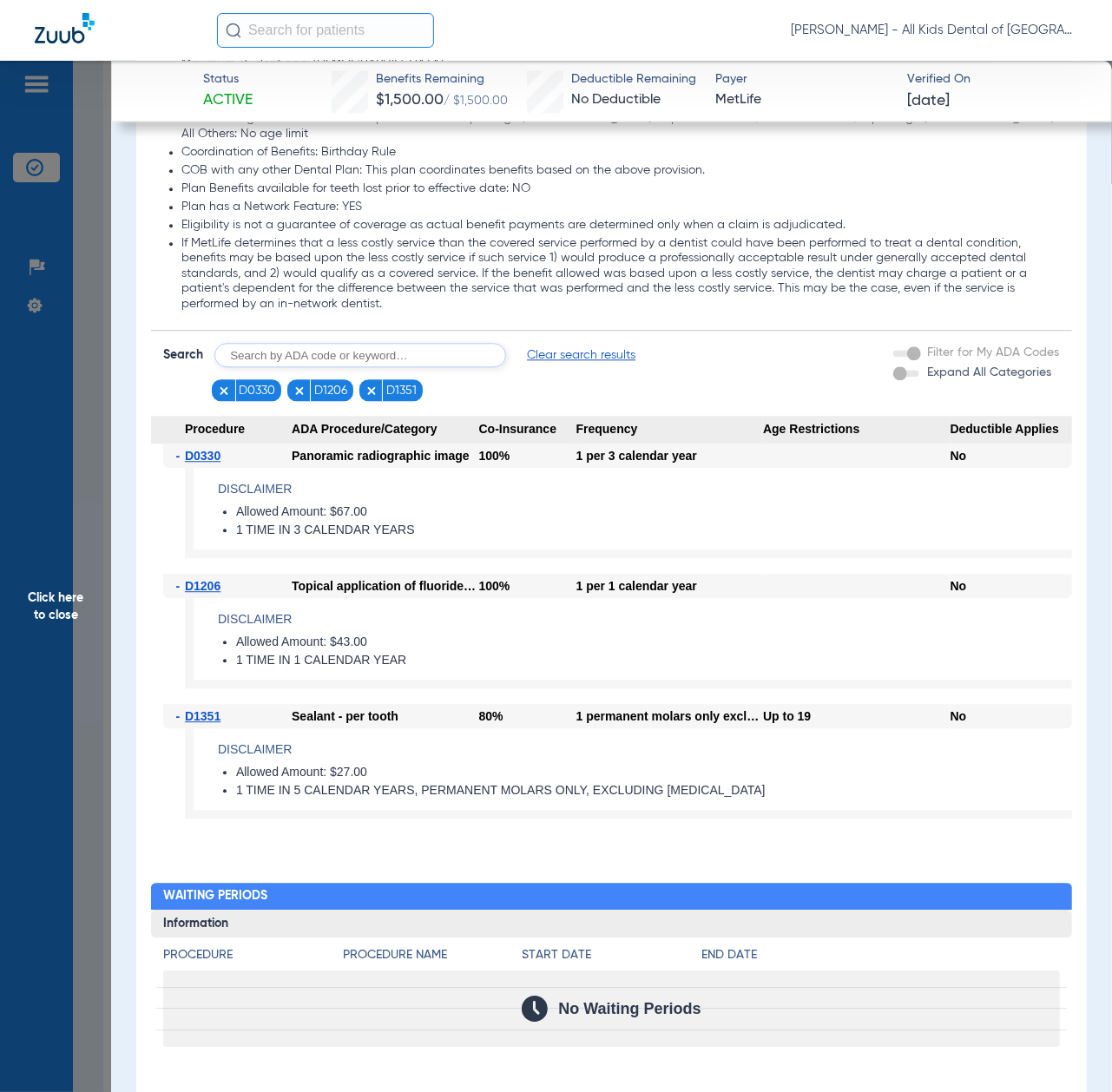
drag, startPoint x: 87, startPoint y: 550, endPoint x: 106, endPoint y: 618, distance: 70.6
click at [87, 550] on span "Click here to close" at bounding box center [56, 607] width 111 height 1092
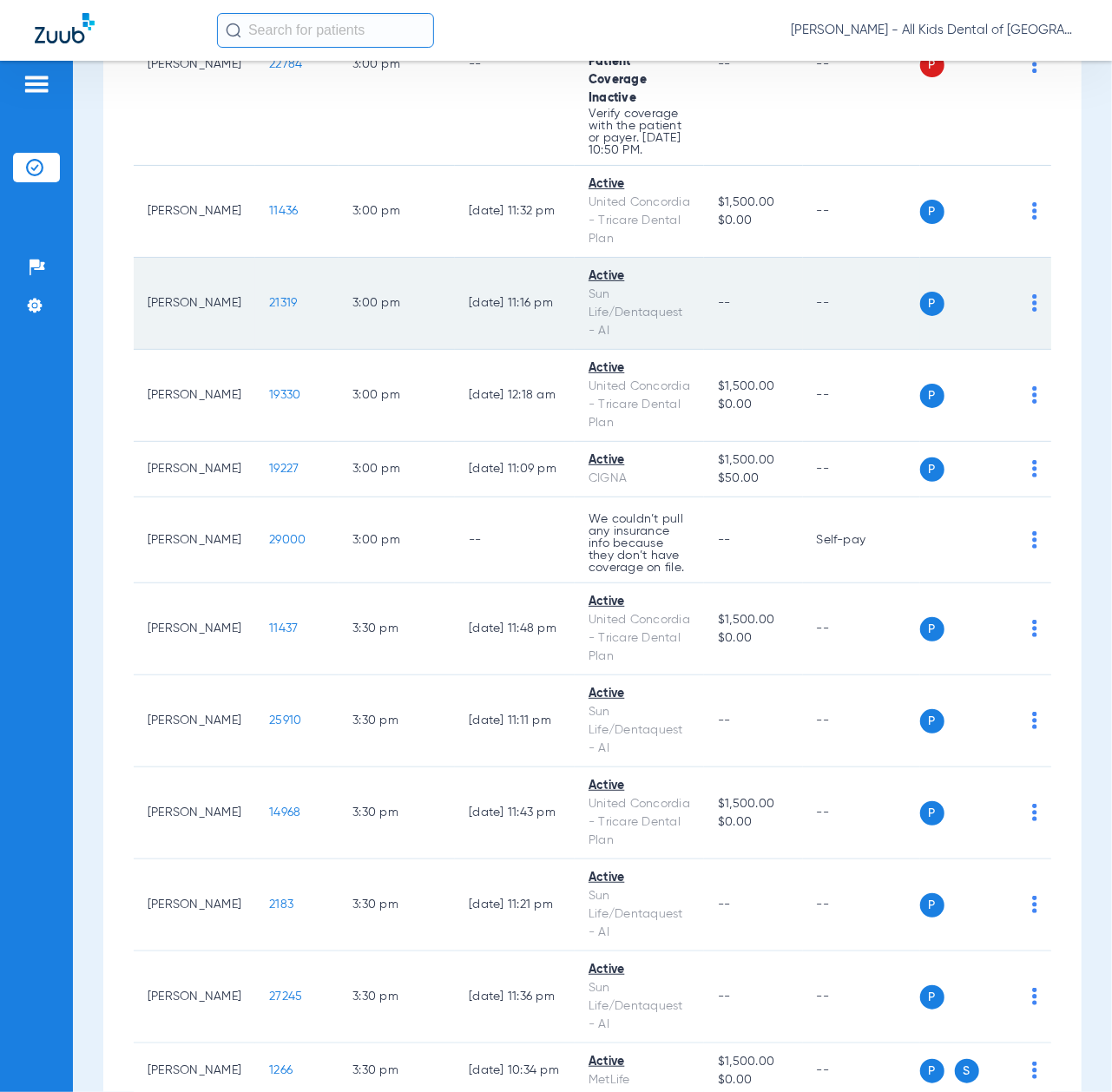
scroll to position [5904, 0]
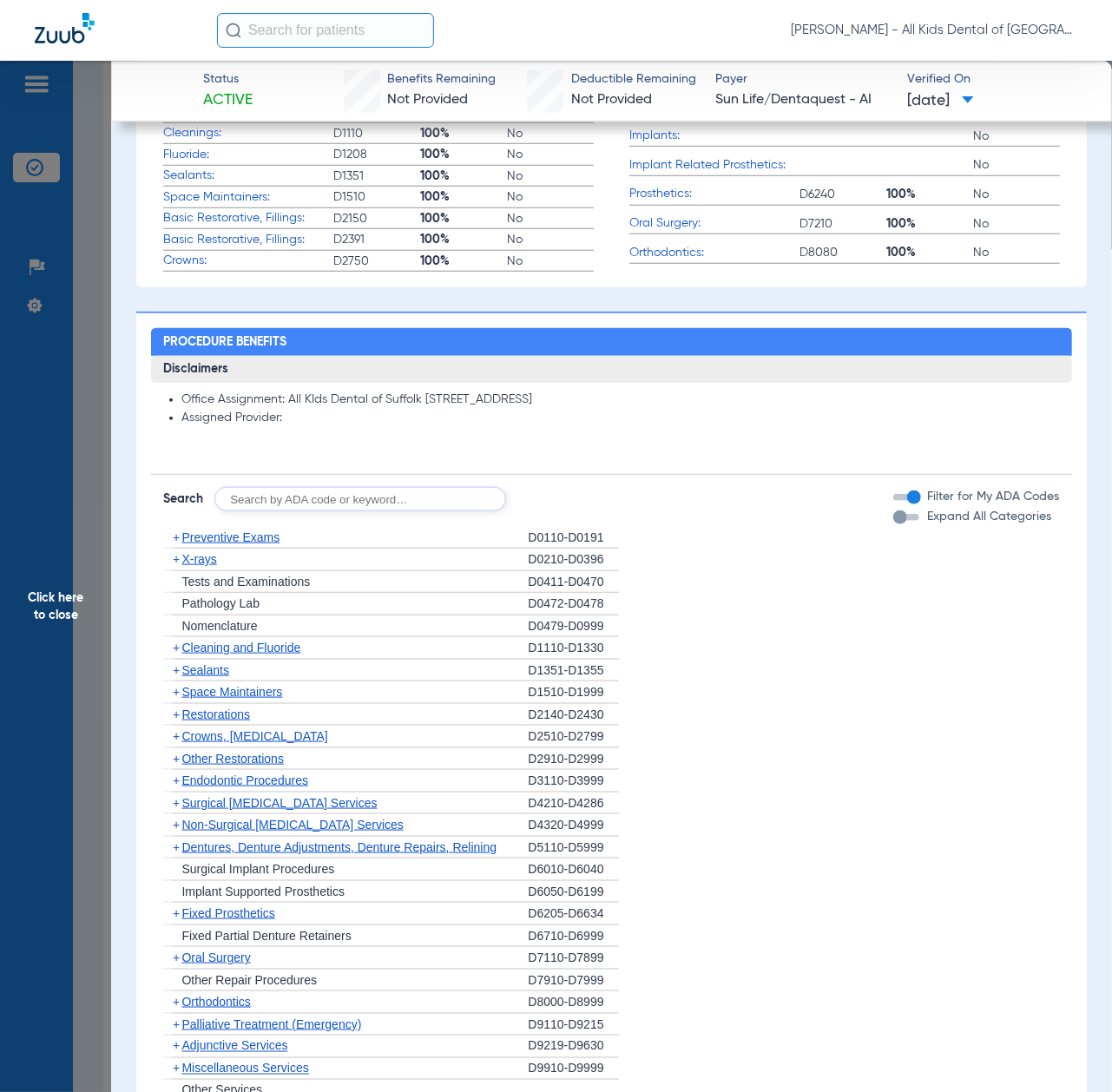
scroll to position [926, 0]
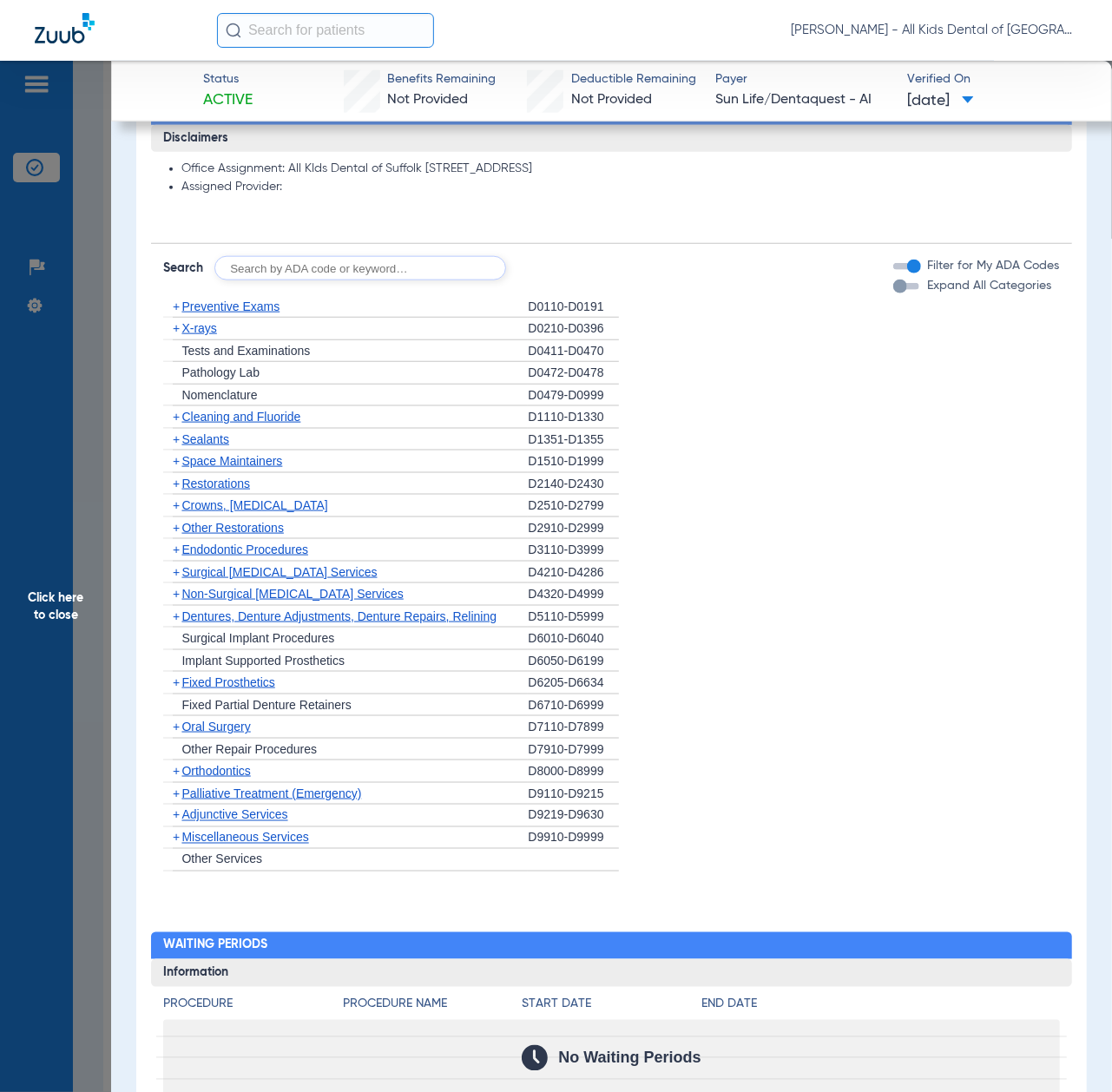
click at [418, 269] on input "text" at bounding box center [360, 269] width 291 height 25
paste input "D1206, D0330, D1351"
type input "D1206, D0330, D1351"
click button "Search" at bounding box center [571, 269] width 69 height 25
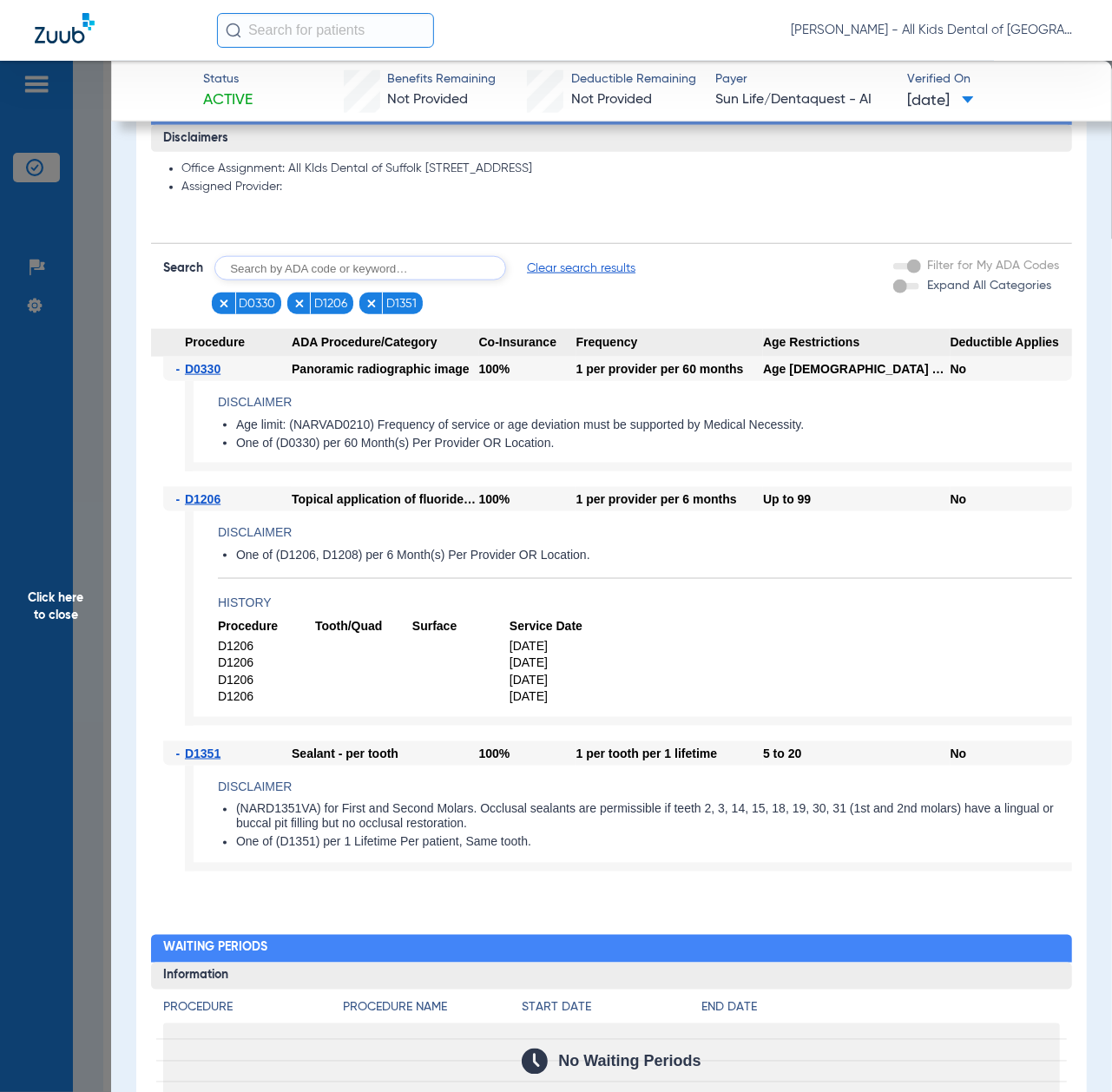
scroll to position [1042, 0]
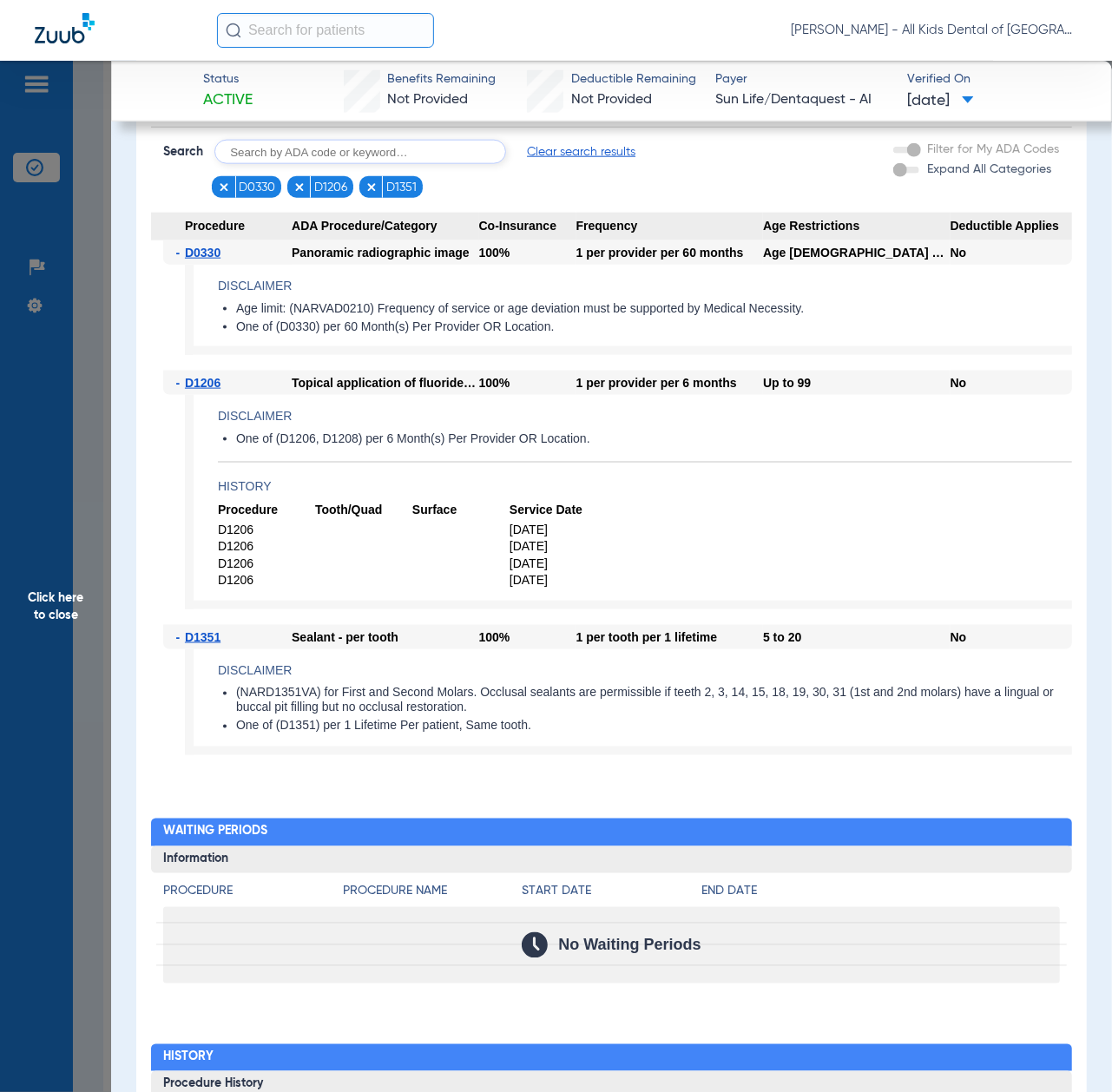
click at [33, 590] on span "Click here to close" at bounding box center [56, 607] width 111 height 1092
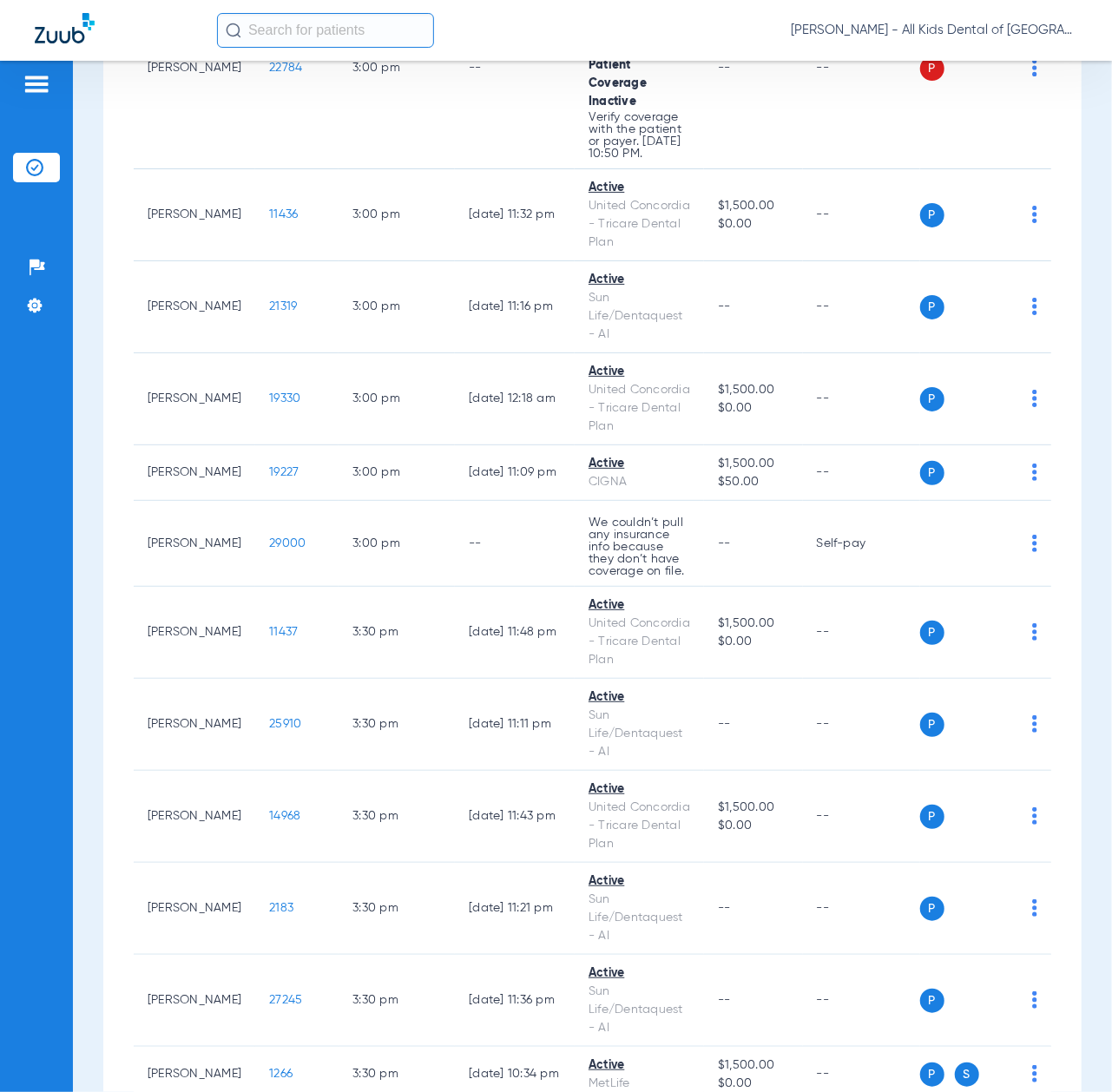
scroll to position [0, 0]
